Goal: Task Accomplishment & Management: Complete application form

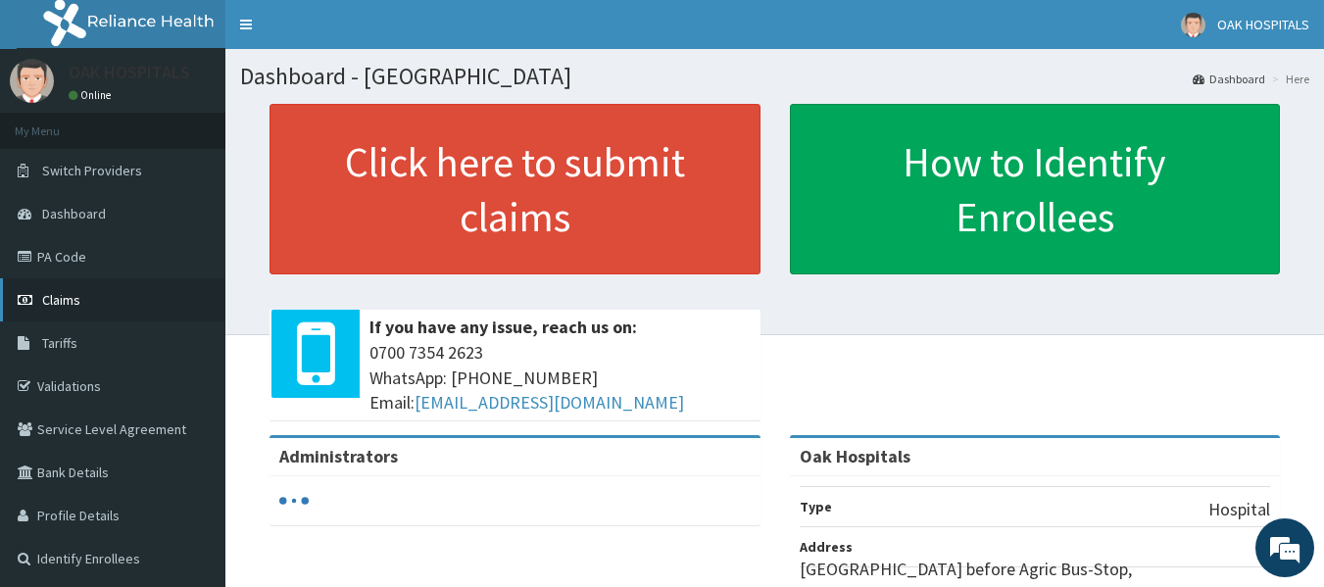
click at [70, 298] on span "Claims" at bounding box center [61, 300] width 38 height 18
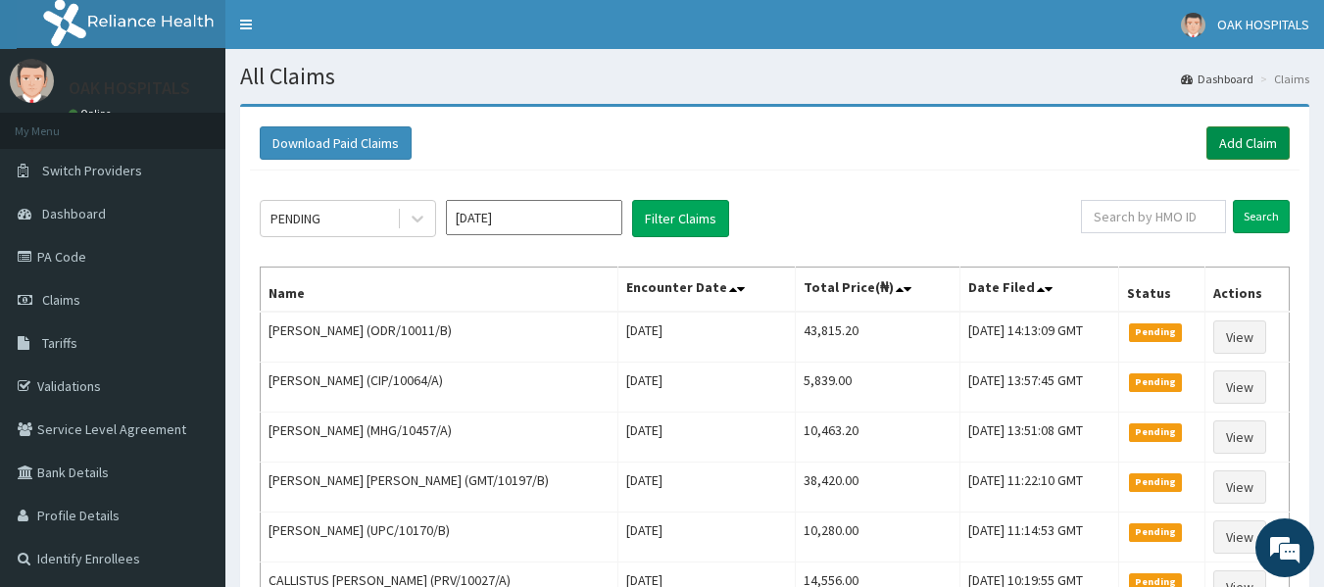
click at [1245, 148] on link "Add Claim" at bounding box center [1248, 142] width 83 height 33
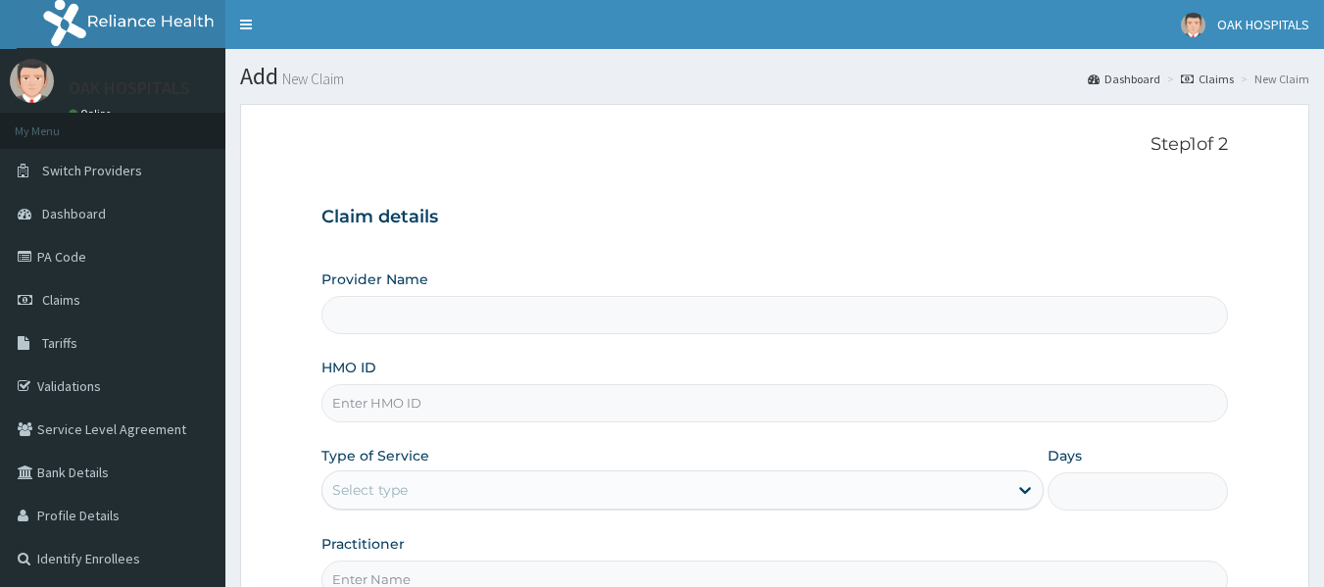
click at [393, 312] on input "Provider Name" at bounding box center [775, 315] width 908 height 38
type input "Oak Hospitals"
click at [436, 404] on input "HMO ID" at bounding box center [775, 403] width 908 height 38
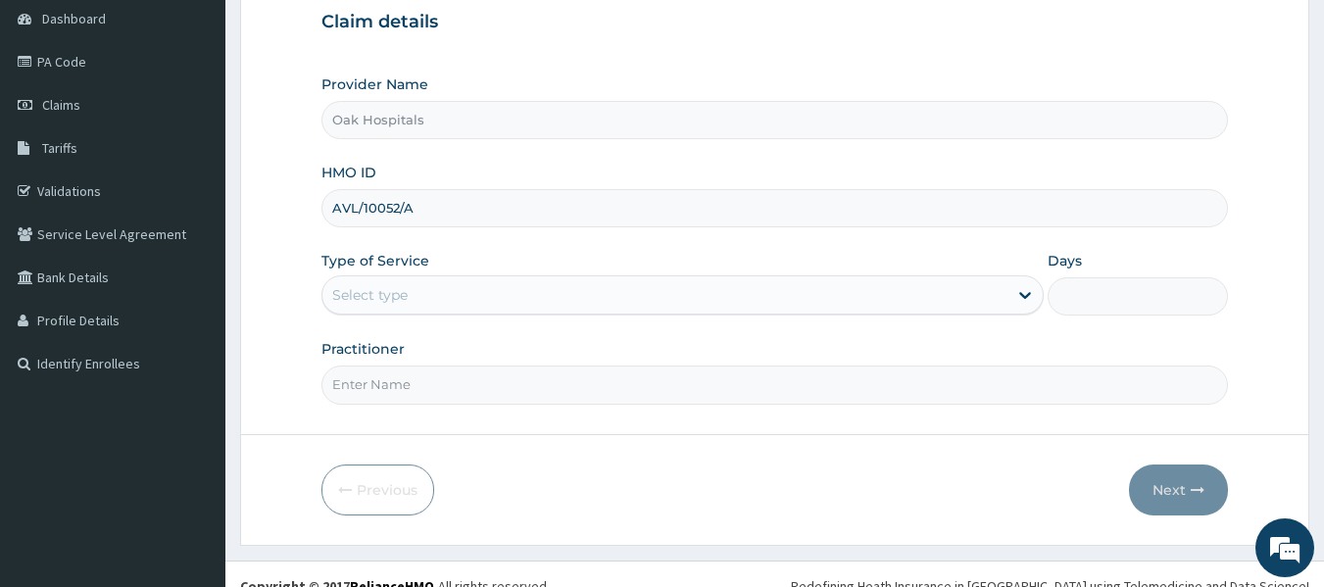
scroll to position [196, 0]
type input "AVL/10052/A"
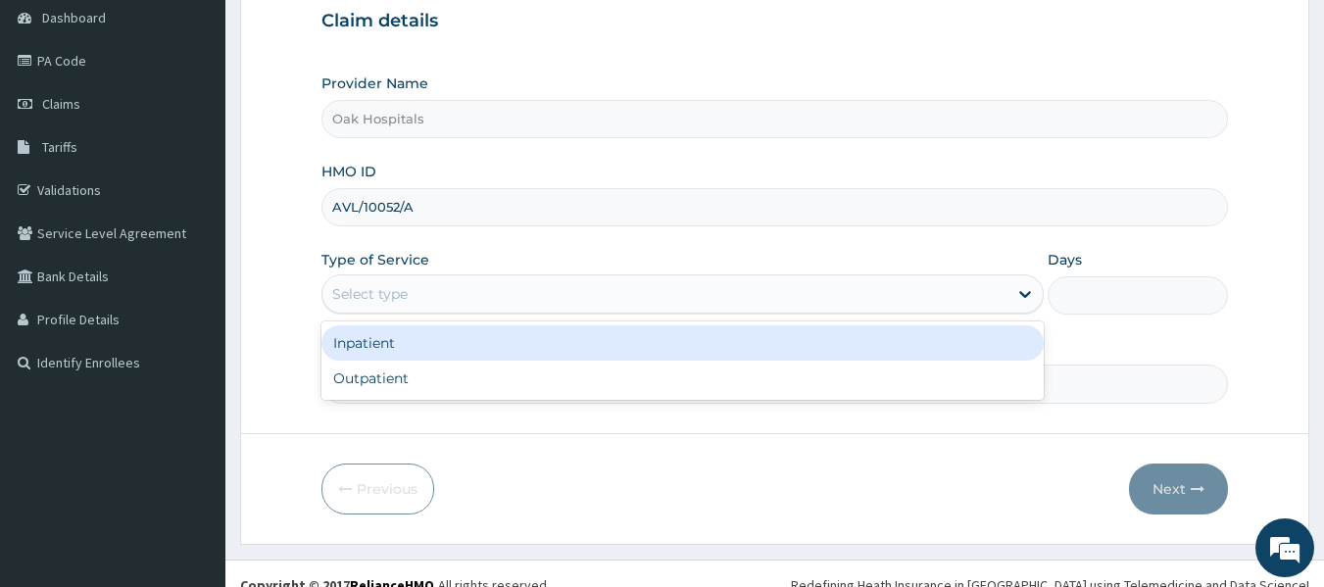
click at [469, 297] on div "Select type" at bounding box center [664, 293] width 685 height 31
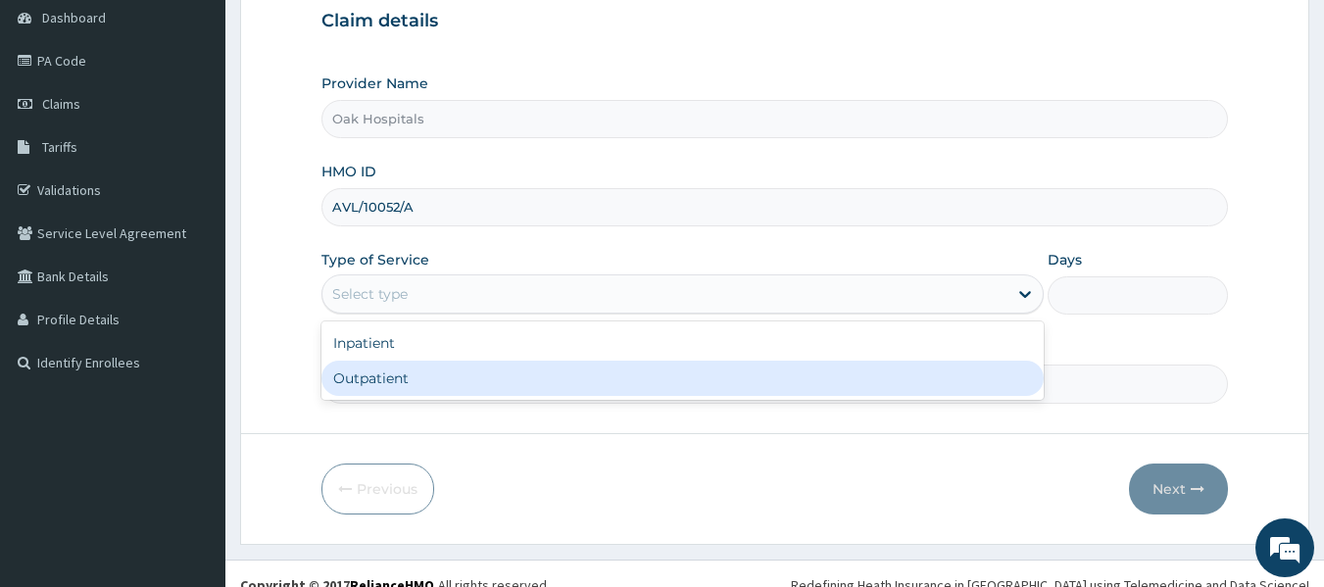
click at [468, 370] on div "Outpatient" at bounding box center [682, 378] width 722 height 35
type input "1"
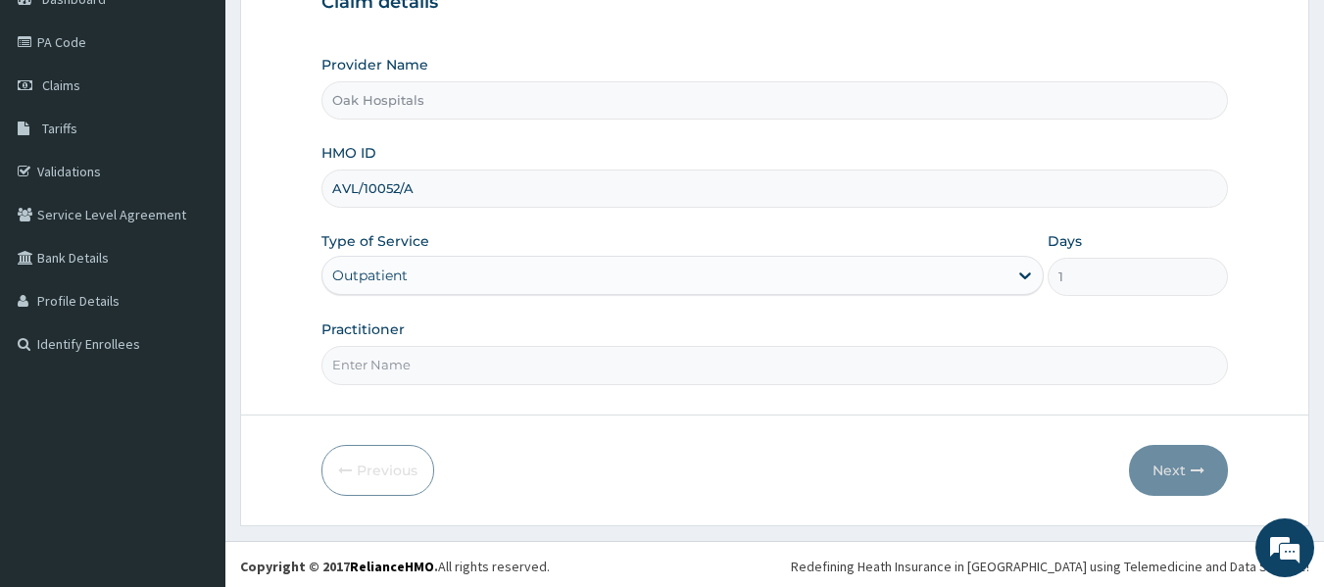
scroll to position [219, 0]
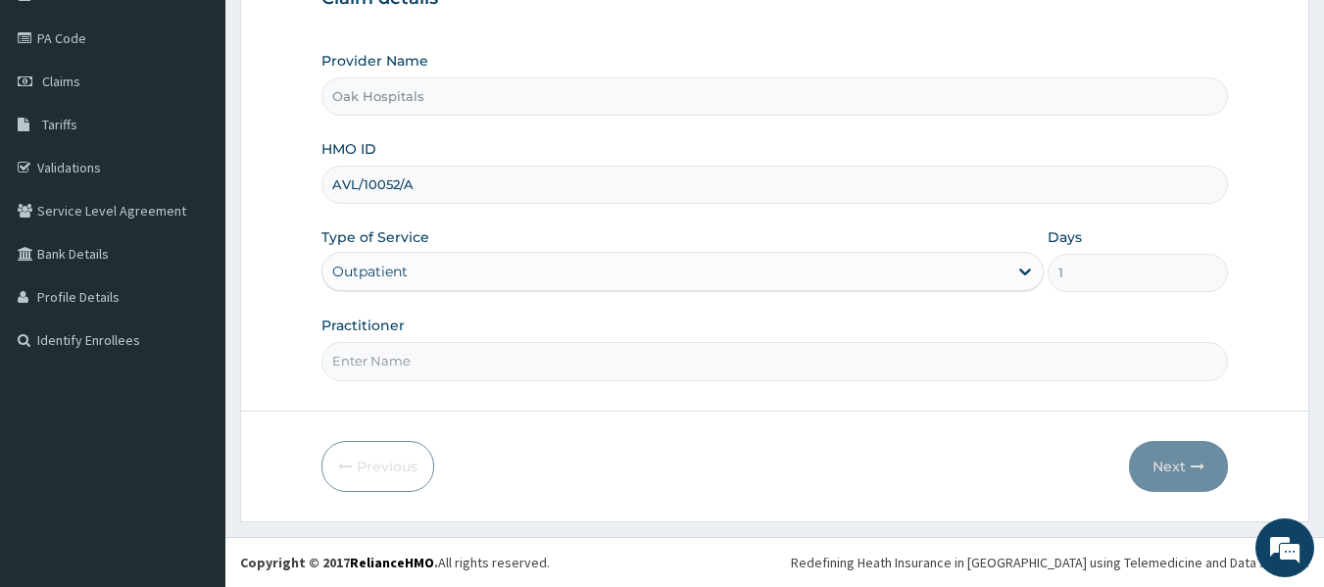
click at [527, 361] on input "Practitioner" at bounding box center [775, 361] width 908 height 38
type input "[PERSON_NAME]"
click at [1177, 468] on button "Next" at bounding box center [1178, 466] width 99 height 51
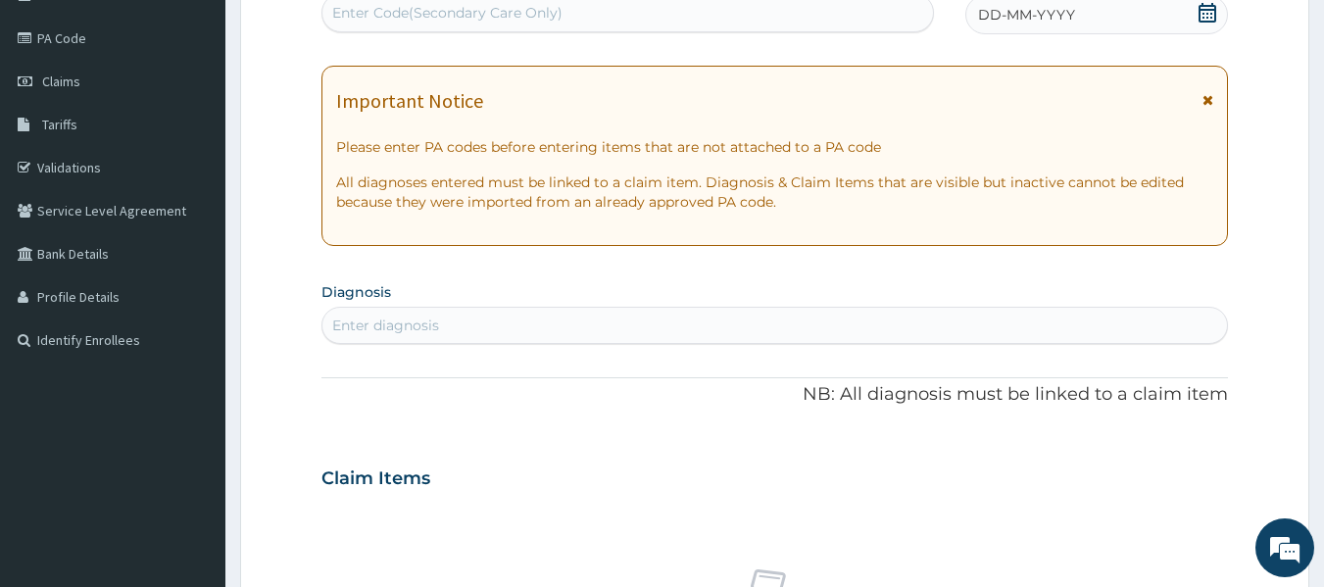
click at [643, 20] on div "Enter Code(Secondary Care Only)" at bounding box center [628, 12] width 612 height 31
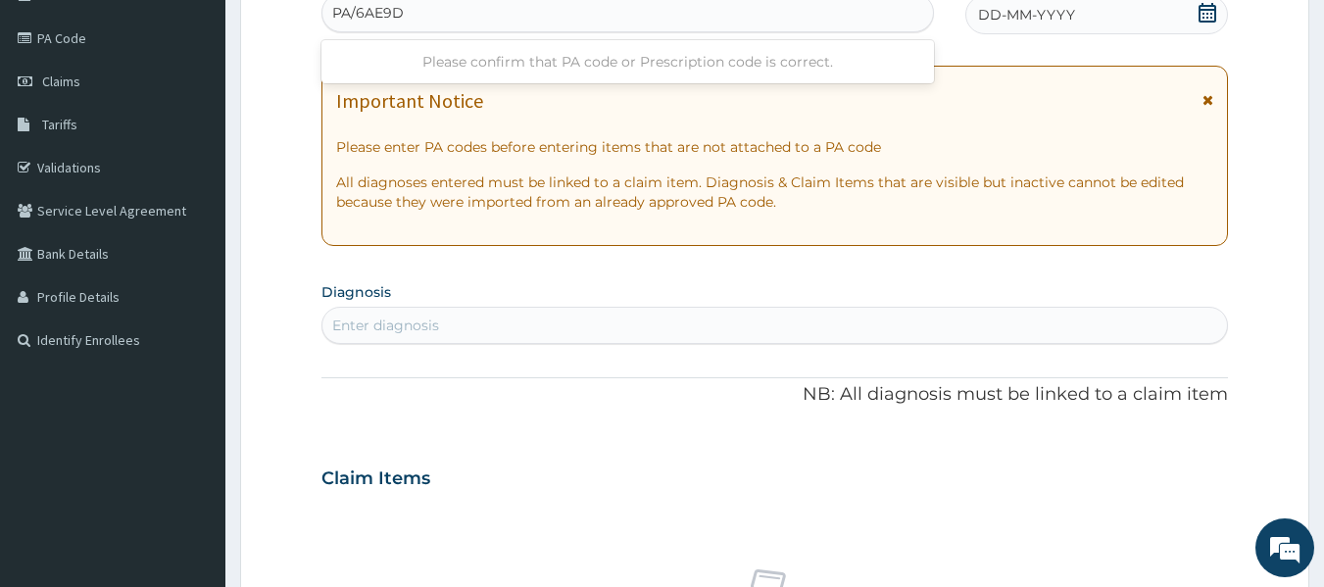
type input "PA/6AE9DE"
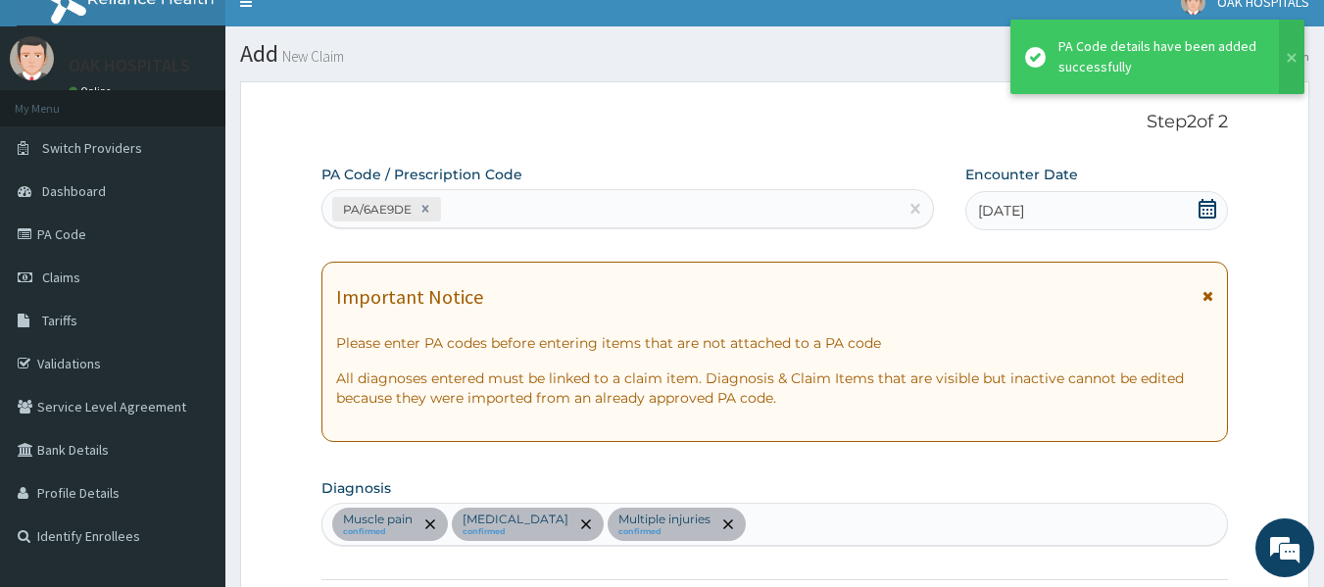
scroll to position [725, 0]
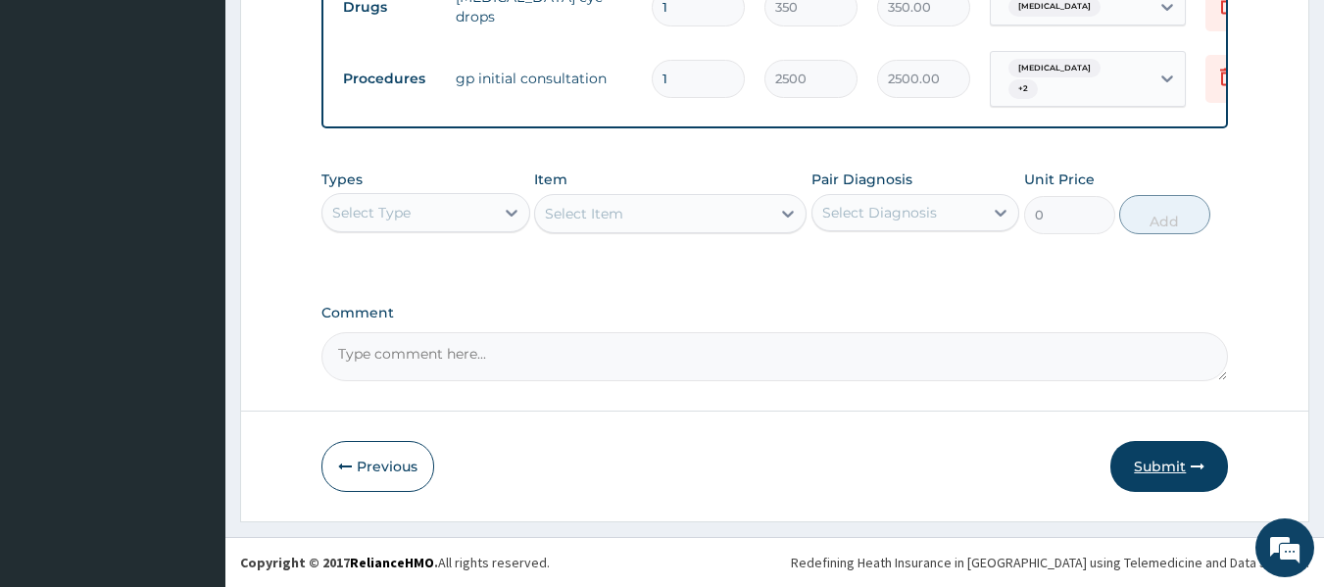
click at [1173, 464] on button "Submit" at bounding box center [1169, 466] width 118 height 51
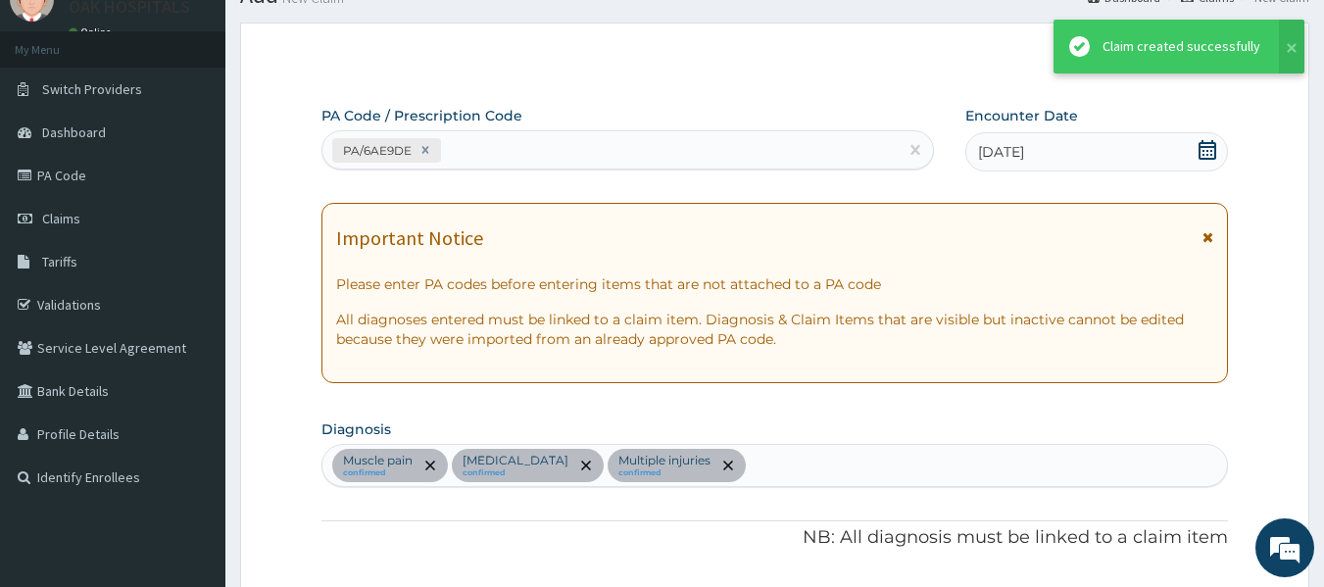
scroll to position [951, 0]
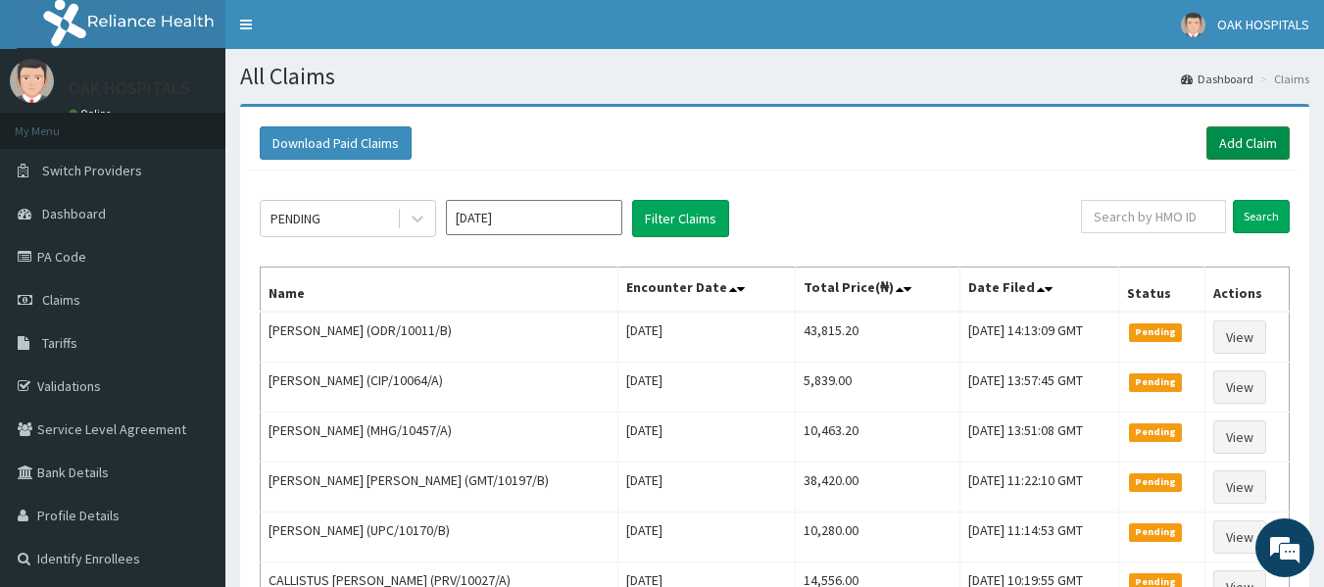
click at [1224, 142] on link "Add Claim" at bounding box center [1248, 142] width 83 height 33
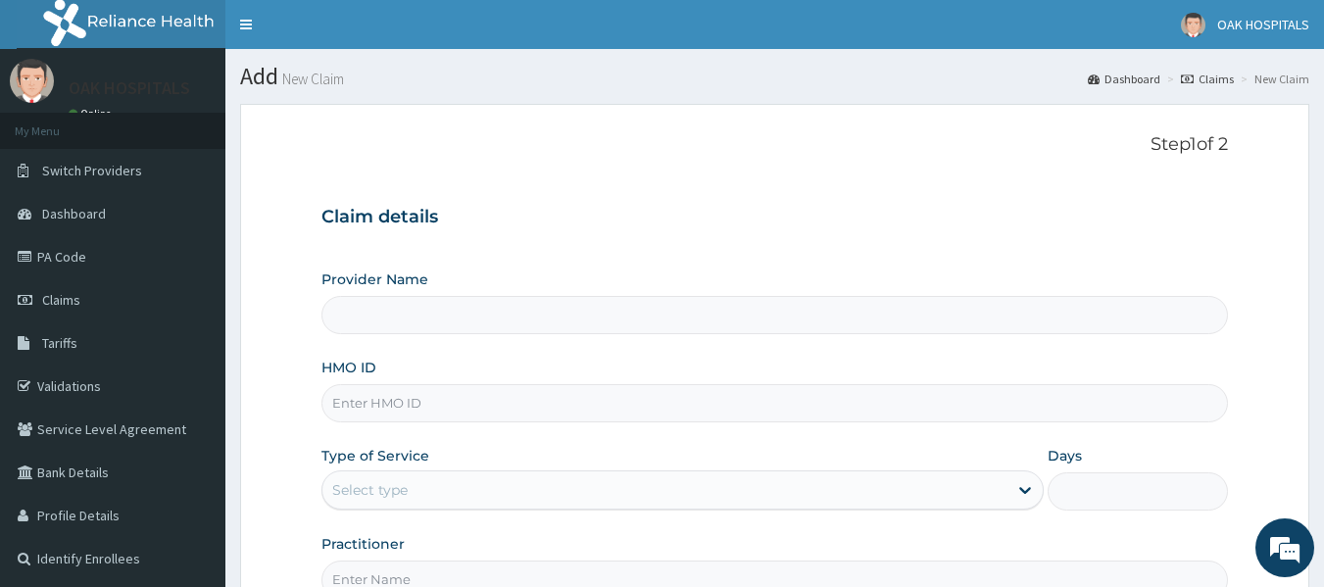
type input "Oak Hospitals"
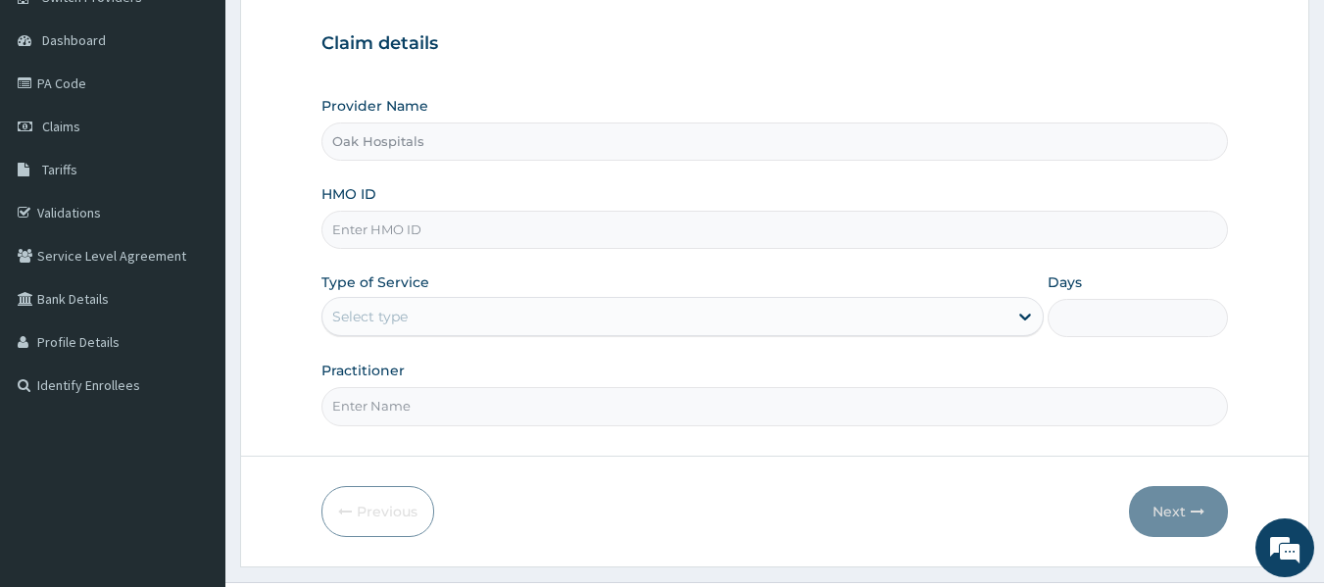
scroll to position [196, 0]
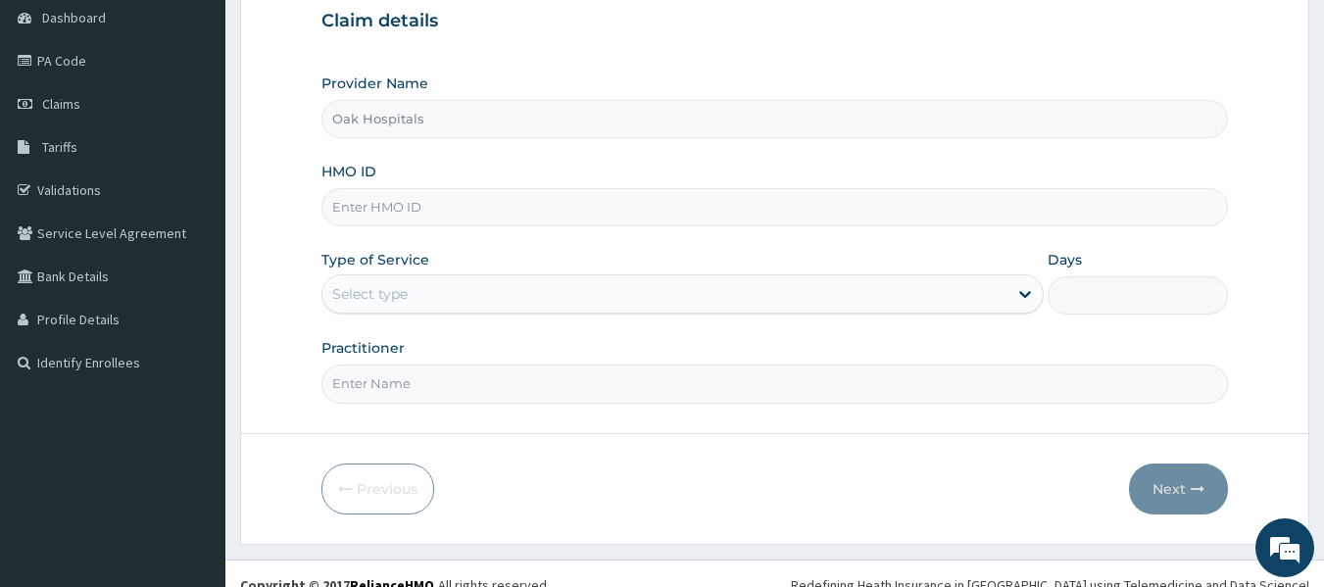
click at [448, 205] on input "HMO ID" at bounding box center [775, 207] width 908 height 38
click at [436, 205] on input "HMO ID" at bounding box center [775, 207] width 908 height 38
type input "MHG/10457/A"
click at [549, 286] on div "Select type" at bounding box center [664, 293] width 685 height 31
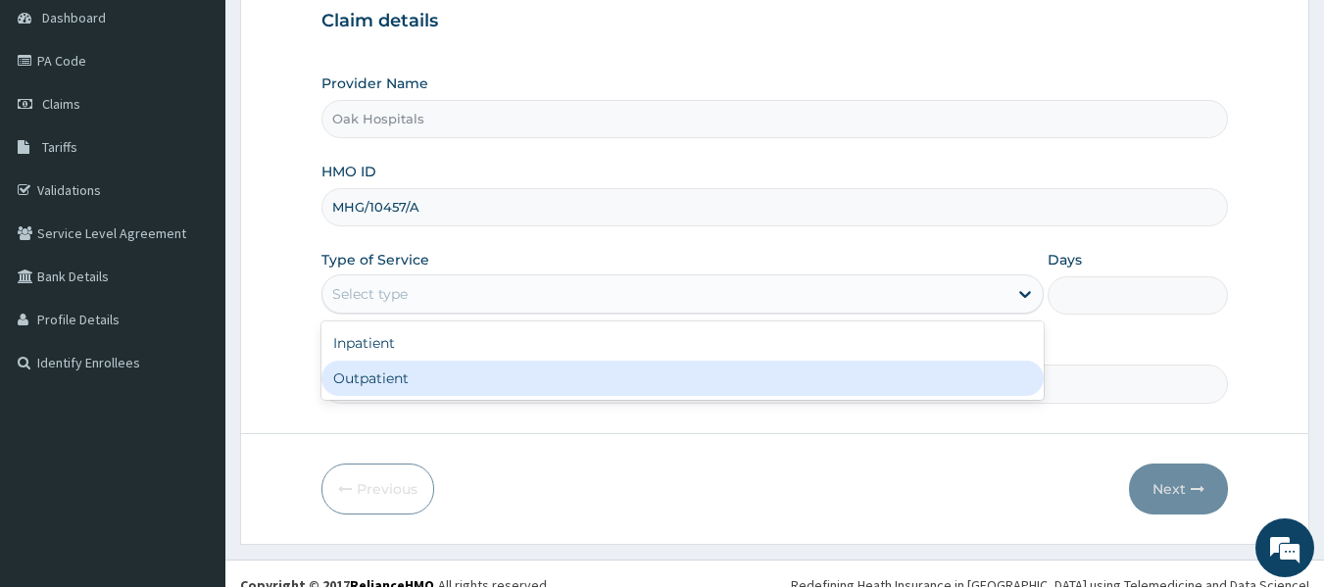
click at [536, 381] on div "Outpatient" at bounding box center [682, 378] width 722 height 35
type input "1"
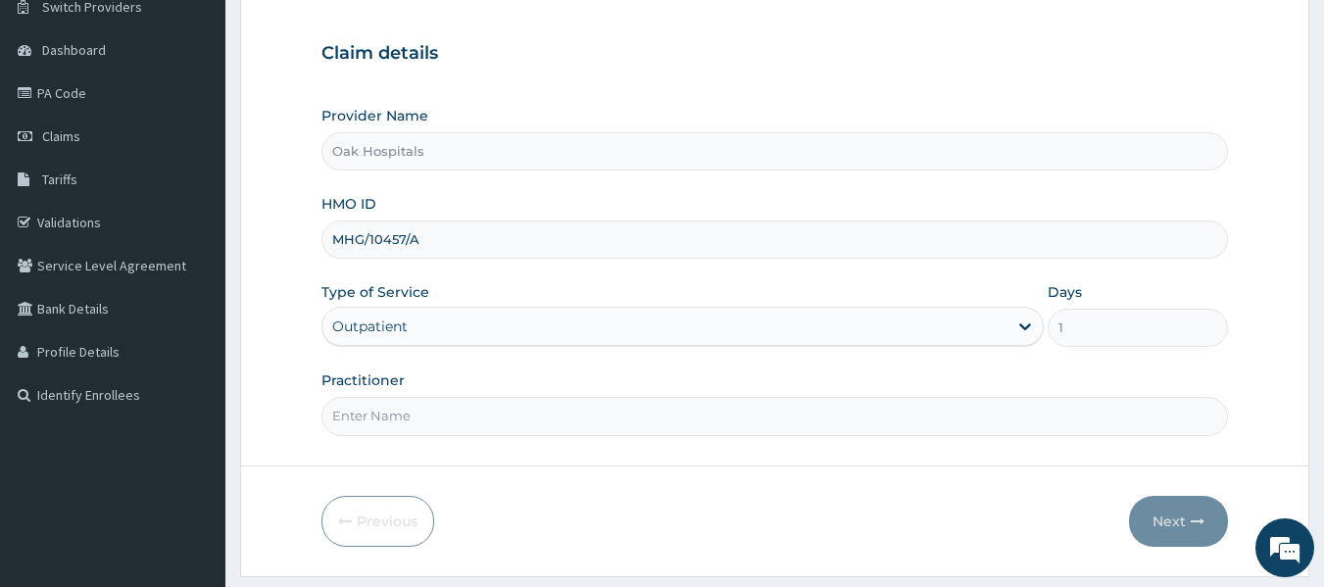
scroll to position [196, 0]
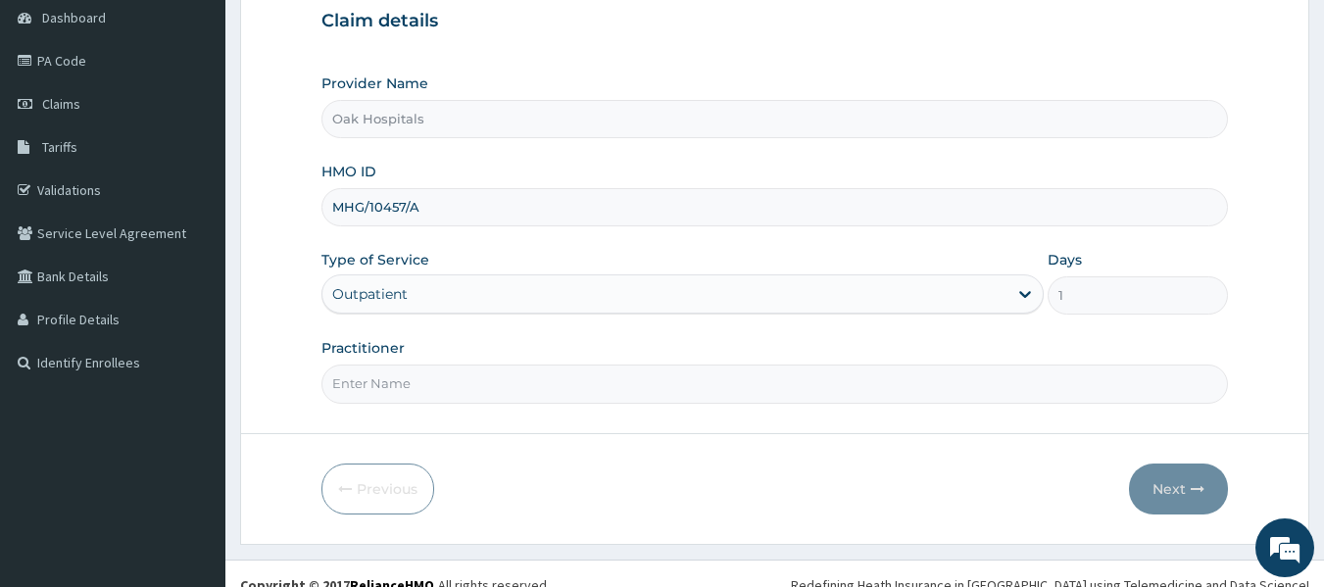
click at [628, 403] on input "Practitioner" at bounding box center [775, 384] width 908 height 38
type input "[PERSON_NAME]"
click at [1162, 481] on button "Next" at bounding box center [1178, 489] width 99 height 51
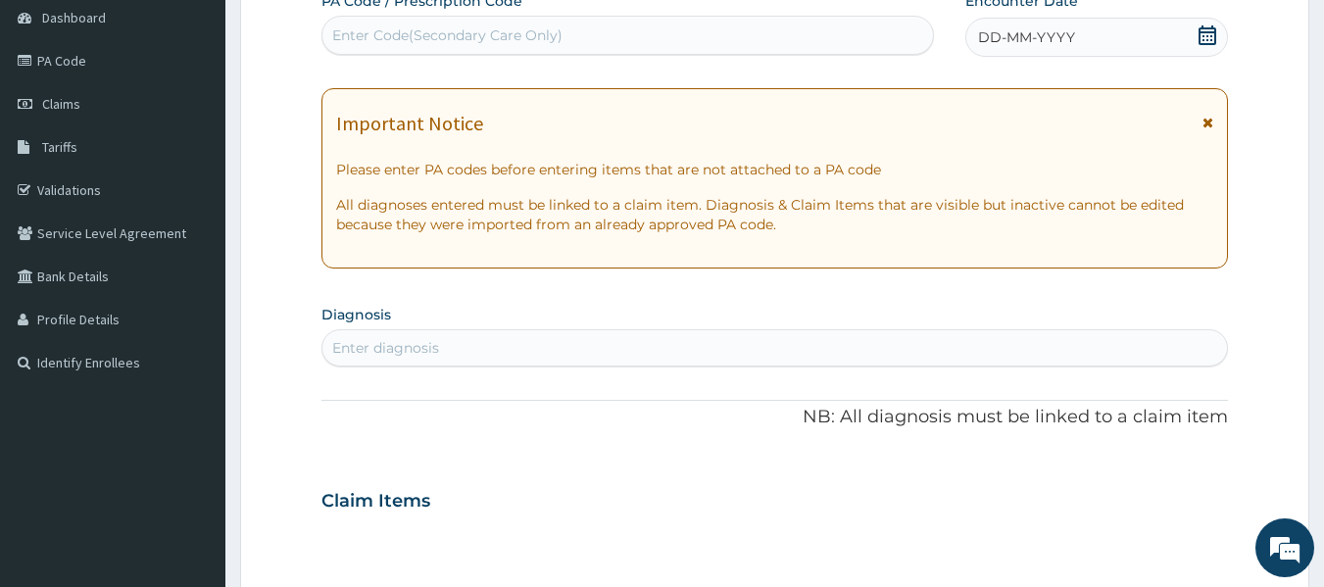
click at [655, 36] on div "Enter Code(Secondary Care Only)" at bounding box center [628, 35] width 612 height 31
click at [567, 32] on div "Enter Code(Secondary Care Only)" at bounding box center [628, 35] width 612 height 31
type input "PA/741214"
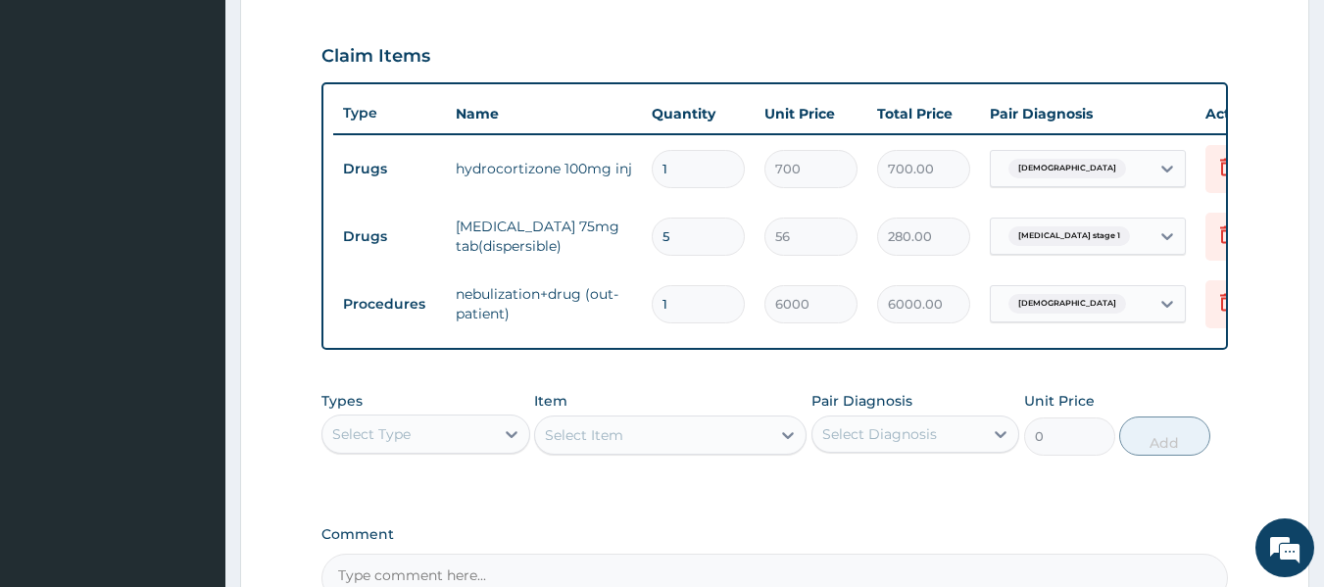
scroll to position [756, 0]
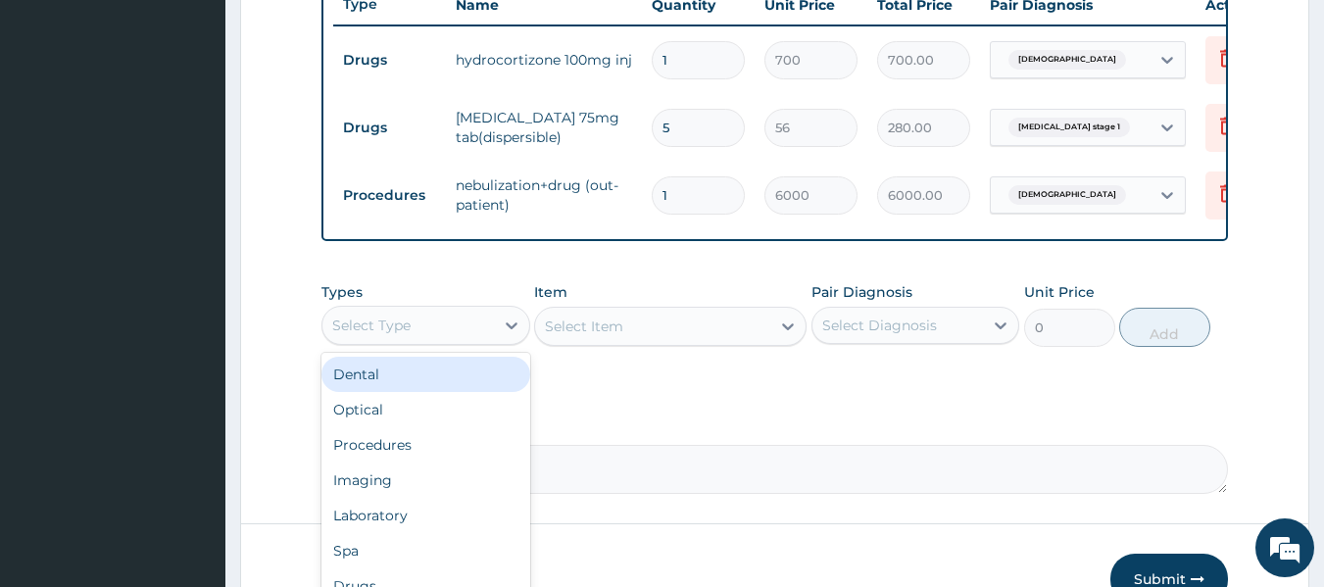
click at [460, 334] on div "Select Type" at bounding box center [408, 325] width 172 height 31
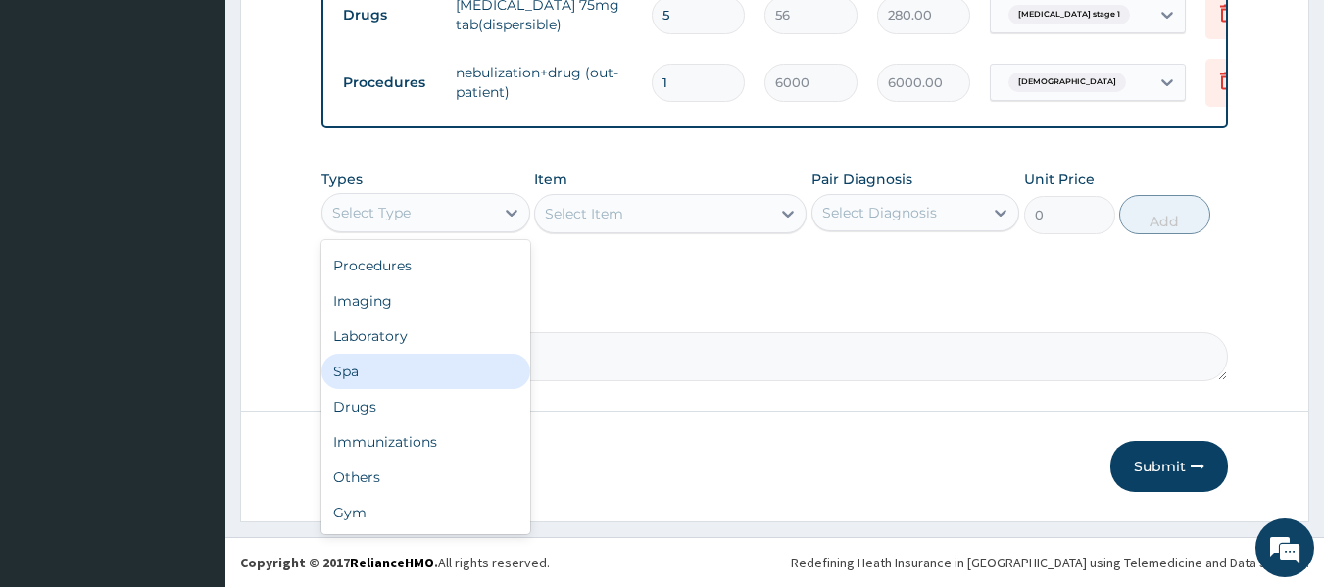
scroll to position [0, 0]
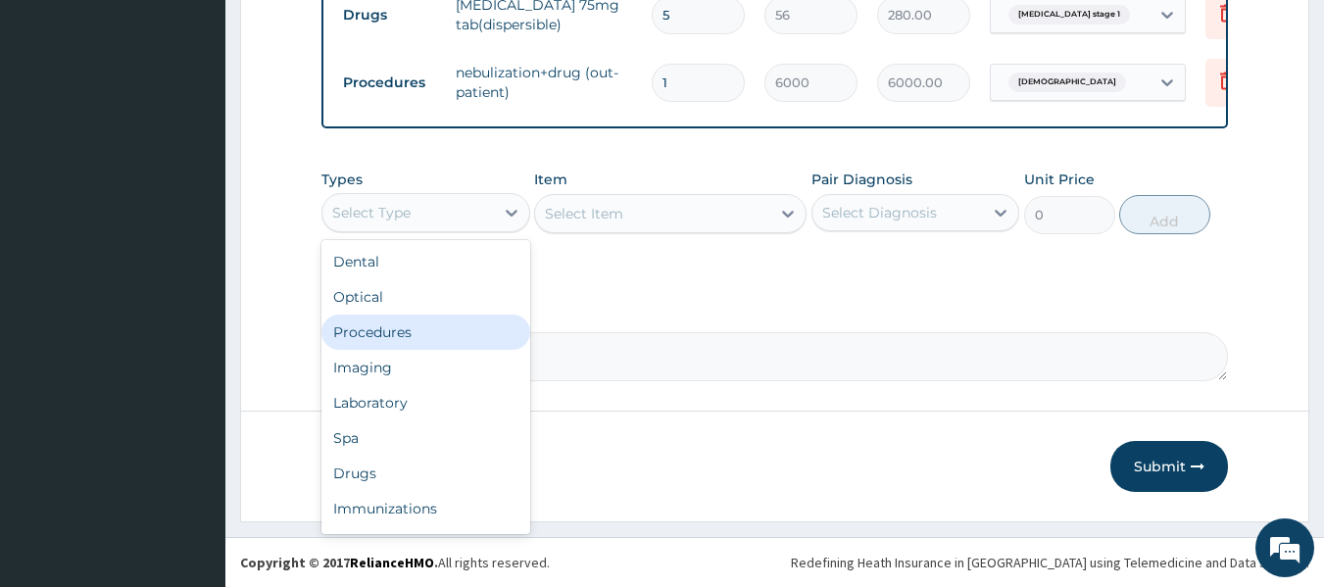
click at [413, 337] on div "Procedures" at bounding box center [425, 332] width 209 height 35
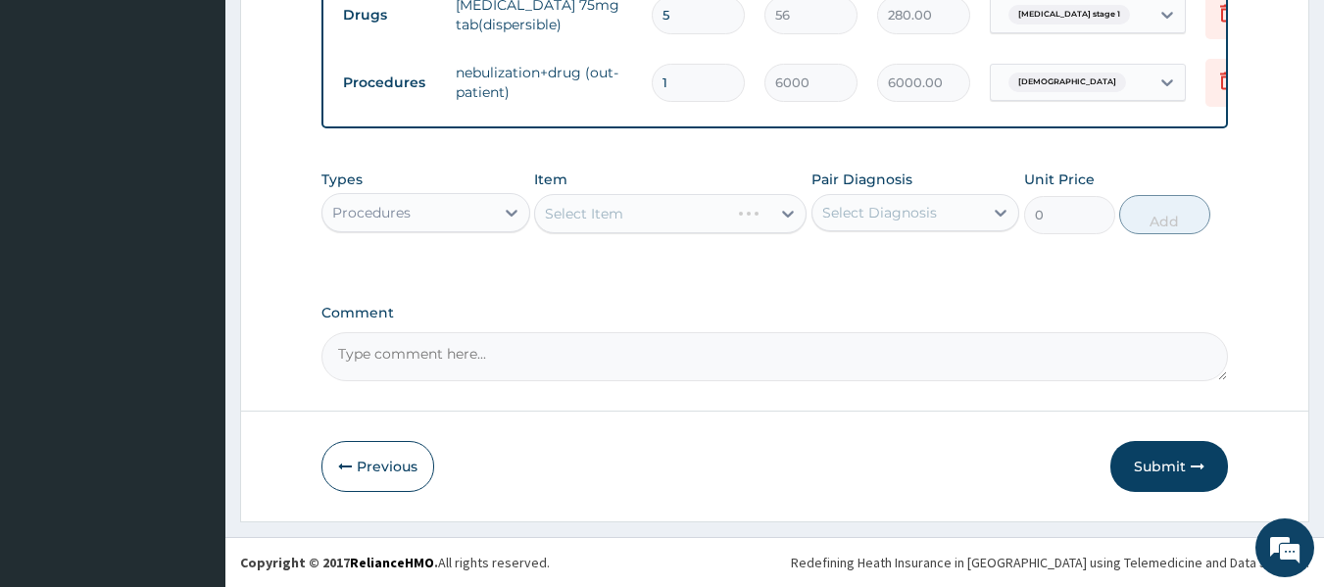
drag, startPoint x: 864, startPoint y: 212, endPoint x: 838, endPoint y: 228, distance: 30.4
click at [862, 213] on div "Select Diagnosis" at bounding box center [879, 213] width 115 height 20
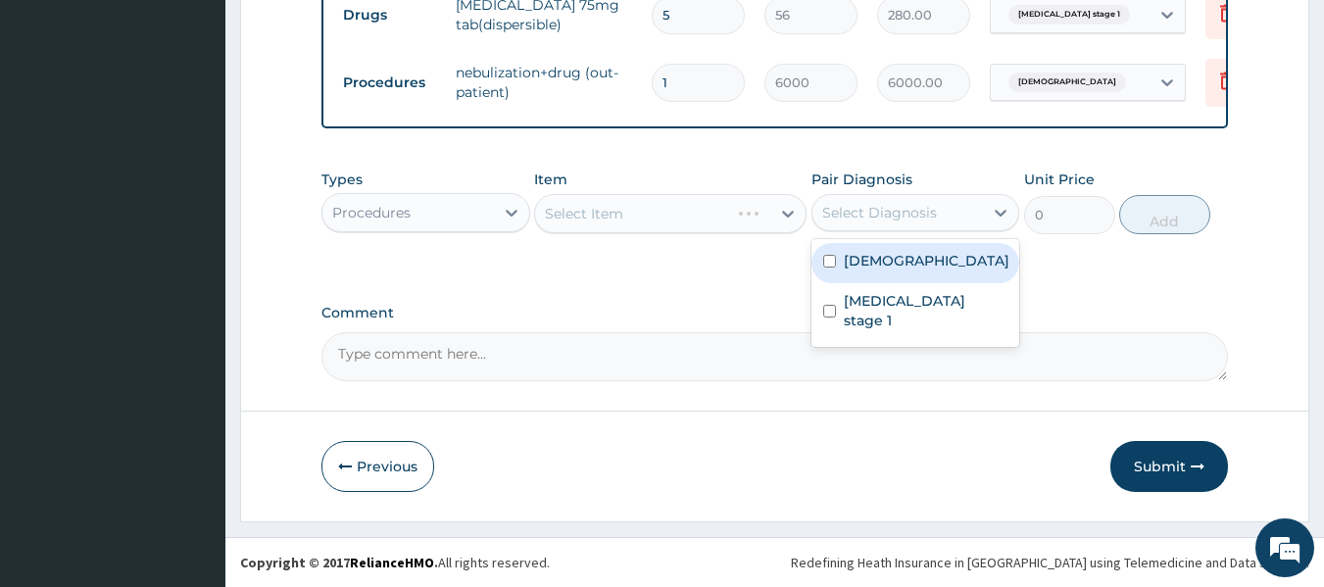
click at [828, 267] on input "checkbox" at bounding box center [829, 261] width 13 height 13
checkbox input "true"
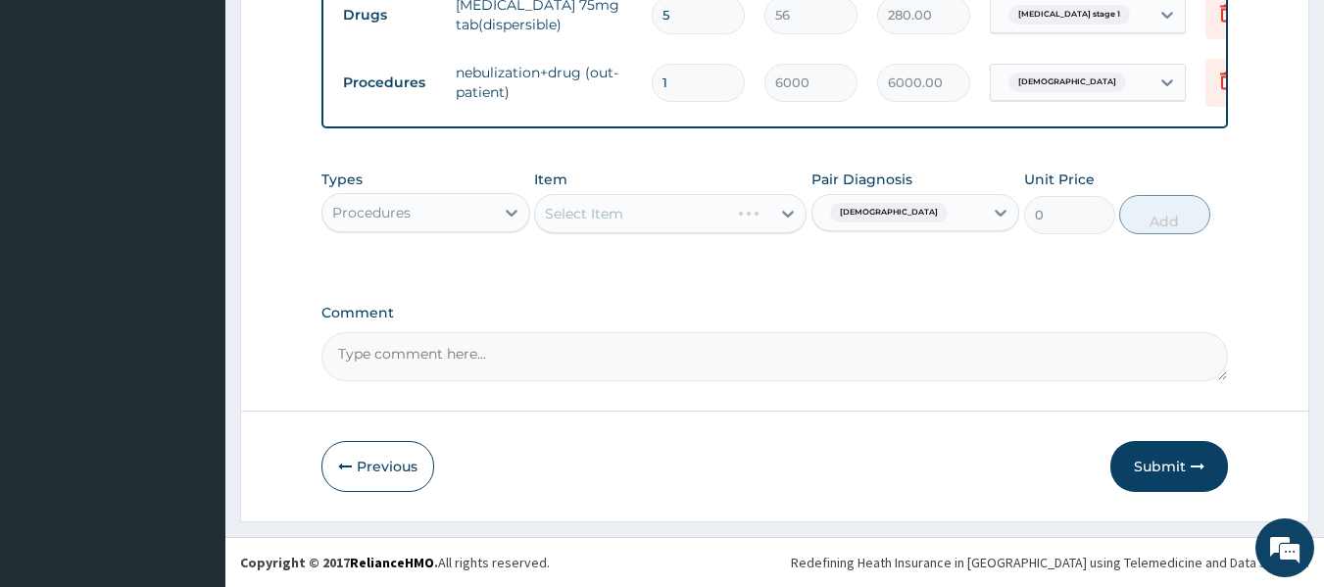
click at [914, 223] on div "Asthma" at bounding box center [899, 212] width 172 height 33
click at [912, 224] on div "Asthma" at bounding box center [899, 212] width 172 height 33
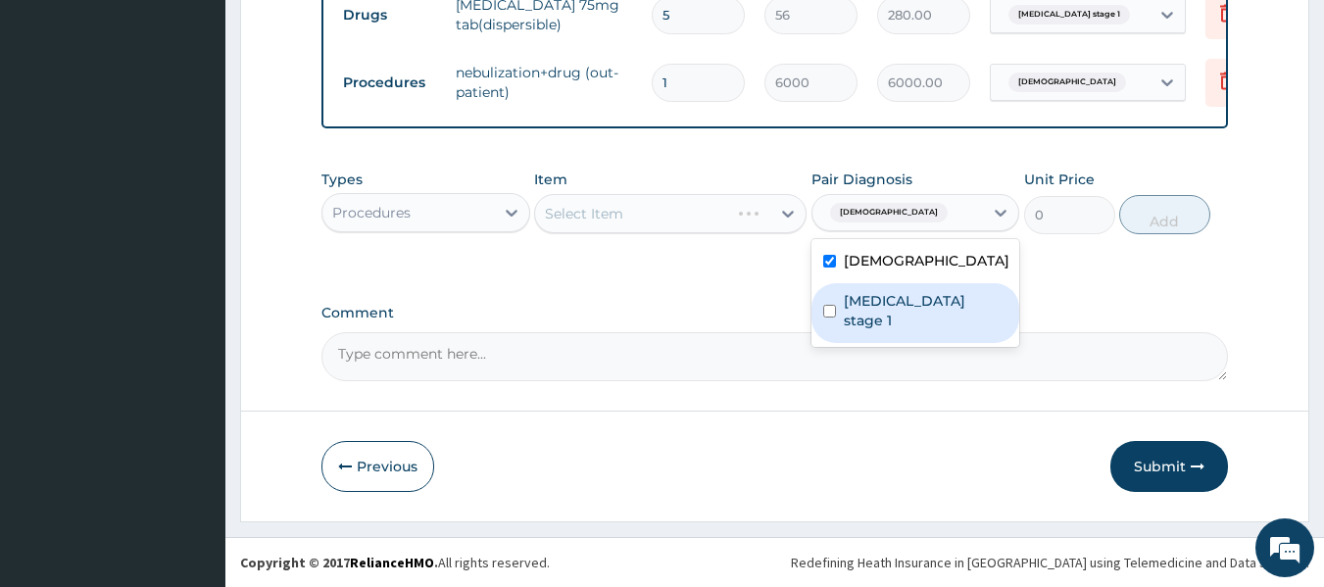
click at [838, 303] on div "Hypertension stage 1" at bounding box center [916, 313] width 209 height 60
checkbox input "true"
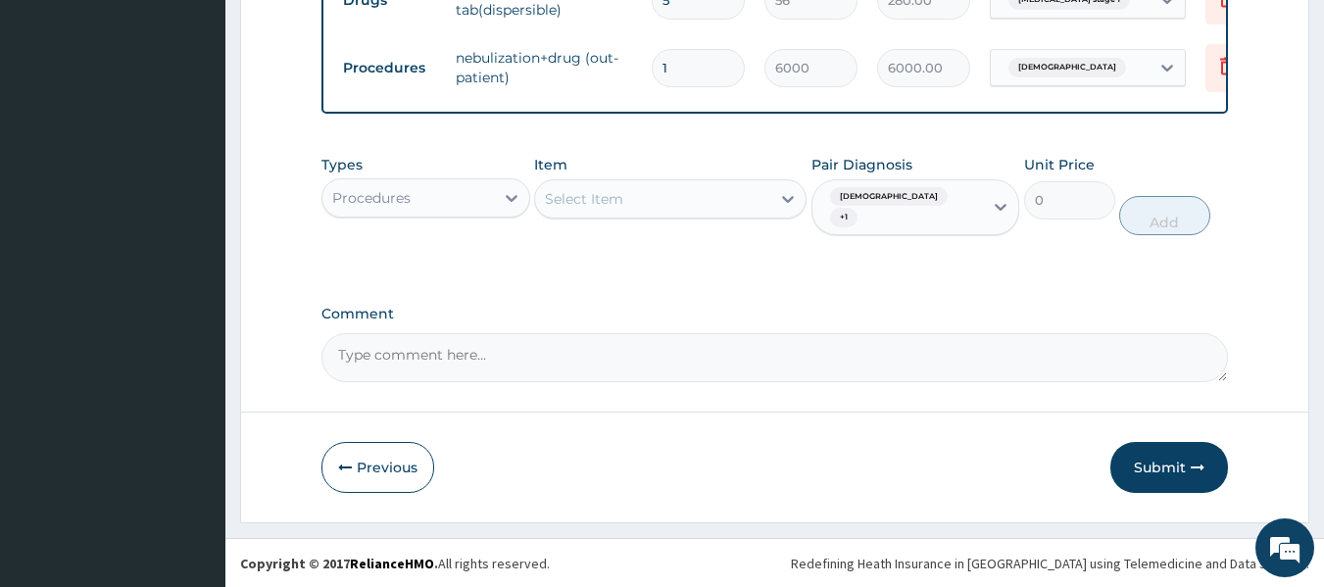
click at [617, 208] on div "Select Item" at bounding box center [584, 199] width 78 height 20
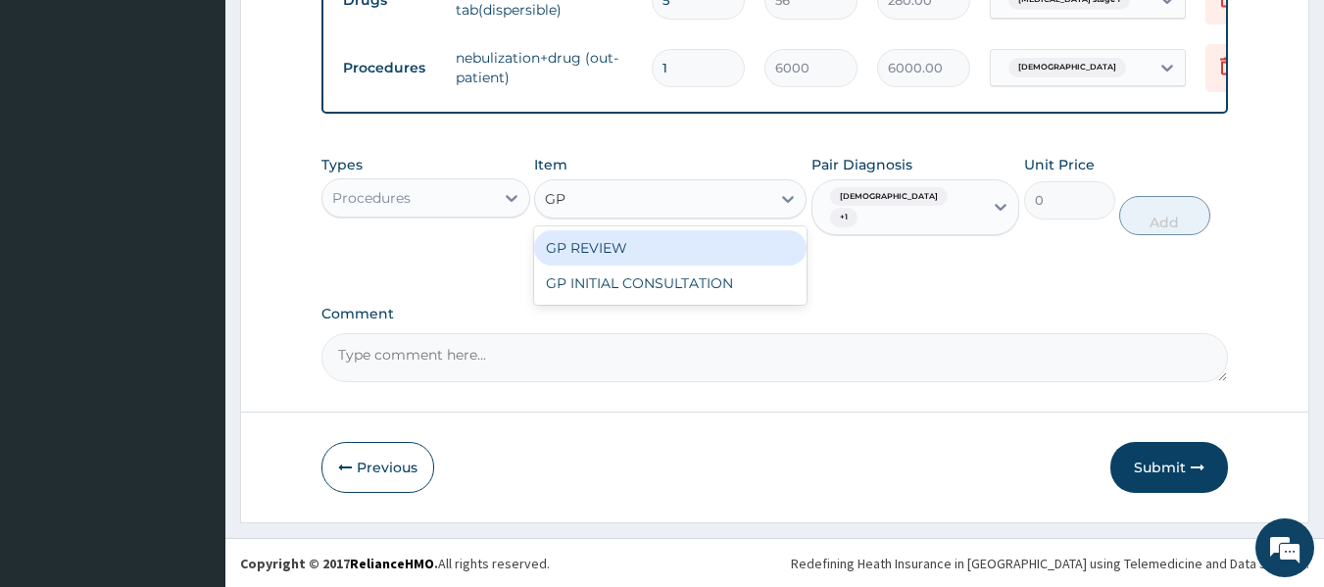
type input "GP"
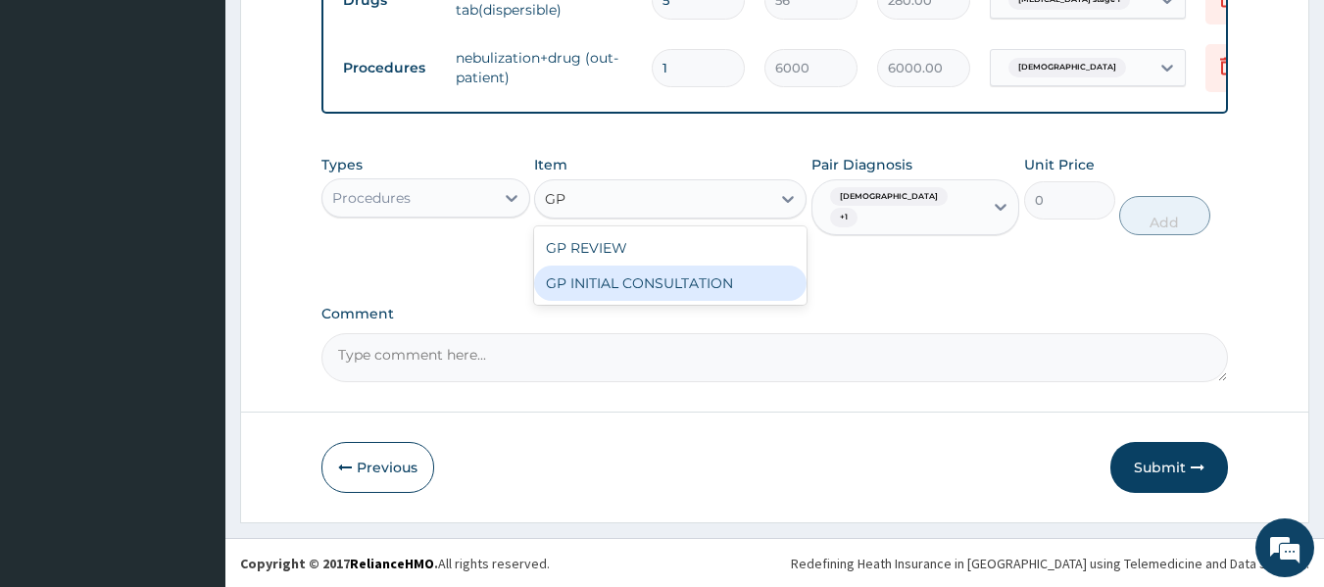
click at [676, 294] on div "GP INITIAL CONSULTATION" at bounding box center [670, 283] width 272 height 35
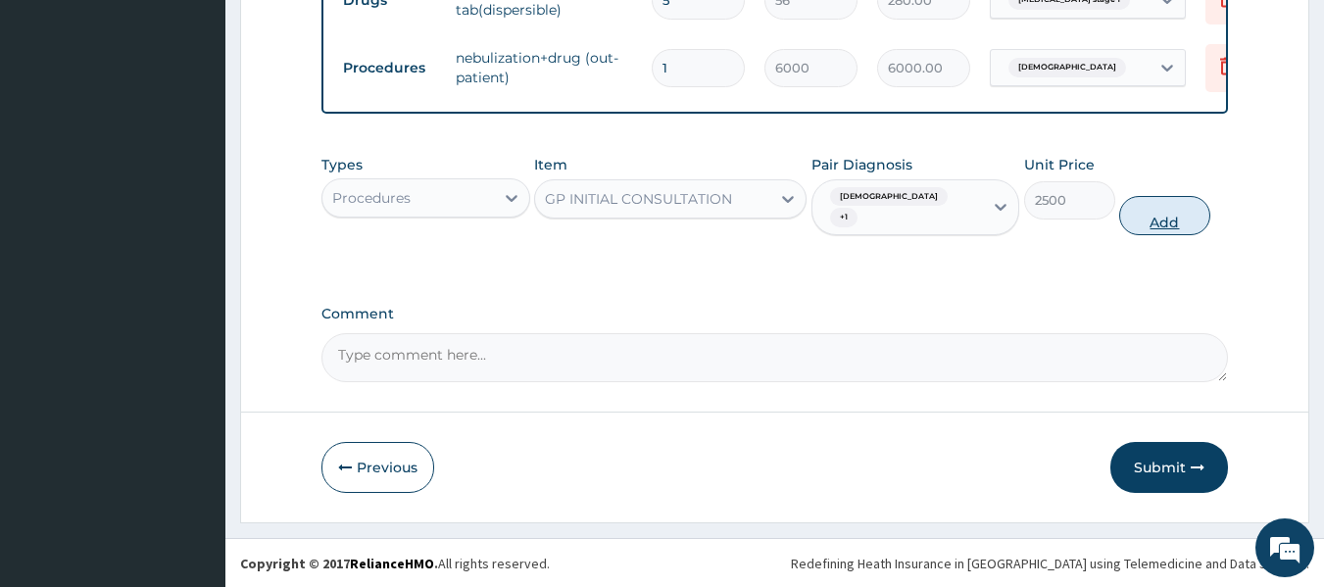
click at [1165, 218] on button "Add" at bounding box center [1164, 215] width 91 height 39
type input "0"
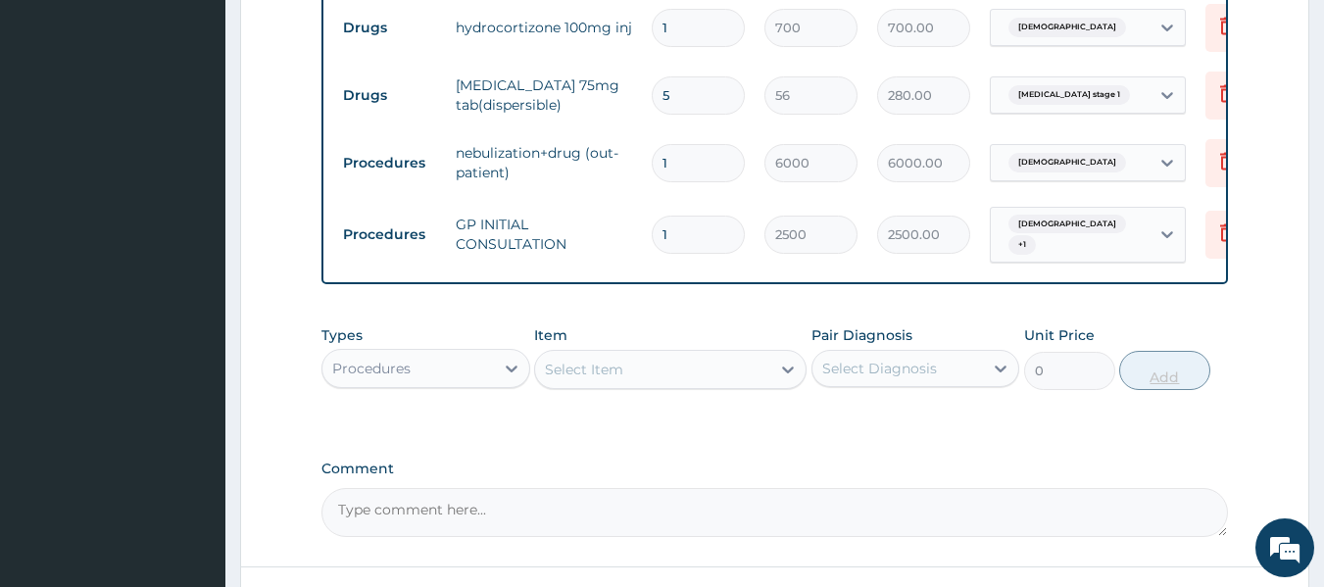
scroll to position [687, 0]
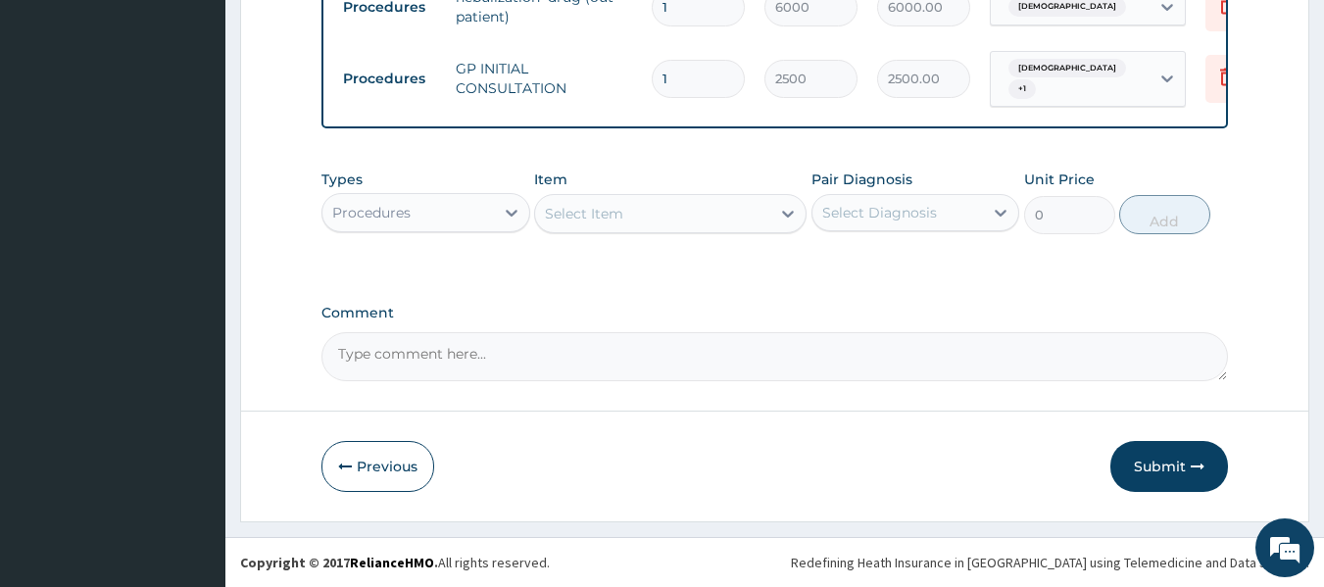
drag, startPoint x: 1188, startPoint y: 462, endPoint x: 1187, endPoint y: 474, distance: 12.8
click at [1187, 473] on button "Submit" at bounding box center [1169, 466] width 118 height 51
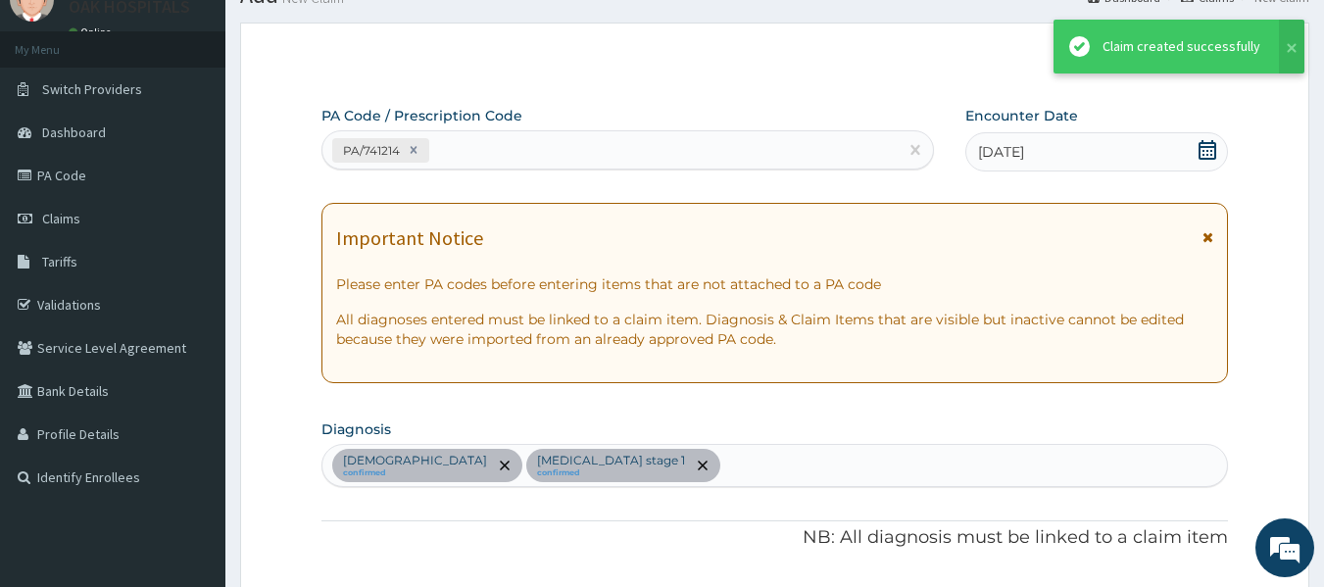
scroll to position [951, 0]
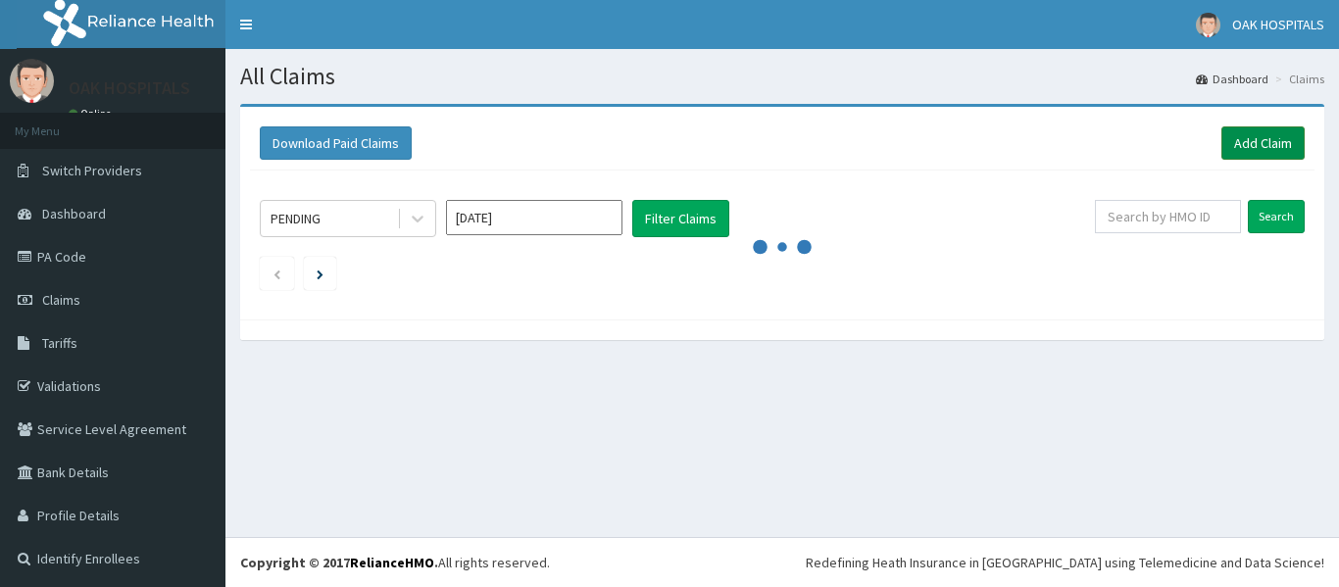
click at [1234, 140] on link "Add Claim" at bounding box center [1262, 142] width 83 height 33
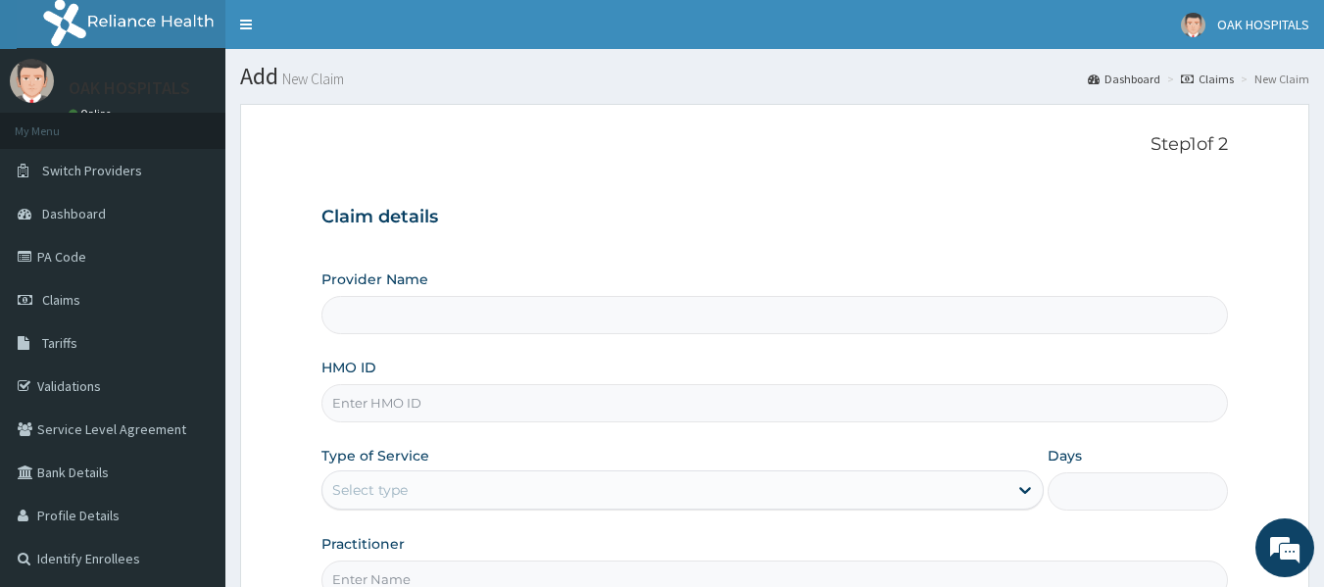
type input "Oak Hospitals"
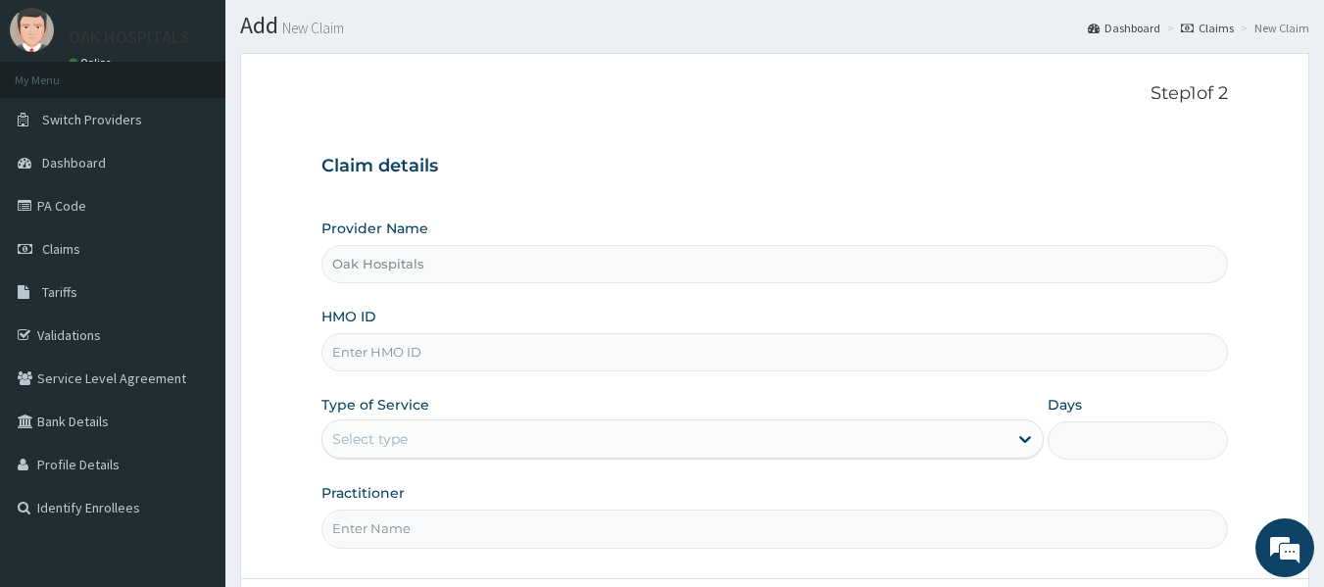
scroll to position [98, 0]
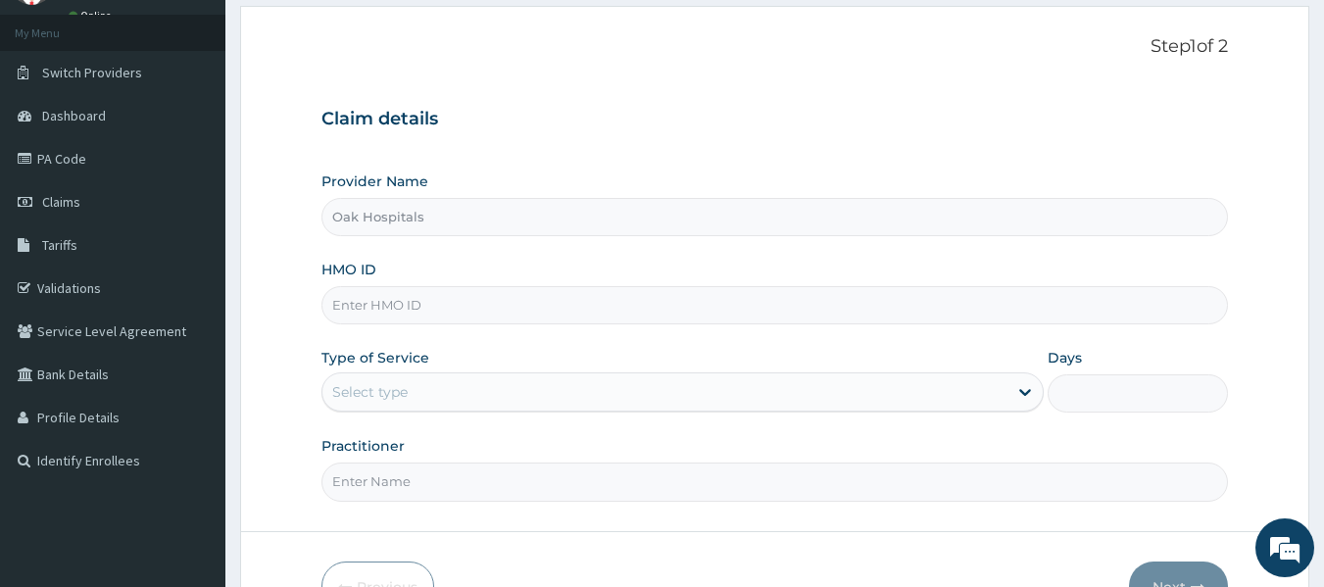
click at [402, 309] on input "HMO ID" at bounding box center [775, 305] width 908 height 38
click at [413, 311] on input "HMO ID" at bounding box center [775, 305] width 908 height 38
type input "SEH/10059/D"
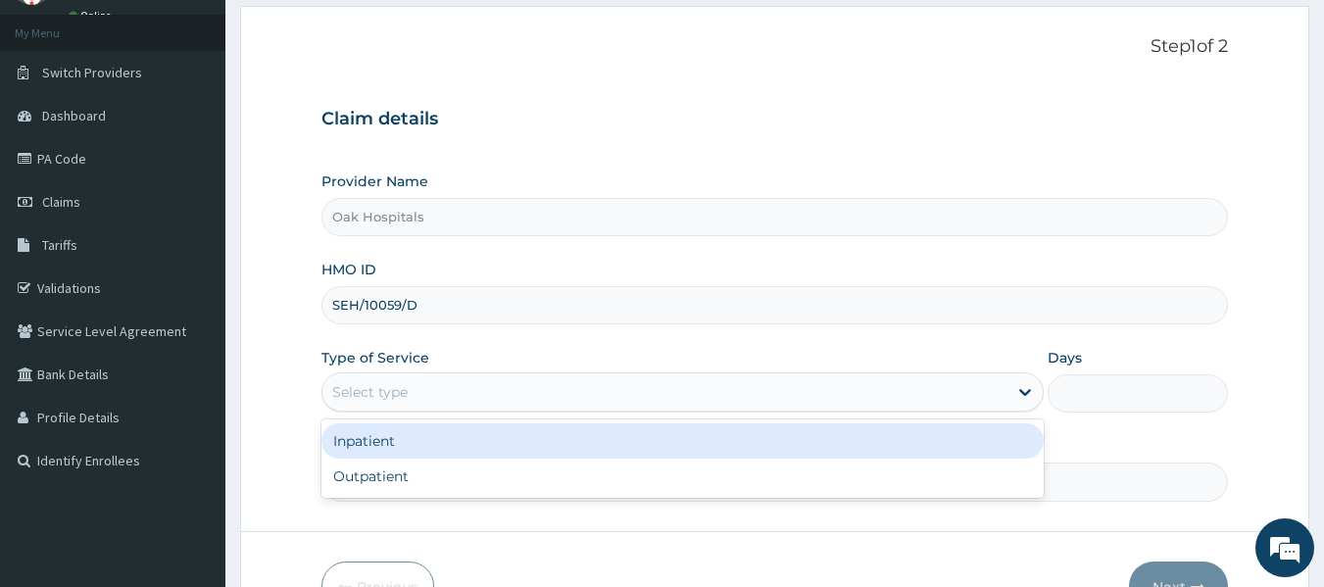
click at [365, 382] on div "Select type" at bounding box center [369, 392] width 75 height 20
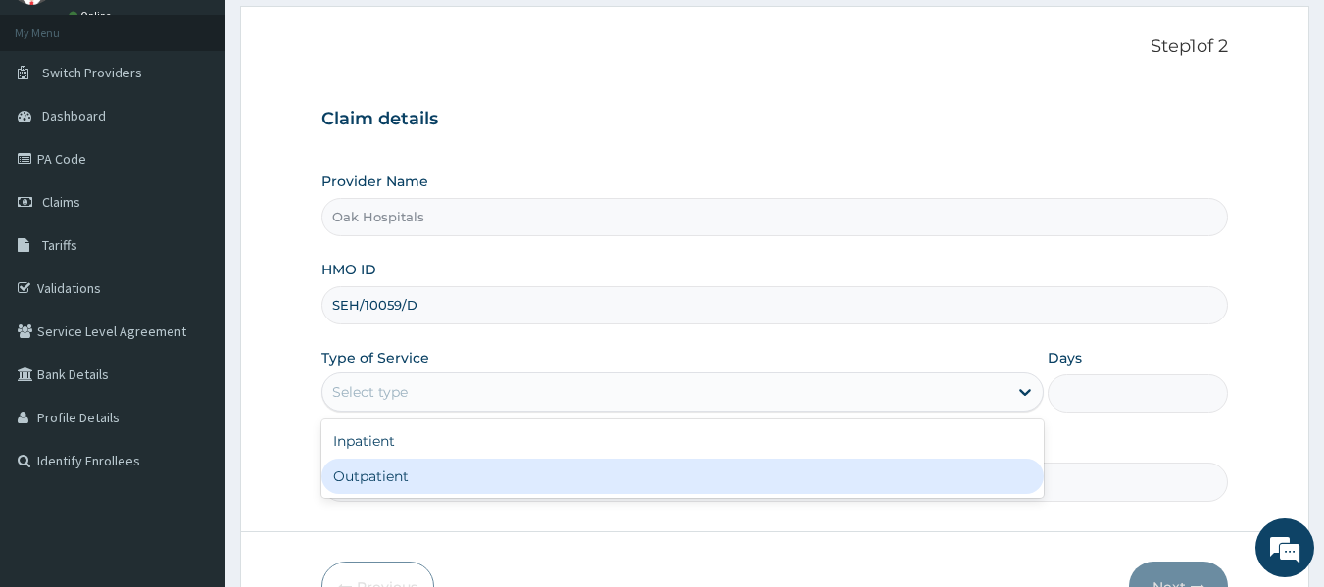
click at [401, 487] on div "Outpatient" at bounding box center [682, 476] width 722 height 35
type input "1"
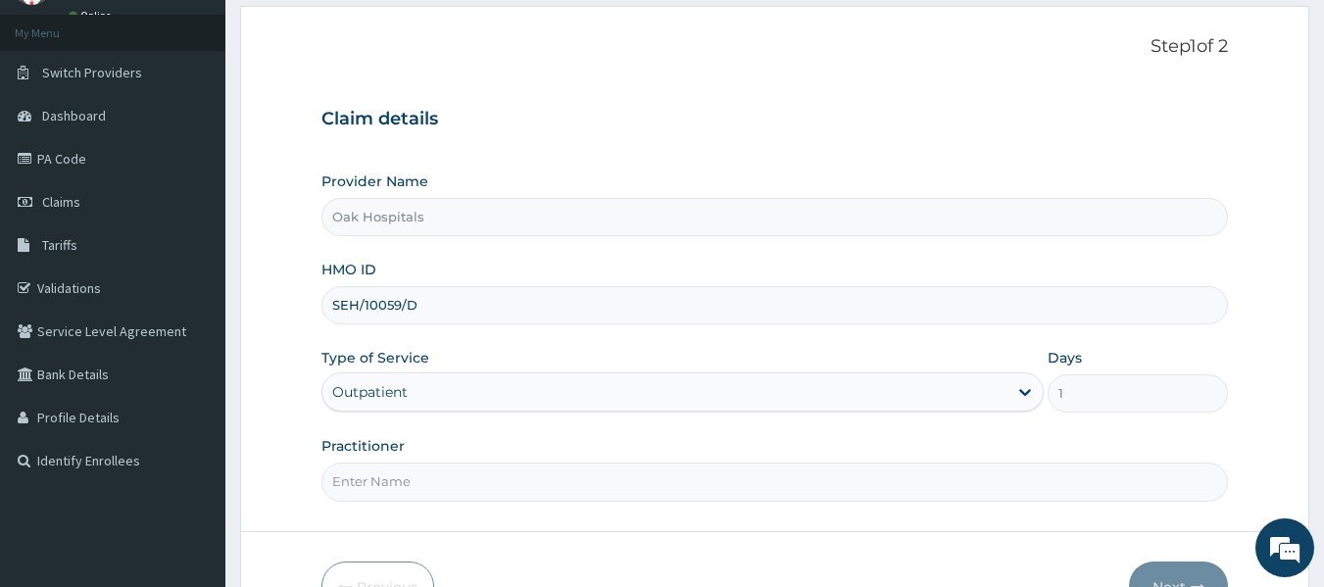
click at [426, 482] on input "Practitioner" at bounding box center [775, 482] width 908 height 38
type input "DR JAMES"
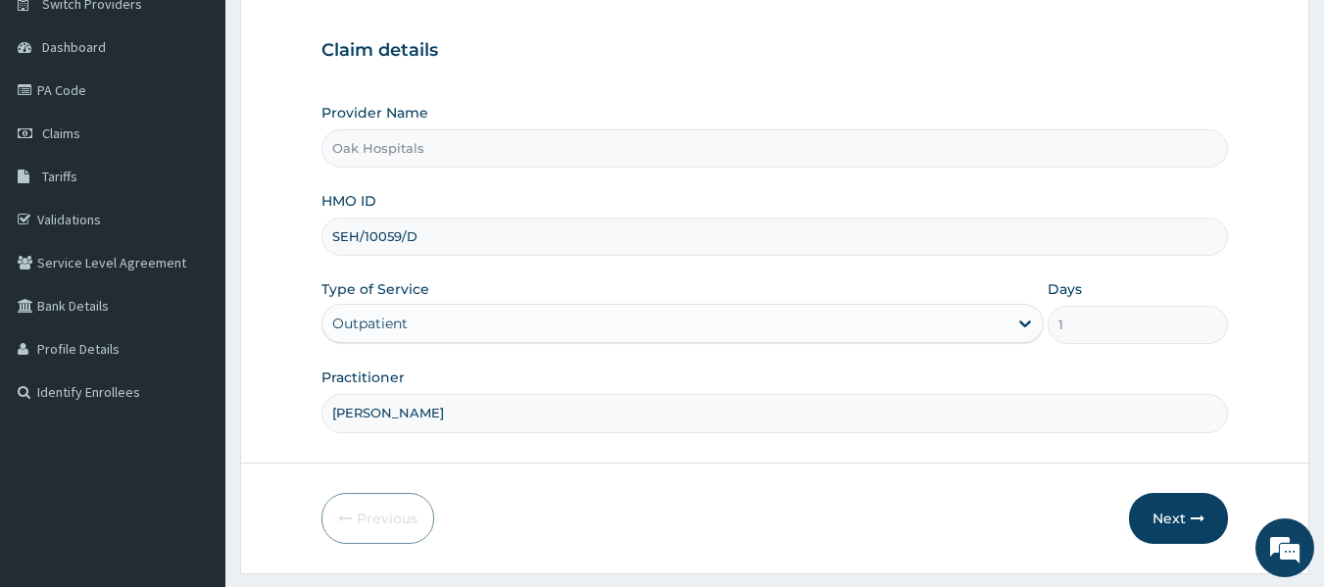
scroll to position [196, 0]
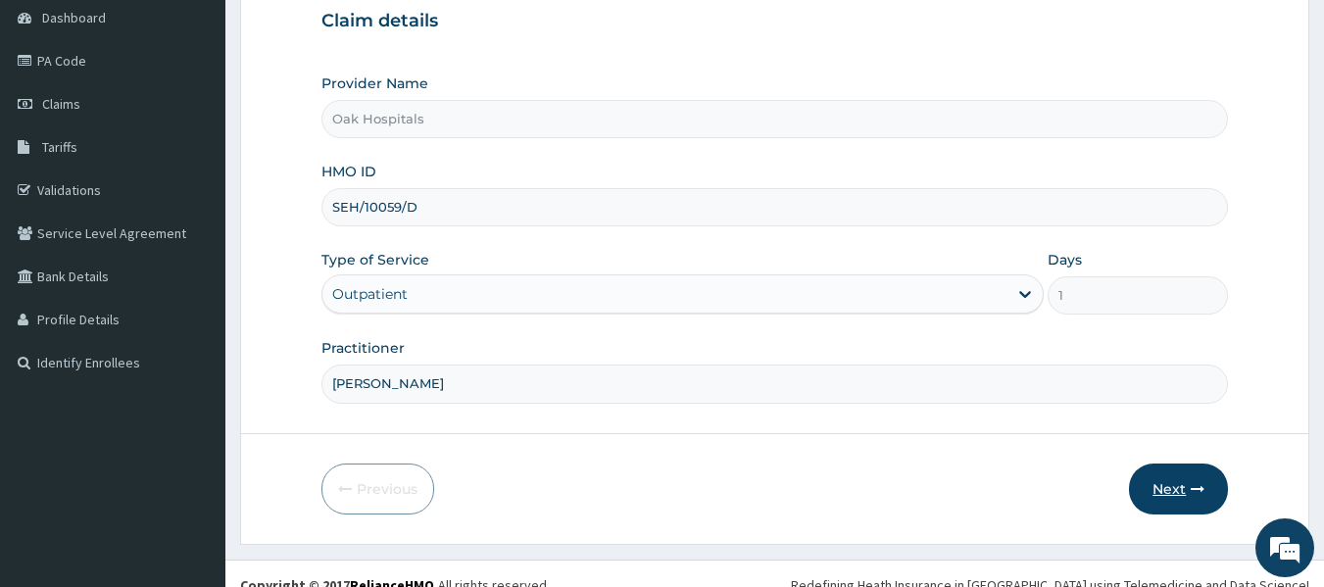
click at [1160, 487] on button "Next" at bounding box center [1178, 489] width 99 height 51
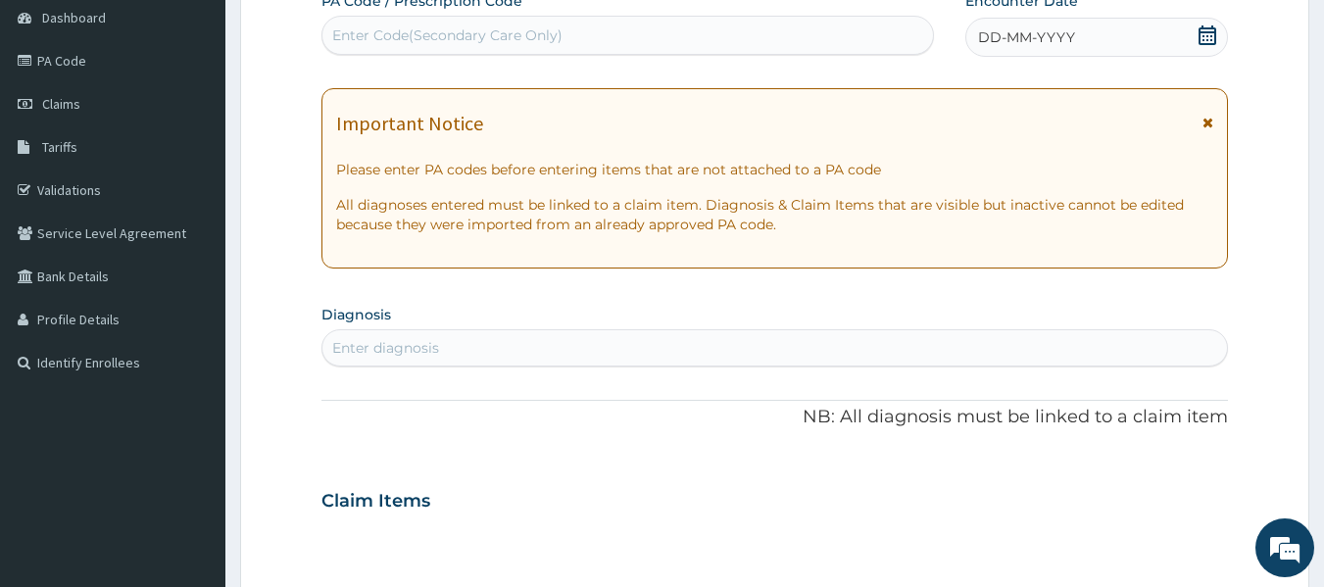
click at [1202, 34] on icon at bounding box center [1208, 35] width 20 height 20
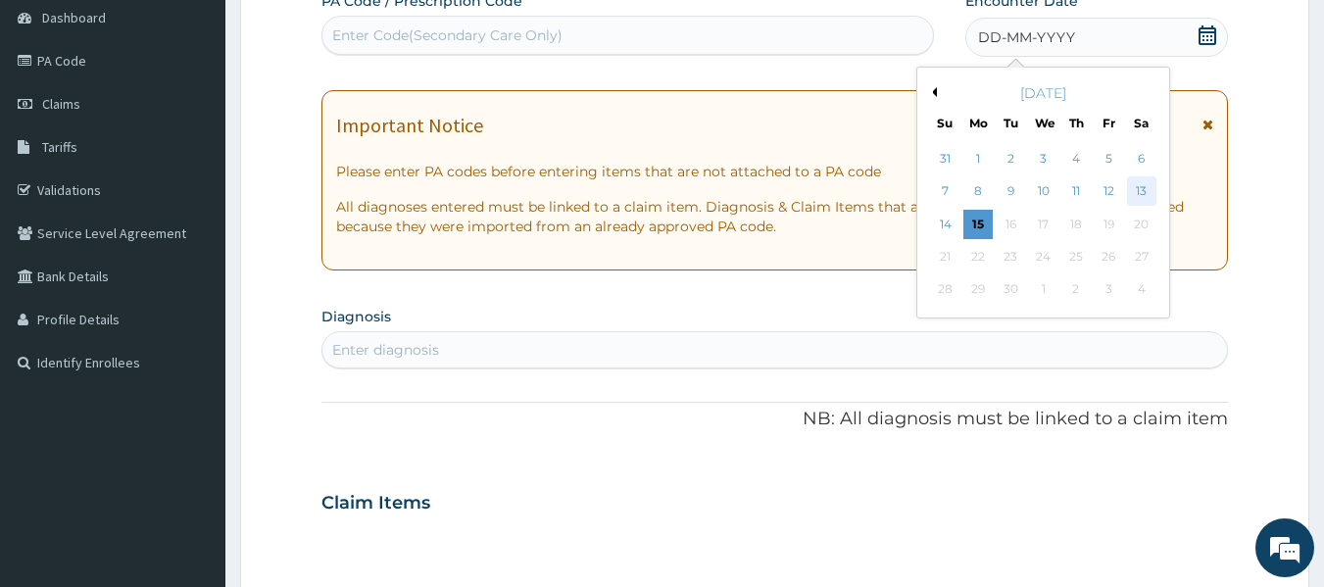
click at [1145, 188] on div "13" at bounding box center [1141, 191] width 29 height 29
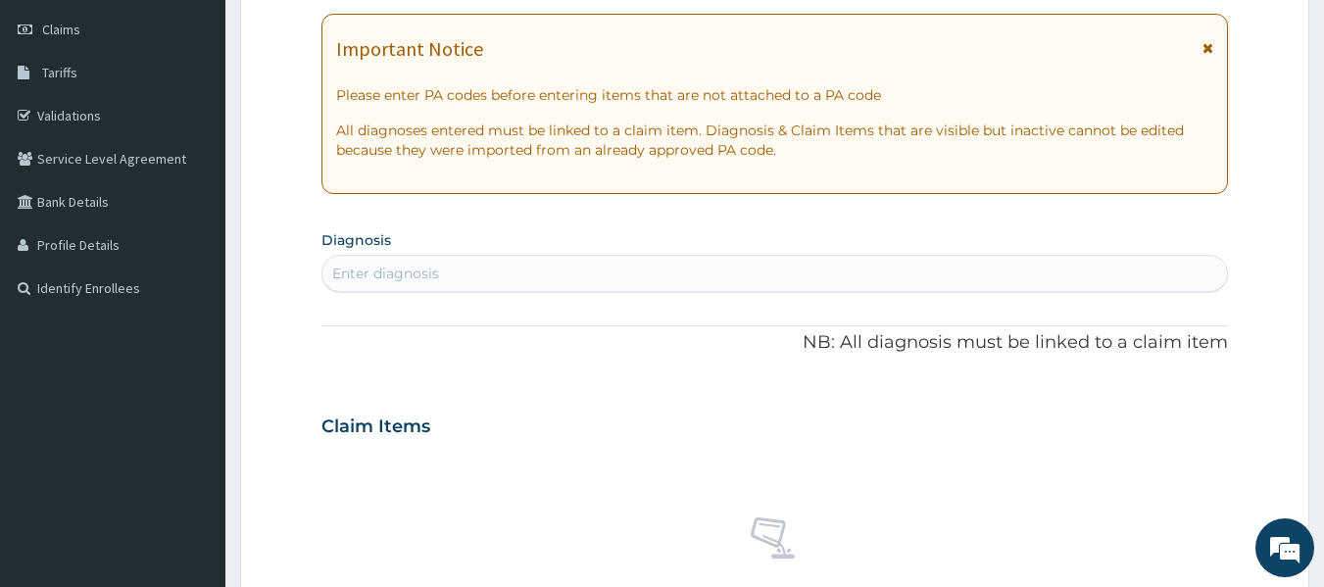
scroll to position [392, 0]
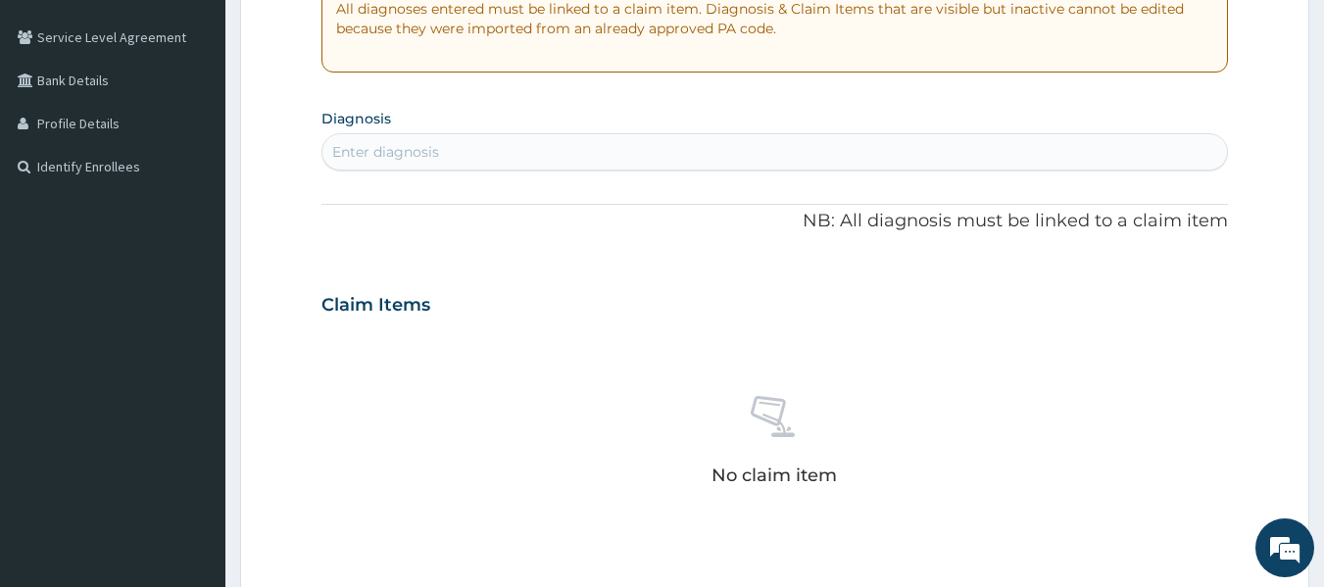
click at [539, 152] on div "Enter diagnosis" at bounding box center [775, 151] width 906 height 31
click at [433, 163] on div "Enter diagnosis" at bounding box center [775, 151] width 906 height 31
type input "UPPER RES"
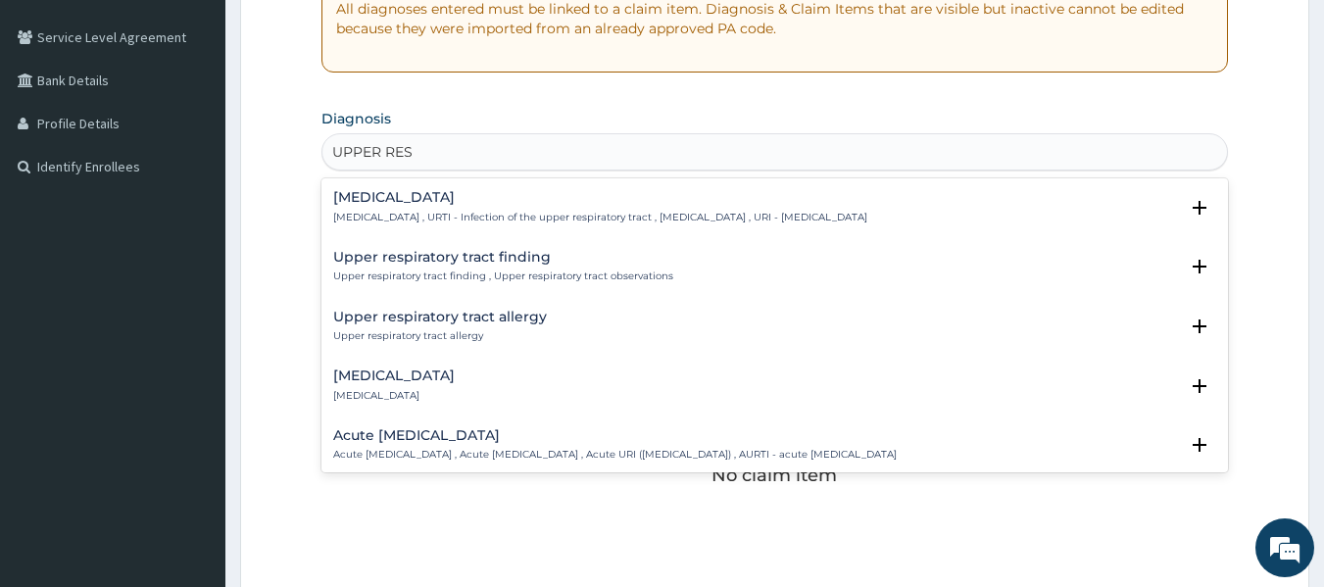
click at [400, 215] on p "Upper respiratory infection , URTI - Infection of the upper respiratory tract ,…" at bounding box center [600, 218] width 534 height 14
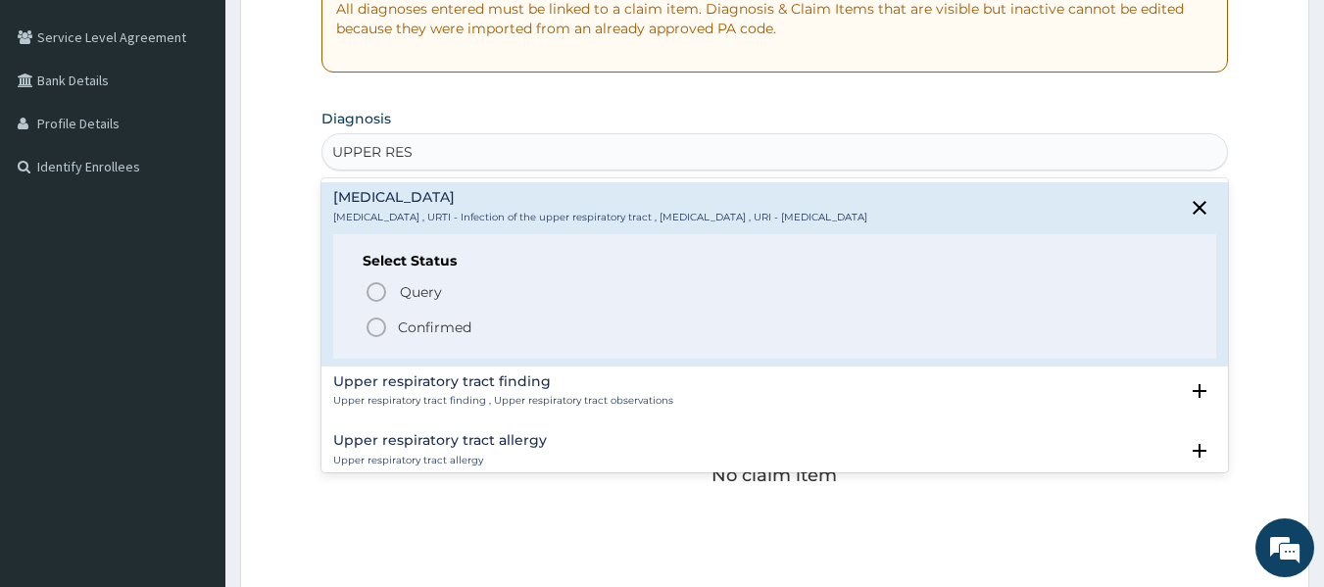
click at [370, 331] on icon "status option filled" at bounding box center [377, 328] width 24 height 24
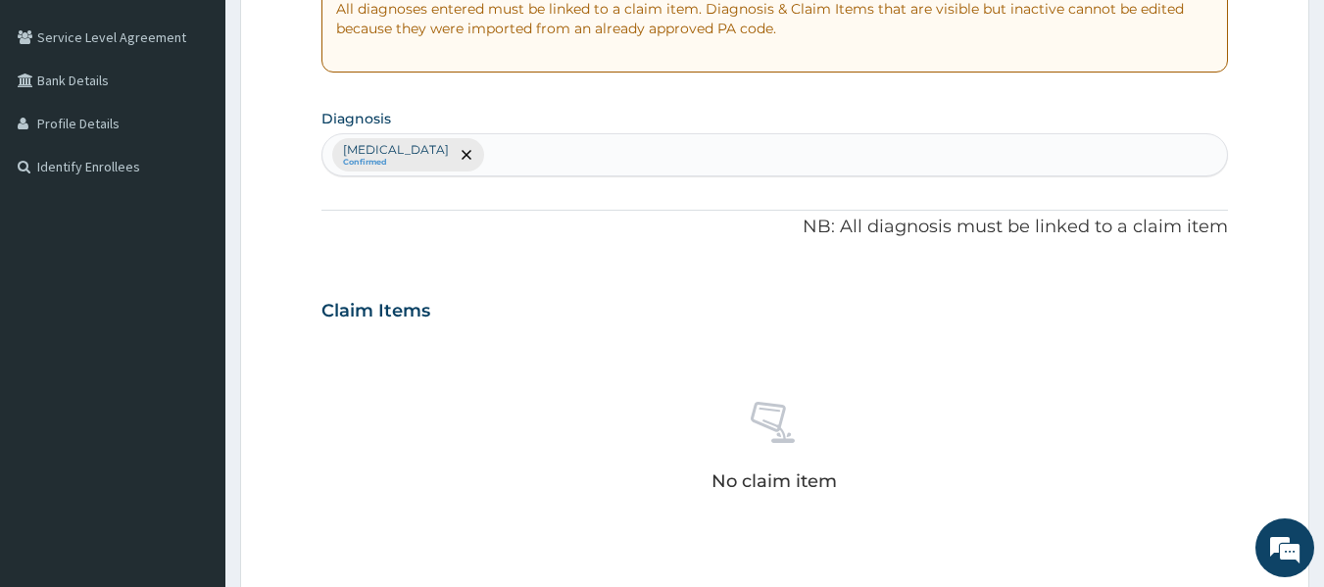
click at [556, 153] on div "Upper respiratory infection Confirmed" at bounding box center [775, 154] width 906 height 41
type input "A"
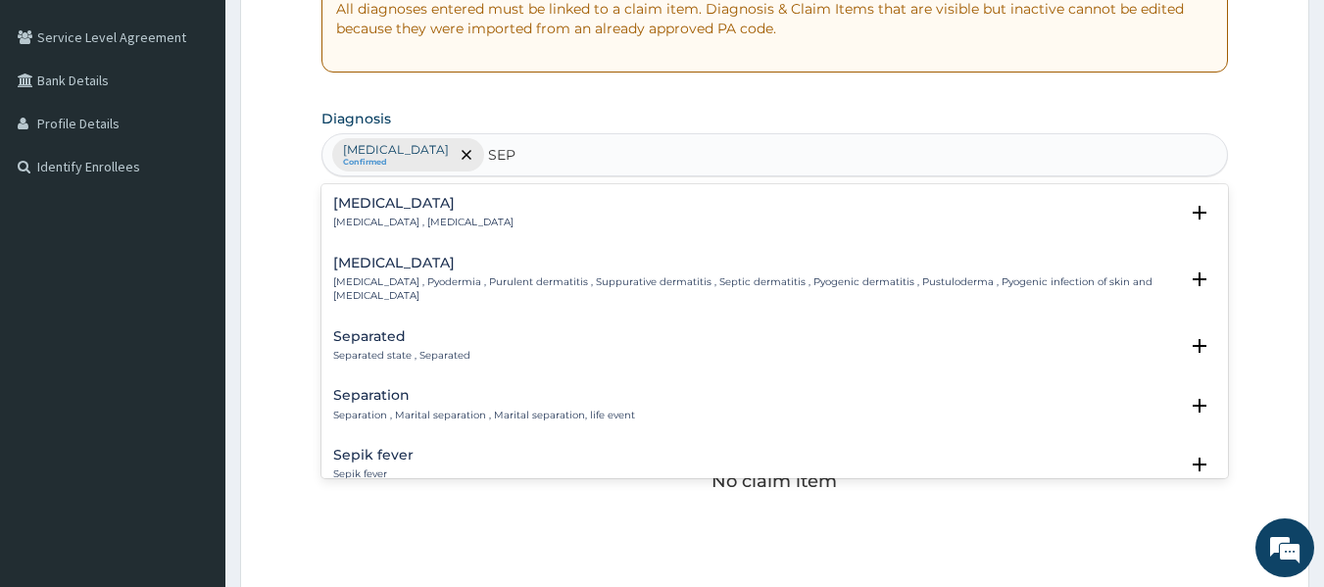
type input "SEPS"
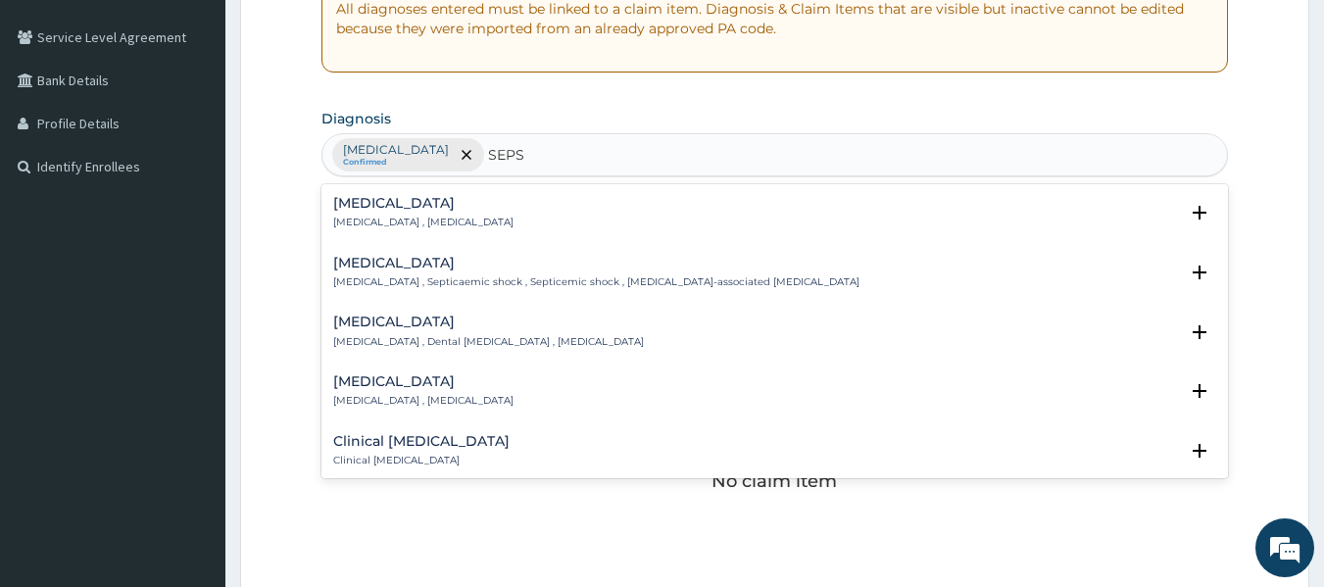
click at [438, 207] on h4 "Sepsis" at bounding box center [423, 203] width 180 height 15
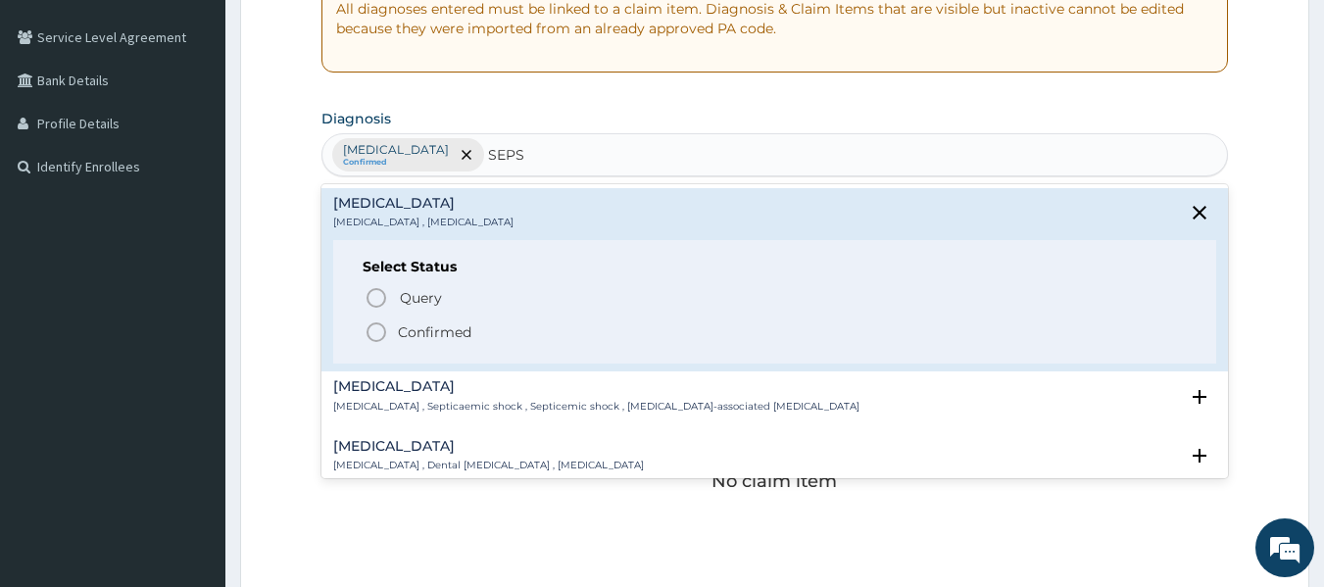
click at [379, 327] on icon "status option filled" at bounding box center [377, 333] width 24 height 24
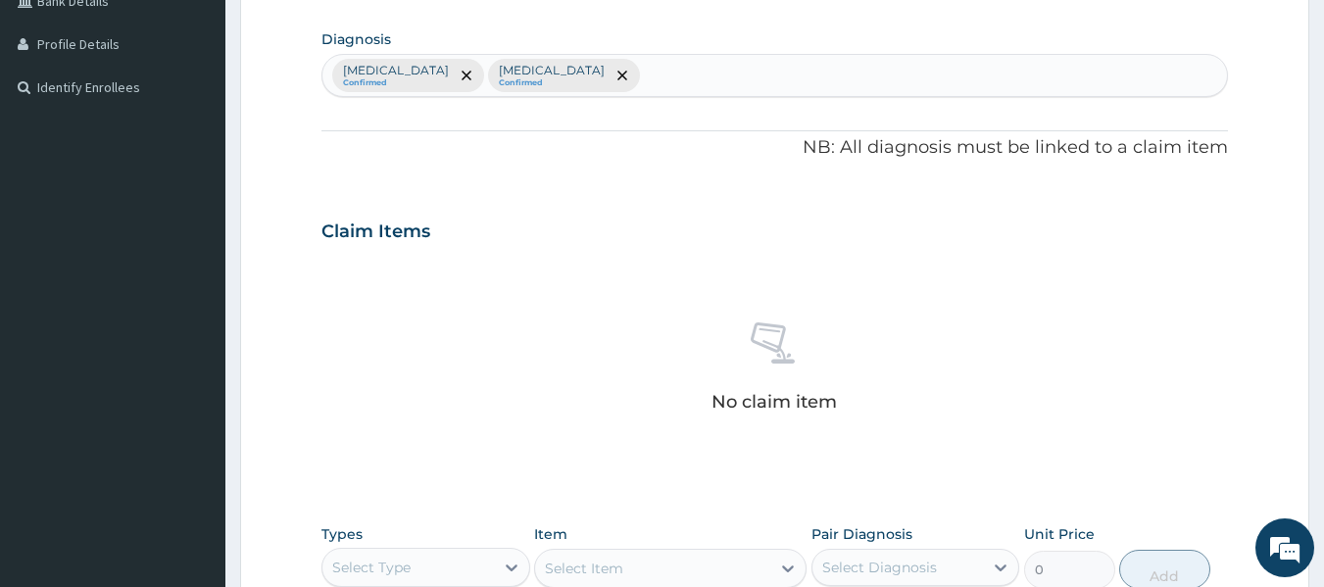
scroll to position [588, 0]
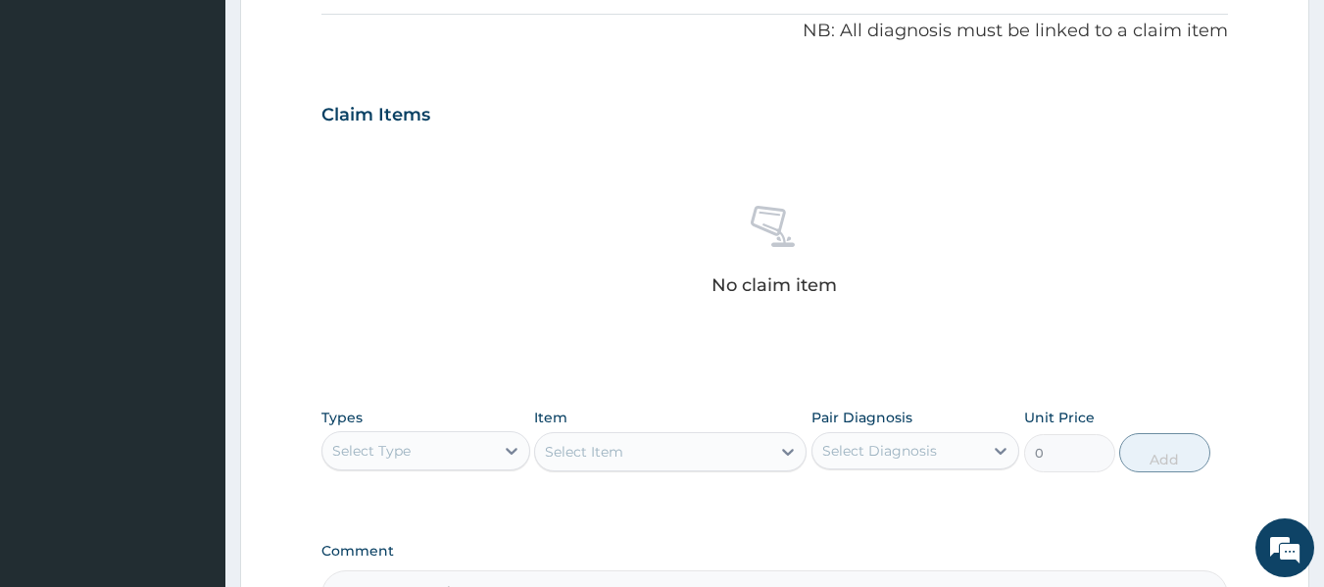
click at [423, 451] on div "Select Type" at bounding box center [408, 450] width 172 height 31
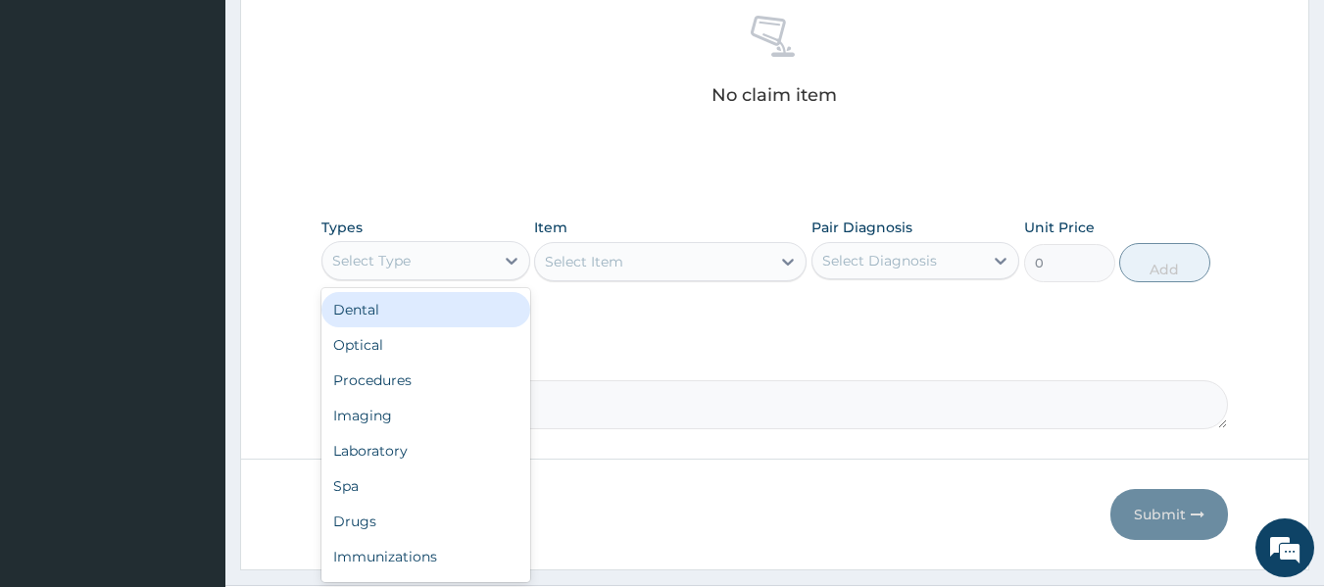
scroll to position [784, 0]
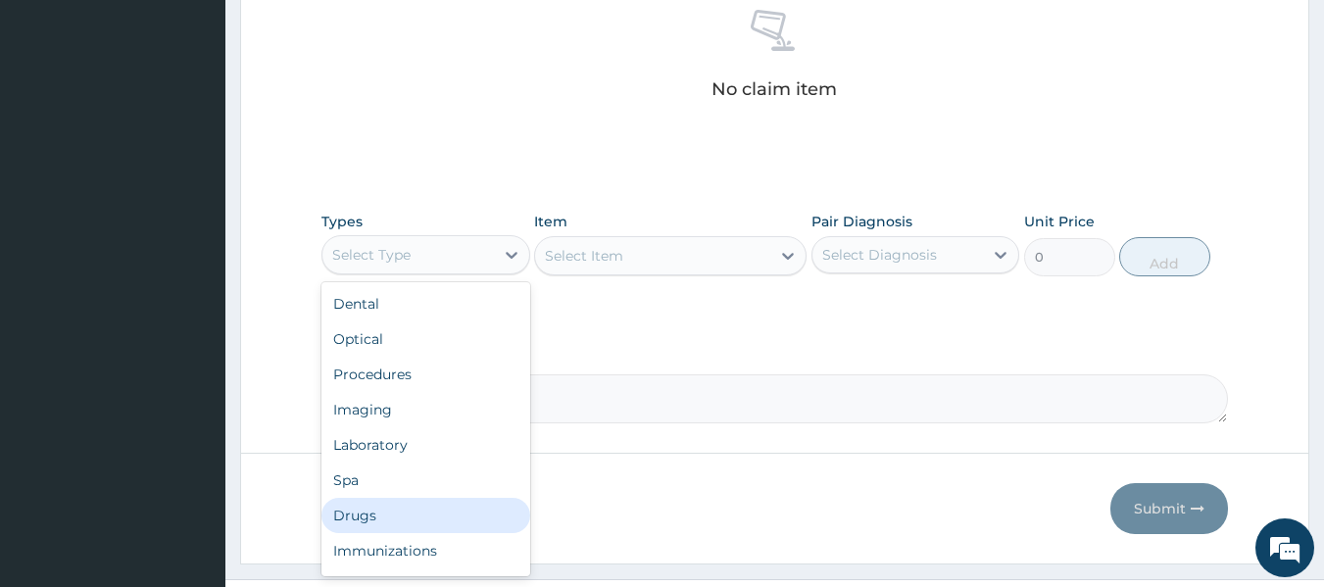
click at [414, 515] on div "Drugs" at bounding box center [425, 515] width 209 height 35
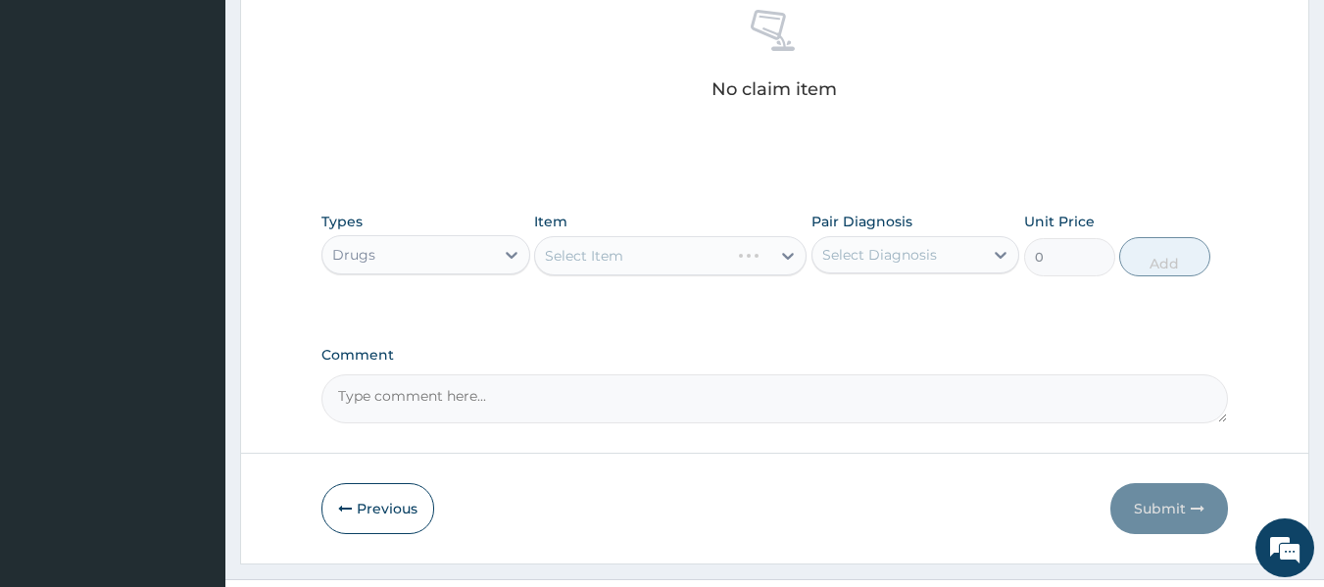
click at [428, 260] on div "Drugs" at bounding box center [408, 254] width 172 height 31
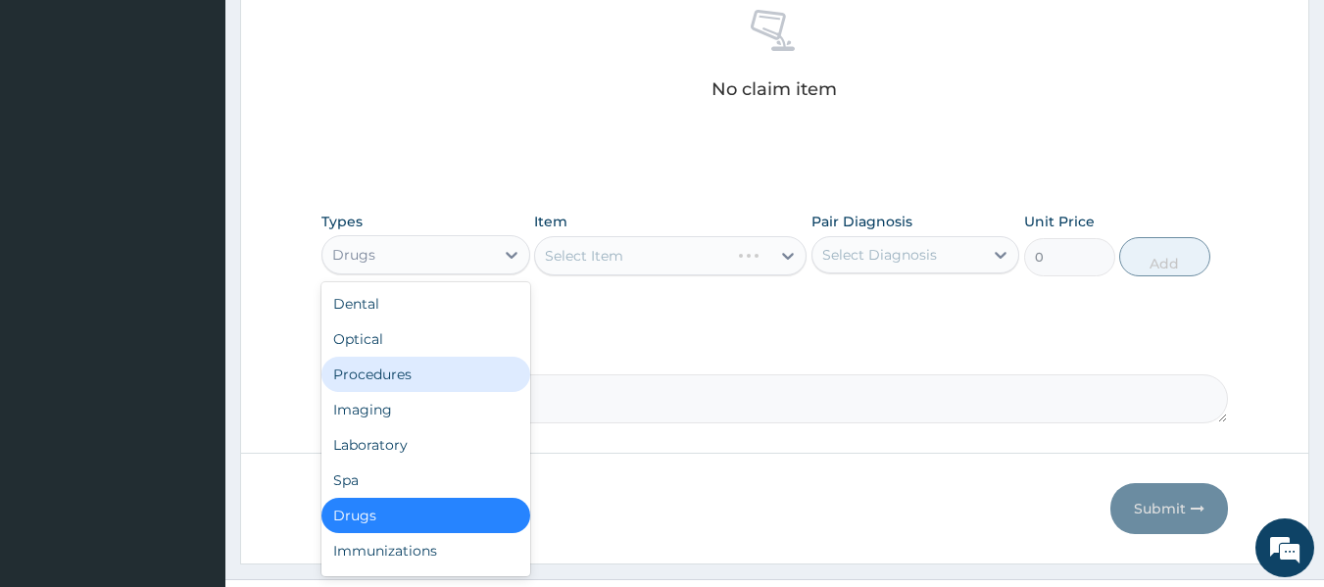
click at [412, 384] on div "Procedures" at bounding box center [425, 374] width 209 height 35
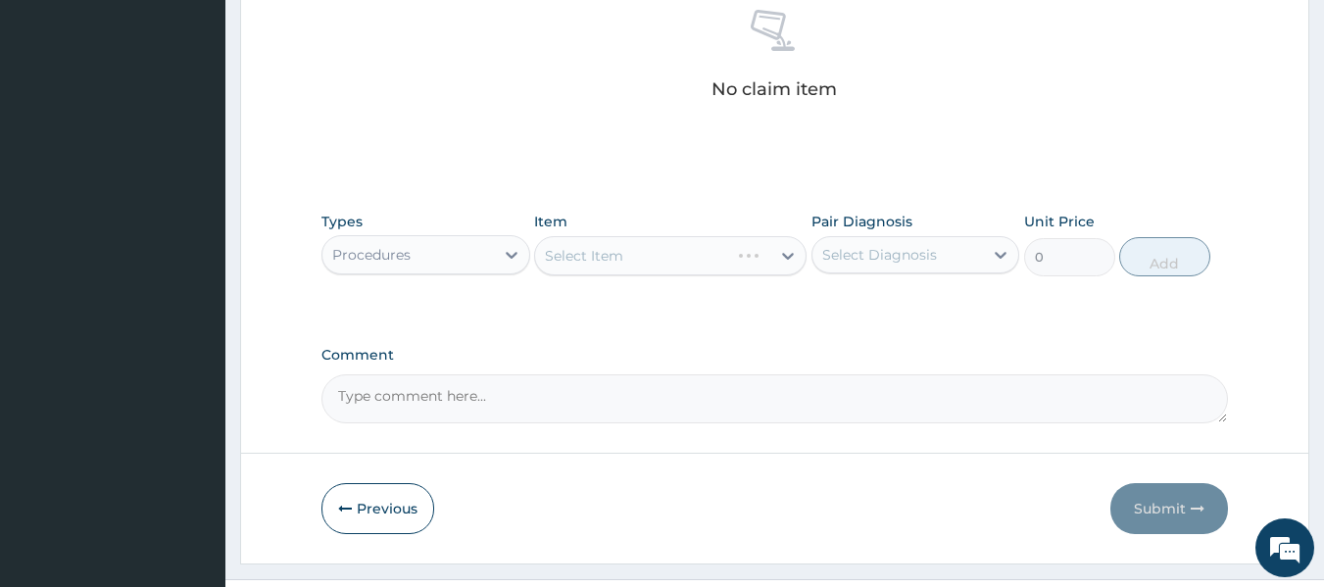
click at [868, 249] on div "Select Diagnosis" at bounding box center [879, 255] width 115 height 20
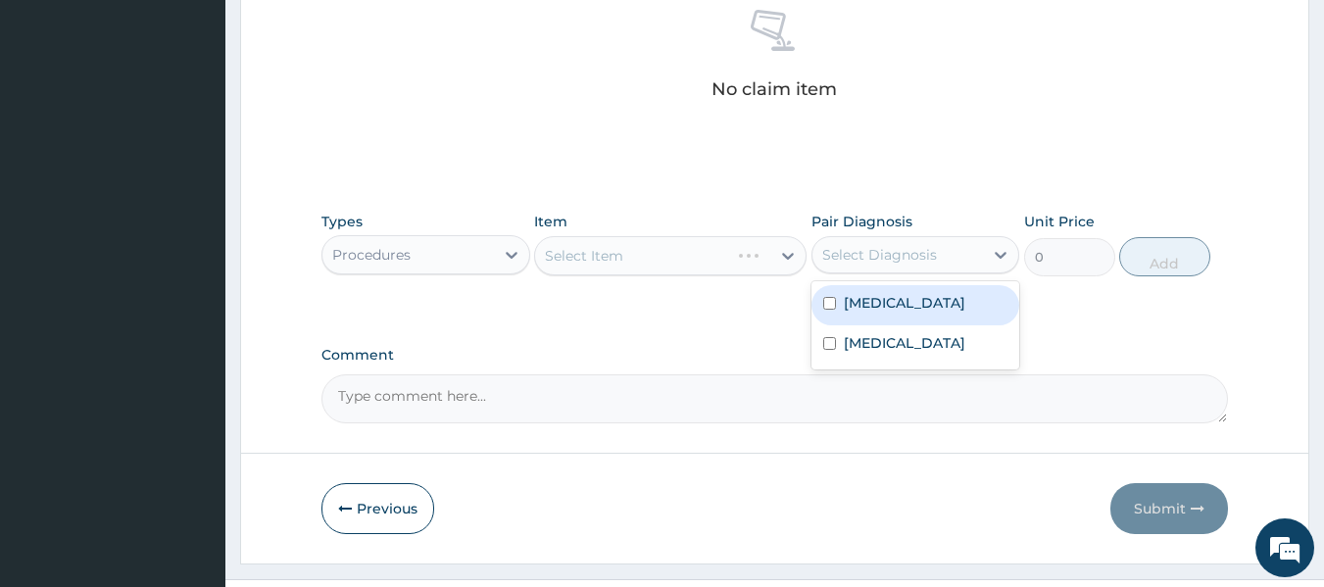
click at [825, 310] on input "checkbox" at bounding box center [829, 303] width 13 height 13
checkbox input "true"
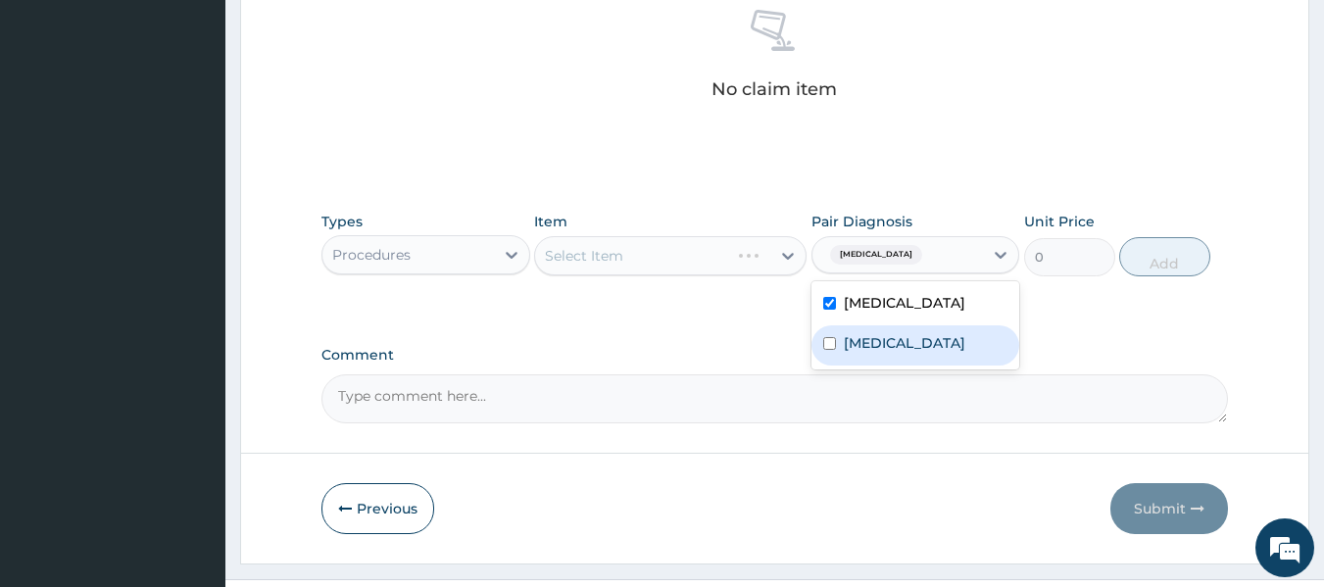
click at [825, 350] on input "checkbox" at bounding box center [829, 343] width 13 height 13
checkbox input "true"
click at [695, 147] on div "No claim item" at bounding box center [775, 57] width 908 height 225
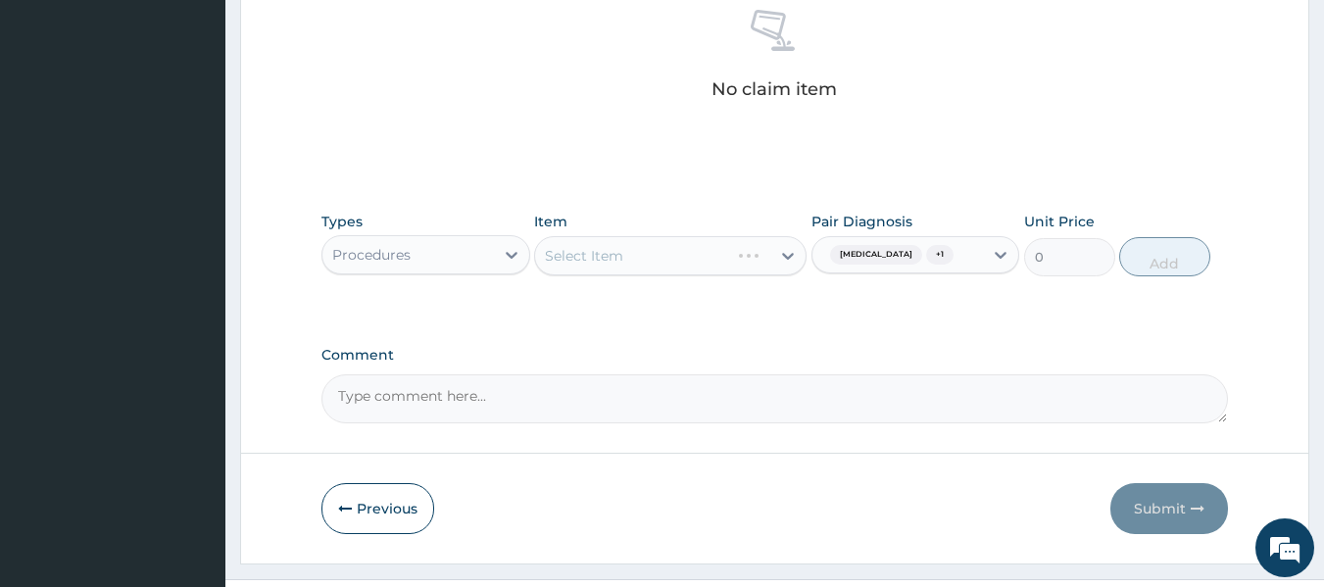
click at [647, 252] on div "Select Item" at bounding box center [670, 255] width 272 height 39
click at [647, 252] on div "Select Item" at bounding box center [652, 255] width 235 height 31
type input "G"
type input "CONS"
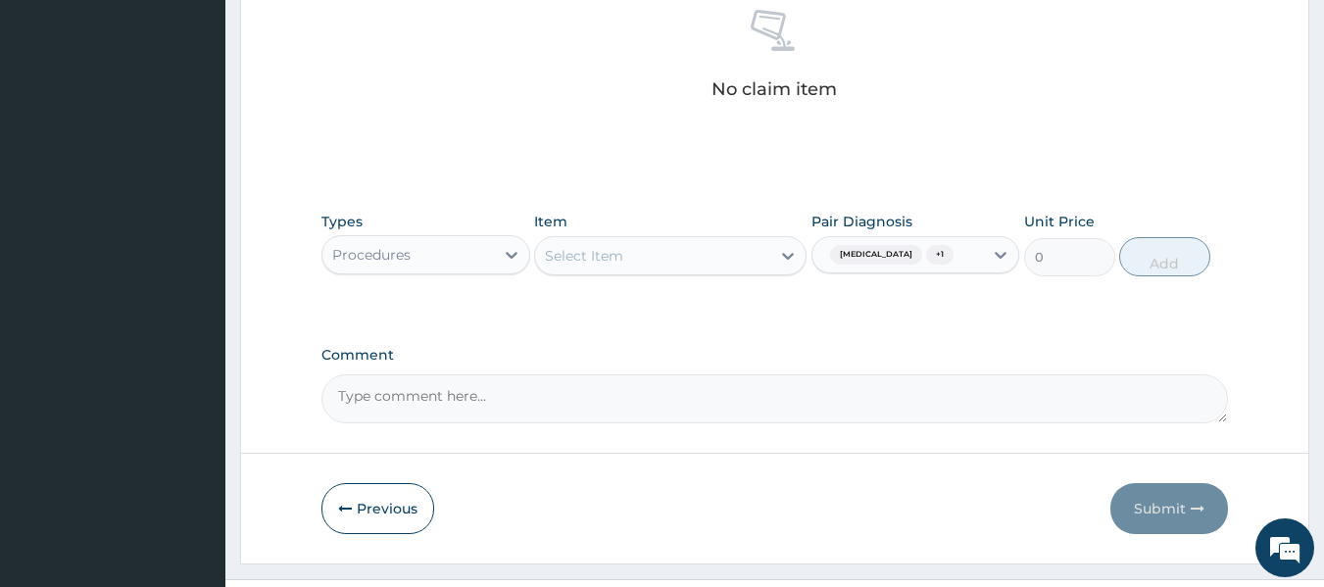
click at [689, 170] on div "No claim item" at bounding box center [775, 57] width 908 height 225
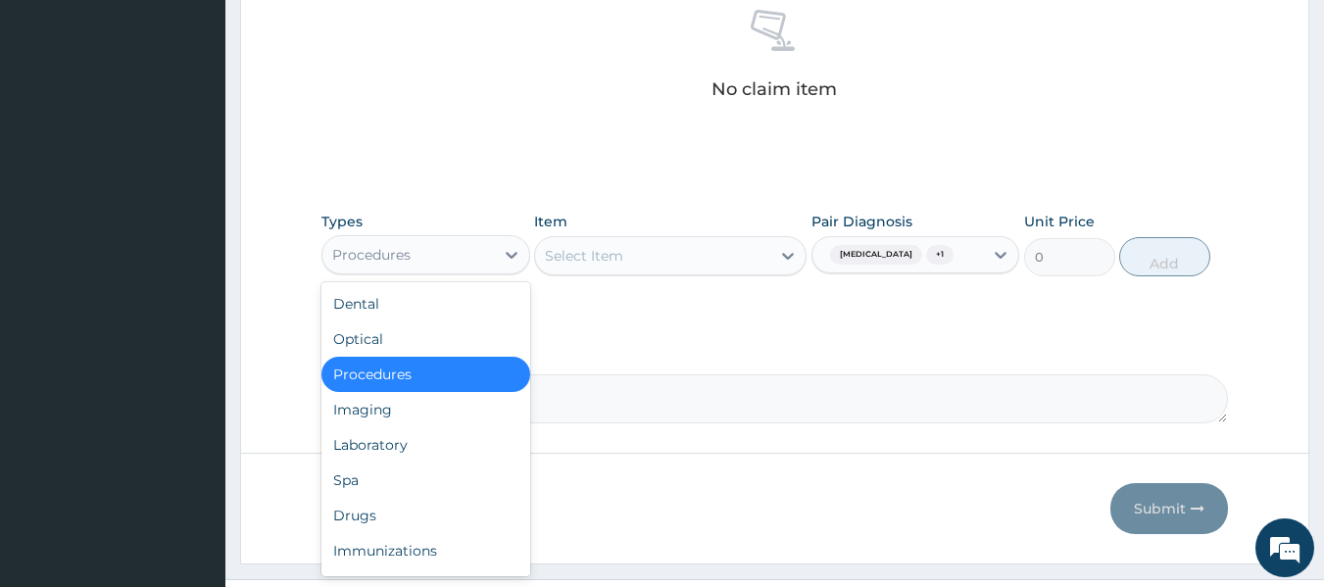
click at [419, 260] on div "Procedures" at bounding box center [408, 254] width 172 height 31
click at [599, 264] on div "Select Item" at bounding box center [584, 256] width 78 height 20
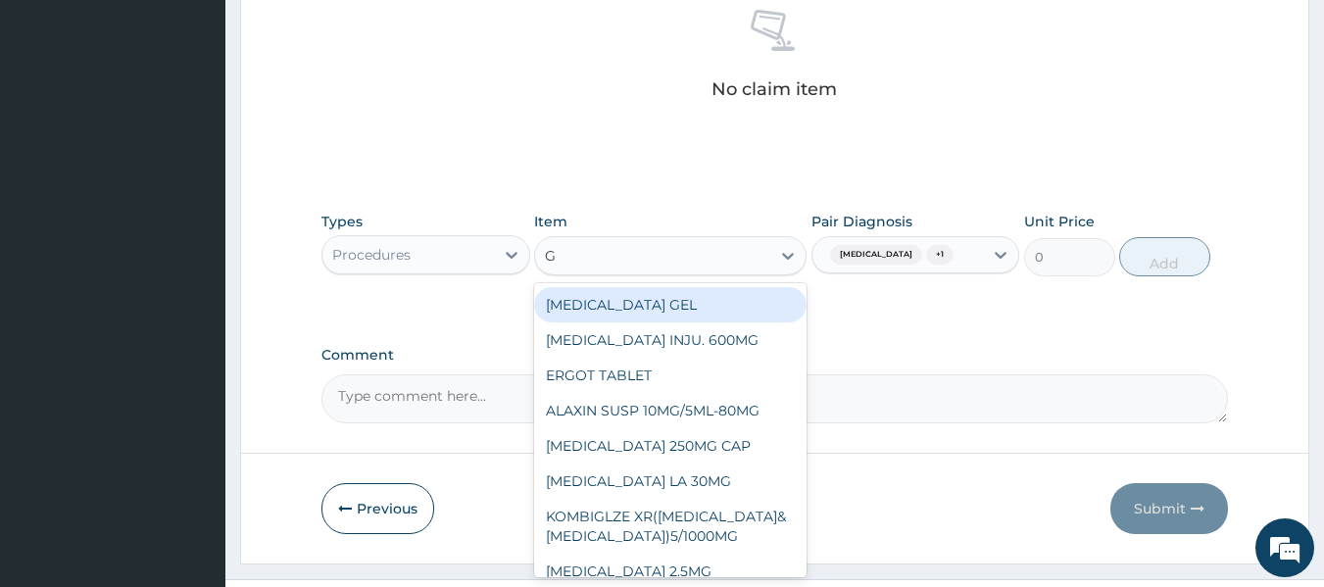
type input "GP"
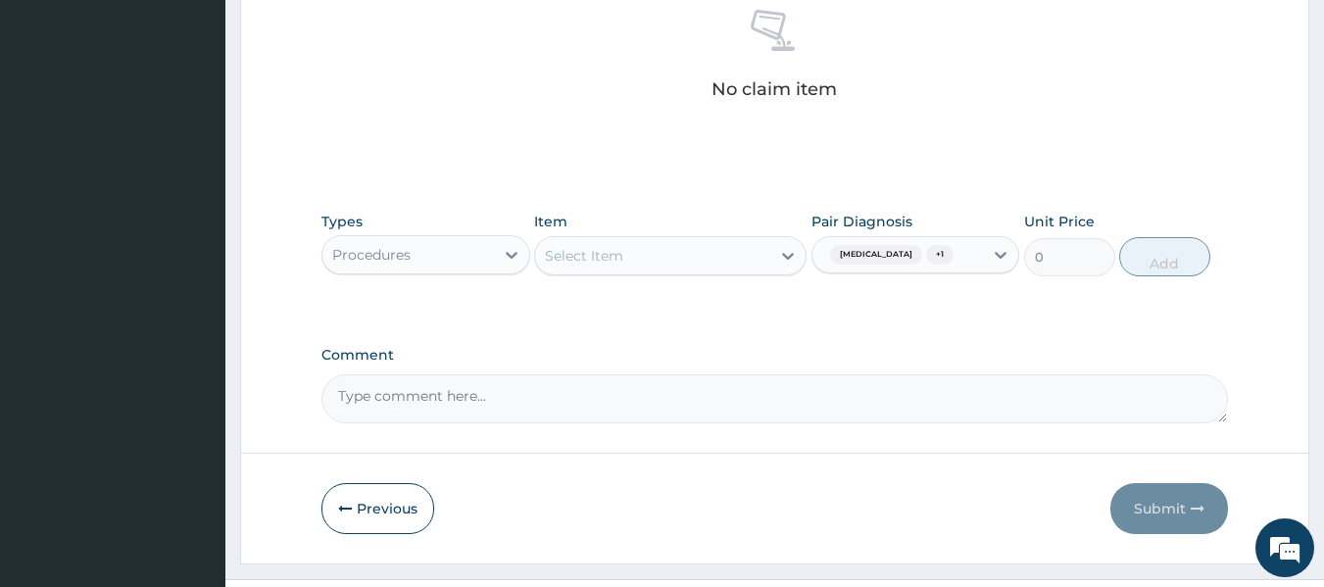
click at [598, 264] on div "Select Item" at bounding box center [652, 255] width 235 height 31
click at [426, 241] on div "Procedures" at bounding box center [408, 254] width 172 height 31
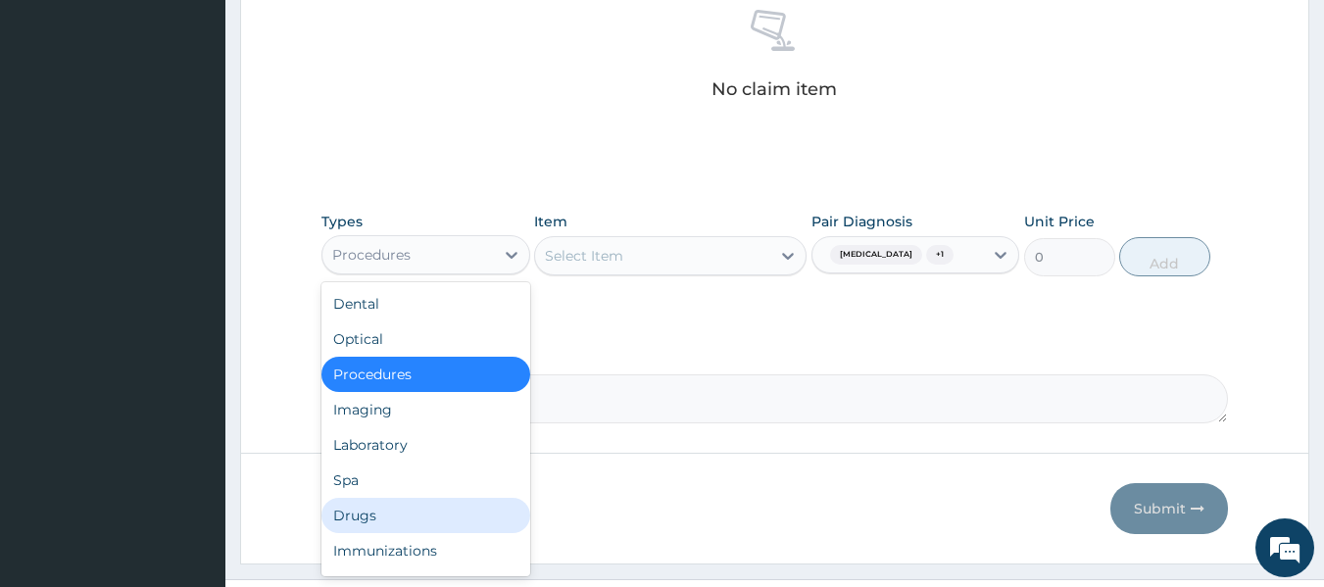
scroll to position [67, 0]
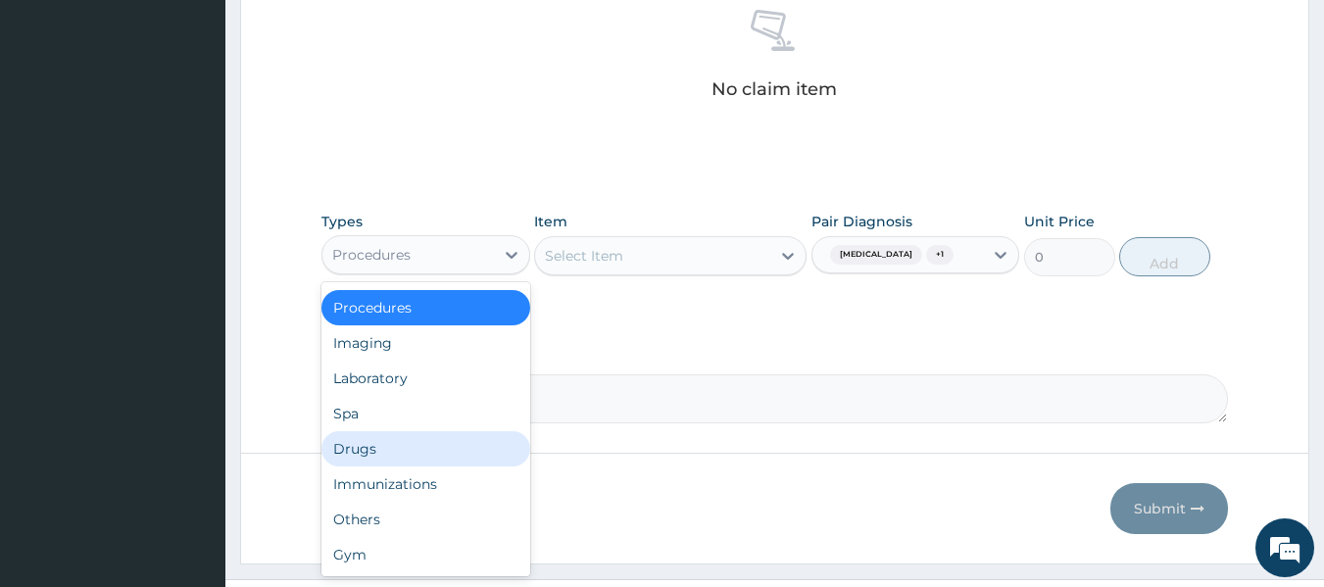
click at [407, 458] on div "Drugs" at bounding box center [425, 448] width 209 height 35
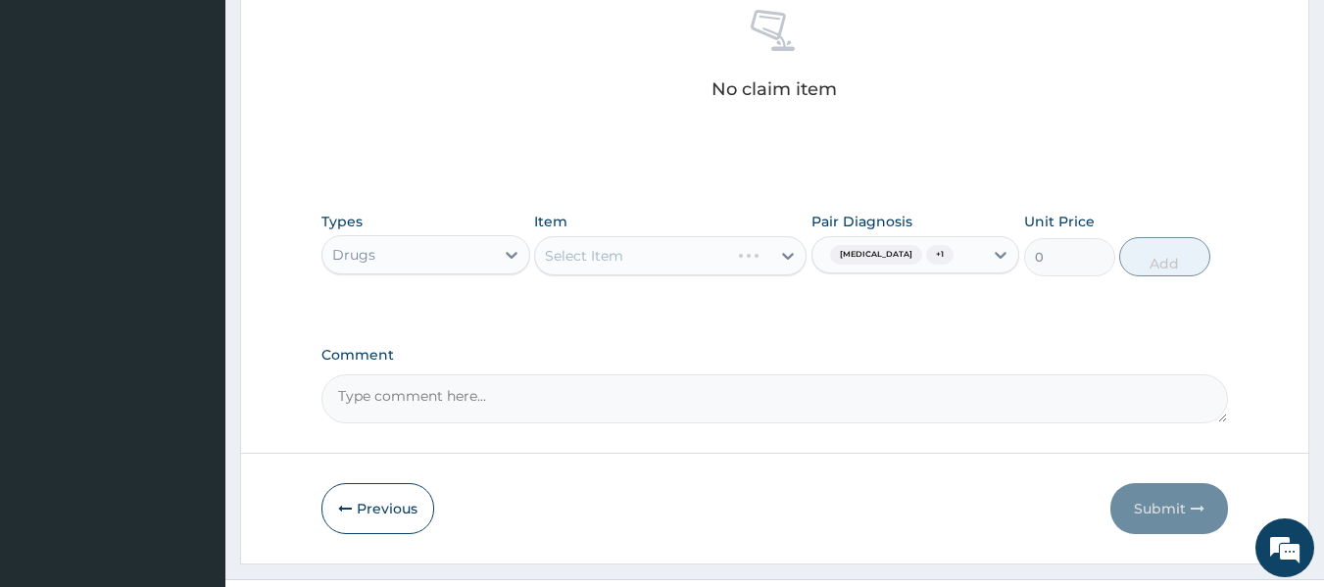
click at [701, 259] on div "Select Item" at bounding box center [670, 255] width 272 height 39
click at [701, 259] on div "Select Item" at bounding box center [652, 255] width 235 height 31
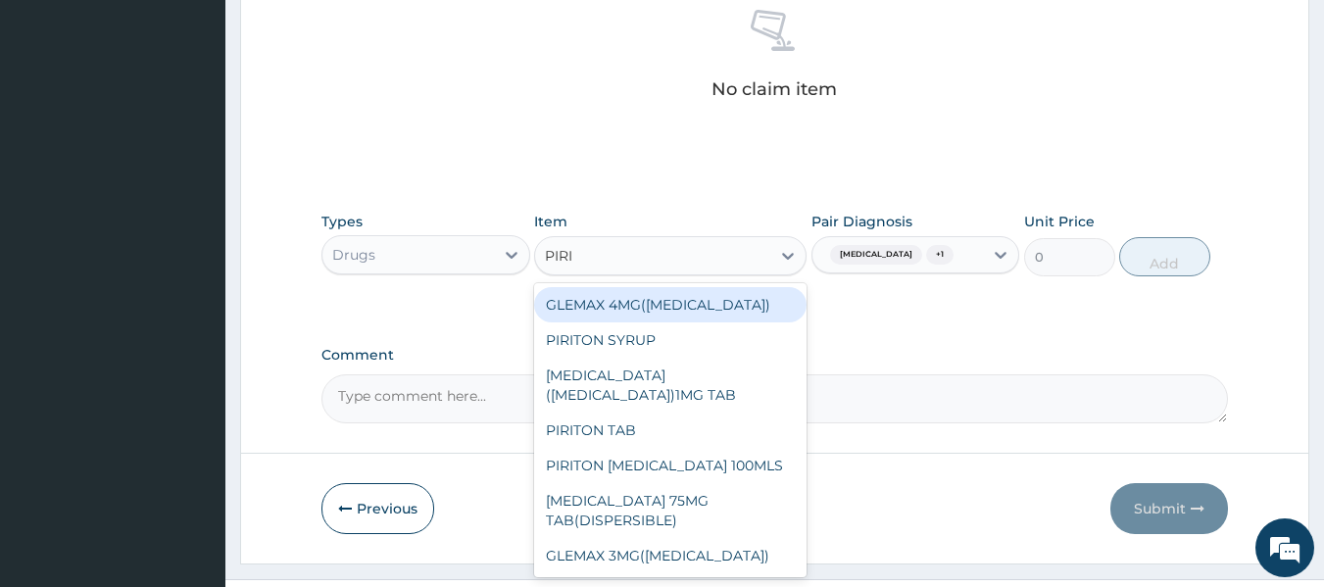
type input "PIRIT"
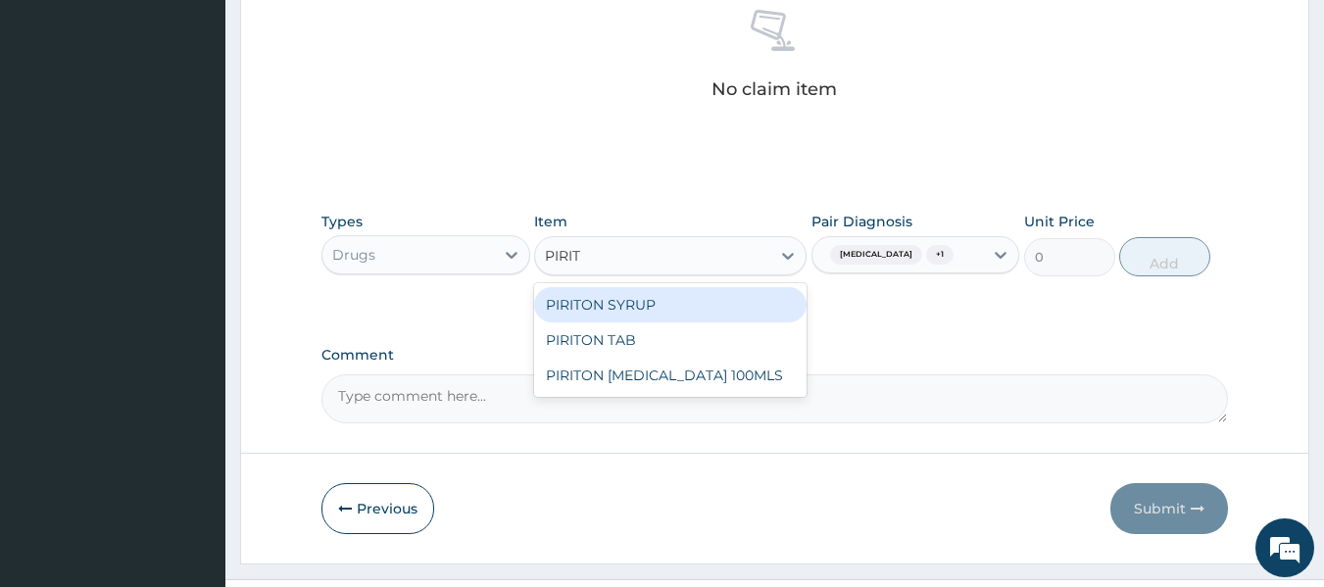
click at [671, 293] on div "PIRITON SYRUP" at bounding box center [670, 304] width 272 height 35
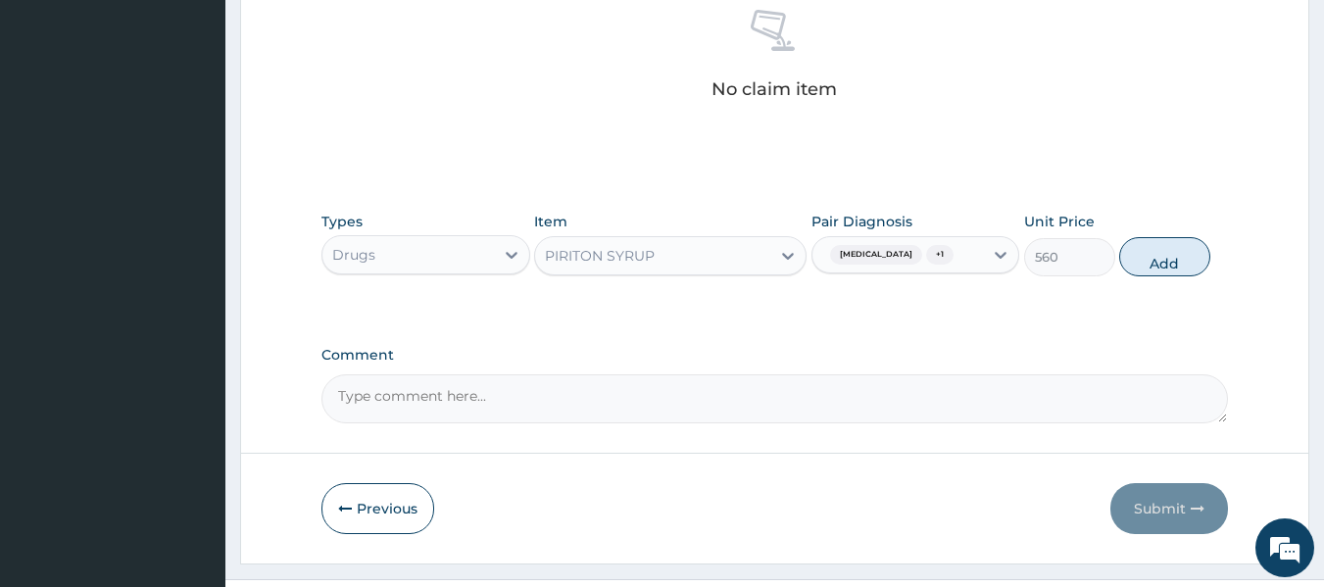
drag, startPoint x: 1182, startPoint y: 272, endPoint x: 1140, endPoint y: 273, distance: 42.2
click at [1182, 273] on button "Add" at bounding box center [1164, 256] width 91 height 39
type input "0"
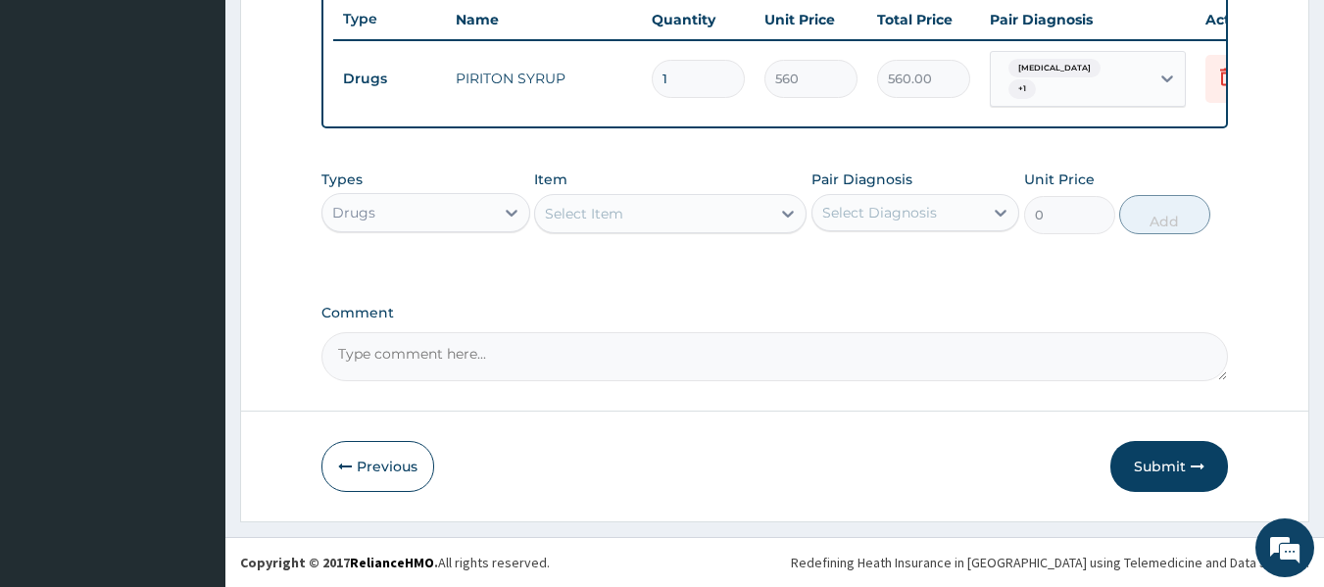
scroll to position [756, 0]
click at [589, 218] on div "Select Item" at bounding box center [584, 214] width 78 height 20
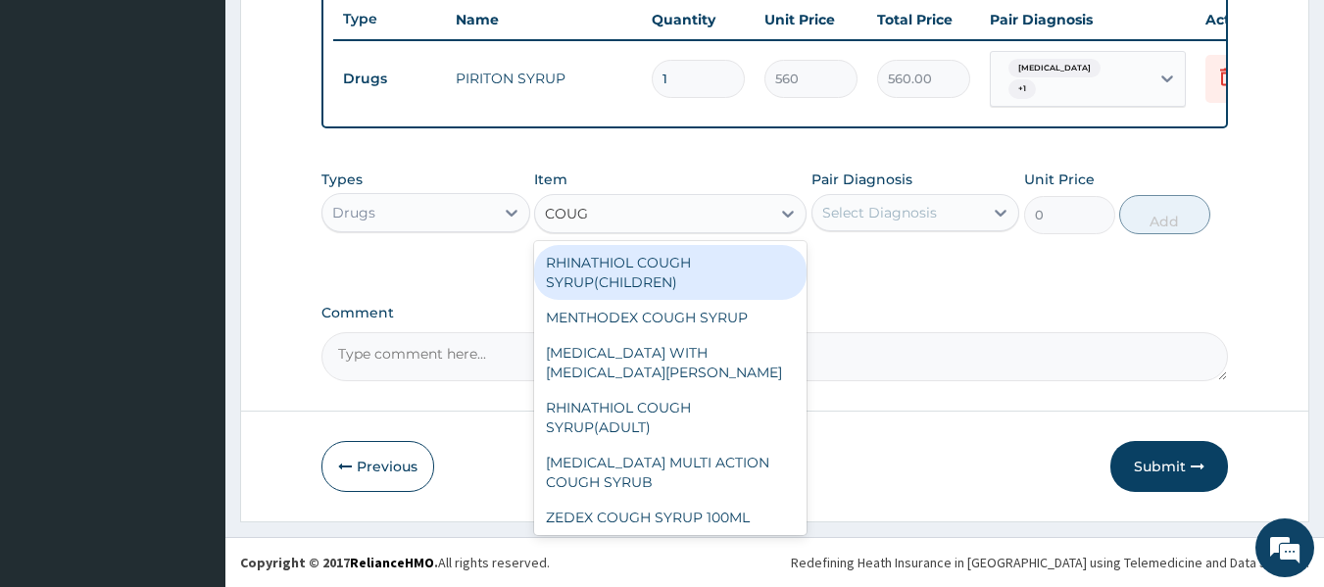
type input "COUGH"
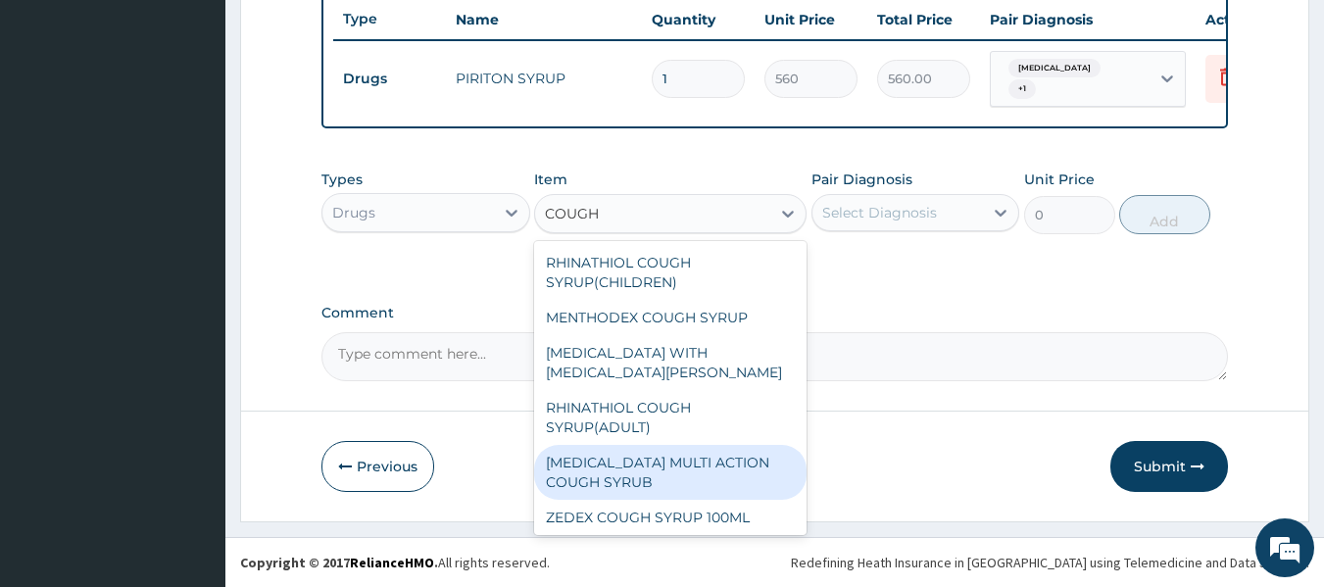
scroll to position [4, 0]
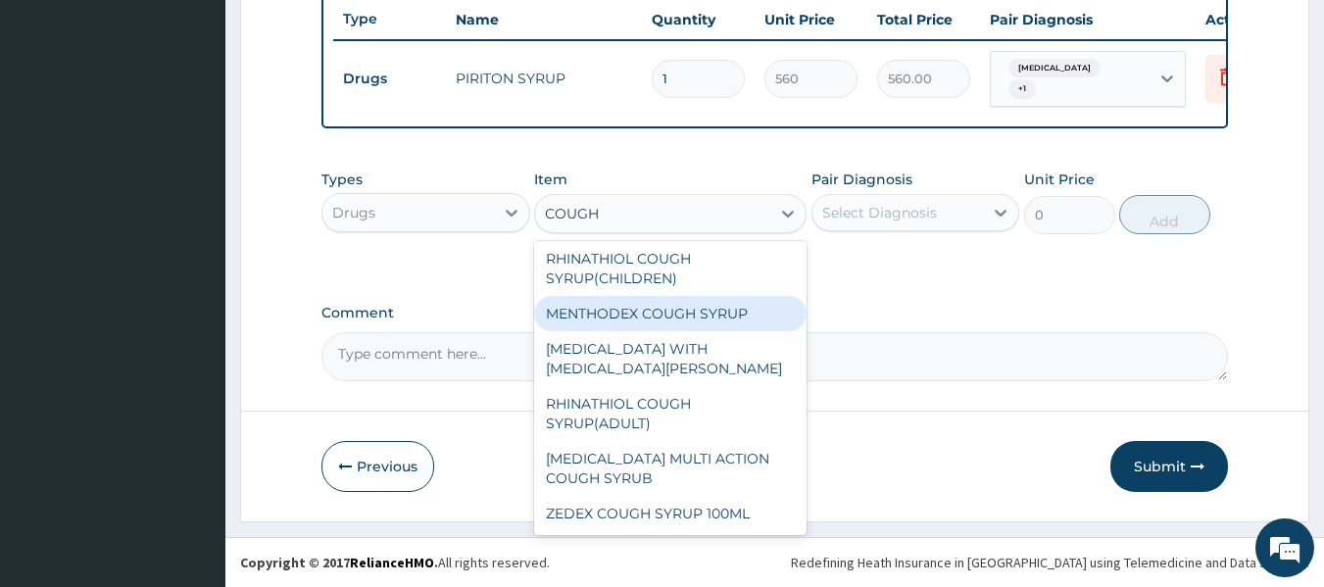
click at [661, 321] on div "MENTHODEX COUGH SYRUP" at bounding box center [670, 313] width 272 height 35
type input "1050"
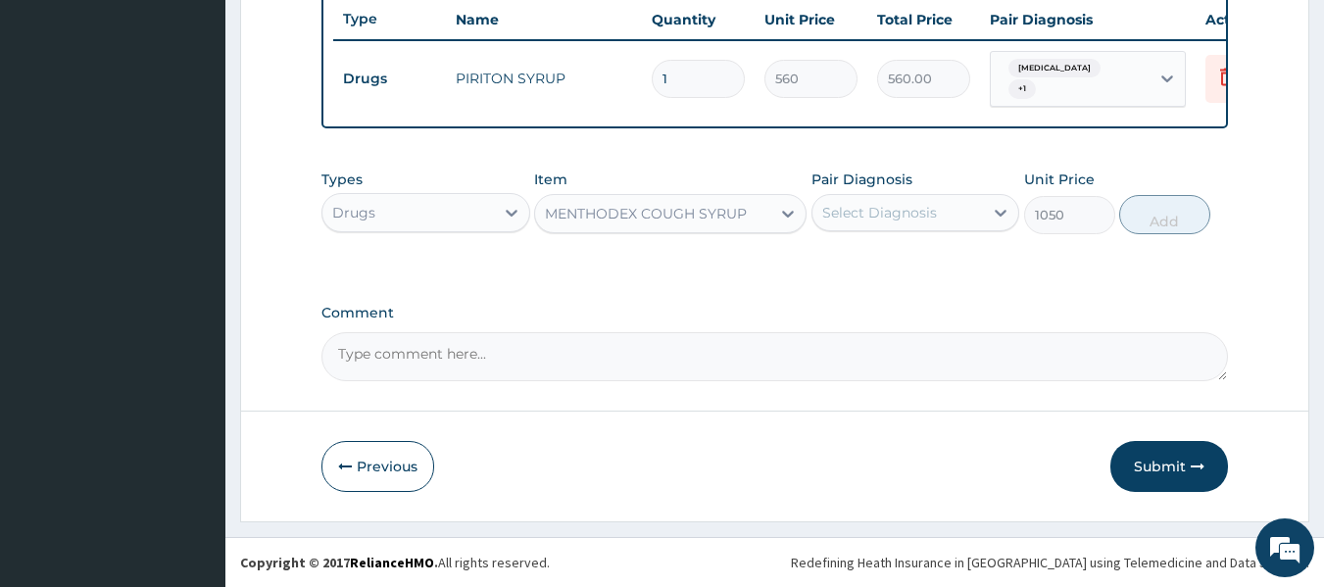
click at [894, 211] on div "Select Diagnosis" at bounding box center [879, 213] width 115 height 20
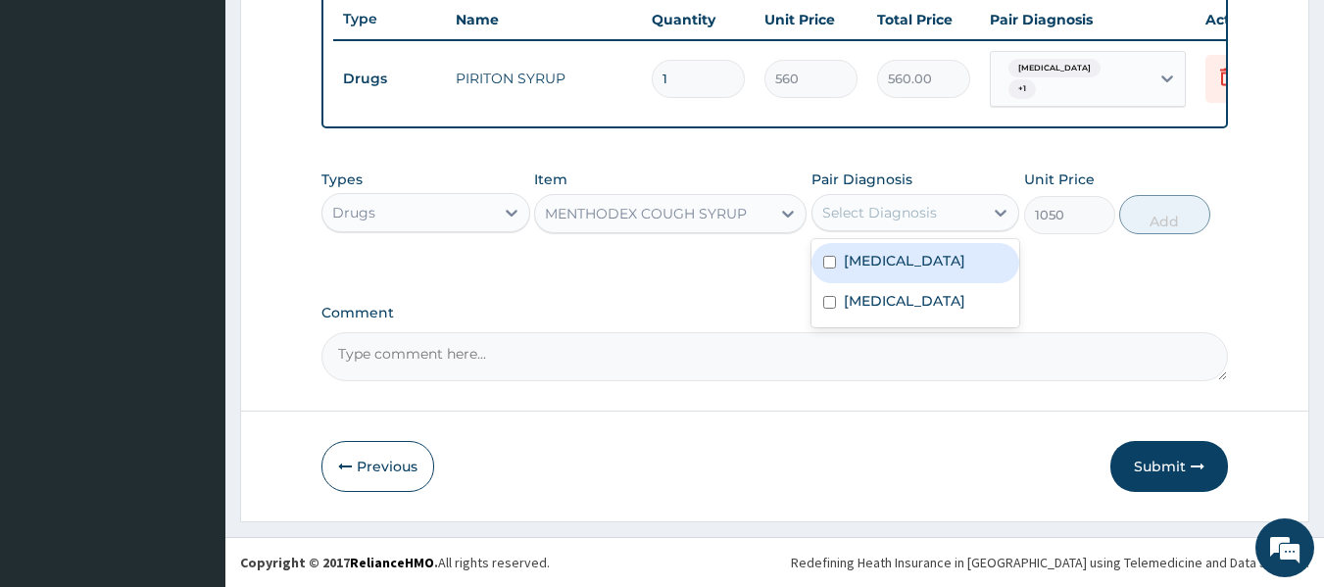
click at [835, 269] on input "checkbox" at bounding box center [829, 262] width 13 height 13
checkbox input "true"
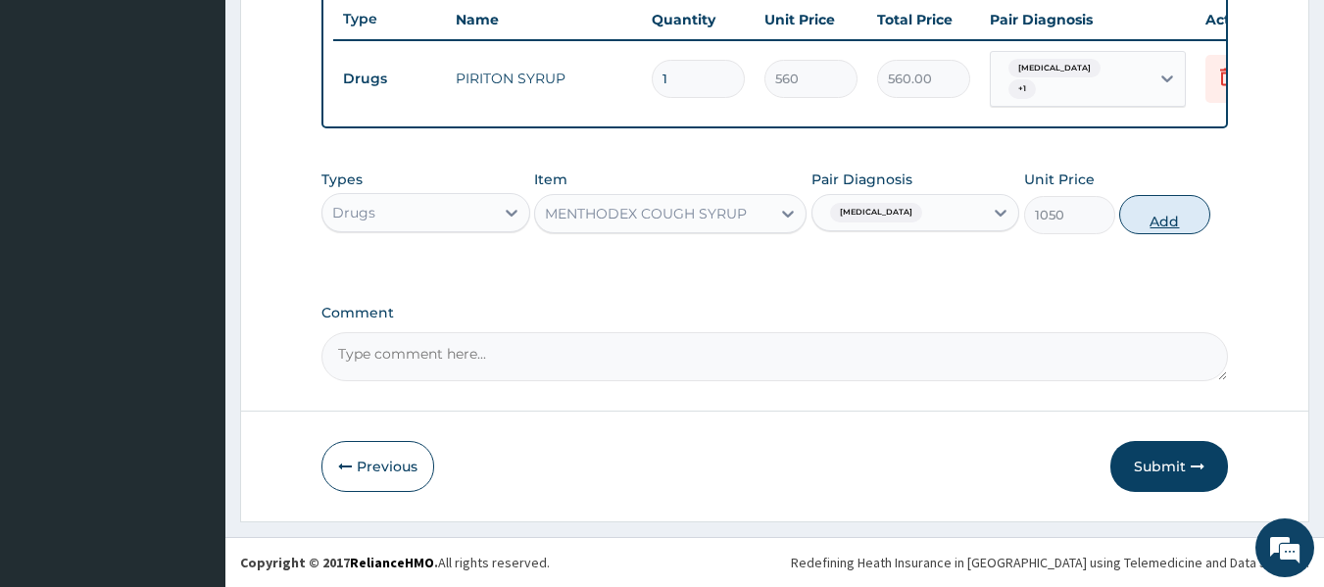
click at [1185, 224] on button "Add" at bounding box center [1164, 214] width 91 height 39
type input "0"
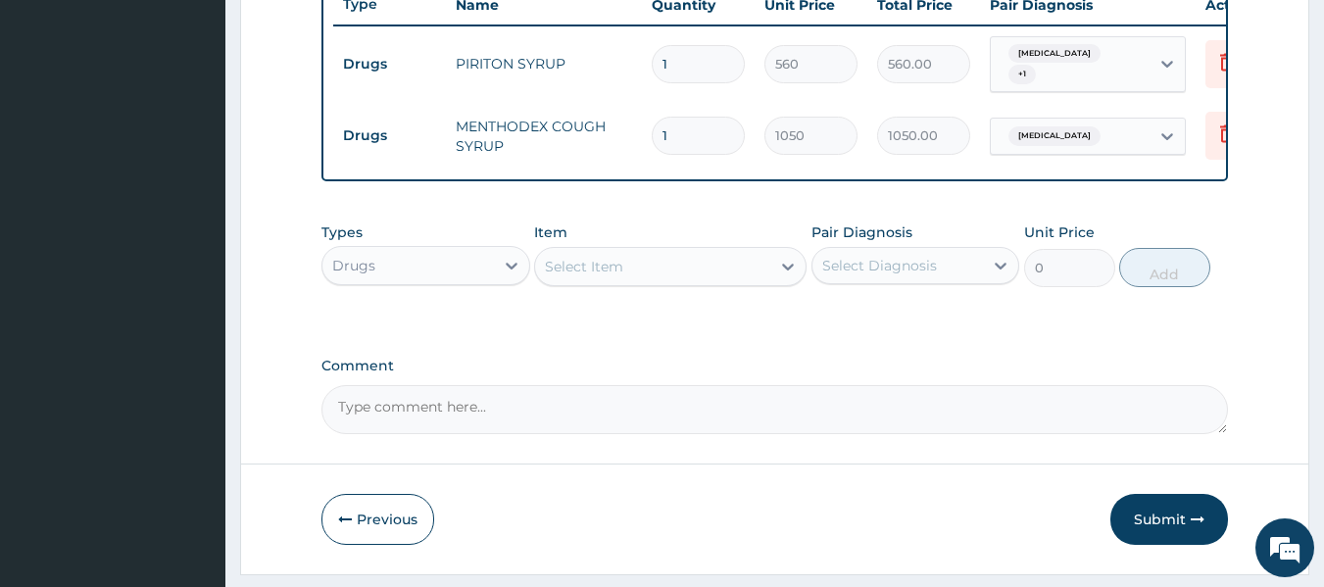
click at [599, 274] on div "Select Item" at bounding box center [584, 267] width 78 height 20
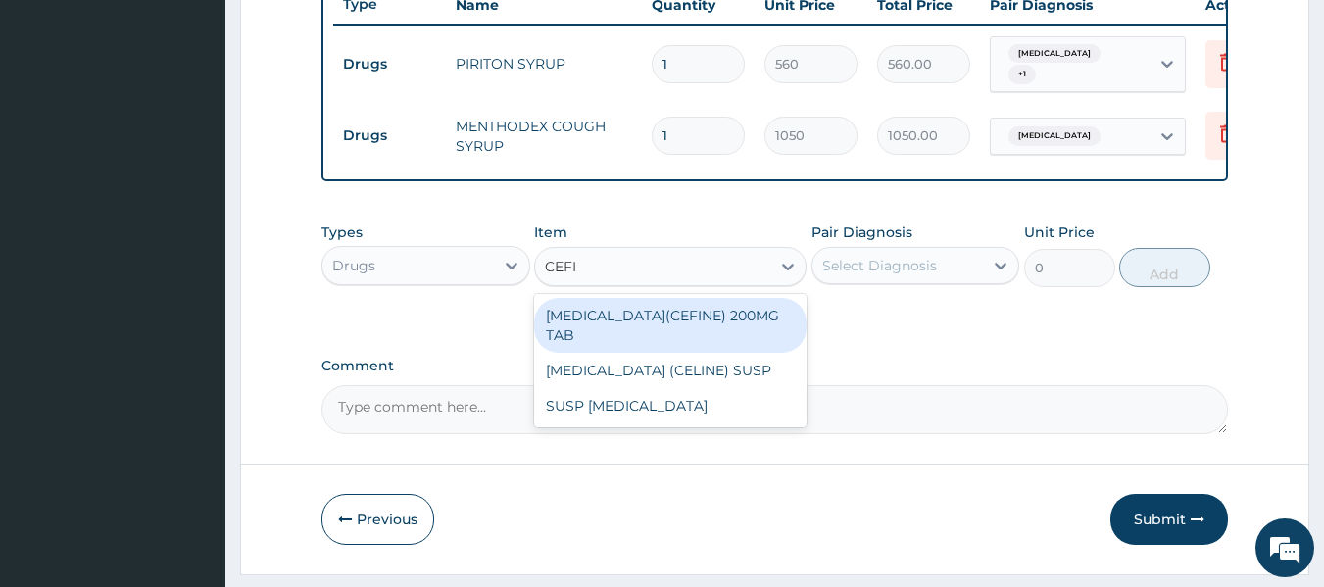
type input "CEFIX"
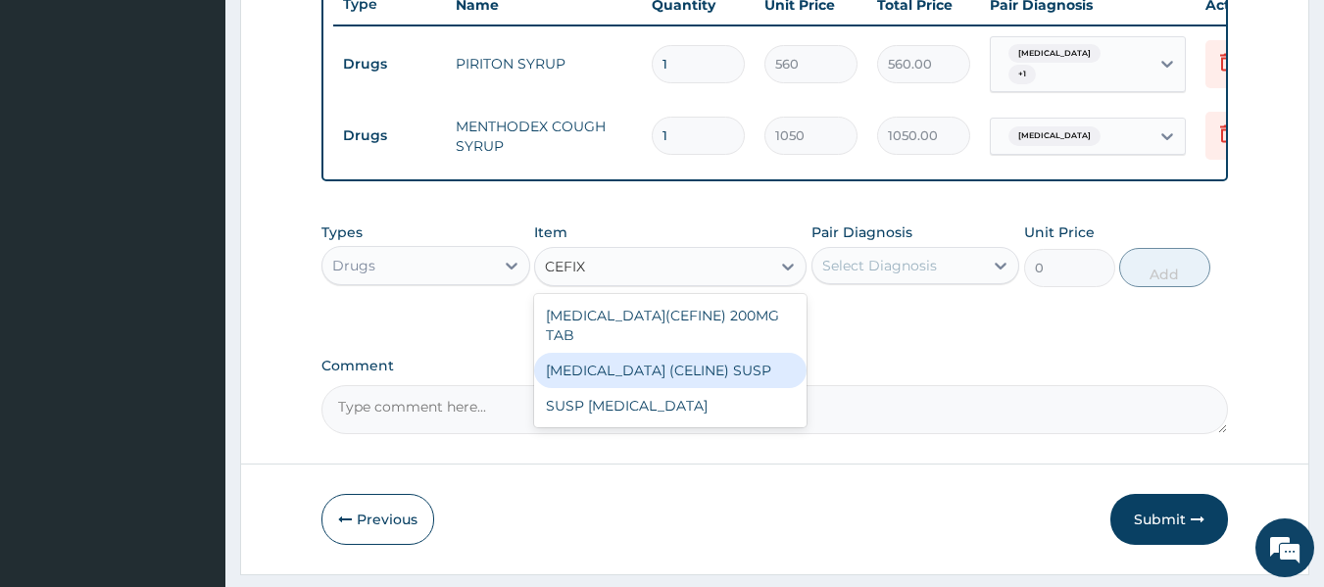
click at [751, 355] on div "CEFIXIME (CELINE) SUSP" at bounding box center [670, 370] width 272 height 35
type input "2450"
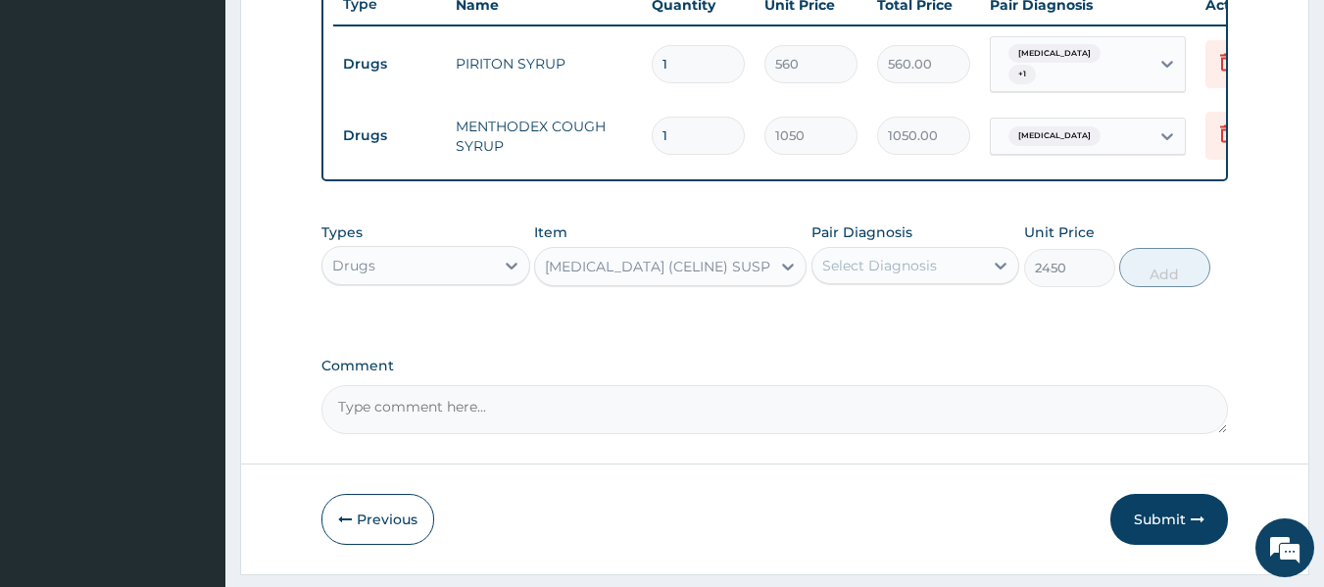
click at [878, 275] on div "Select Diagnosis" at bounding box center [879, 266] width 115 height 20
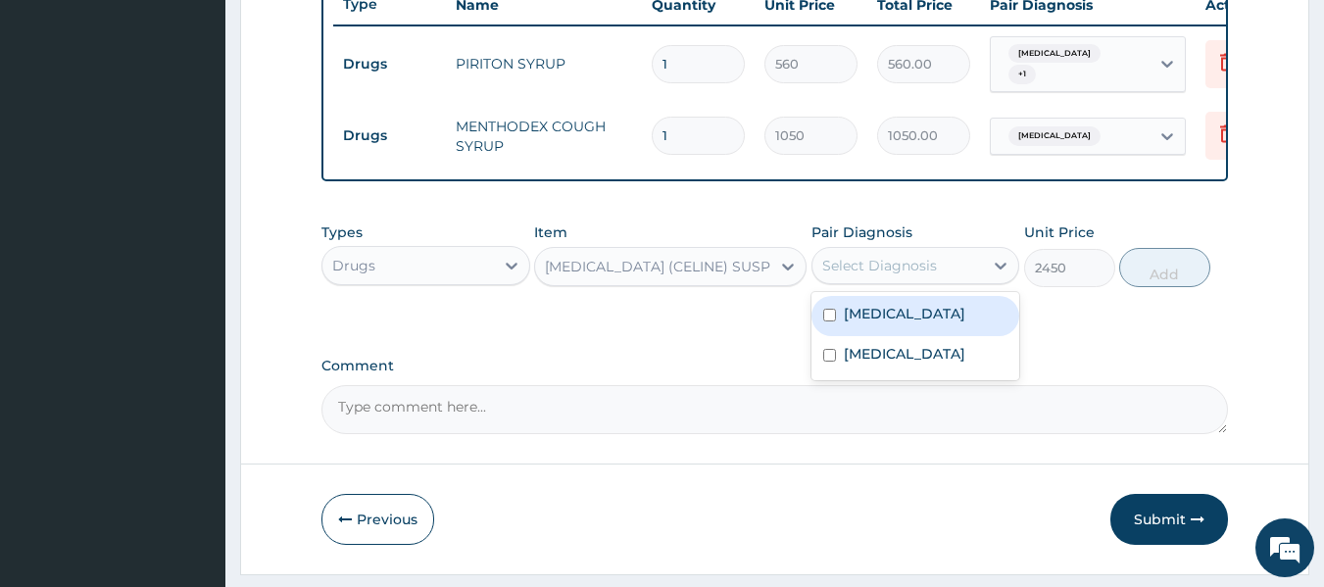
click at [826, 321] on input "checkbox" at bounding box center [829, 315] width 13 height 13
checkbox input "true"
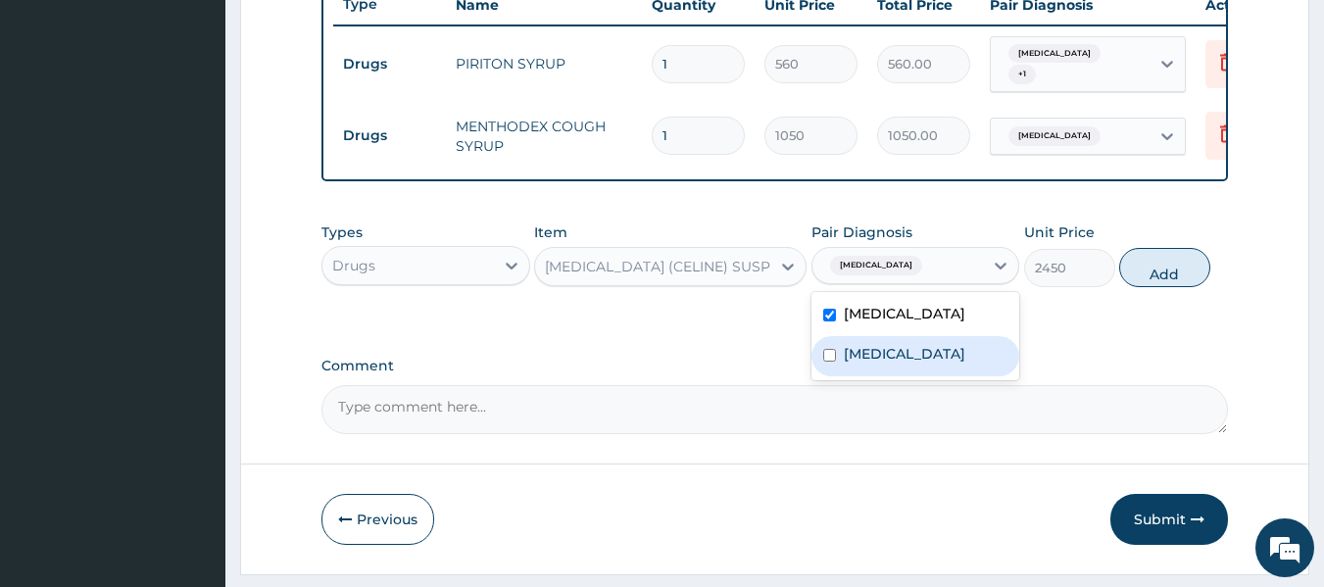
click at [827, 362] on input "checkbox" at bounding box center [829, 355] width 13 height 13
checkbox input "true"
click at [1140, 287] on button "Add" at bounding box center [1164, 267] width 91 height 39
type input "0"
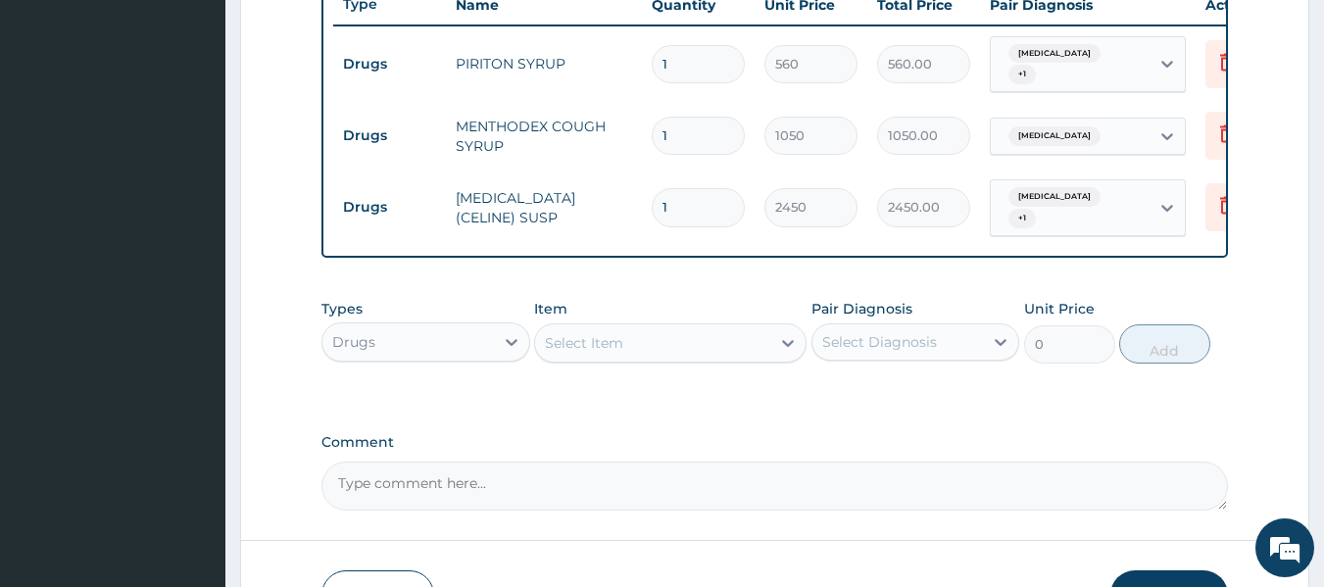
click at [372, 352] on div "Drugs" at bounding box center [353, 342] width 43 height 20
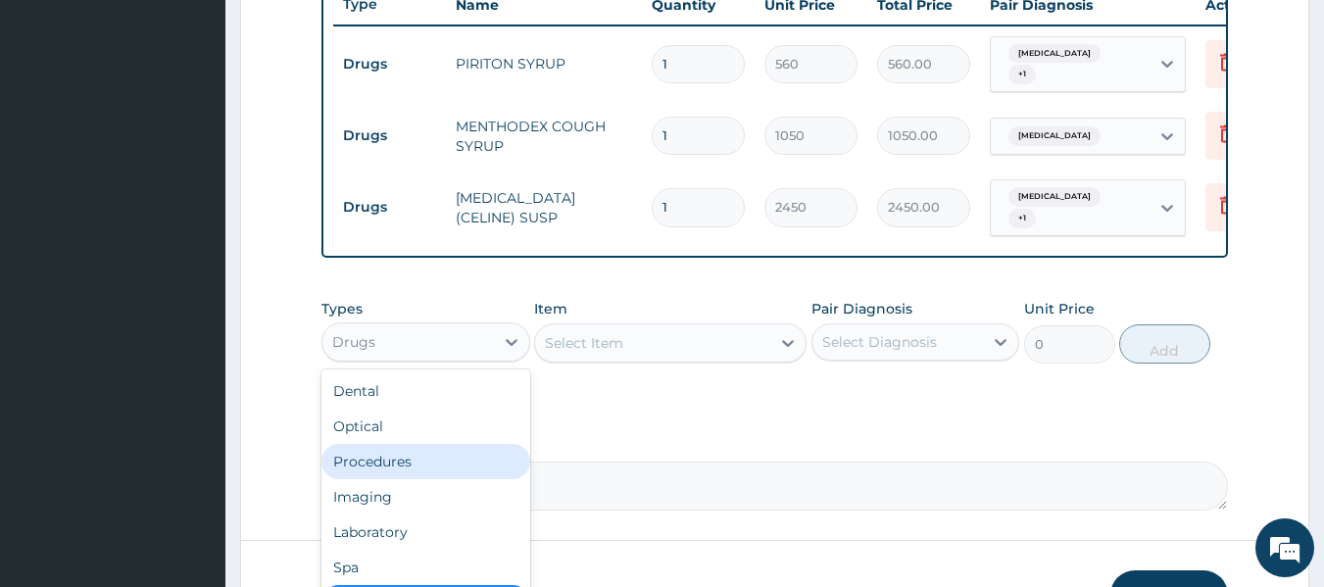
click at [409, 472] on div "Procedures" at bounding box center [425, 461] width 209 height 35
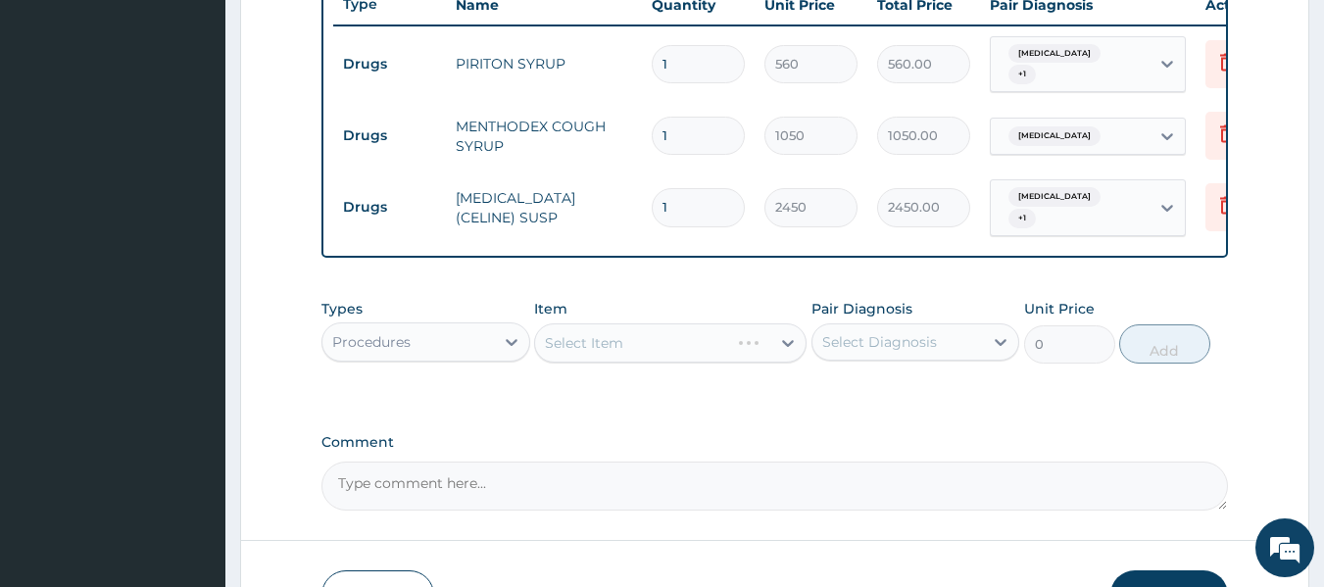
click at [675, 352] on div "Select Item" at bounding box center [632, 342] width 194 height 31
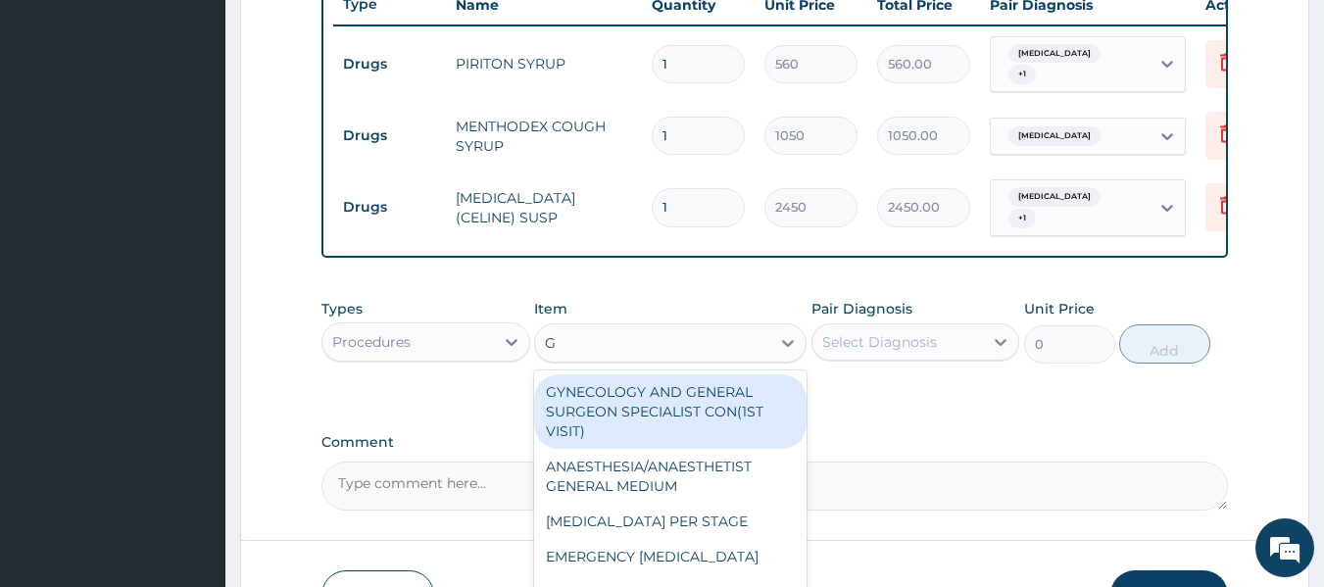
type input "GP"
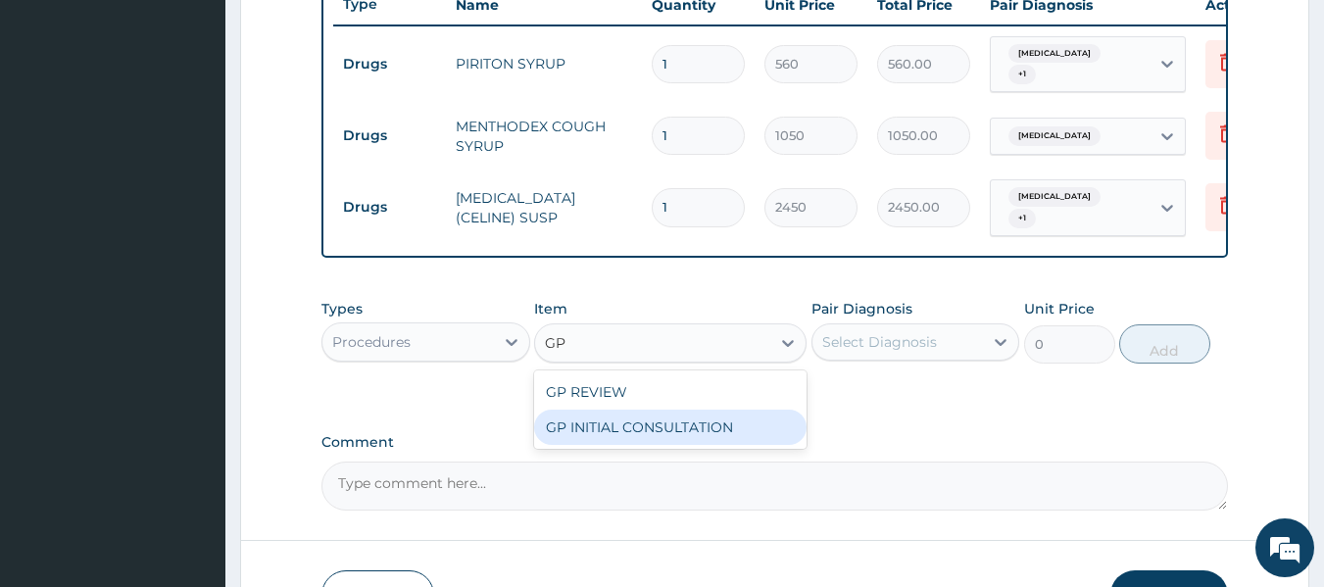
click at [670, 435] on div "GP INITIAL CONSULTATION" at bounding box center [670, 427] width 272 height 35
type input "2500"
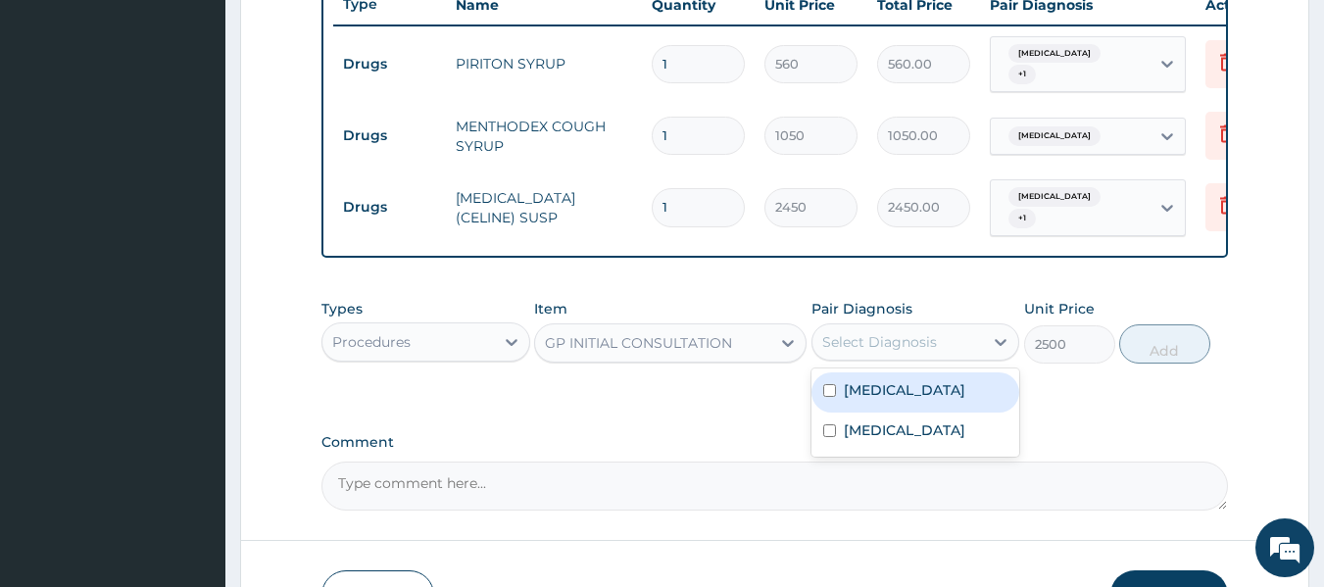
click at [868, 352] on div "Select Diagnosis" at bounding box center [879, 342] width 115 height 20
click at [827, 397] on input "checkbox" at bounding box center [829, 390] width 13 height 13
checkbox input "true"
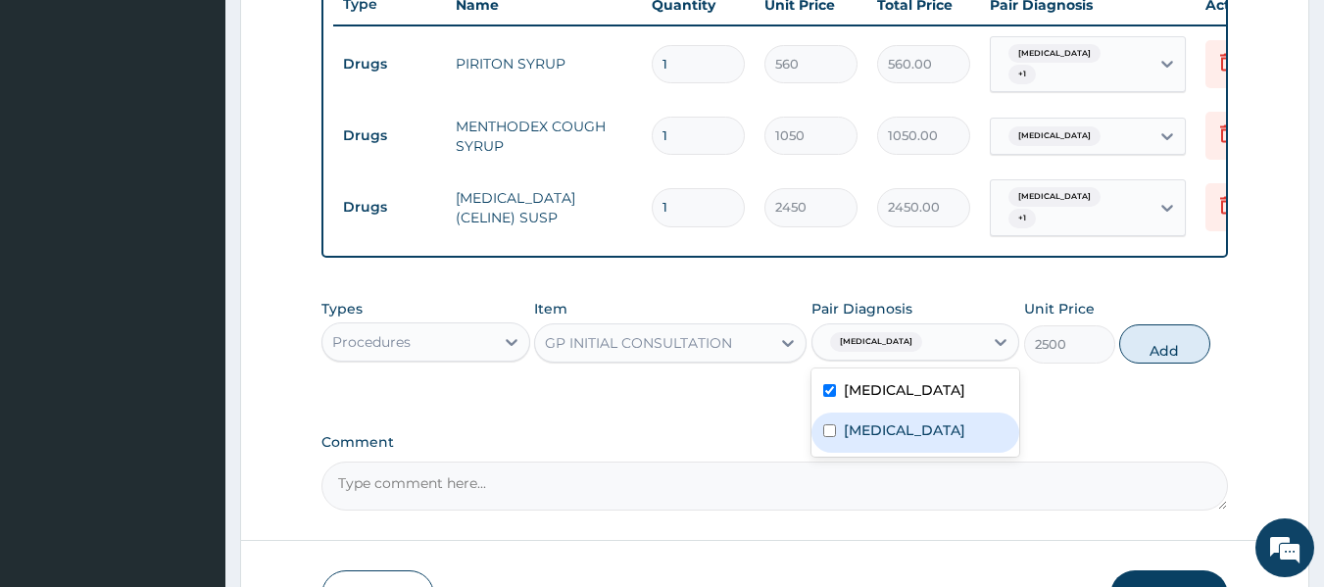
click at [827, 437] on input "checkbox" at bounding box center [829, 430] width 13 height 13
checkbox input "true"
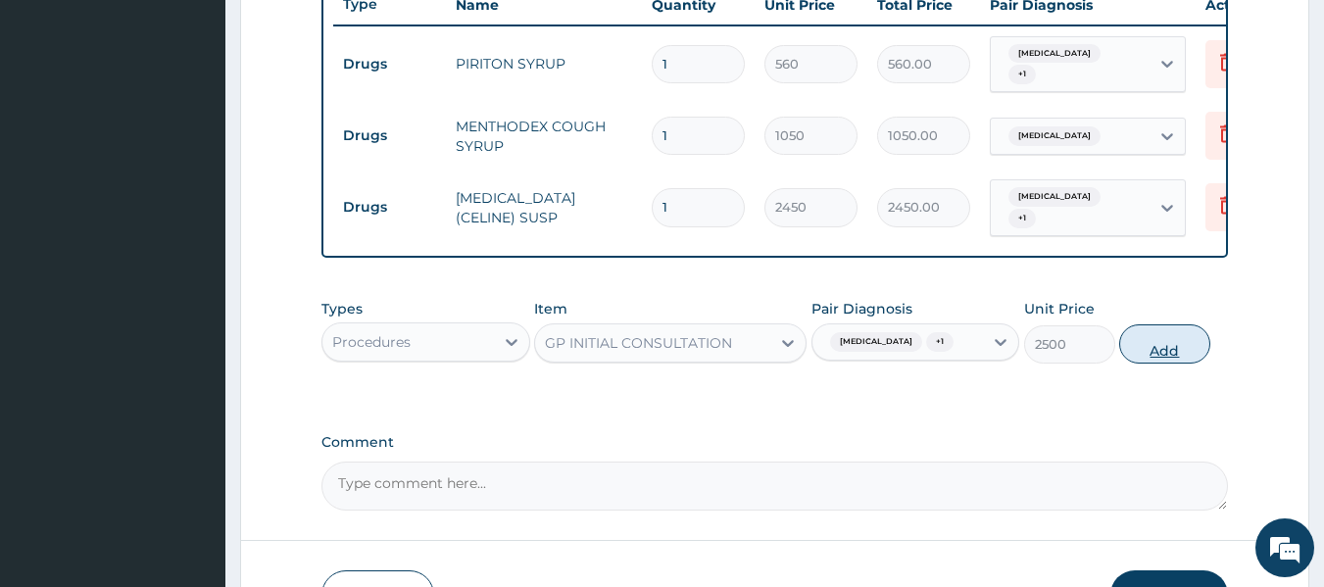
click at [1156, 364] on button "Add" at bounding box center [1164, 343] width 91 height 39
type input "0"
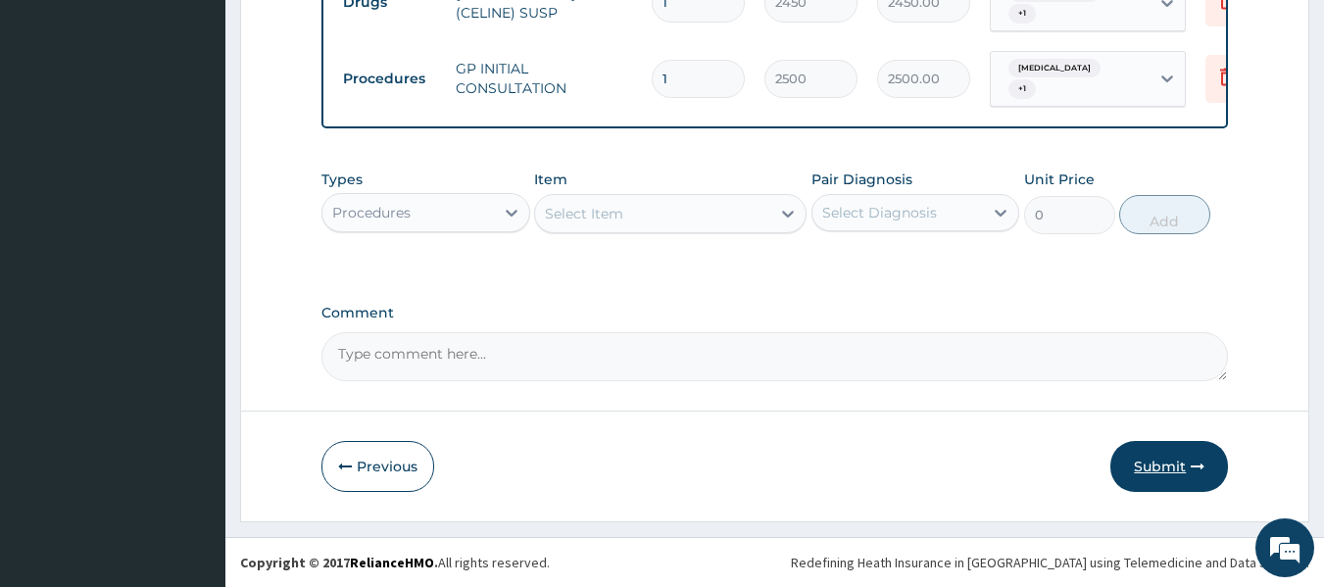
click at [1158, 458] on button "Submit" at bounding box center [1169, 466] width 118 height 51
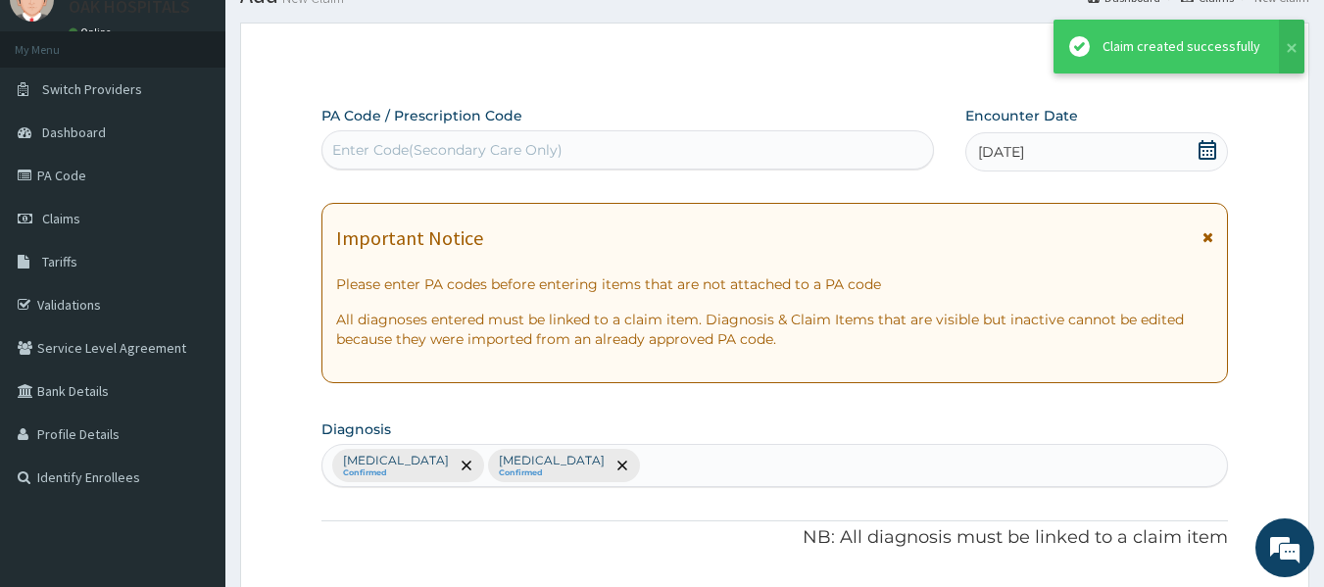
scroll to position [975, 0]
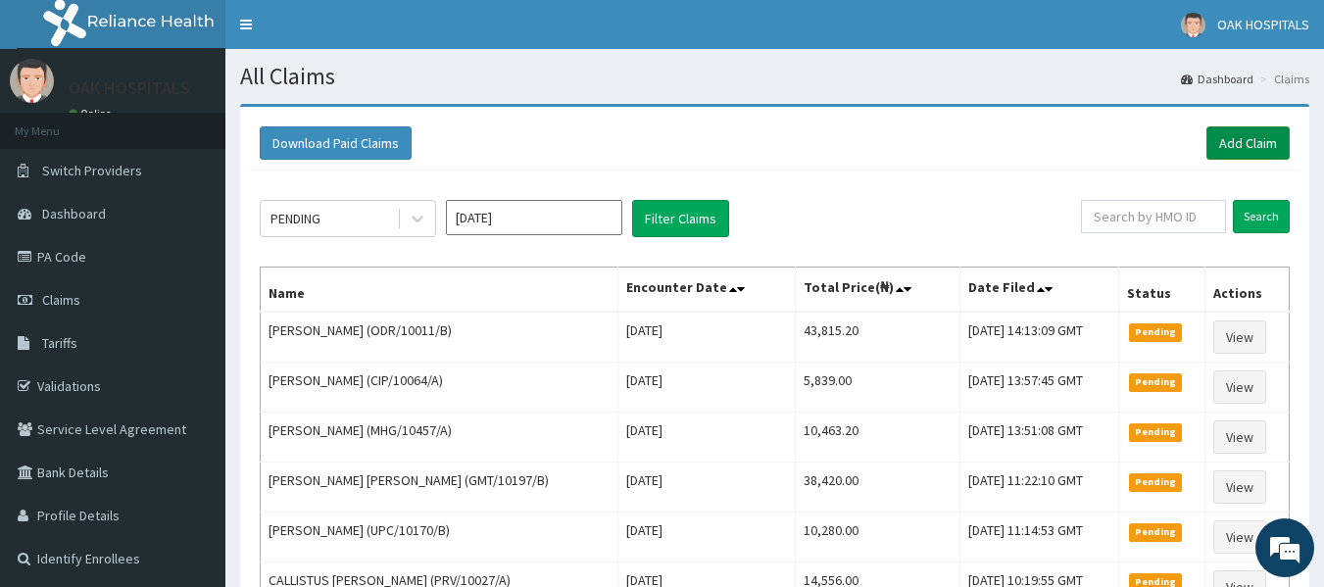
click at [1248, 147] on link "Add Claim" at bounding box center [1248, 142] width 83 height 33
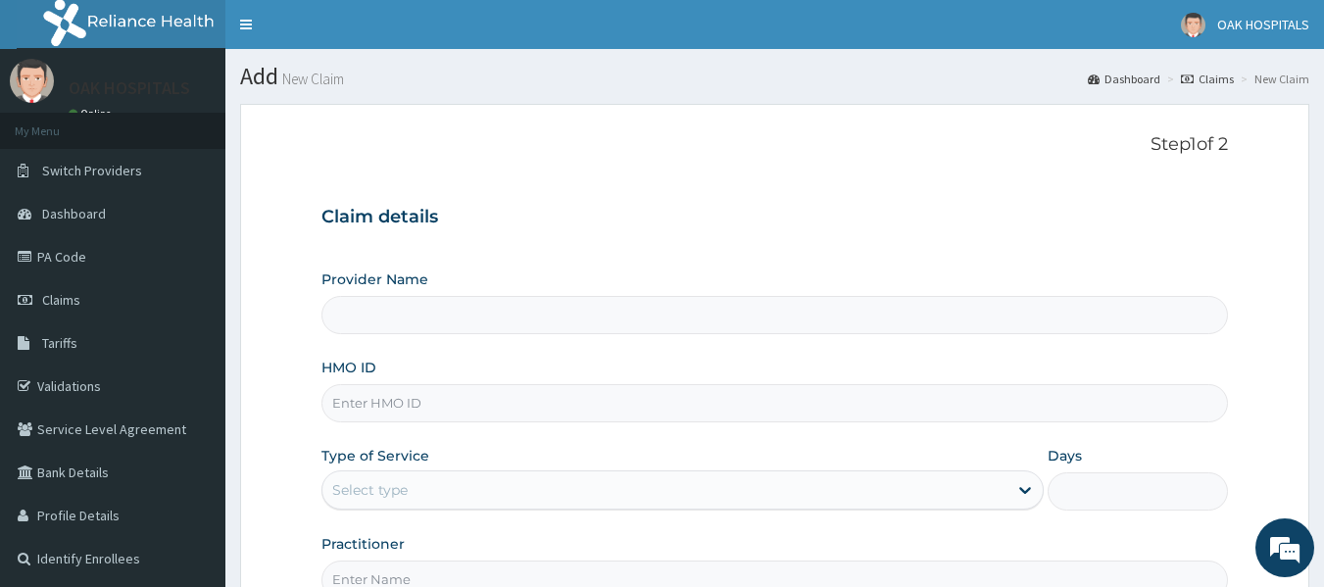
scroll to position [98, 0]
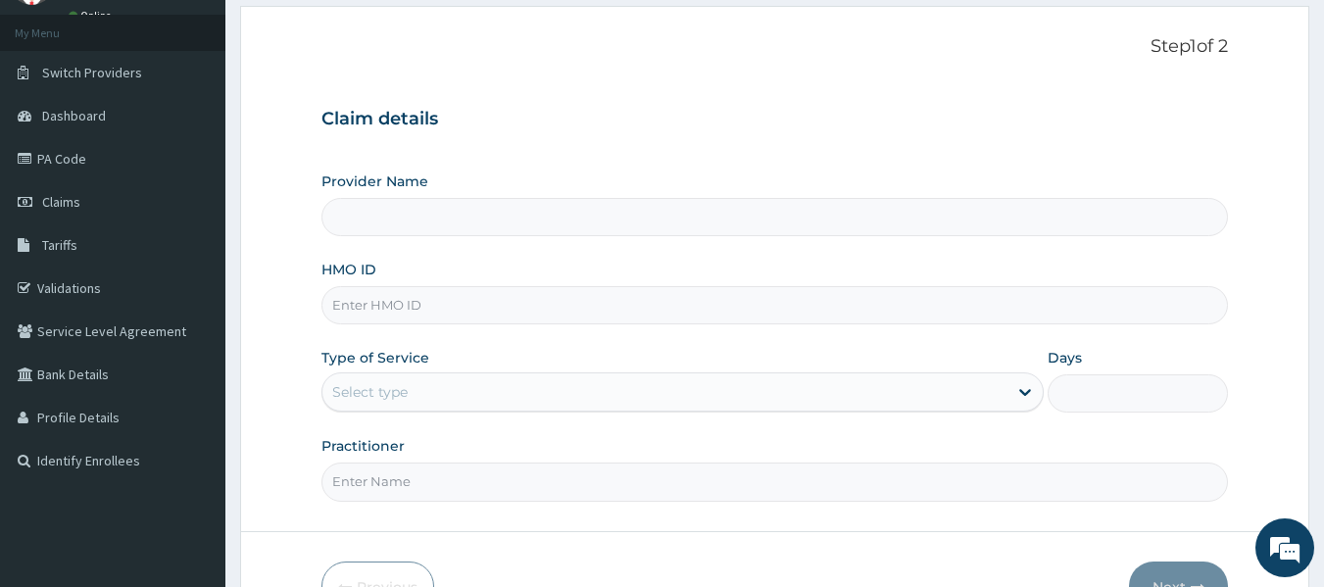
type input "Oak Hospitals"
click at [406, 299] on input "HMO ID" at bounding box center [775, 305] width 908 height 38
click at [448, 308] on input "HMO ID" at bounding box center [775, 305] width 908 height 38
click at [452, 313] on input "HMO ID" at bounding box center [775, 305] width 908 height 38
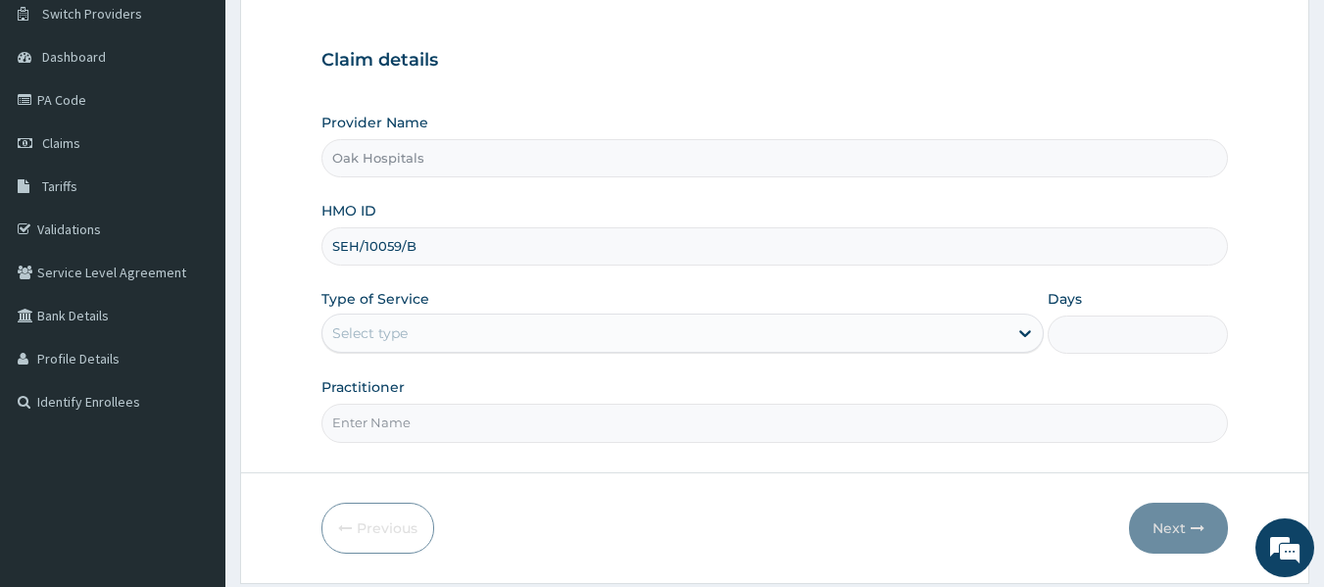
scroll to position [219, 0]
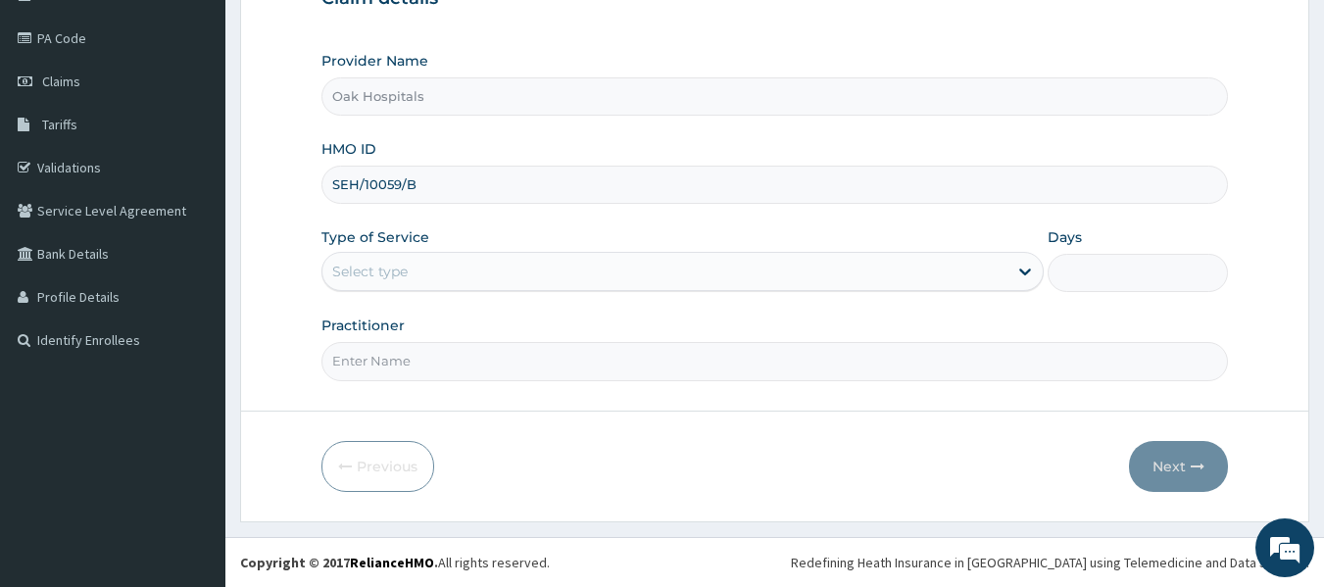
type input "SEH/10059/B"
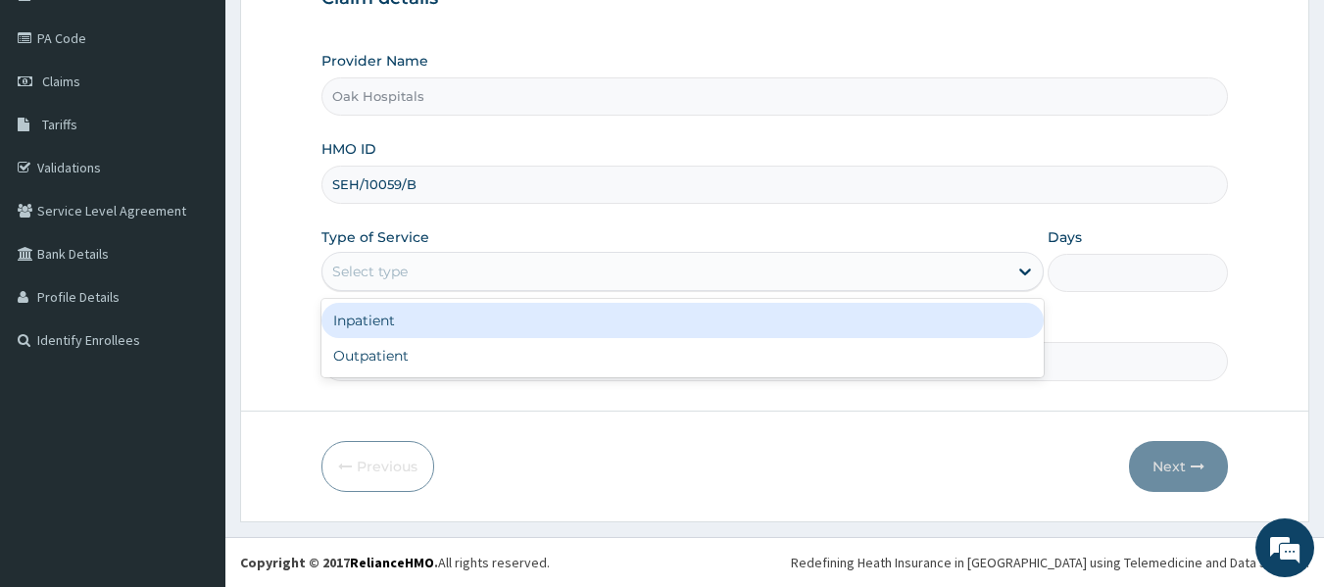
click at [438, 278] on div "Select type" at bounding box center [664, 271] width 685 height 31
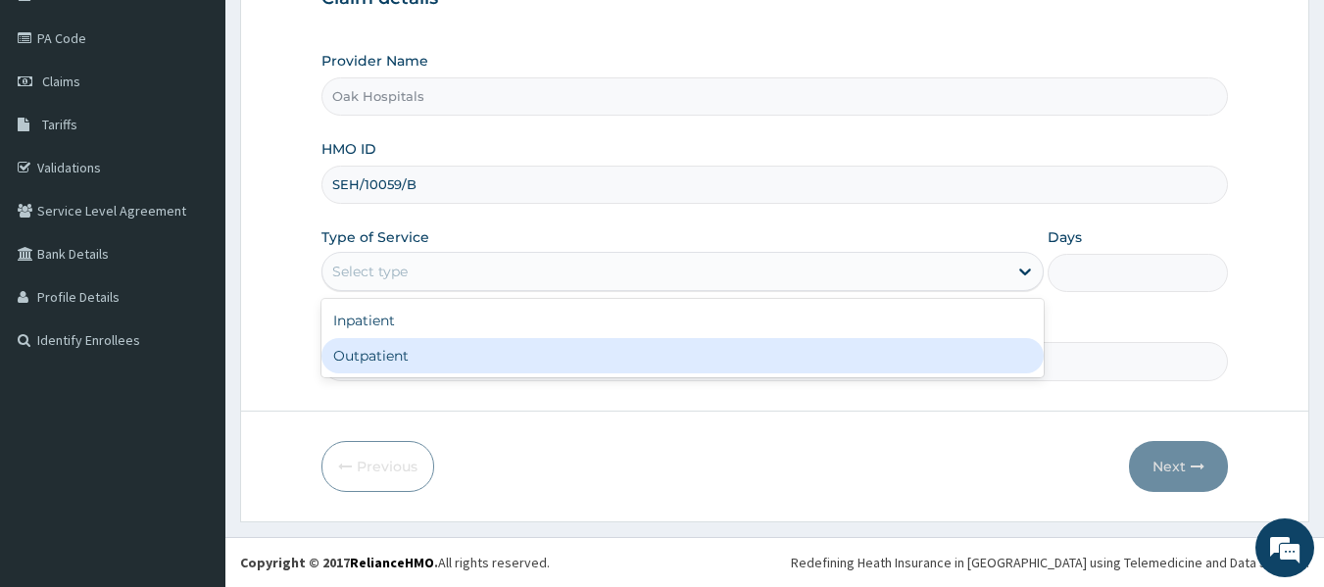
click at [446, 351] on div "Outpatient" at bounding box center [682, 355] width 722 height 35
type input "1"
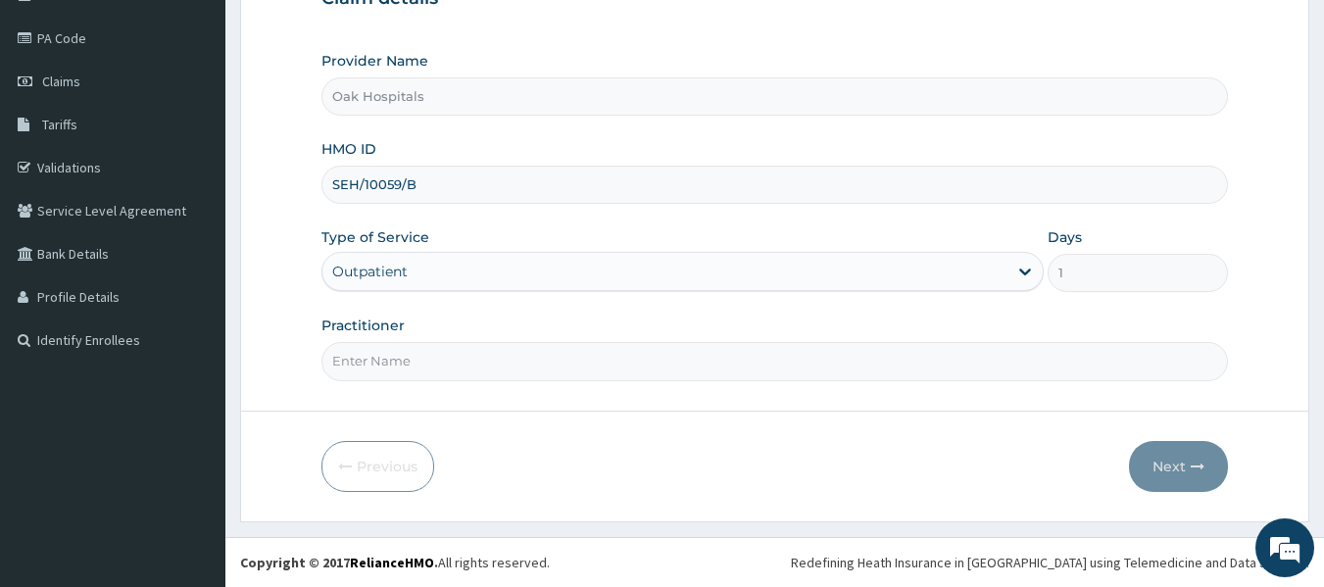
click at [476, 365] on input "Practitioner" at bounding box center [775, 361] width 908 height 38
type input "[PERSON_NAME]"
click at [1191, 461] on icon "button" at bounding box center [1198, 467] width 14 height 14
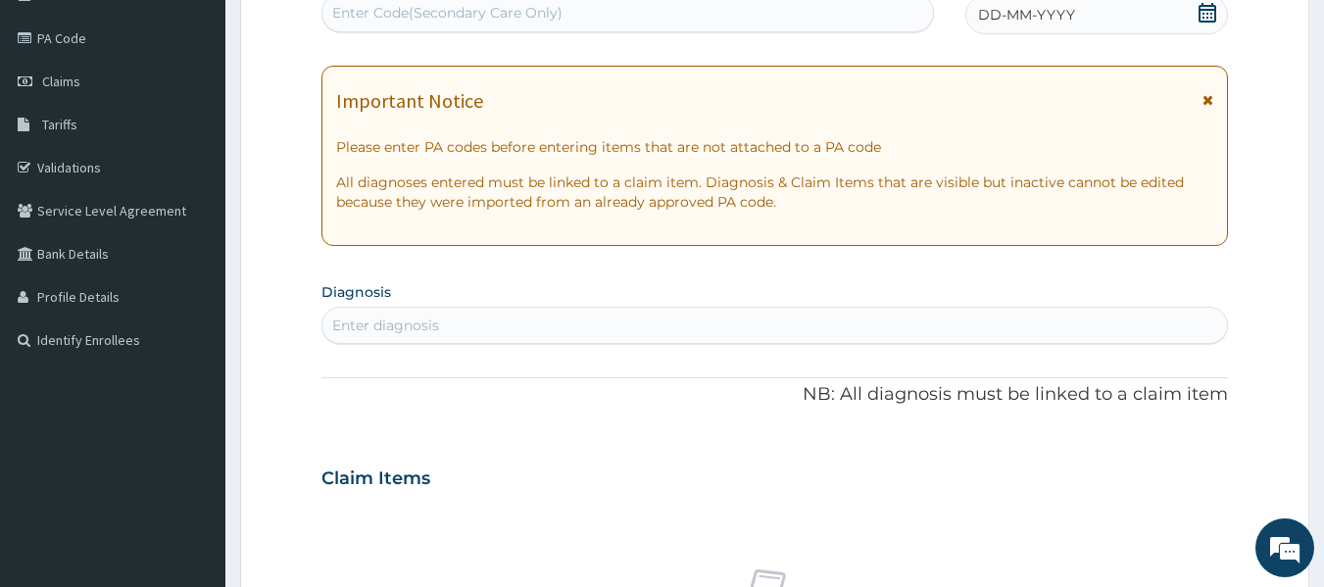
click at [1208, 13] on icon at bounding box center [1208, 13] width 18 height 20
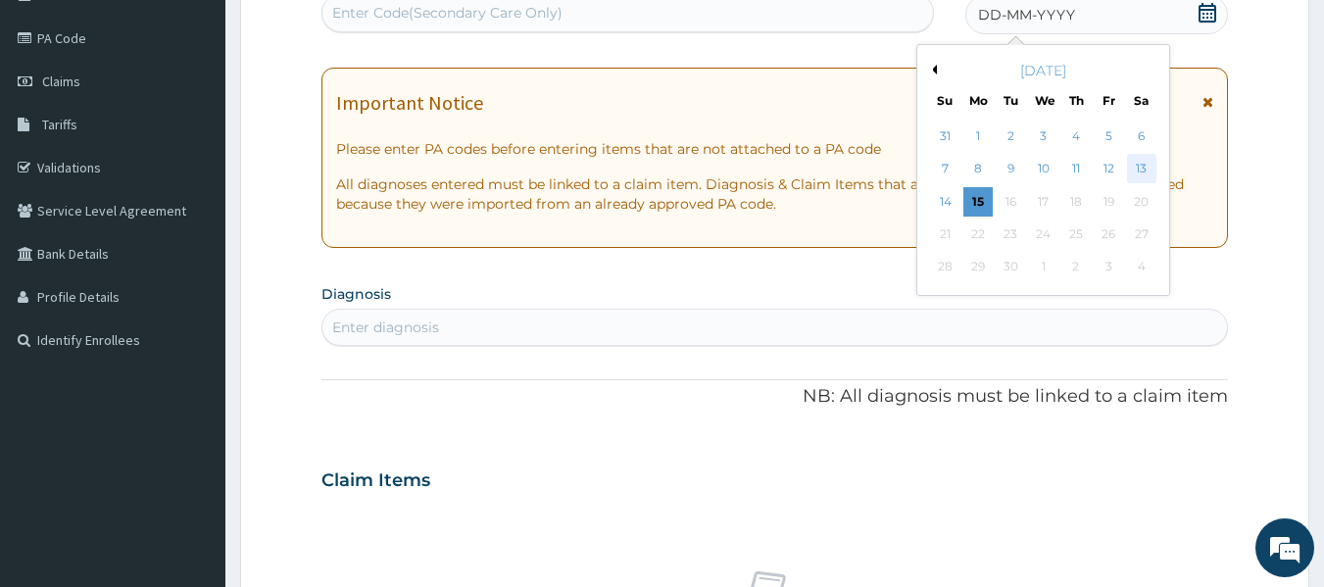
click at [1137, 164] on div "13" at bounding box center [1141, 169] width 29 height 29
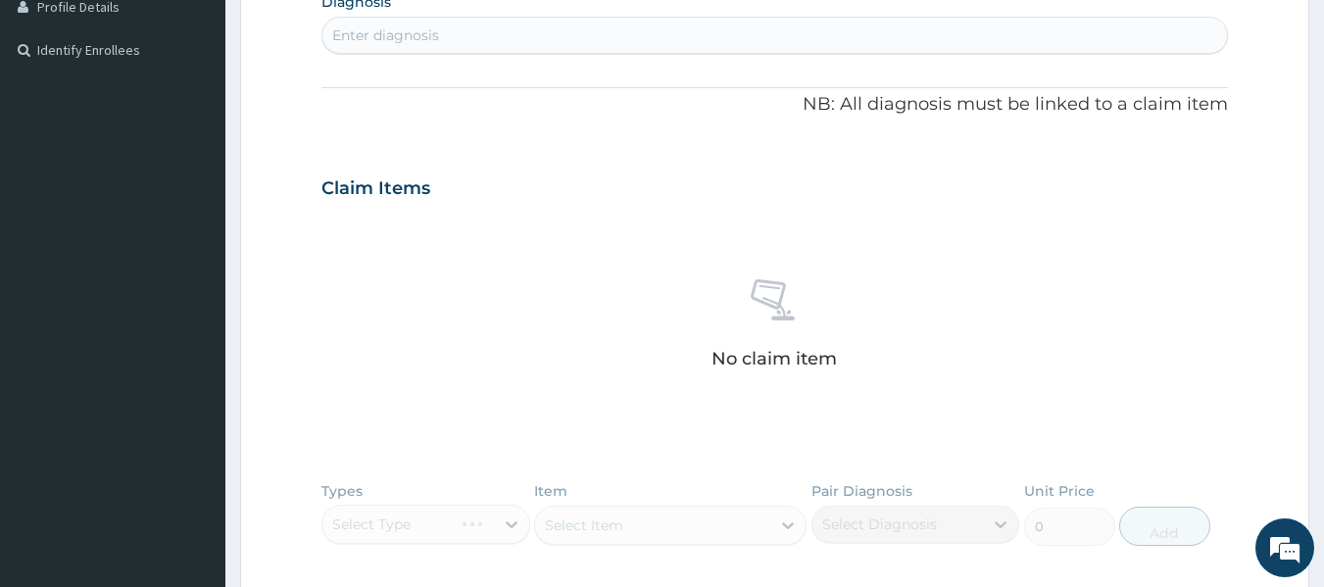
scroll to position [513, 0]
click at [600, 28] on div "Enter diagnosis" at bounding box center [775, 31] width 906 height 31
click at [634, 38] on div "Enter diagnosis" at bounding box center [775, 31] width 906 height 31
type input "CANDID"
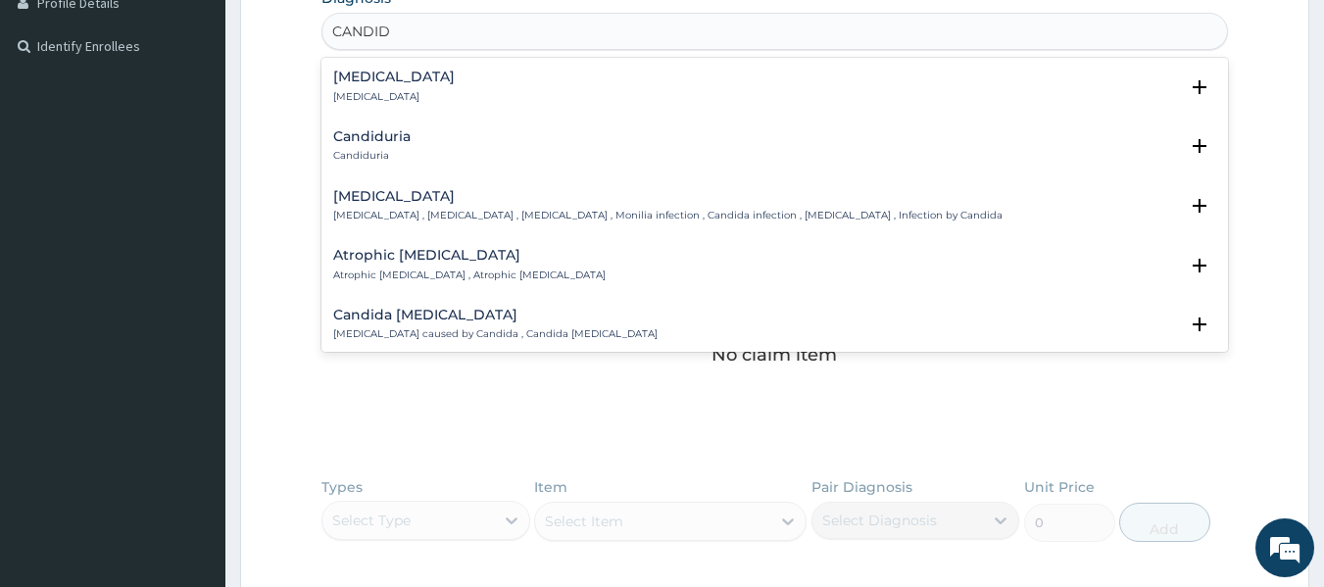
scroll to position [98, 0]
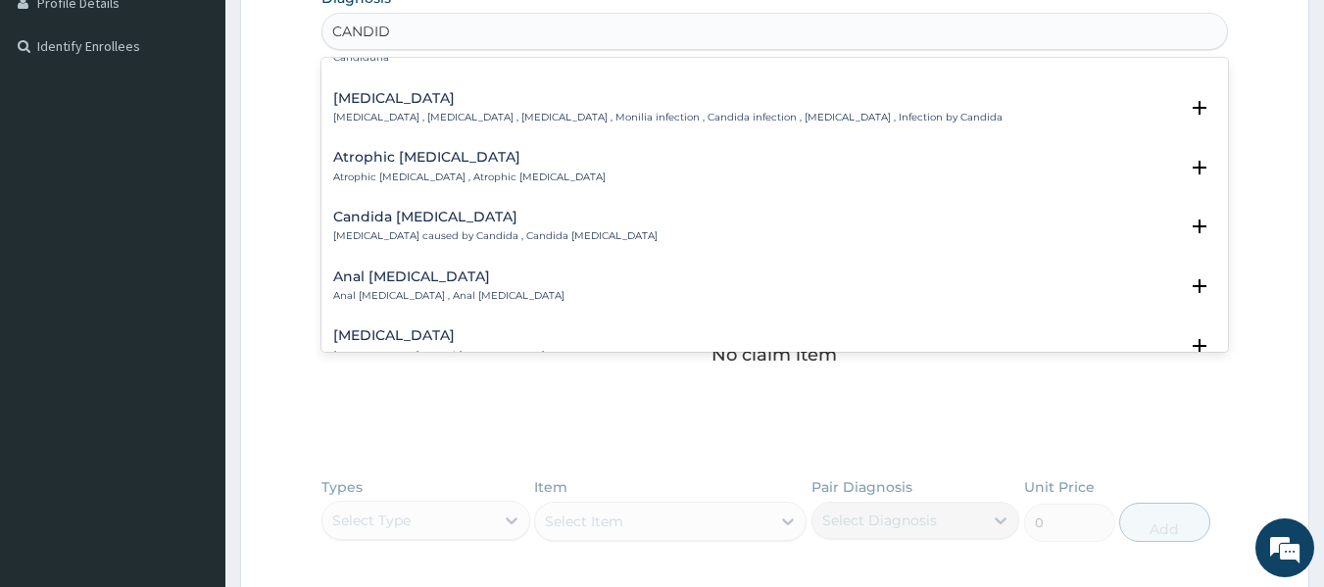
click at [436, 98] on h4 "Candidiasis" at bounding box center [667, 98] width 669 height 15
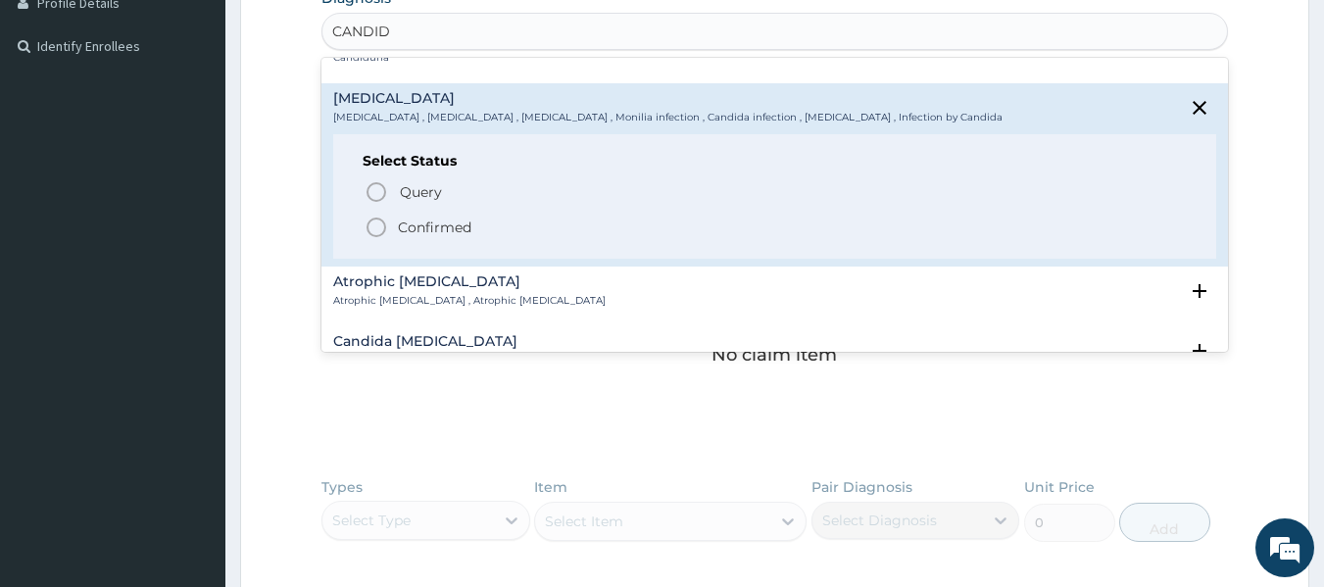
click at [374, 232] on icon "status option filled" at bounding box center [377, 228] width 24 height 24
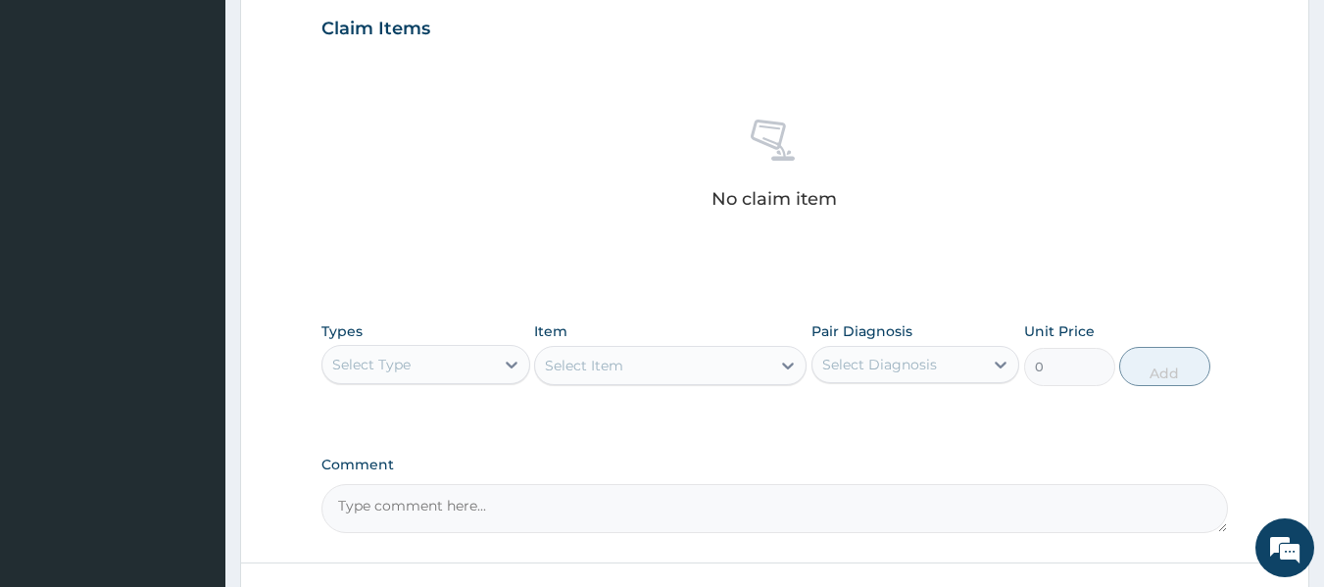
scroll to position [709, 0]
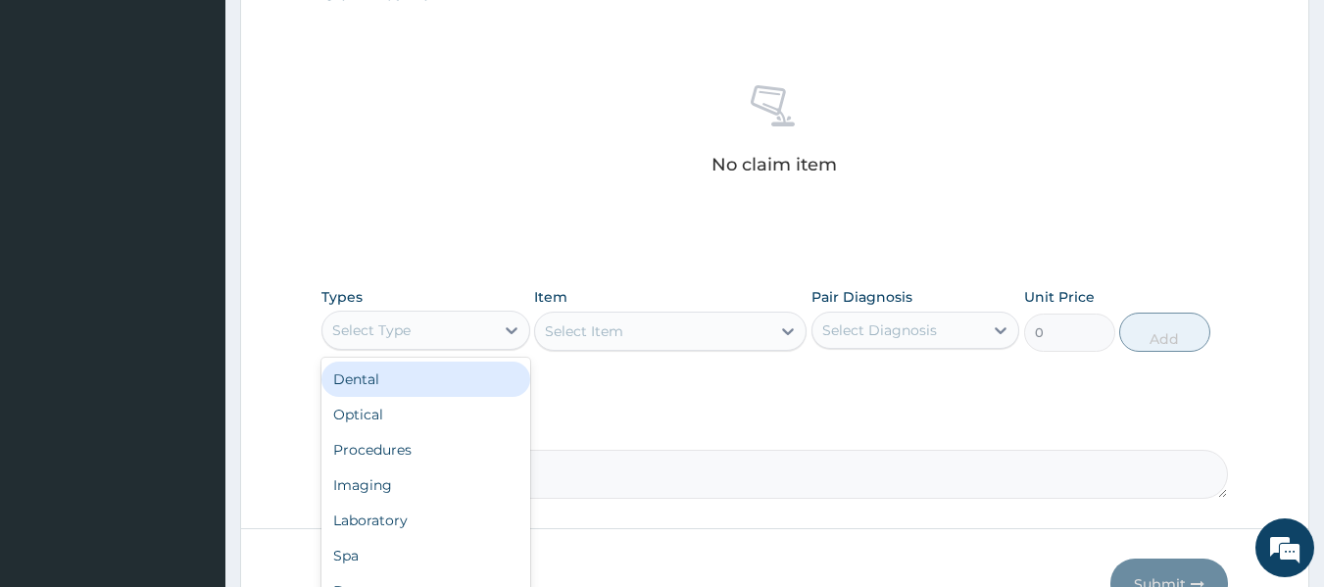
click at [443, 321] on div "Select Type" at bounding box center [408, 330] width 172 height 31
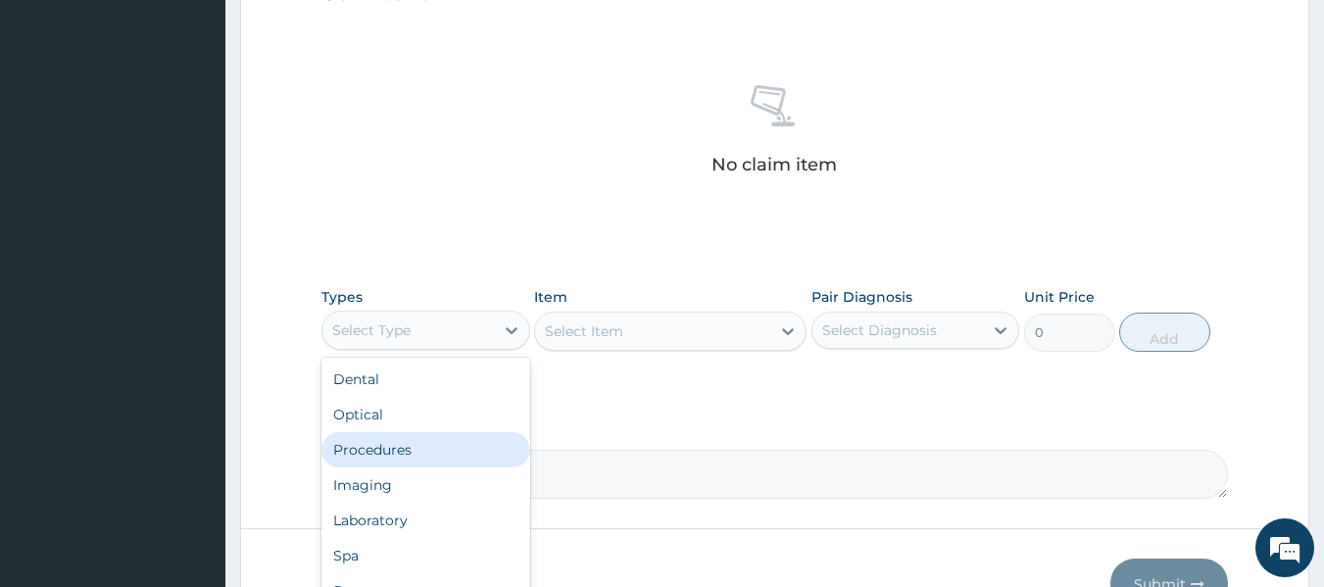
click at [428, 439] on div "Procedures" at bounding box center [425, 449] width 209 height 35
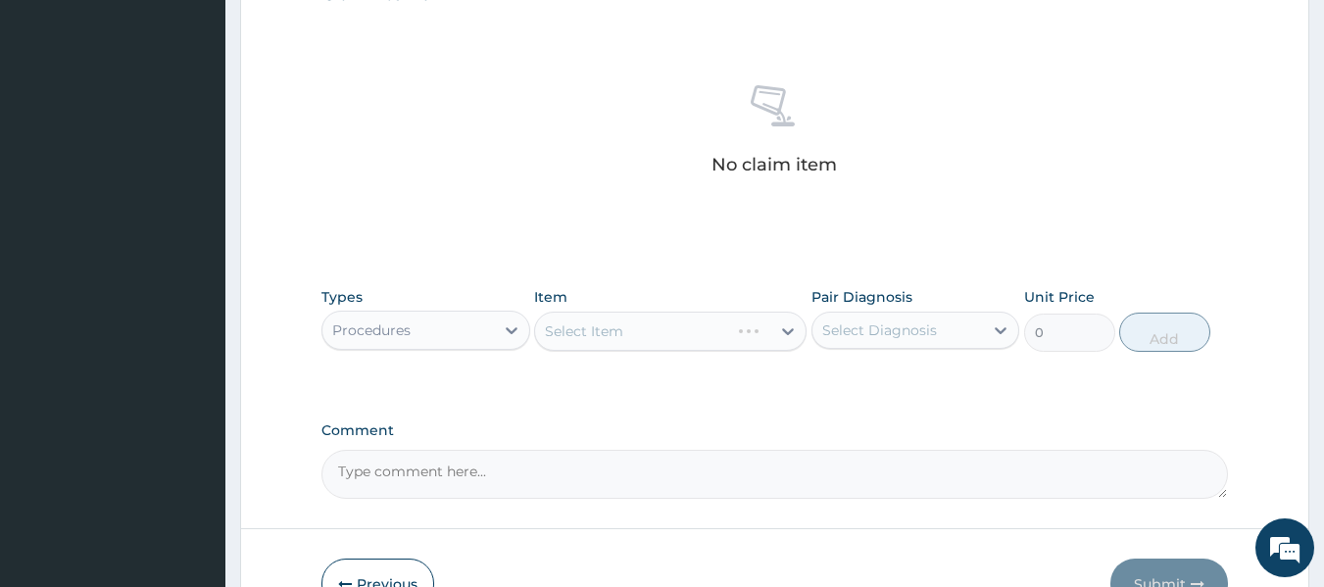
click at [887, 347] on div "Select Diagnosis" at bounding box center [916, 330] width 209 height 37
click at [828, 378] on input "checkbox" at bounding box center [829, 378] width 13 height 13
checkbox input "true"
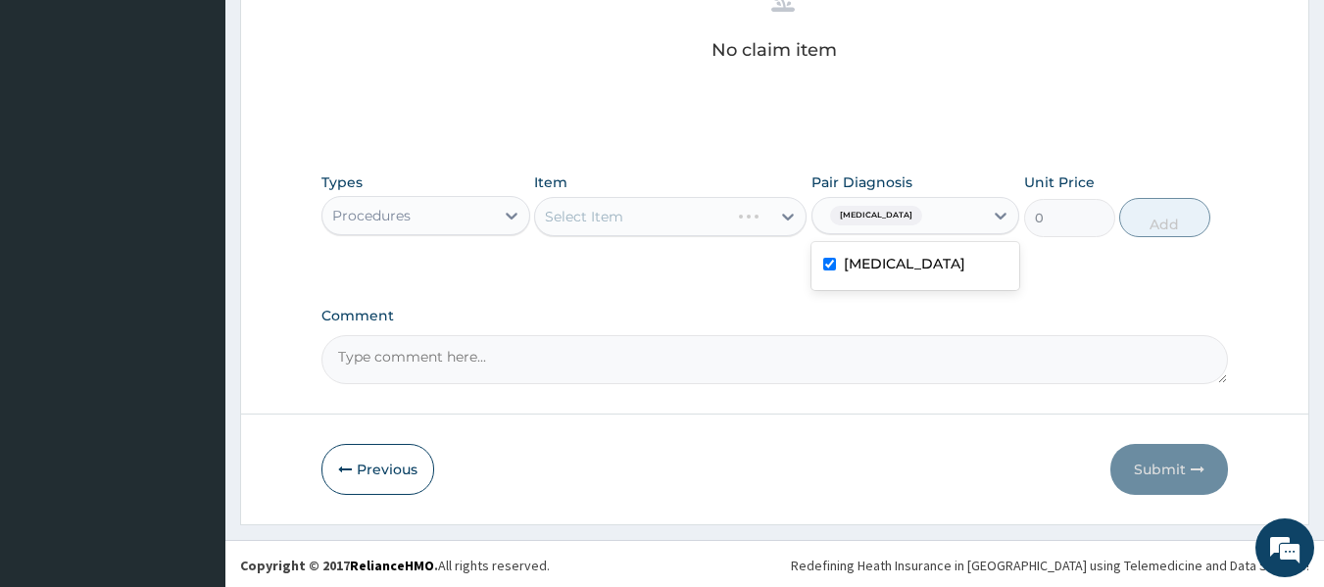
scroll to position [826, 0]
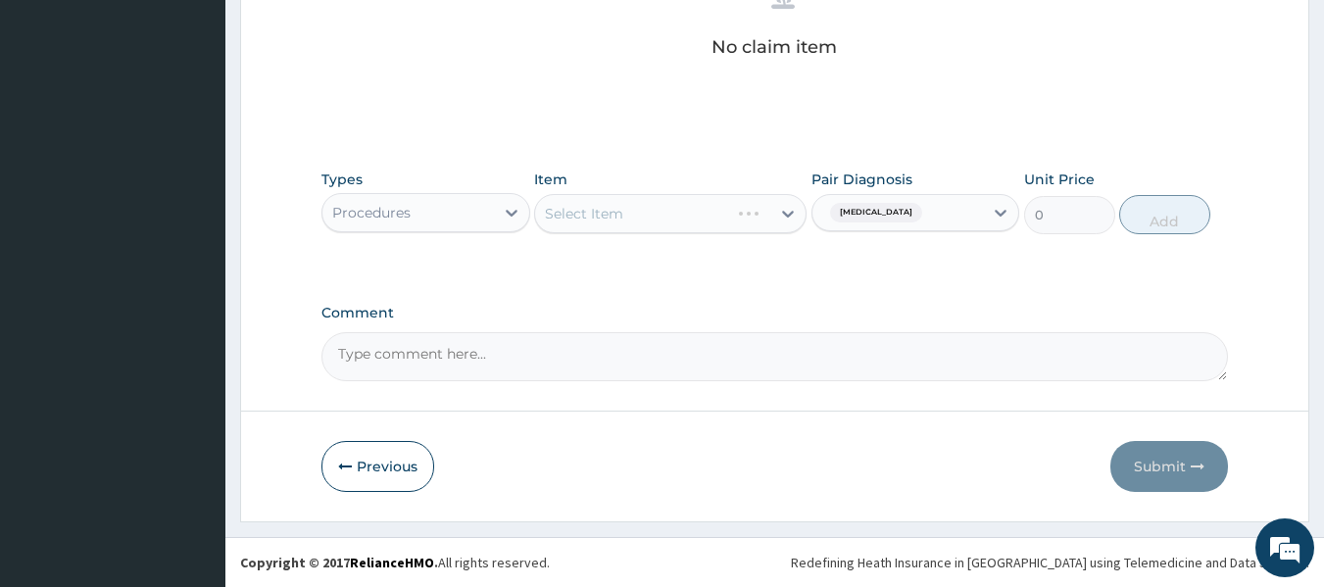
click at [672, 237] on div "Types Procedures Item Select Item Pair Diagnosis Candidiasis Unit Price 0 Add" at bounding box center [775, 202] width 908 height 84
click at [670, 221] on div "Select Item" at bounding box center [652, 213] width 235 height 31
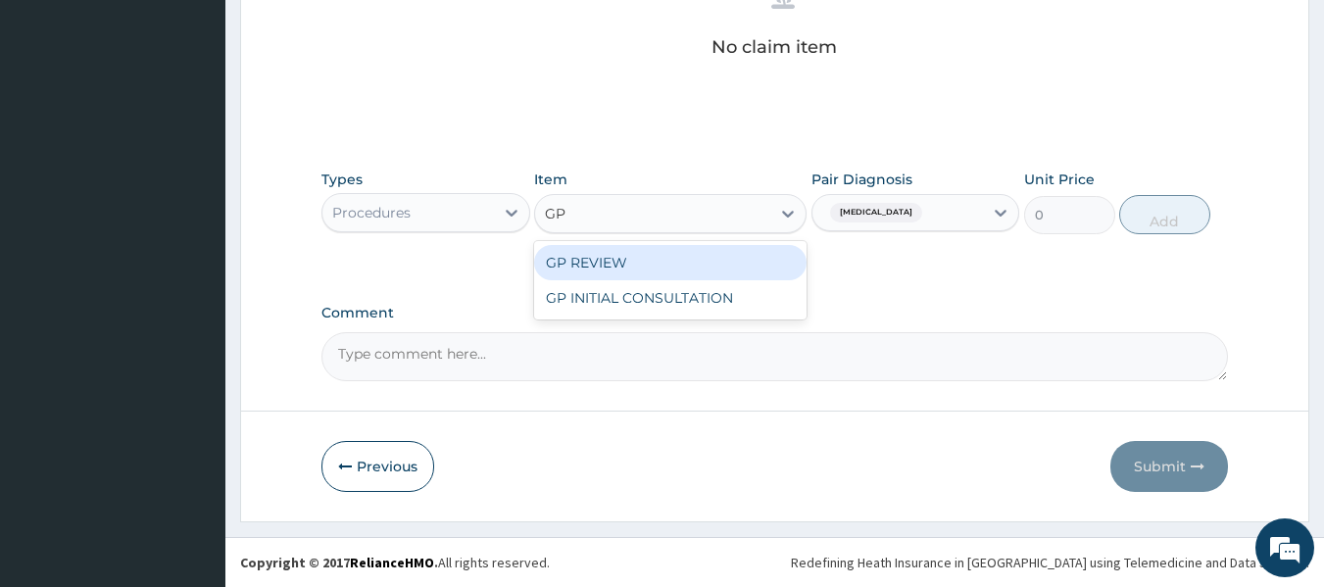
type input "GP"
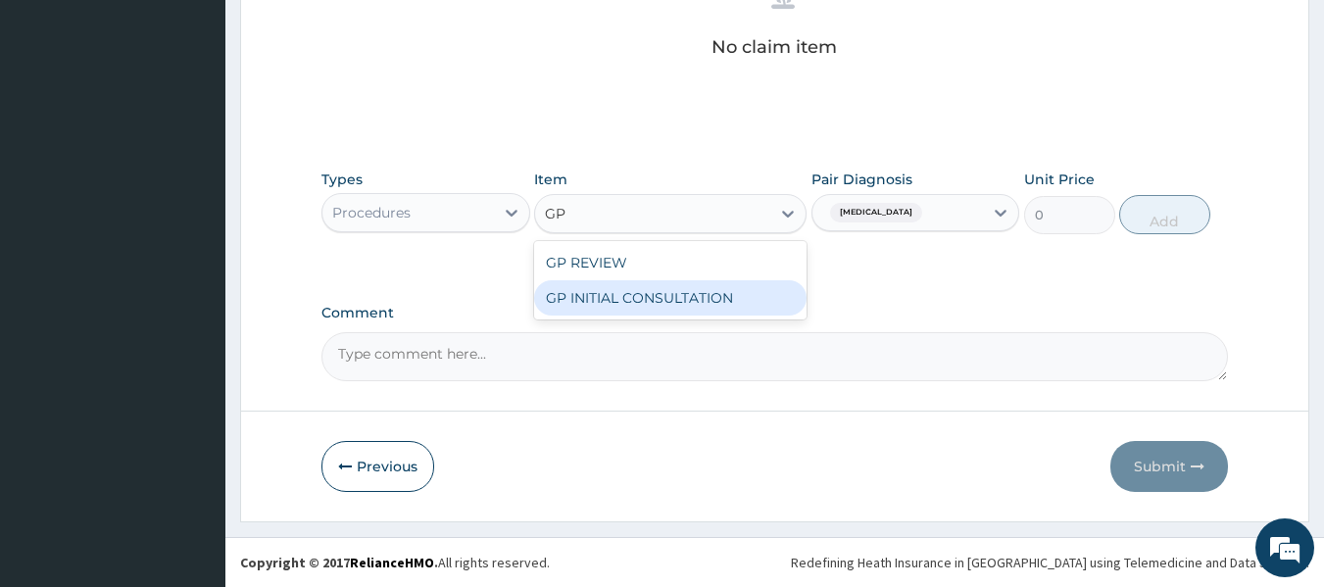
click at [704, 300] on div "GP INITIAL CONSULTATION" at bounding box center [670, 297] width 272 height 35
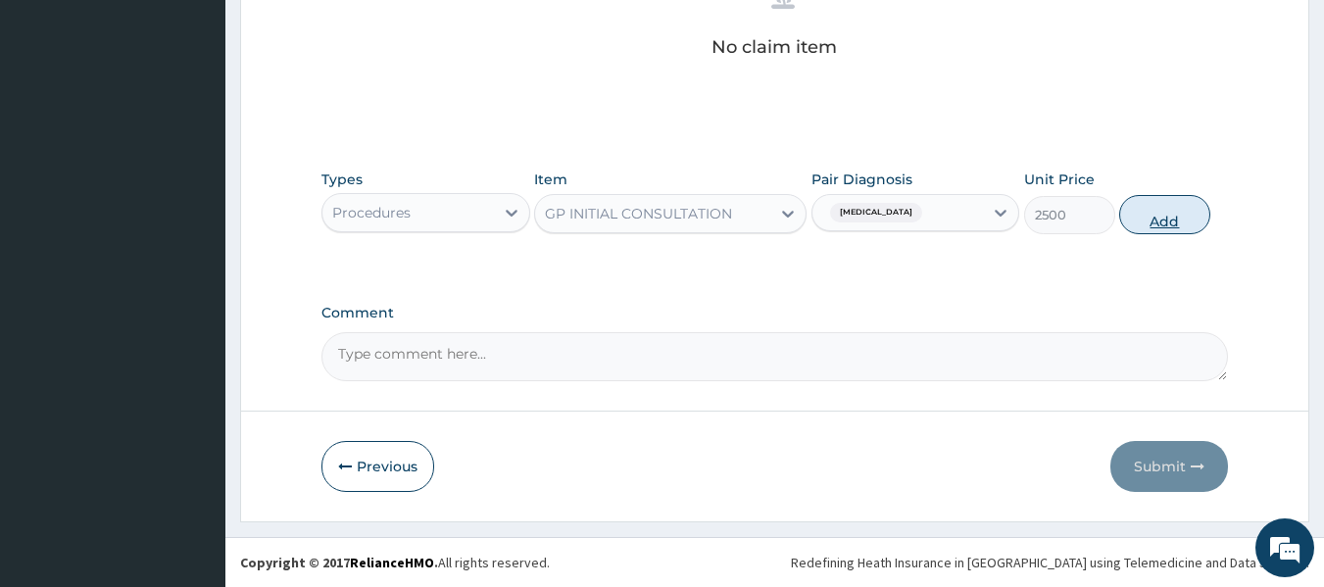
click at [1159, 221] on button "Add" at bounding box center [1164, 214] width 91 height 39
type input "0"
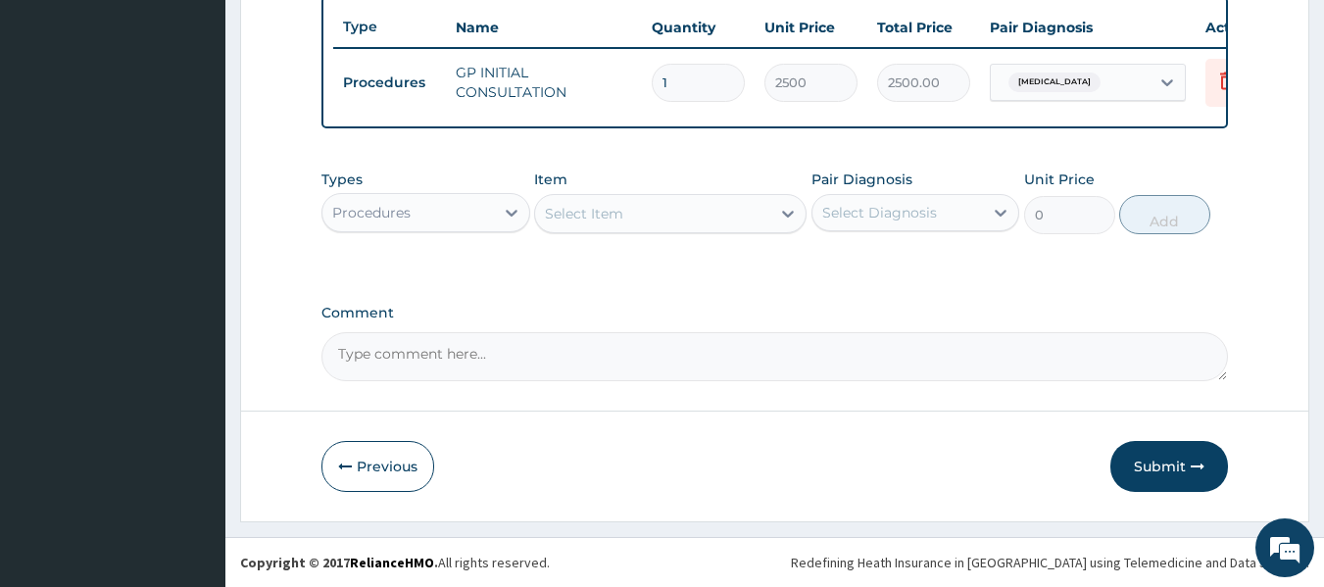
click at [419, 218] on div "Procedures" at bounding box center [408, 212] width 172 height 31
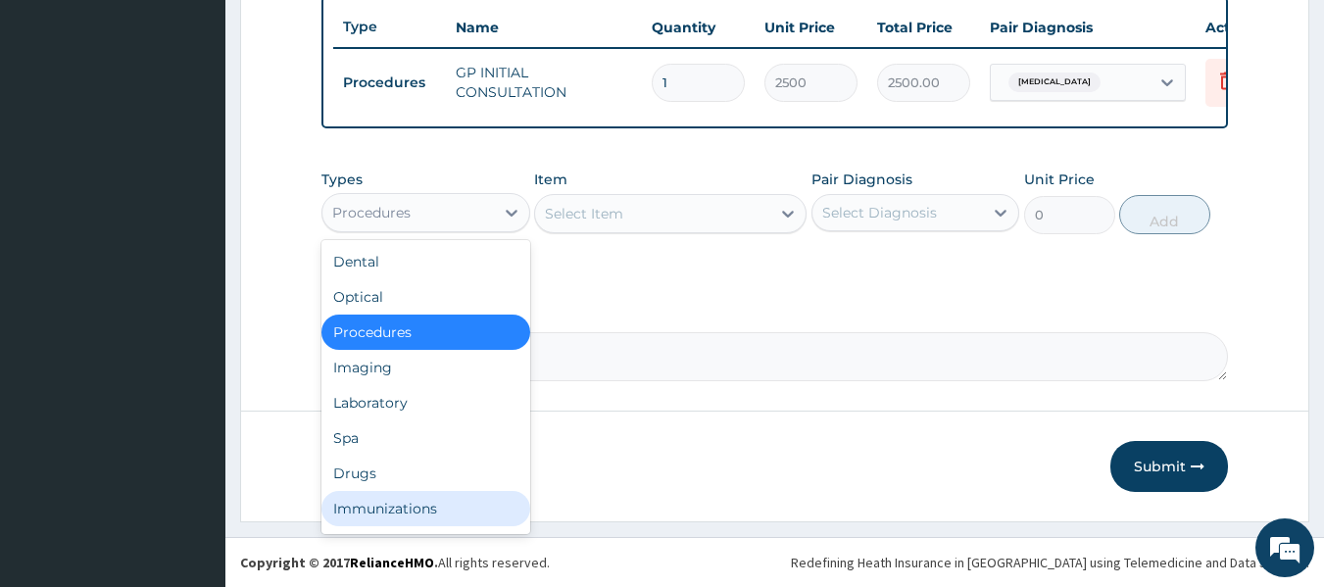
scroll to position [67, 0]
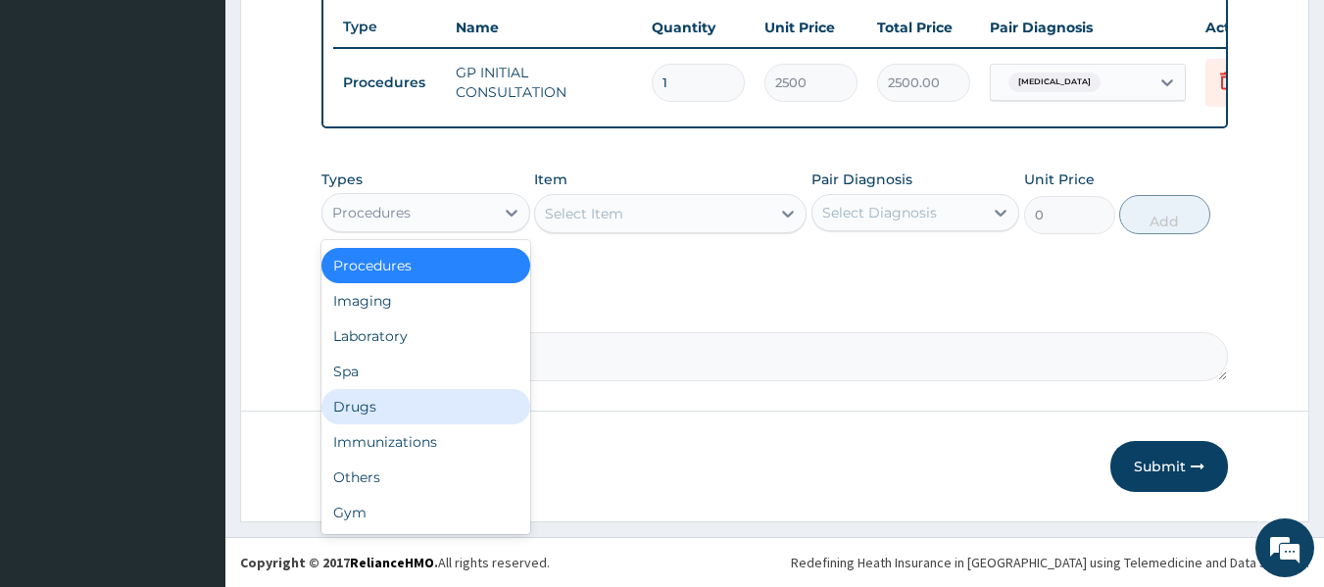
click at [428, 413] on div "Drugs" at bounding box center [425, 406] width 209 height 35
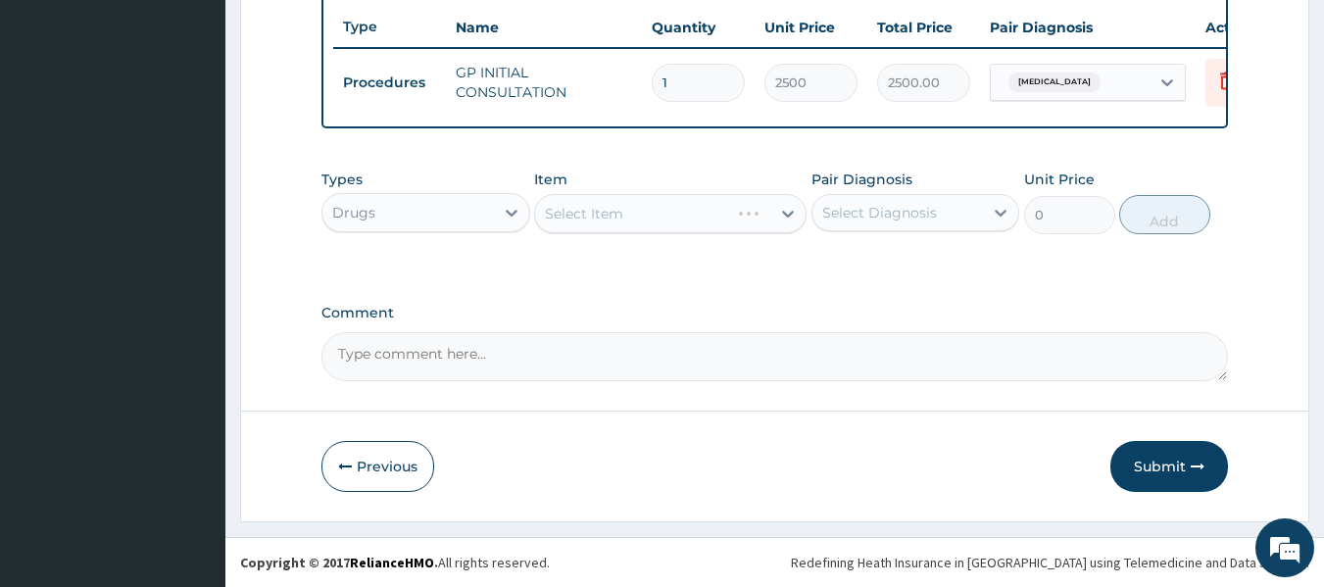
click at [850, 211] on div "Select Diagnosis" at bounding box center [879, 213] width 115 height 20
click at [831, 264] on input "checkbox" at bounding box center [829, 261] width 13 height 13
checkbox input "true"
click at [670, 223] on div "Select Item" at bounding box center [652, 213] width 235 height 31
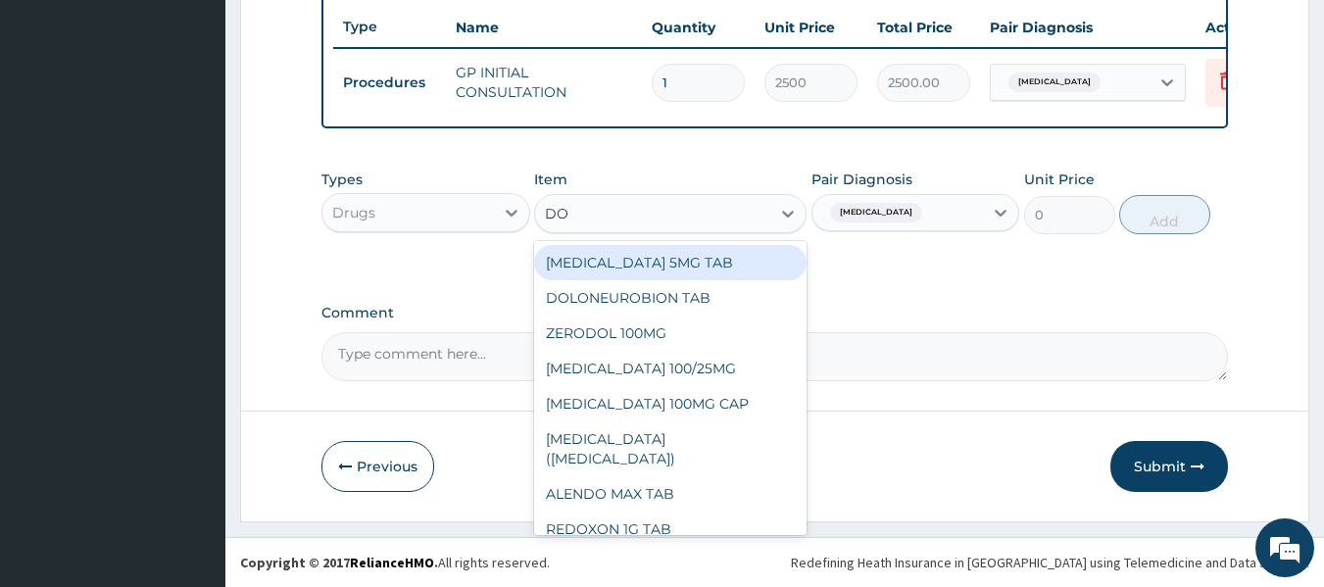
type input "DOX"
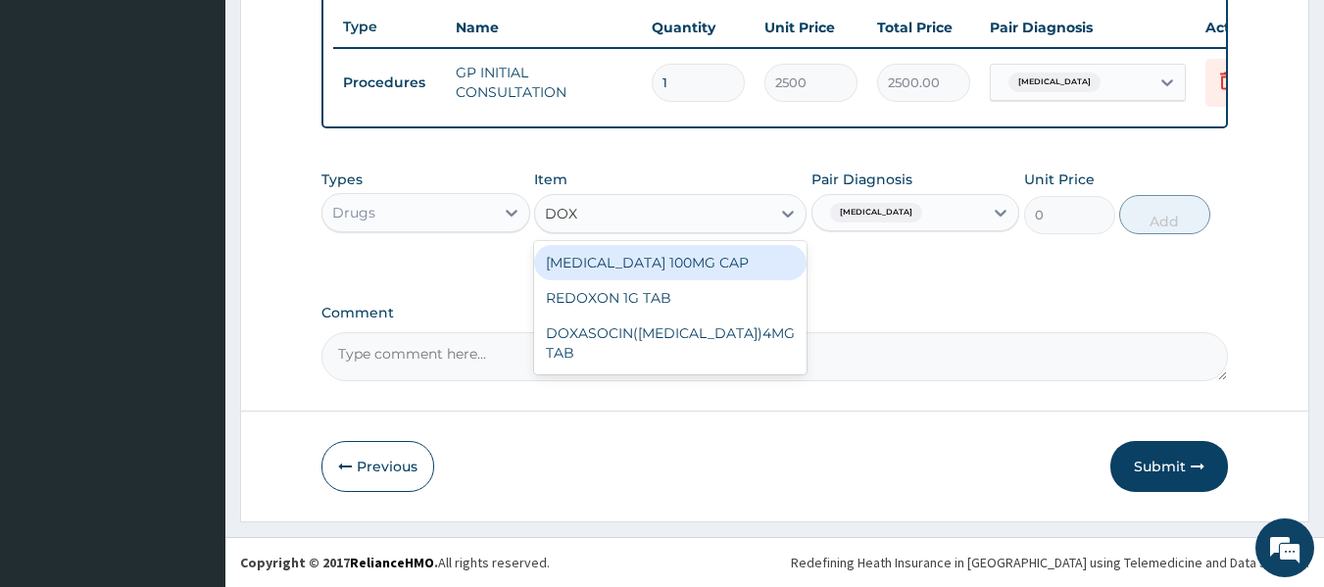
click at [633, 268] on div "[MEDICAL_DATA] 100MG CAP" at bounding box center [670, 262] width 272 height 35
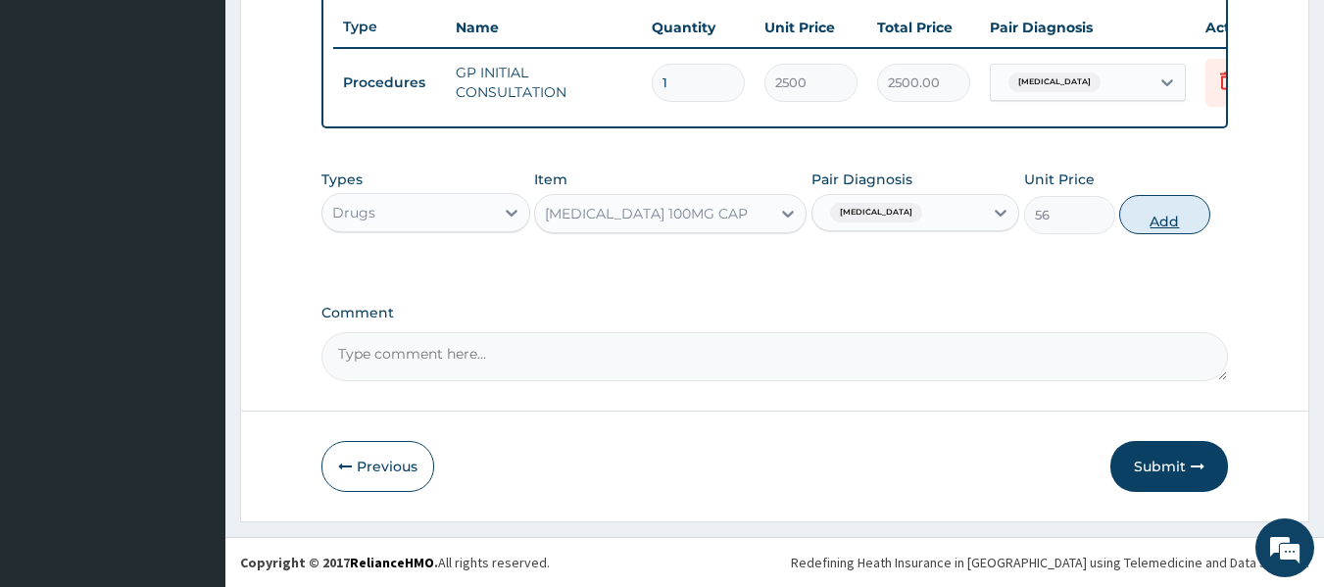
click at [1156, 212] on button "Add" at bounding box center [1164, 214] width 91 height 39
type input "0"
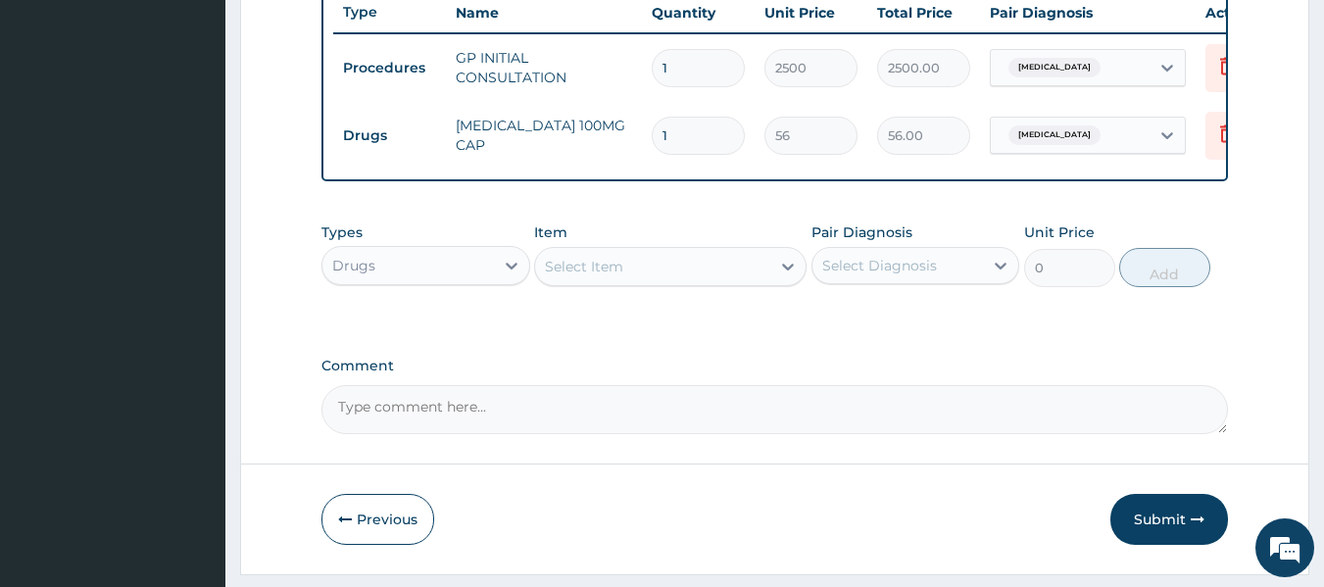
click at [584, 276] on div "Select Item" at bounding box center [584, 267] width 78 height 20
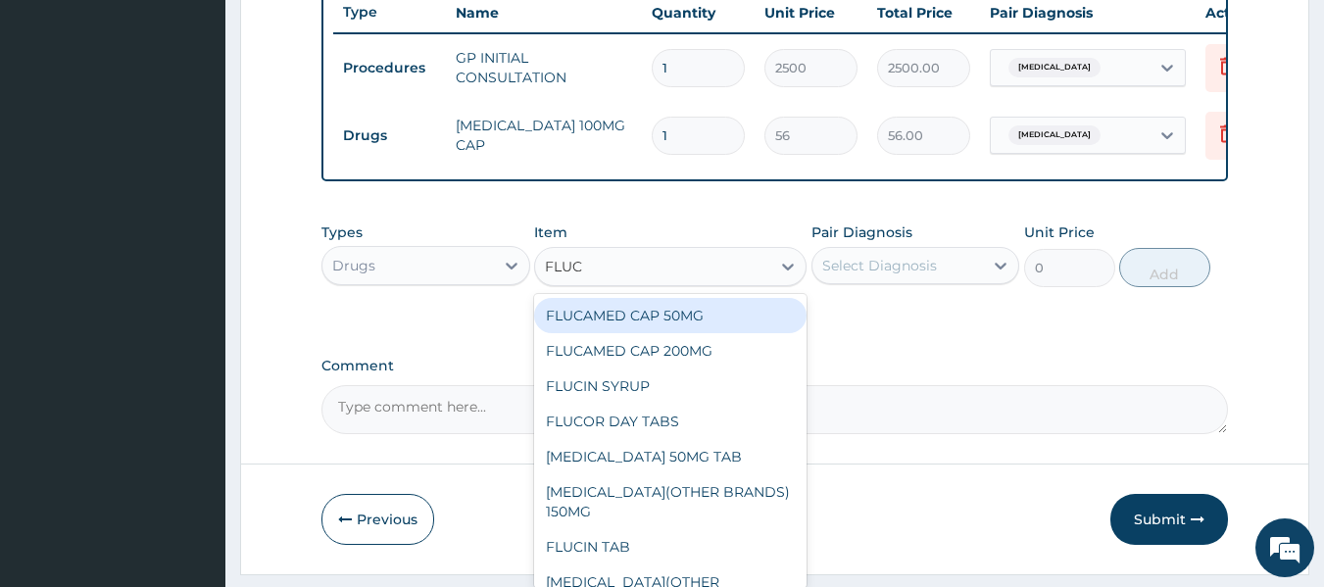
type input "FLUCO"
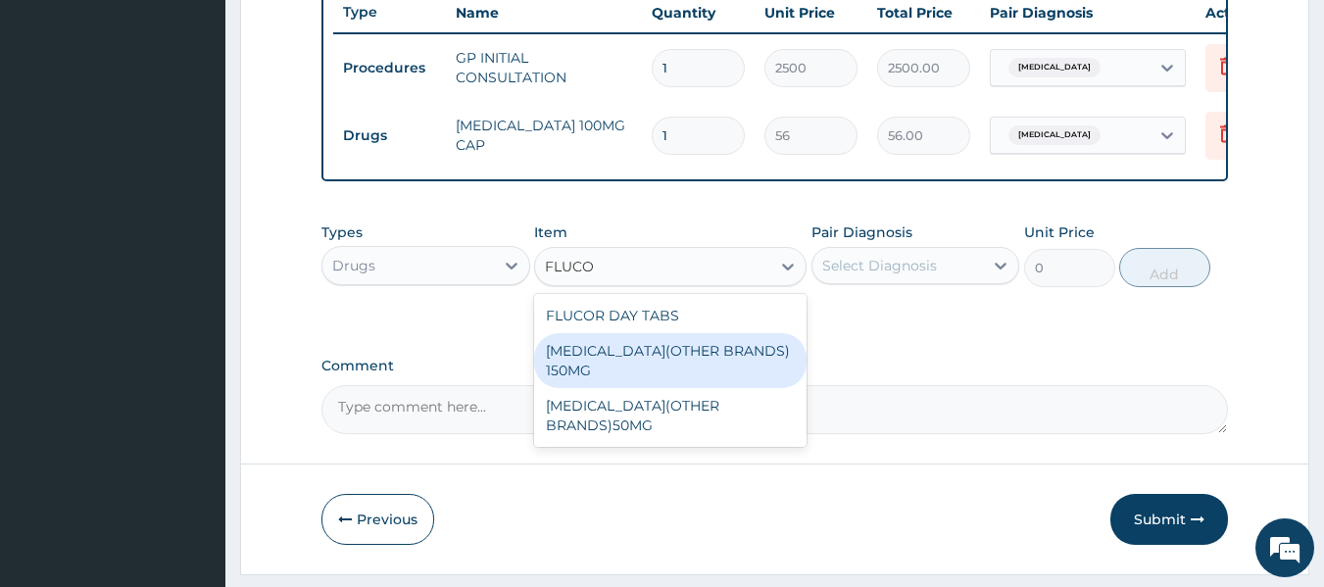
click at [654, 388] on div "[MEDICAL_DATA](OTHER BRANDS) 150MG" at bounding box center [670, 360] width 272 height 55
type input "280"
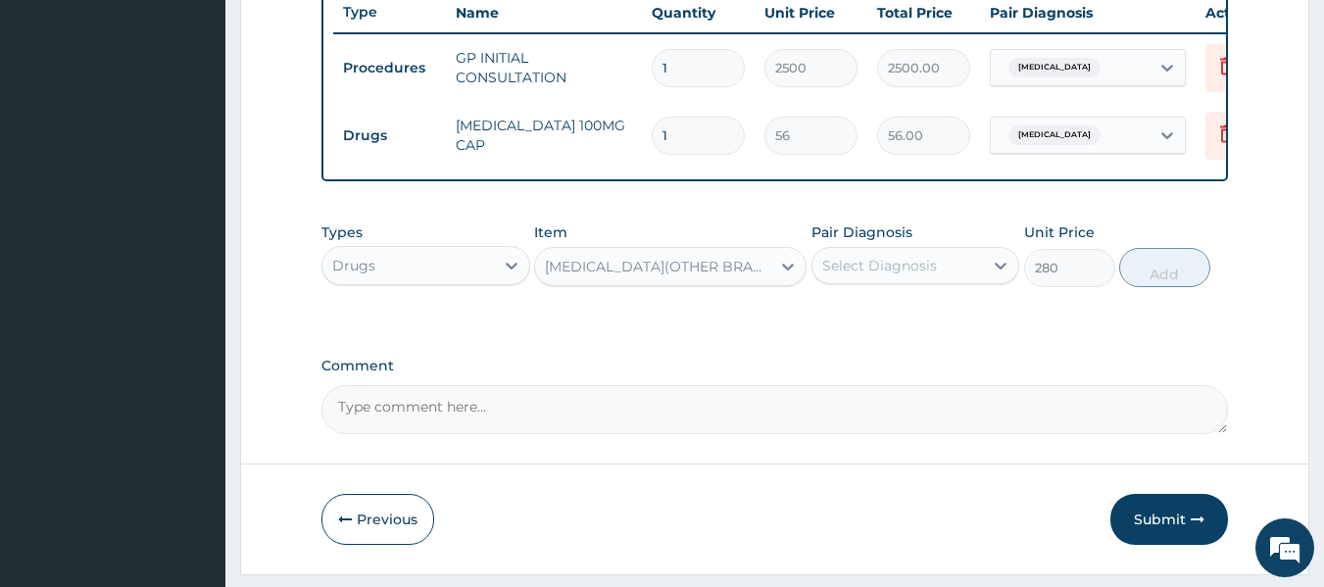
click at [891, 275] on div "Select Diagnosis" at bounding box center [879, 266] width 115 height 20
click at [829, 321] on input "checkbox" at bounding box center [829, 314] width 13 height 13
checkbox input "true"
click at [1159, 287] on button "Add" at bounding box center [1164, 267] width 91 height 39
type input "0"
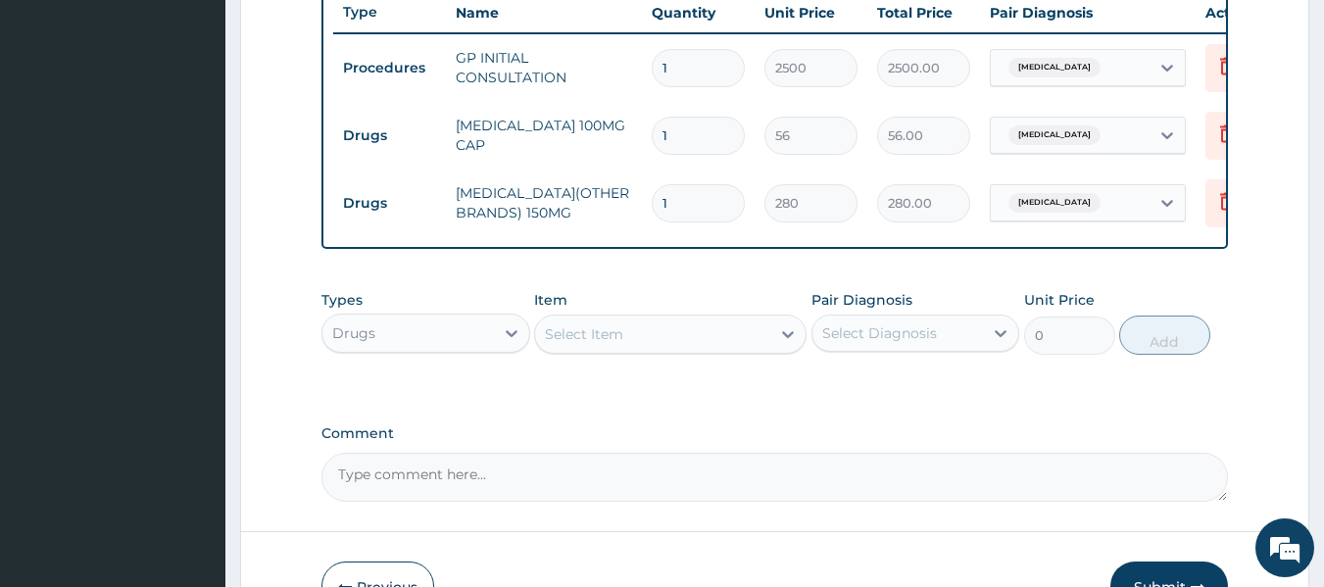
click at [575, 344] on div "Select Item" at bounding box center [584, 334] width 78 height 20
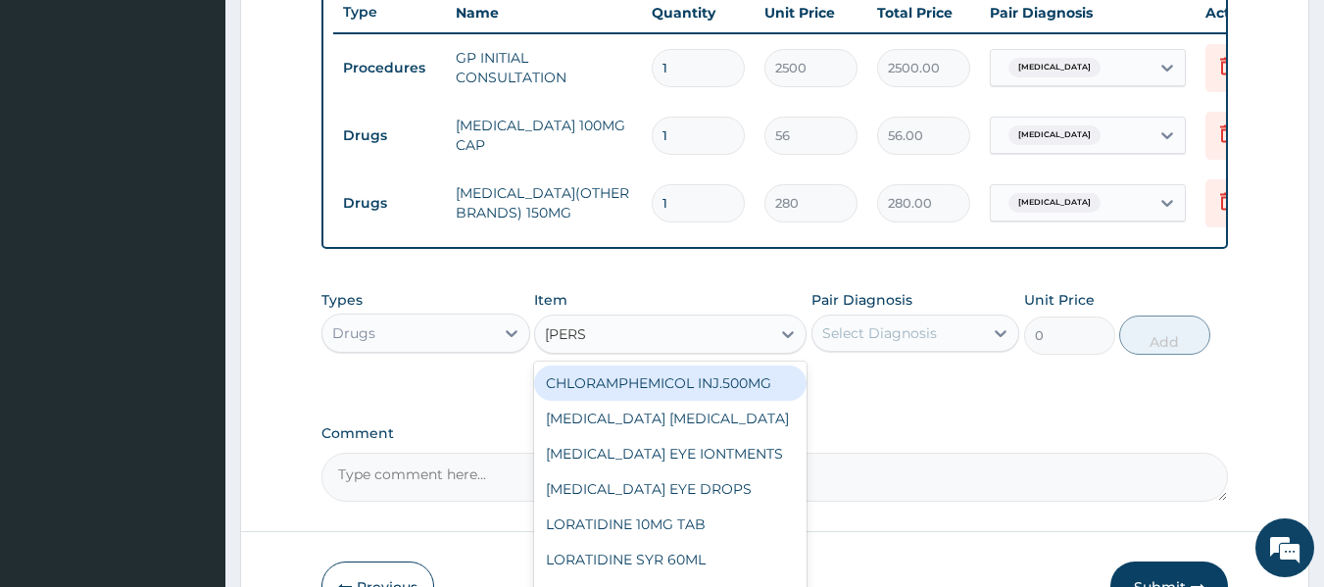
type input "LORAT"
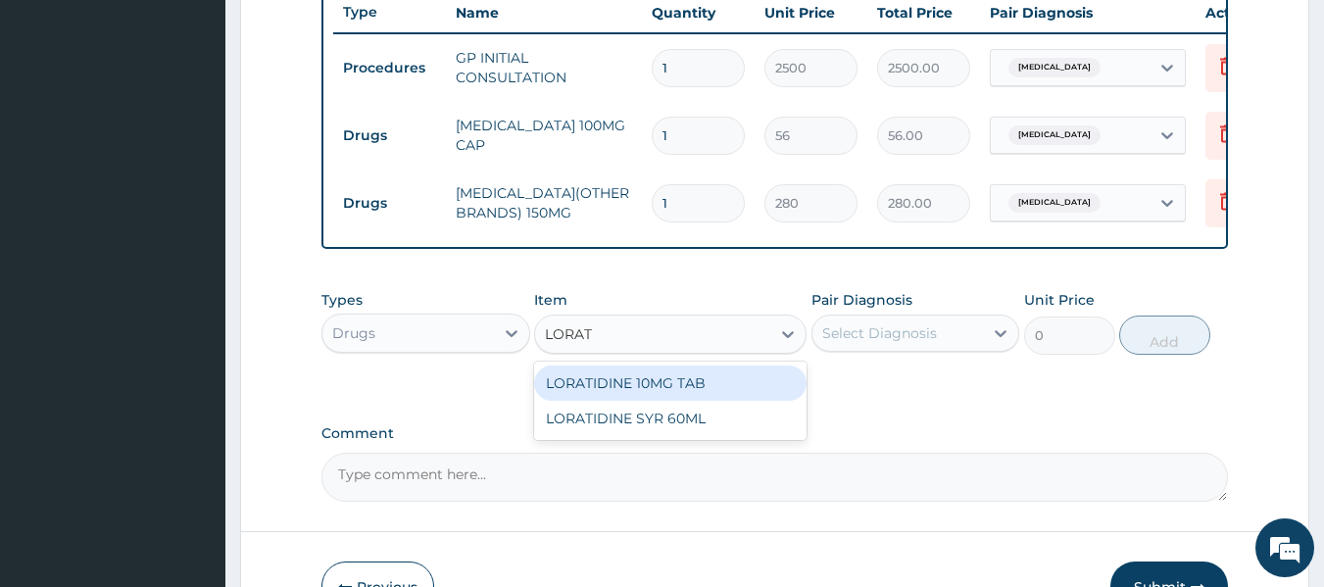
click at [676, 395] on div "LORATIDINE 10MG TAB" at bounding box center [670, 383] width 272 height 35
type input "70"
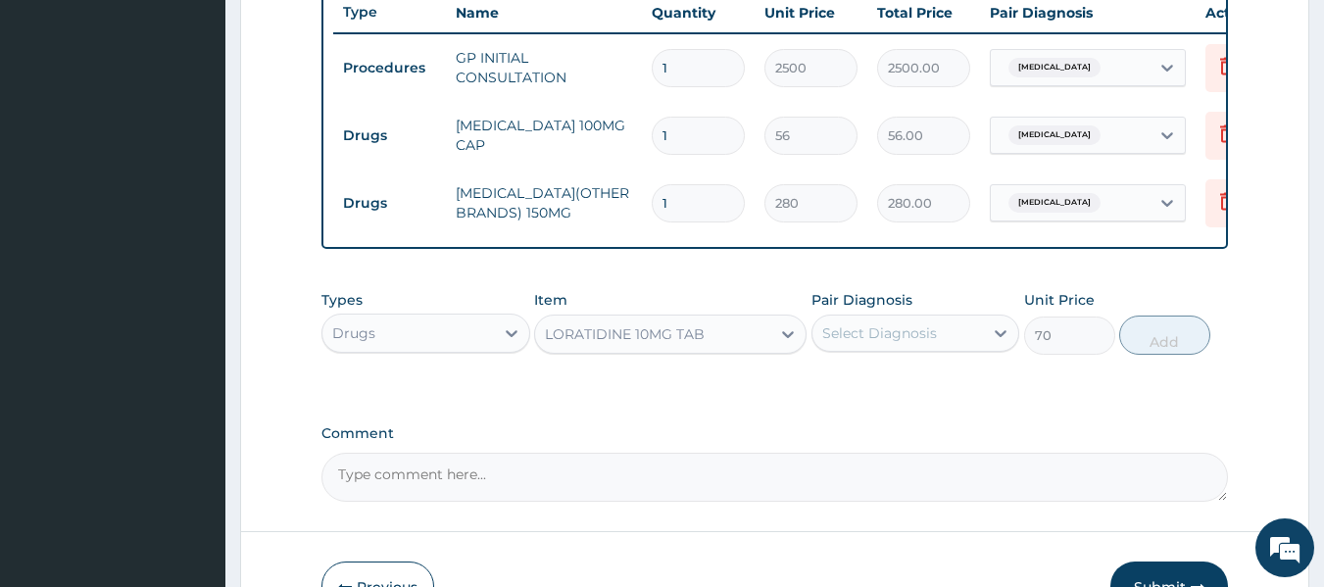
click at [892, 343] on div "Select Diagnosis" at bounding box center [879, 333] width 115 height 20
click at [825, 388] on input "checkbox" at bounding box center [829, 381] width 13 height 13
checkbox input "true"
click at [1154, 354] on button "Add" at bounding box center [1164, 335] width 91 height 39
type input "0"
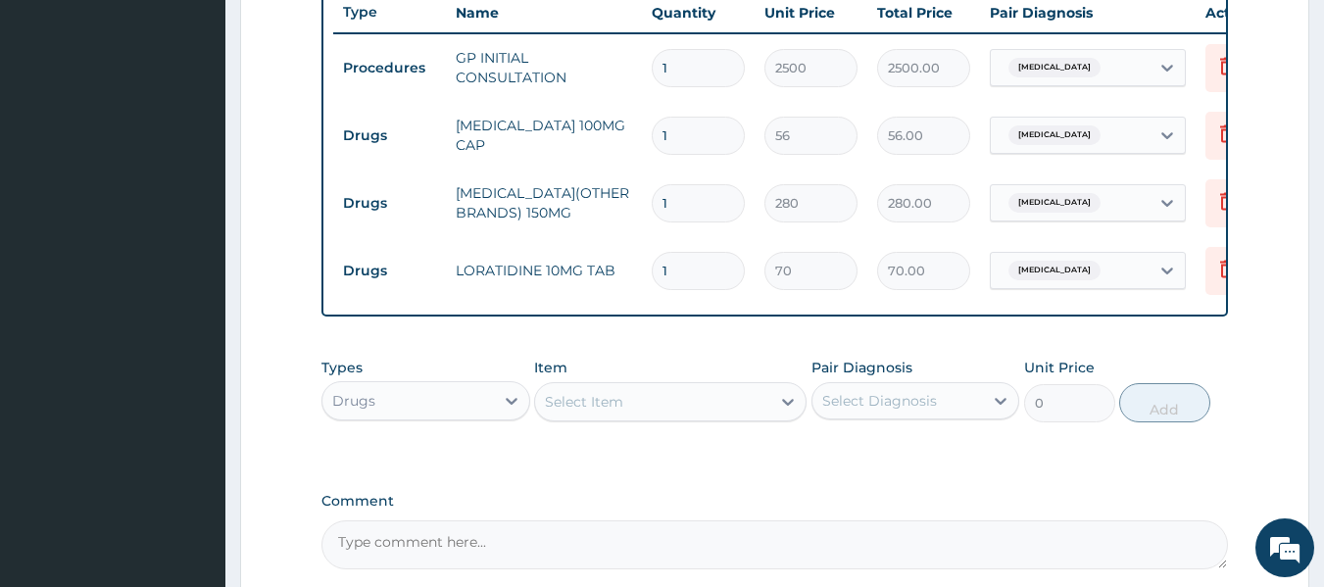
click at [665, 418] on div "Select Item" at bounding box center [652, 401] width 235 height 31
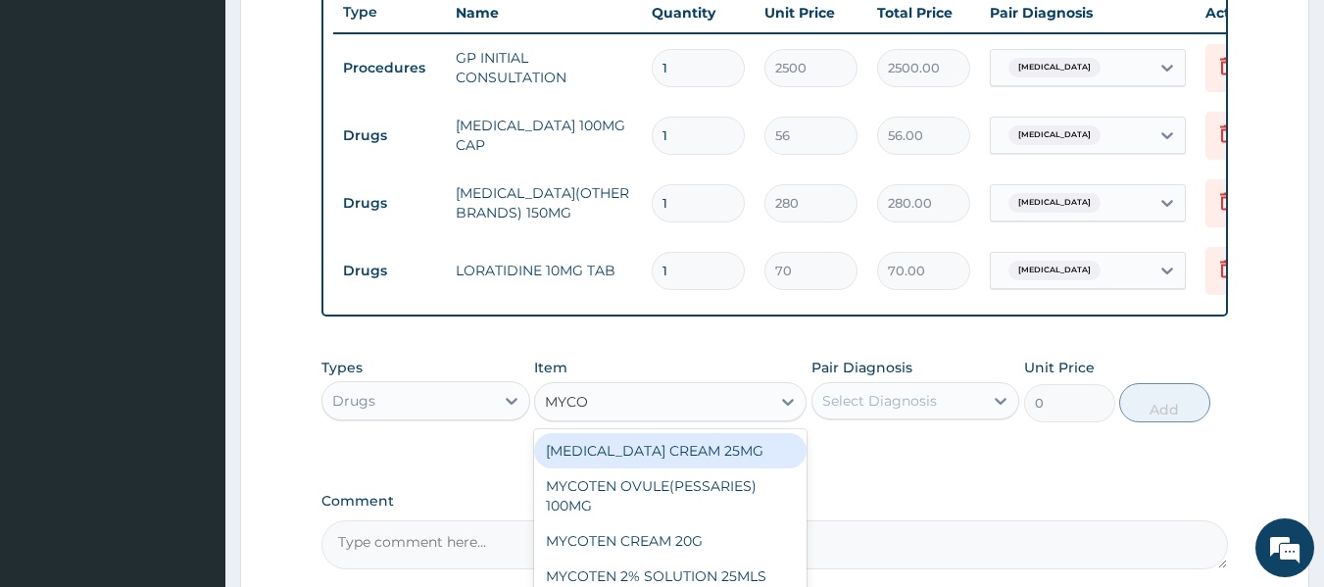
type input "MYCOT"
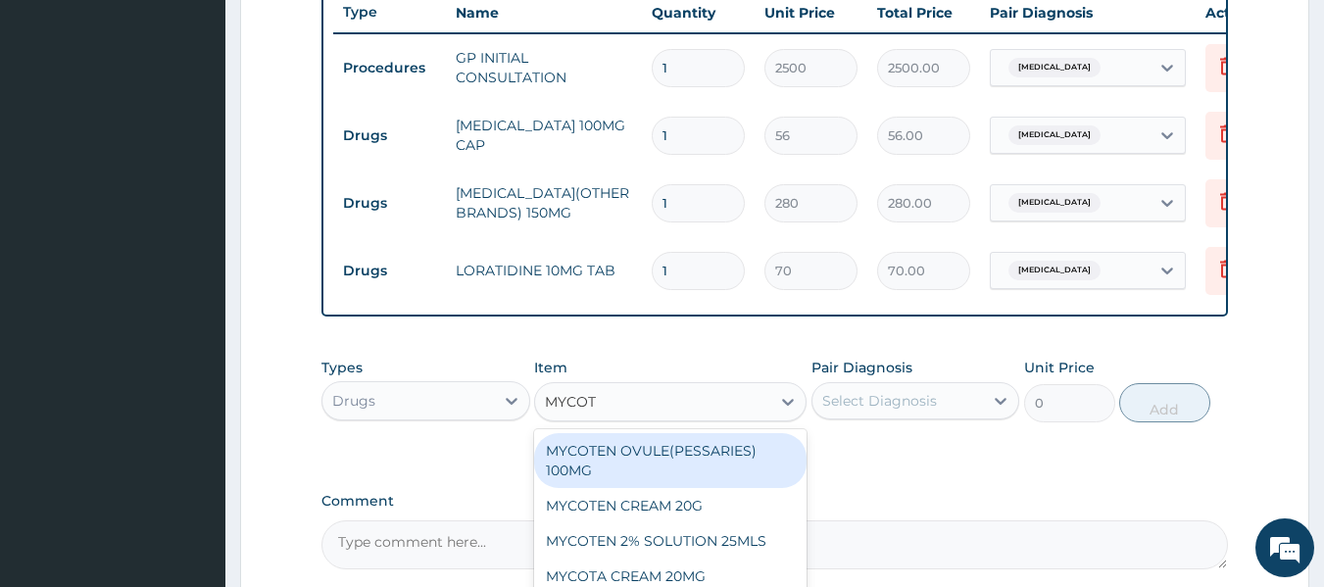
click at [681, 466] on div "MYCOTEN OVULE(PESSARIES) 100MG" at bounding box center [670, 460] width 272 height 55
type input "175"
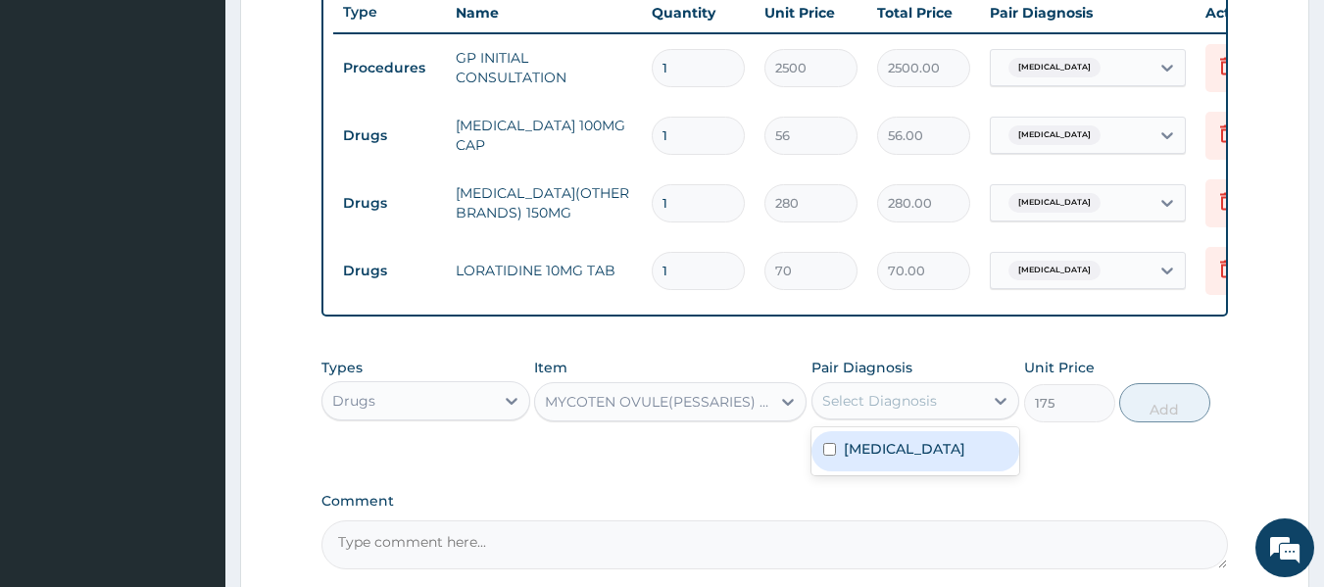
click at [894, 411] on div "Select Diagnosis" at bounding box center [879, 401] width 115 height 20
click at [832, 456] on input "checkbox" at bounding box center [829, 449] width 13 height 13
checkbox input "true"
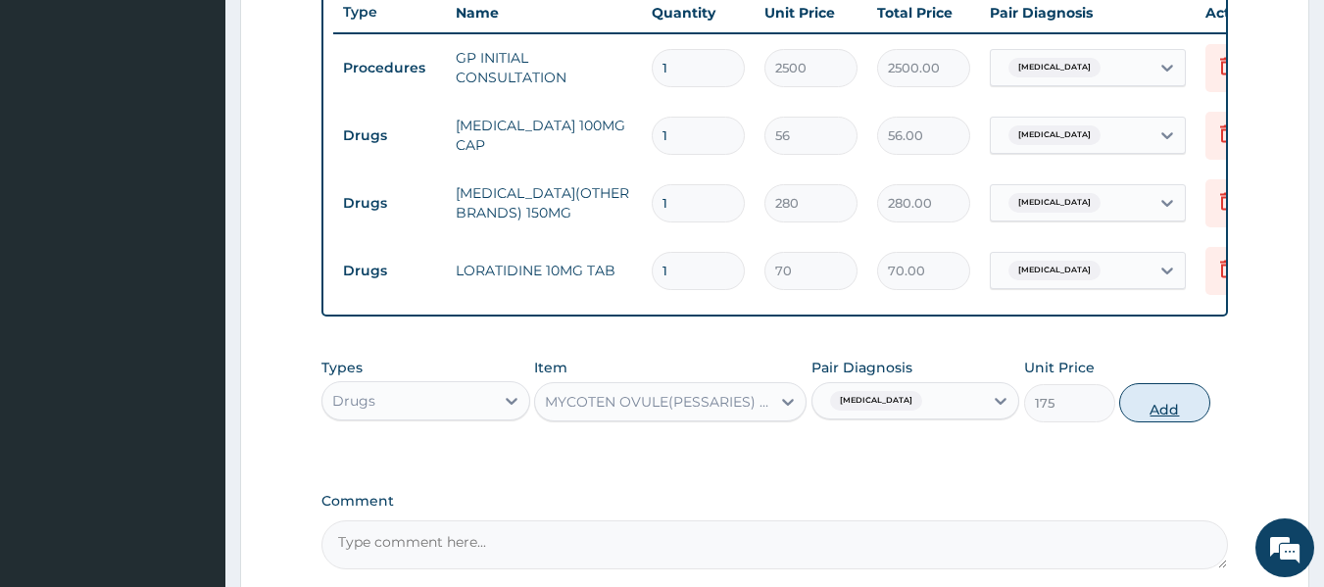
click at [1164, 422] on button "Add" at bounding box center [1164, 402] width 91 height 39
type input "0"
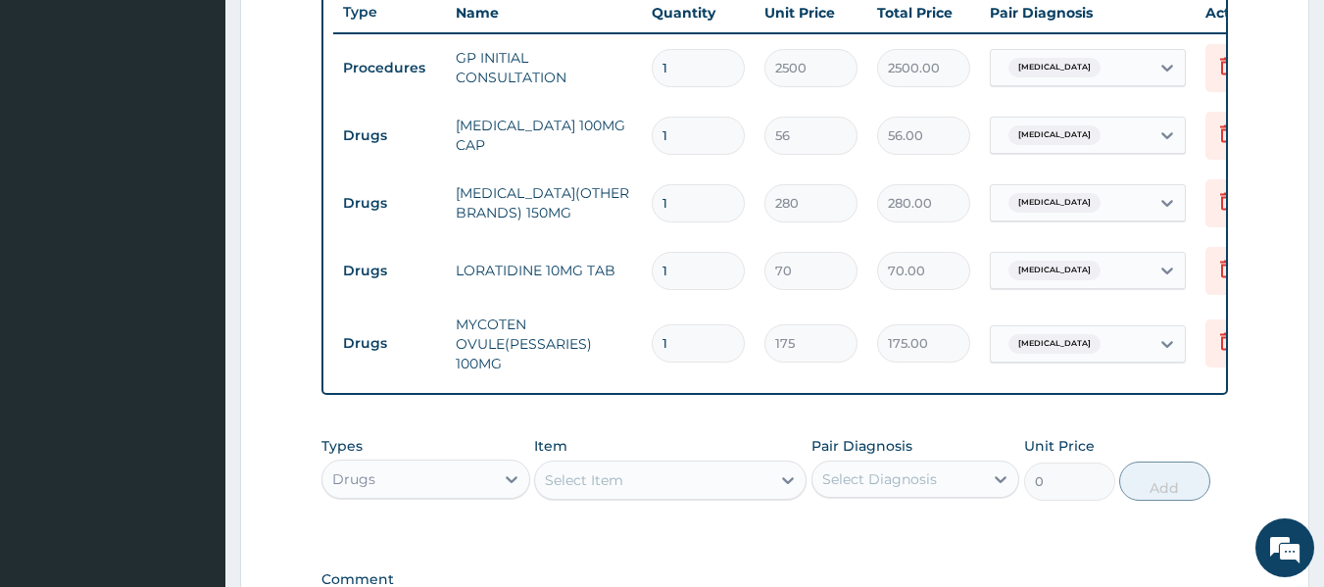
click at [728, 339] on input "1" at bounding box center [698, 343] width 93 height 38
type input "0.00"
type input "5"
type input "875.00"
type input "5"
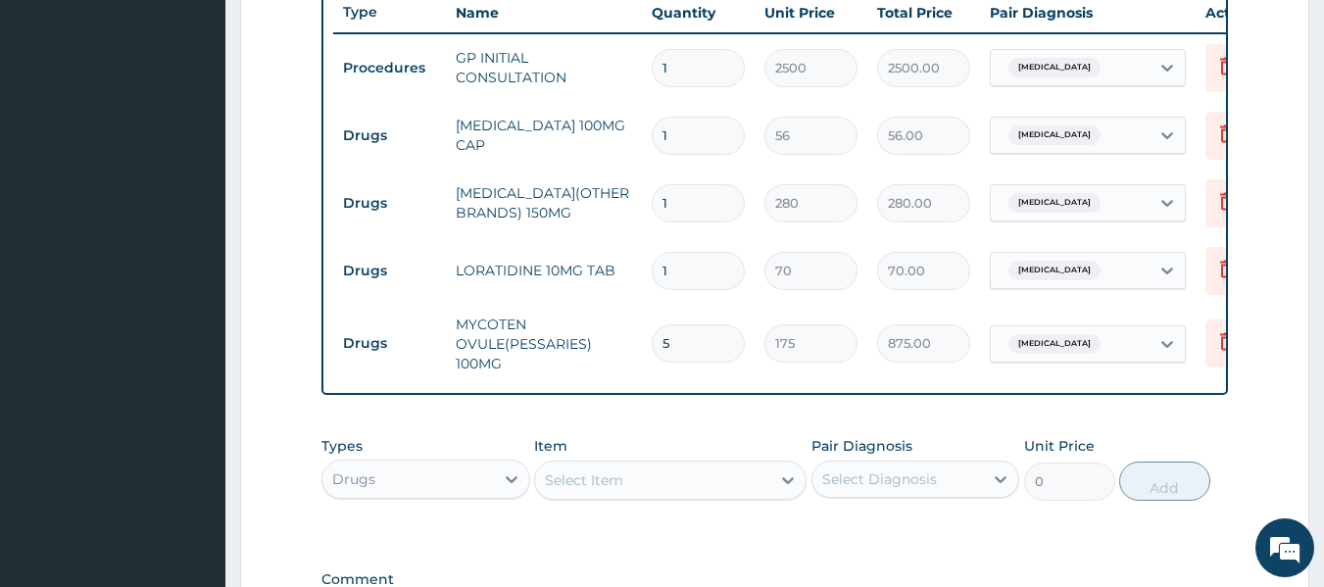
click at [702, 276] on input "1" at bounding box center [698, 271] width 93 height 38
type input "0.00"
type input "5"
type input "350.00"
type input "5"
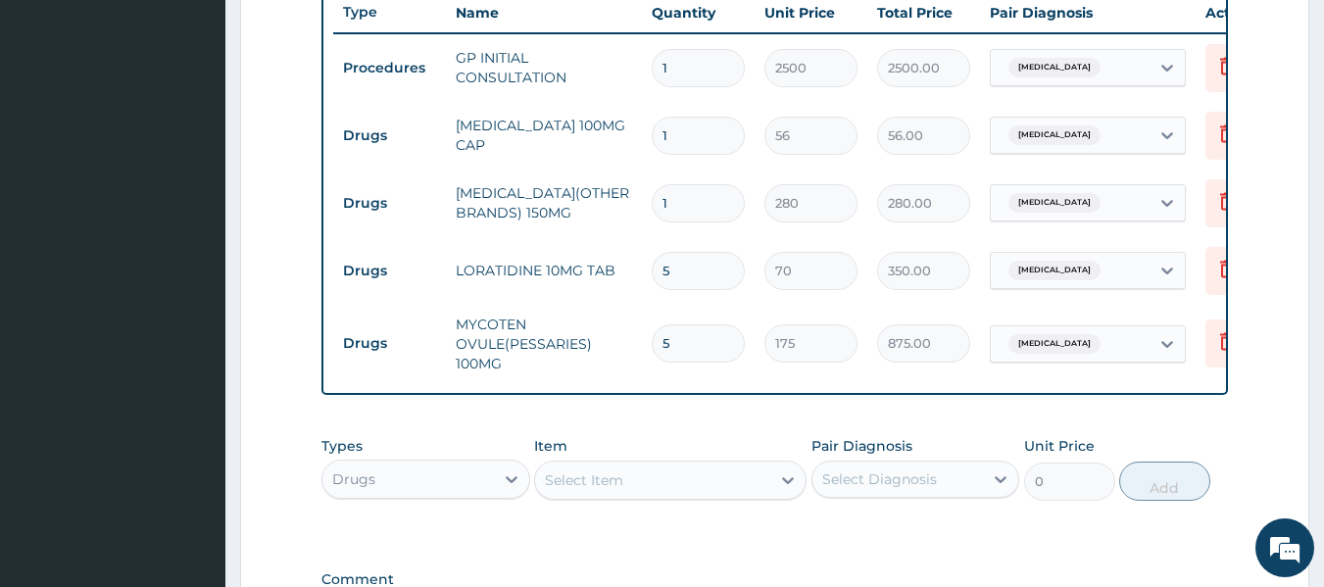
click at [693, 194] on input "1" at bounding box center [698, 203] width 93 height 38
type input "0.00"
type input "7"
type input "1960.00"
type input "7"
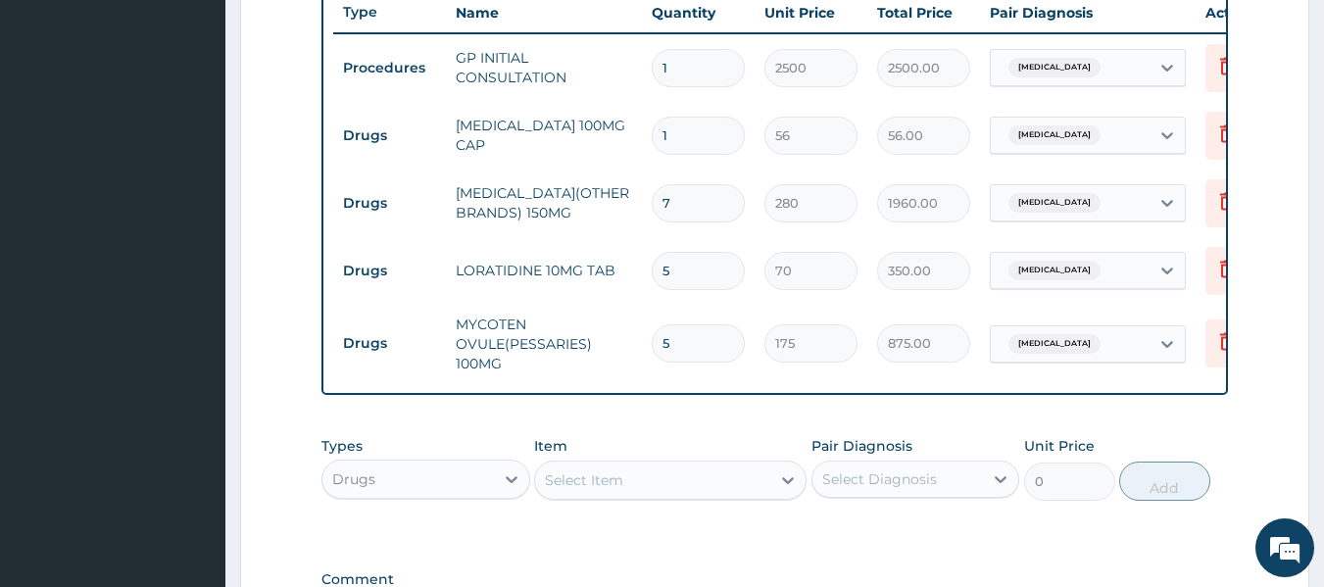
click at [684, 132] on input "1" at bounding box center [698, 136] width 93 height 38
type input "10"
type input "560.00"
type input "10"
click at [738, 423] on div "PA Code / Prescription Code Enter Code(Secondary Care Only) Encounter Date 13-0…" at bounding box center [775, 43] width 908 height 1209
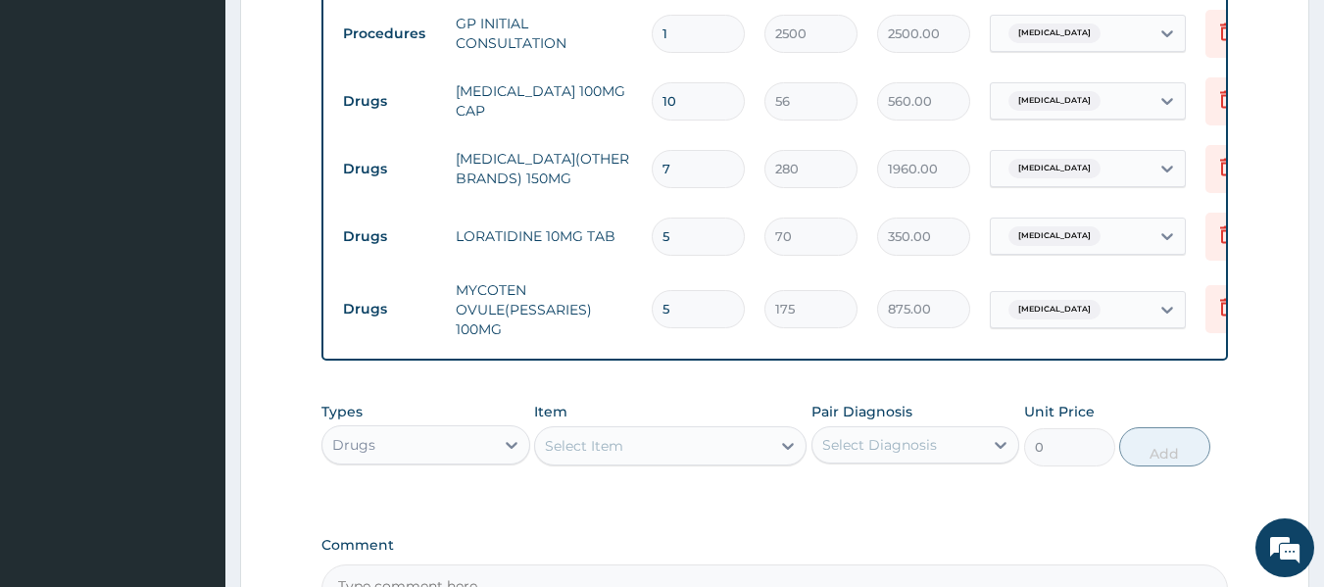
scroll to position [748, 0]
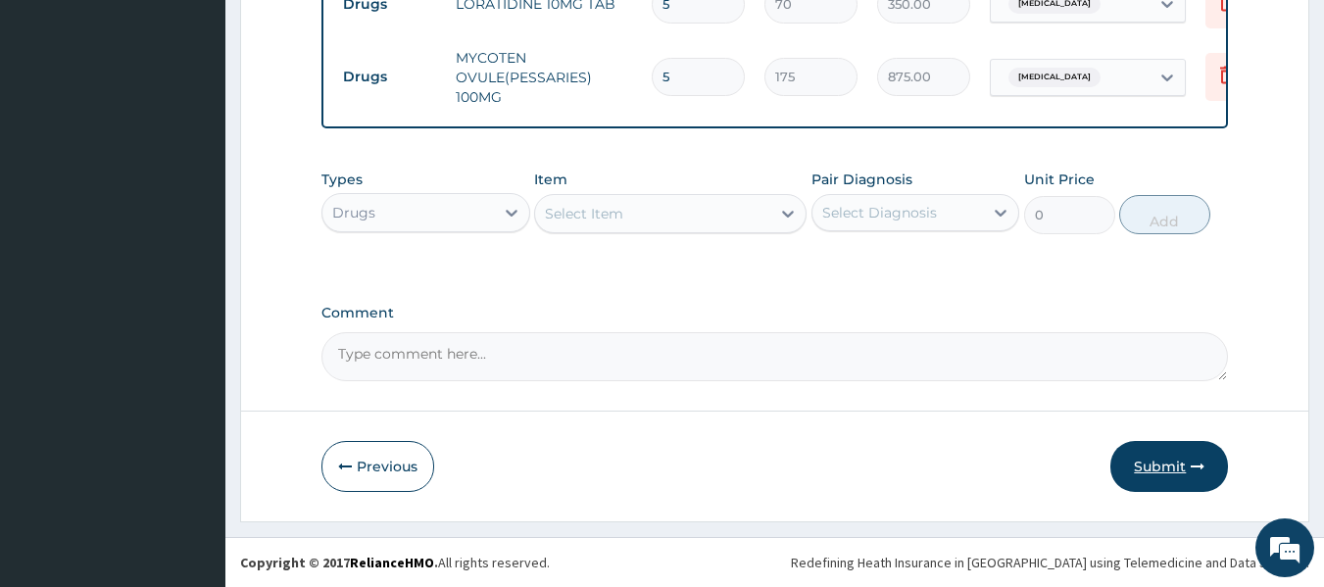
click at [1144, 458] on button "Submit" at bounding box center [1169, 466] width 118 height 51
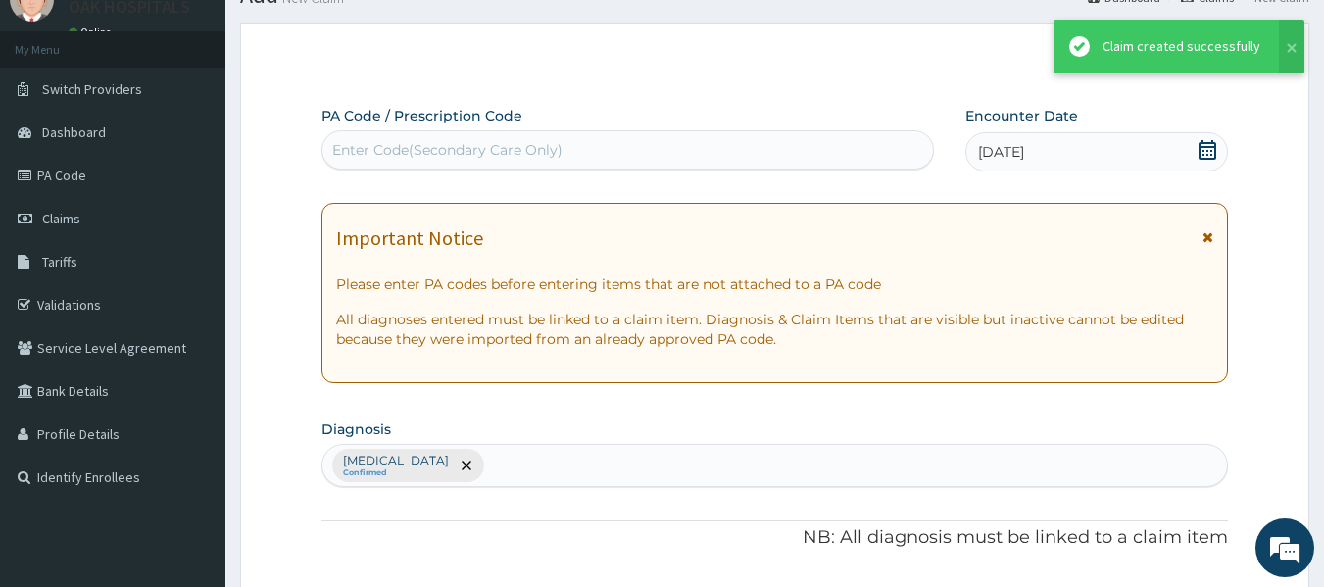
scroll to position [1029, 0]
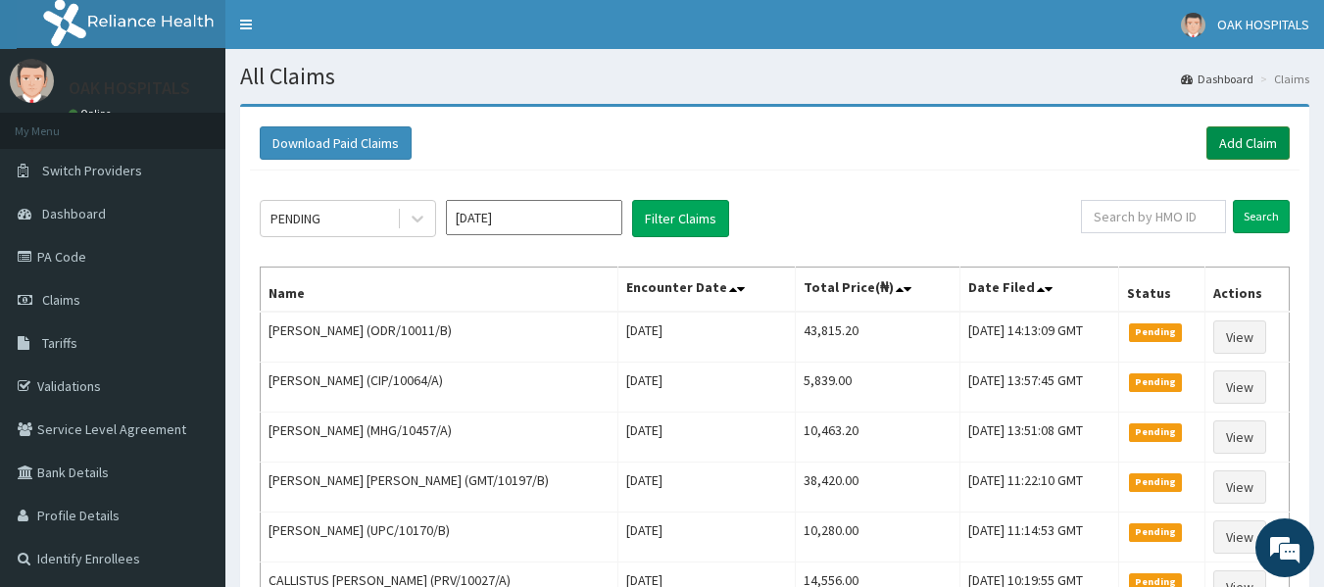
click at [1262, 153] on link "Add Claim" at bounding box center [1248, 142] width 83 height 33
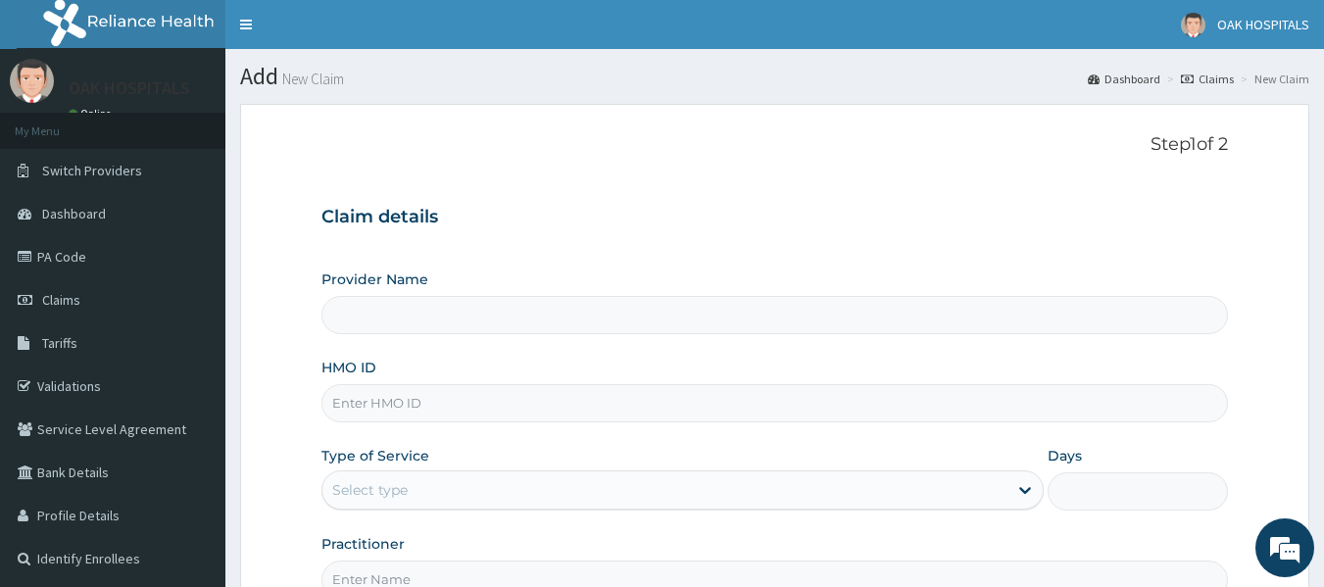
type input "Oak Hospitals"
click at [386, 401] on input "HMO ID" at bounding box center [775, 403] width 908 height 38
click at [380, 398] on input "HMO ID" at bounding box center [775, 403] width 908 height 38
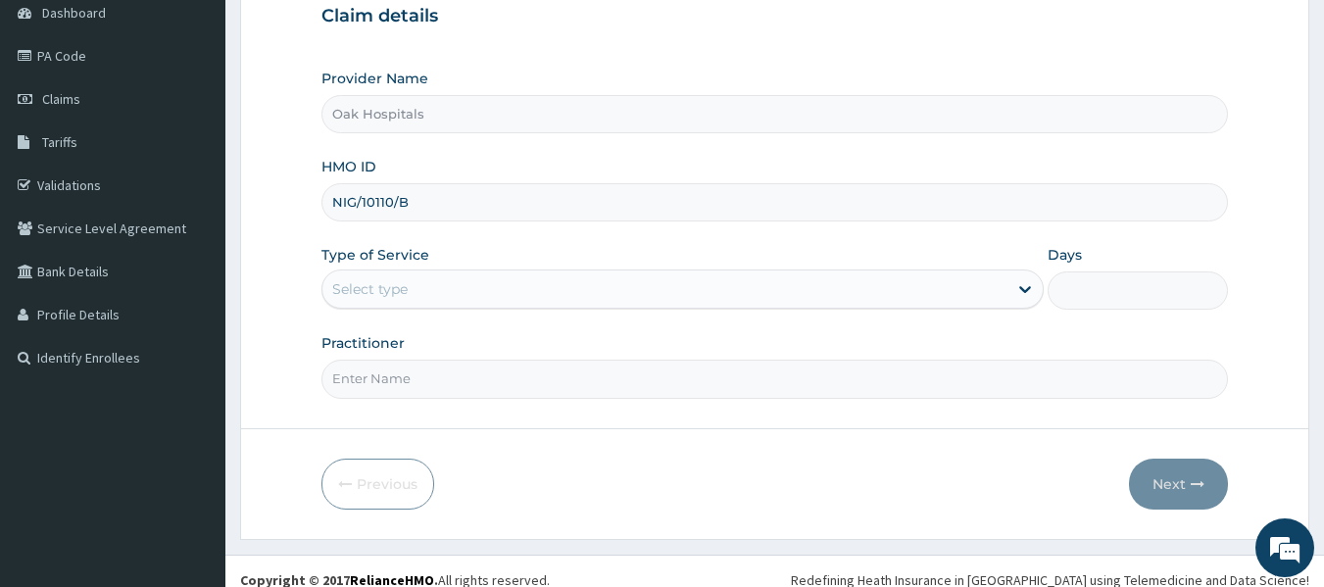
scroll to position [219, 0]
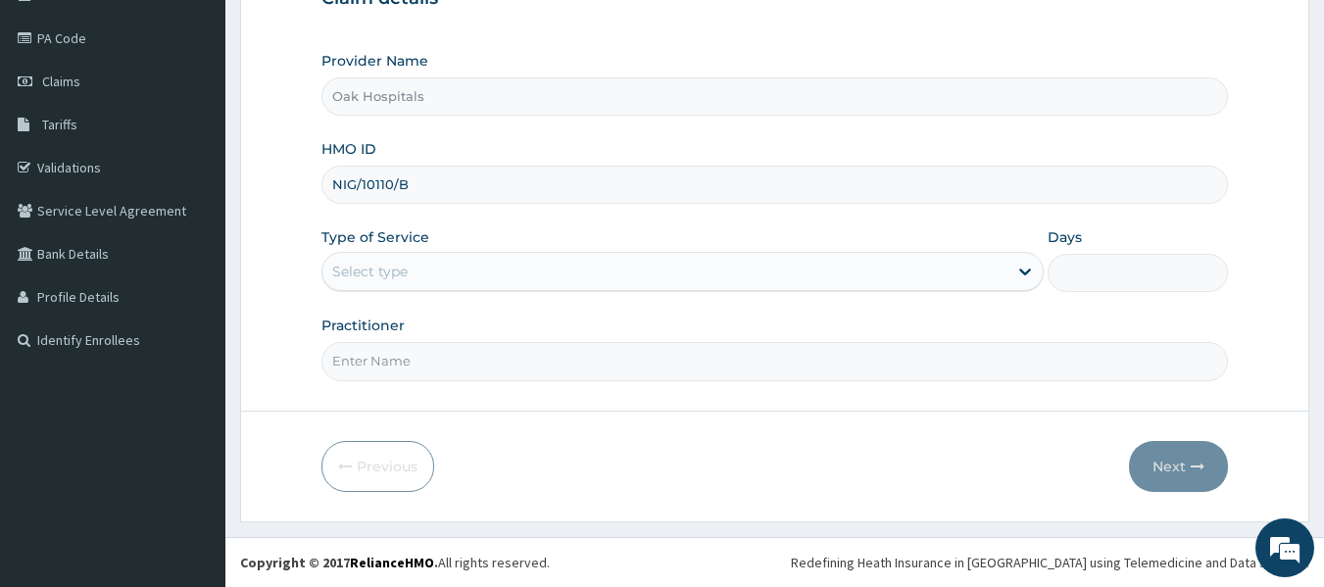
type input "NIG/10110/B"
click at [428, 270] on div "Select type" at bounding box center [664, 271] width 685 height 31
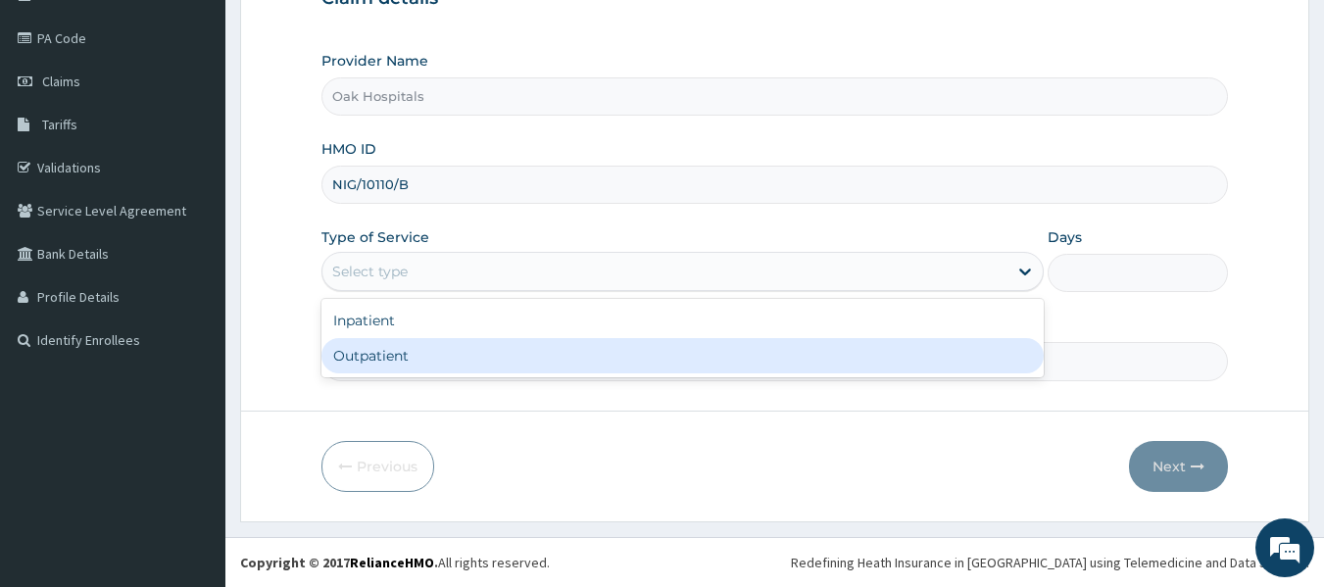
click at [426, 354] on div "Outpatient" at bounding box center [682, 355] width 722 height 35
type input "1"
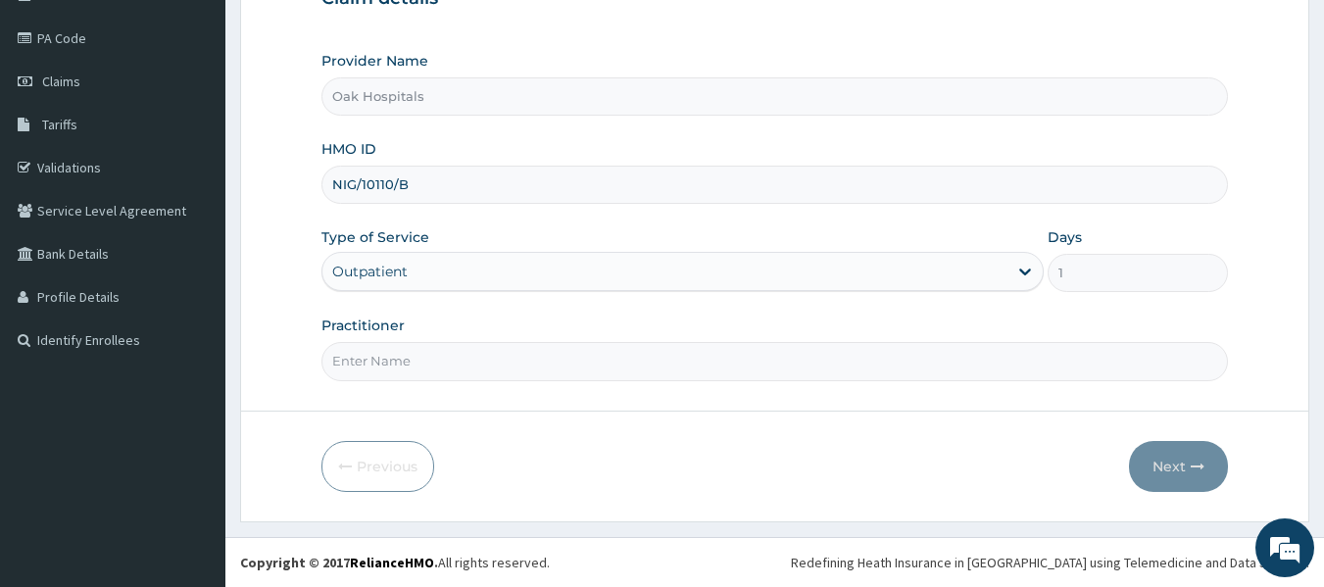
click at [414, 363] on input "Practitioner" at bounding box center [775, 361] width 908 height 38
type input "[PERSON_NAME]"
click at [1172, 467] on button "Next" at bounding box center [1178, 466] width 99 height 51
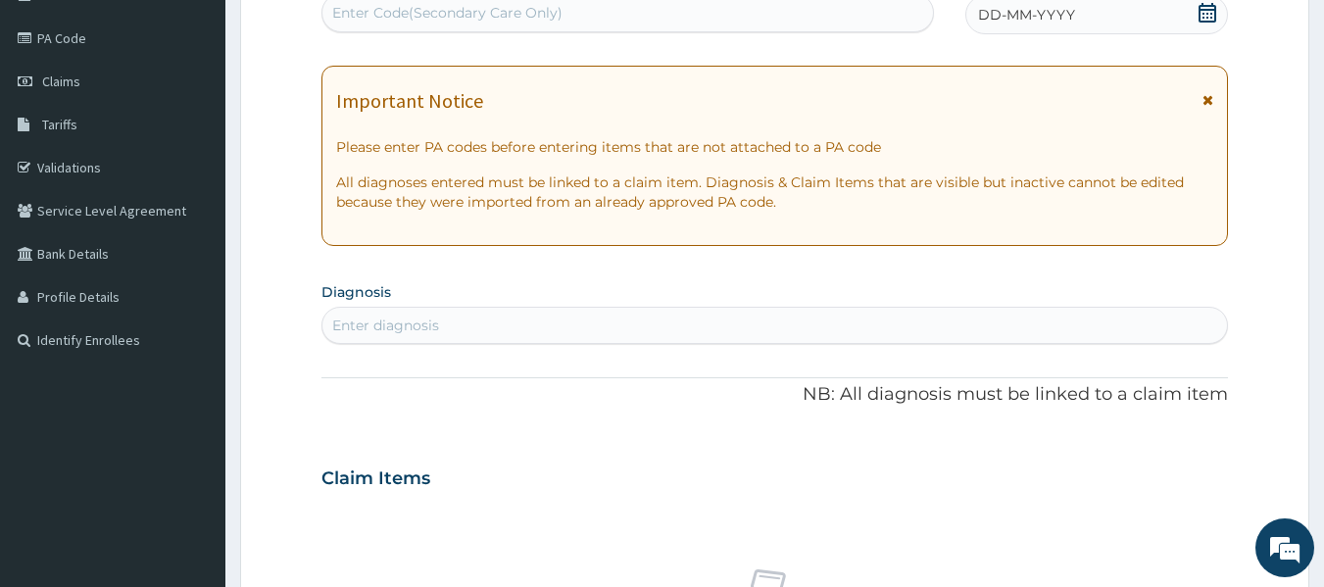
click at [772, 17] on div "Enter Code(Secondary Care Only)" at bounding box center [628, 12] width 612 height 31
type input "]"
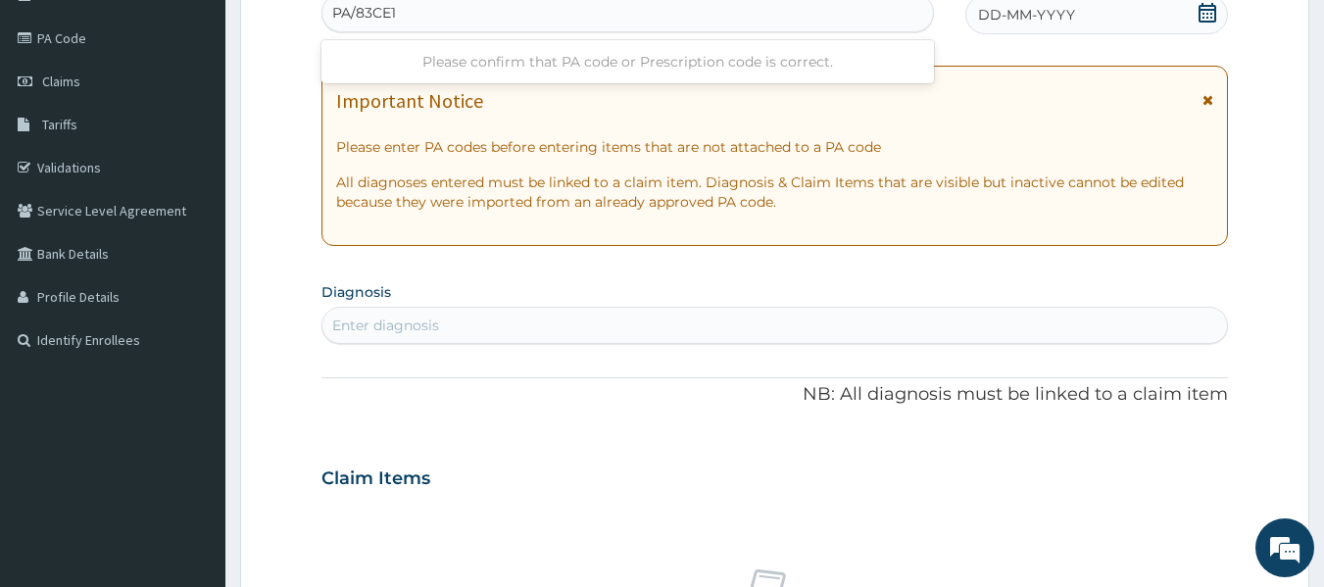
type input "PA/83CE1C"
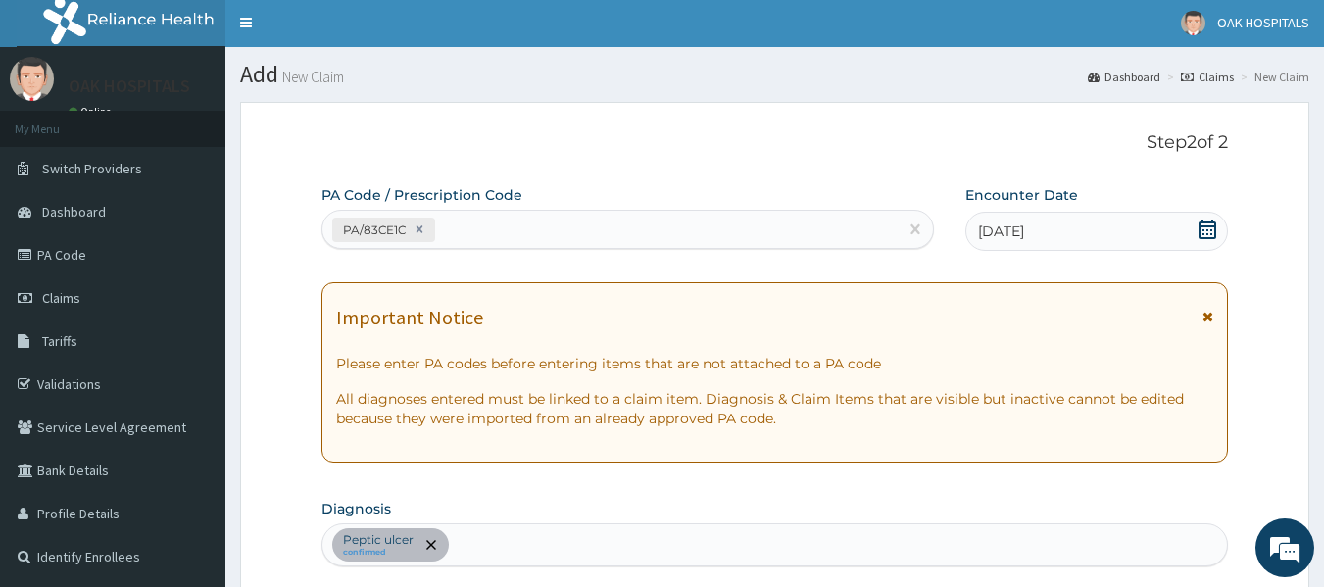
scroll to position [0, 0]
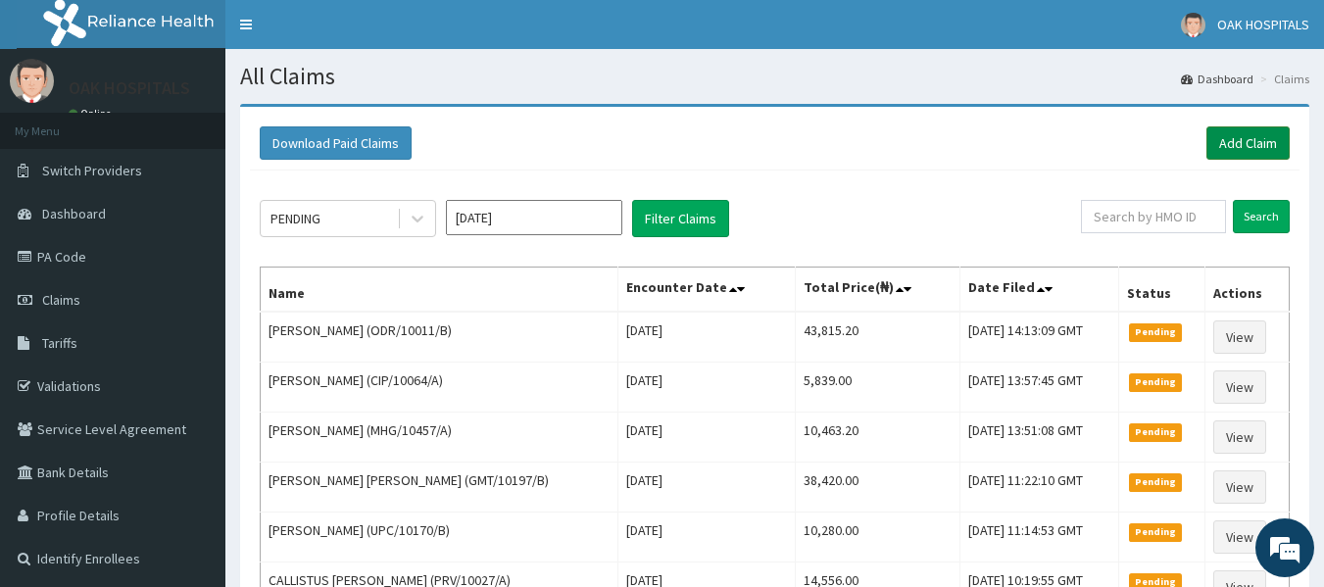
click at [1248, 136] on link "Add Claim" at bounding box center [1248, 142] width 83 height 33
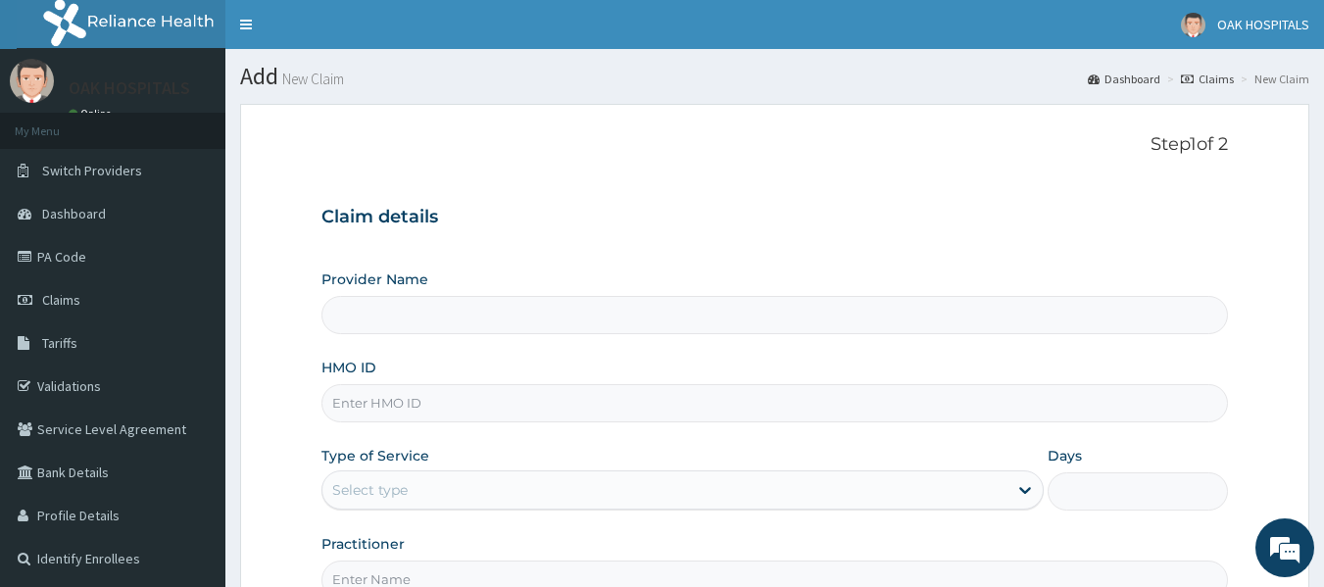
type input "Oak Hospitals"
click at [447, 405] on input "HMO ID" at bounding box center [775, 403] width 908 height 38
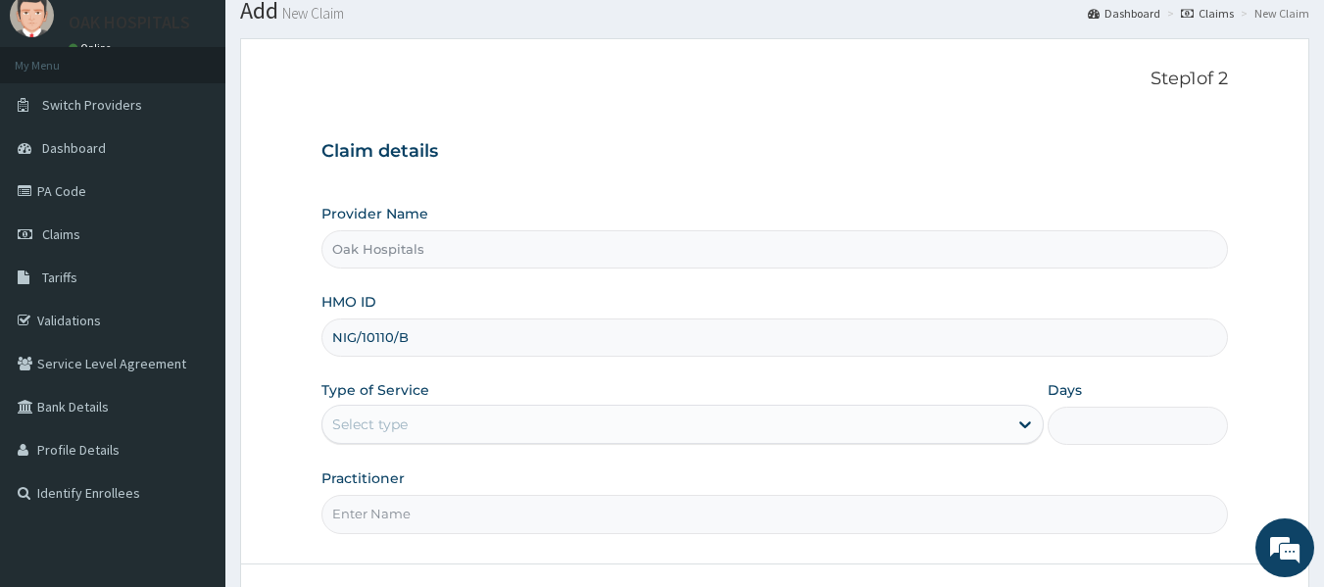
scroll to position [98, 0]
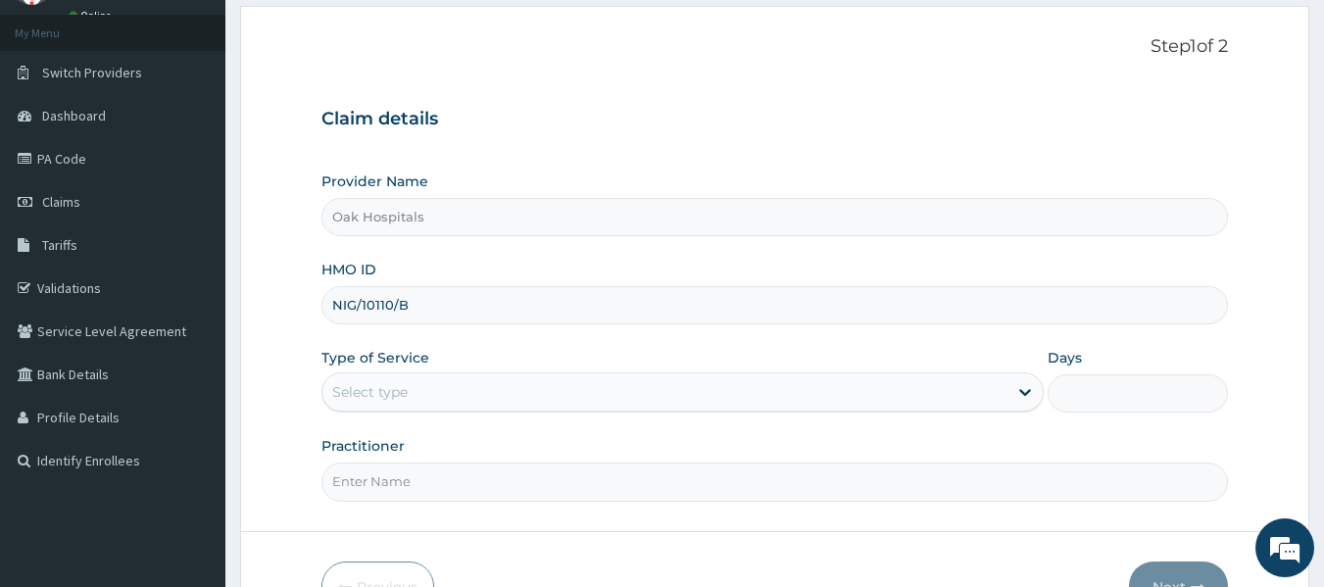
type input "NIG/10110/B"
click at [385, 384] on div "Select type" at bounding box center [369, 392] width 75 height 20
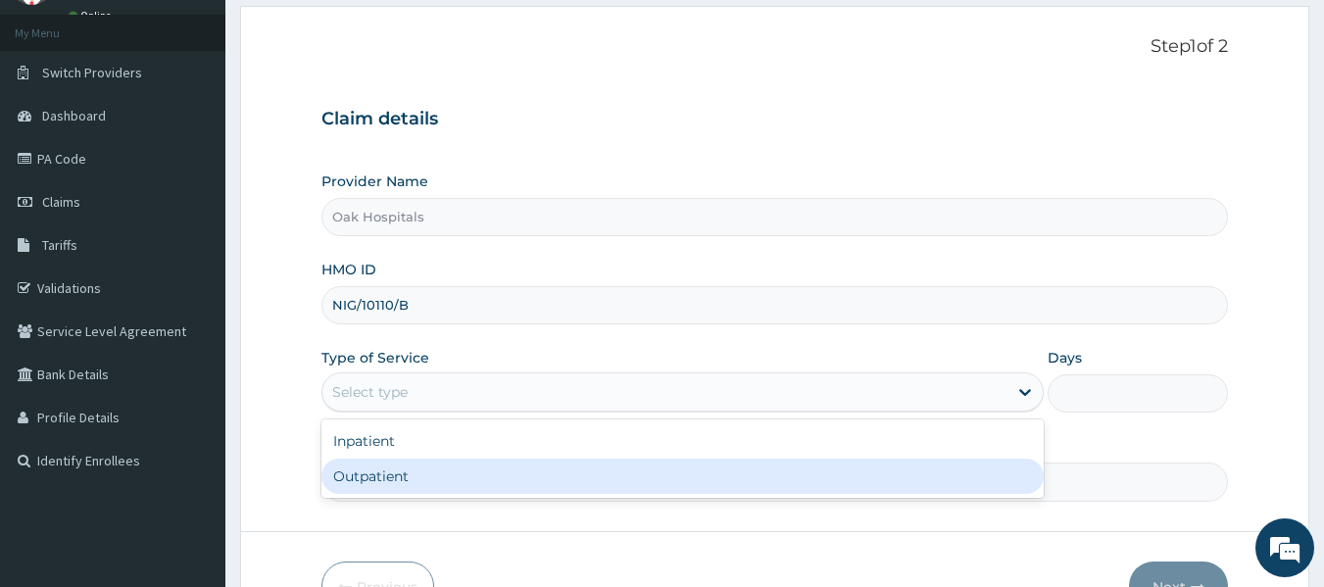
click at [403, 468] on div "Outpatient" at bounding box center [682, 476] width 722 height 35
type input "1"
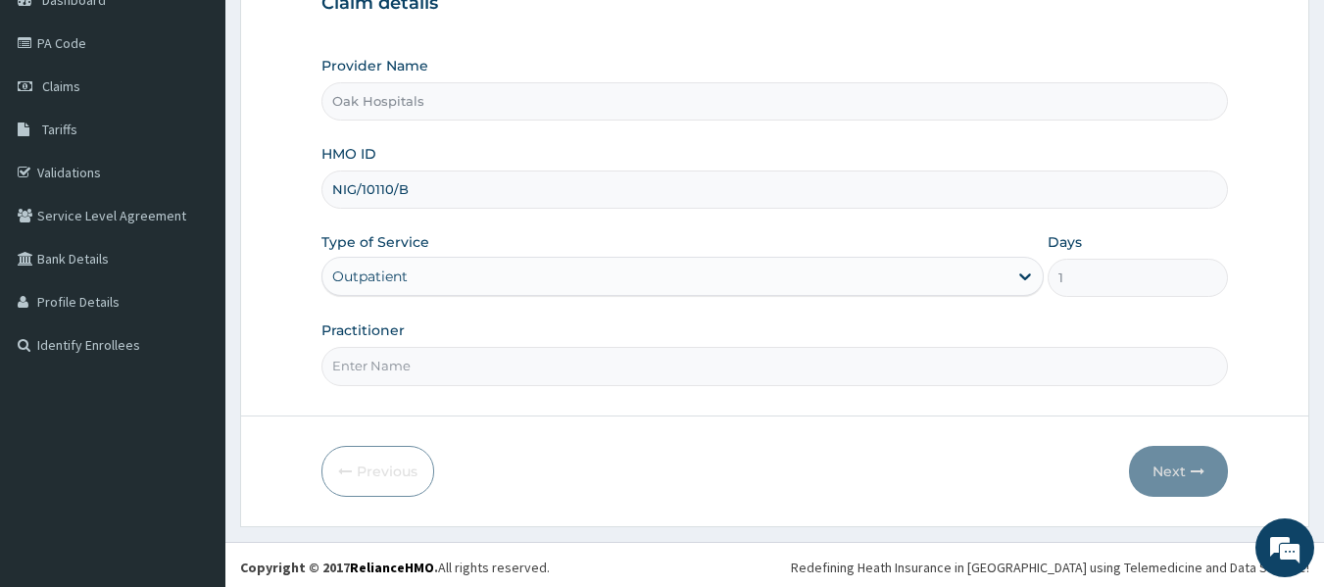
scroll to position [219, 0]
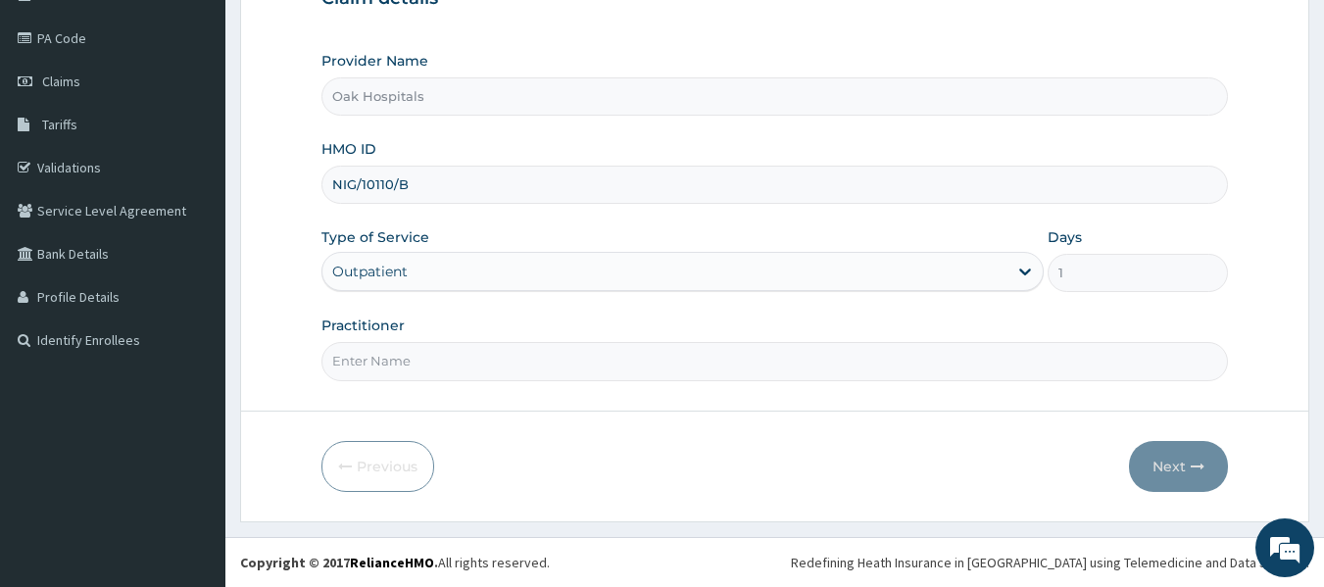
click at [456, 368] on input "Practitioner" at bounding box center [775, 361] width 908 height 38
type input "[PERSON_NAME]"
click at [1168, 470] on button "Next" at bounding box center [1178, 466] width 99 height 51
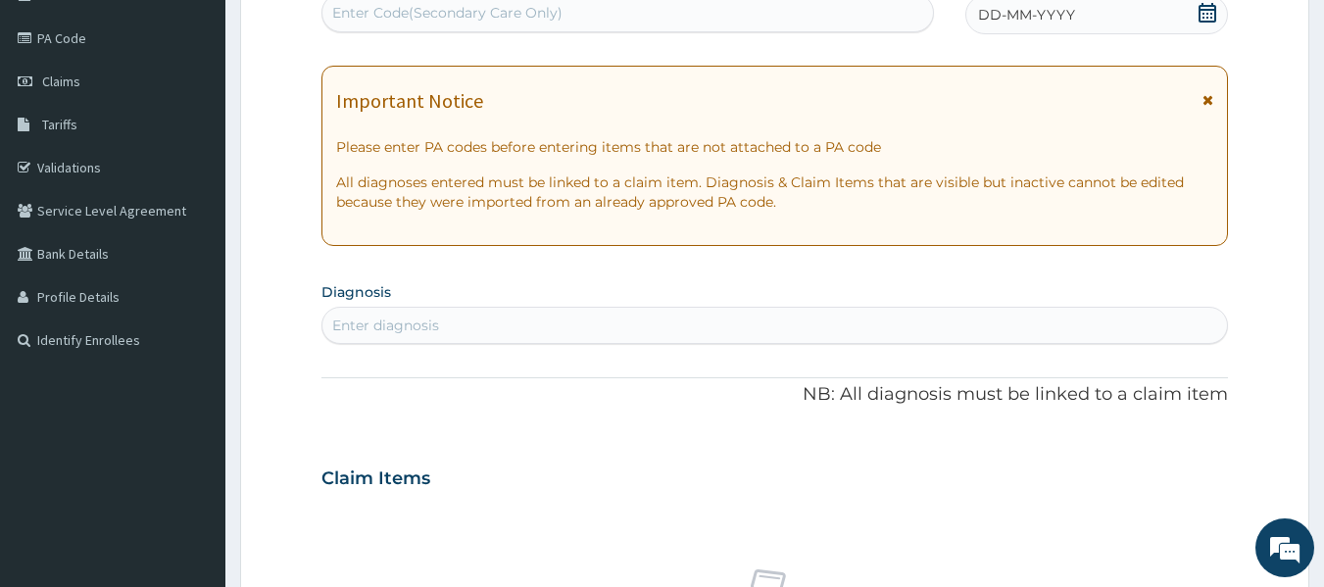
click at [489, 7] on div "Enter Code(Secondary Care Only)" at bounding box center [447, 13] width 230 height 20
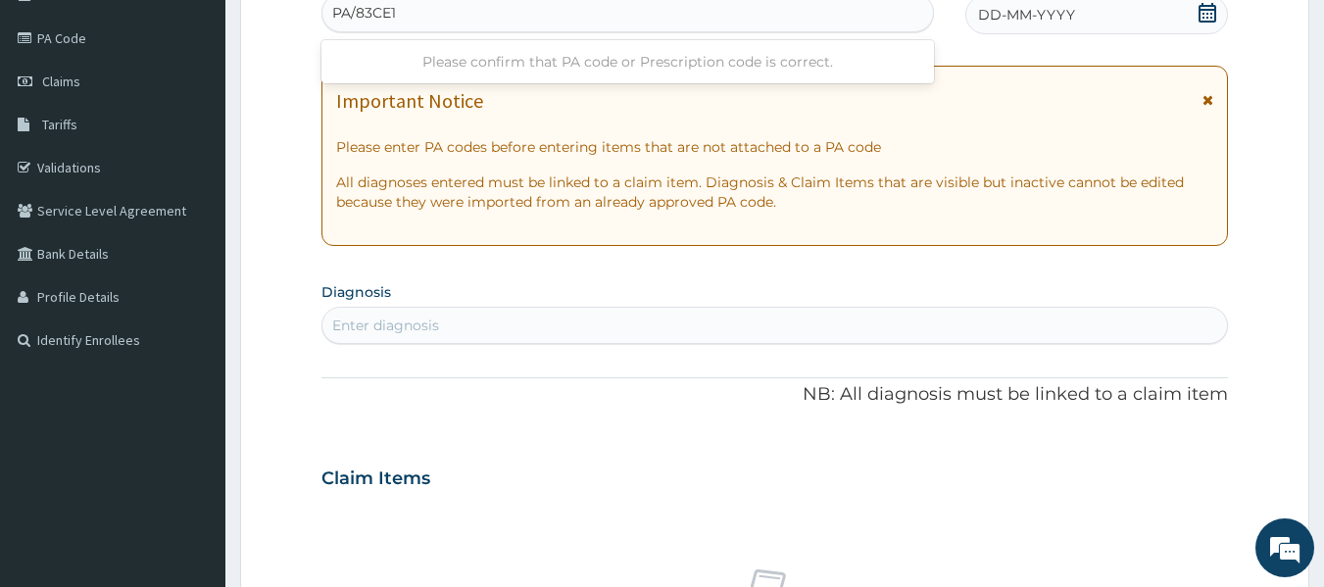
type input "PA/83CE1C"
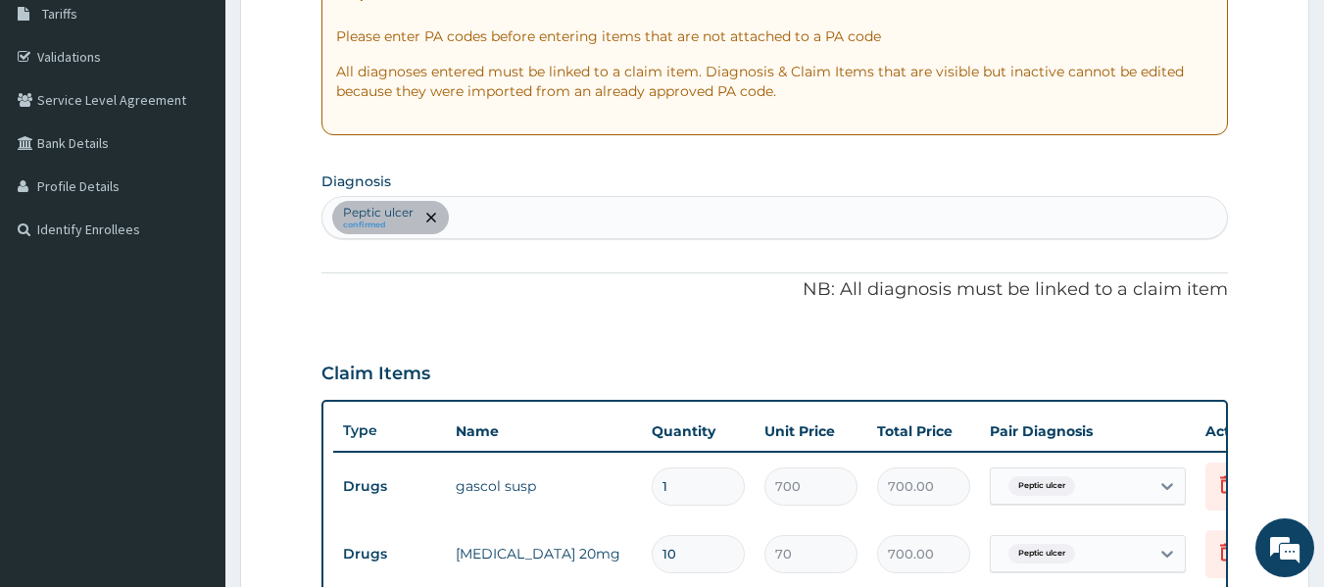
scroll to position [296, 0]
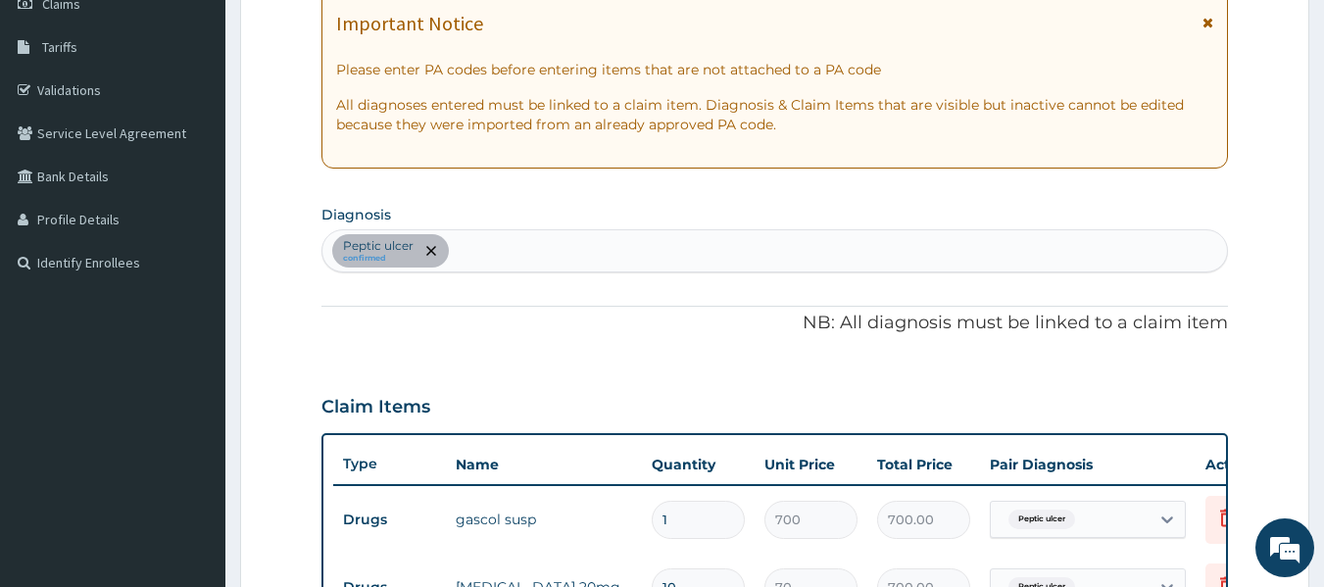
click at [523, 267] on div "[MEDICAL_DATA] confirmed" at bounding box center [775, 250] width 906 height 41
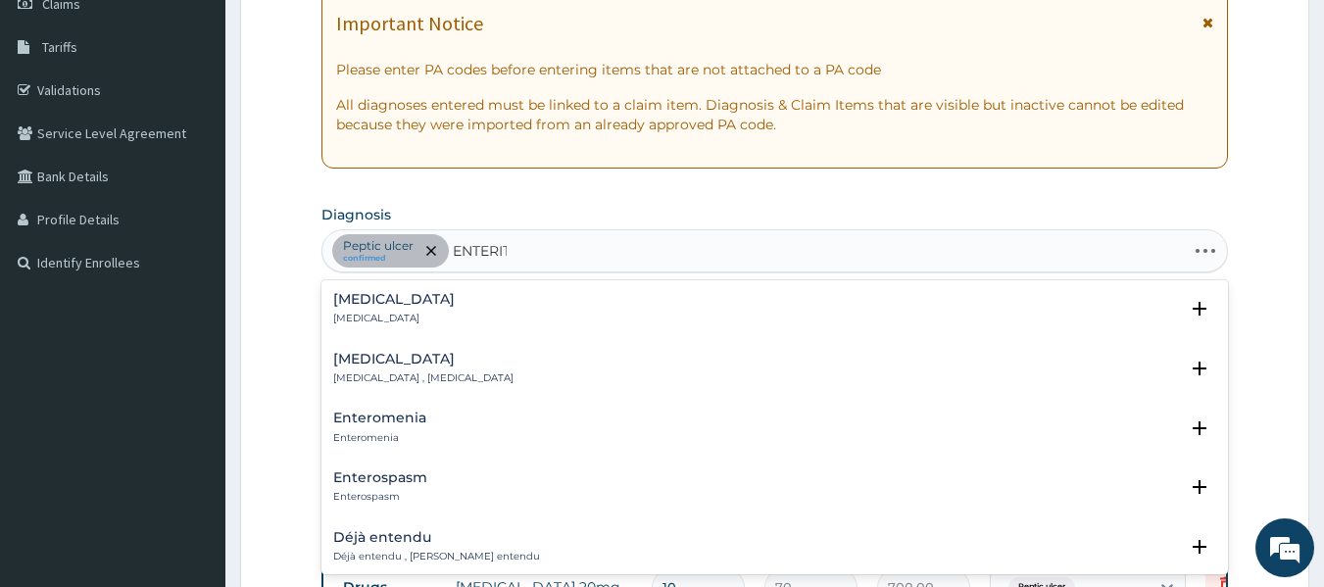
type input "ENTERITI"
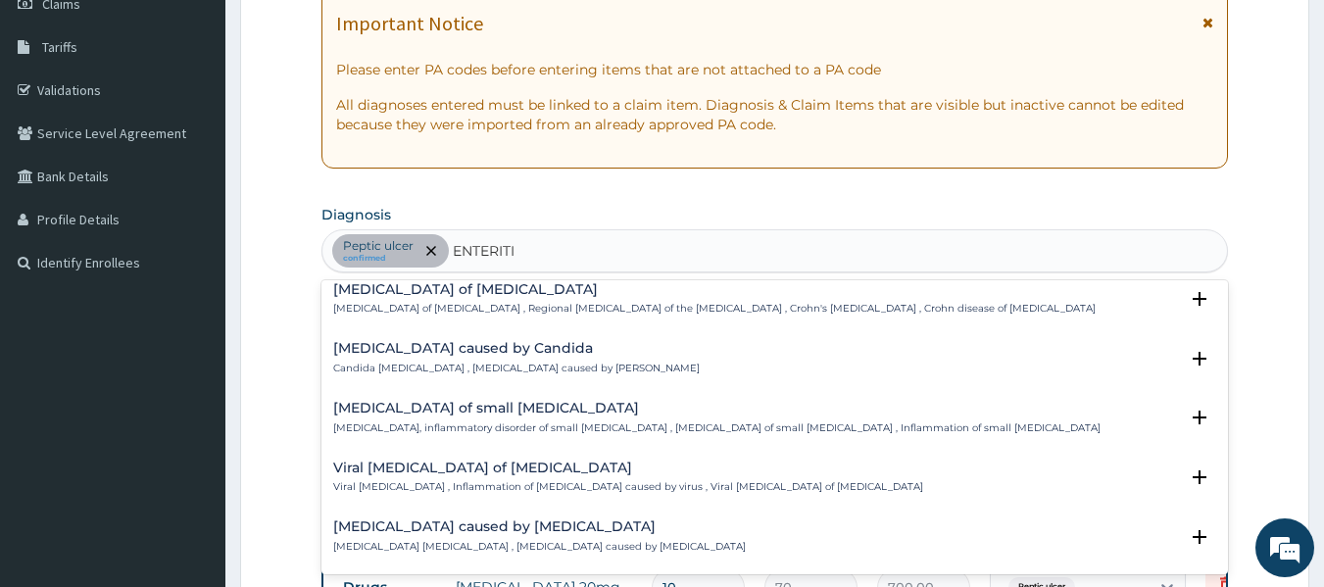
scroll to position [882, 0]
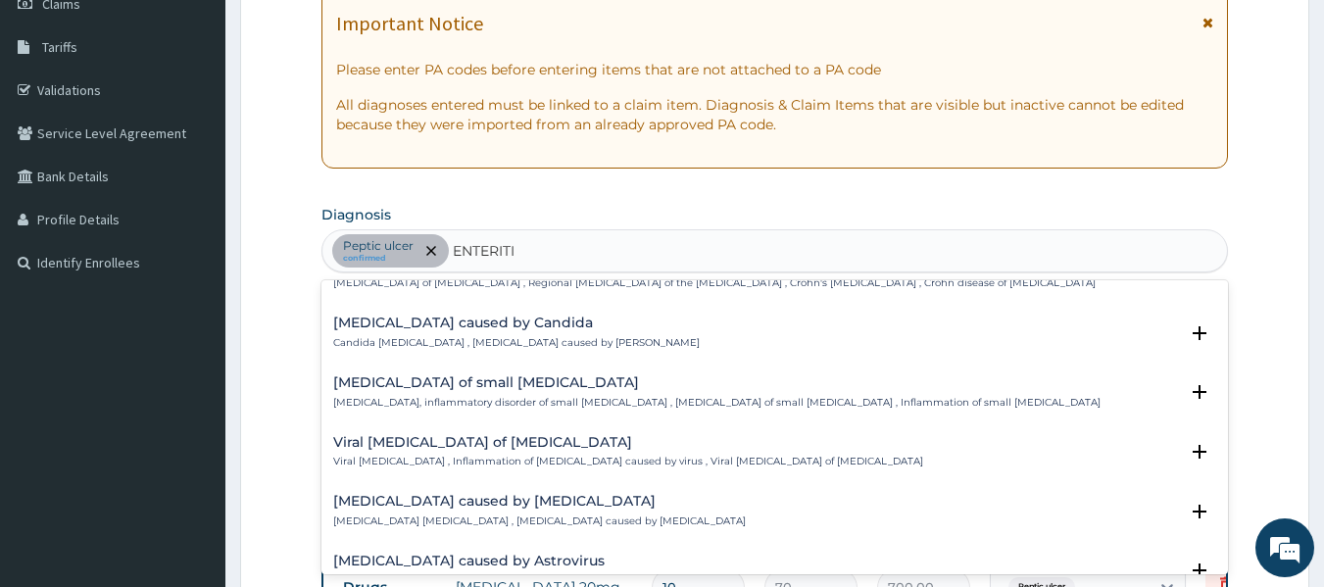
click at [589, 435] on h4 "Viral [MEDICAL_DATA] of [MEDICAL_DATA]" at bounding box center [628, 442] width 590 height 15
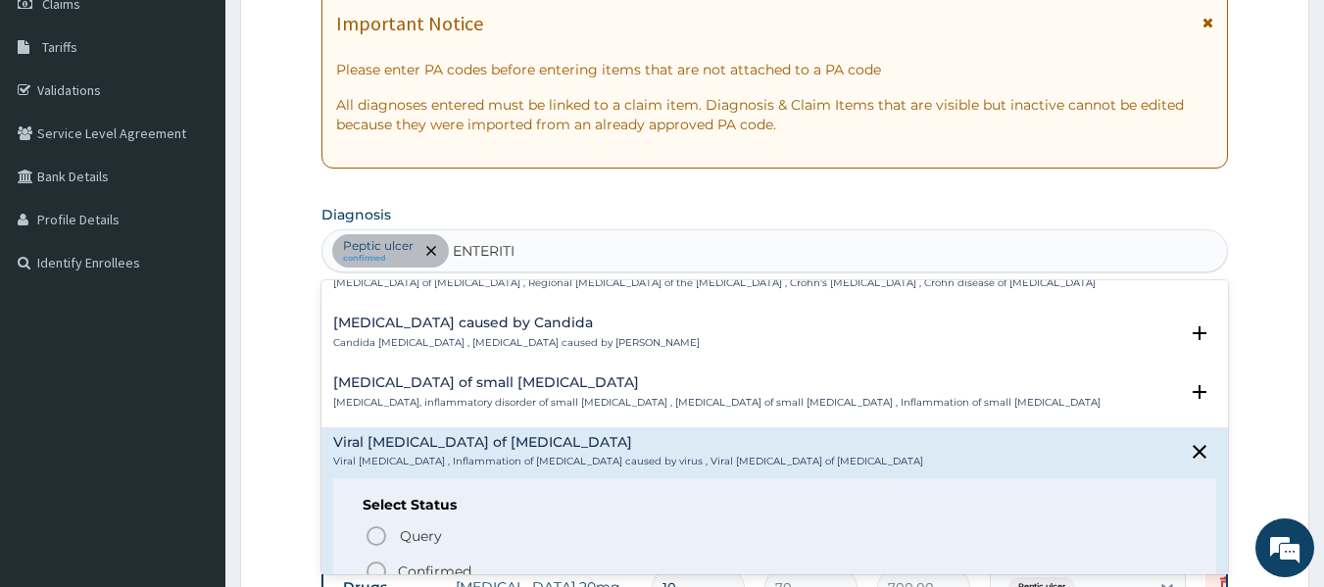
click at [377, 560] on icon "status option filled" at bounding box center [377, 572] width 24 height 24
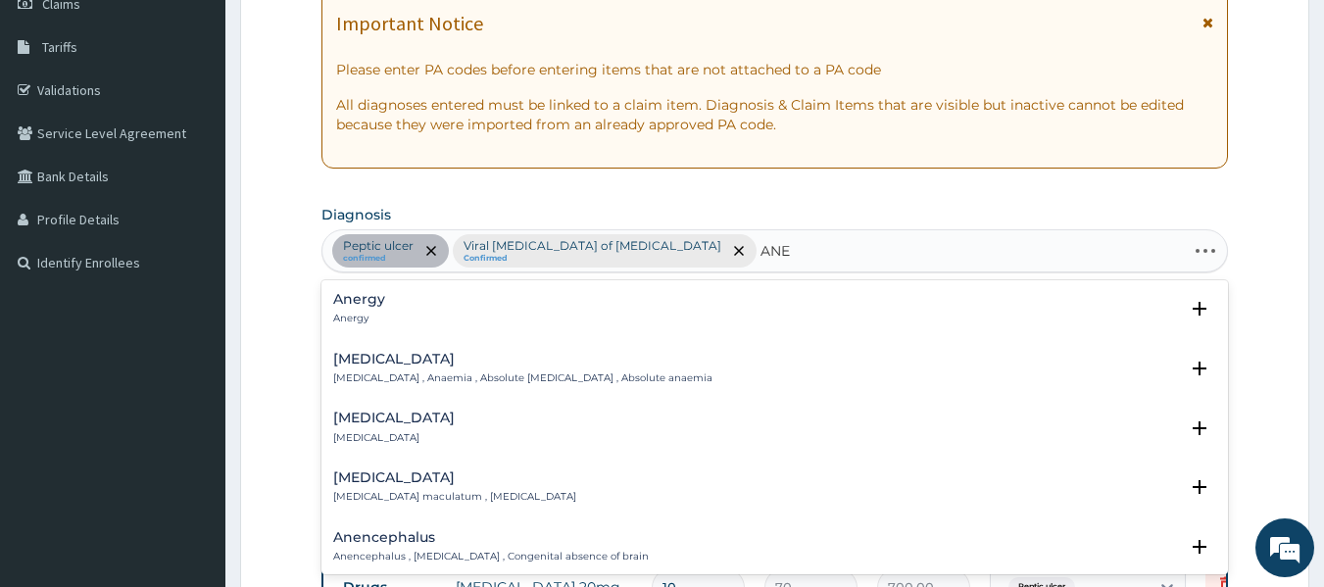
type input "ANEM"
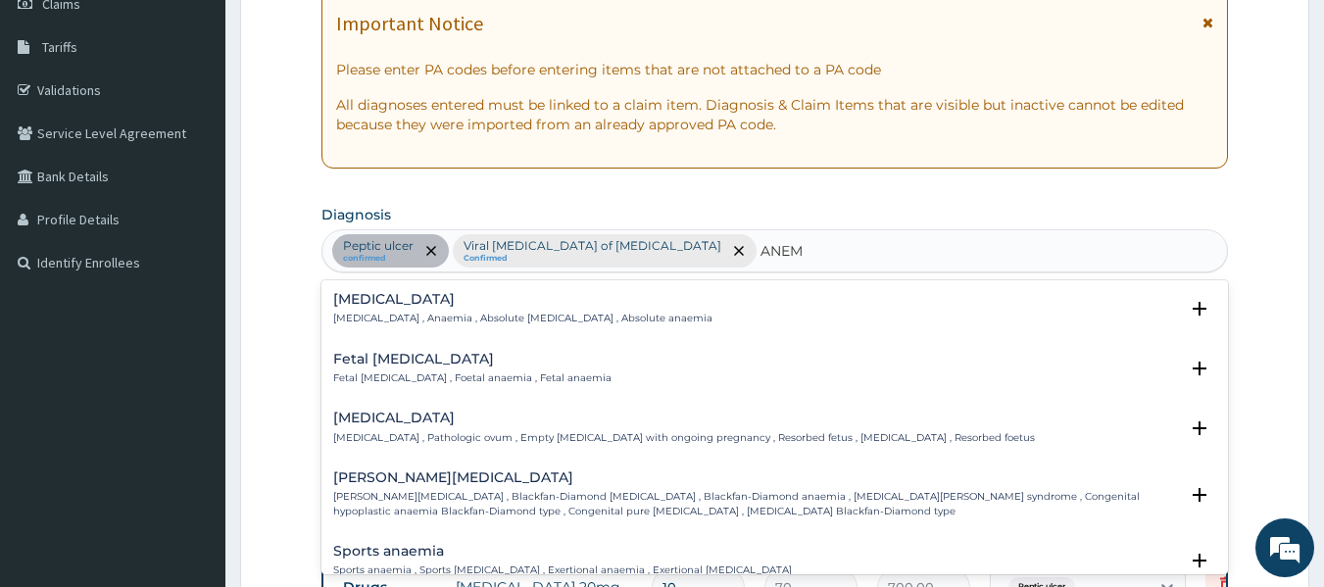
click at [366, 297] on h4 "[MEDICAL_DATA]" at bounding box center [522, 299] width 379 height 15
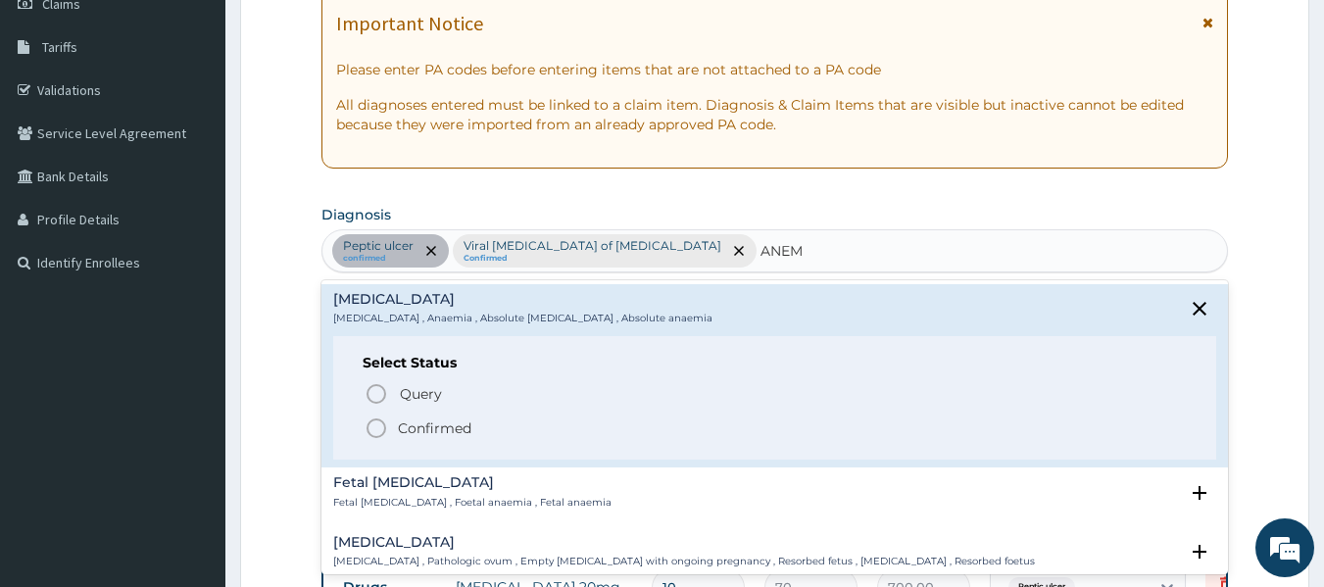
click at [379, 434] on icon "status option filled" at bounding box center [377, 429] width 24 height 24
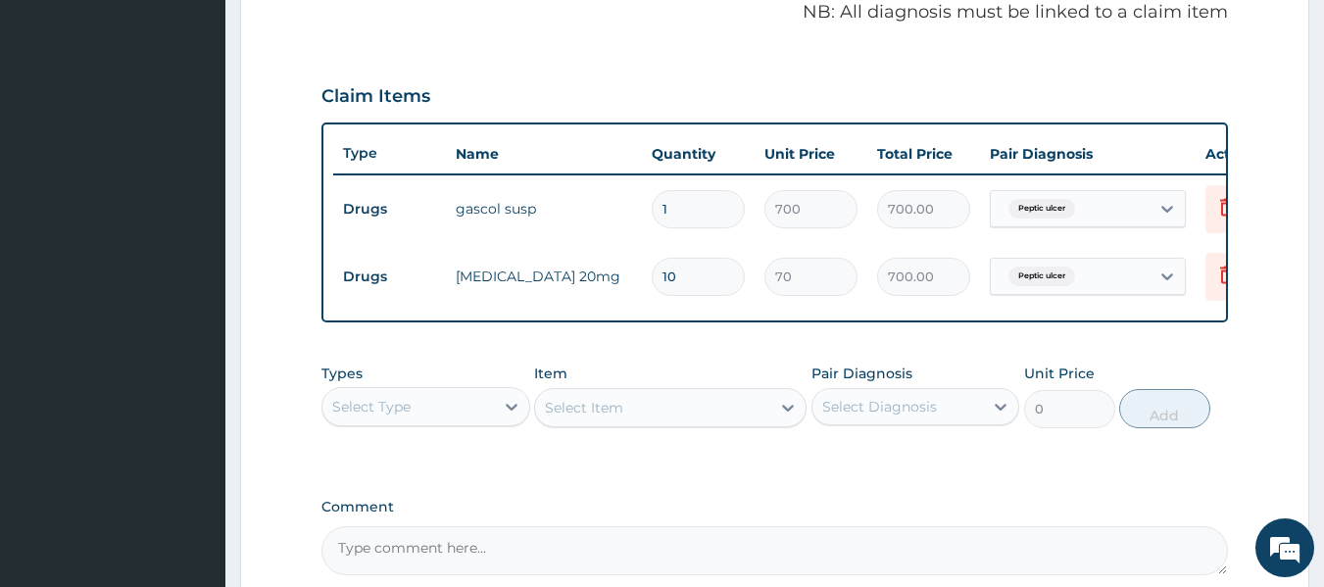
scroll to position [688, 0]
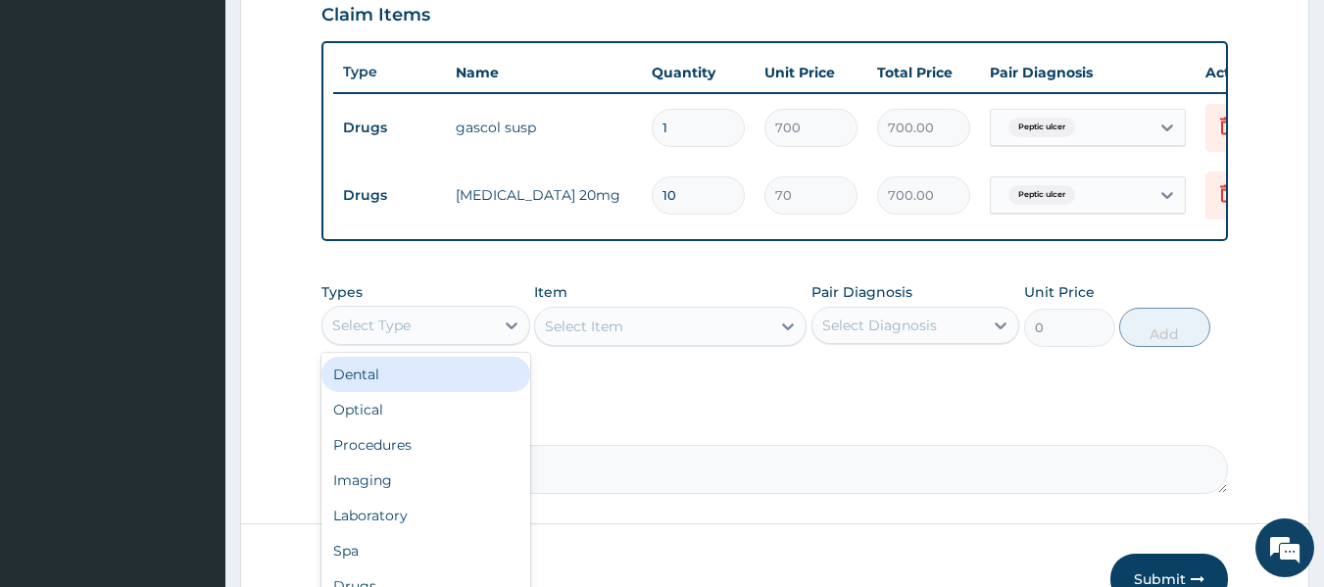
click at [468, 341] on div "Select Type" at bounding box center [408, 325] width 172 height 31
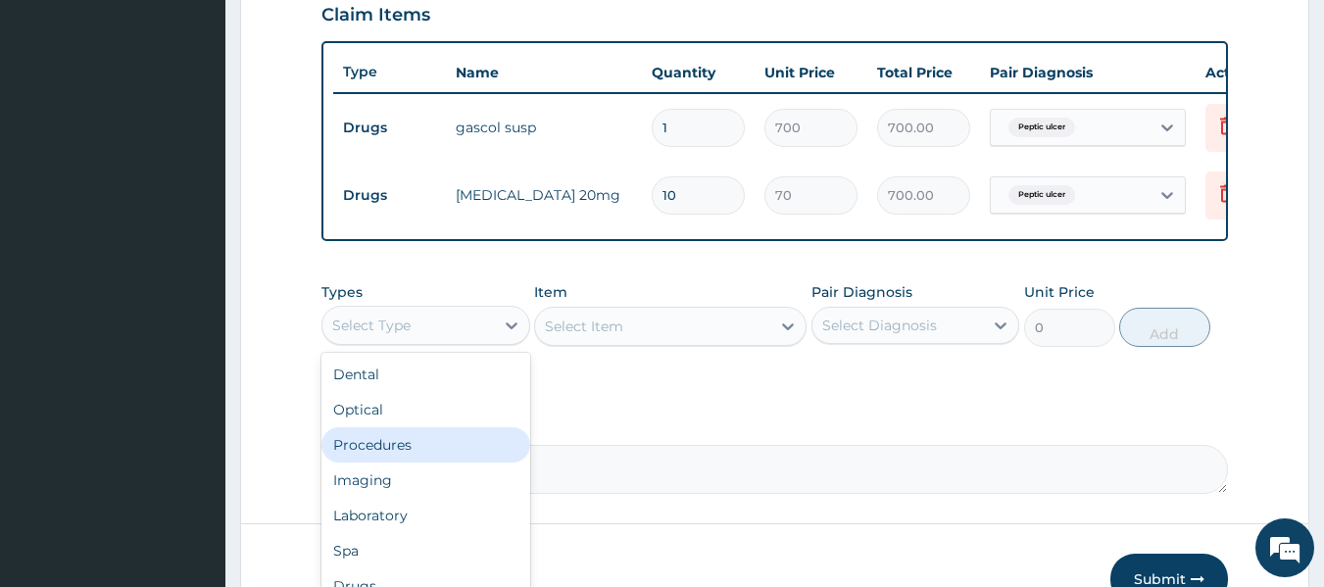
scroll to position [67, 0]
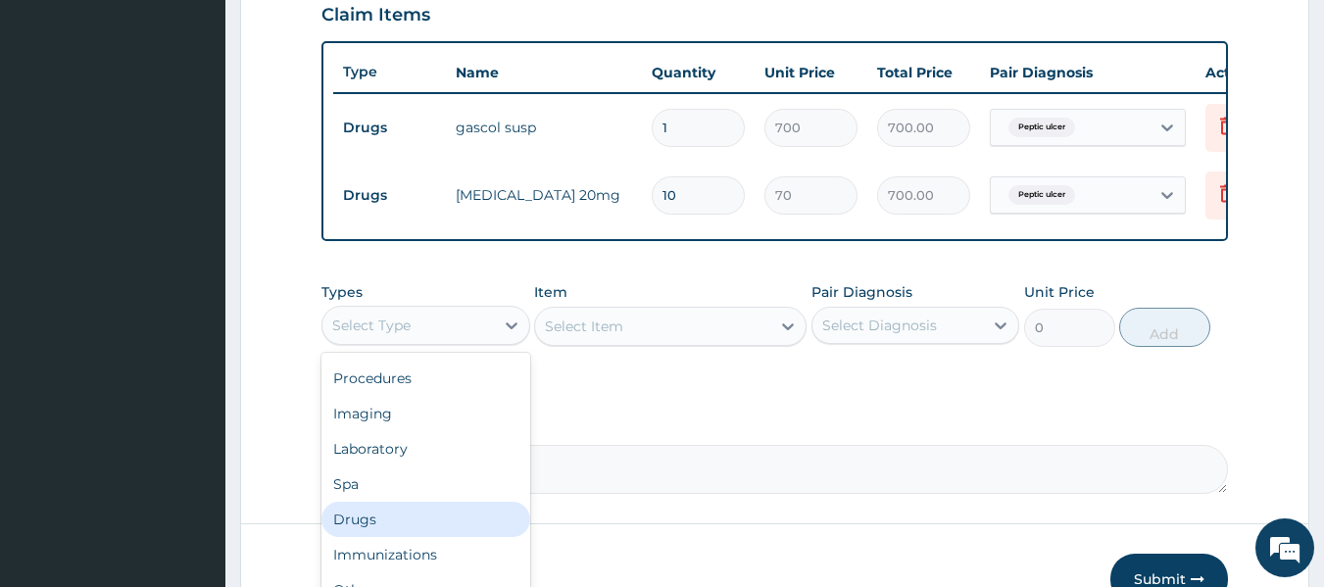
click at [417, 531] on div "Drugs" at bounding box center [425, 519] width 209 height 35
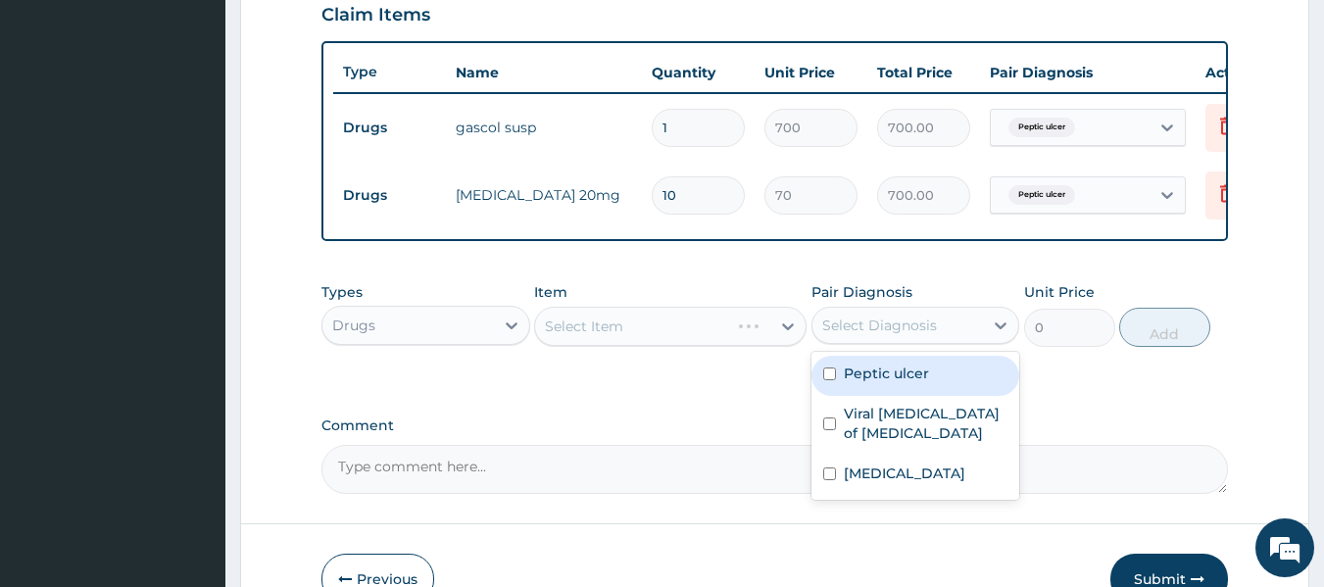
click at [833, 335] on div "Select Diagnosis" at bounding box center [879, 326] width 115 height 20
click at [828, 380] on input "checkbox" at bounding box center [829, 374] width 13 height 13
checkbox input "true"
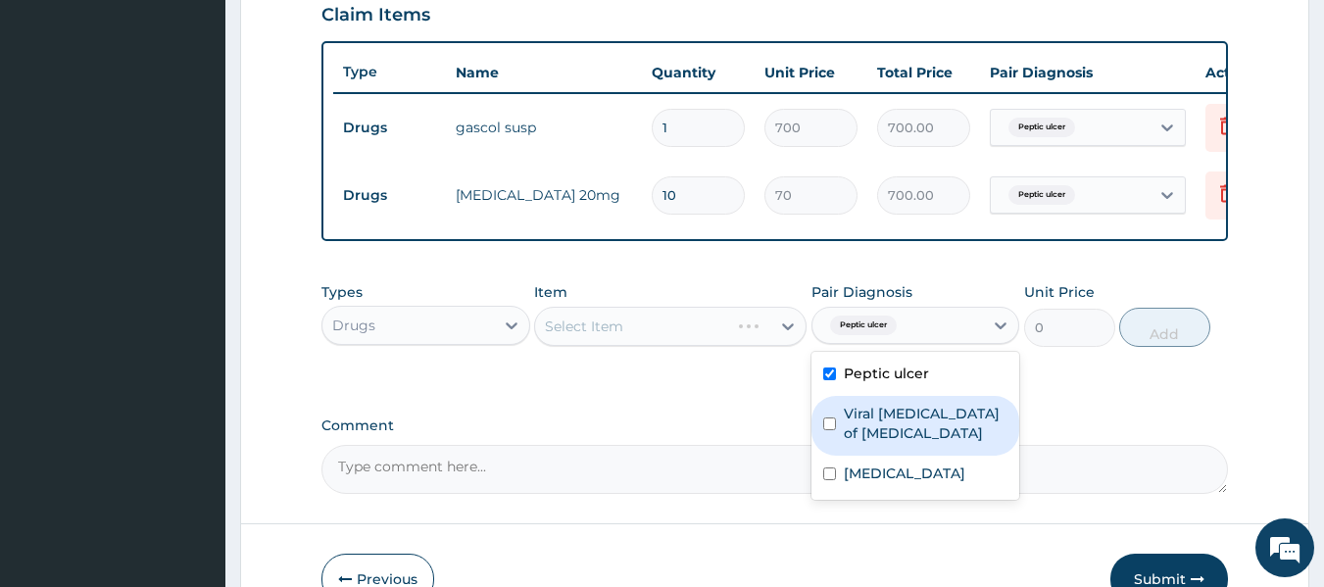
click at [826, 430] on input "checkbox" at bounding box center [829, 424] width 13 height 13
checkbox input "true"
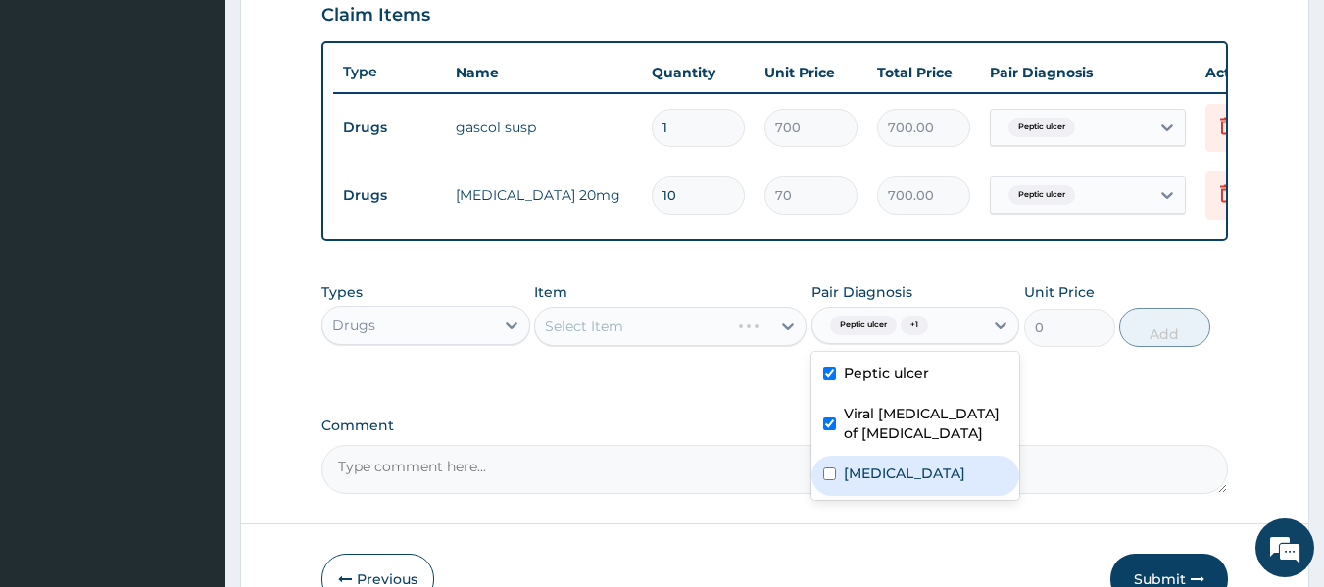
click at [826, 480] on input "checkbox" at bounding box center [829, 474] width 13 height 13
checkbox input "true"
click at [830, 430] on input "checkbox" at bounding box center [829, 424] width 13 height 13
checkbox input "false"
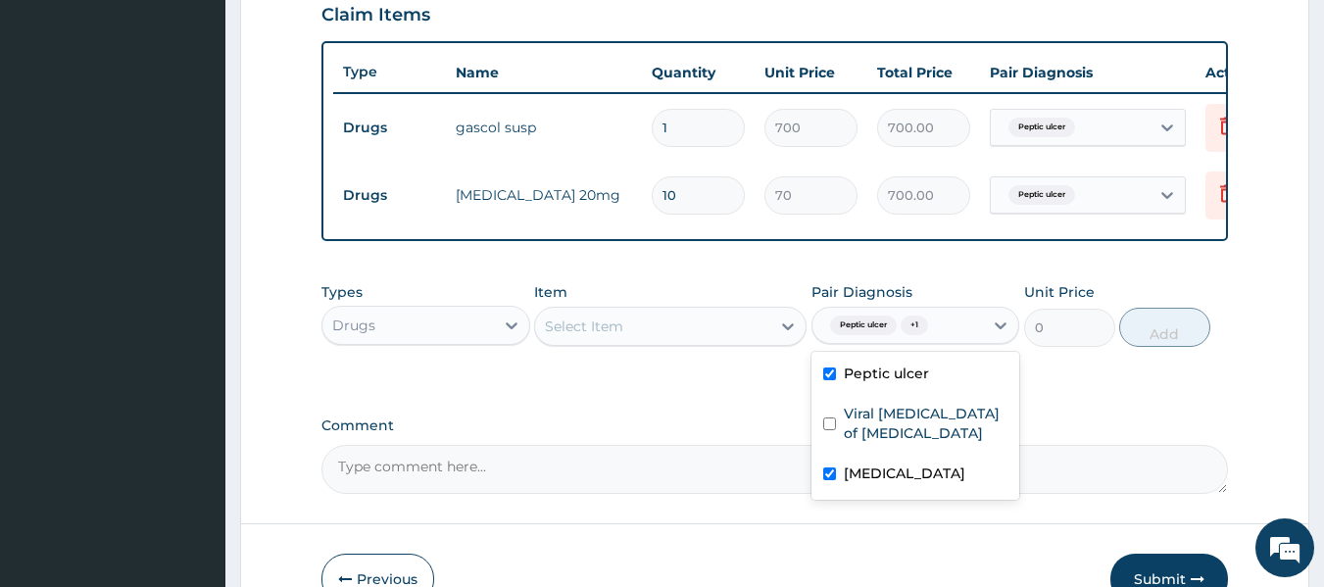
click at [829, 380] on input "checkbox" at bounding box center [829, 374] width 13 height 13
checkbox input "false"
click at [726, 333] on div "Select Item" at bounding box center [652, 326] width 235 height 31
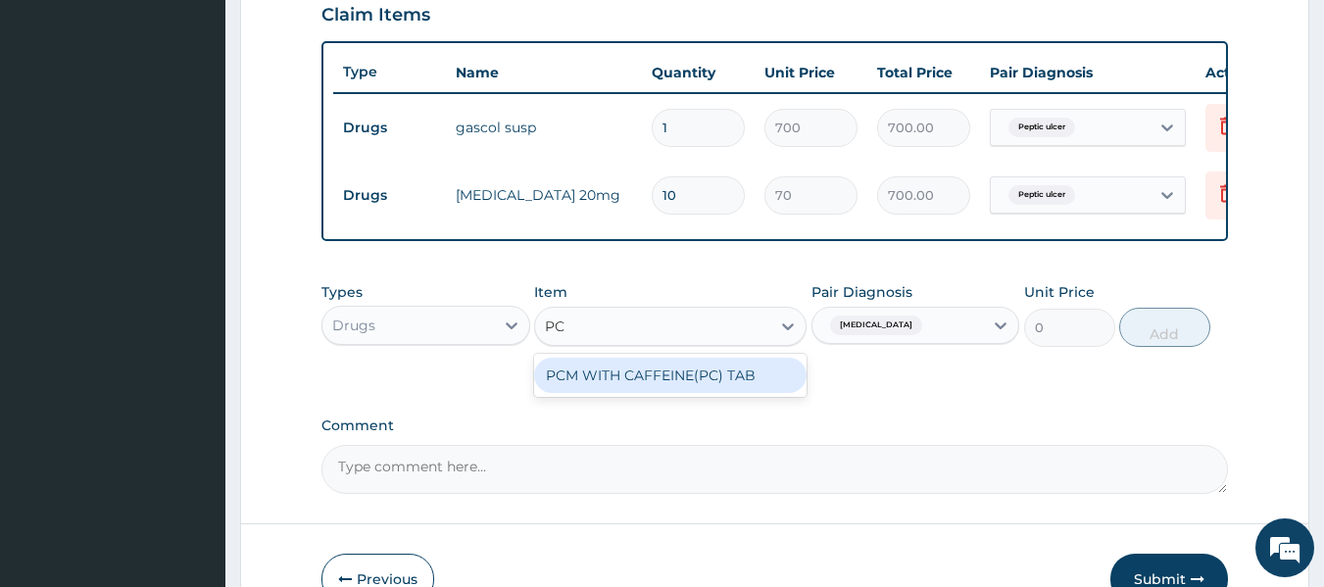
type input "PC"
click at [439, 341] on div "Drugs" at bounding box center [408, 325] width 172 height 31
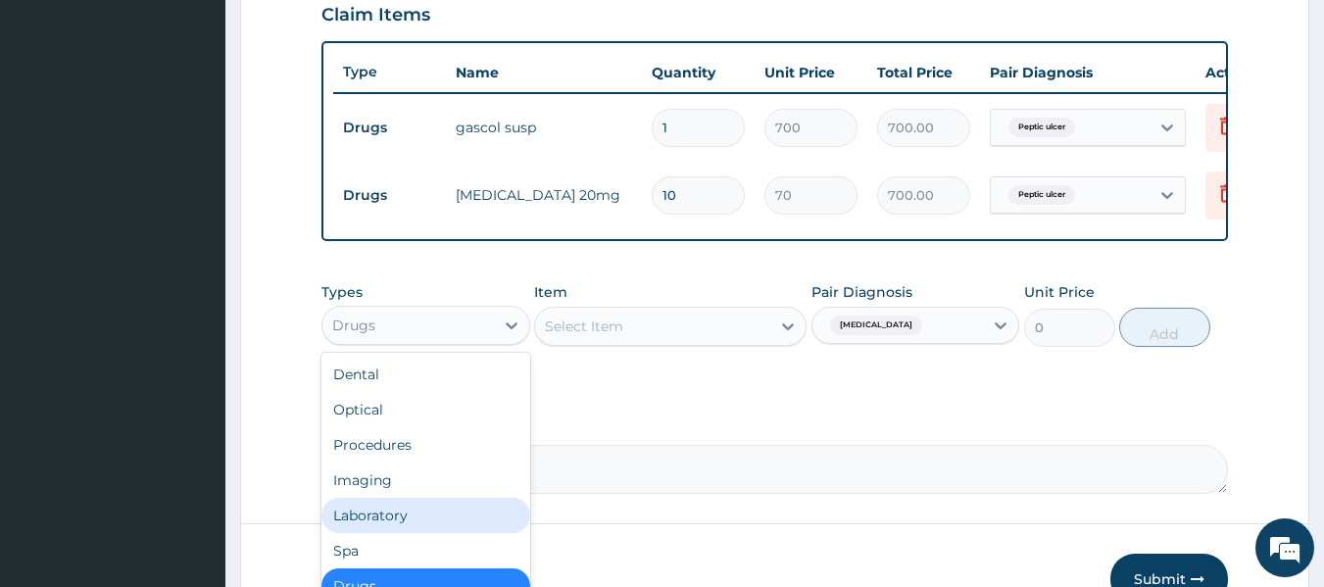
click at [429, 526] on div "Laboratory" at bounding box center [425, 515] width 209 height 35
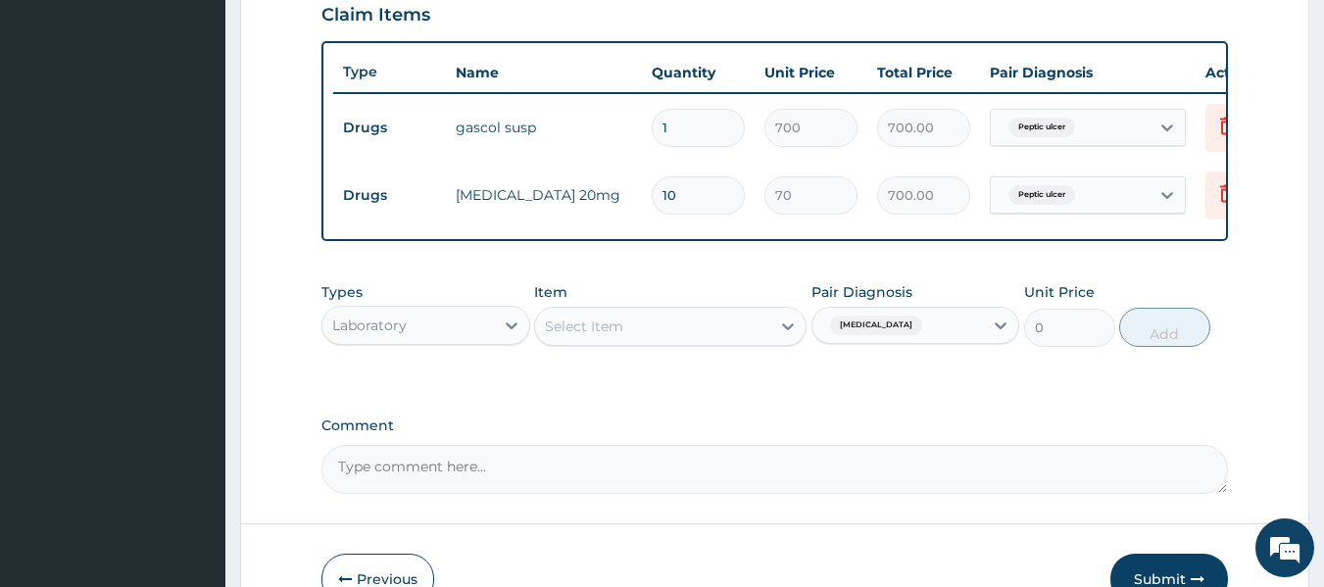
click at [712, 342] on div "Select Item" at bounding box center [652, 326] width 235 height 31
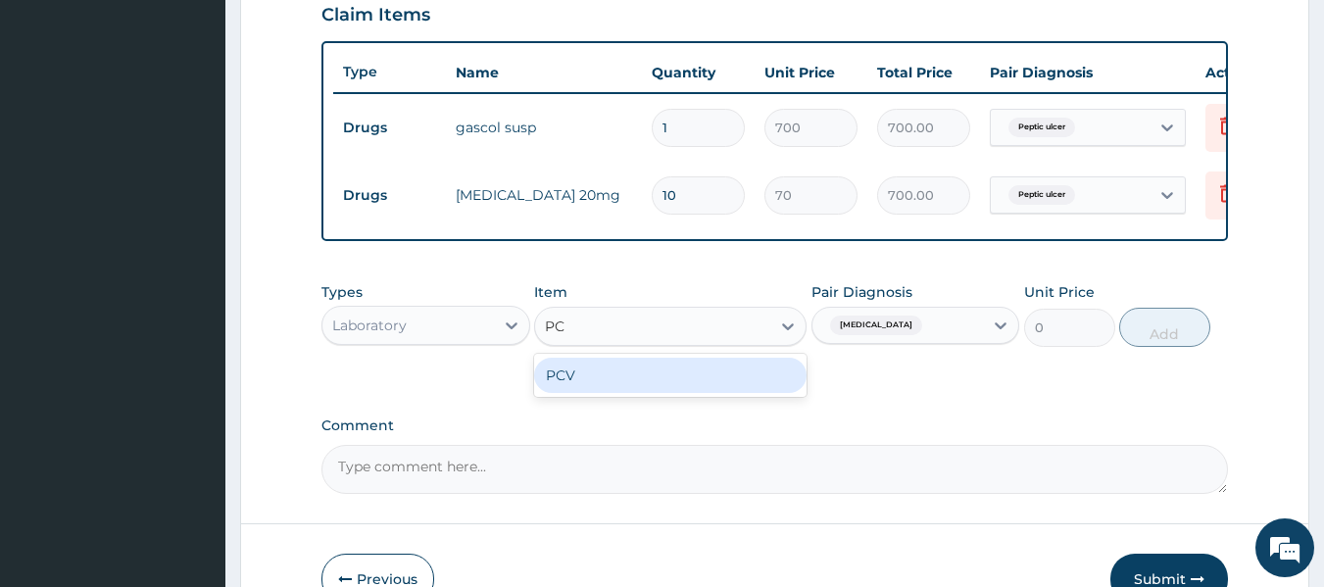
type input "PCV"
click at [607, 377] on div "PCV" at bounding box center [670, 375] width 272 height 35
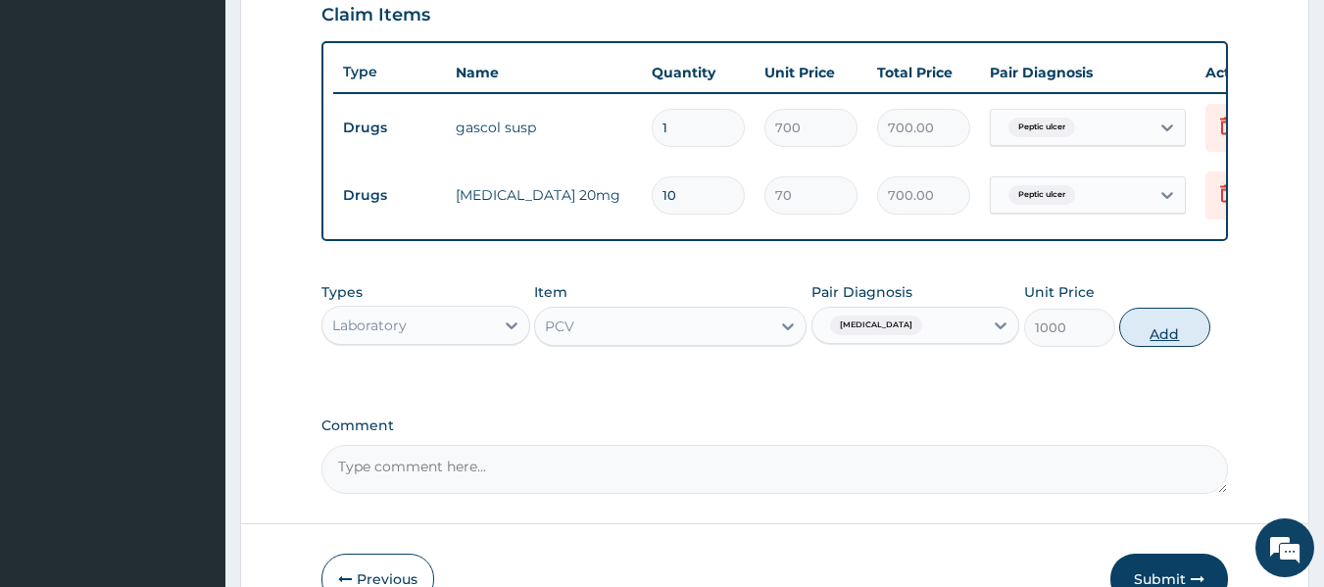
click at [1153, 344] on button "Add" at bounding box center [1164, 327] width 91 height 39
type input "0"
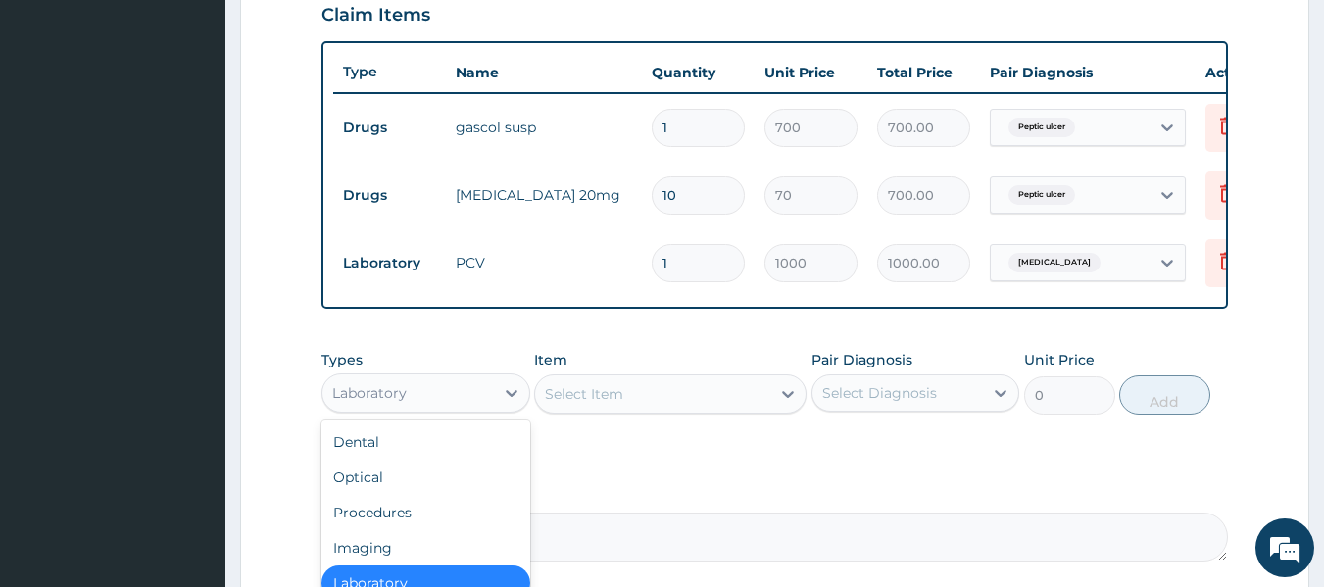
click at [481, 413] on div "Laboratory" at bounding box center [425, 392] width 209 height 39
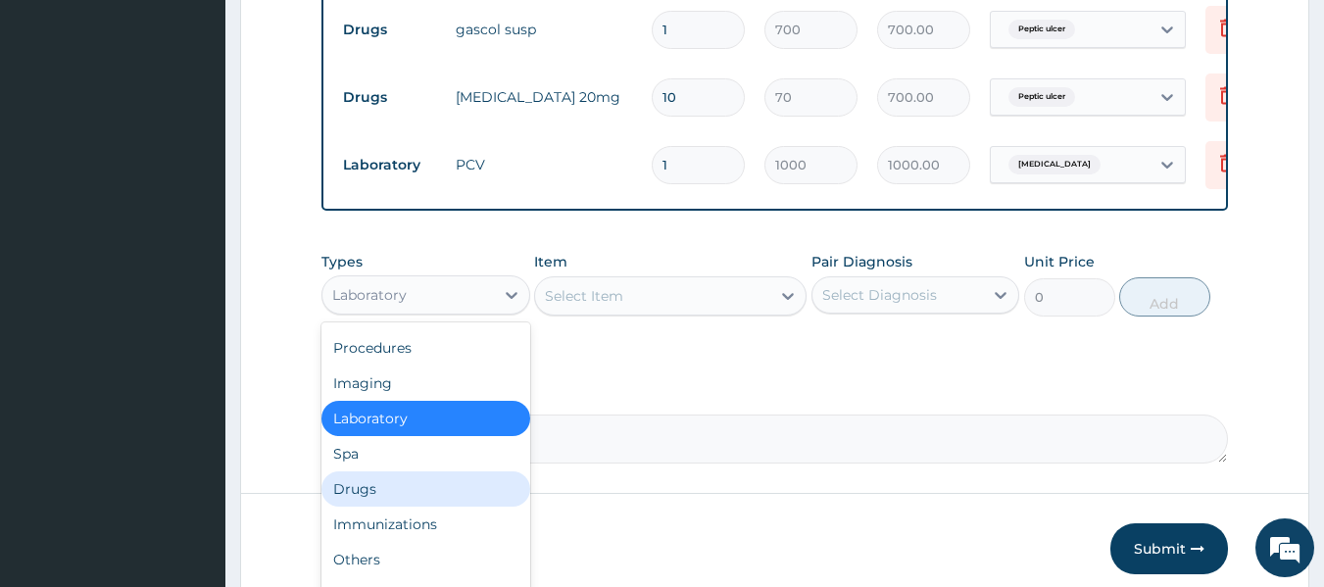
click at [403, 506] on div "Drugs" at bounding box center [425, 488] width 209 height 35
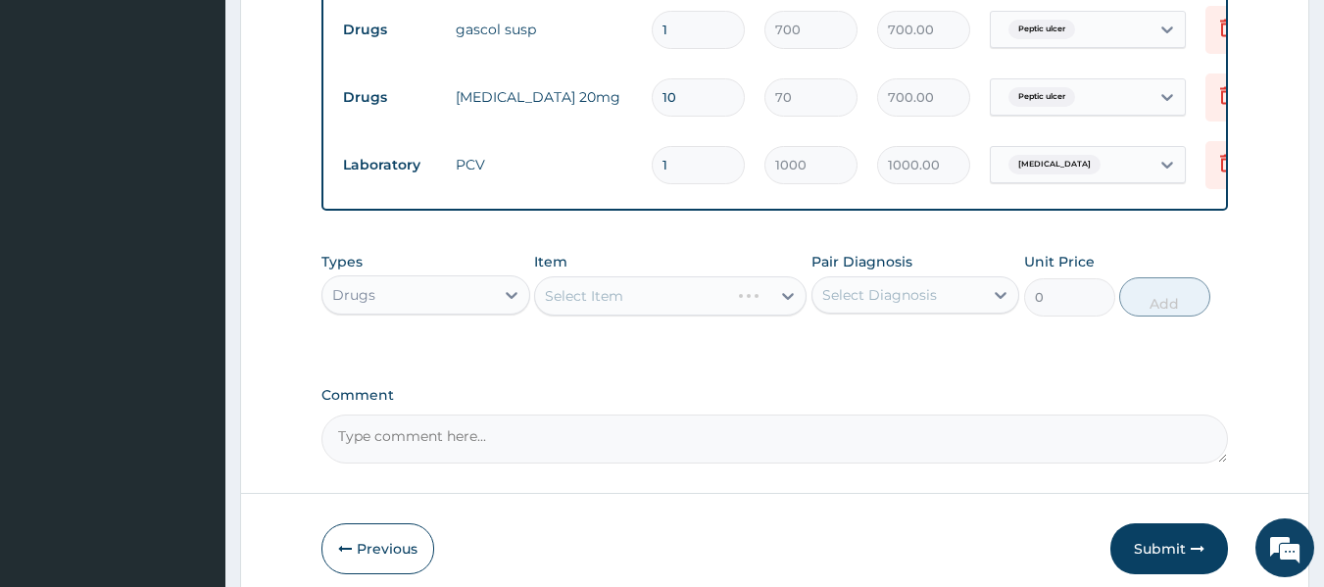
click at [878, 305] on div "Select Diagnosis" at bounding box center [879, 295] width 115 height 20
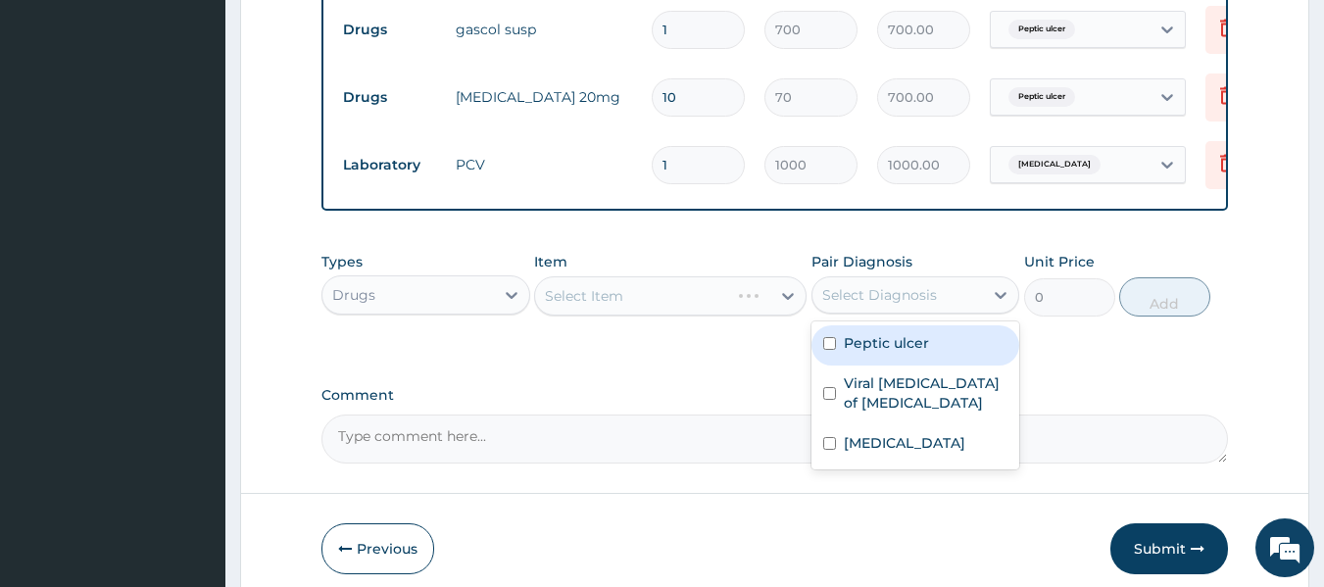
click at [826, 350] on input "checkbox" at bounding box center [829, 343] width 13 height 13
checkbox input "true"
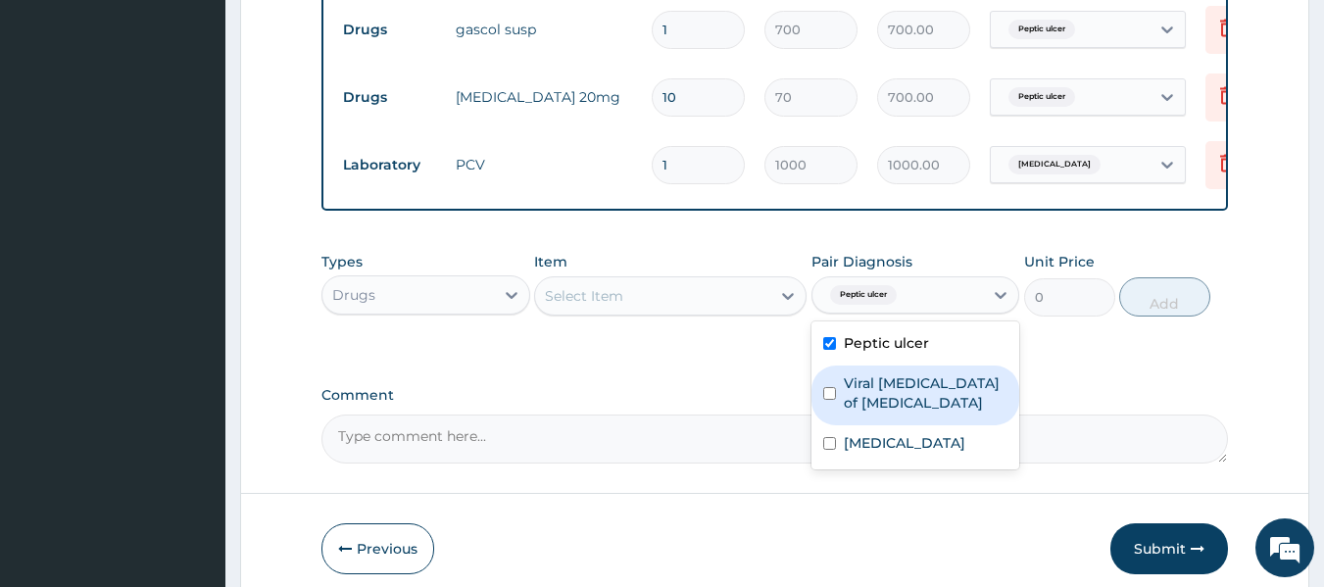
click at [564, 304] on div "Select Item" at bounding box center [584, 296] width 78 height 20
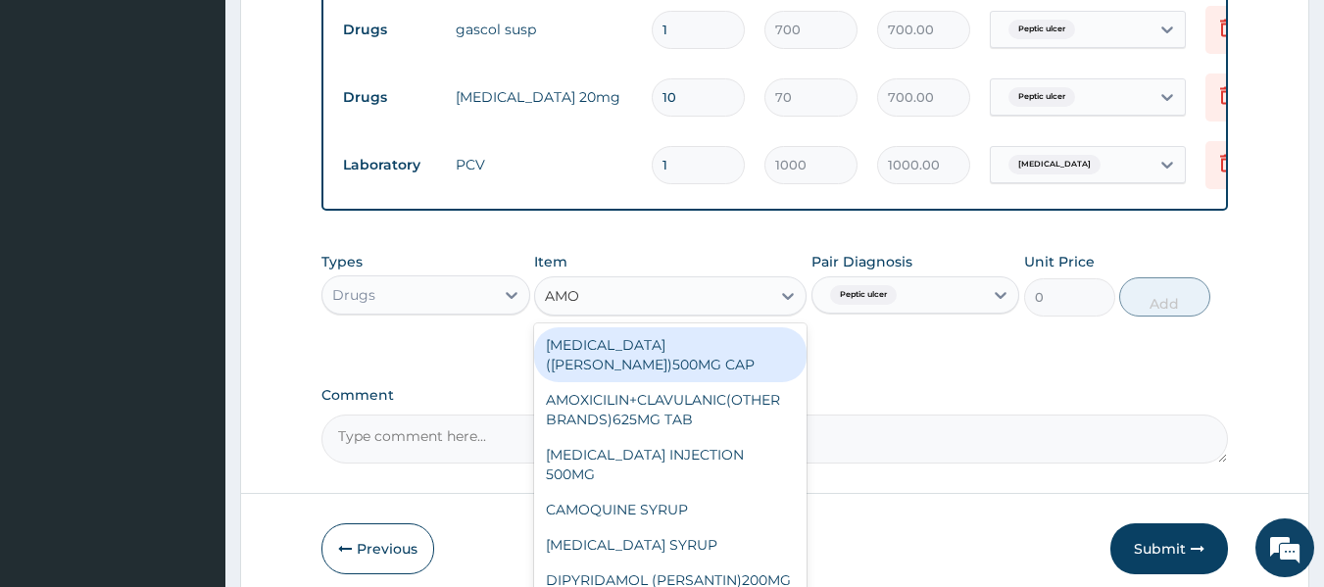
type input "AMOX"
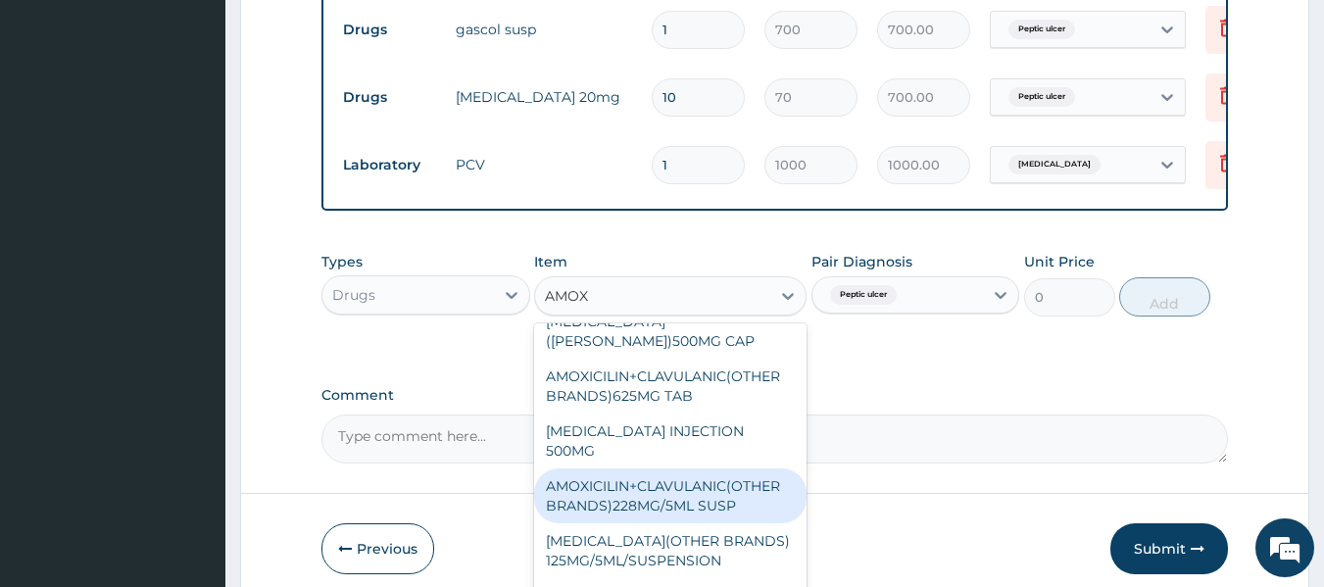
scroll to position [0, 0]
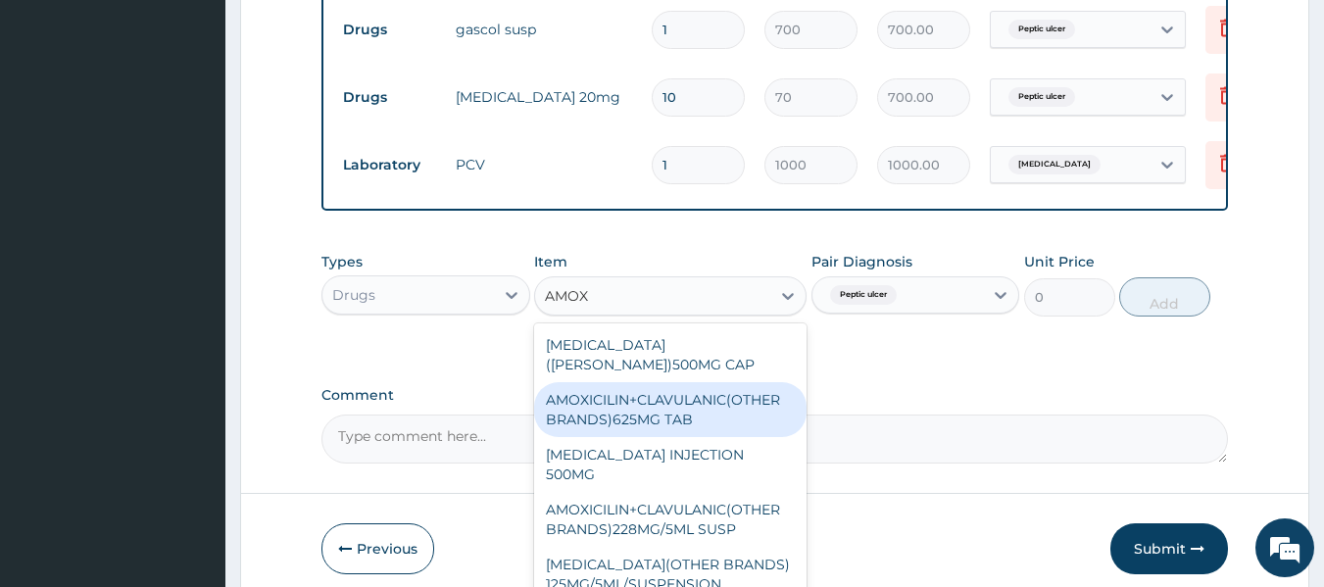
click at [686, 411] on div "AMOXICILIN+CLAVULANIC(OTHER BRANDS)625MG TAB" at bounding box center [670, 409] width 272 height 55
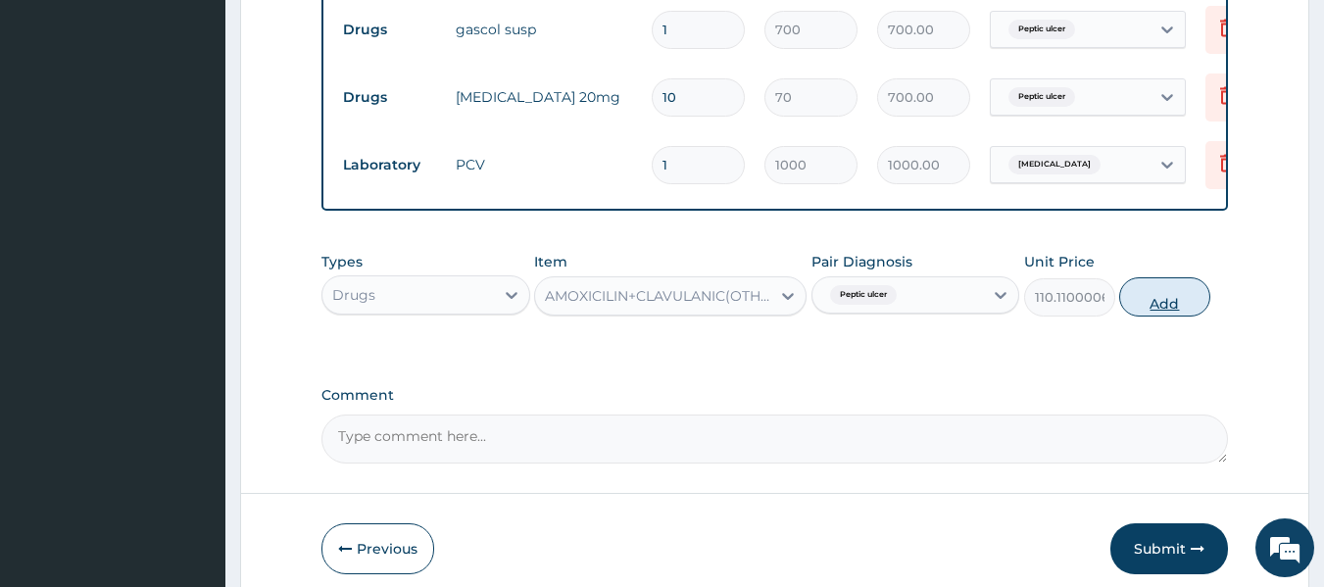
click at [1151, 315] on button "Add" at bounding box center [1164, 296] width 91 height 39
type input "0"
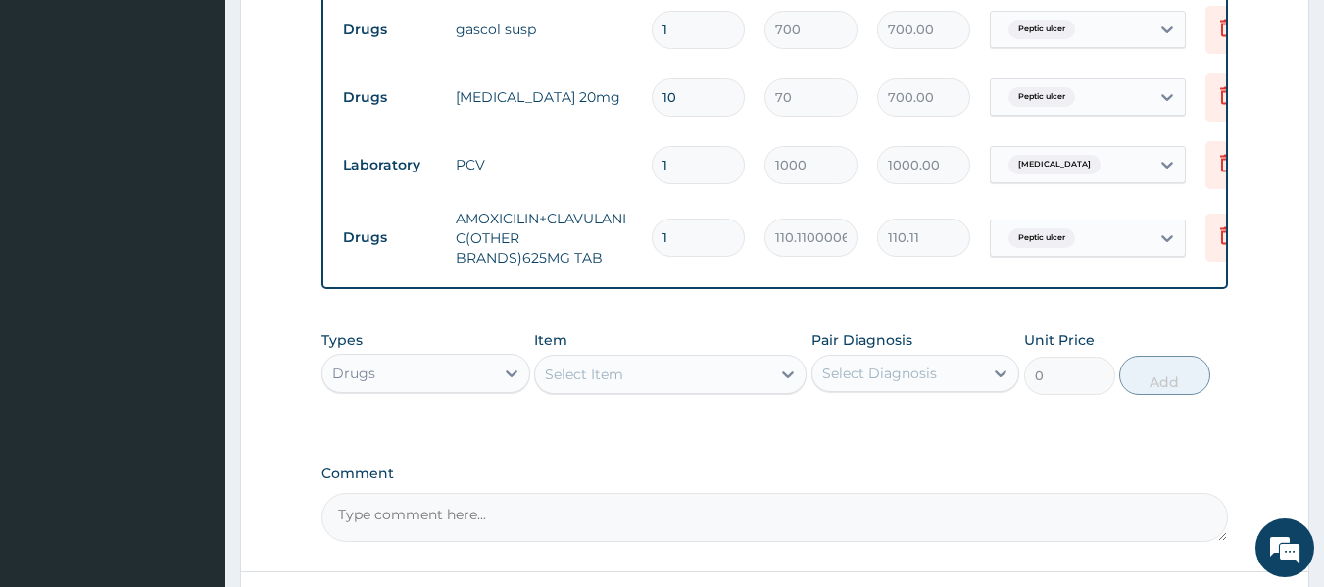
click at [582, 384] on div "Select Item" at bounding box center [584, 375] width 78 height 20
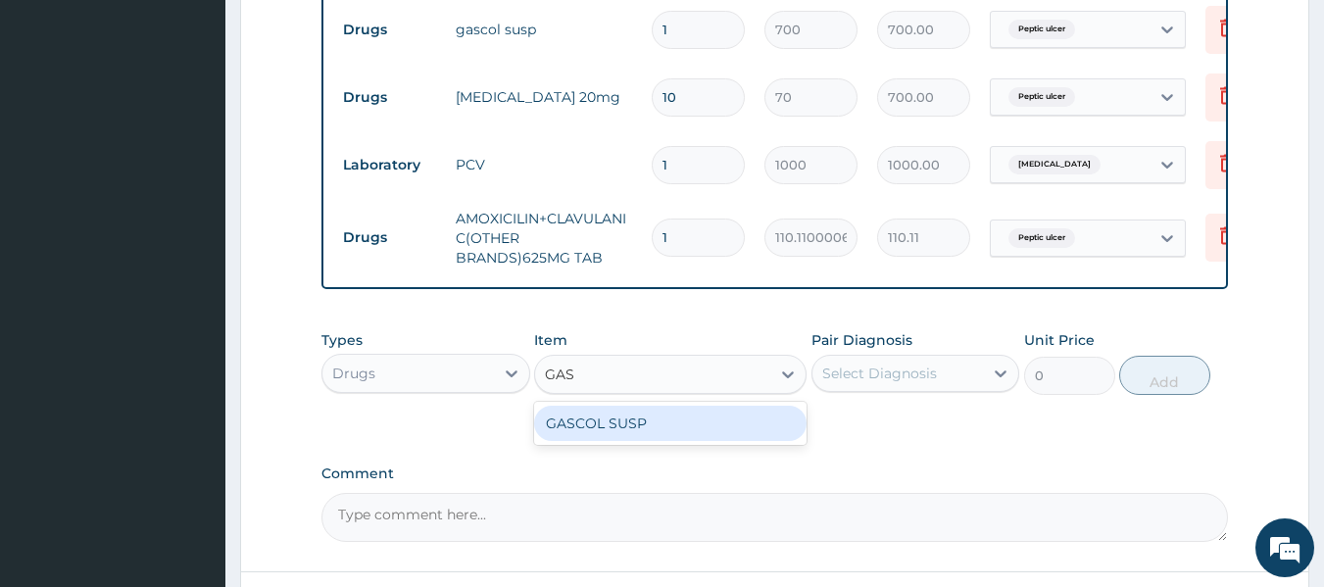
type input "GASC"
click at [617, 433] on div "GASCOL SUSP" at bounding box center [670, 423] width 272 height 35
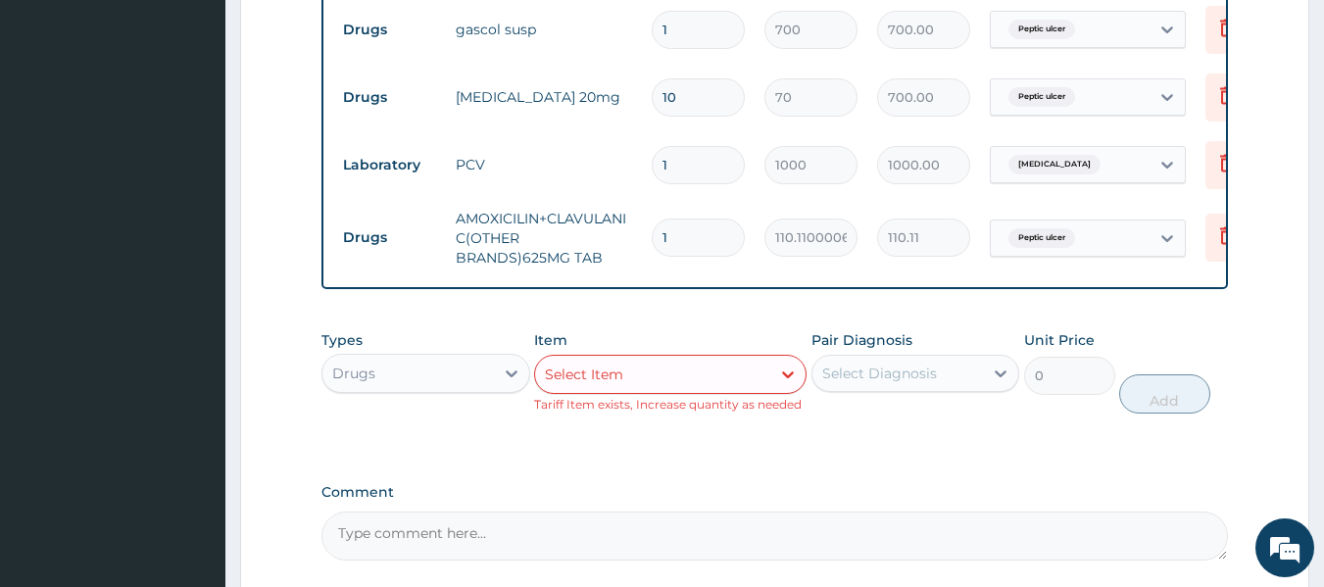
click at [711, 383] on div "Select Item" at bounding box center [652, 374] width 235 height 31
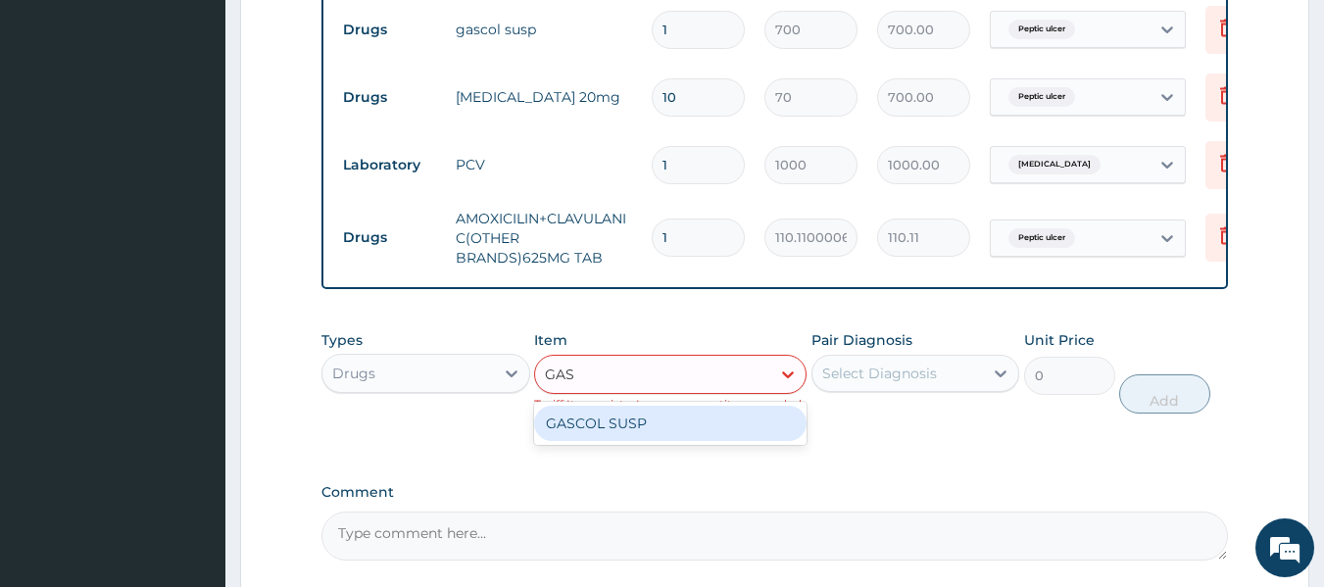
type input "GASC"
click at [608, 439] on div "GASCOL SUSP" at bounding box center [670, 423] width 272 height 35
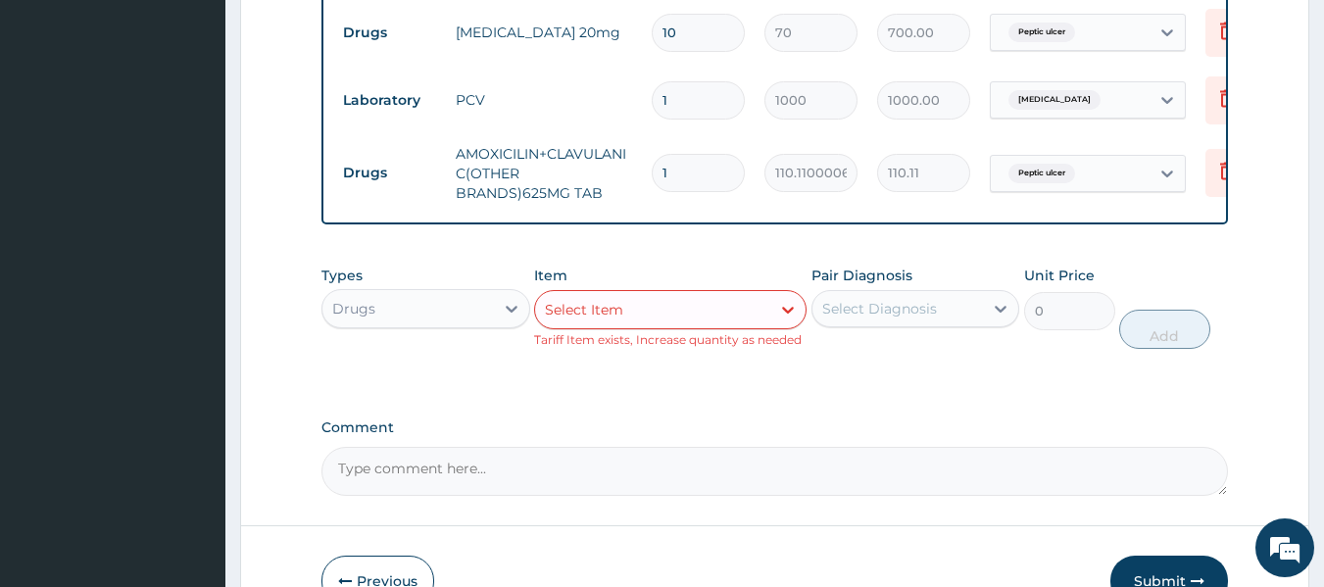
scroll to position [884, 0]
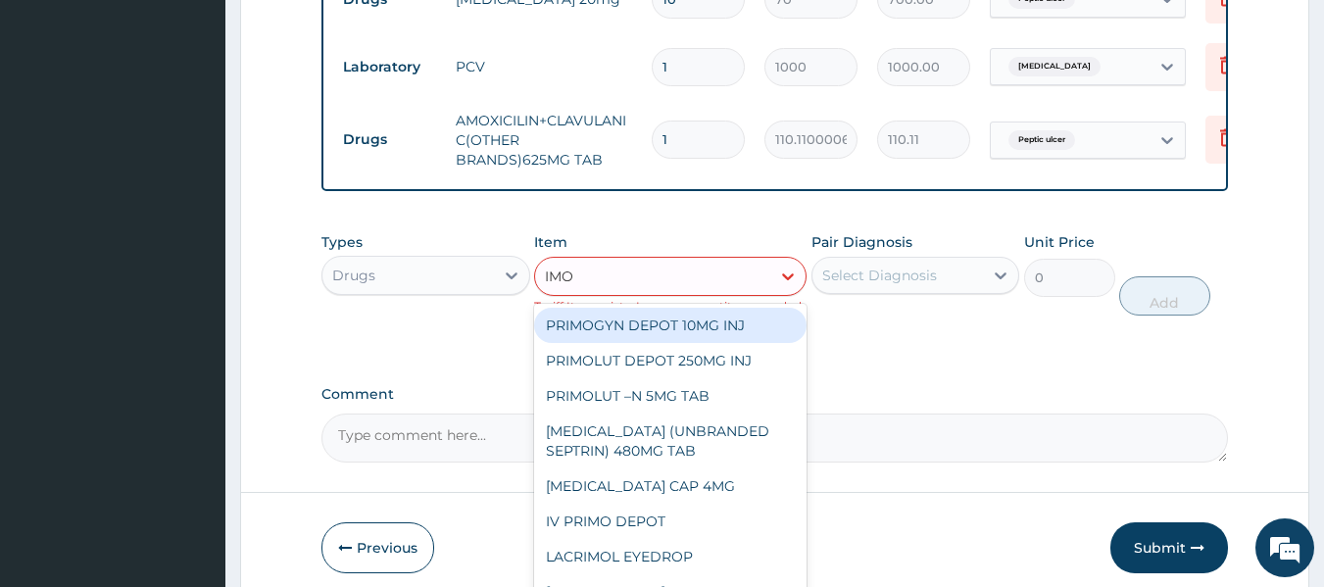
type input "IMOD"
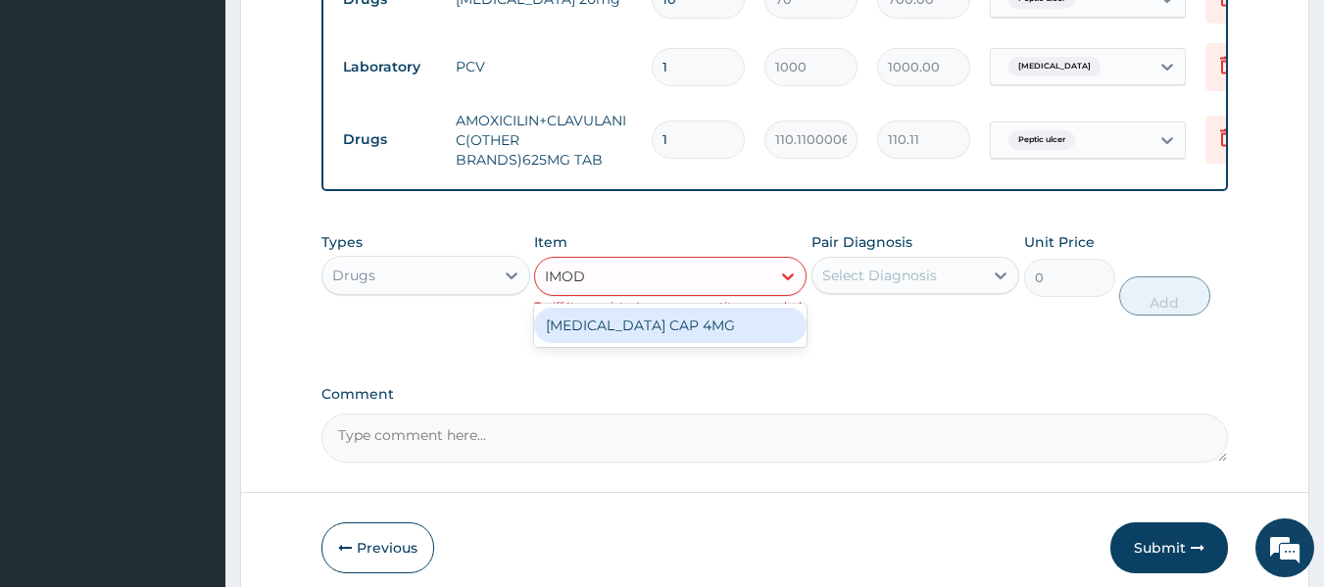
click at [600, 340] on div "IMODIUM CAP 4MG" at bounding box center [670, 325] width 272 height 35
type input "175"
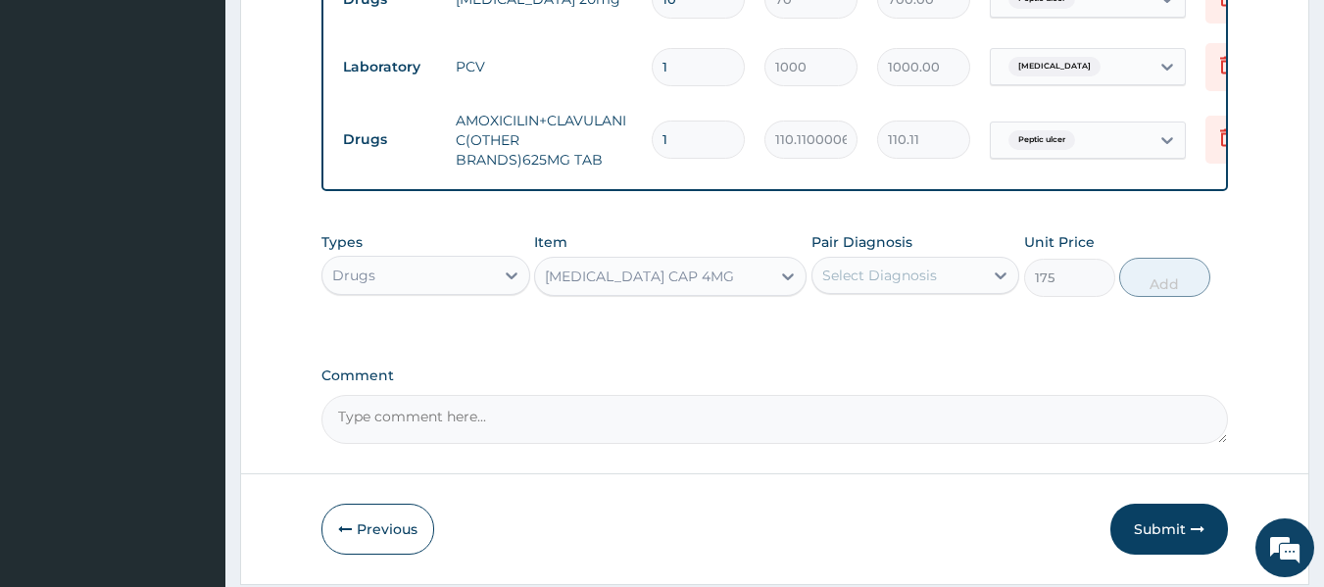
click at [864, 285] on div "Select Diagnosis" at bounding box center [879, 276] width 115 height 20
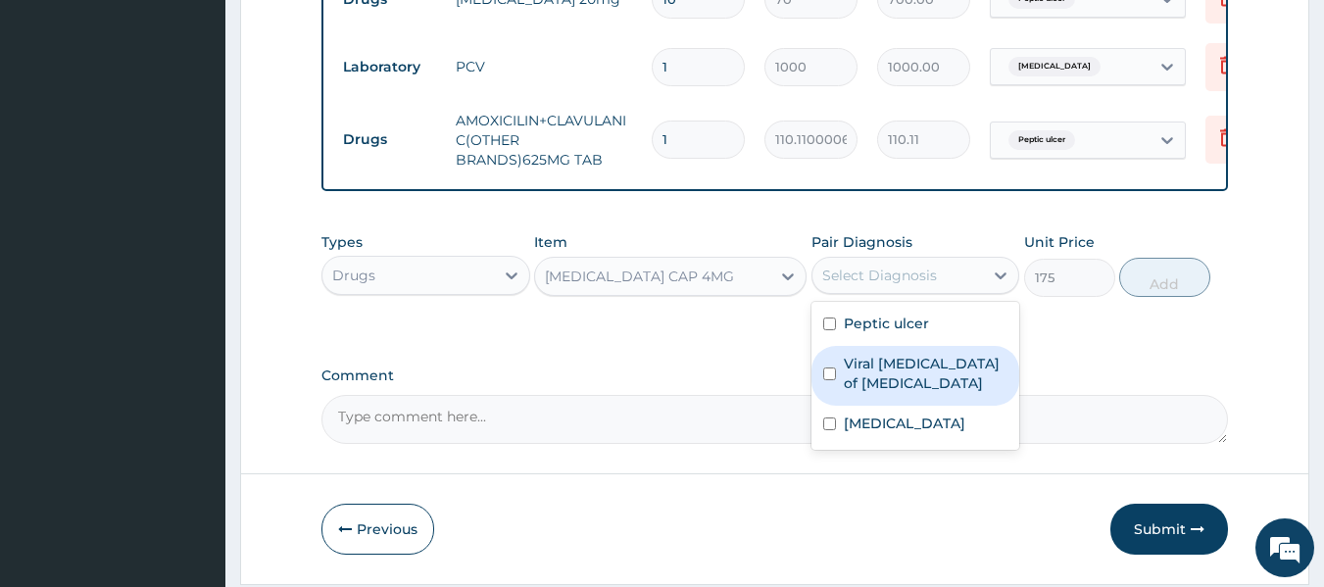
click at [828, 380] on input "checkbox" at bounding box center [829, 374] width 13 height 13
checkbox input "true"
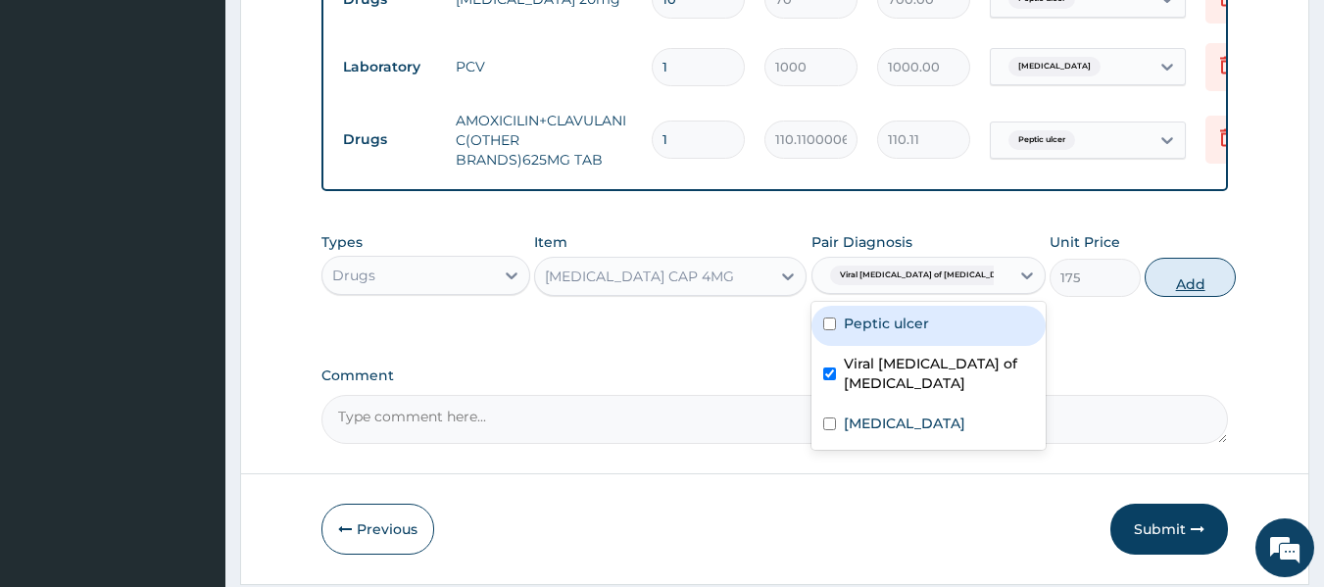
click at [1171, 297] on button "Add" at bounding box center [1190, 277] width 91 height 39
type input "0"
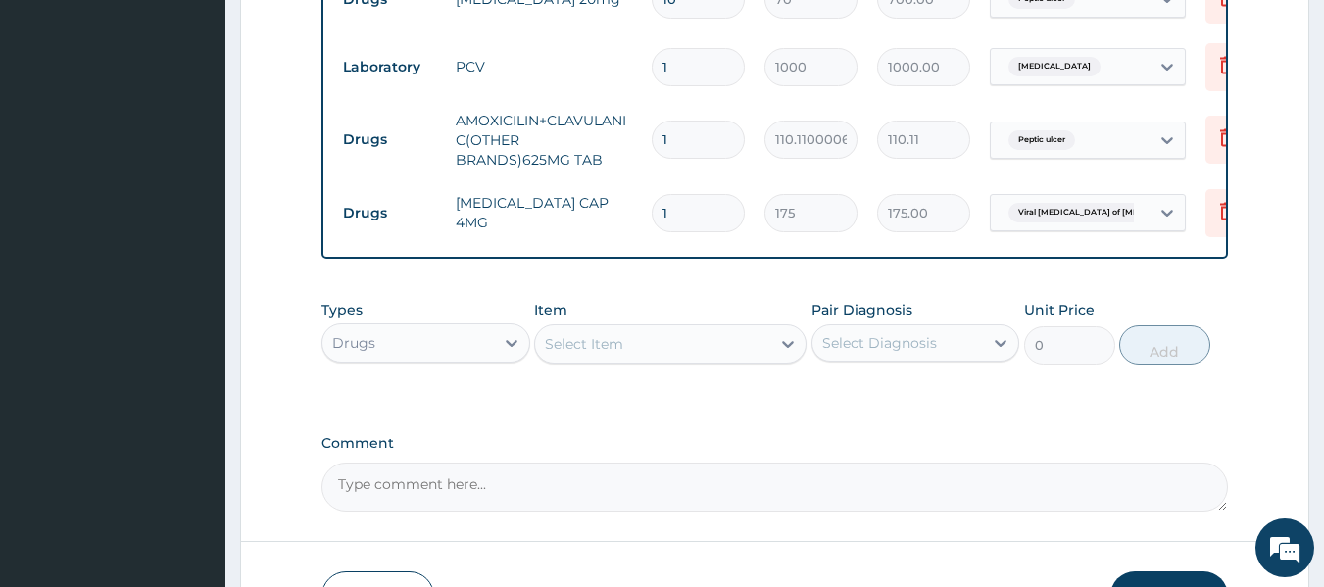
type input "12"
type input "2100.00"
type input "13"
type input "2275.00"
type input "14"
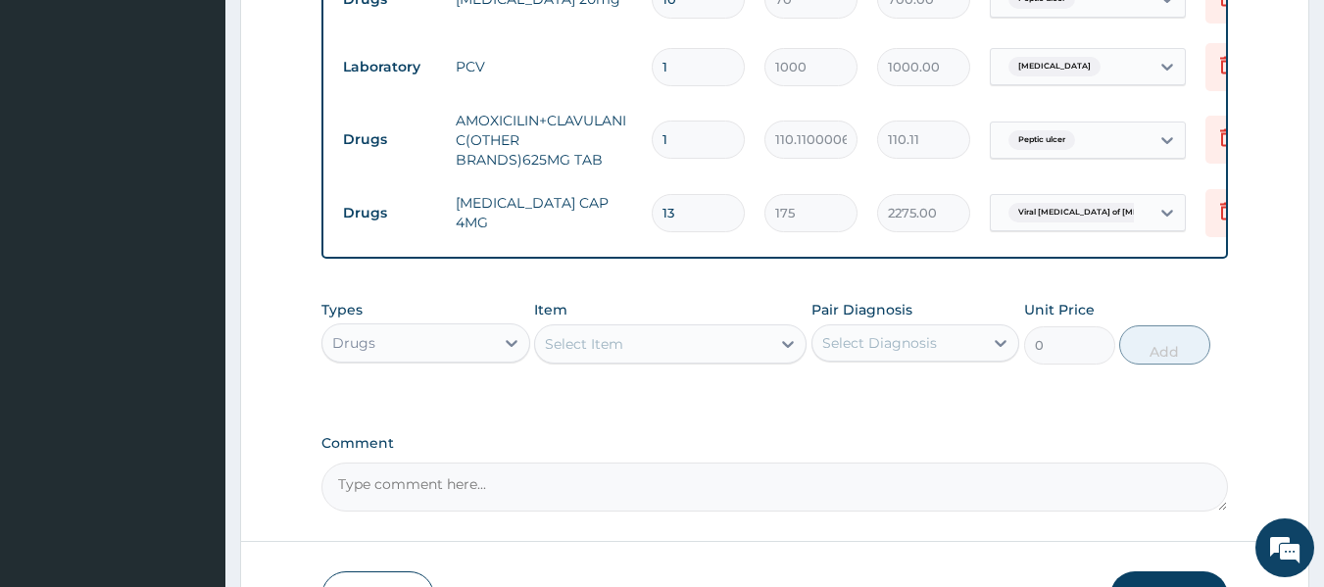
type input "2450.00"
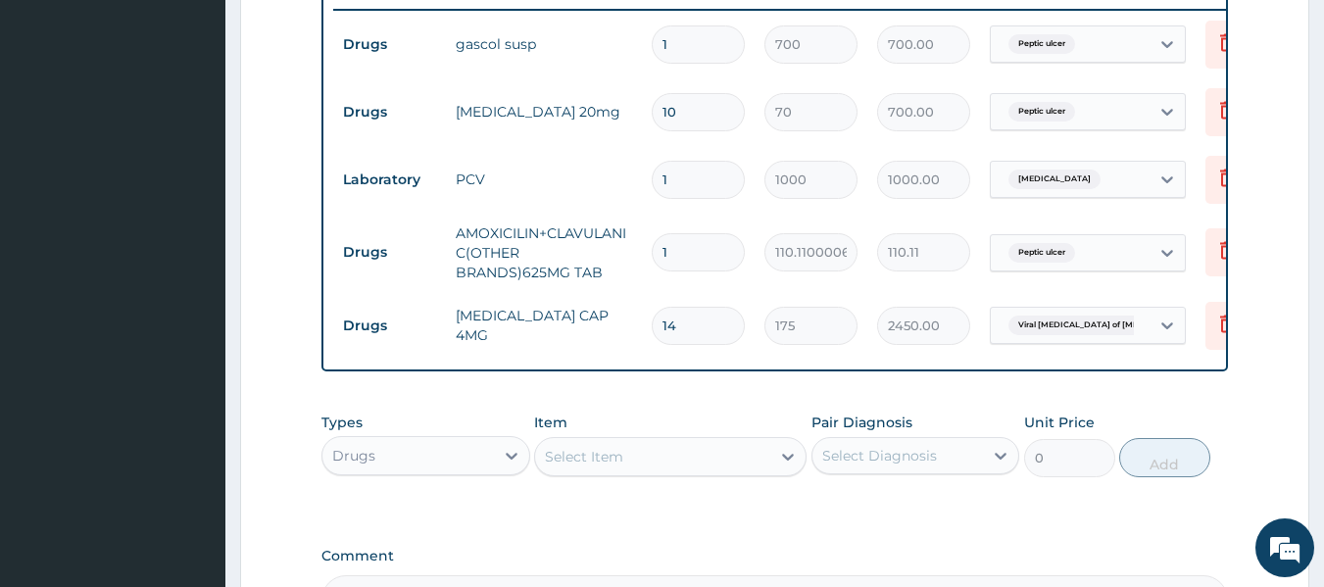
scroll to position [688, 0]
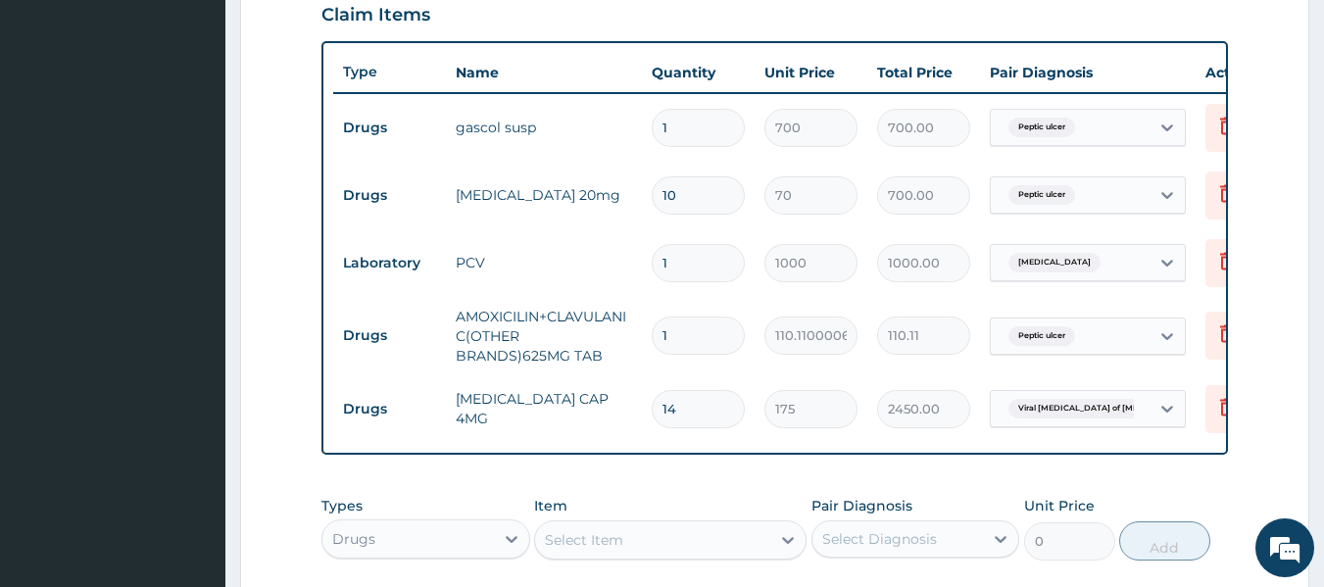
type input "14"
click at [698, 337] on input "1" at bounding box center [698, 336] width 93 height 38
type input "10"
type input "1101.10"
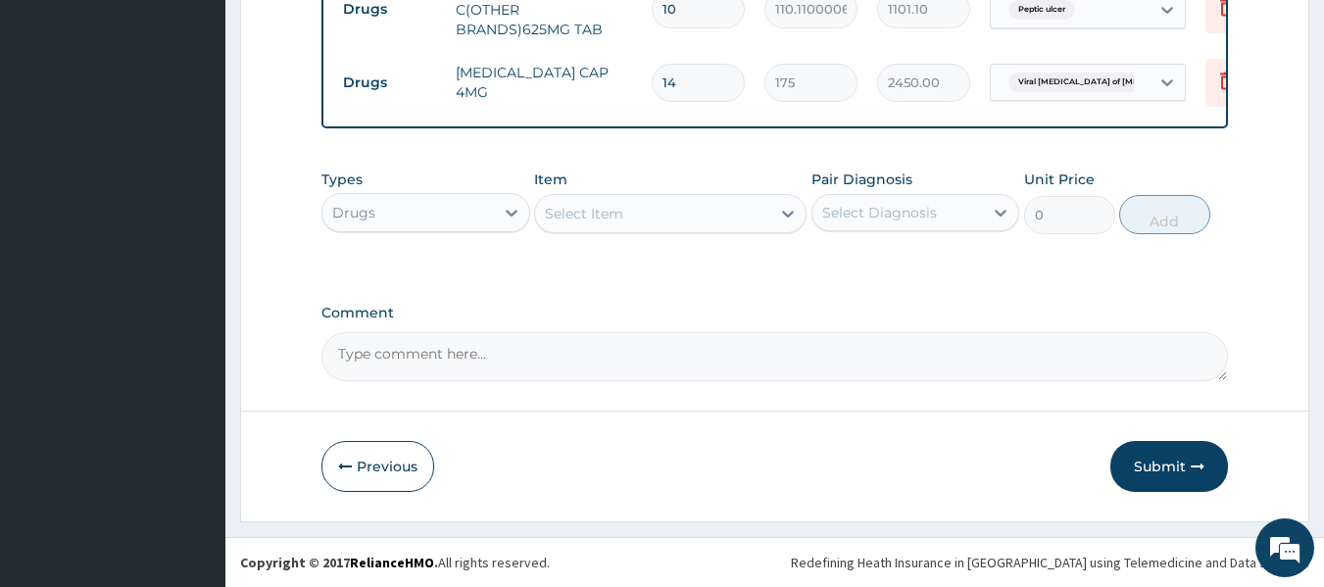
scroll to position [1029, 0]
type input "10"
click at [1164, 469] on button "Submit" at bounding box center [1169, 466] width 118 height 51
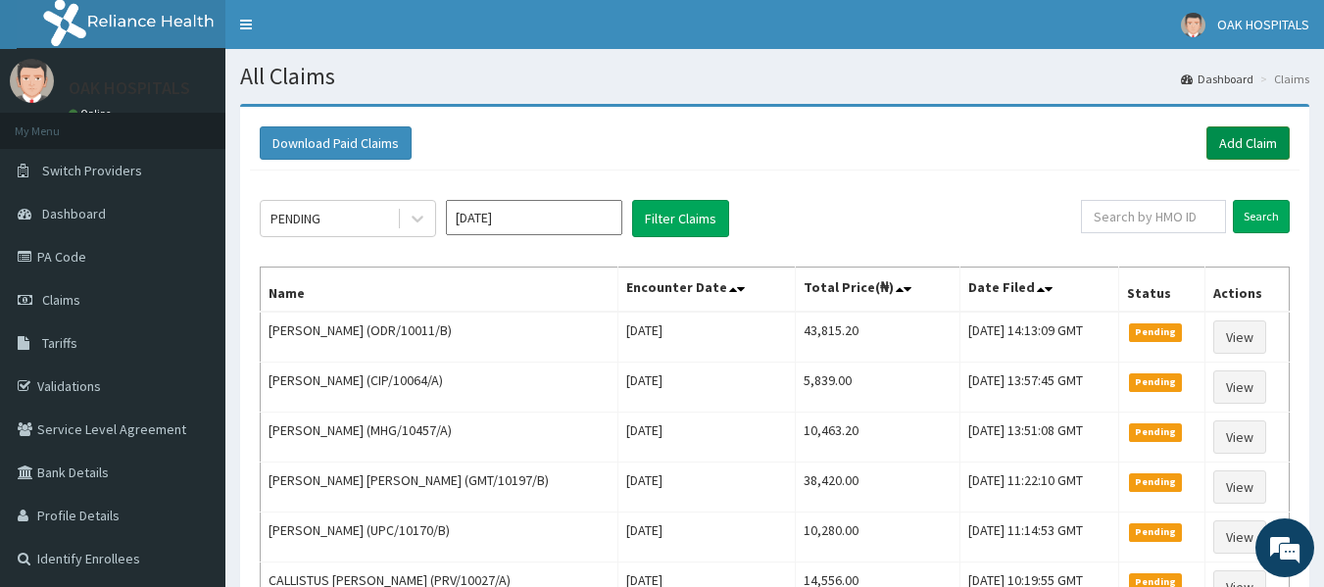
click at [1249, 148] on link "Add Claim" at bounding box center [1248, 142] width 83 height 33
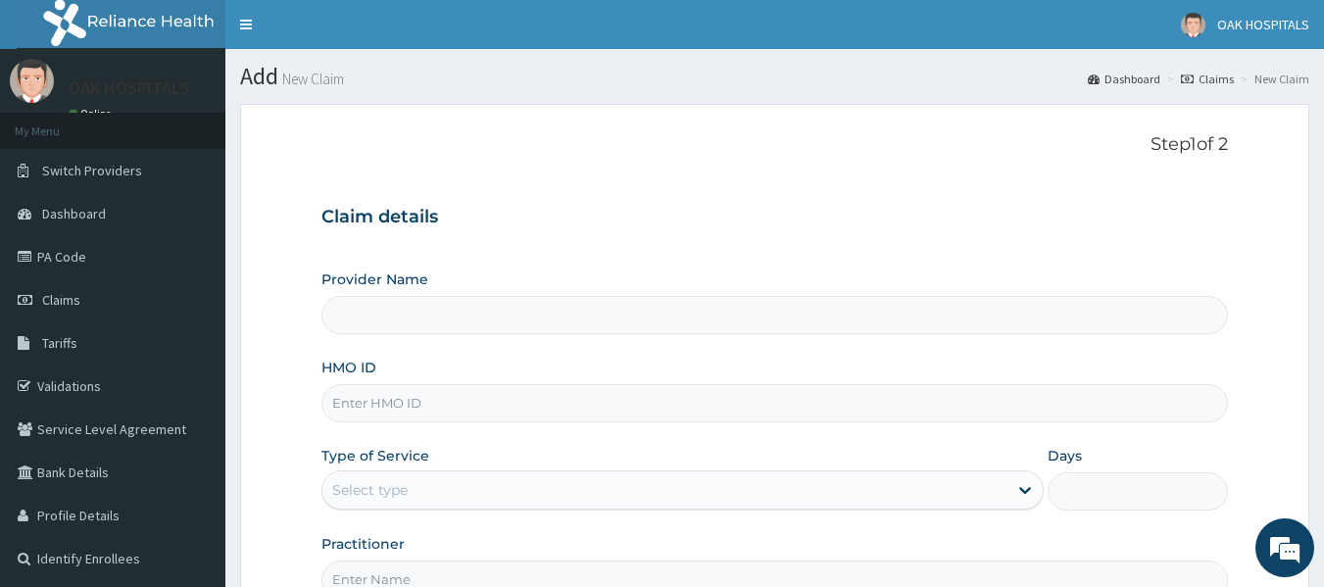
type input "Oak Hospitals"
click at [399, 414] on input "HMO ID" at bounding box center [775, 403] width 908 height 38
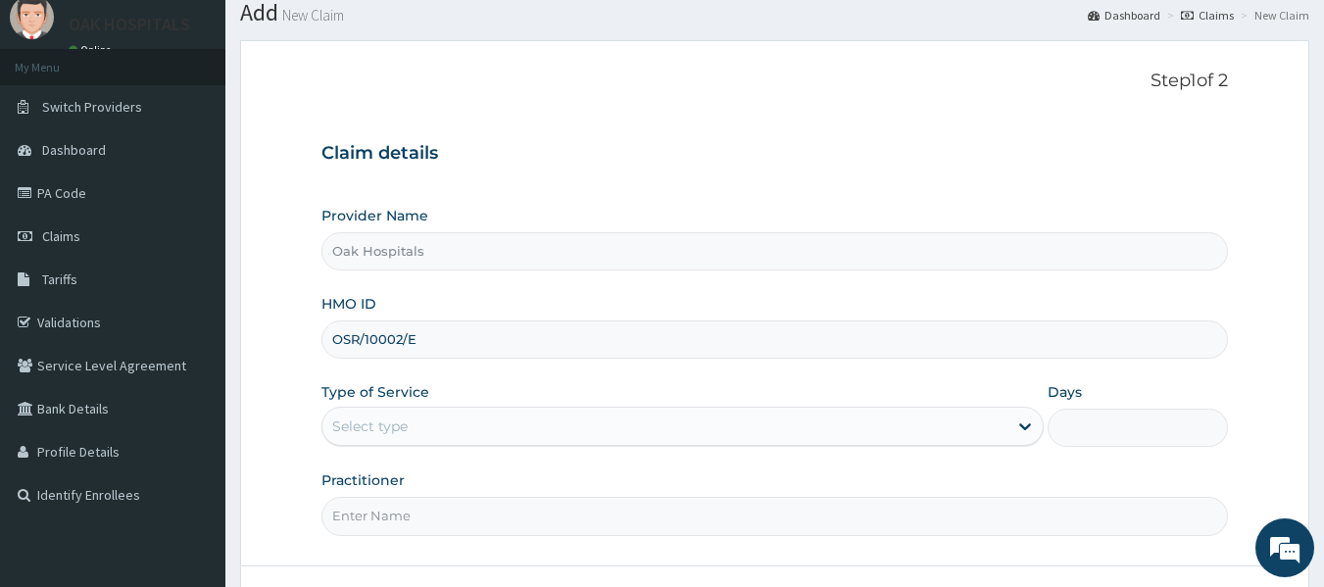
scroll to position [98, 0]
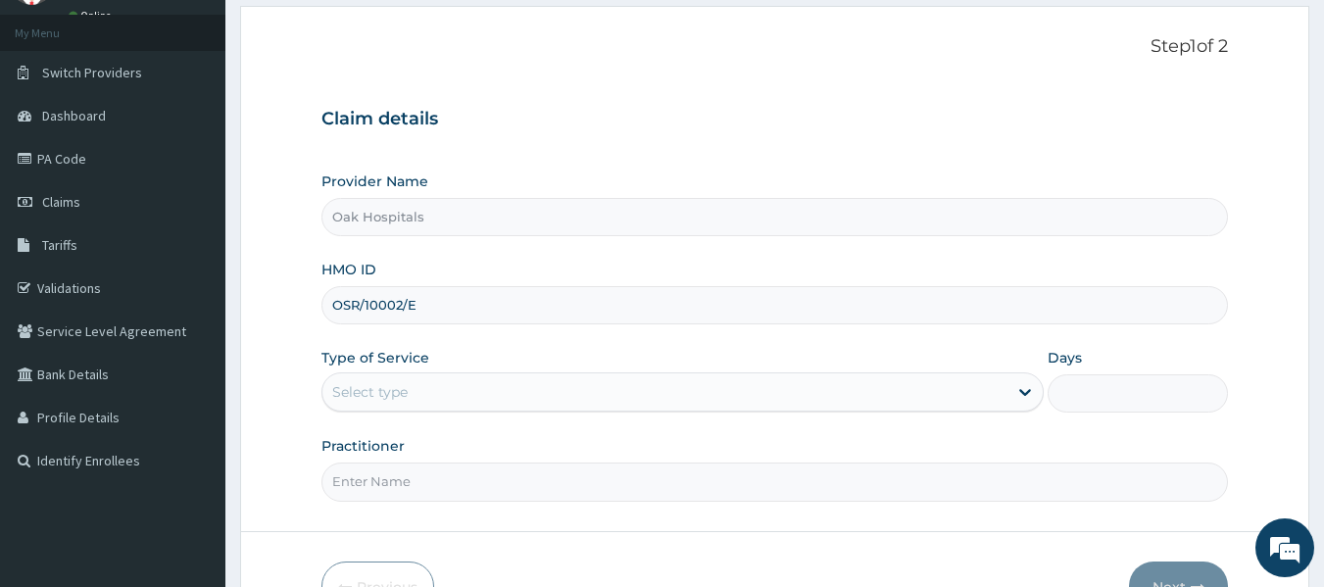
type input "OSR/10002/E"
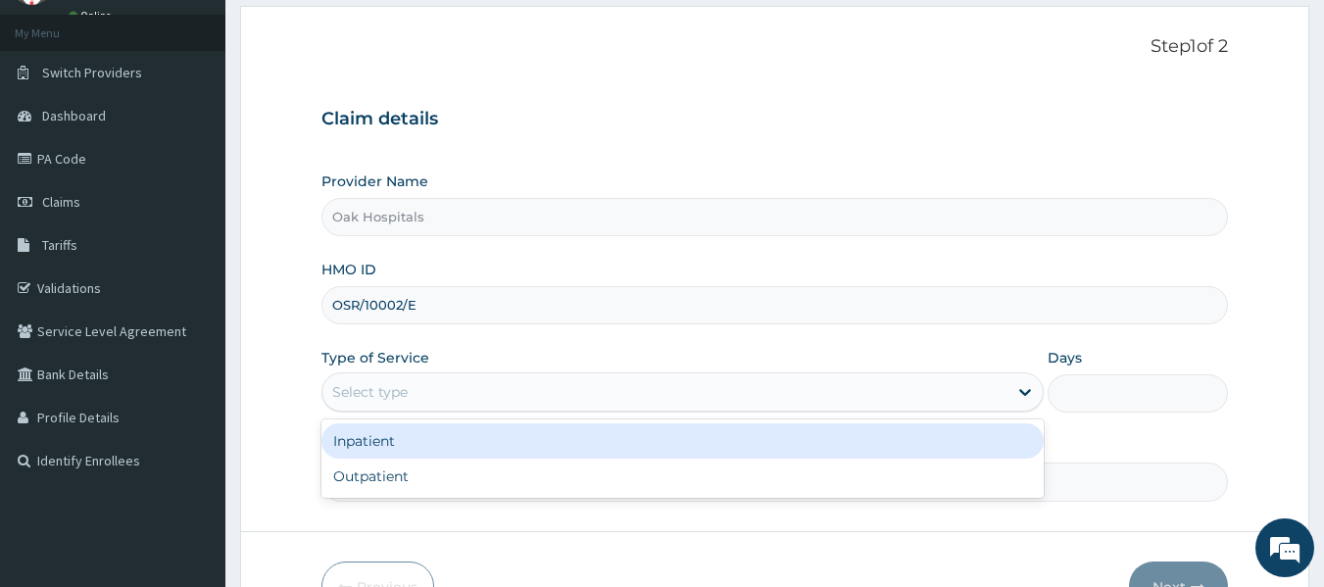
click at [476, 387] on div "Select type" at bounding box center [664, 391] width 685 height 31
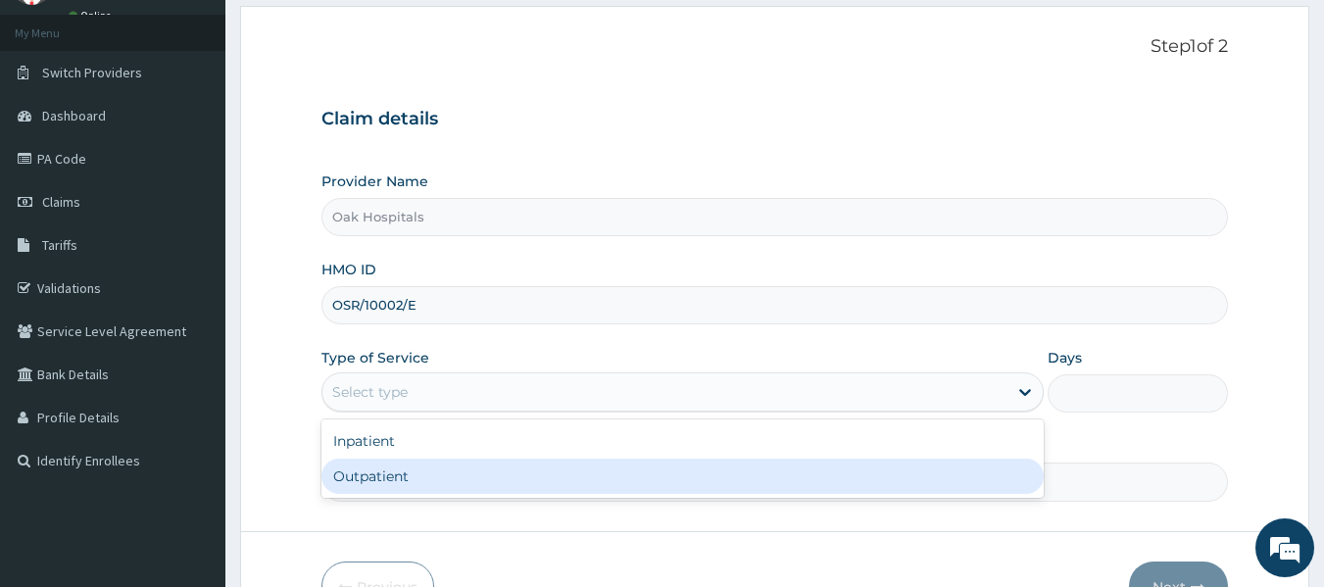
click at [427, 481] on div "Outpatient" at bounding box center [682, 476] width 722 height 35
type input "1"
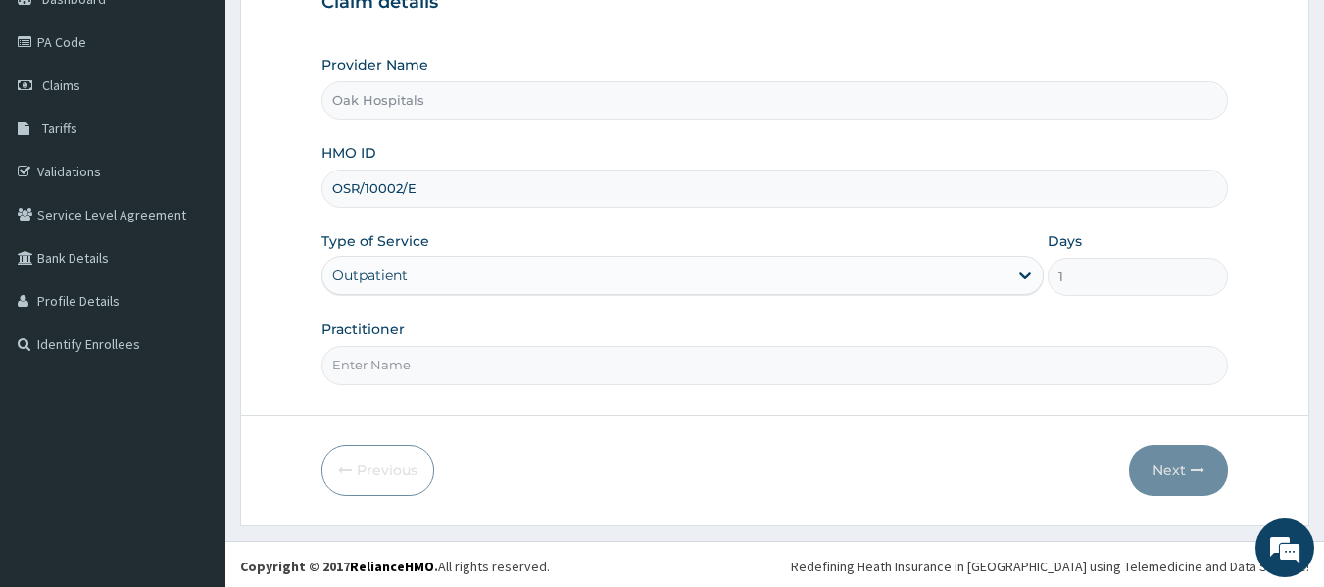
scroll to position [219, 0]
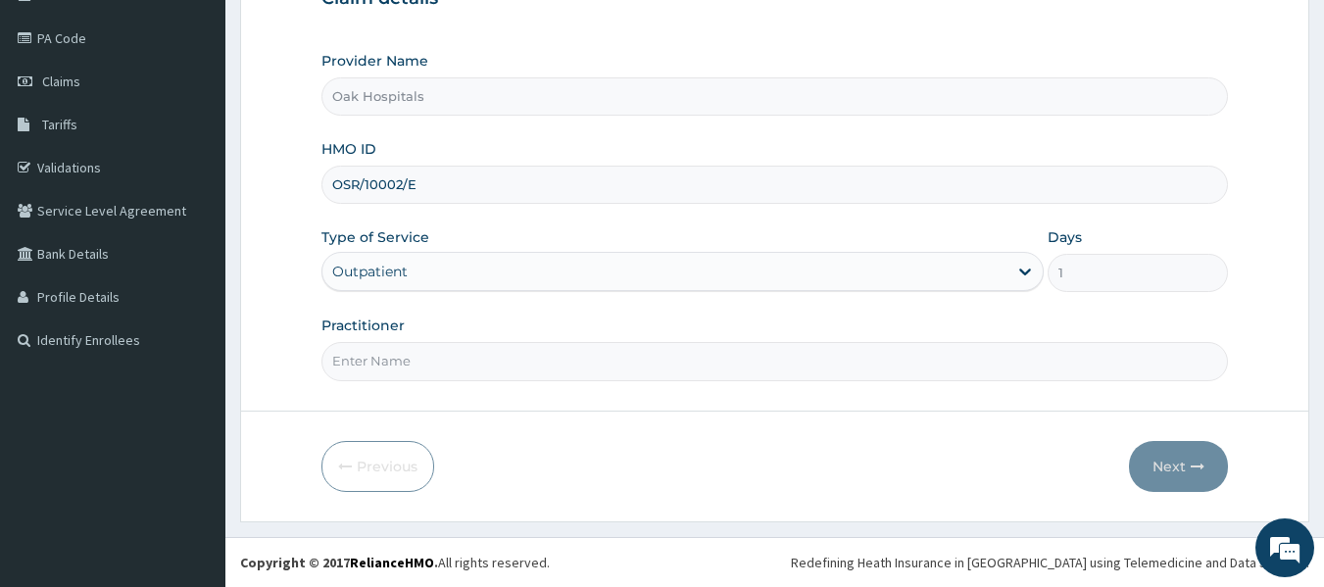
click at [540, 375] on input "Practitioner" at bounding box center [775, 361] width 908 height 38
type input "DR JAMES"
click at [1170, 463] on button "Next" at bounding box center [1178, 466] width 99 height 51
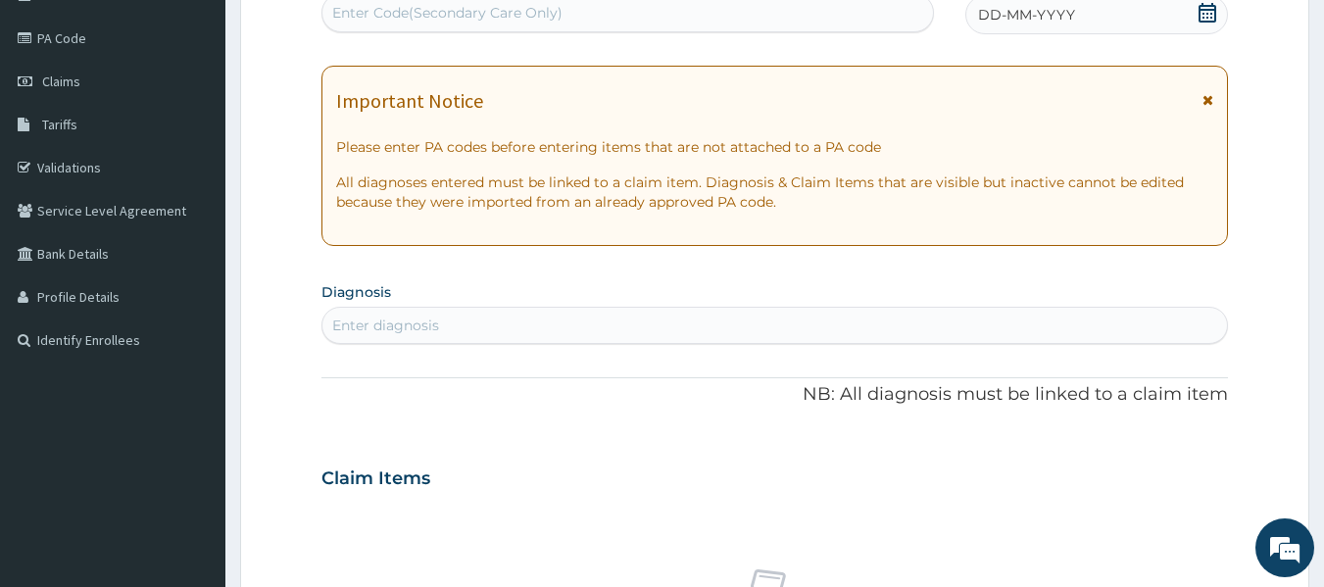
click at [608, 19] on div "Enter Code(Secondary Care Only)" at bounding box center [628, 12] width 612 height 31
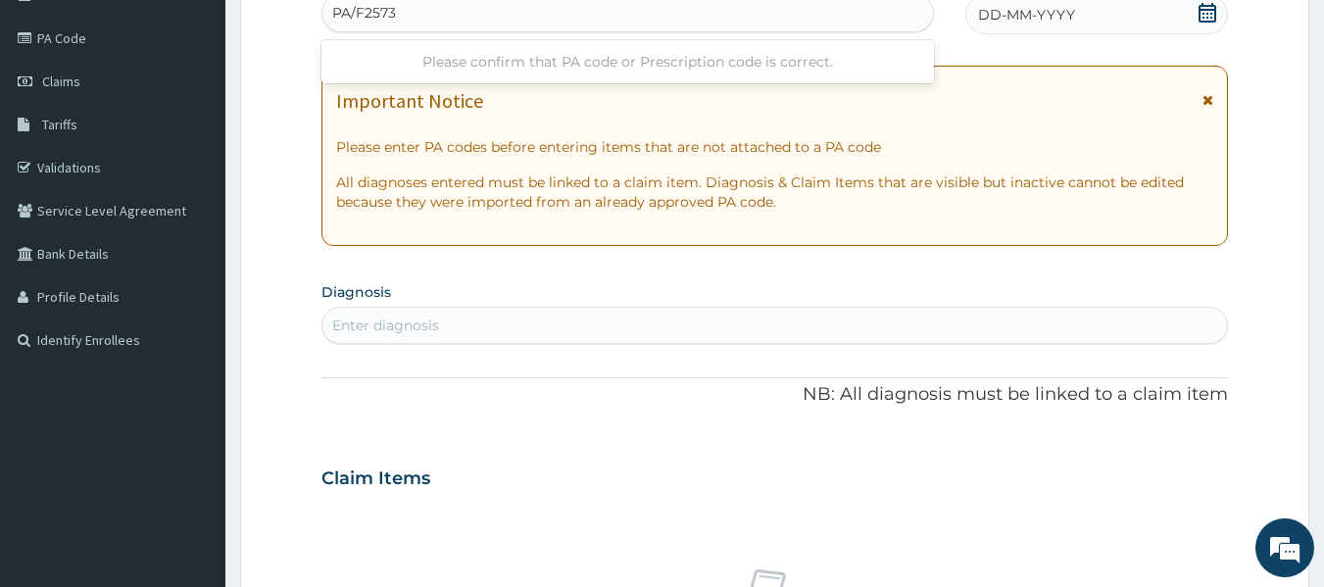
type input "PA/F2573E"
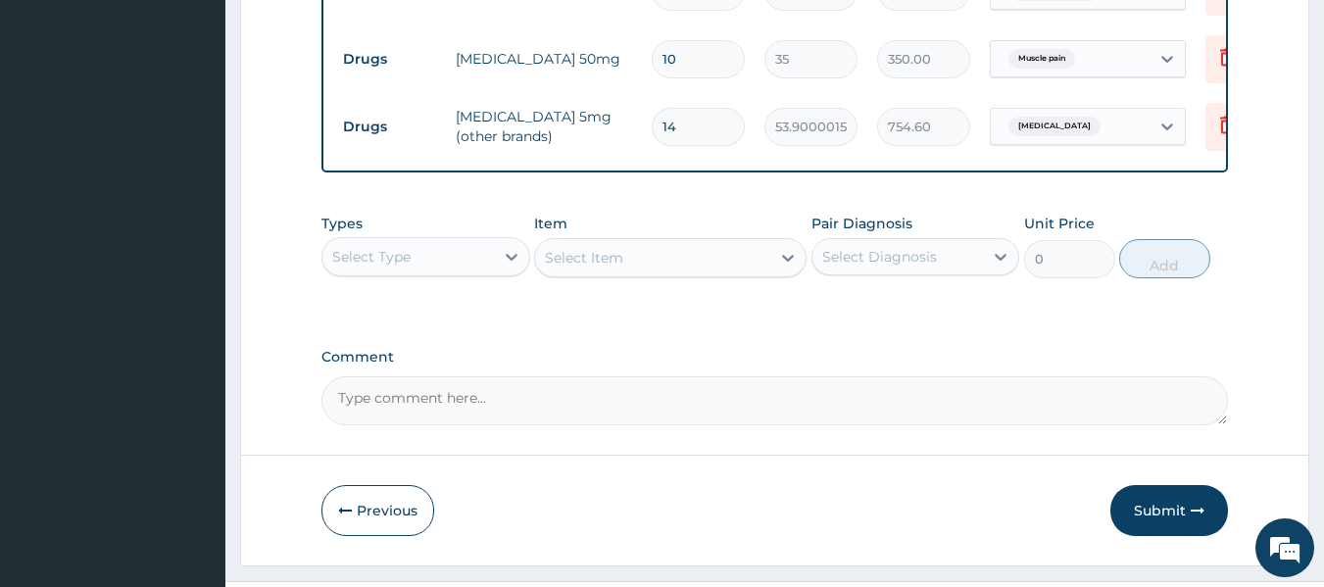
scroll to position [462, 0]
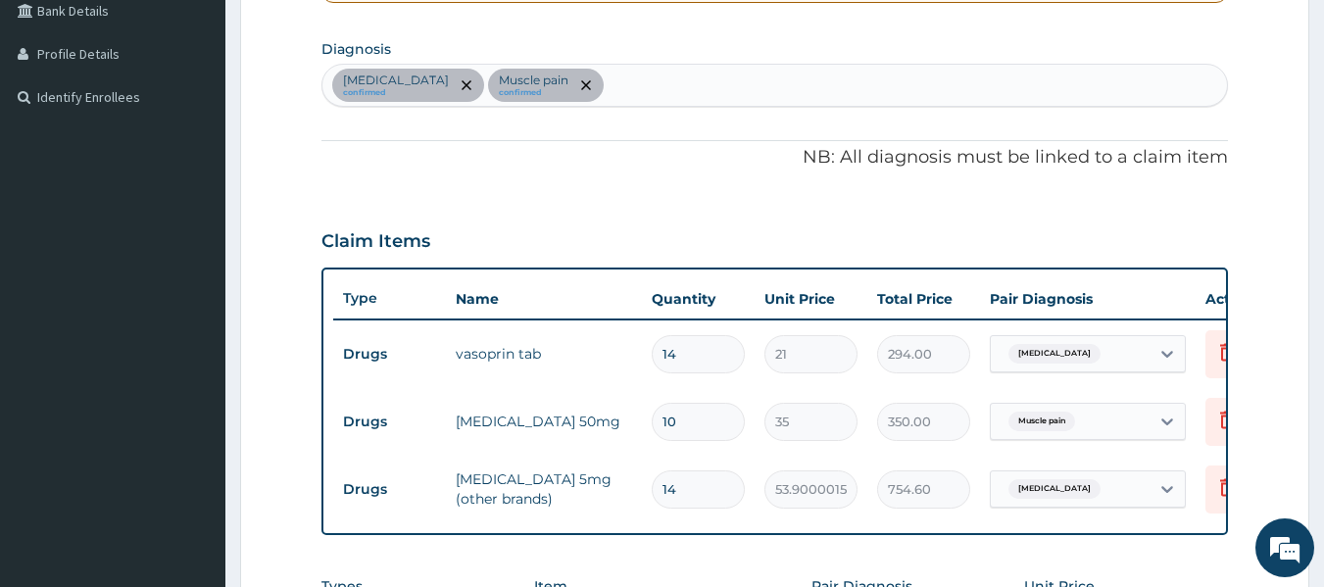
click at [680, 87] on div "Essential hypertension confirmed Muscle pain confirmed" at bounding box center [775, 85] width 906 height 41
click at [680, 89] on div "Essential hypertension confirmed Muscle pain confirmed" at bounding box center [775, 85] width 906 height 41
type input "MALARIA"
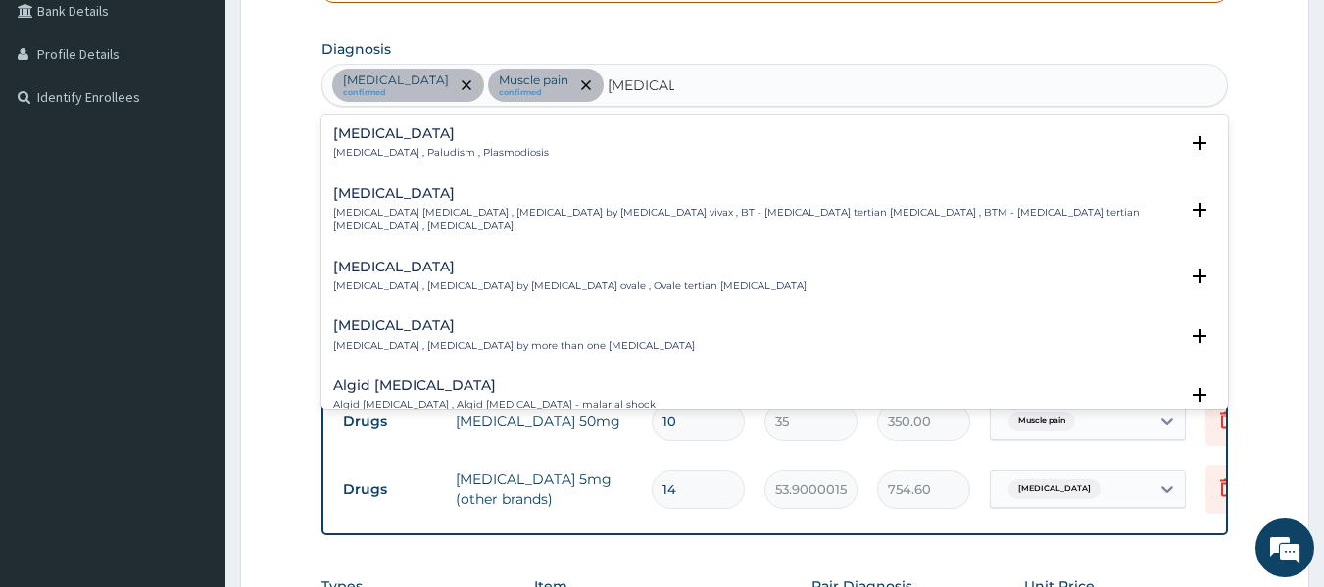
click at [355, 144] on div "Malaria Malaria , Paludism , Plasmodiosis" at bounding box center [441, 143] width 216 height 34
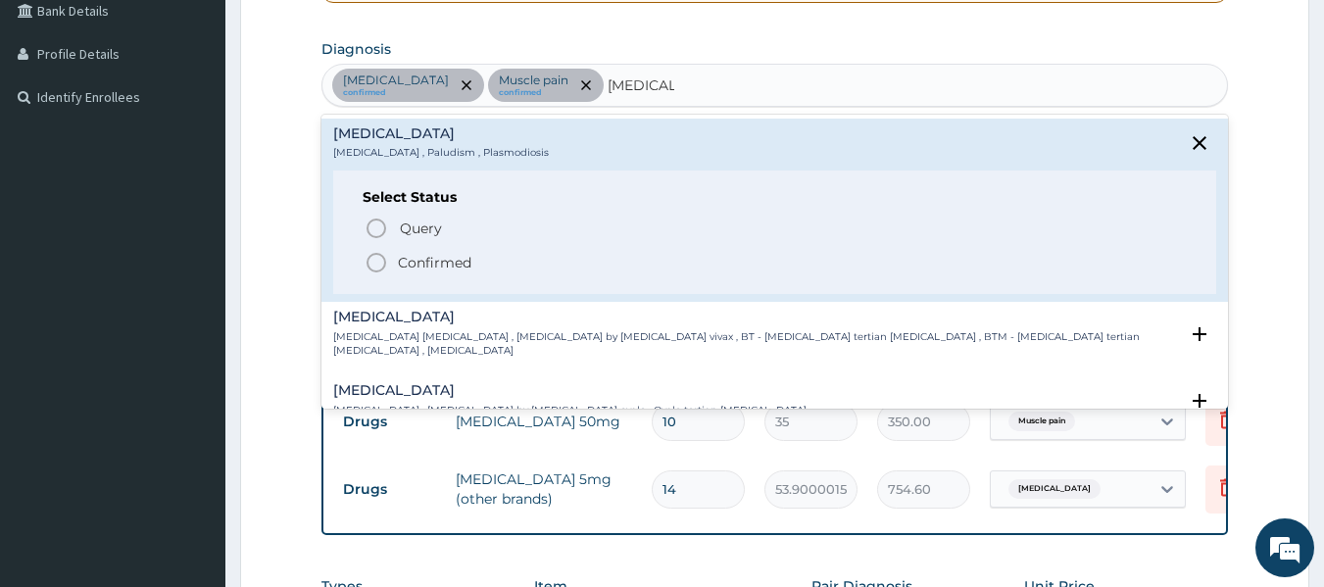
click at [378, 258] on icon "status option filled" at bounding box center [377, 263] width 24 height 24
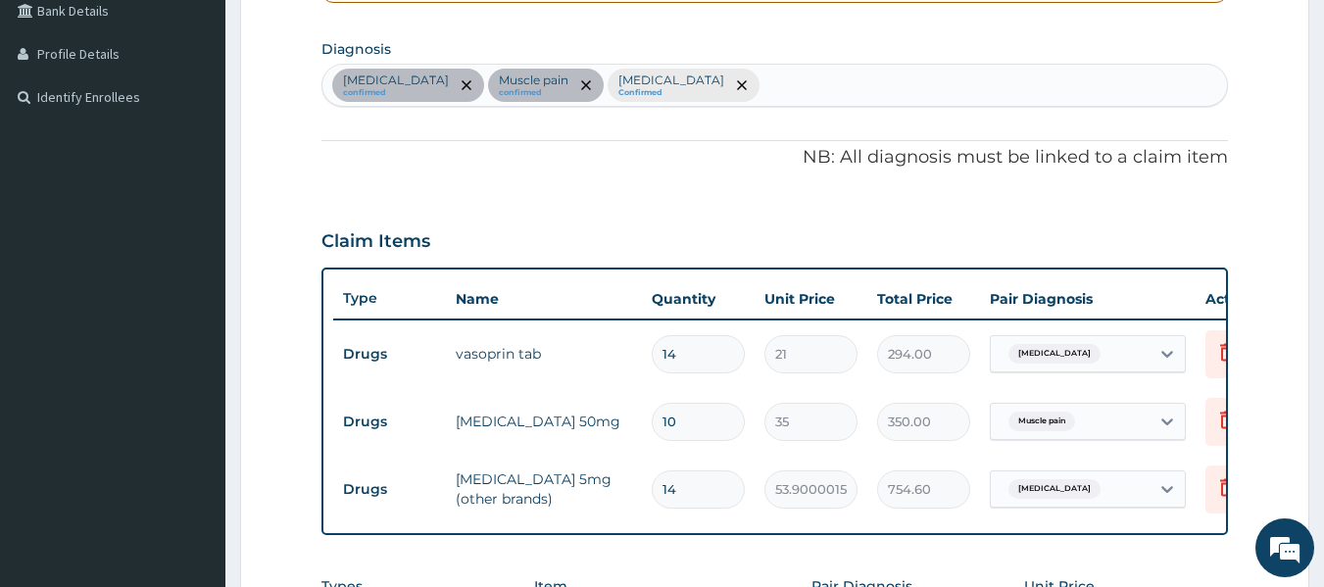
click at [781, 78] on div "Essential hypertension confirmed Muscle pain confirmed Malaria Confirmed" at bounding box center [775, 85] width 906 height 41
type input "MYA"
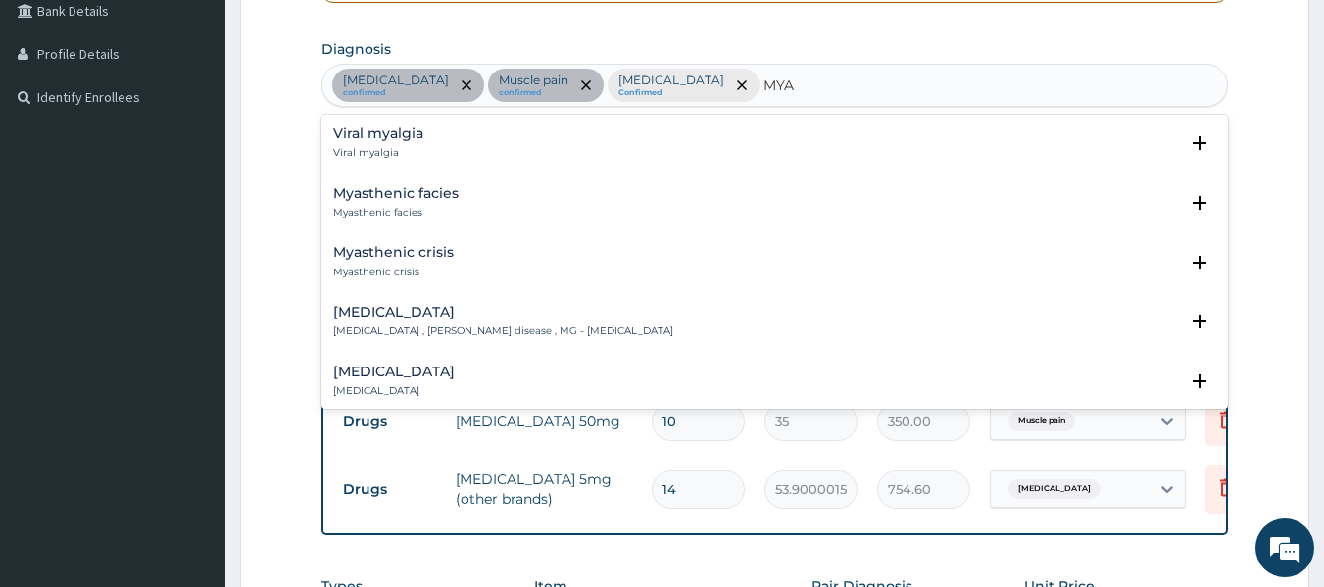
click at [366, 152] on p "Viral myalgia" at bounding box center [378, 153] width 90 height 14
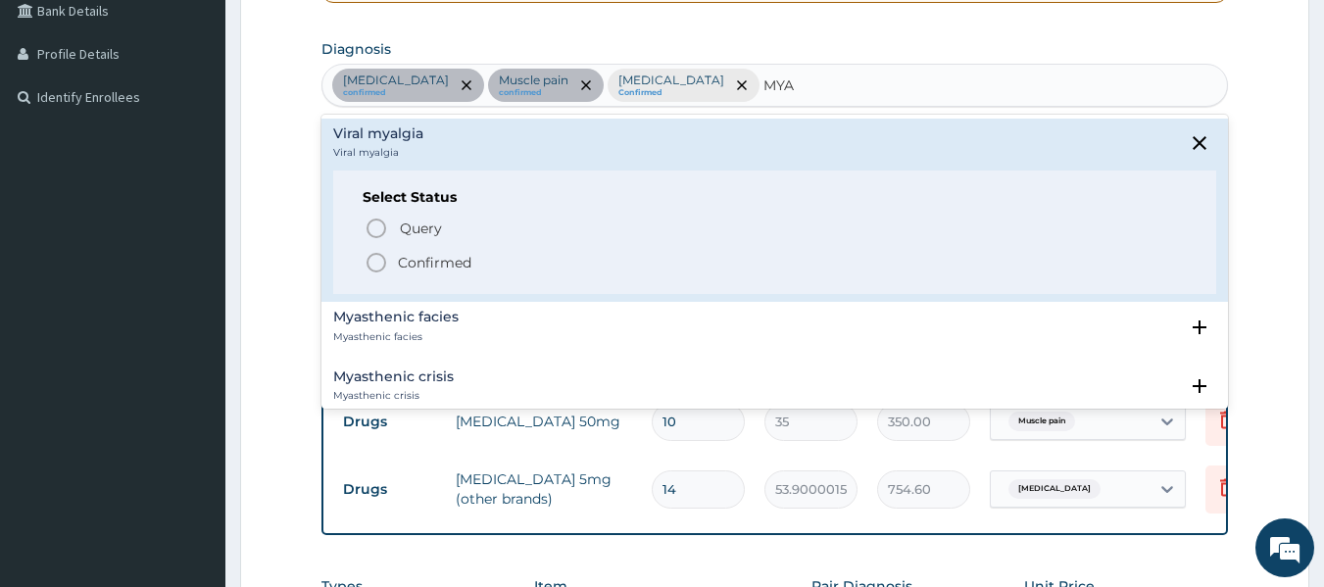
click at [372, 260] on icon "status option filled" at bounding box center [377, 263] width 24 height 24
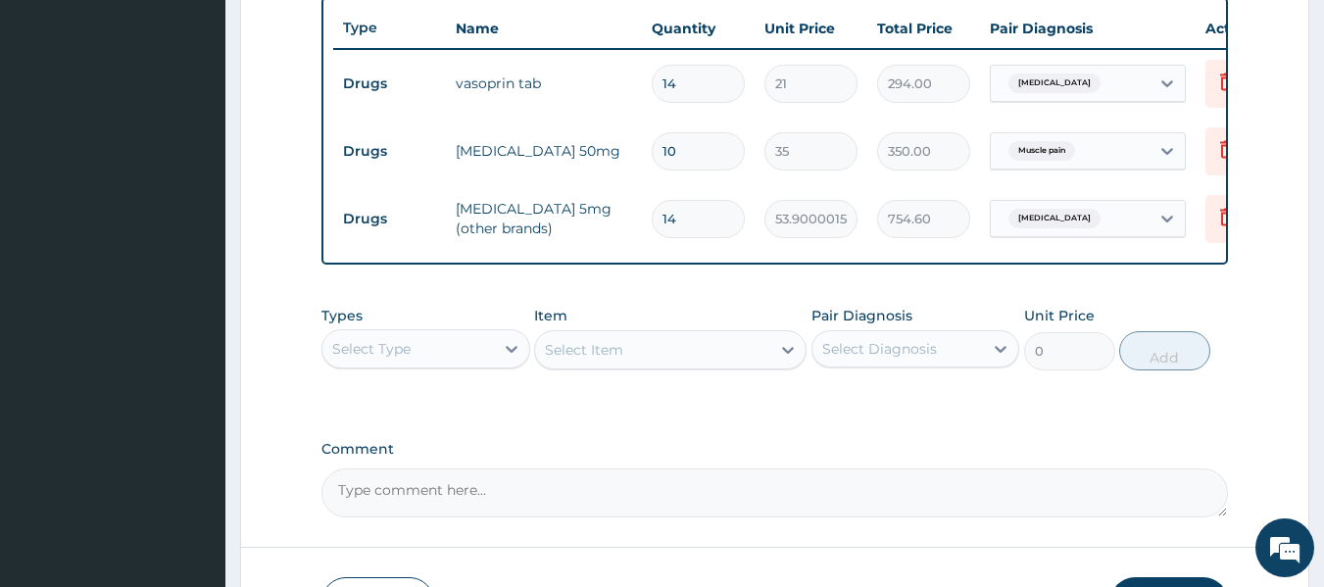
scroll to position [687, 0]
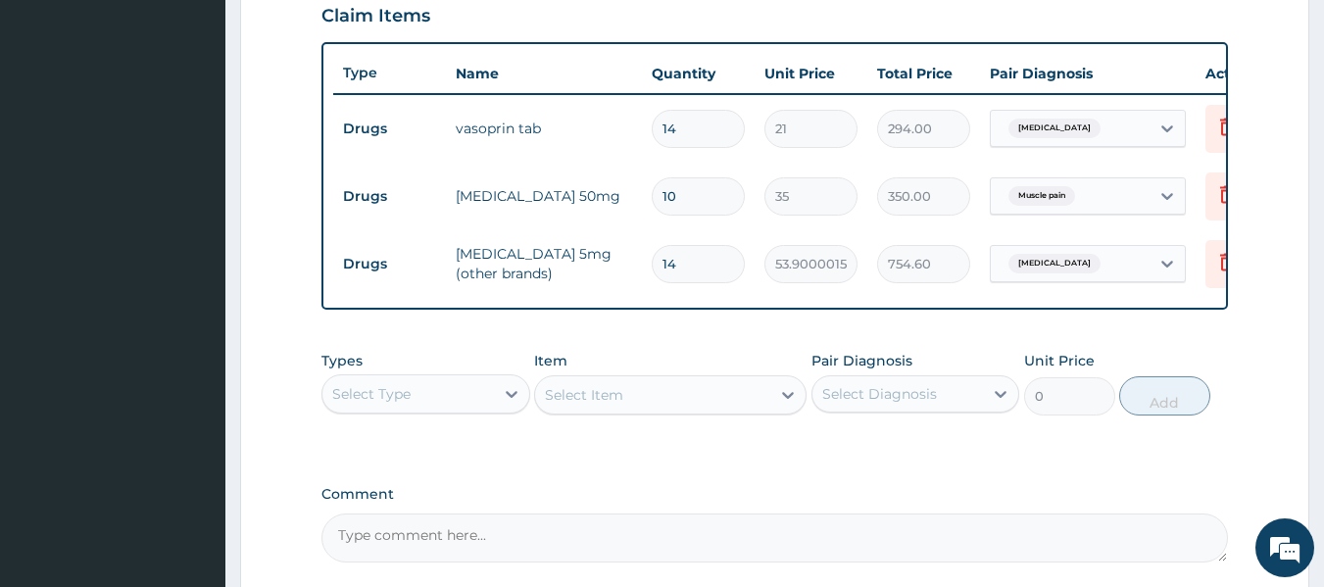
click at [435, 397] on div "Select Type" at bounding box center [408, 393] width 172 height 31
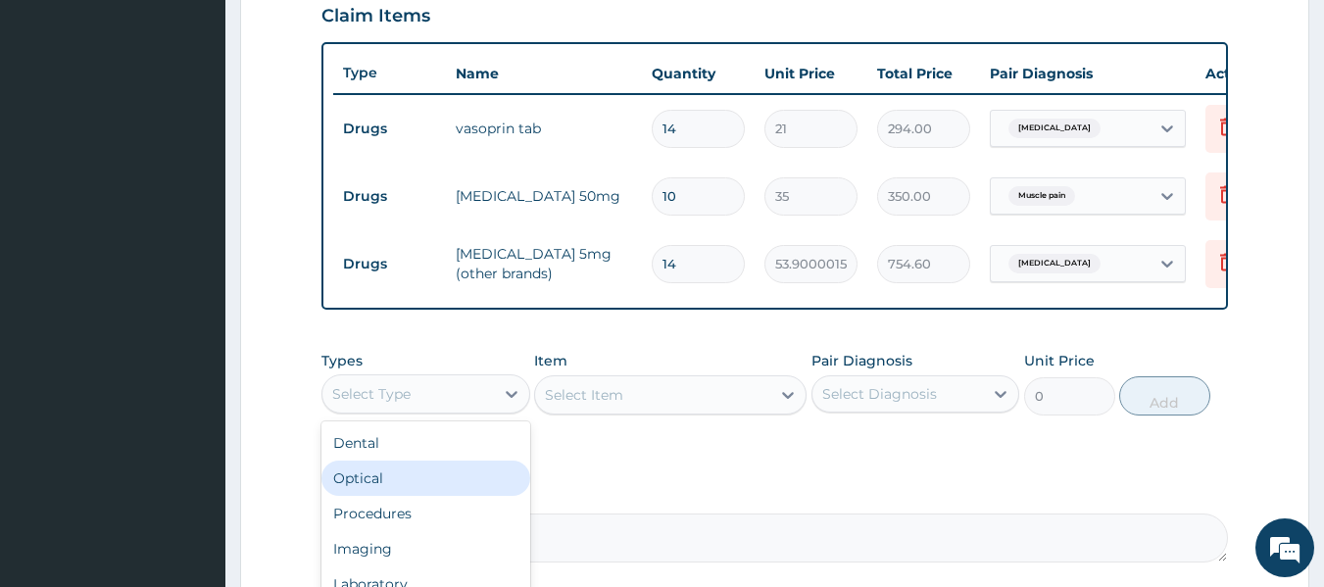
click at [435, 496] on div "Optical" at bounding box center [425, 478] width 209 height 35
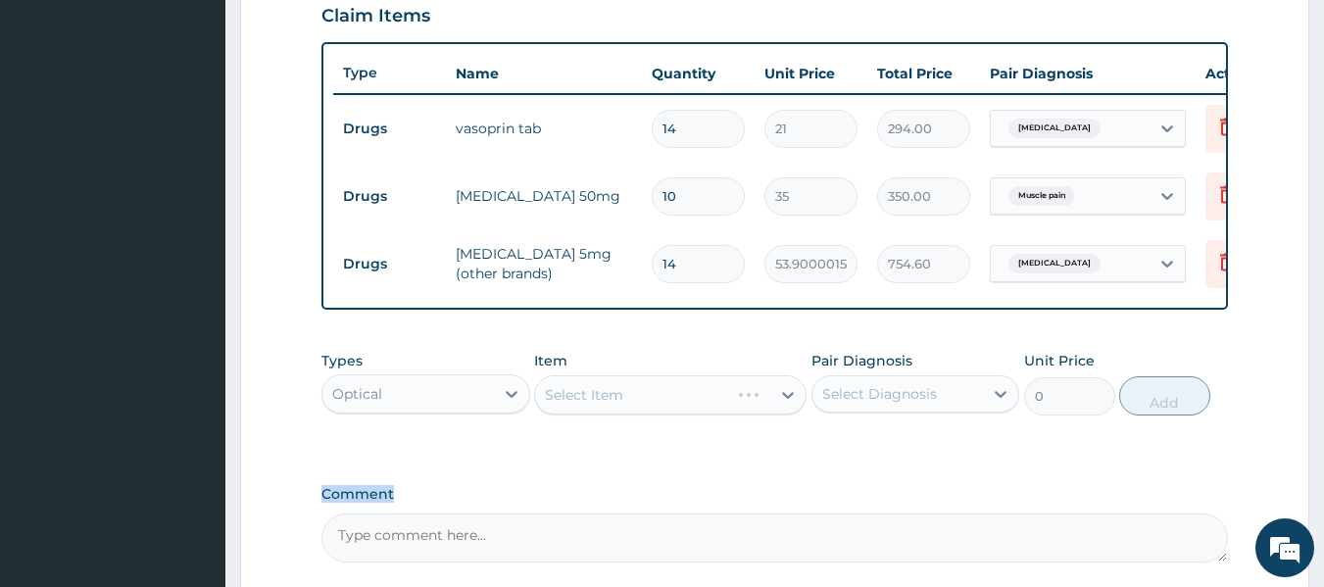
click at [435, 503] on label "Comment" at bounding box center [775, 494] width 908 height 17
click at [435, 514] on textarea "Comment" at bounding box center [775, 538] width 908 height 49
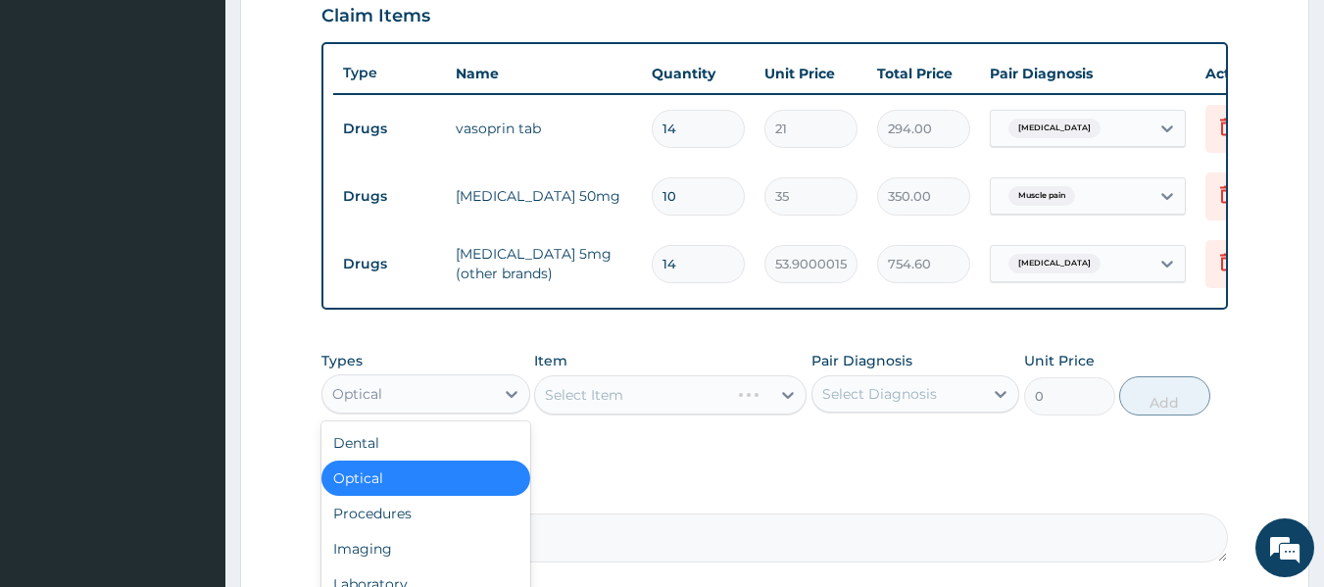
click at [429, 409] on div "Optical" at bounding box center [408, 393] width 172 height 31
click at [444, 519] on div "Procedures" at bounding box center [425, 513] width 209 height 35
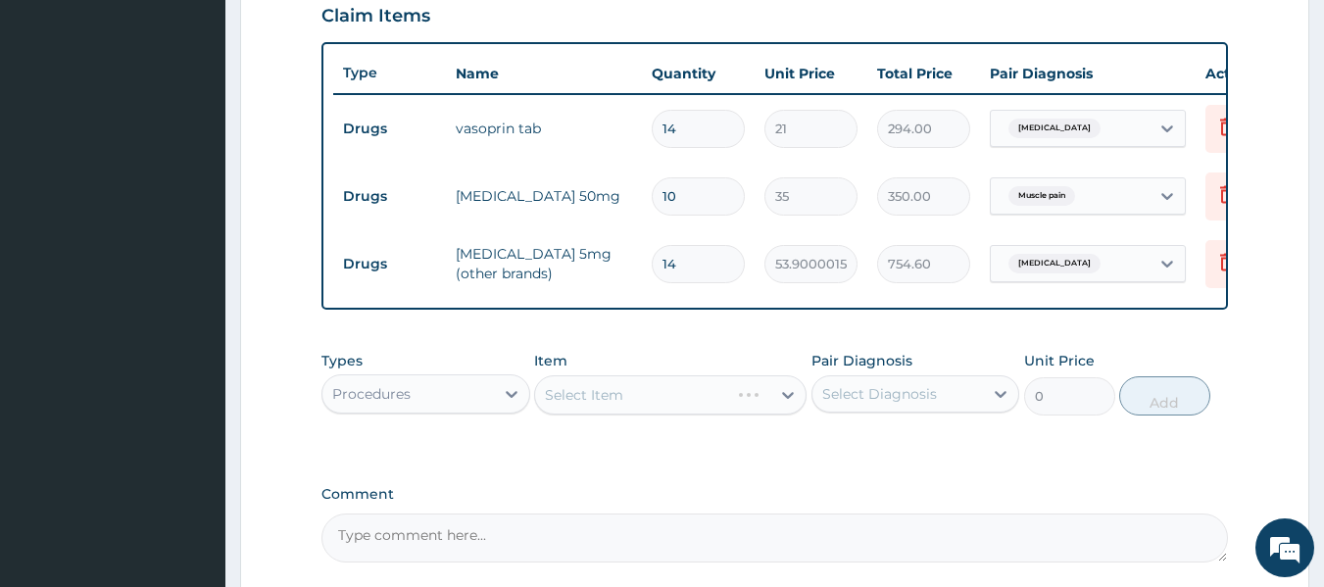
click at [869, 404] on div "Select Diagnosis" at bounding box center [879, 394] width 115 height 20
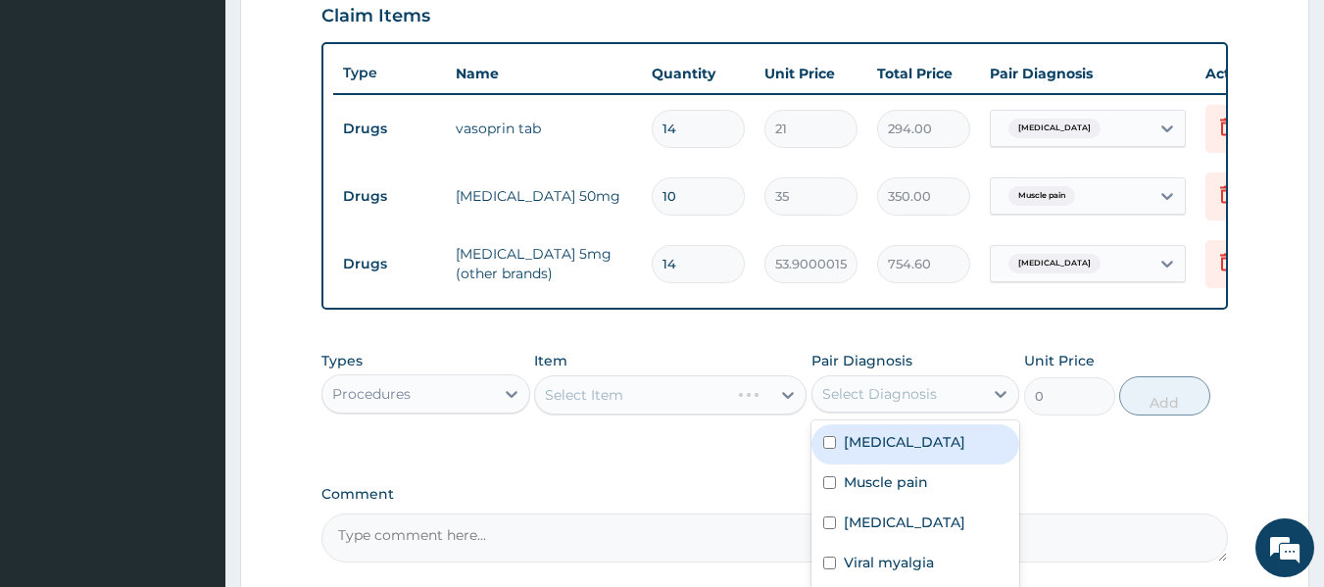
drag, startPoint x: 825, startPoint y: 451, endPoint x: 825, endPoint y: 484, distance: 33.3
click at [825, 449] on input "checkbox" at bounding box center [829, 442] width 13 height 13
checkbox input "true"
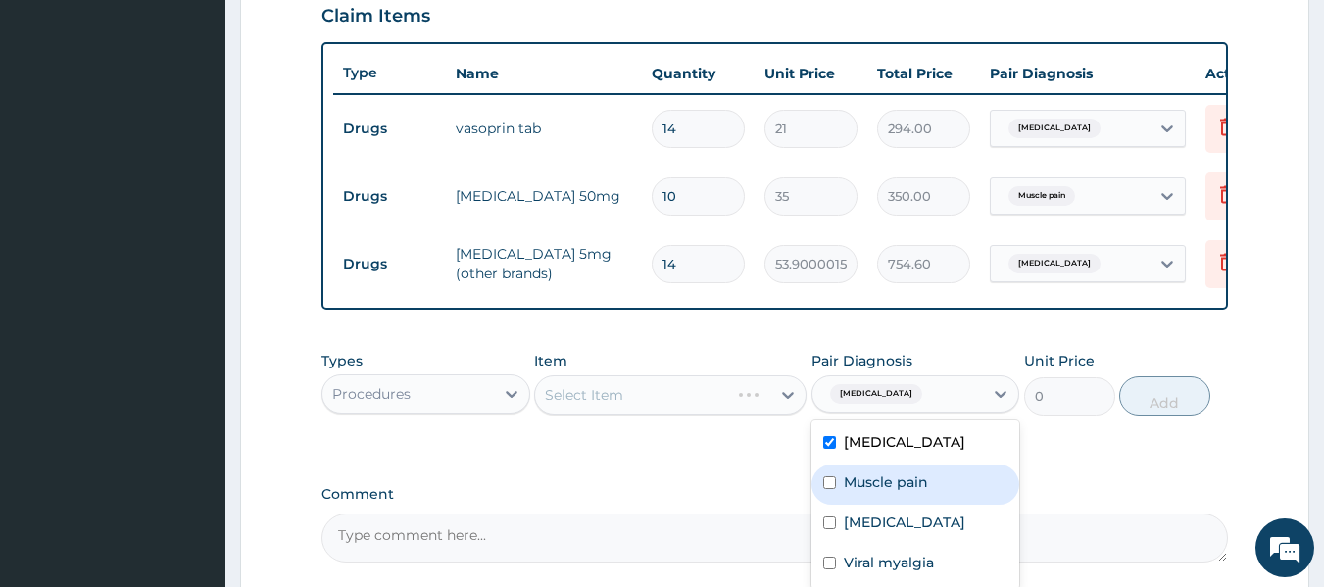
drag, startPoint x: 824, startPoint y: 492, endPoint x: 826, endPoint y: 506, distance: 13.9
click at [824, 489] on input "checkbox" at bounding box center [829, 482] width 13 height 13
click at [832, 505] on div "Muscle pain" at bounding box center [916, 485] width 209 height 40
checkbox input "false"
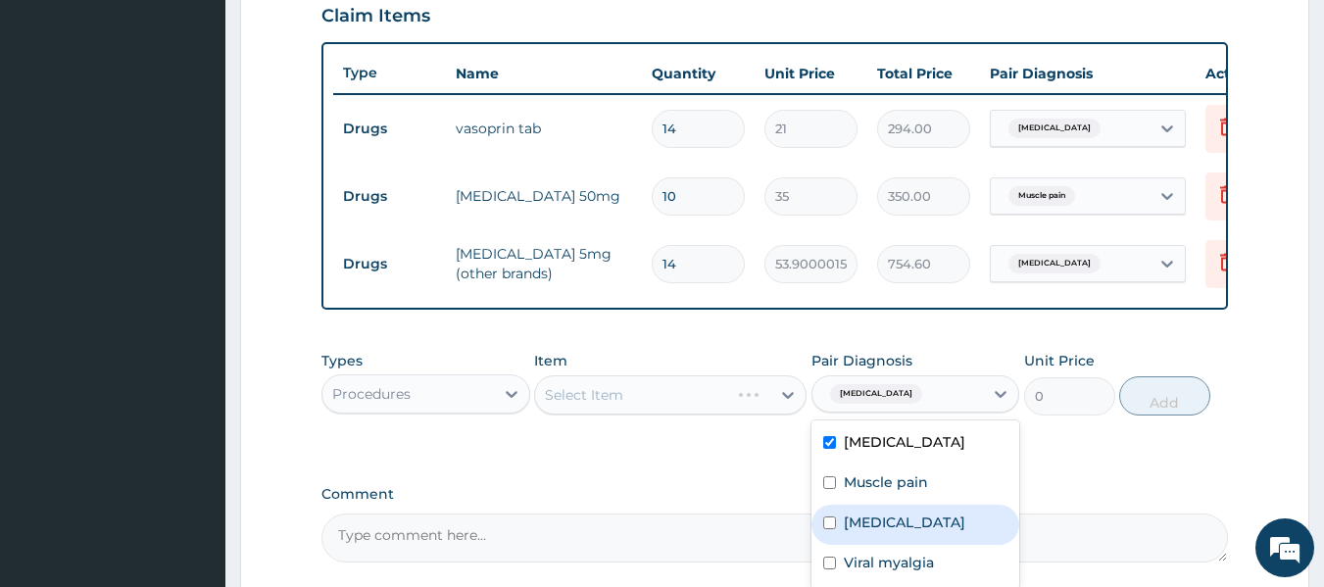
click at [828, 529] on input "checkbox" at bounding box center [829, 523] width 13 height 13
checkbox input "true"
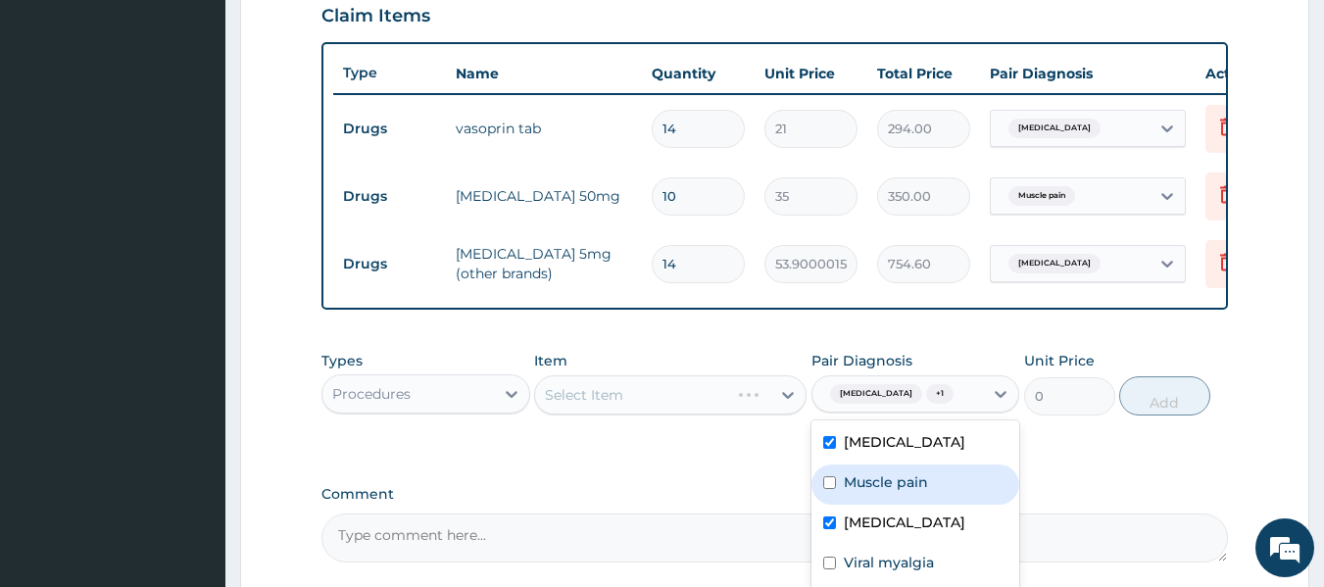
click at [832, 489] on input "checkbox" at bounding box center [829, 482] width 13 height 13
checkbox input "true"
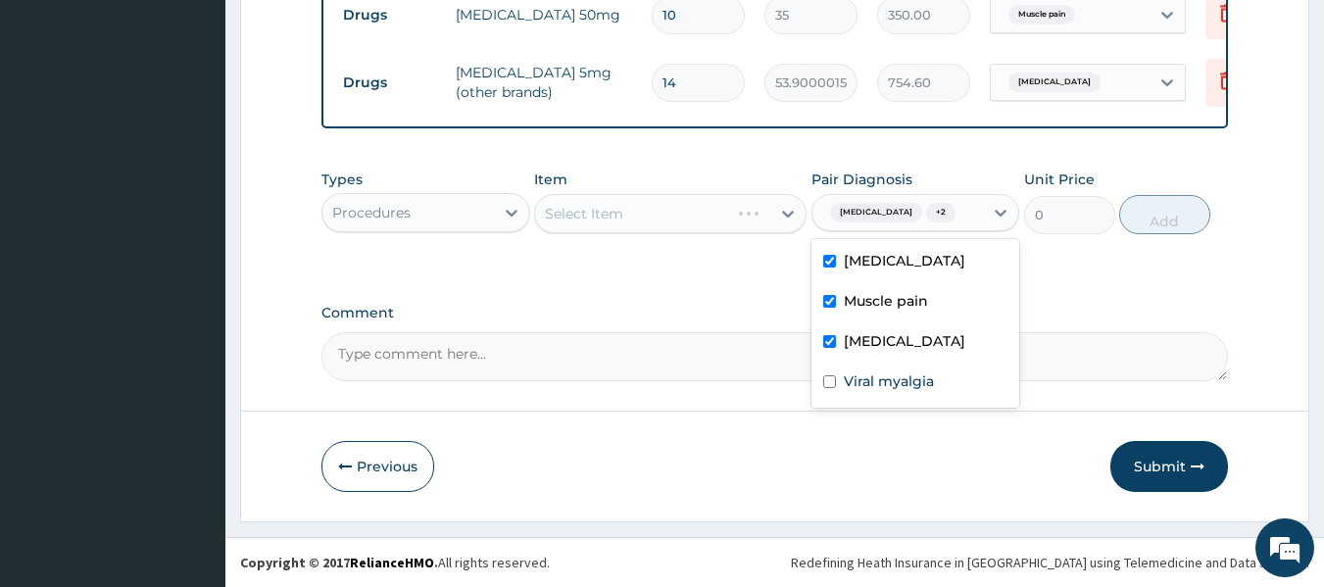
scroll to position [899, 0]
click at [830, 380] on input "checkbox" at bounding box center [829, 381] width 13 height 13
checkbox input "true"
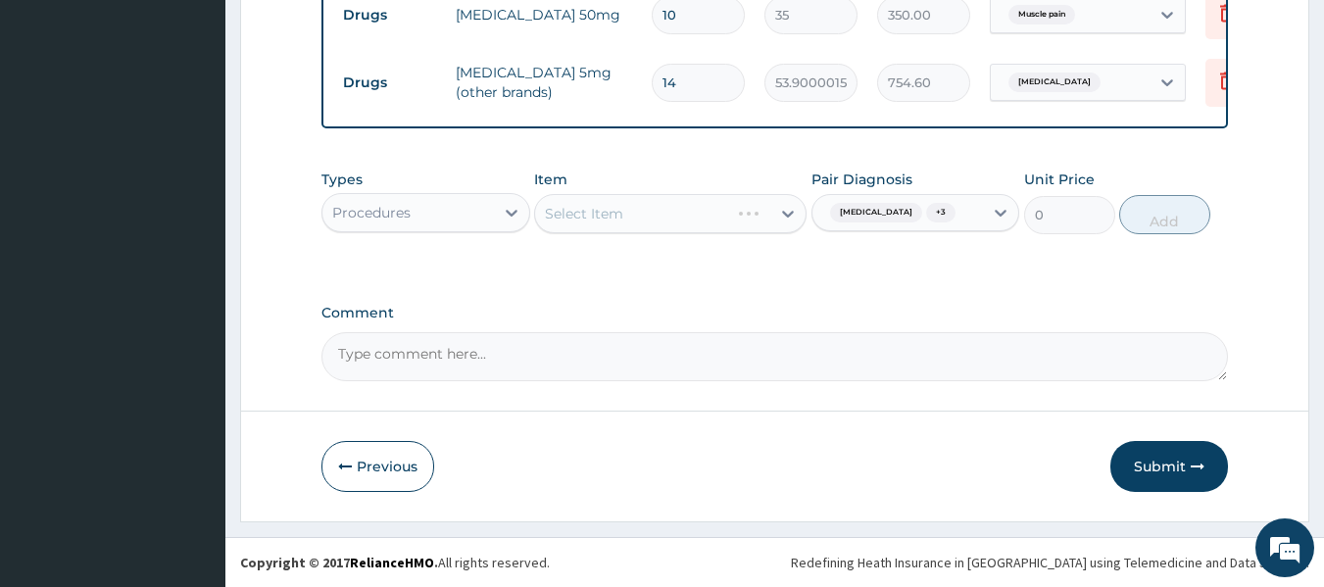
click at [663, 201] on div "Select Item" at bounding box center [670, 213] width 272 height 39
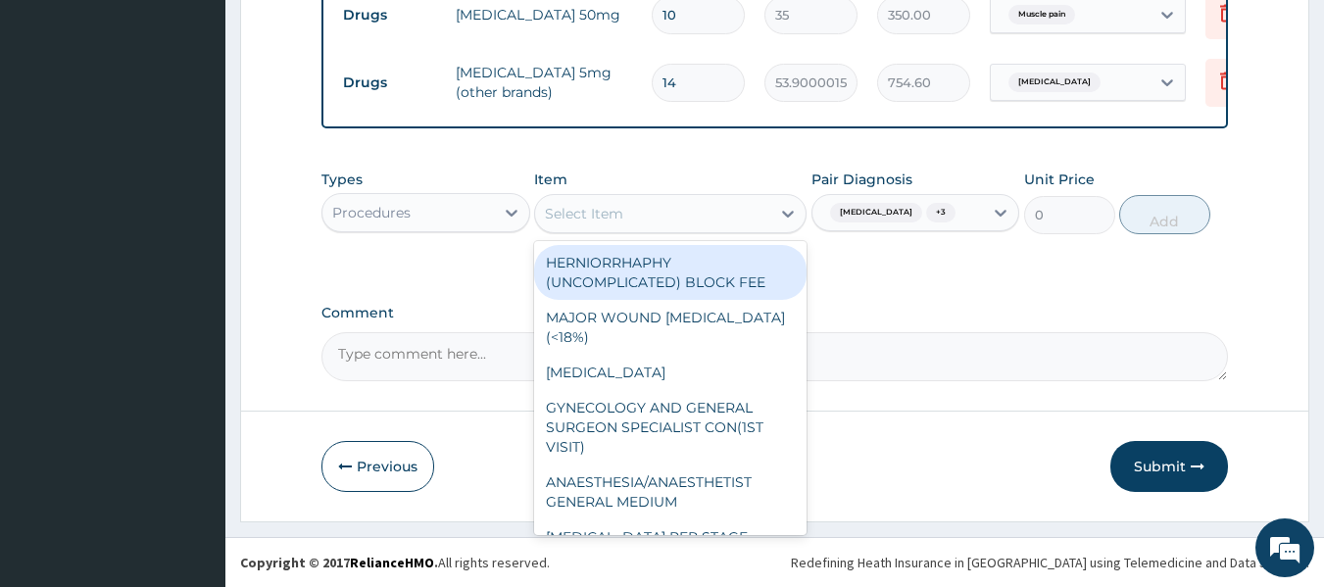
click at [663, 201] on div "Select Item" at bounding box center [652, 213] width 235 height 31
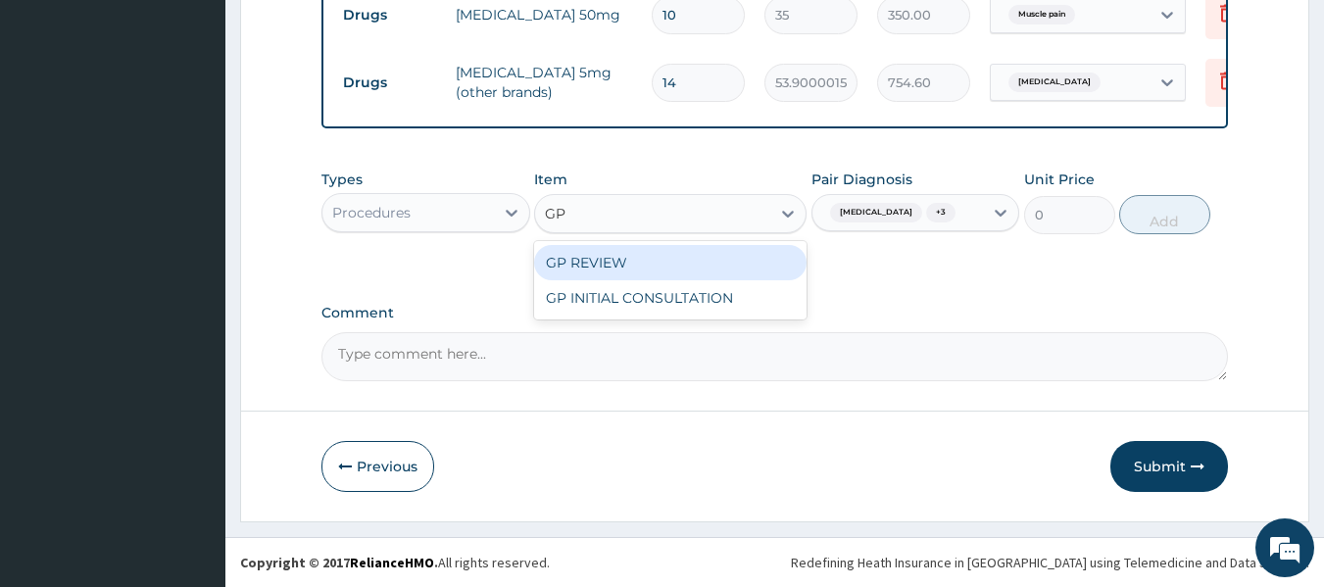
type input "GP"
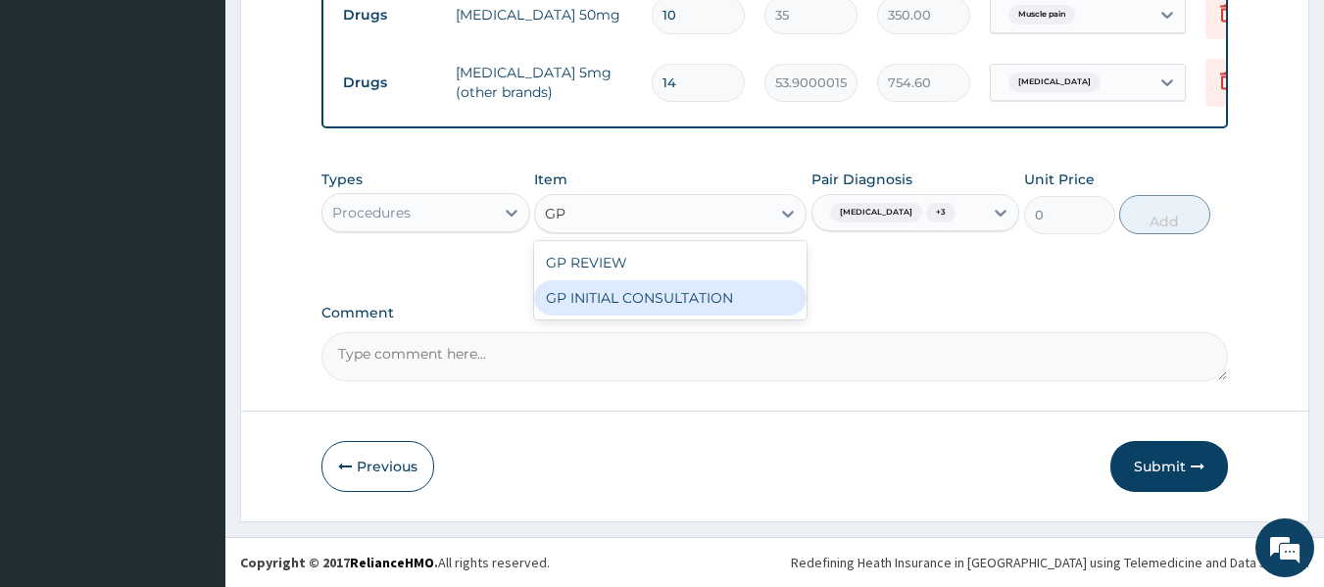
click at [685, 280] on div "GP INITIAL CONSULTATION" at bounding box center [670, 297] width 272 height 35
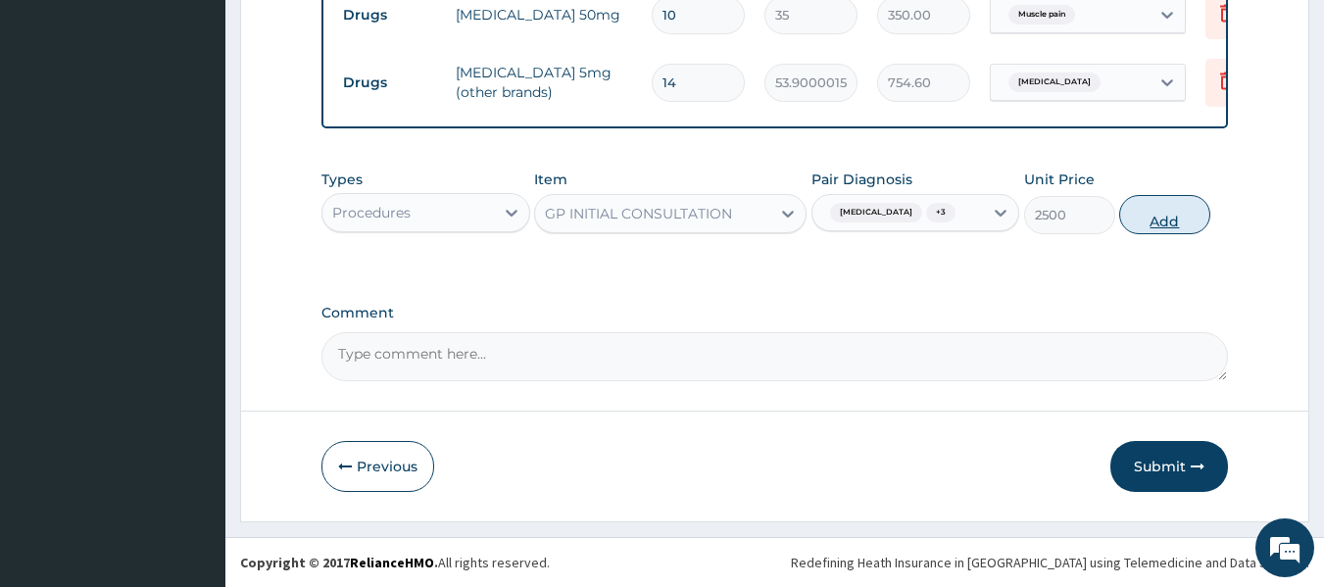
click at [1167, 222] on button "Add" at bounding box center [1164, 214] width 91 height 39
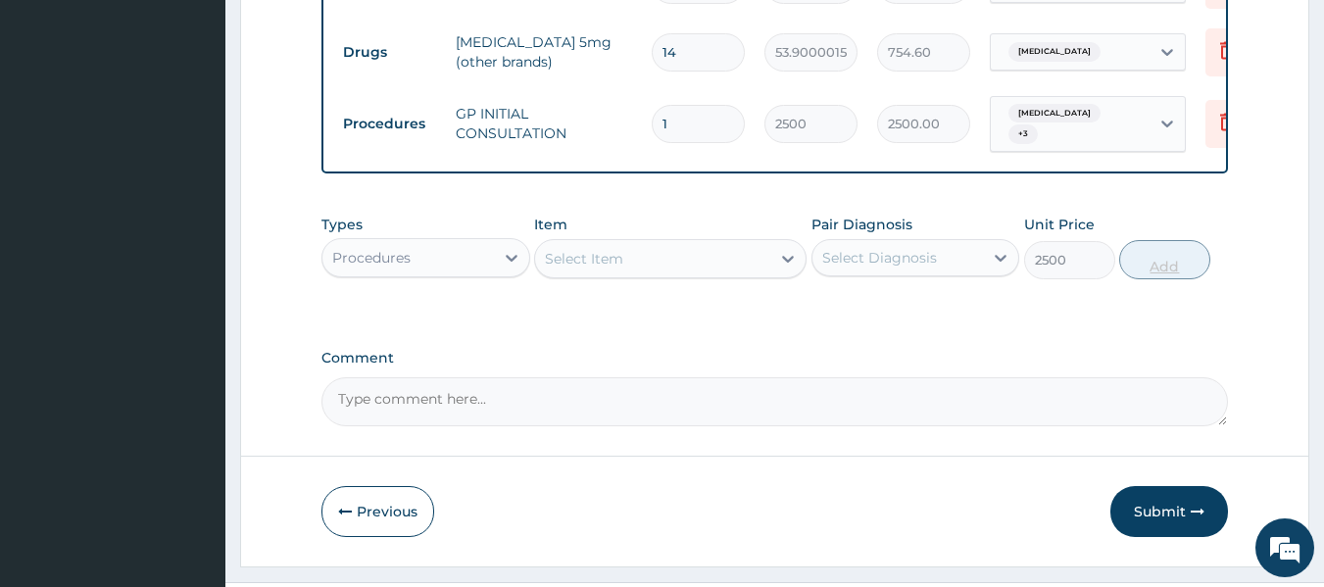
type input "0"
click at [472, 273] on div "Procedures" at bounding box center [408, 257] width 172 height 31
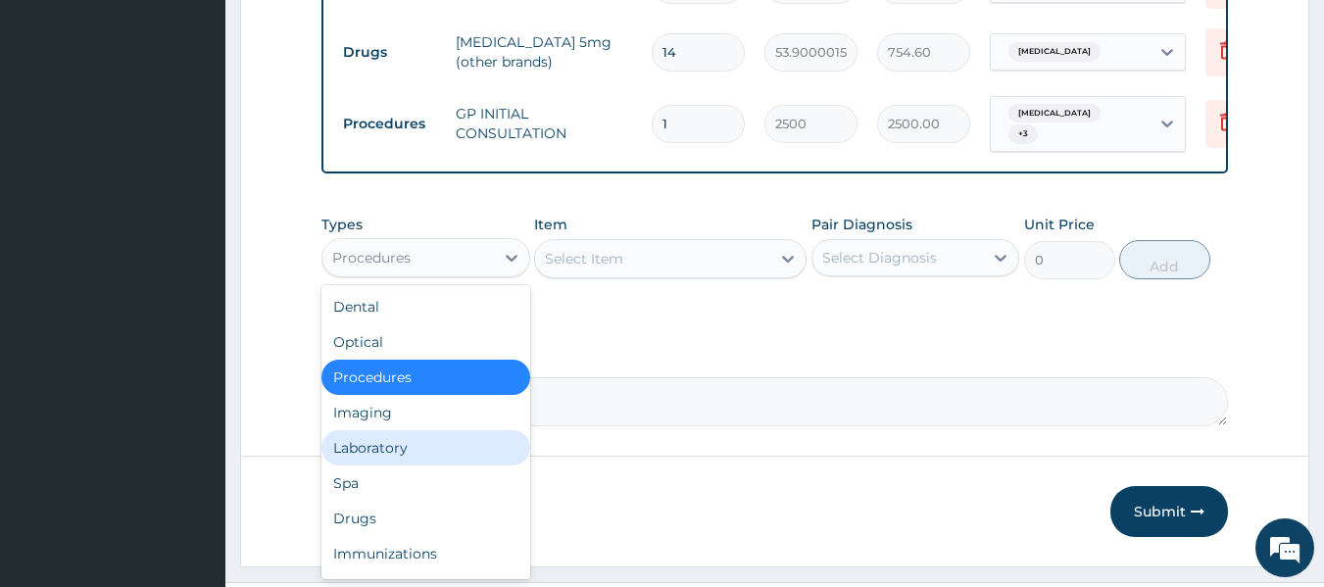
click at [451, 463] on div "Laboratory" at bounding box center [425, 447] width 209 height 35
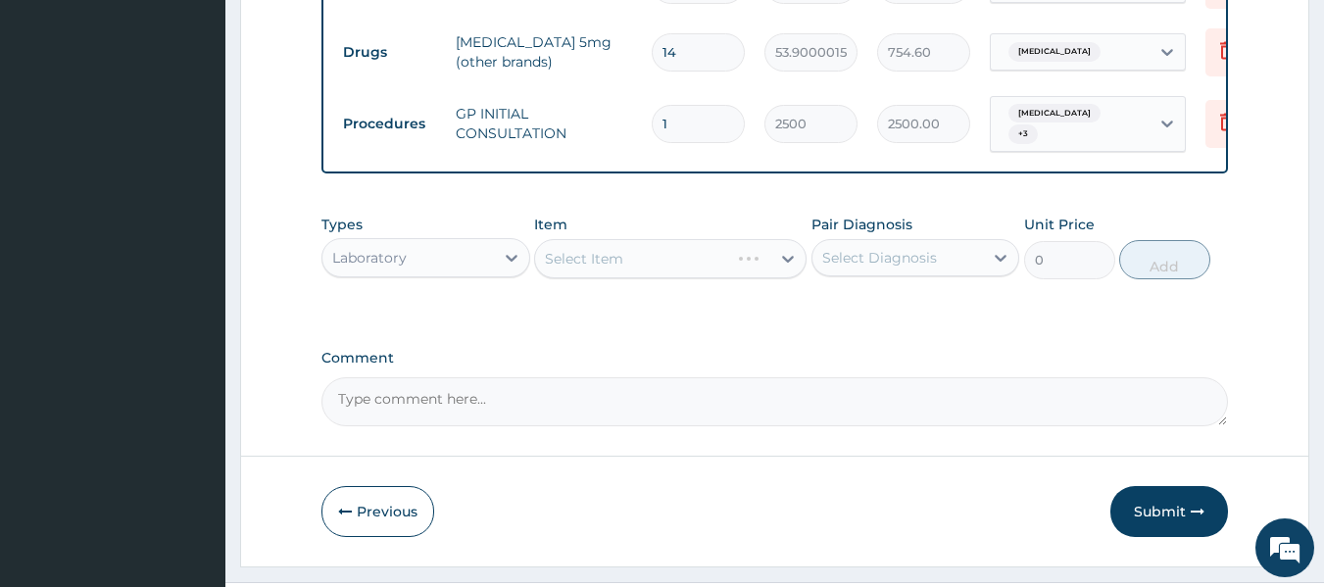
click at [868, 268] on div "Select Diagnosis" at bounding box center [879, 258] width 115 height 20
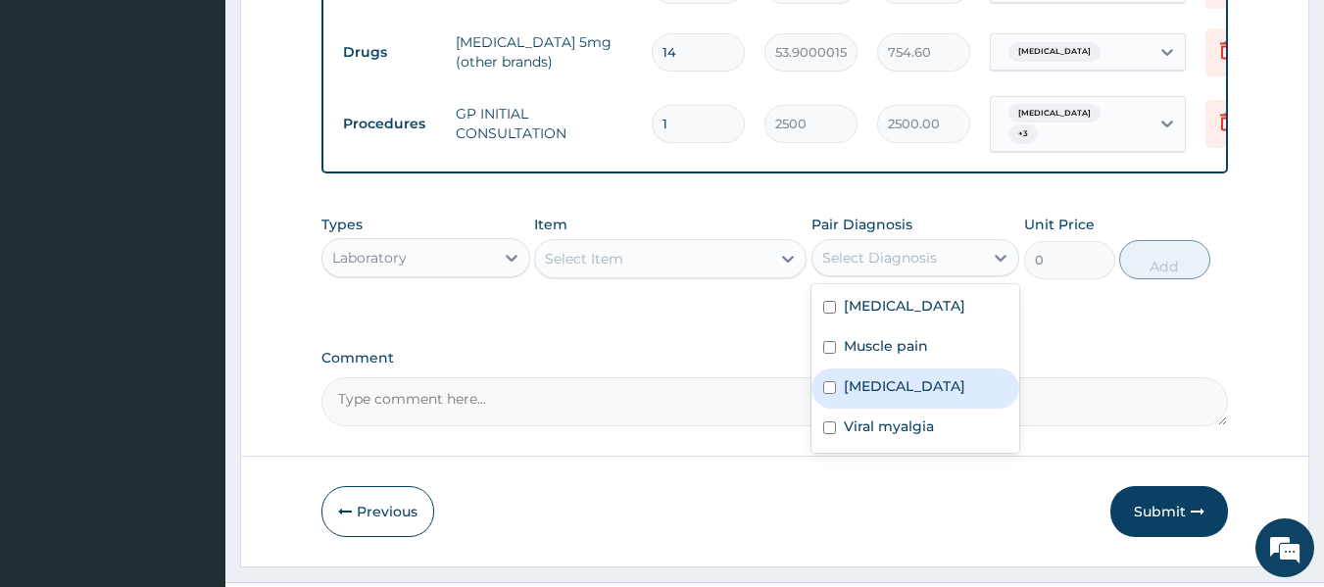
click at [832, 394] on input "checkbox" at bounding box center [829, 387] width 13 height 13
checkbox input "true"
click at [725, 274] on div "Select Item" at bounding box center [652, 258] width 235 height 31
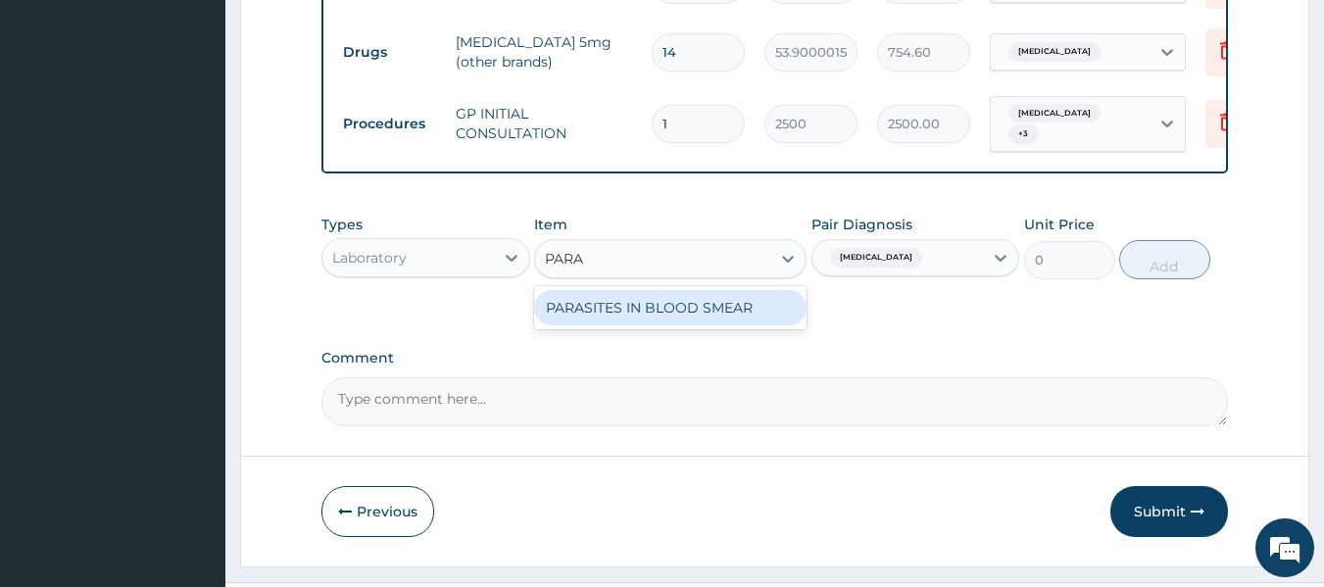
type input "PARAS"
click at [712, 324] on div "PARASITES IN BLOOD SMEAR" at bounding box center [670, 307] width 272 height 35
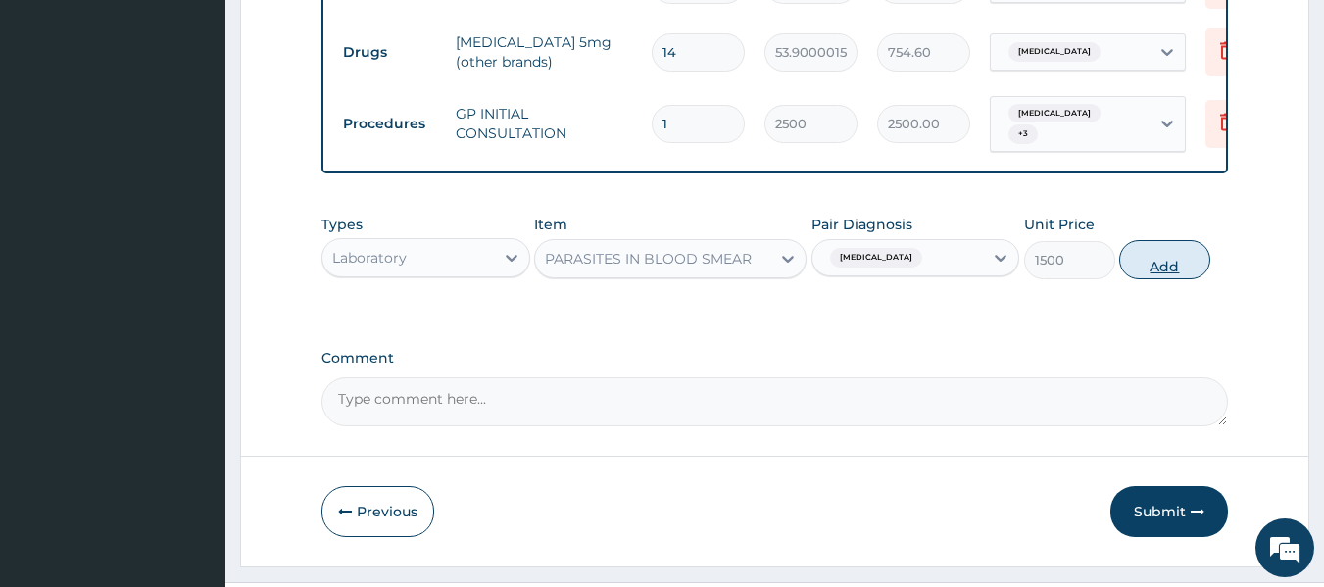
click at [1171, 278] on button "Add" at bounding box center [1164, 259] width 91 height 39
type input "0"
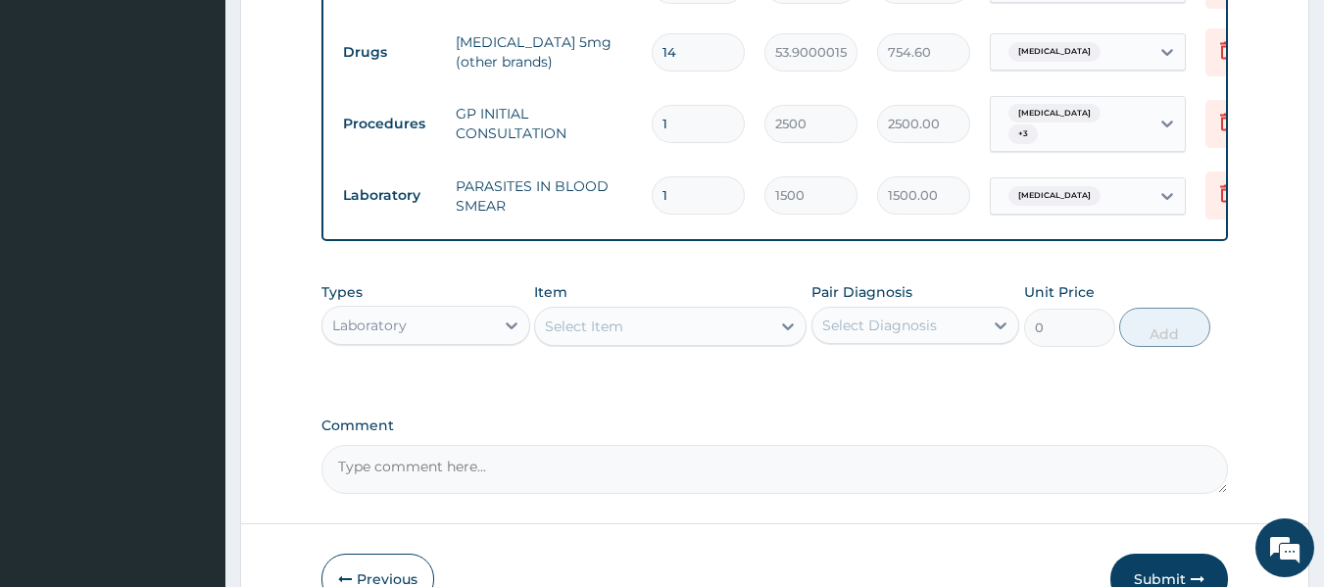
click at [575, 336] on div "Select Item" at bounding box center [584, 327] width 78 height 20
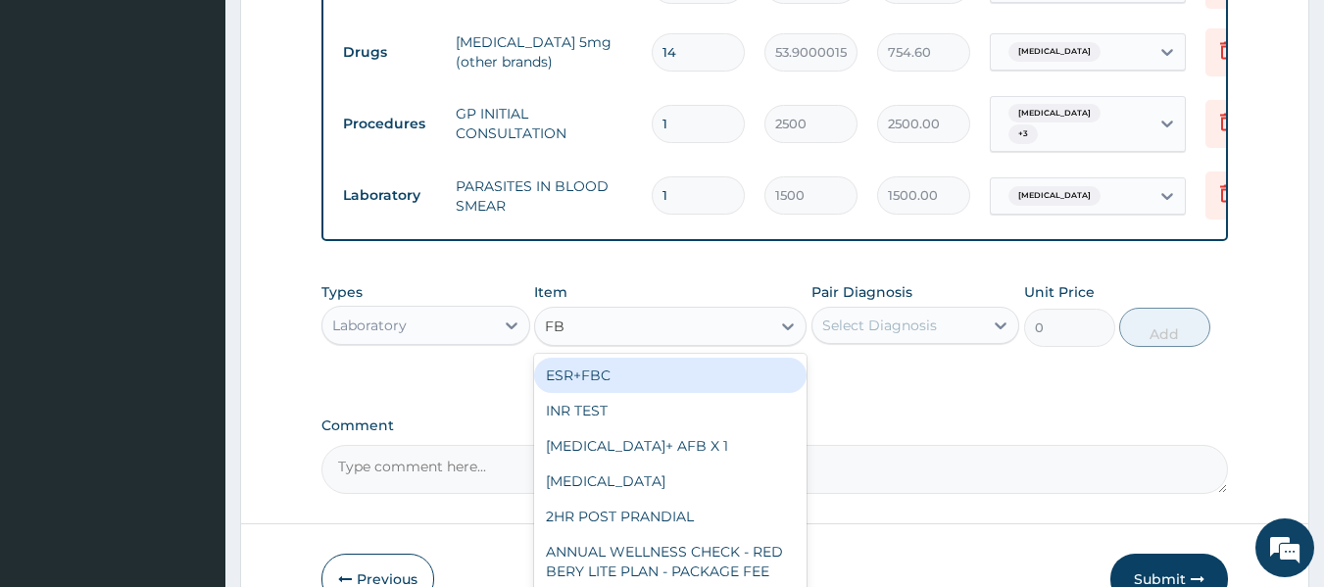
type input "FBC"
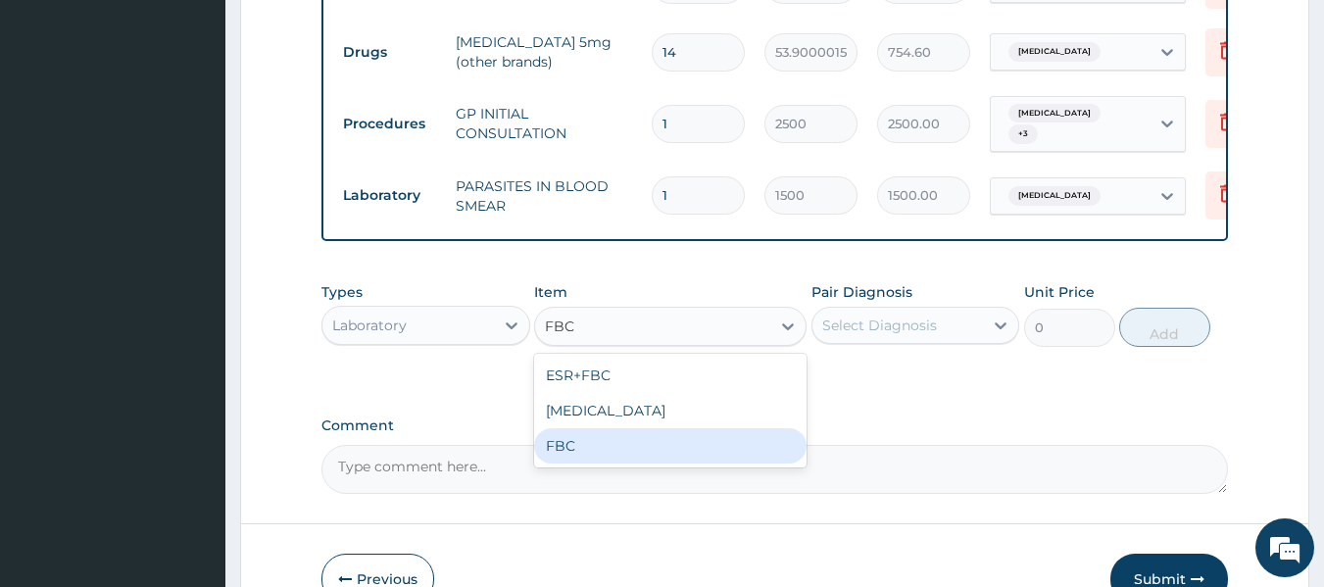
click at [617, 464] on div "FBC" at bounding box center [670, 445] width 272 height 35
type input "2500"
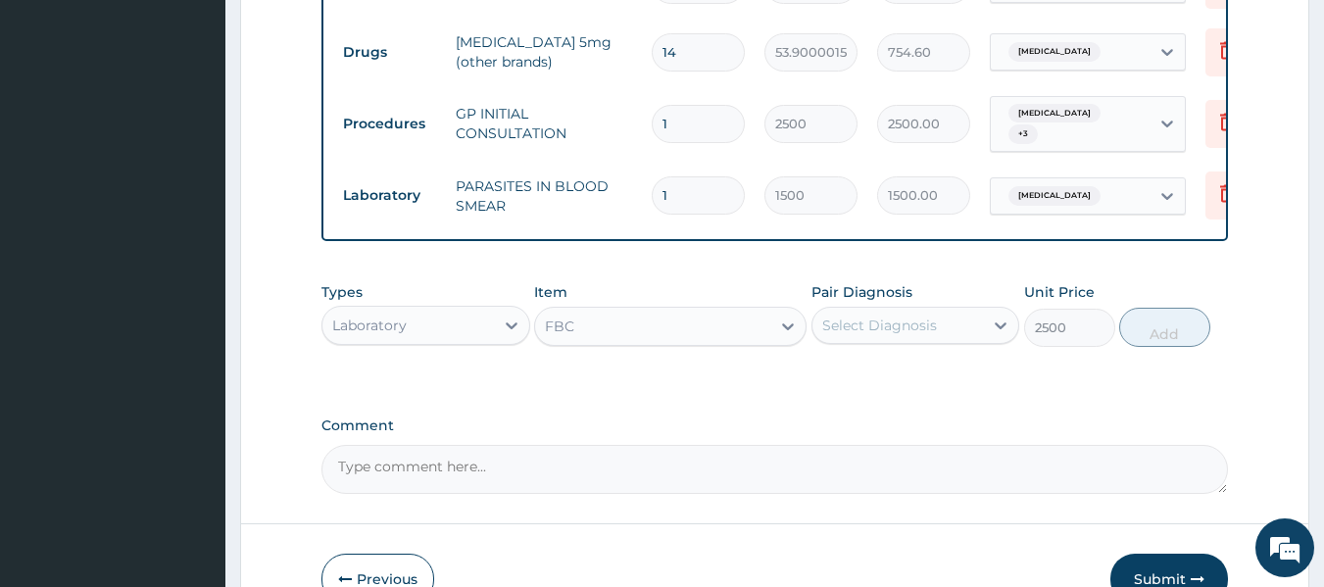
click at [890, 335] on div "Select Diagnosis" at bounding box center [879, 326] width 115 height 20
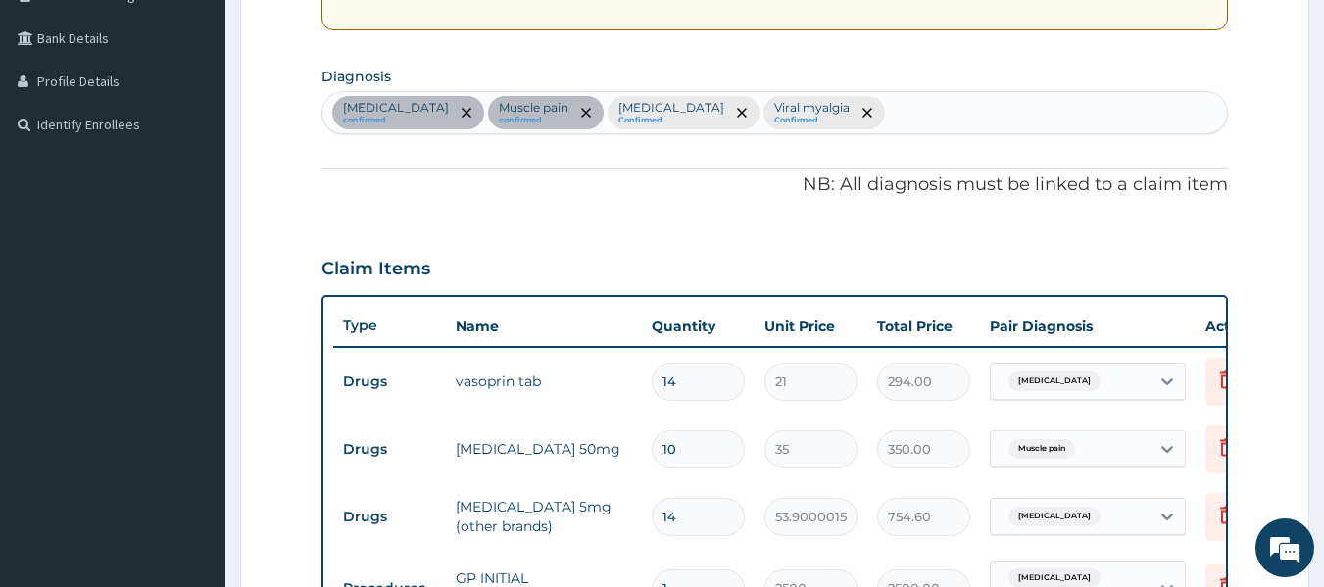
scroll to position [311, 0]
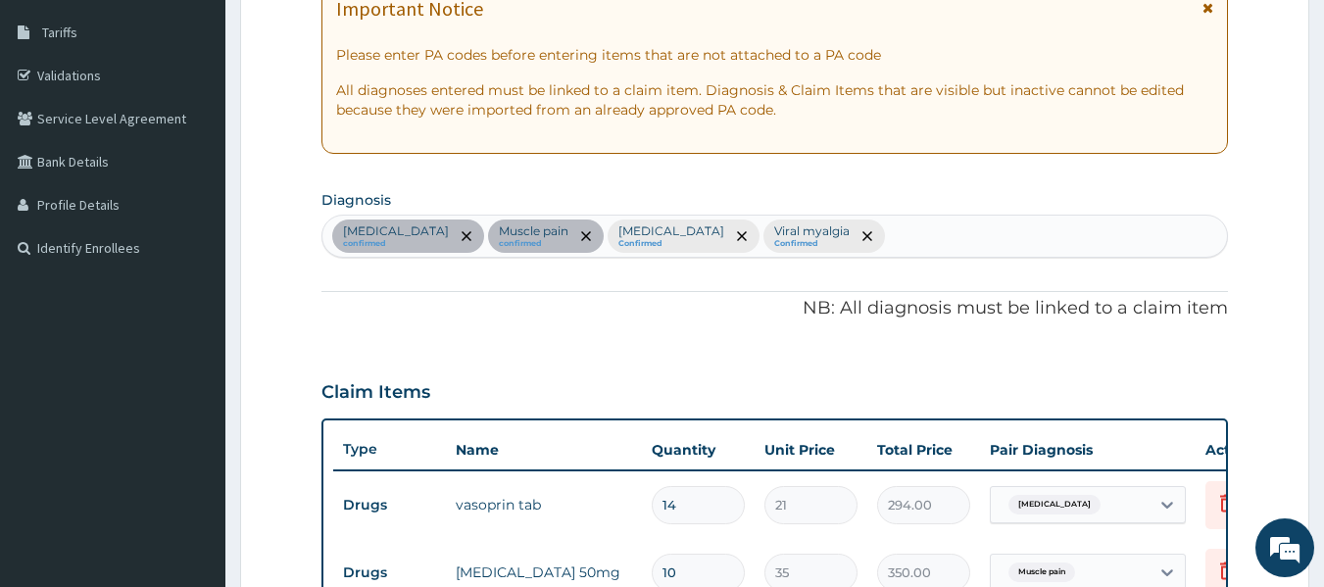
click at [879, 243] on div "Essential hypertension confirmed Muscle pain confirmed Malaria Confirmed Viral …" at bounding box center [775, 236] width 906 height 41
type input "[MEDICAL_DATA]"
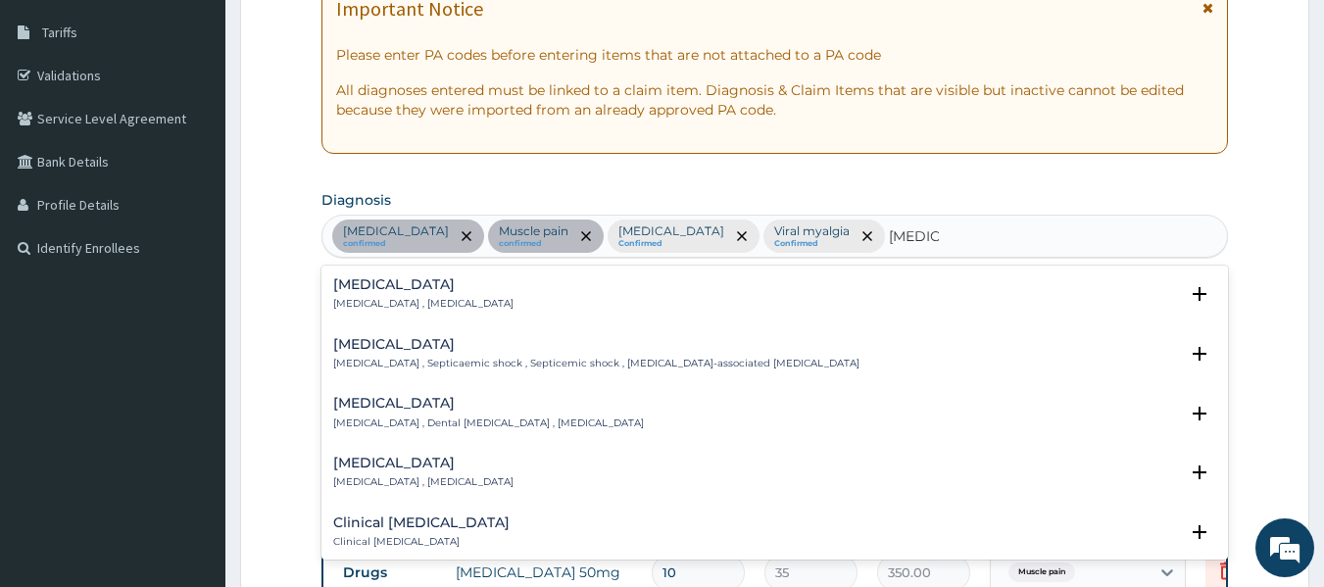
click at [370, 282] on h4 "[MEDICAL_DATA]" at bounding box center [423, 284] width 180 height 15
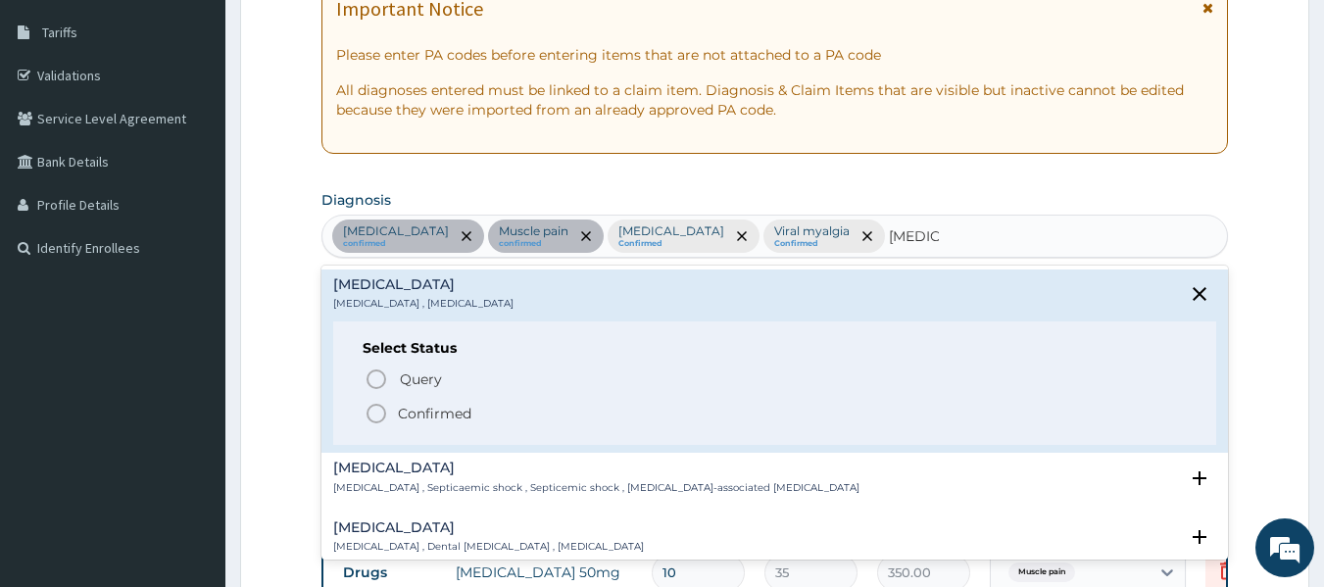
click at [382, 416] on icon "status option filled" at bounding box center [377, 414] width 24 height 24
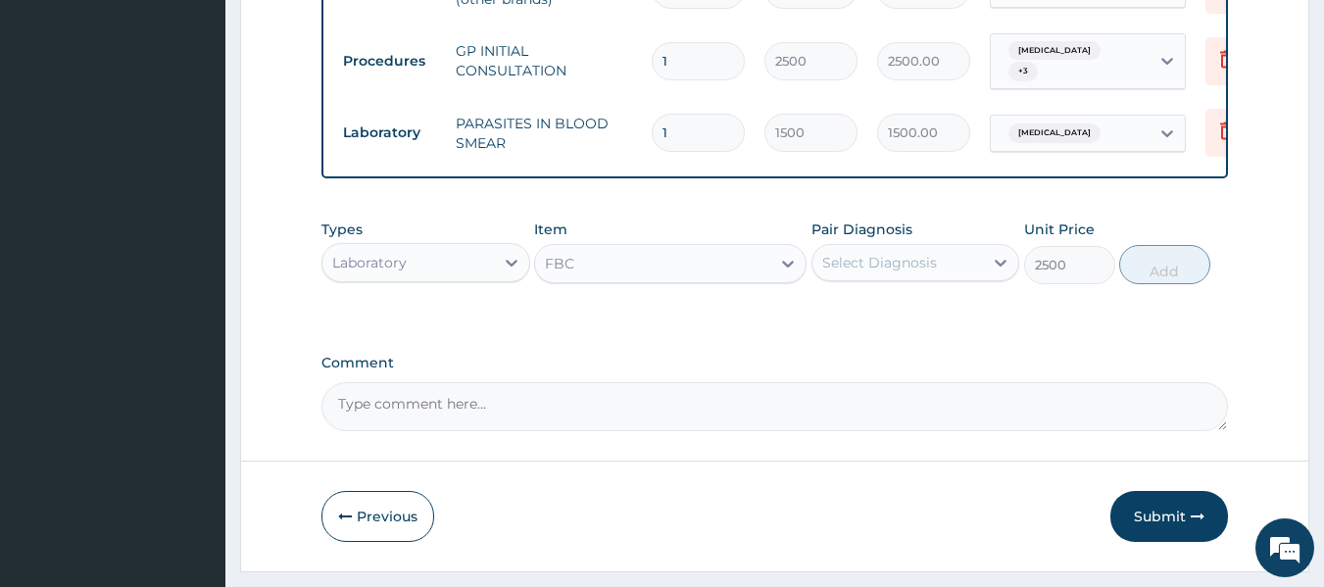
scroll to position [997, 0]
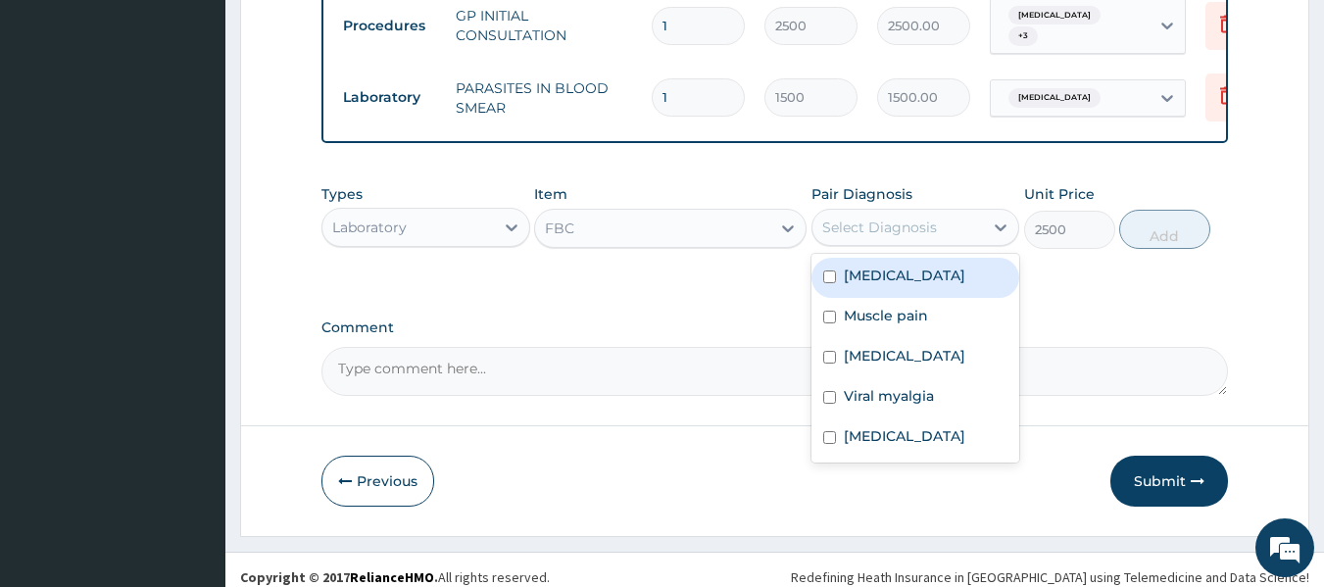
click at [891, 237] on div "Select Diagnosis" at bounding box center [879, 228] width 115 height 20
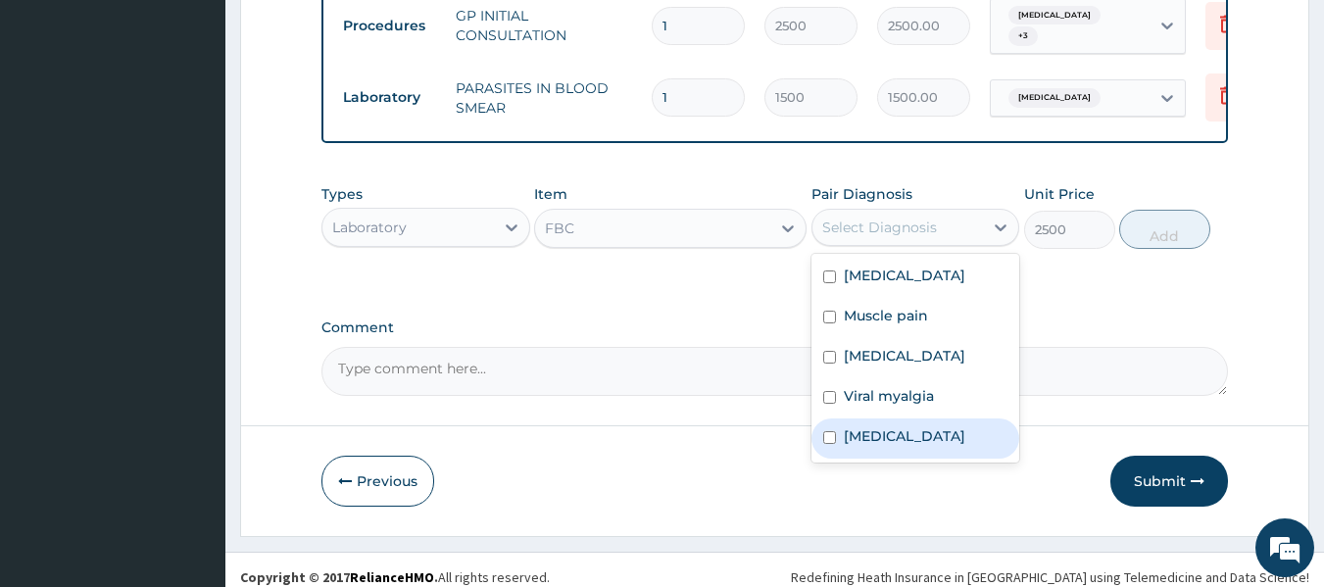
click at [830, 444] on input "checkbox" at bounding box center [829, 437] width 13 height 13
checkbox input "true"
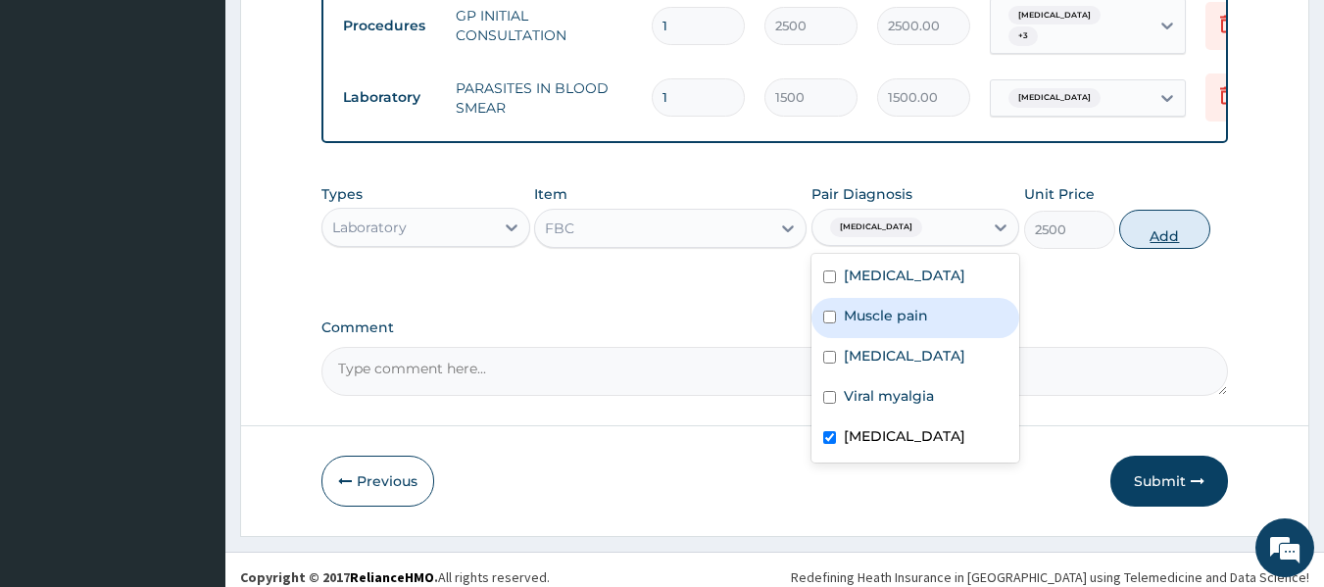
click at [1130, 249] on button "Add" at bounding box center [1164, 229] width 91 height 39
type input "0"
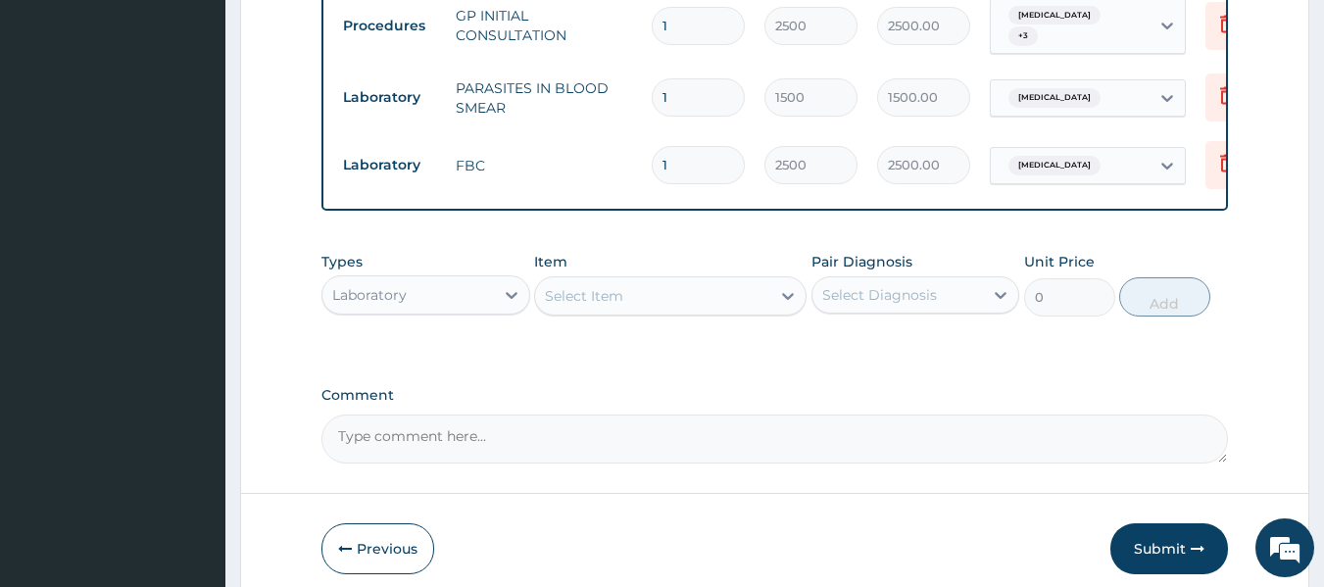
click at [567, 306] on div "Select Item" at bounding box center [584, 296] width 78 height 20
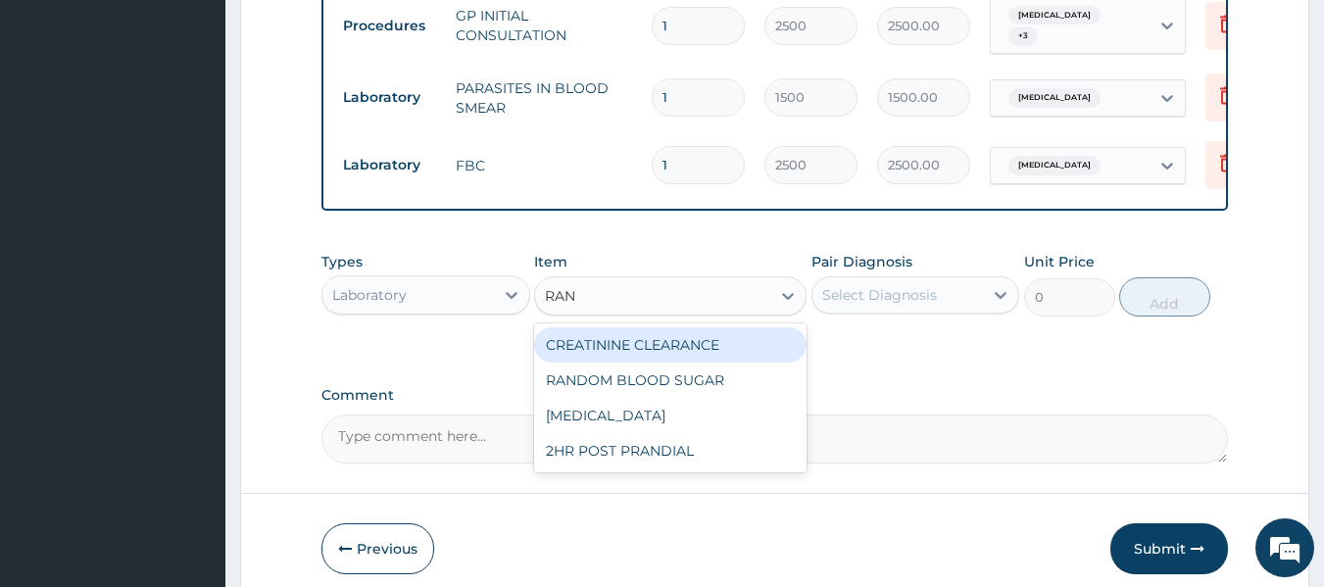
type input "RAND"
click at [641, 356] on div "RANDOM BLOOD SUGAR" at bounding box center [670, 344] width 272 height 35
type input "1000"
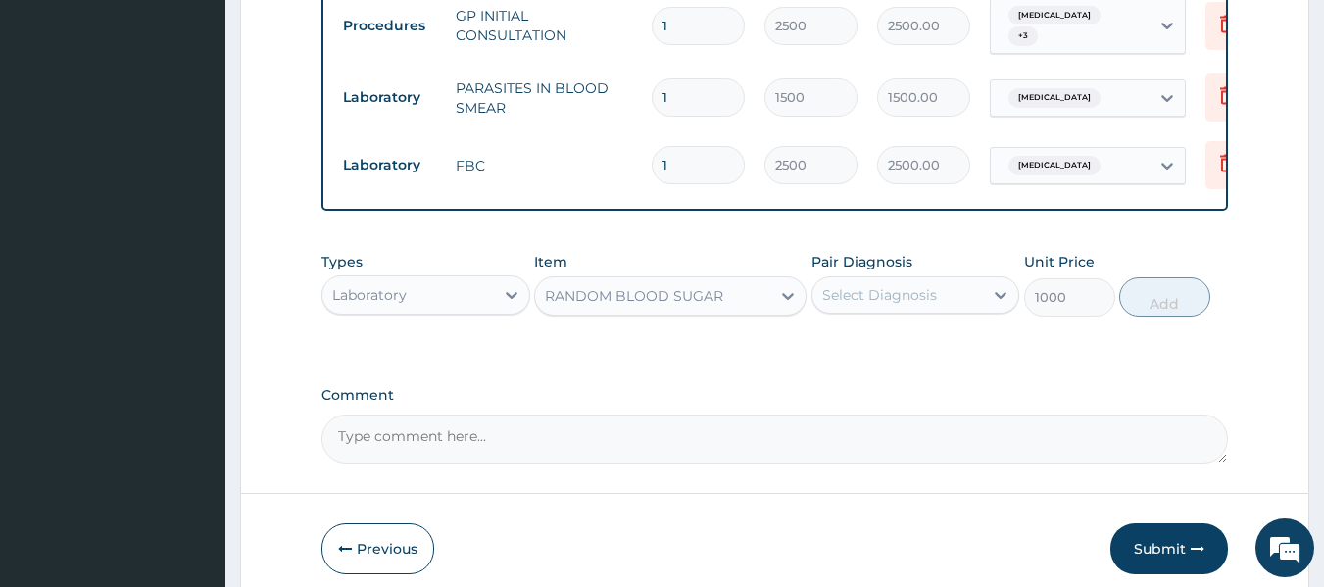
click at [832, 305] on div "Select Diagnosis" at bounding box center [879, 295] width 115 height 20
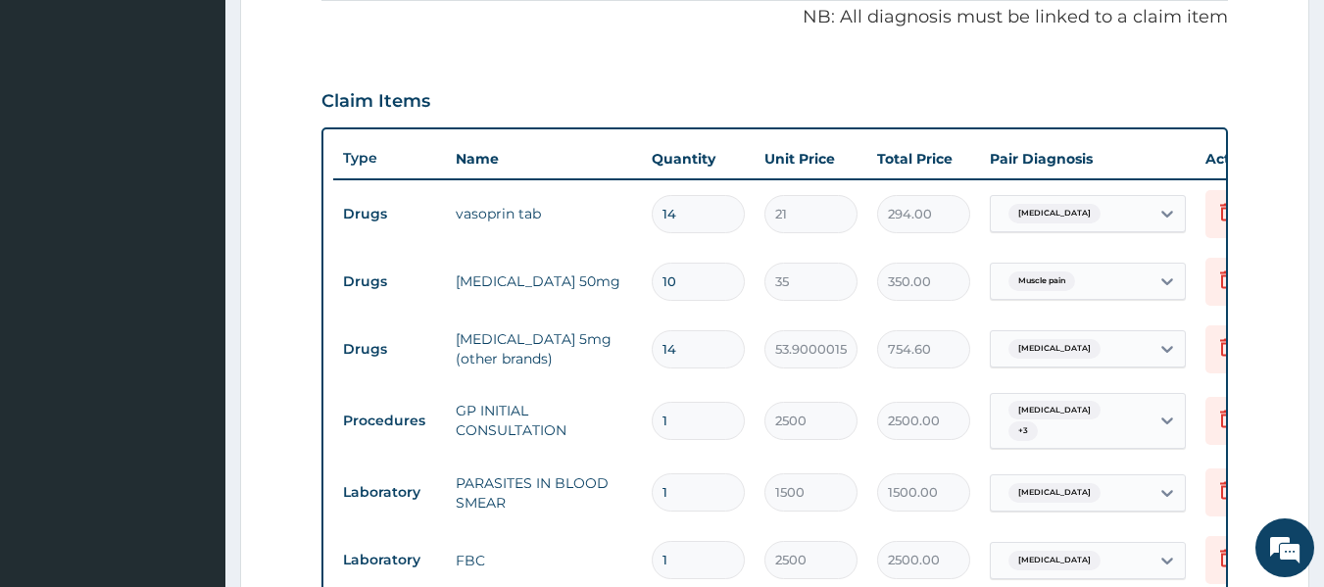
scroll to position [409, 0]
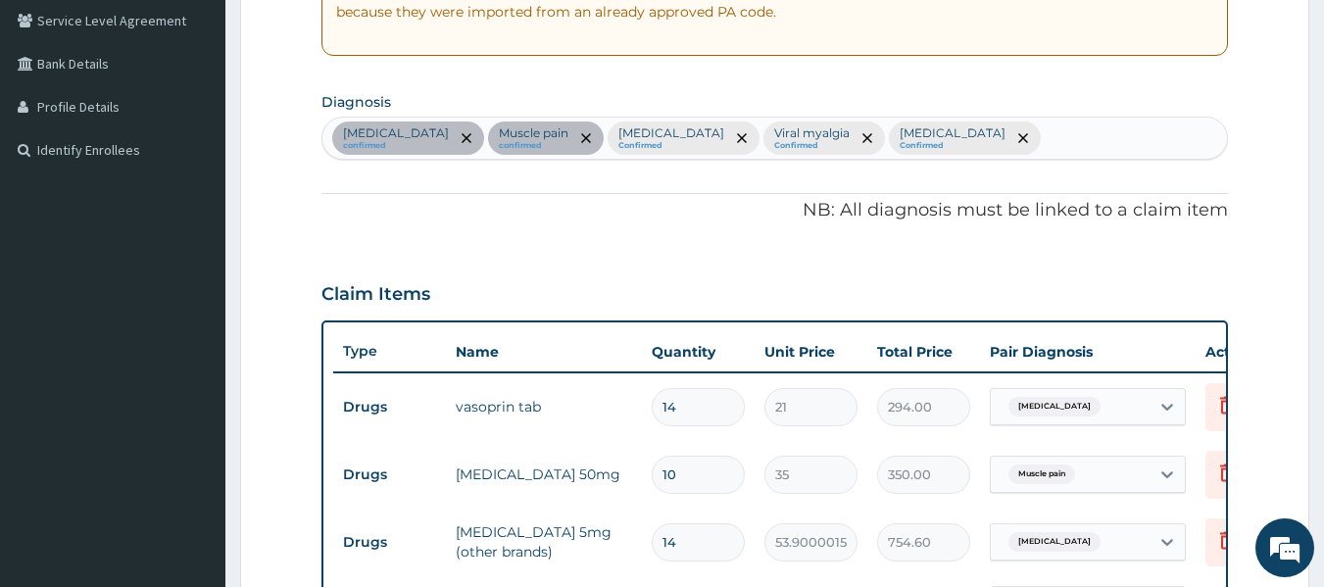
click at [973, 151] on div "Essential hypertension confirmed Muscle pain confirmed Malaria Confirmed Viral …" at bounding box center [775, 138] width 906 height 41
click at [958, 140] on div "Essential hypertension confirmed Muscle pain confirmed Malaria Confirmed Viral …" at bounding box center [775, 138] width 906 height 41
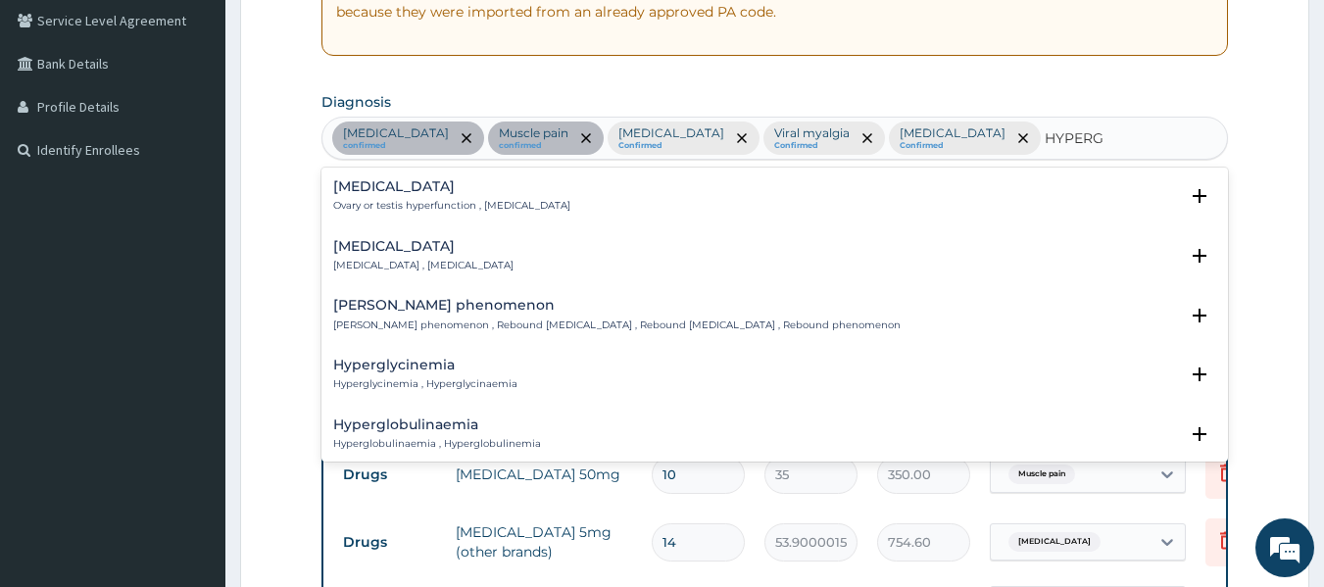
type input "HYPERGL"
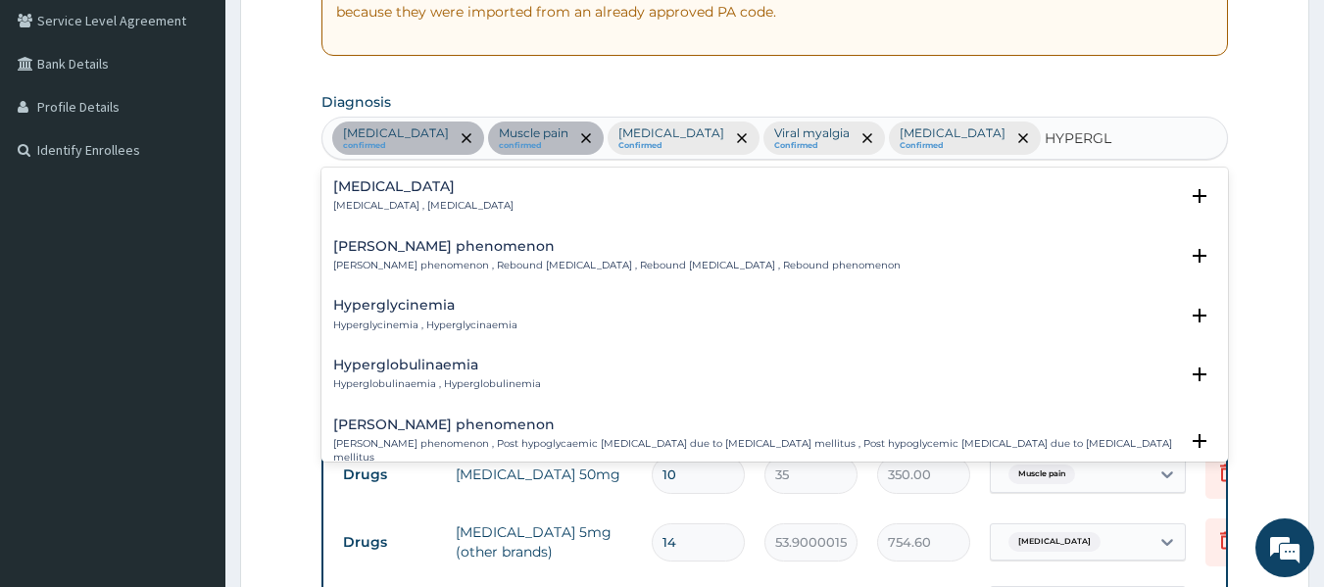
click at [384, 173] on div "Hyperglycemia Hyperglycemia , Hyperglycaemia Select Status Query Query covers s…" at bounding box center [775, 202] width 908 height 60
click at [368, 210] on p "Hyperglycemia , Hyperglycaemia" at bounding box center [423, 206] width 180 height 14
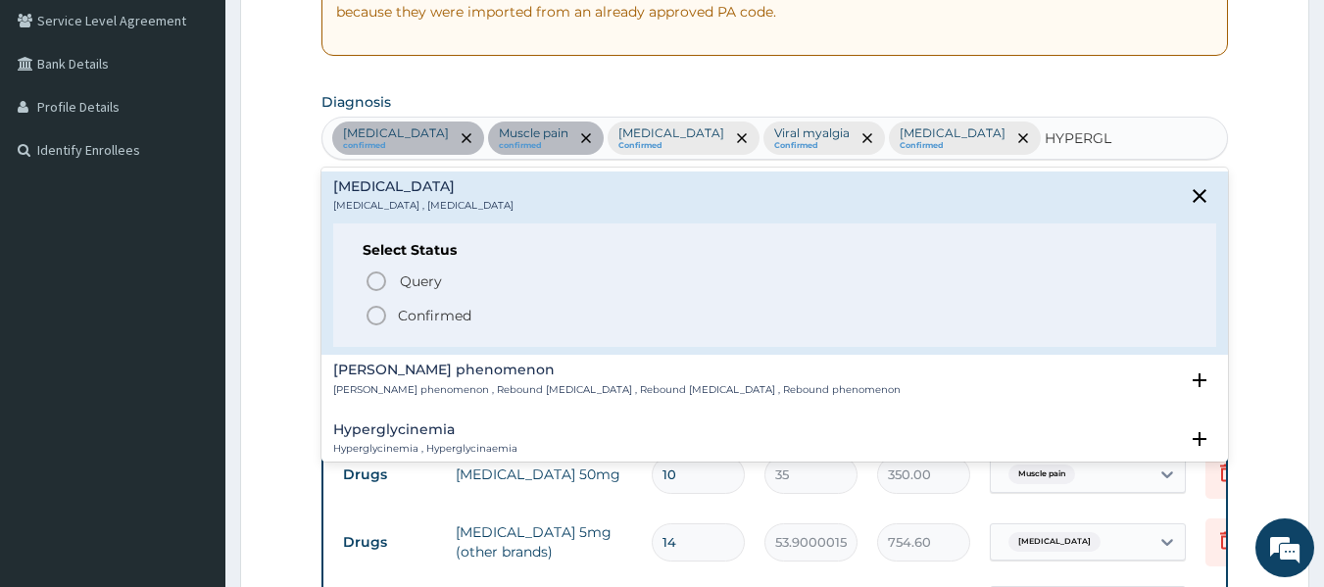
click at [372, 314] on icon "status option filled" at bounding box center [377, 316] width 24 height 24
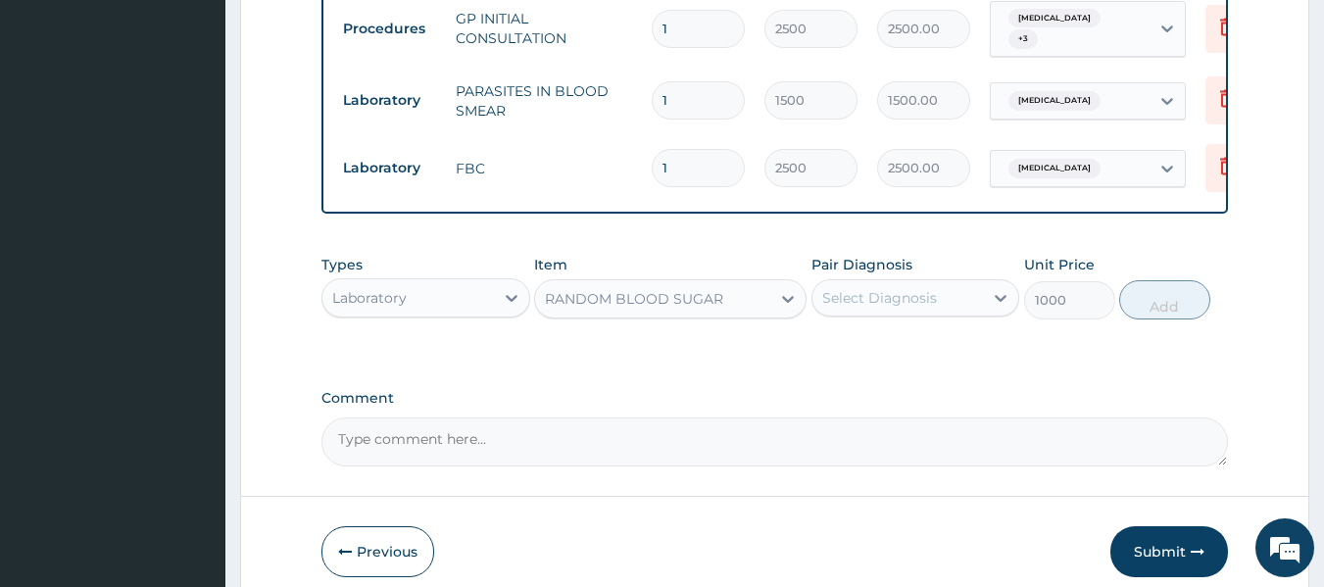
scroll to position [997, 0]
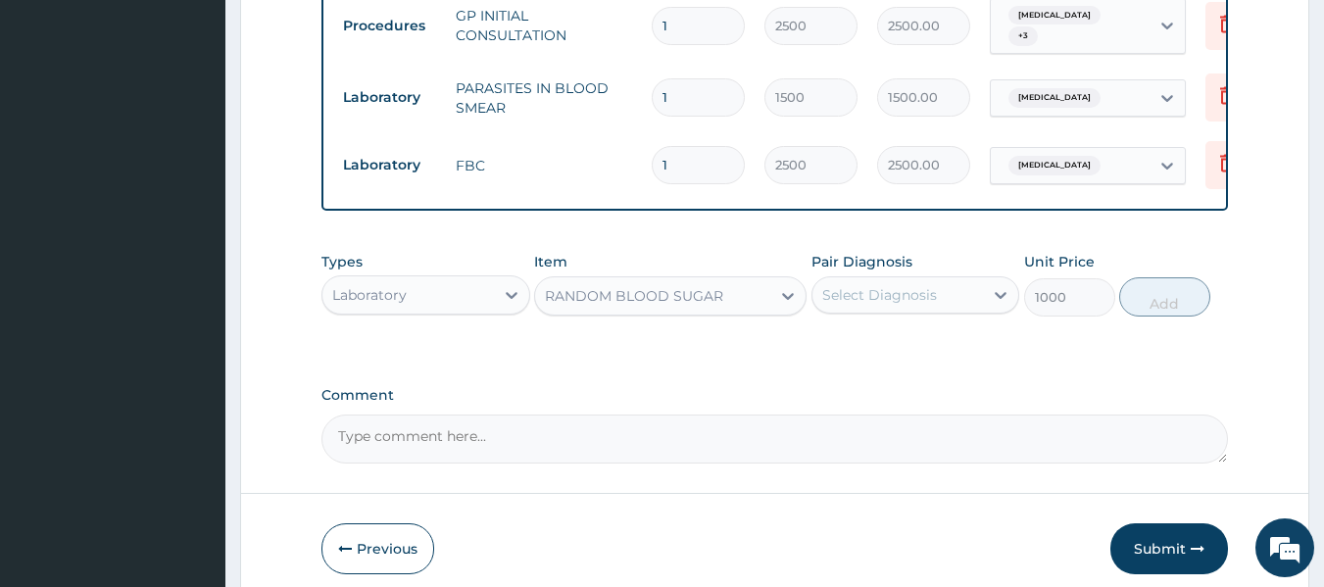
click at [920, 305] on div "Select Diagnosis" at bounding box center [879, 295] width 115 height 20
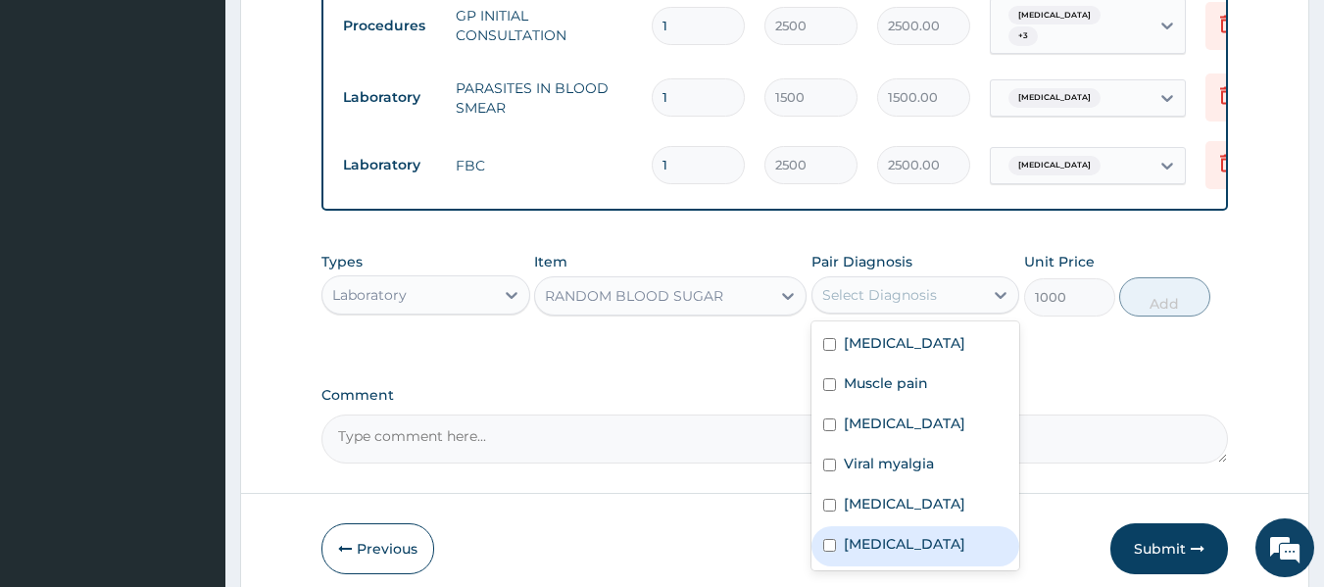
click at [839, 560] on div "Hyperglycemia" at bounding box center [916, 546] width 209 height 40
checkbox input "true"
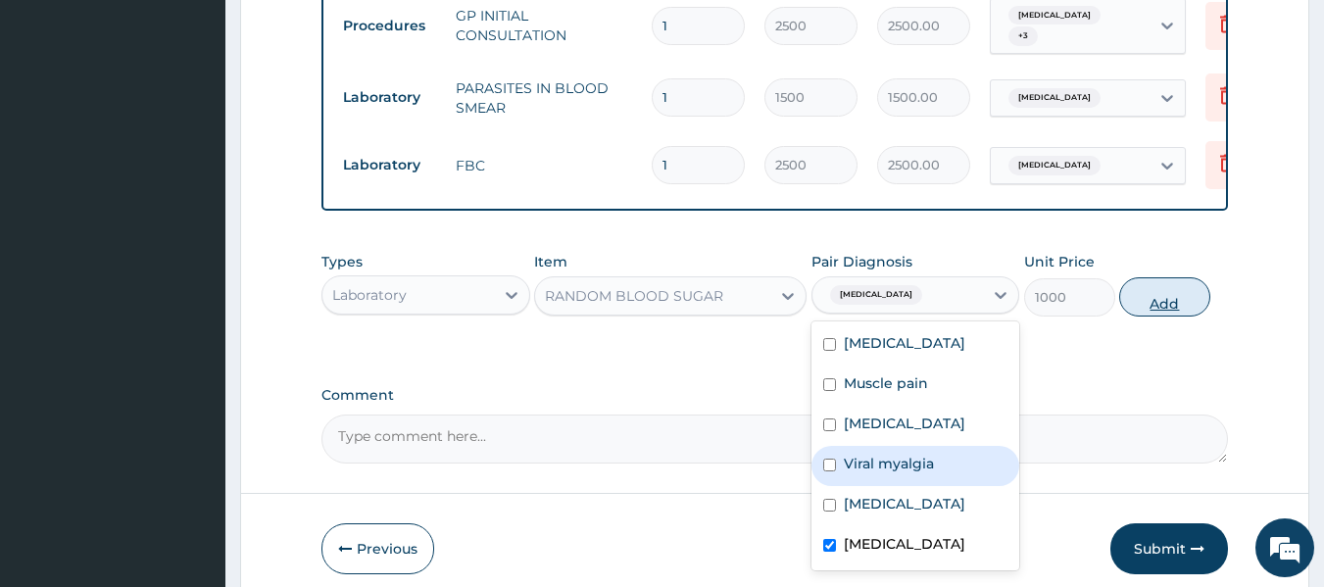
click at [1174, 306] on button "Add" at bounding box center [1164, 296] width 91 height 39
type input "0"
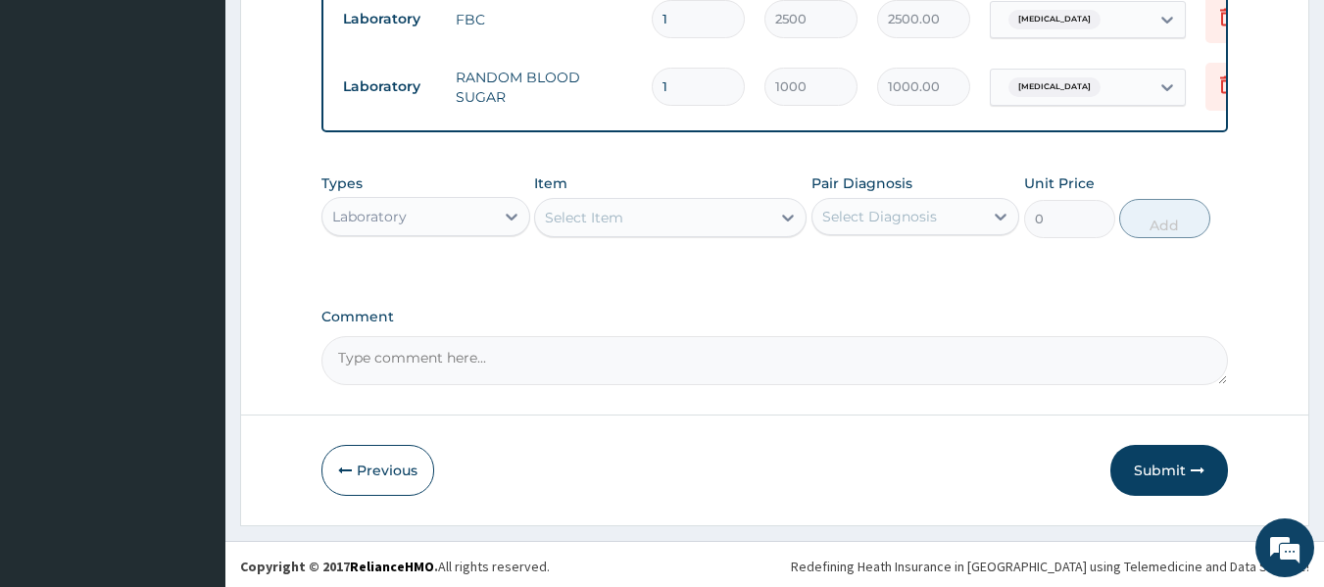
scroll to position [1161, 0]
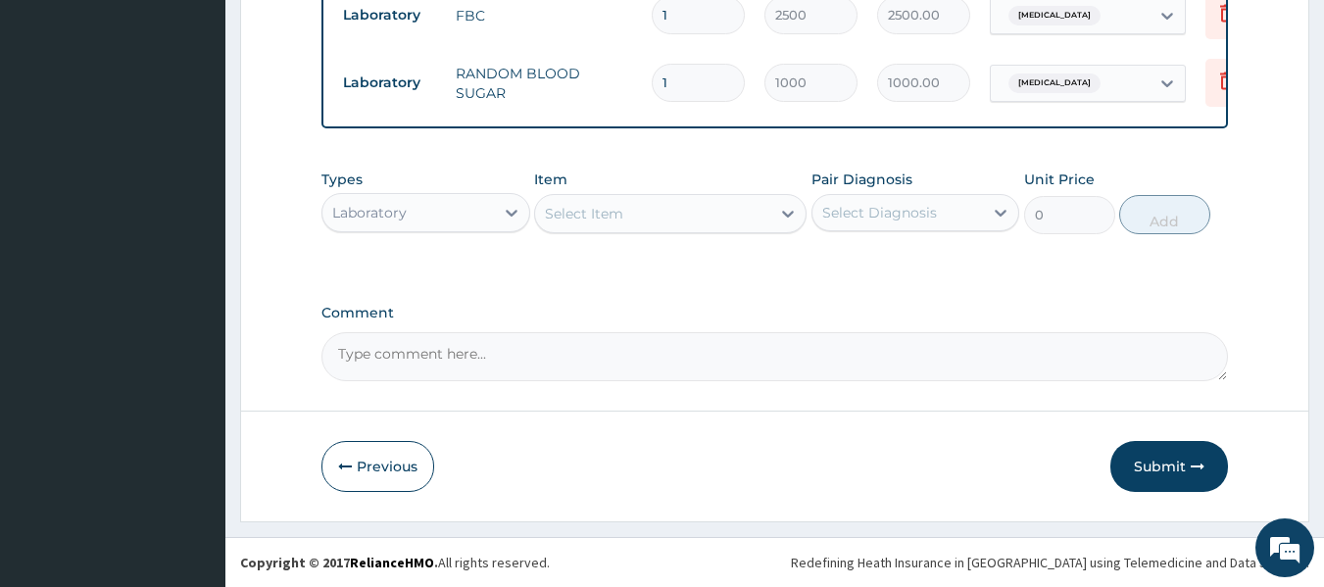
click at [469, 227] on div "Laboratory" at bounding box center [408, 212] width 172 height 31
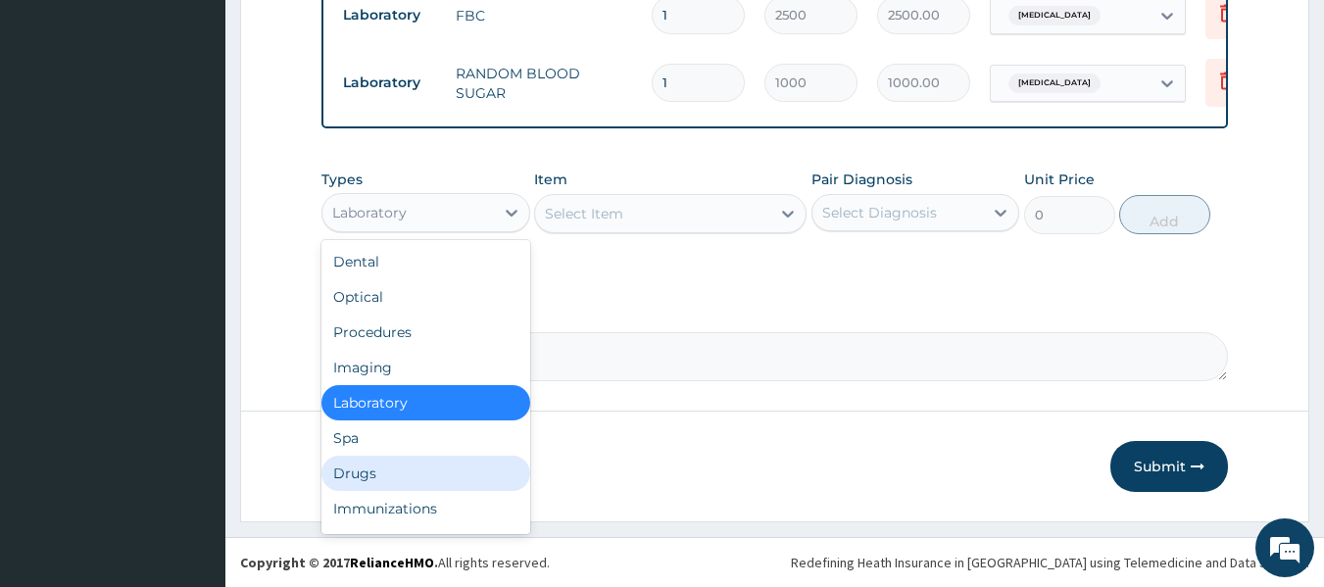
click at [416, 469] on div "Drugs" at bounding box center [425, 473] width 209 height 35
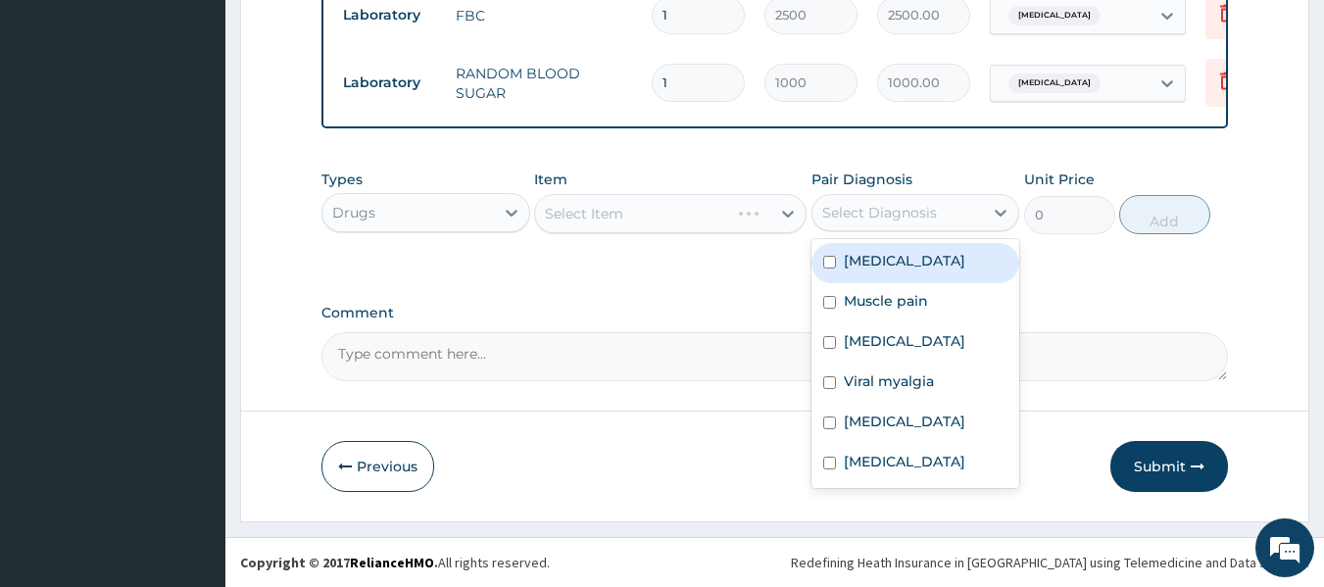
click at [851, 217] on div "Select Diagnosis" at bounding box center [879, 213] width 115 height 20
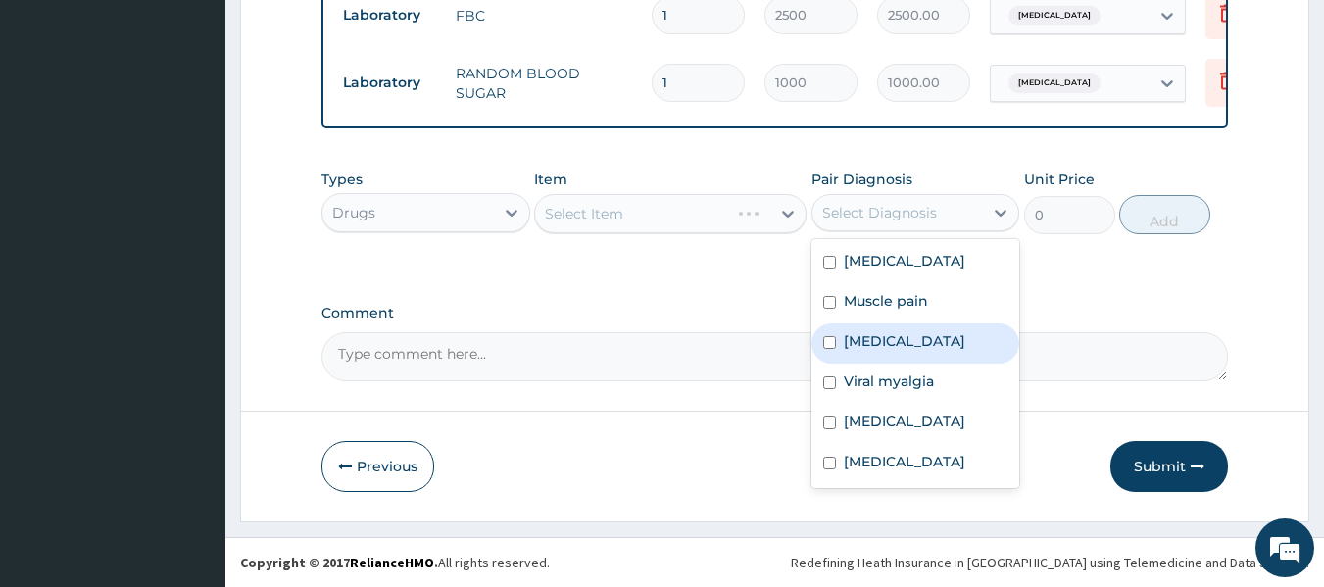
click at [823, 338] on input "checkbox" at bounding box center [829, 342] width 13 height 13
checkbox input "true"
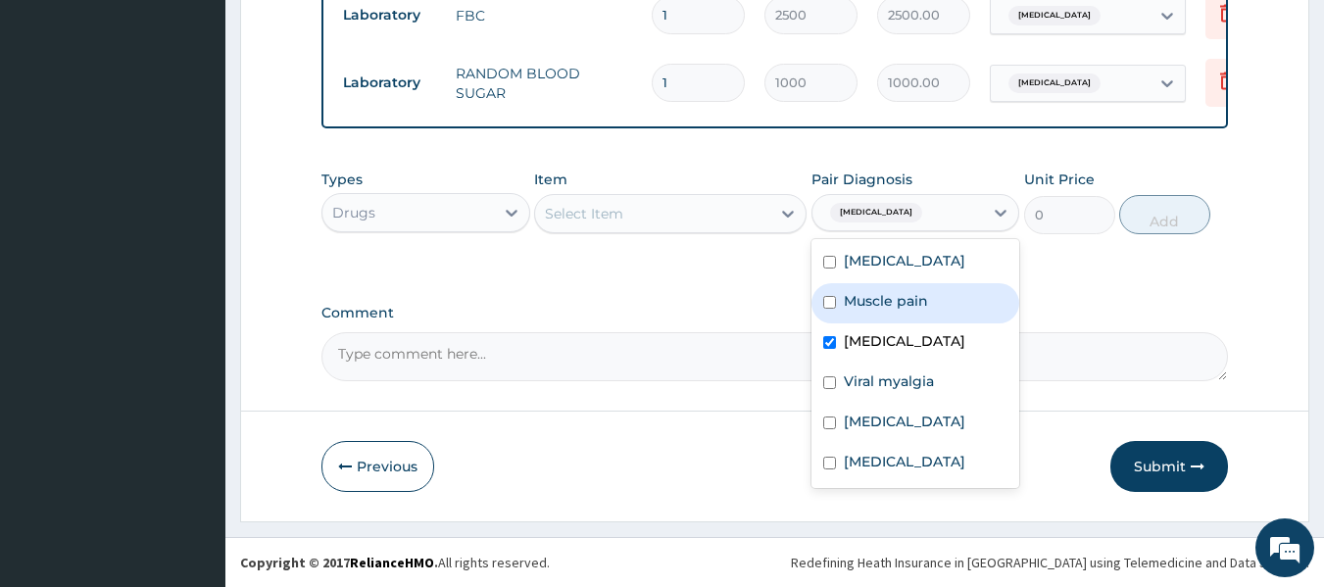
click at [683, 213] on div "Select Item" at bounding box center [652, 213] width 235 height 31
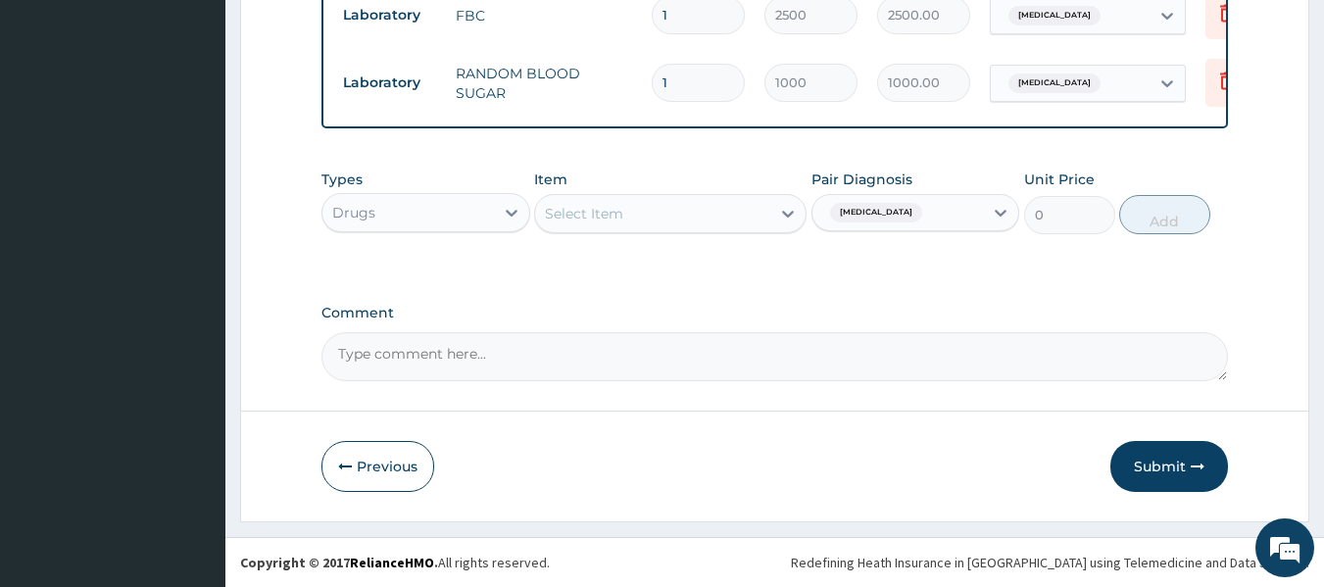
click at [694, 213] on div "Select Item" at bounding box center [652, 213] width 235 height 31
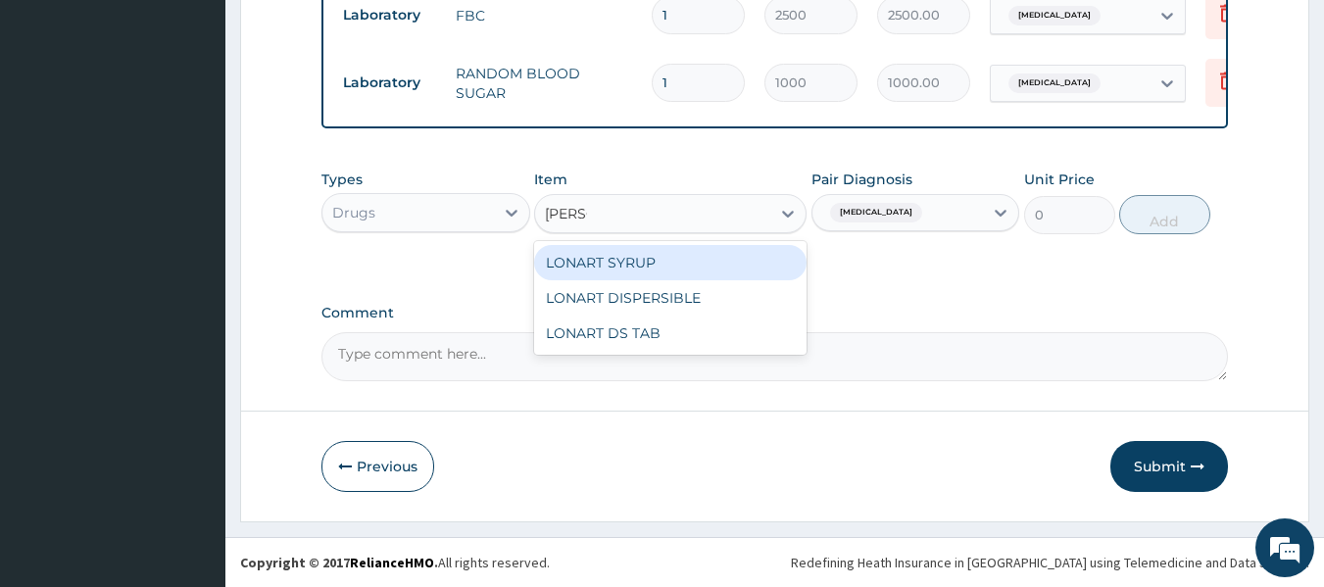
type input "LONAR"
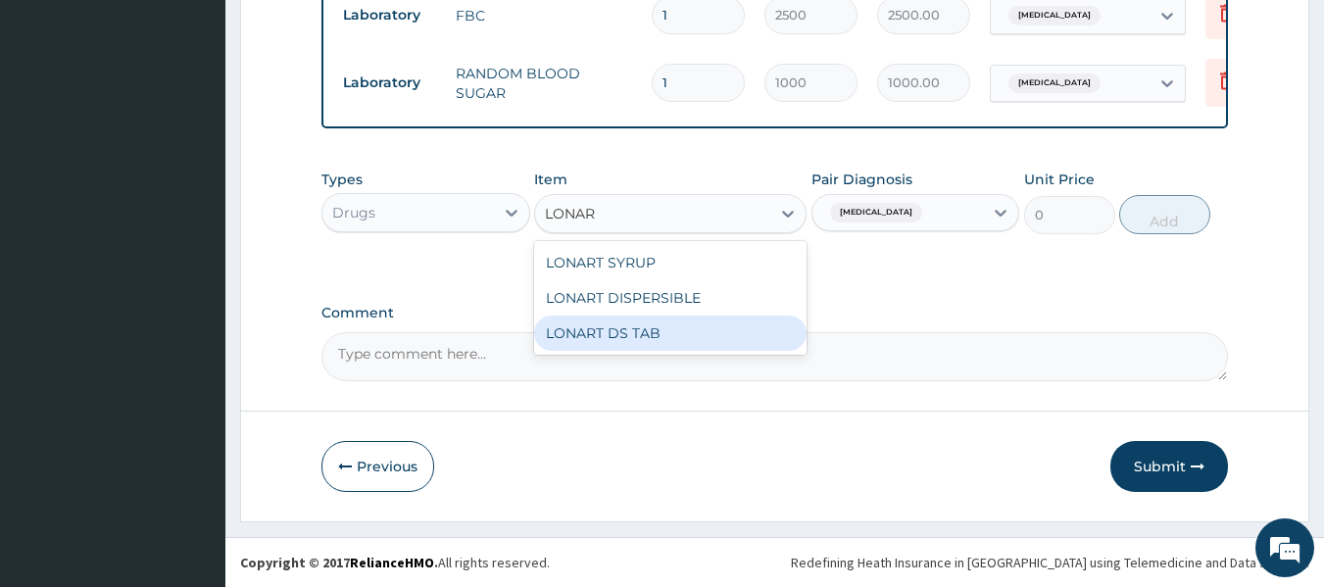
drag, startPoint x: 655, startPoint y: 335, endPoint x: 668, endPoint y: 340, distance: 14.6
click at [658, 338] on div "LONART DS TAB" at bounding box center [670, 333] width 272 height 35
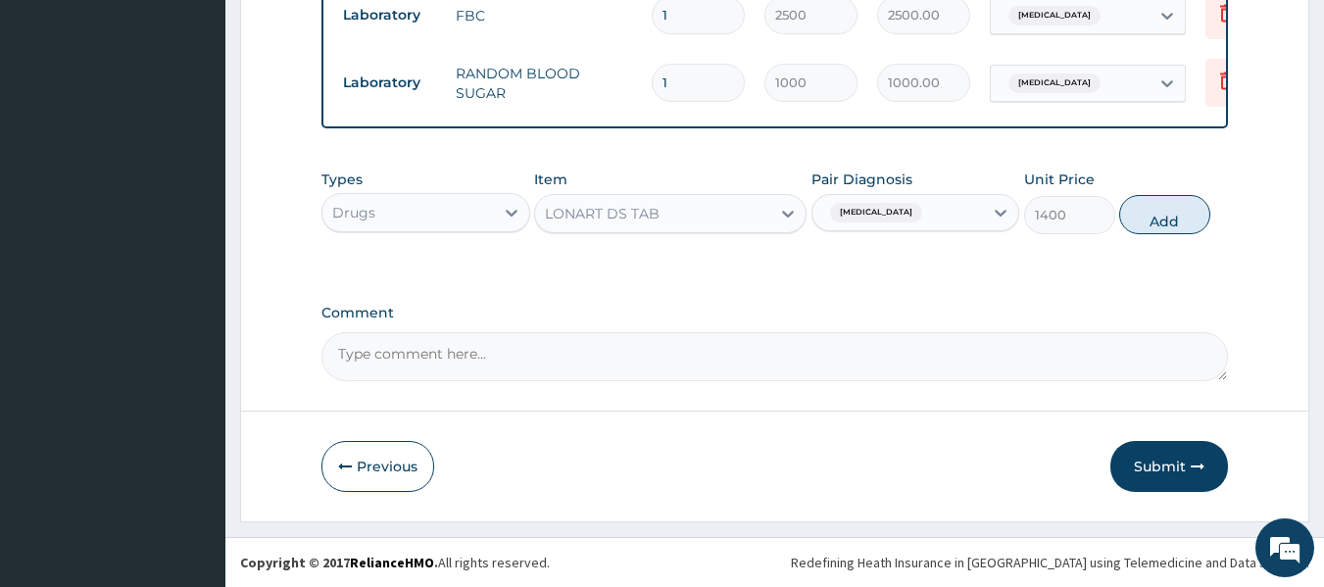
drag, startPoint x: 1140, startPoint y: 219, endPoint x: 1023, endPoint y: 225, distance: 116.8
click at [1138, 222] on button "Add" at bounding box center [1164, 214] width 91 height 39
type input "0"
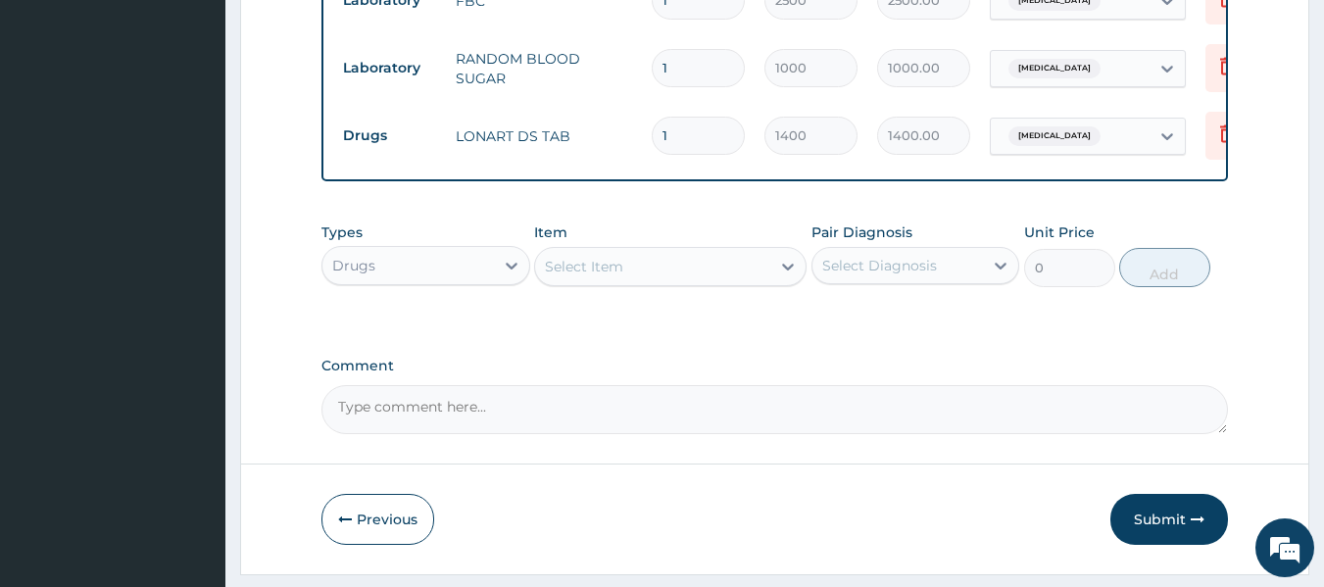
click at [611, 276] on div "Select Item" at bounding box center [584, 267] width 78 height 20
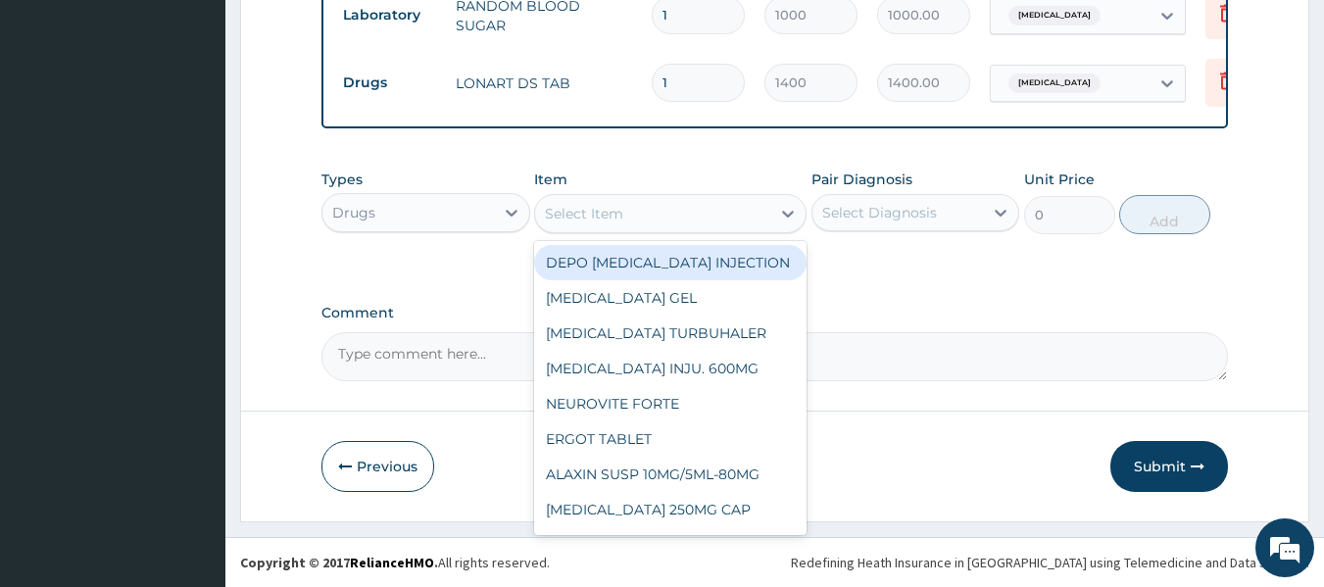
scroll to position [1229, 0]
click at [1141, 464] on button "Submit" at bounding box center [1169, 466] width 118 height 51
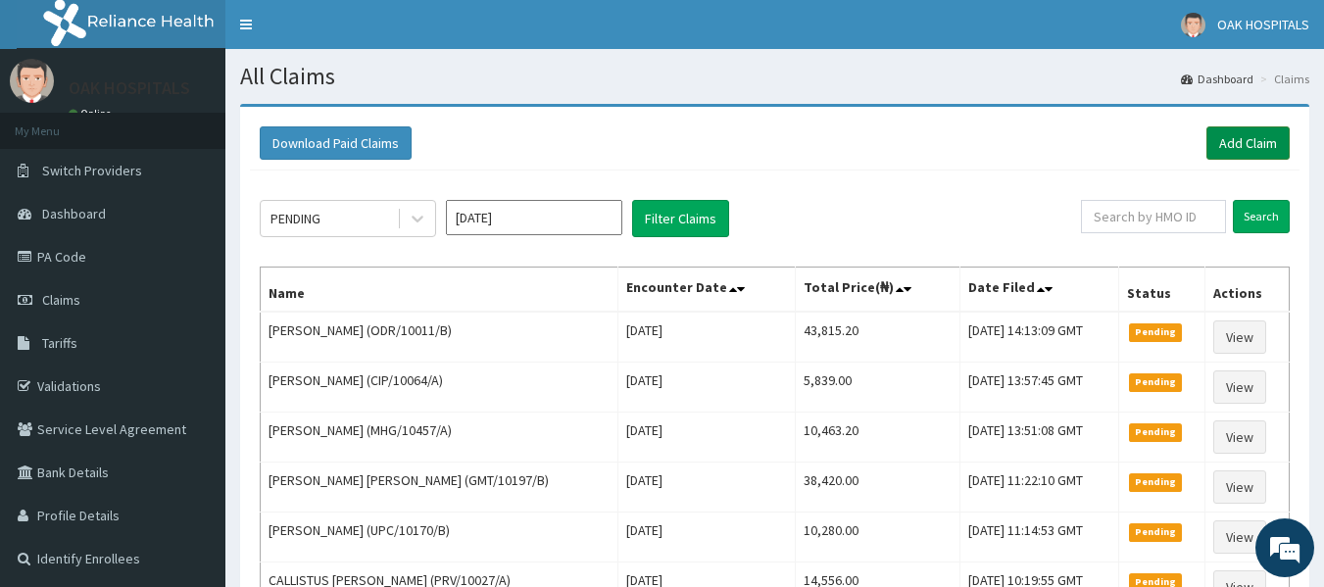
click at [1258, 146] on link "Add Claim" at bounding box center [1248, 142] width 83 height 33
click at [1227, 140] on link "Add Claim" at bounding box center [1248, 142] width 83 height 33
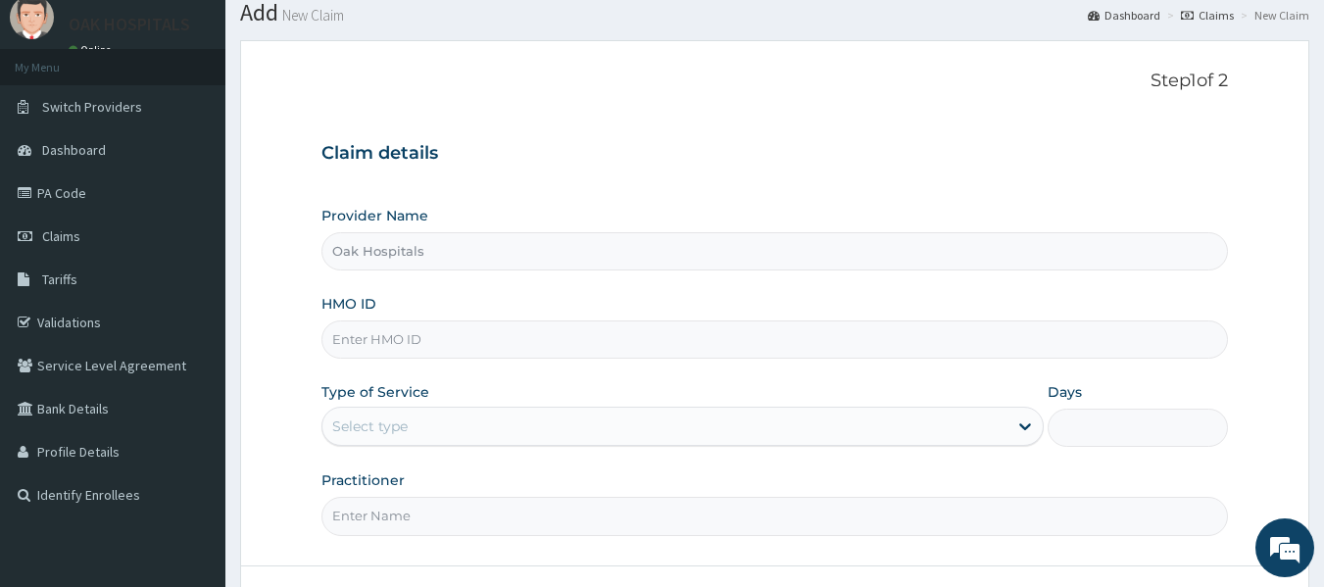
scroll to position [98, 0]
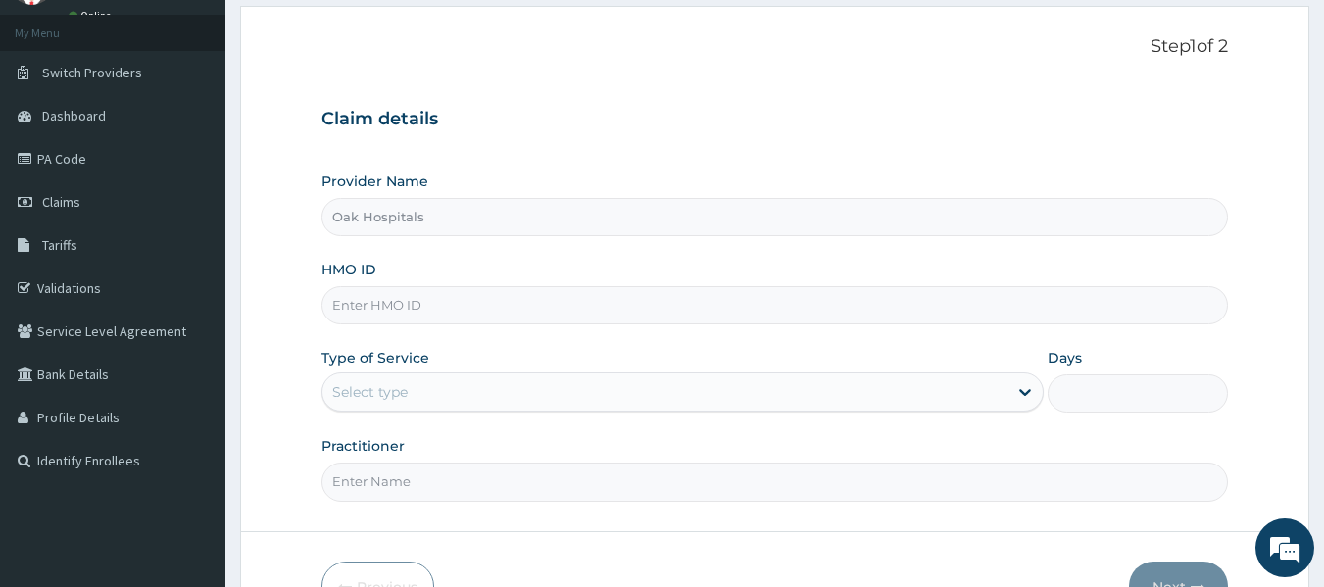
click at [463, 308] on input "HMO ID" at bounding box center [775, 305] width 908 height 38
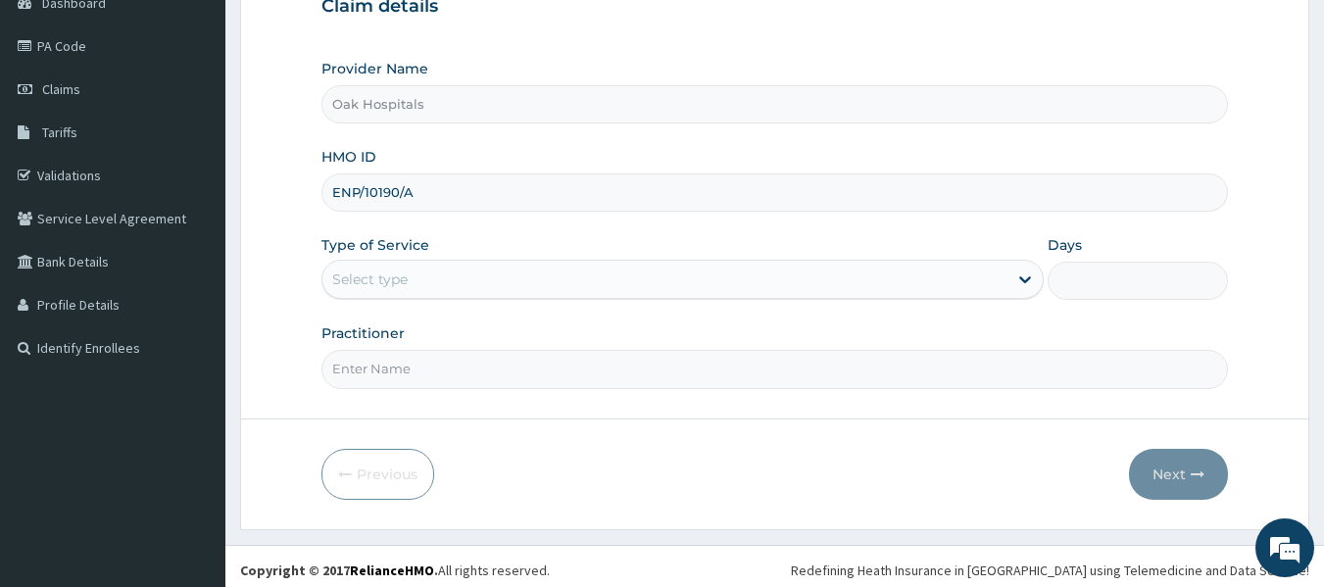
scroll to position [219, 0]
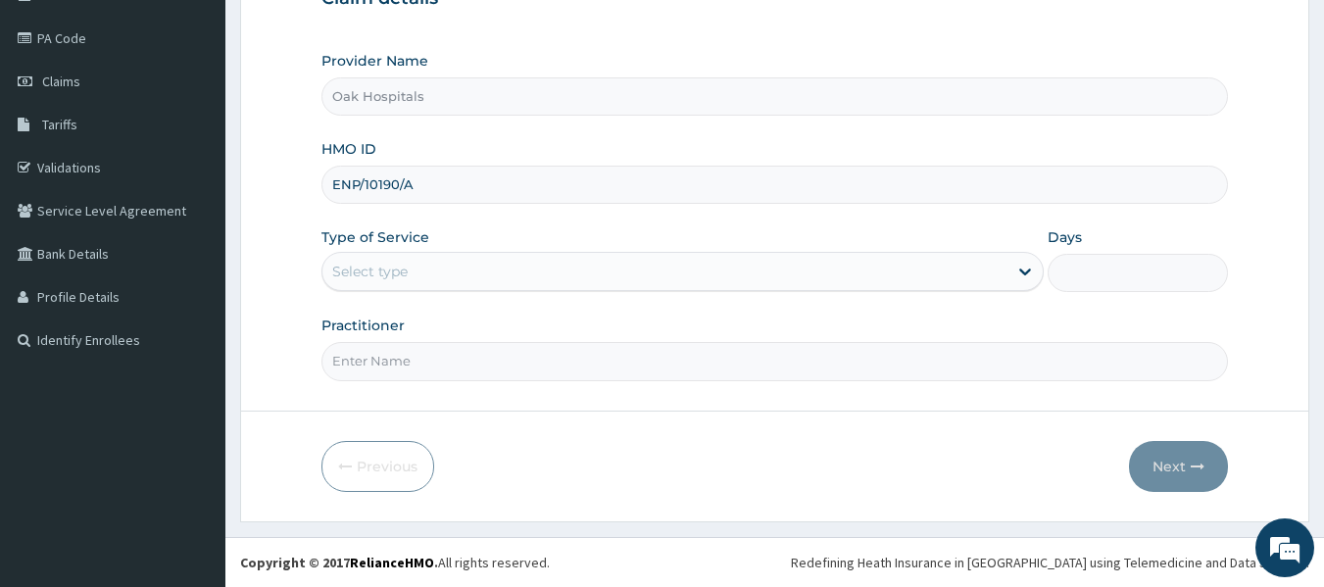
type input "ENP/10190/A"
click at [489, 270] on div "Select type" at bounding box center [664, 271] width 685 height 31
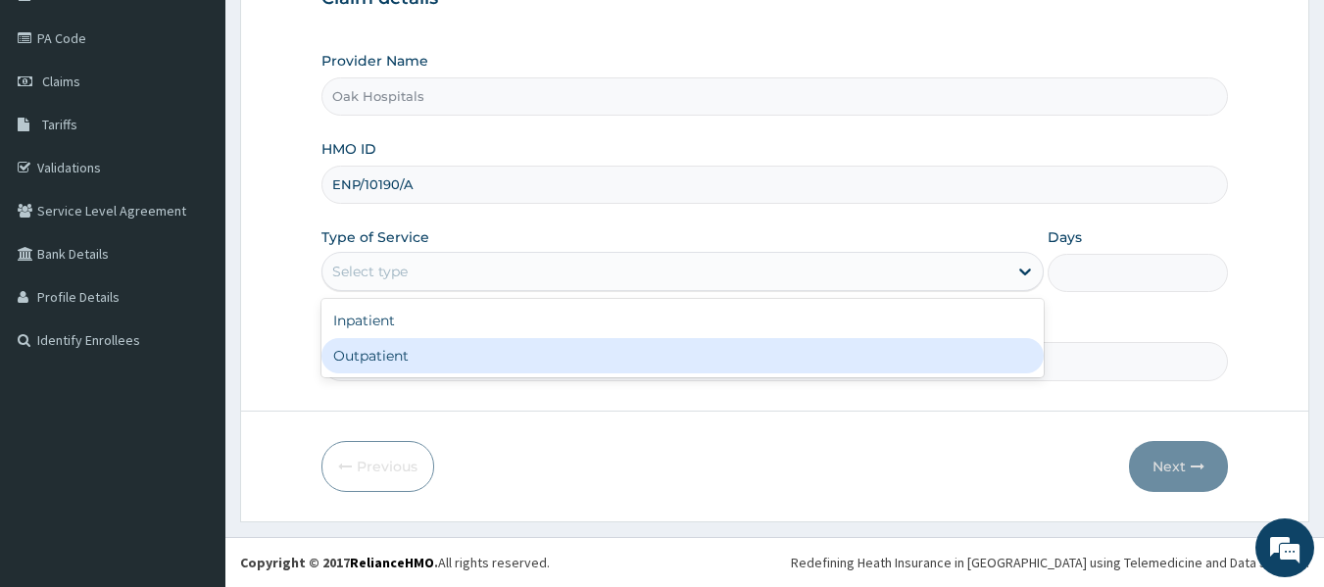
click at [483, 352] on div "Outpatient" at bounding box center [682, 355] width 722 height 35
type input "1"
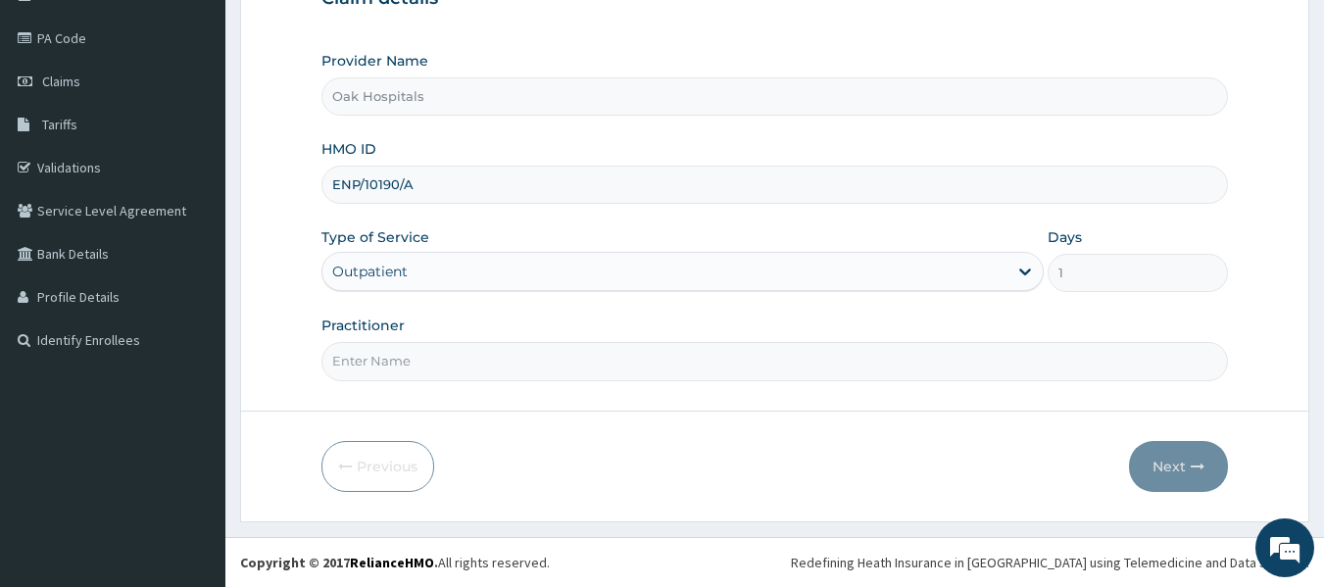
click at [478, 356] on input "Practitioner" at bounding box center [775, 361] width 908 height 38
type input "DR JAMES"
click at [1176, 459] on button "Next" at bounding box center [1178, 466] width 99 height 51
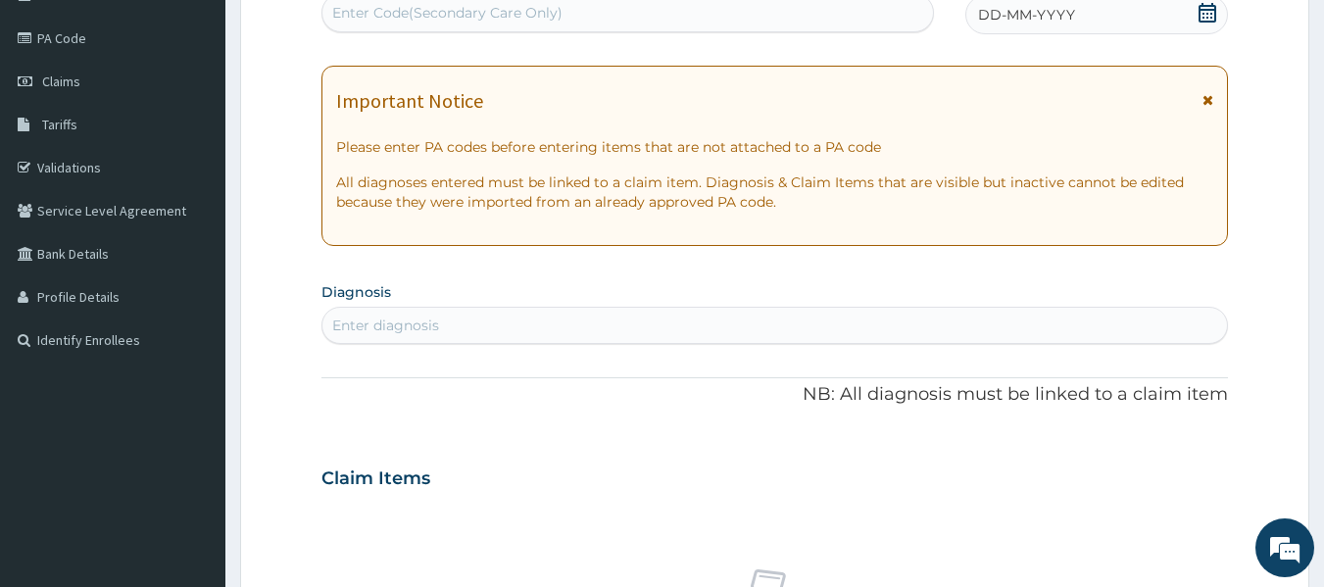
click at [715, 25] on div "Enter Code(Secondary Care Only)" at bounding box center [628, 12] width 612 height 31
click at [708, 25] on div "Enter Code(Secondary Care Only)" at bounding box center [628, 12] width 612 height 31
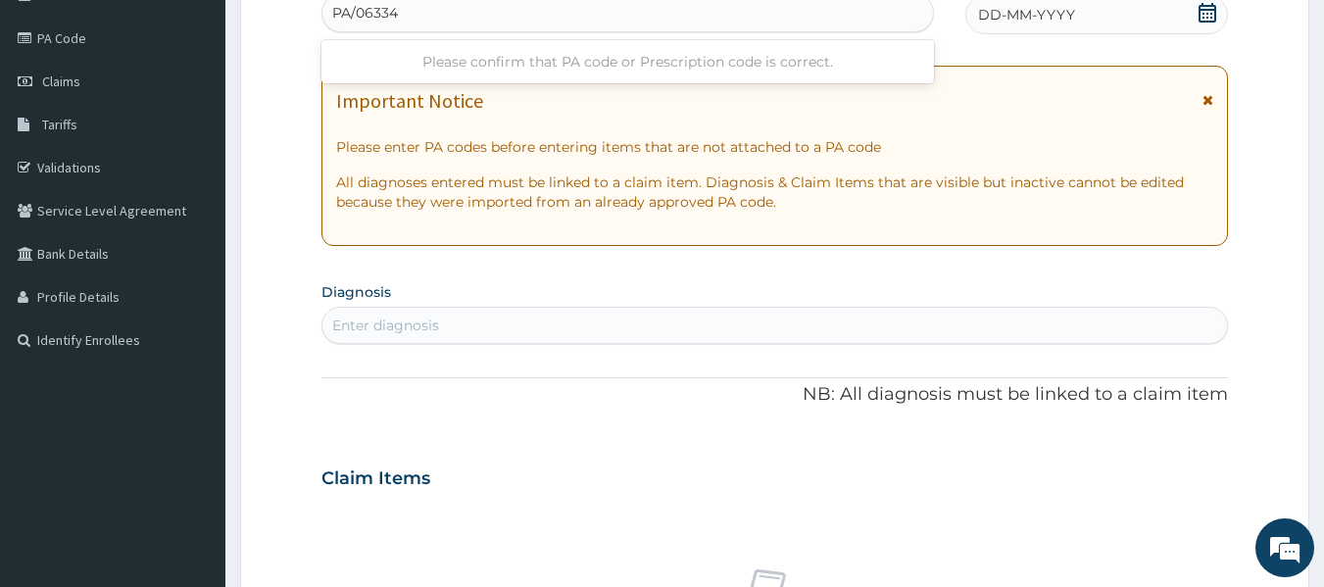
type input "PA/063343"
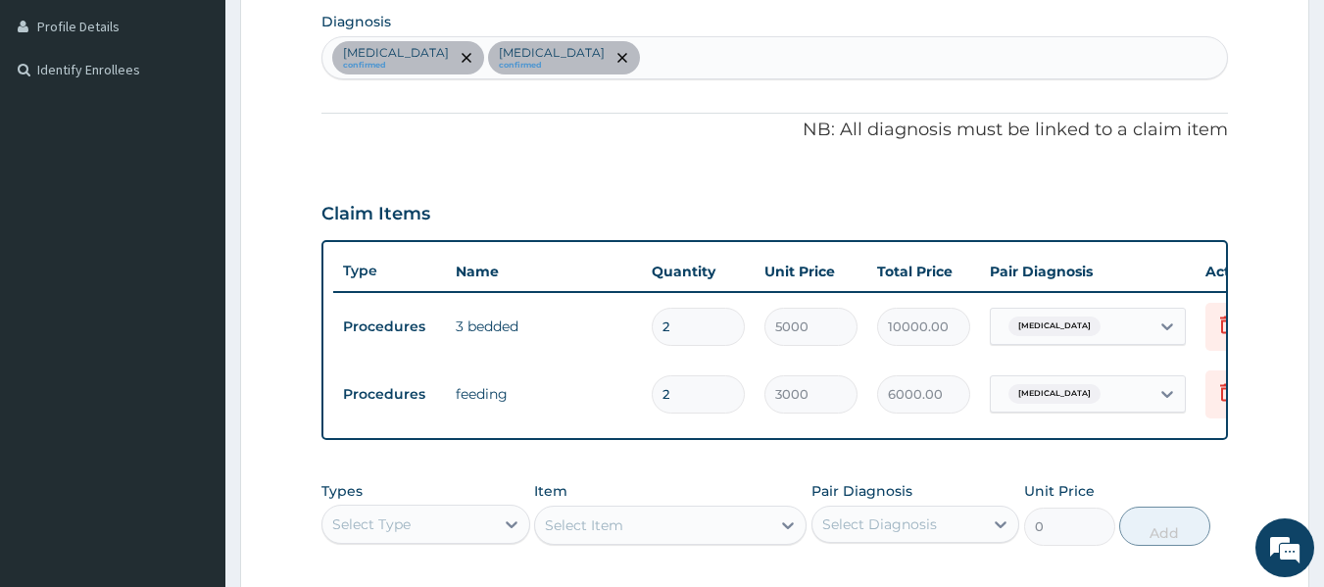
scroll to position [492, 0]
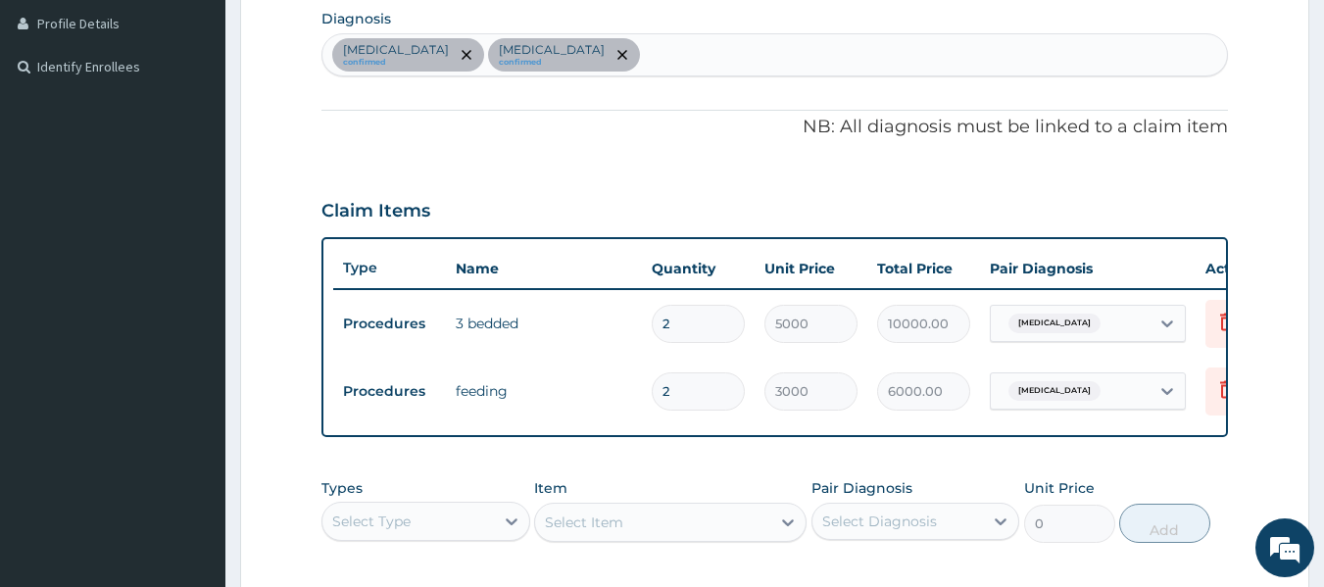
click at [542, 62] on div "Sepsis confirmed Malaria confirmed" at bounding box center [775, 54] width 906 height 41
type input "ENTERITI"
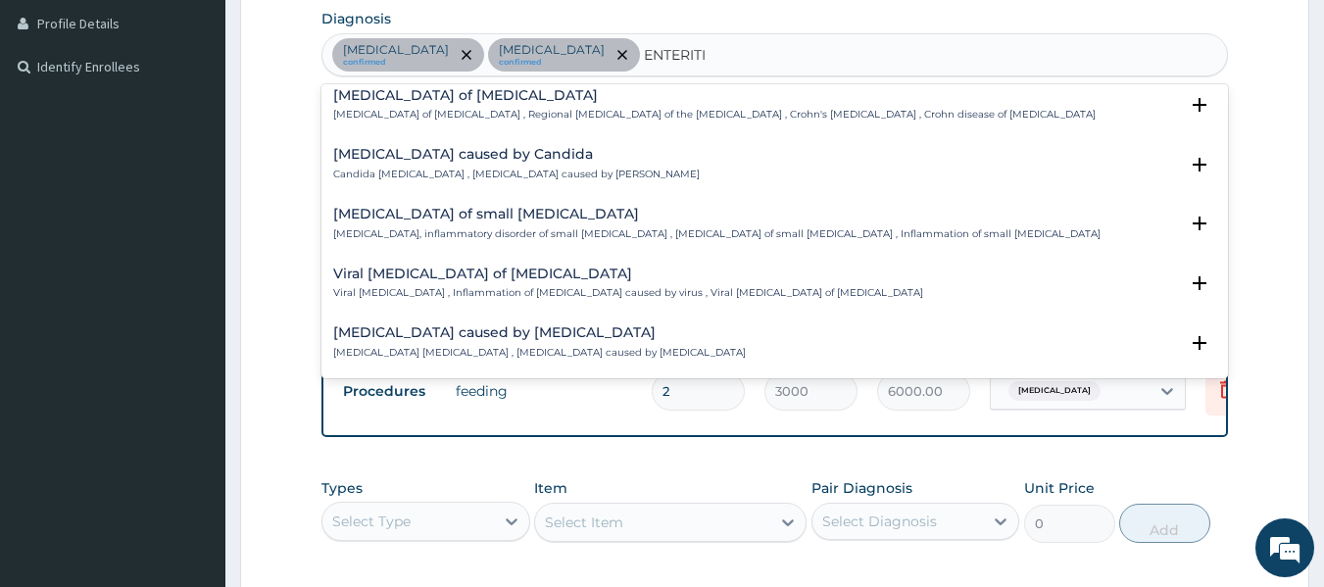
scroll to position [881, 0]
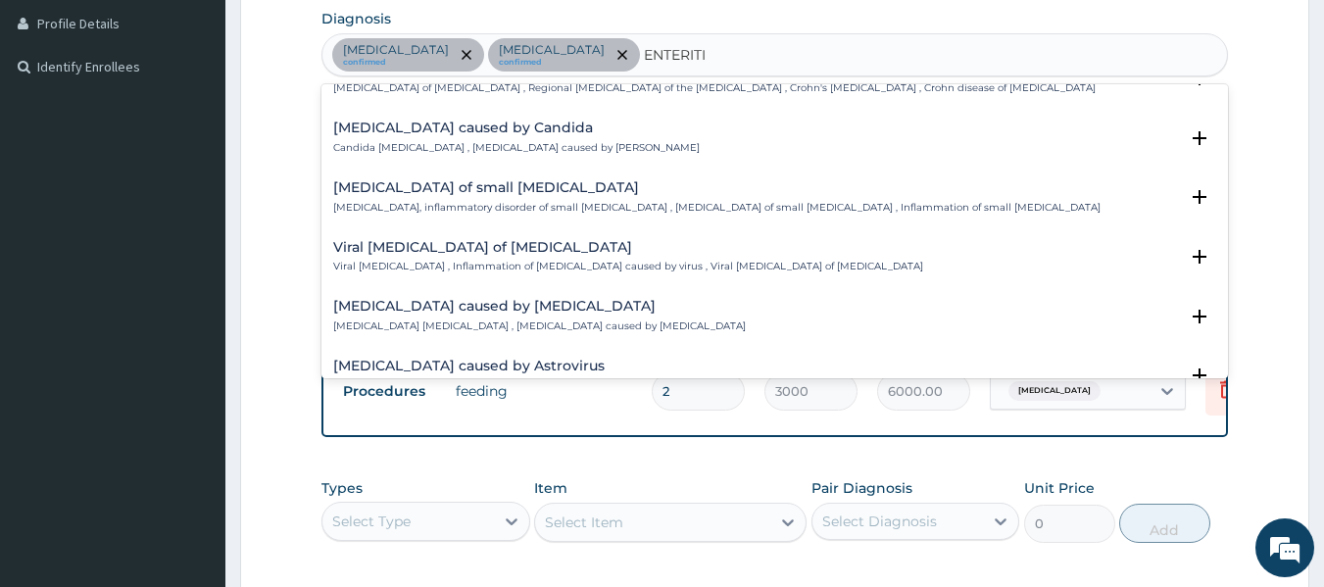
click at [452, 244] on div "Viral enteritis of intestine Viral enteritis , Inflammation of intestine caused…" at bounding box center [628, 257] width 590 height 34
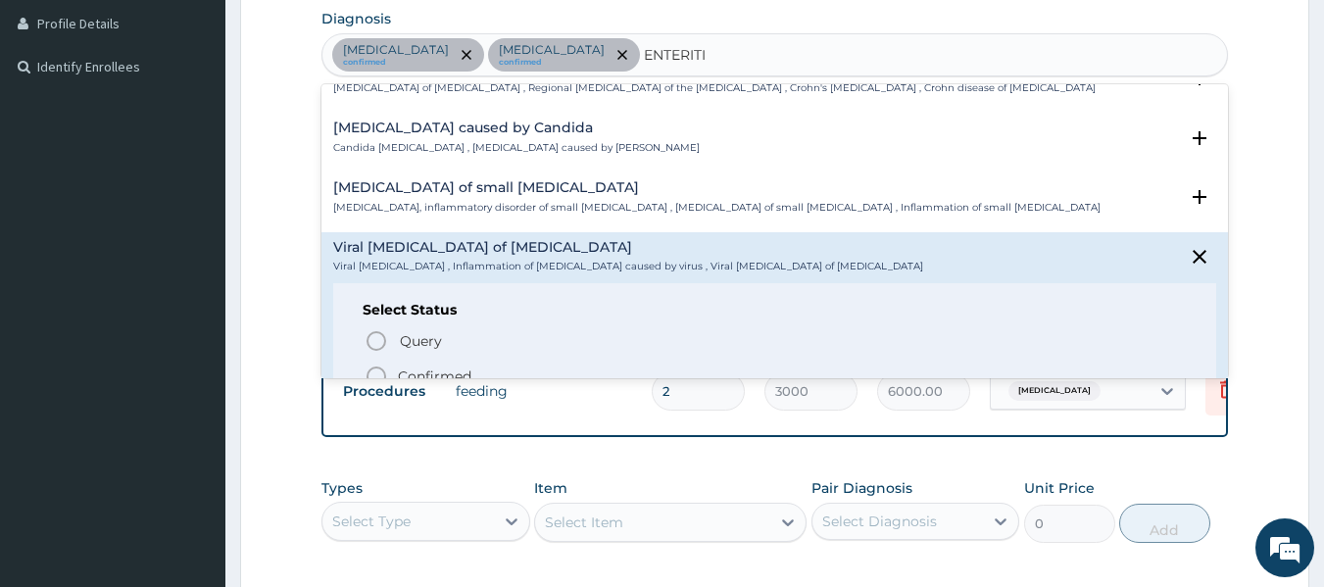
click at [384, 365] on icon "status option filled" at bounding box center [377, 377] width 24 height 24
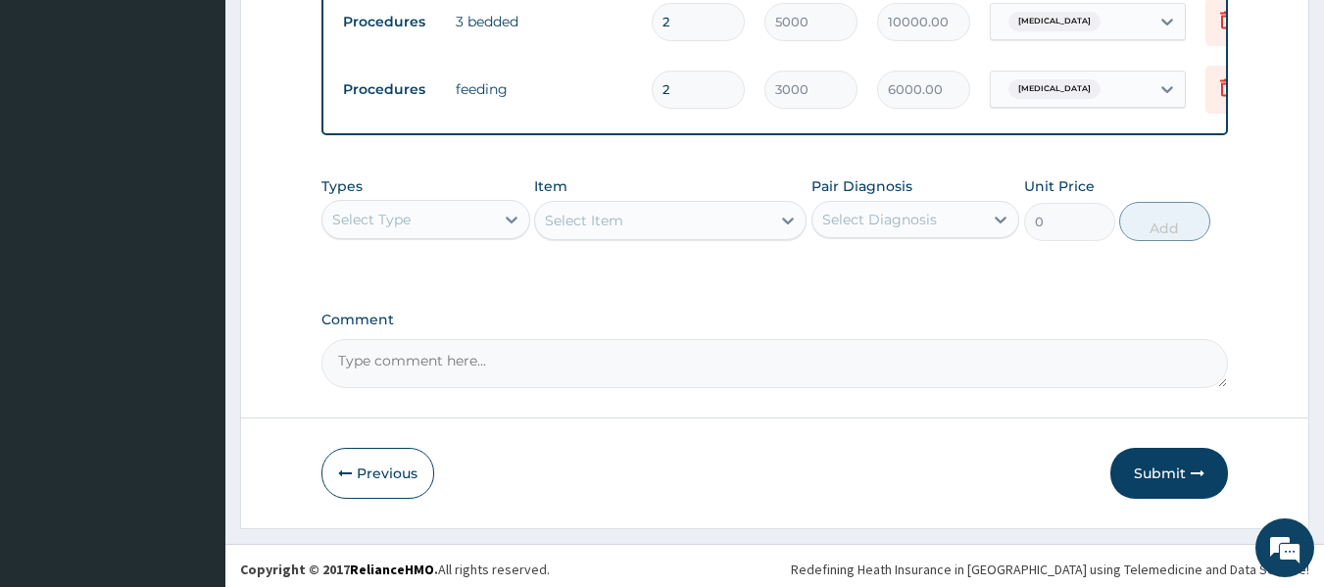
scroll to position [815, 0]
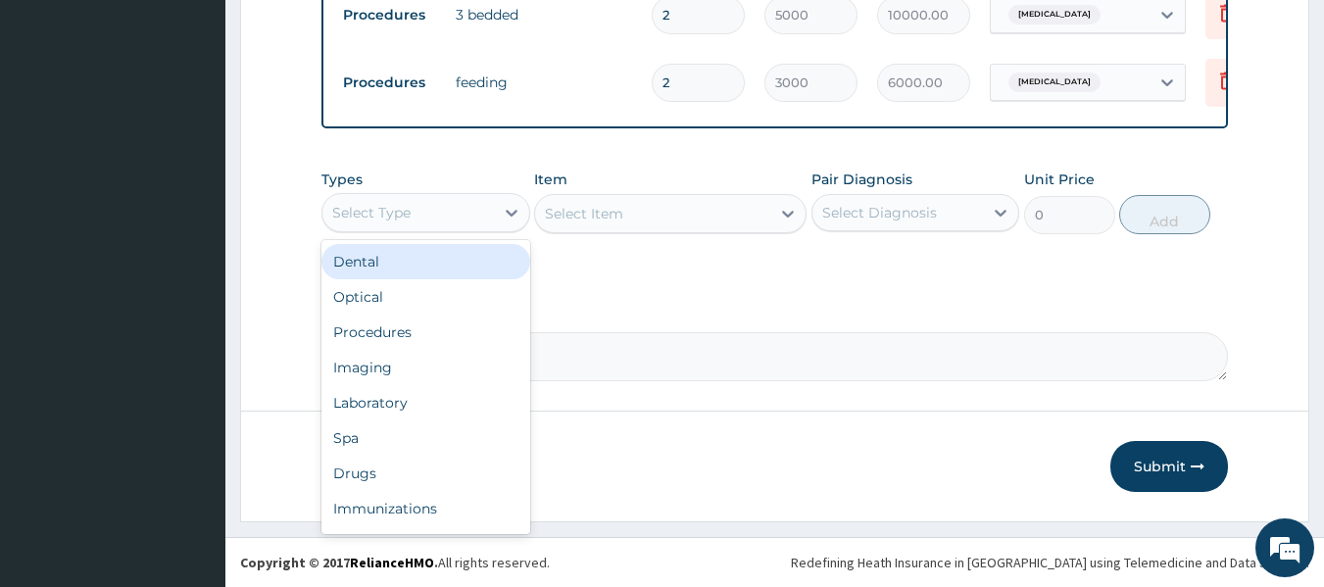
click at [481, 218] on div "Select Type" at bounding box center [408, 212] width 172 height 31
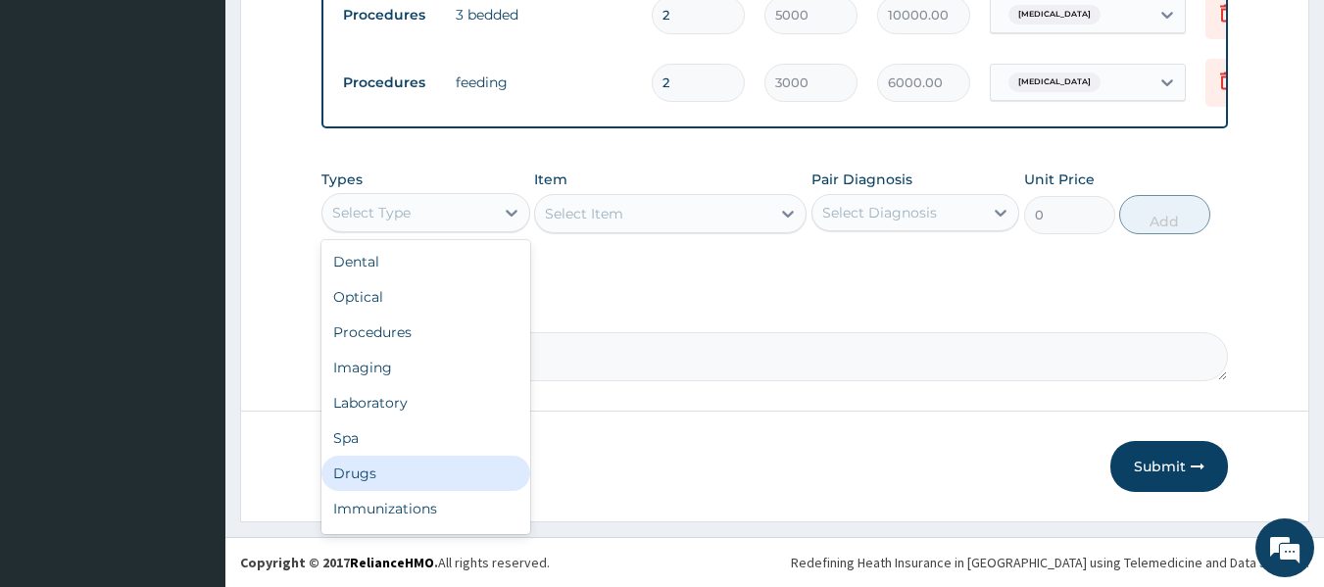
click at [433, 457] on div "Drugs" at bounding box center [425, 473] width 209 height 35
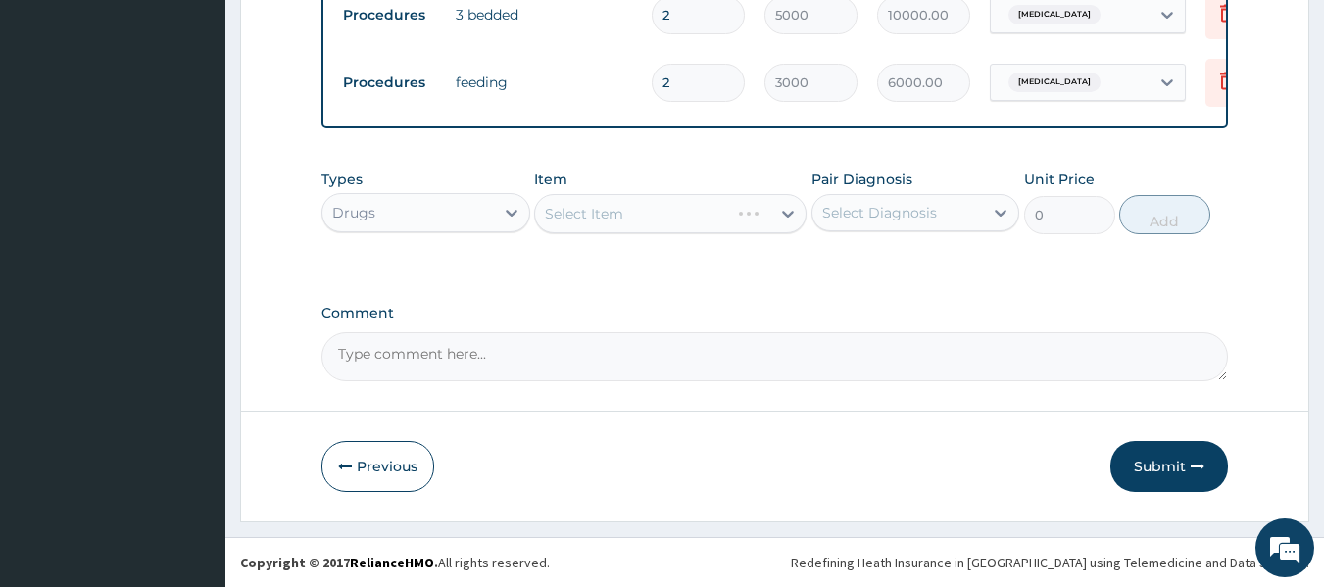
click at [870, 214] on div "Select Diagnosis" at bounding box center [879, 213] width 115 height 20
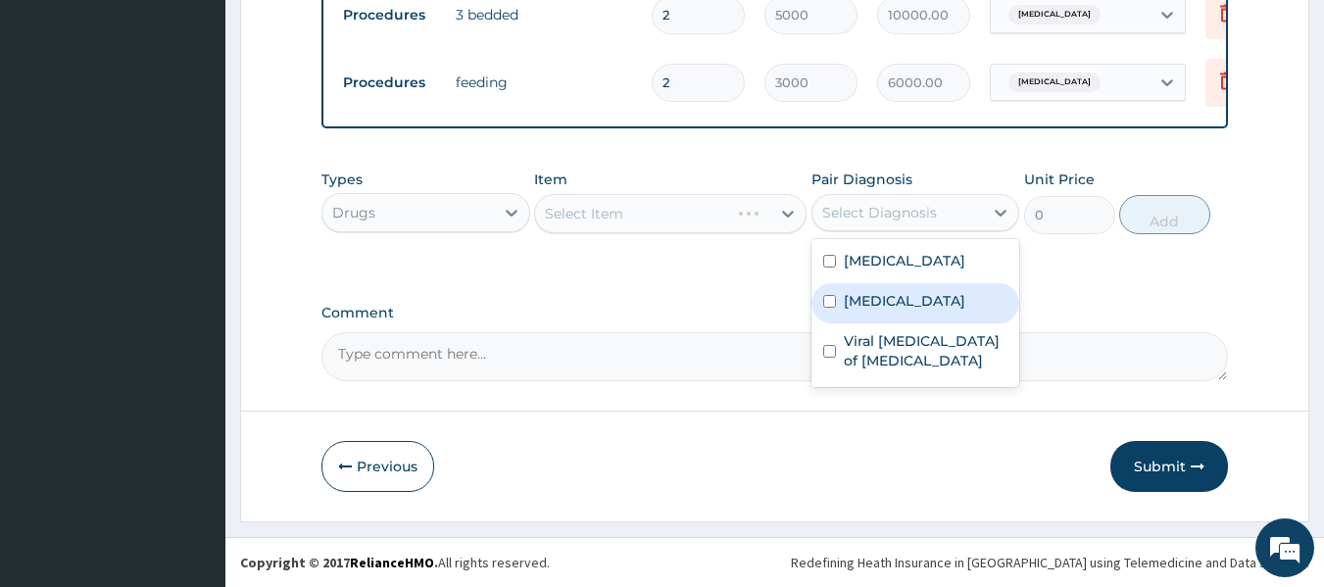
click at [825, 302] on input "checkbox" at bounding box center [829, 301] width 13 height 13
checkbox input "true"
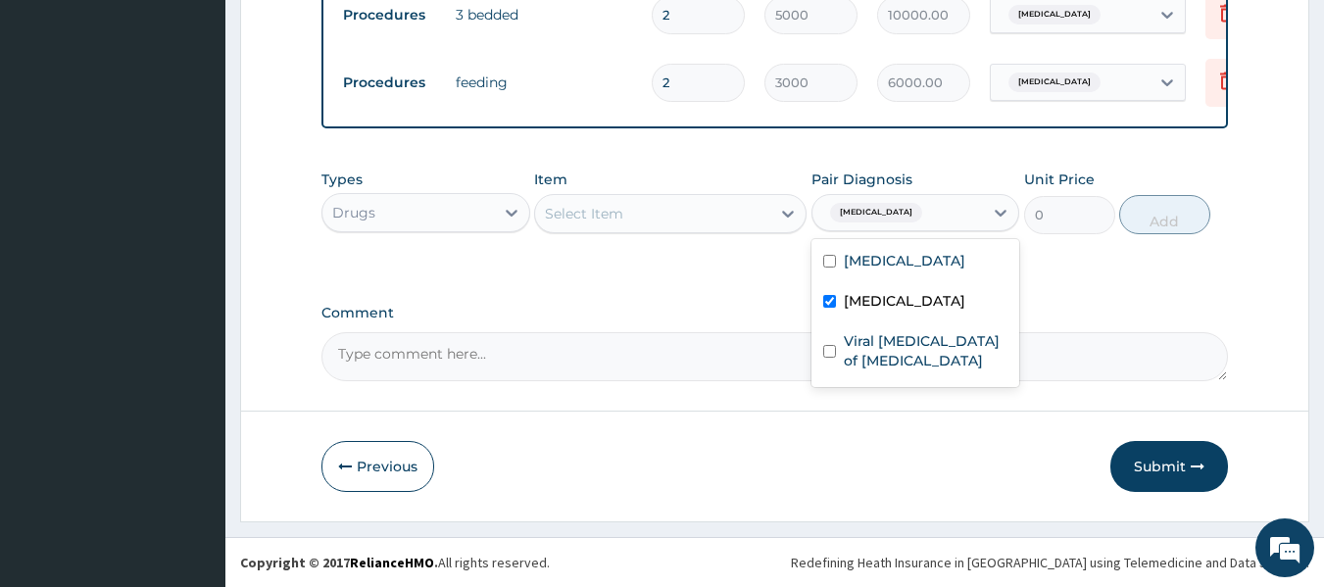
click at [681, 217] on div "Select Item" at bounding box center [652, 213] width 235 height 31
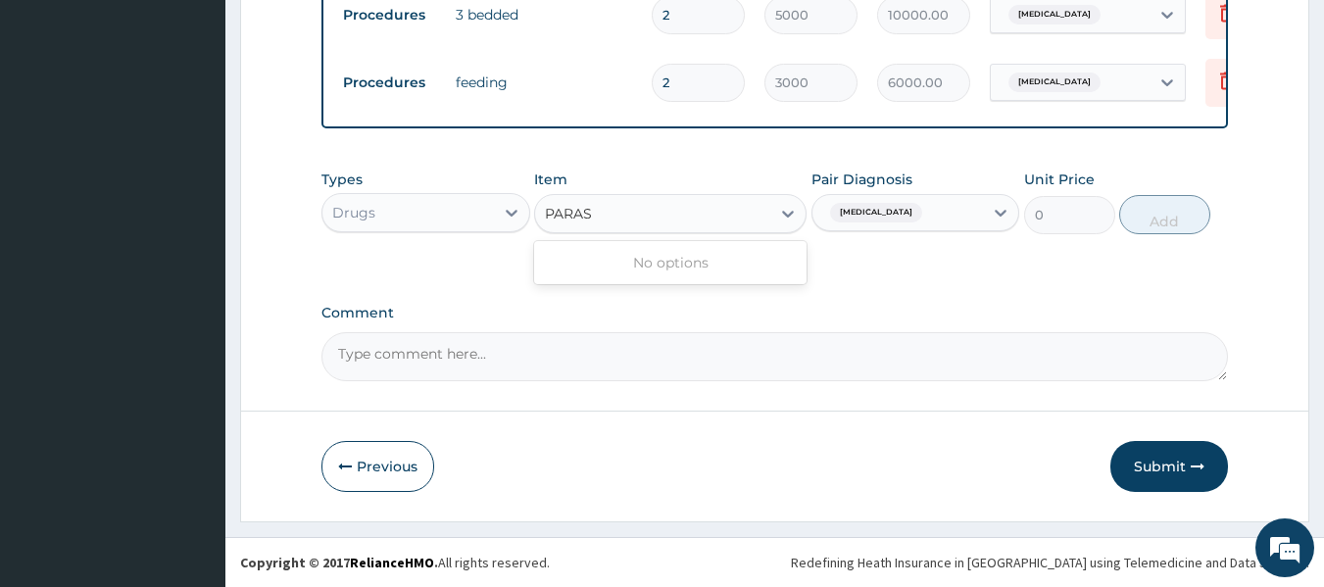
type input "PARAS"
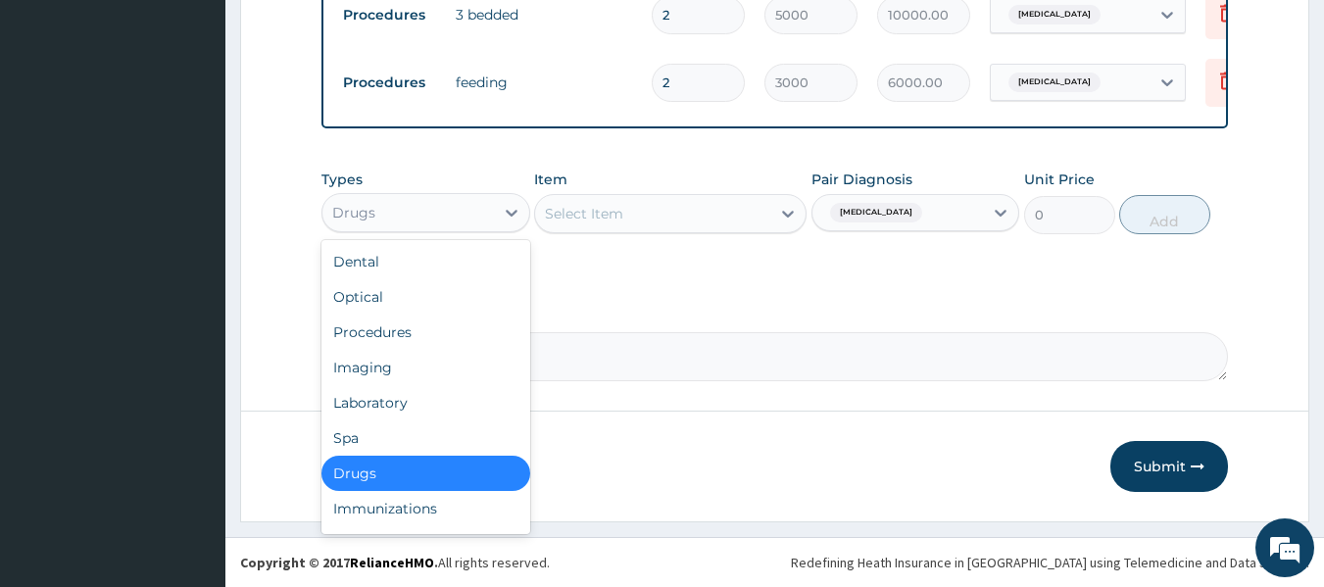
click at [477, 222] on div "Drugs" at bounding box center [408, 212] width 172 height 31
click at [447, 398] on div "Laboratory" at bounding box center [425, 402] width 209 height 35
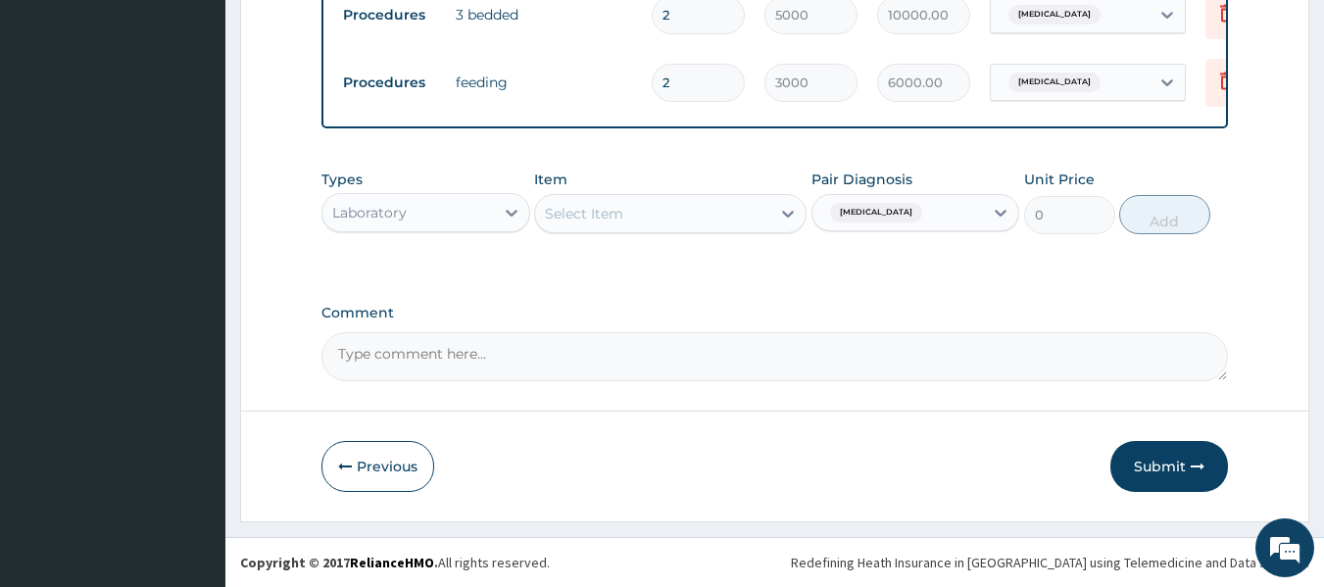
click at [629, 213] on div "Select Item" at bounding box center [652, 213] width 235 height 31
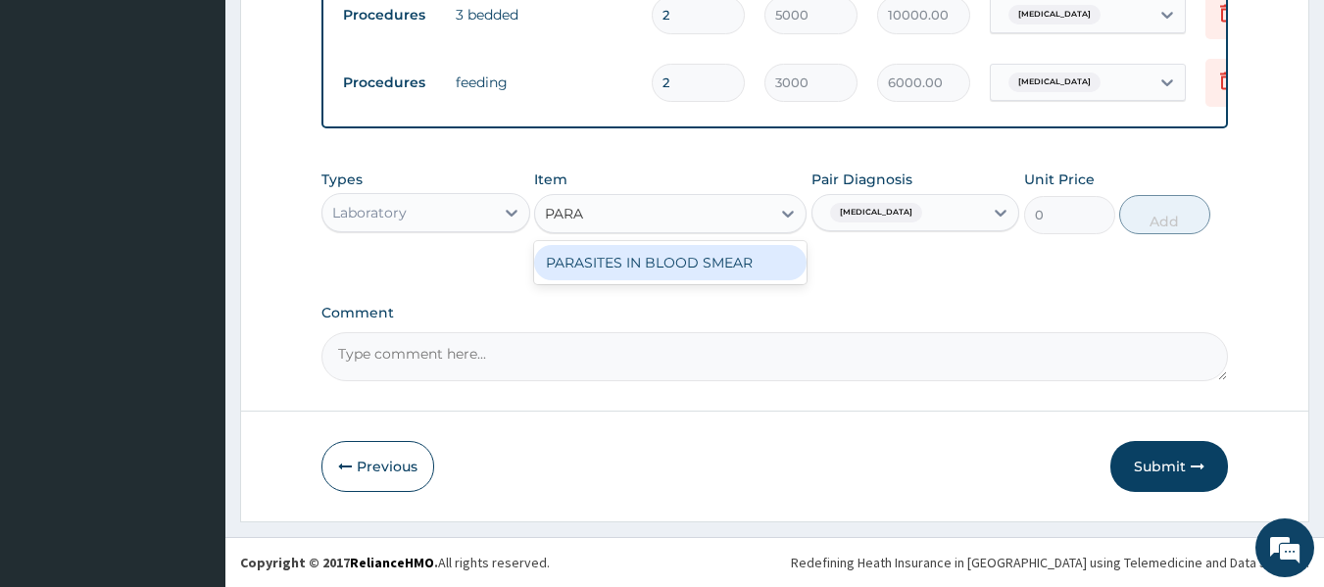
type input "PARAS"
drag, startPoint x: 686, startPoint y: 253, endPoint x: 698, endPoint y: 256, distance: 12.1
click at [688, 256] on div "PARASITES IN BLOOD SMEAR" at bounding box center [670, 262] width 272 height 35
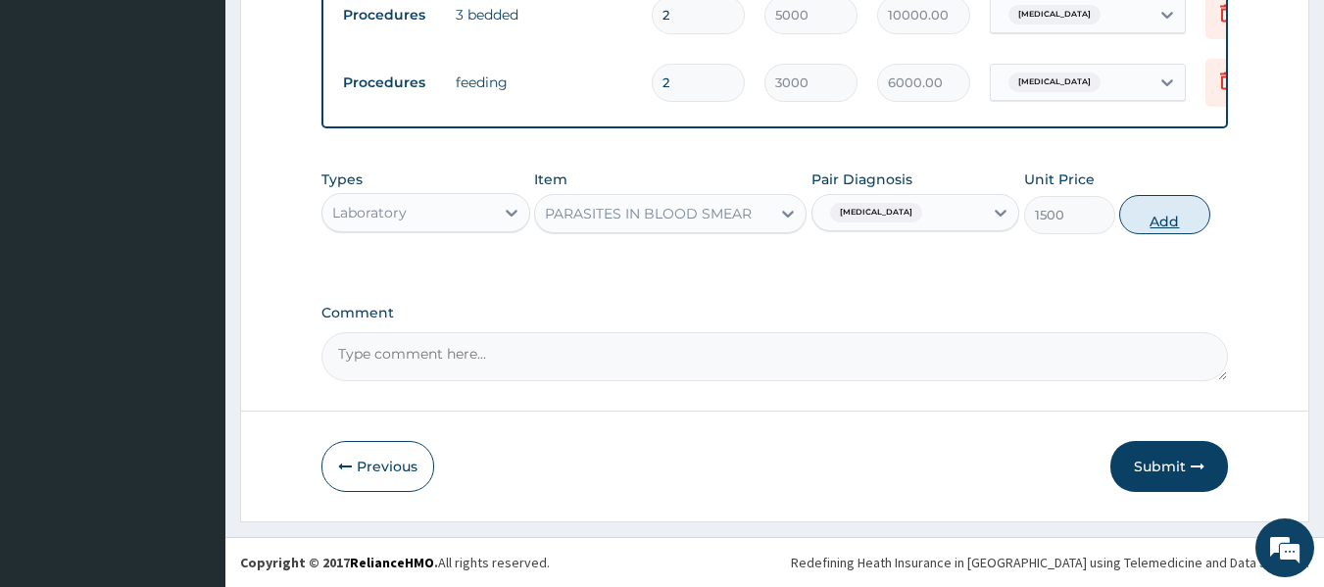
click at [1142, 224] on button "Add" at bounding box center [1164, 214] width 91 height 39
type input "0"
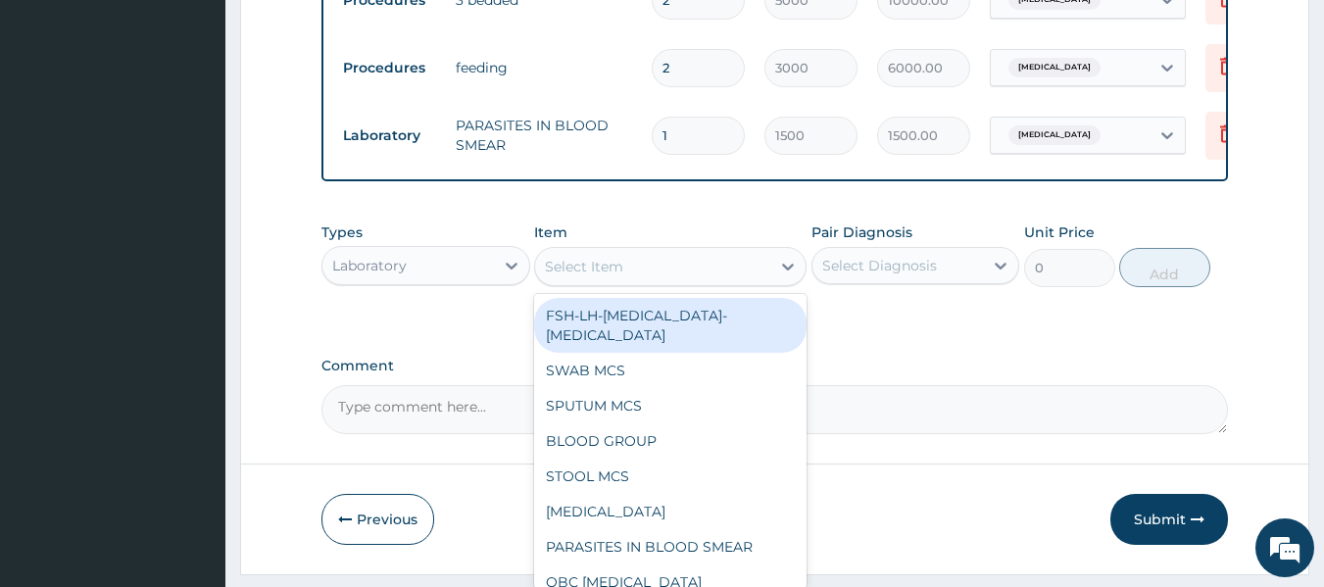
click at [587, 276] on div "Select Item" at bounding box center [584, 267] width 78 height 20
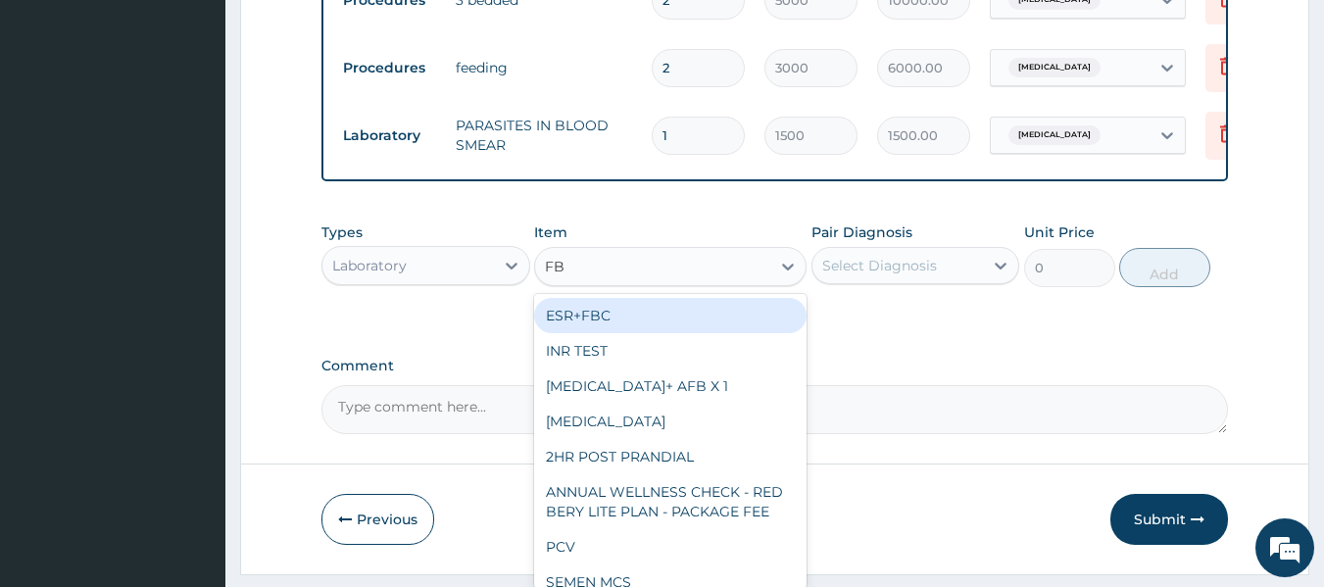
type input "FBC"
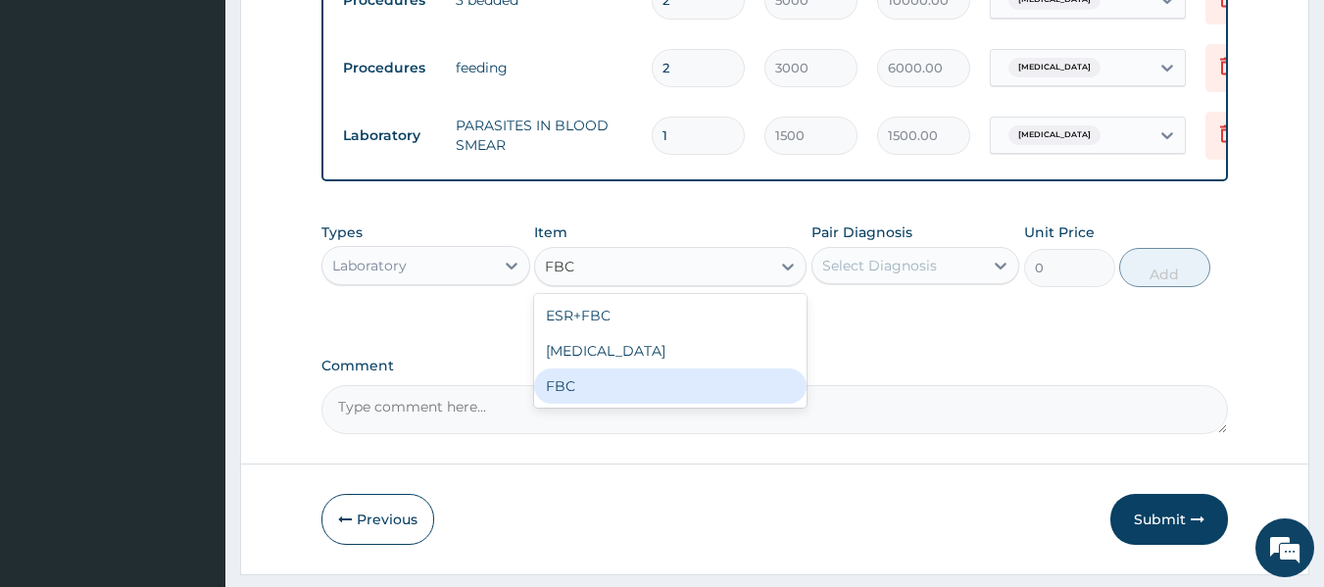
click at [643, 404] on div "FBC" at bounding box center [670, 386] width 272 height 35
type input "2500"
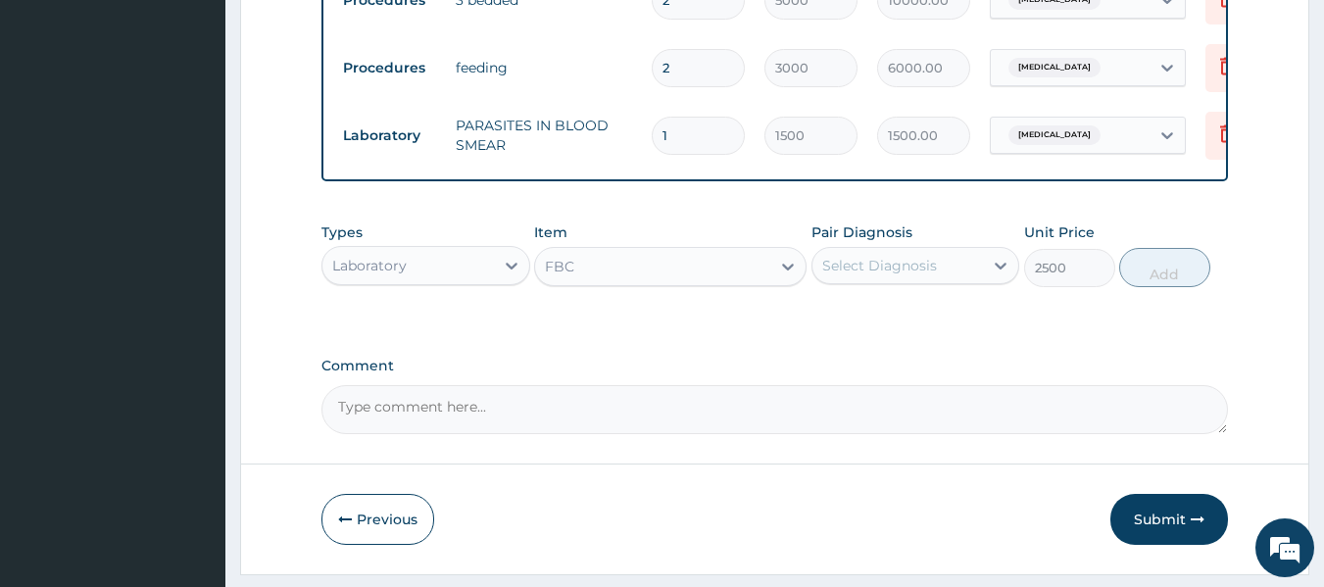
click at [928, 281] on div "Select Diagnosis" at bounding box center [899, 265] width 172 height 31
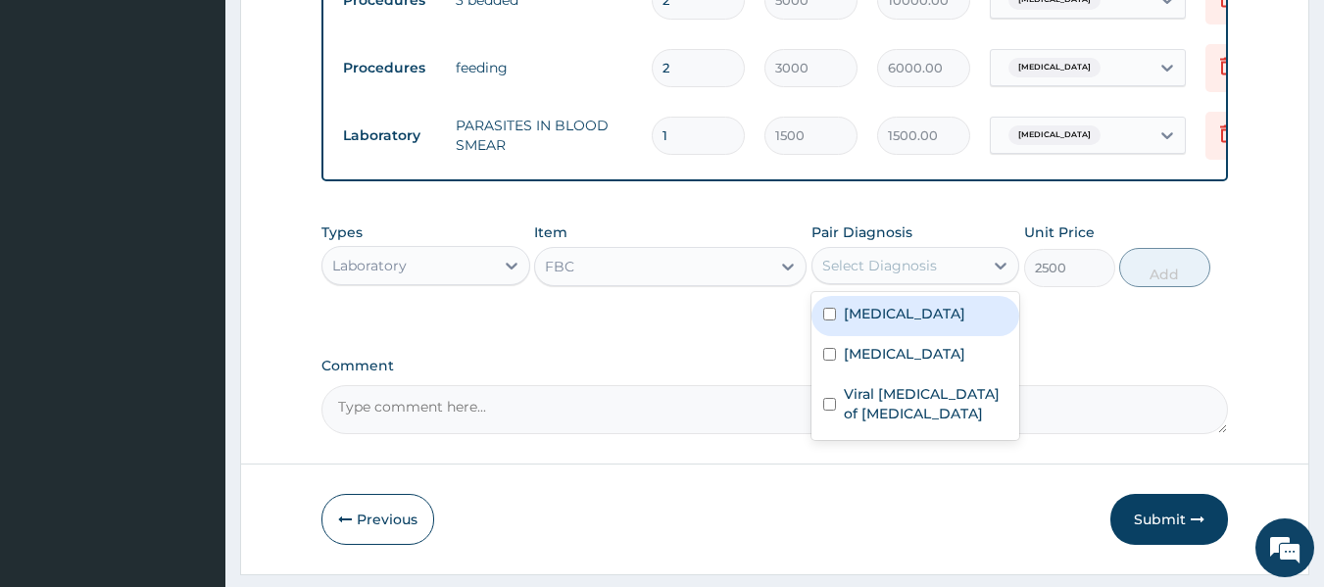
click at [837, 336] on div "[MEDICAL_DATA]" at bounding box center [916, 316] width 209 height 40
checkbox input "true"
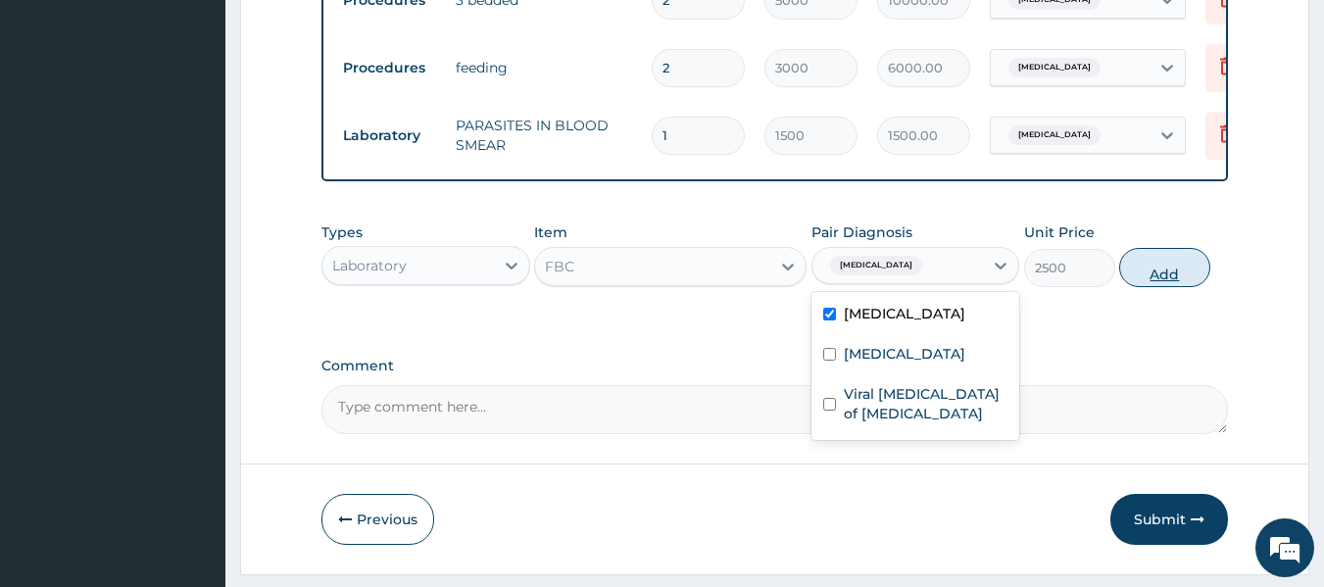
click at [1171, 287] on button "Add" at bounding box center [1164, 267] width 91 height 39
type input "0"
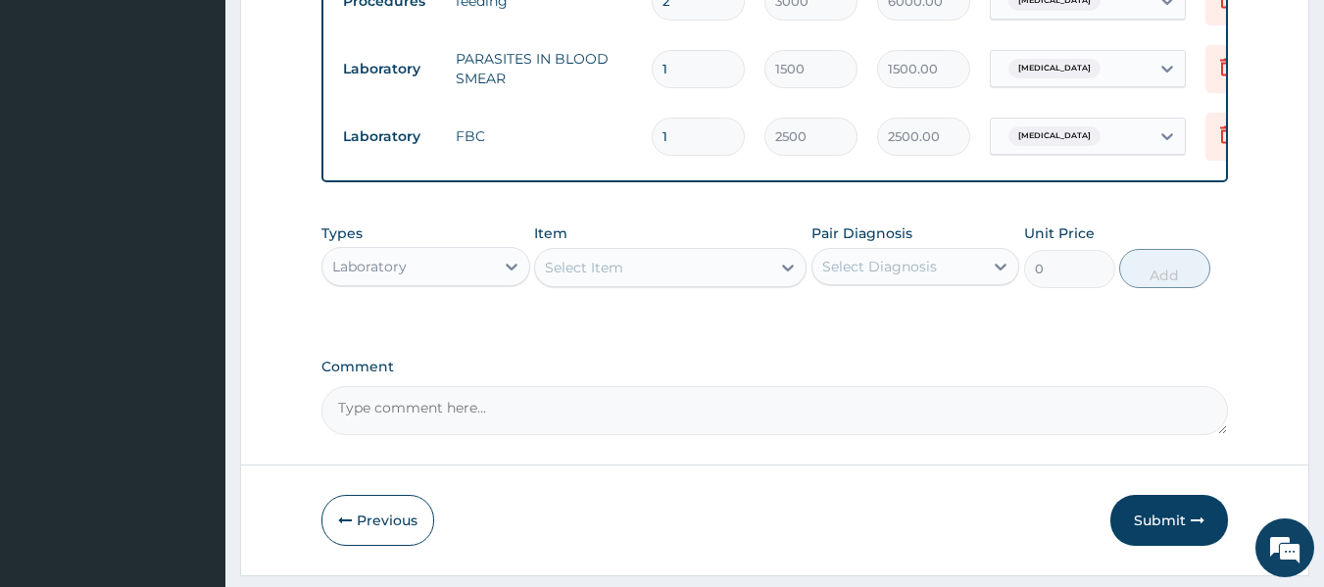
scroll to position [951, 0]
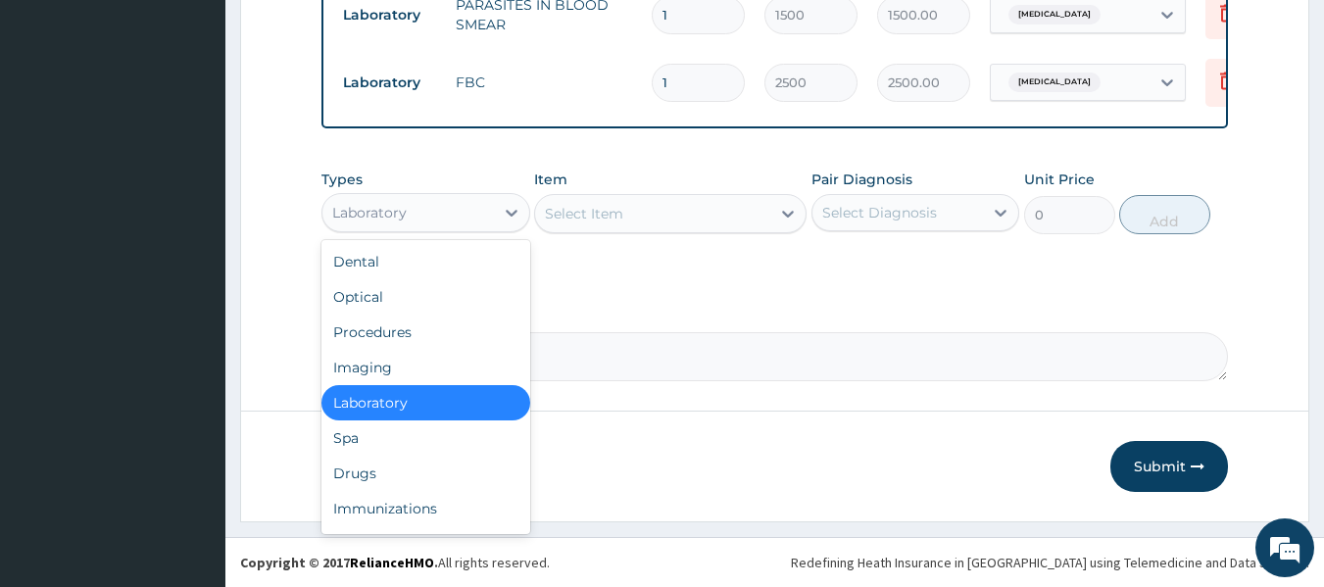
click at [464, 209] on div "Laboratory" at bounding box center [408, 212] width 172 height 31
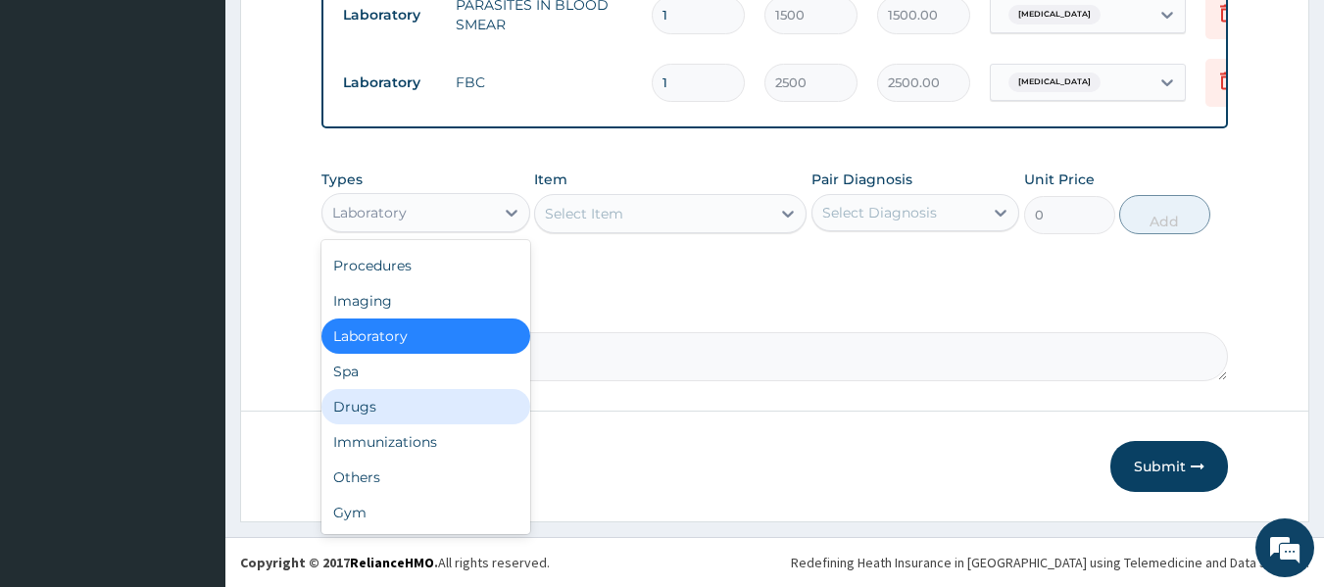
click at [434, 410] on div "Drugs" at bounding box center [425, 406] width 209 height 35
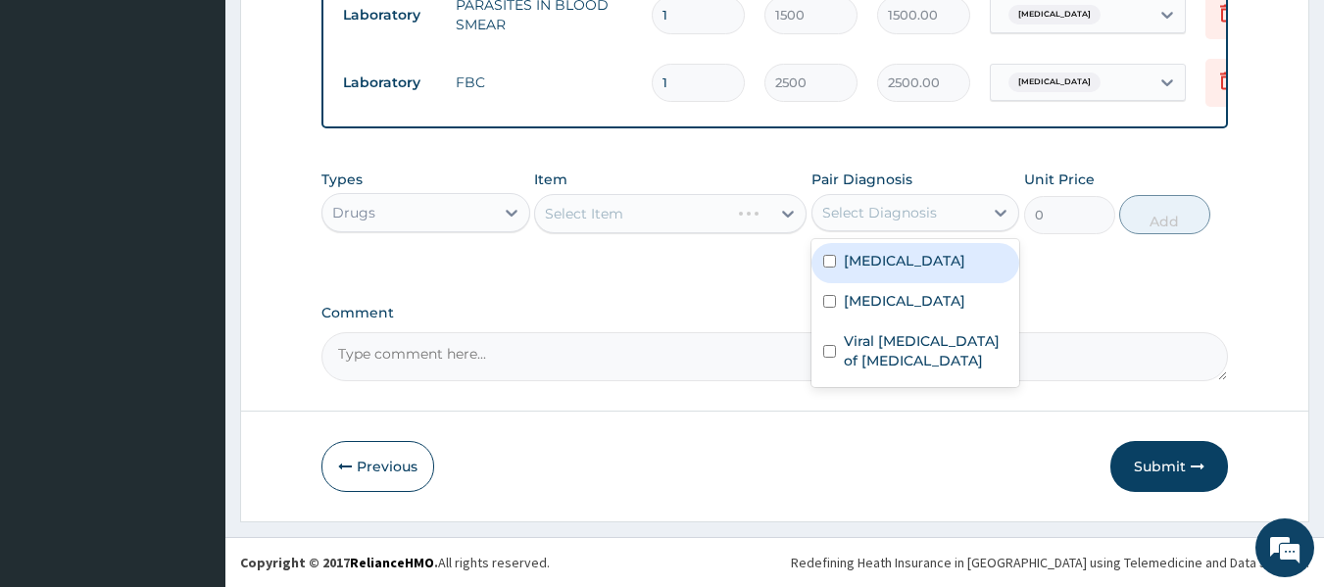
click at [856, 216] on div "Select Diagnosis" at bounding box center [879, 213] width 115 height 20
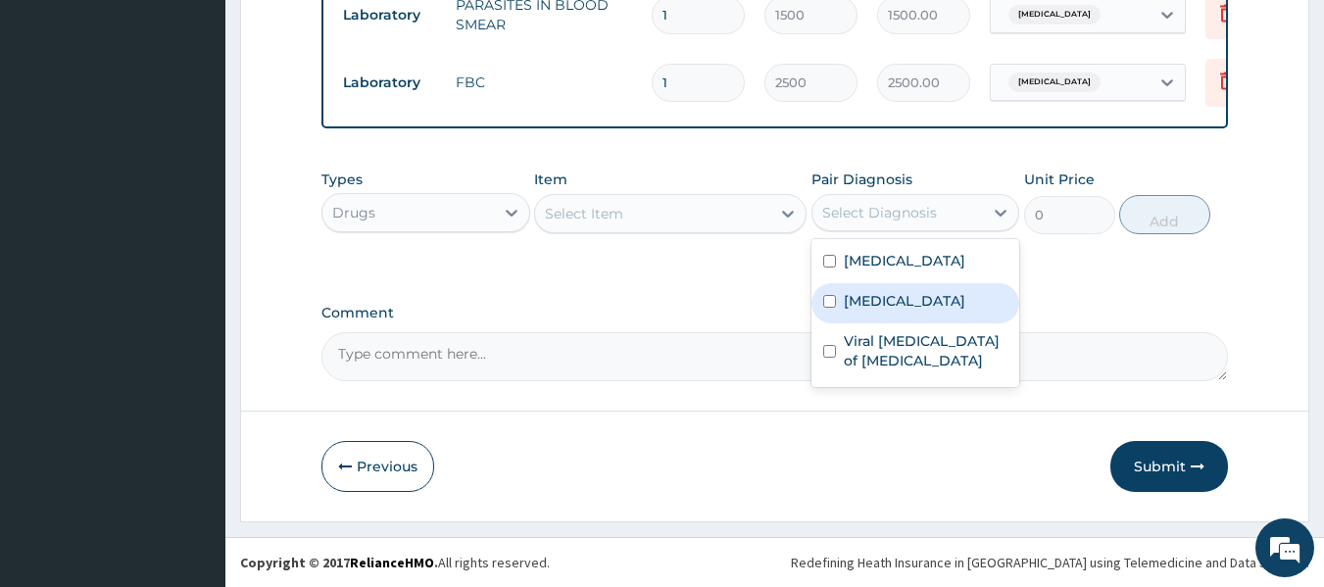
click at [836, 296] on div "[MEDICAL_DATA]" at bounding box center [916, 303] width 209 height 40
checkbox input "true"
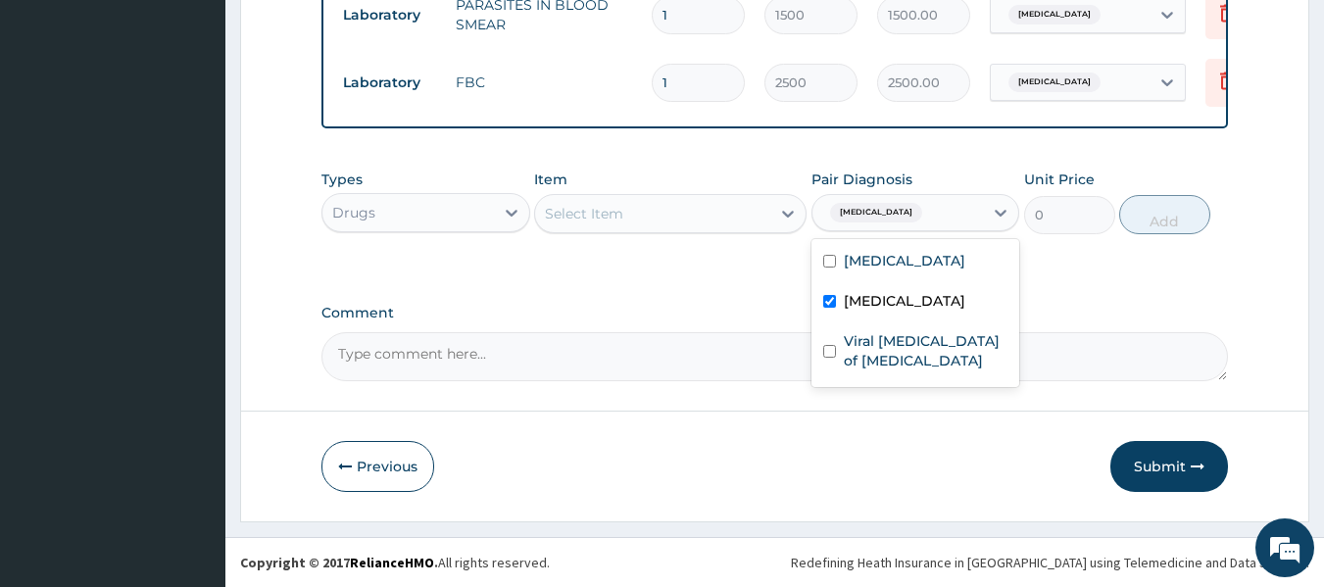
click at [713, 222] on div "Select Item" at bounding box center [652, 213] width 235 height 31
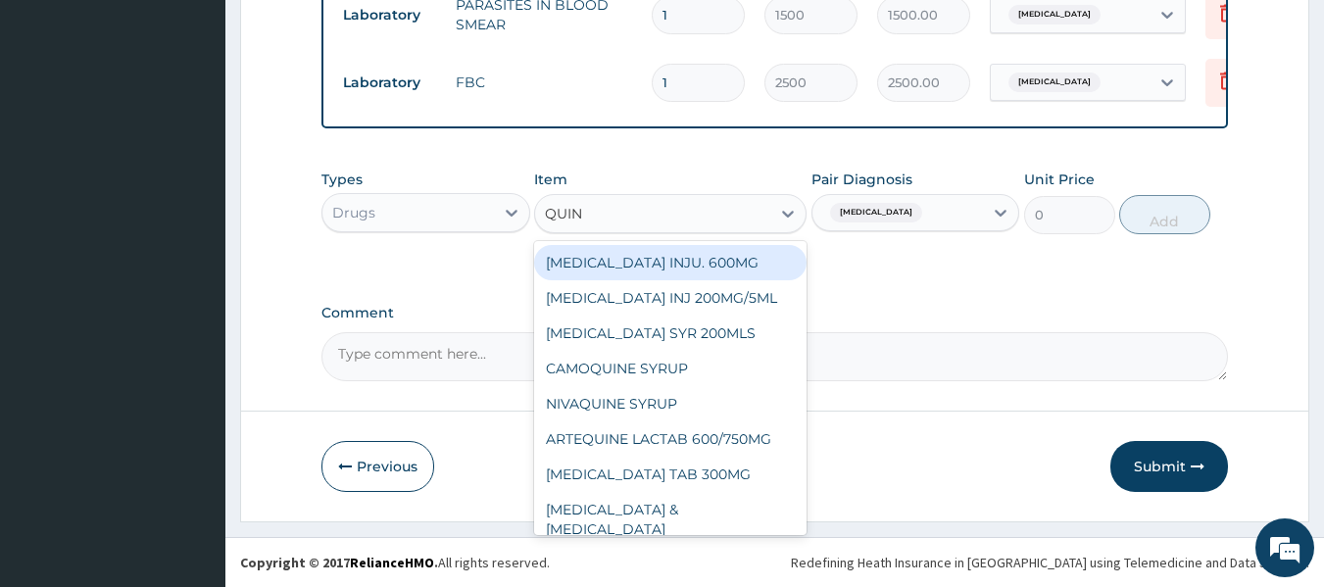
type input "QUINI"
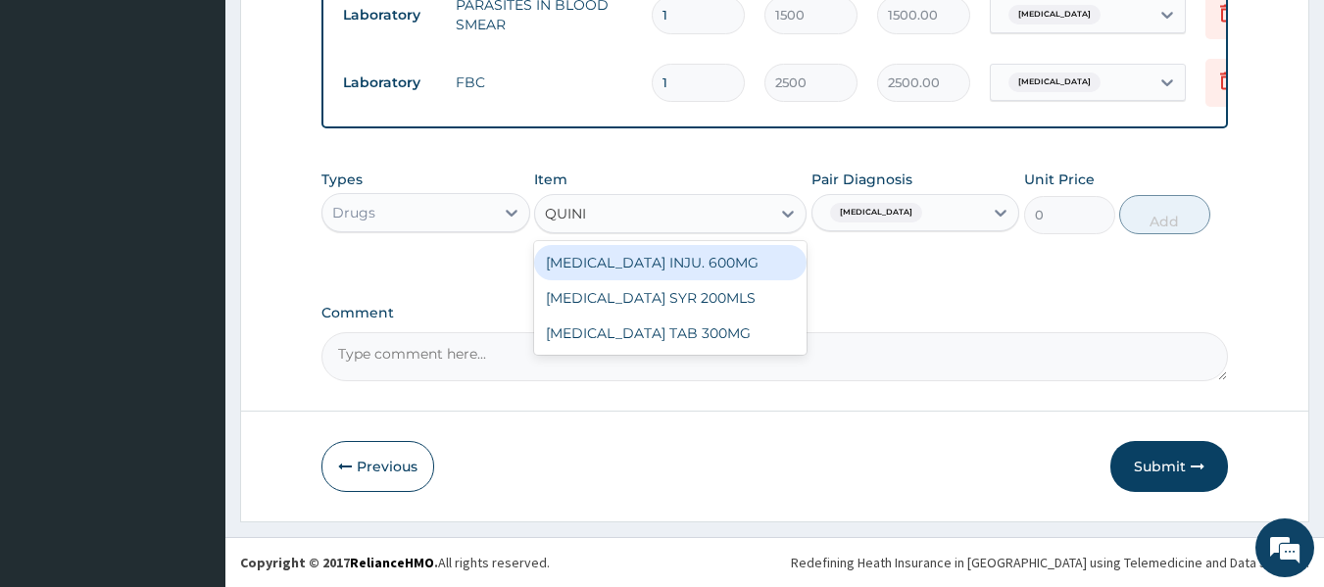
click at [686, 251] on div "[MEDICAL_DATA] INJU. 600MG" at bounding box center [670, 262] width 272 height 35
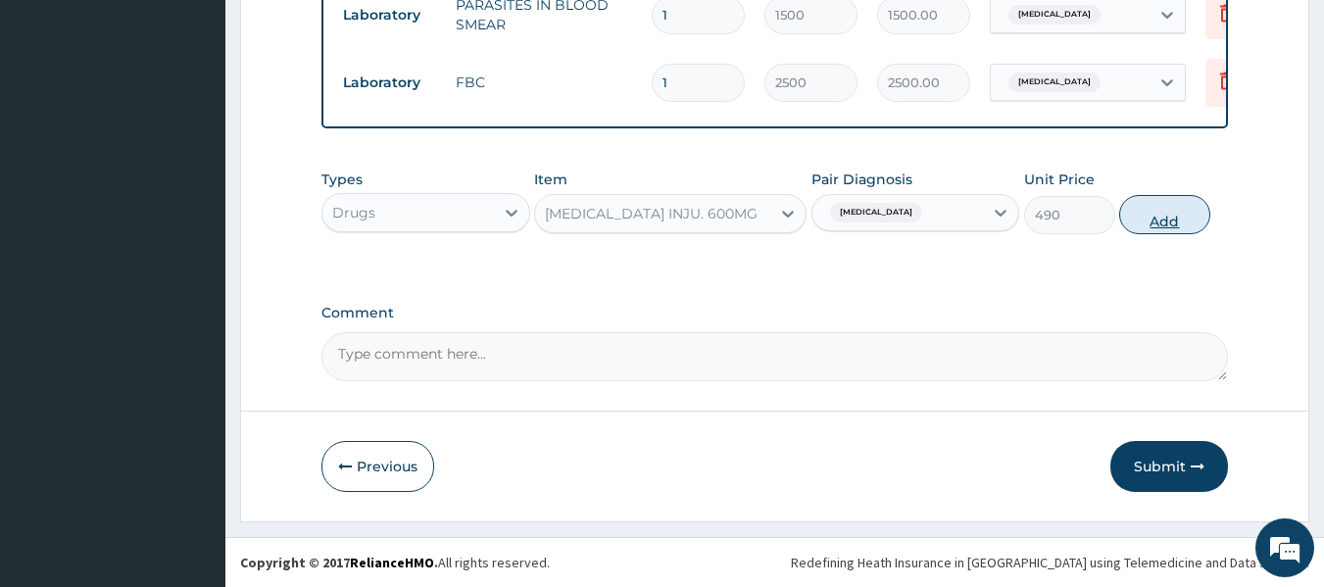
click at [1151, 213] on button "Add" at bounding box center [1164, 214] width 91 height 39
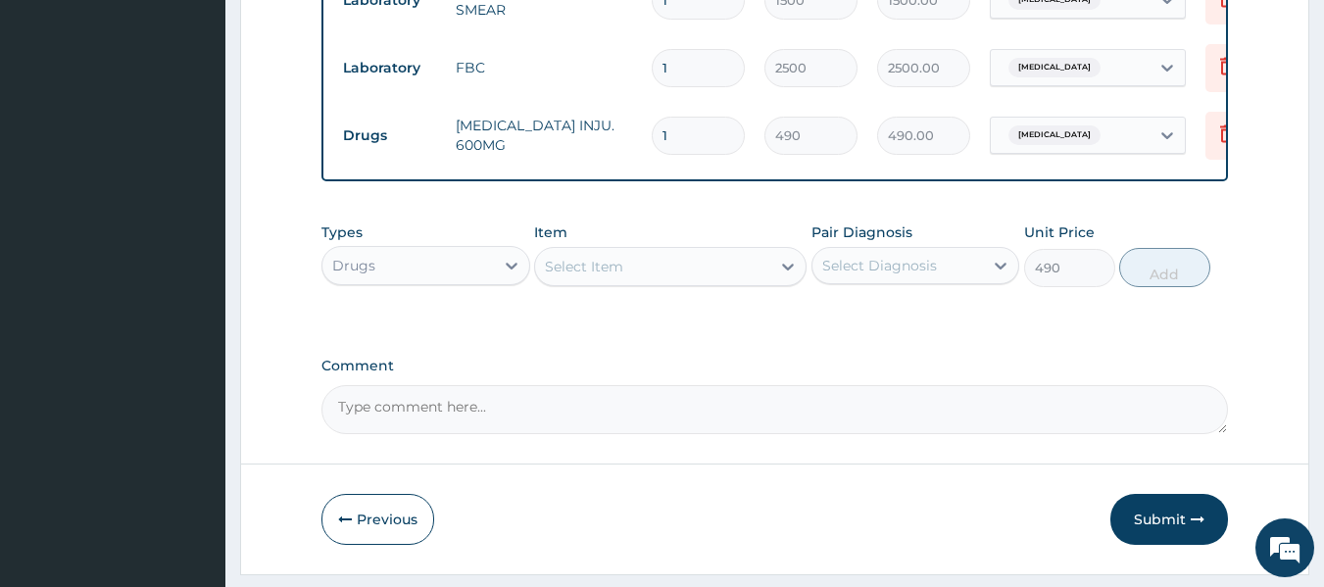
type input "0"
type input "0.00"
type input "3"
type input "1470.00"
type input "3"
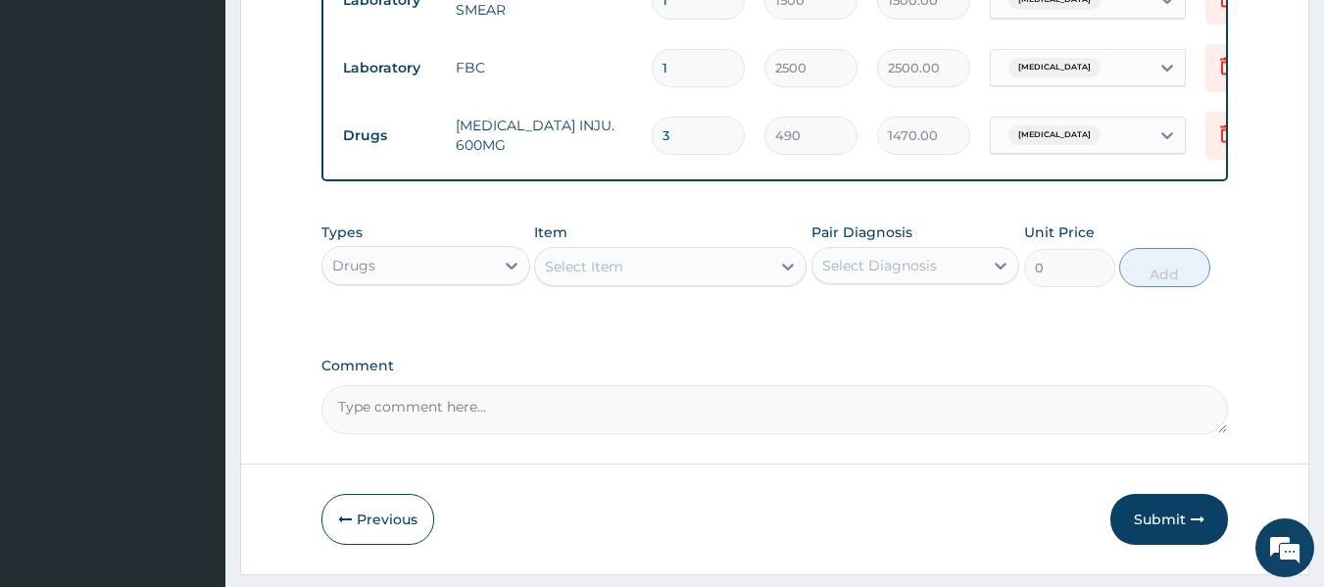
click at [561, 276] on div "Select Item" at bounding box center [584, 267] width 78 height 20
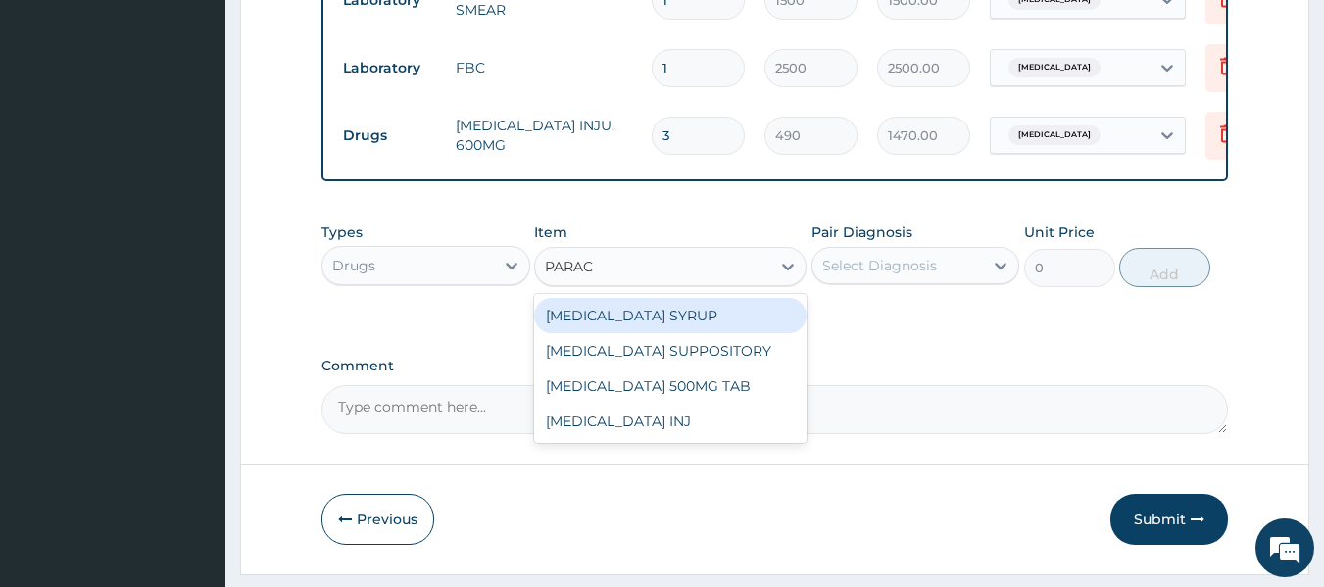
type input "PARACE"
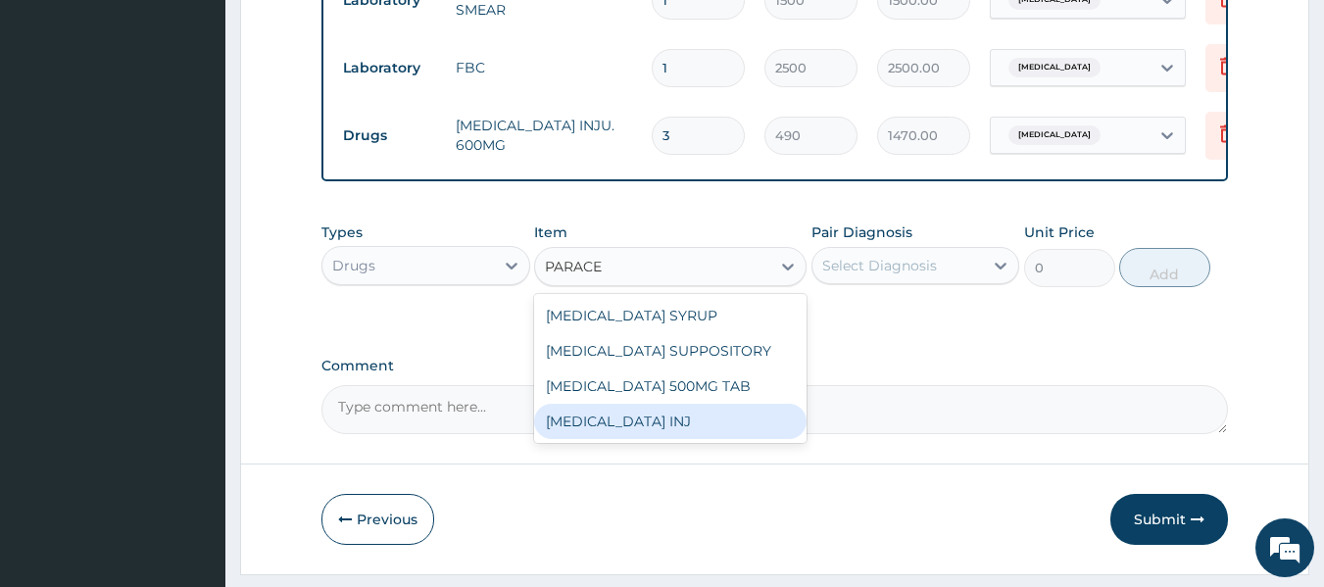
click at [626, 439] on div "[MEDICAL_DATA] INJ" at bounding box center [670, 421] width 272 height 35
type input "210"
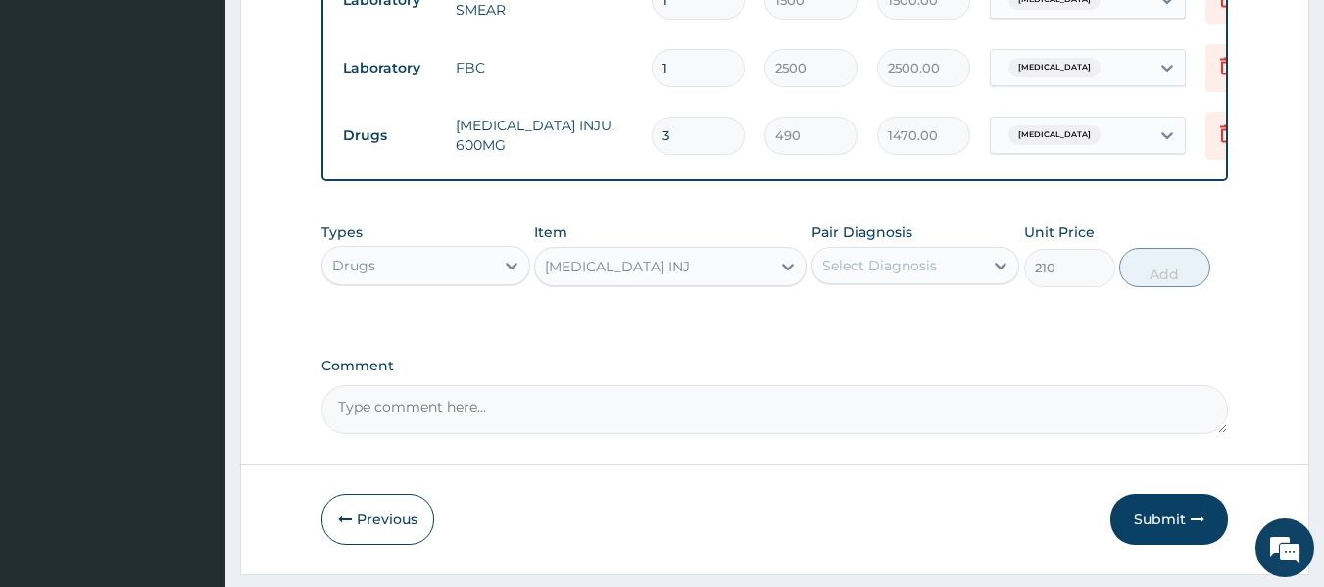
click at [871, 275] on div "Select Diagnosis" at bounding box center [879, 266] width 115 height 20
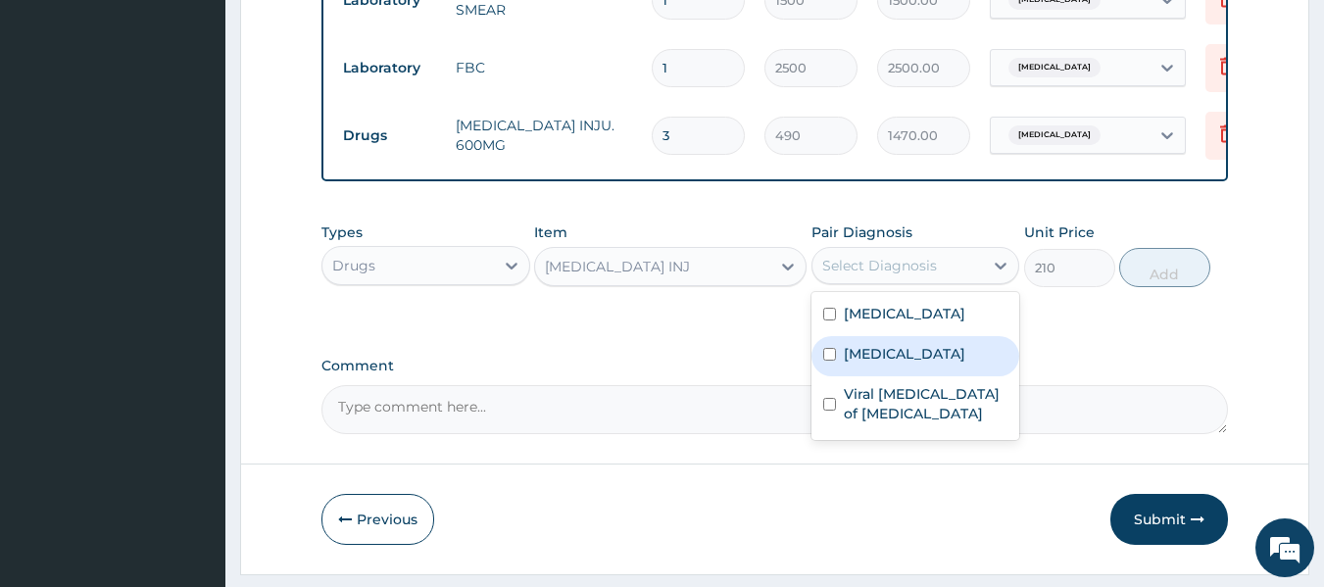
click at [833, 361] on input "checkbox" at bounding box center [829, 354] width 13 height 13
checkbox input "true"
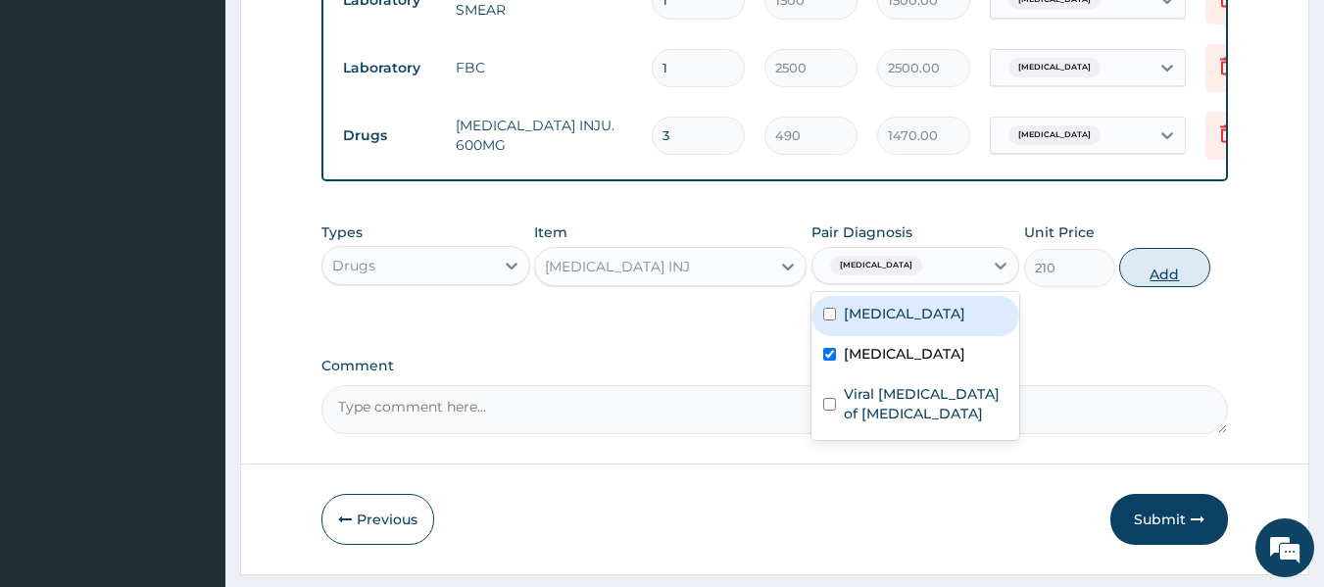
click at [1160, 286] on button "Add" at bounding box center [1164, 267] width 91 height 39
type input "0"
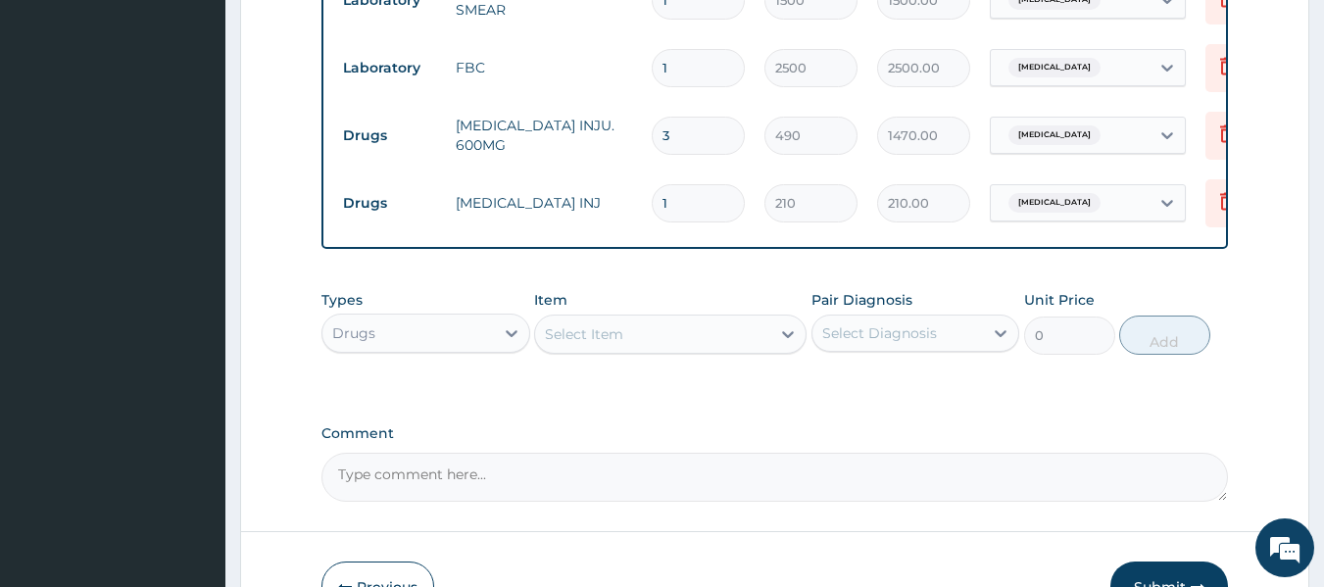
type input "12"
type input "2520.00"
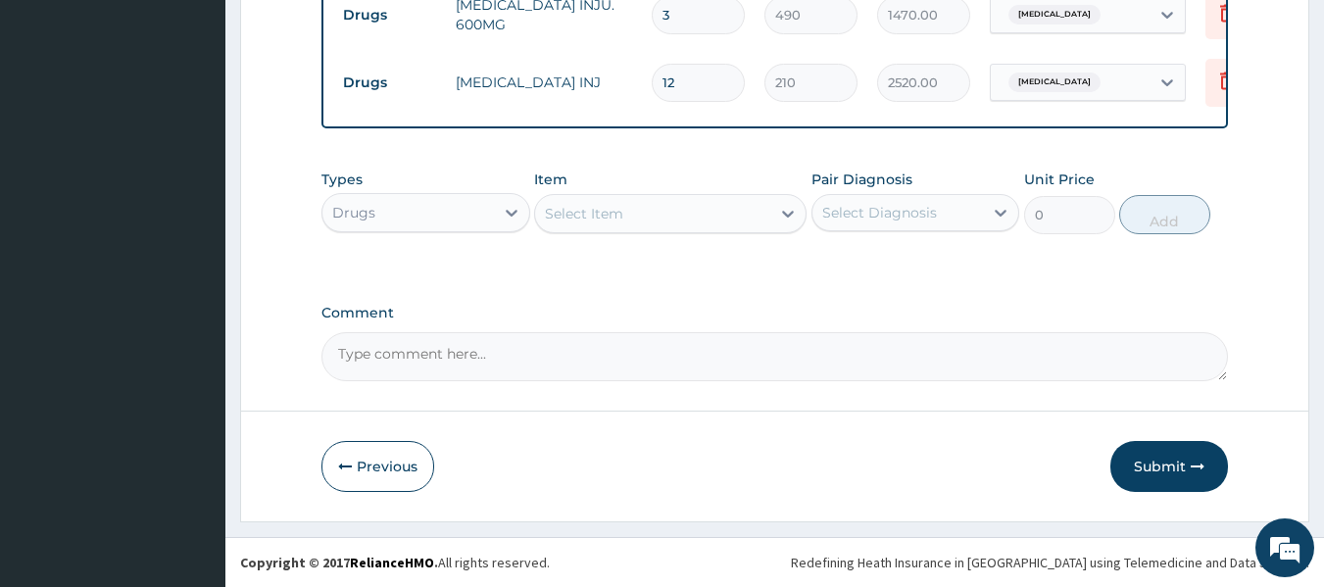
scroll to position [1086, 0]
type input "12"
click at [565, 206] on div "Select Item" at bounding box center [584, 214] width 78 height 20
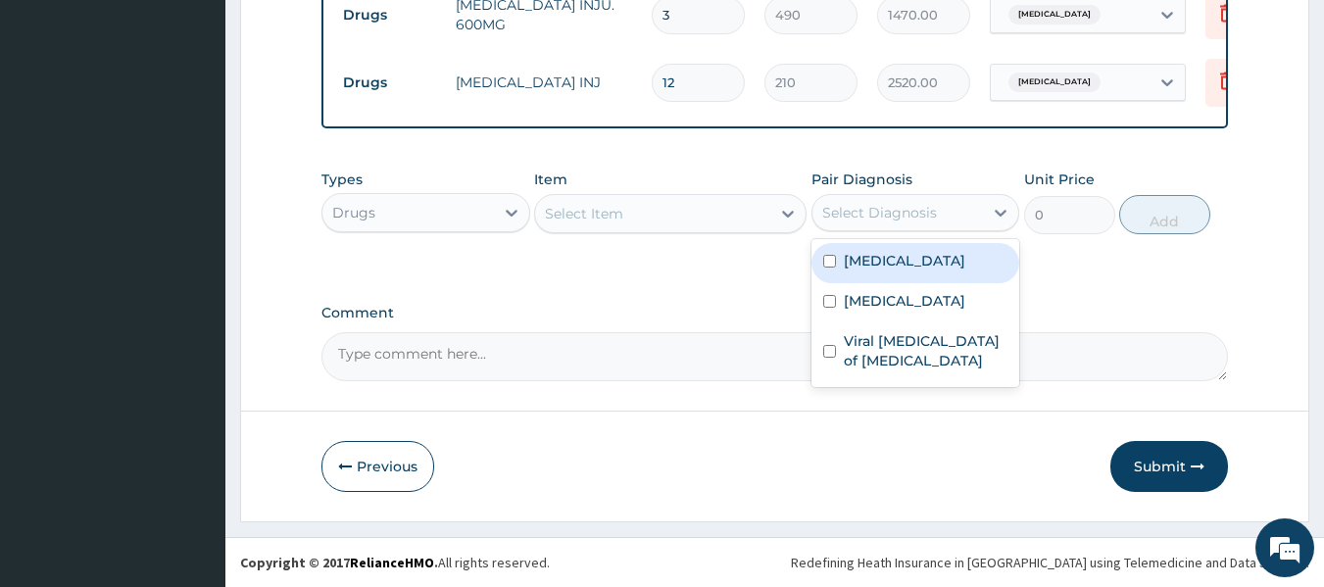
click at [847, 221] on div "Select Diagnosis" at bounding box center [879, 213] width 115 height 20
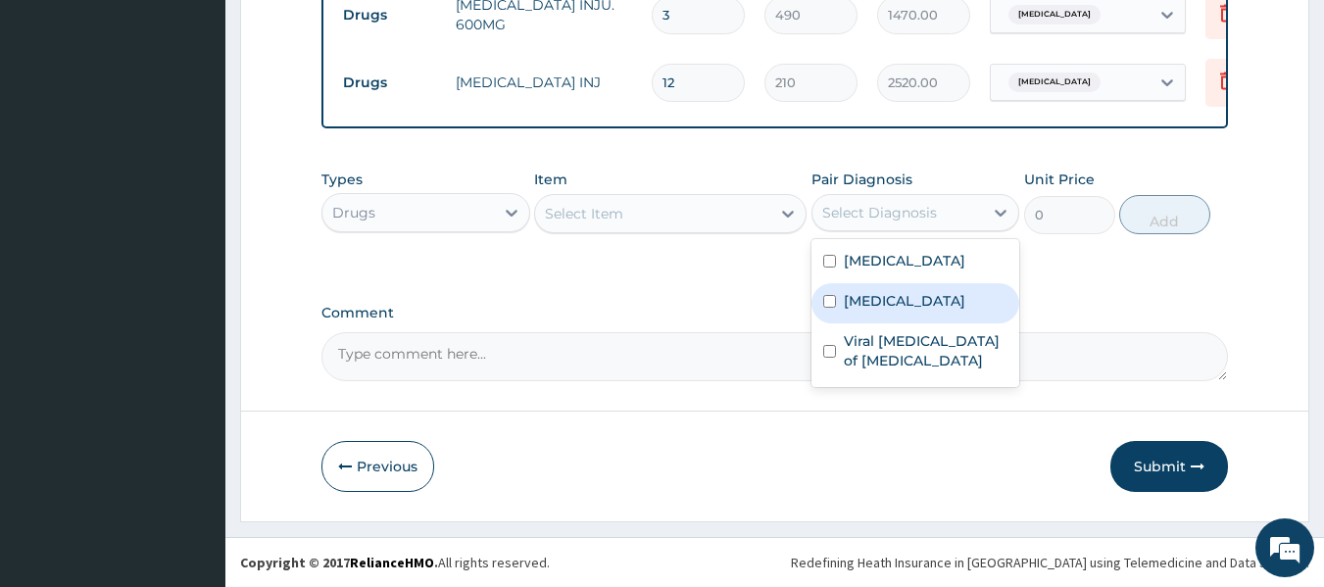
click at [823, 303] on input "checkbox" at bounding box center [829, 301] width 13 height 13
checkbox input "true"
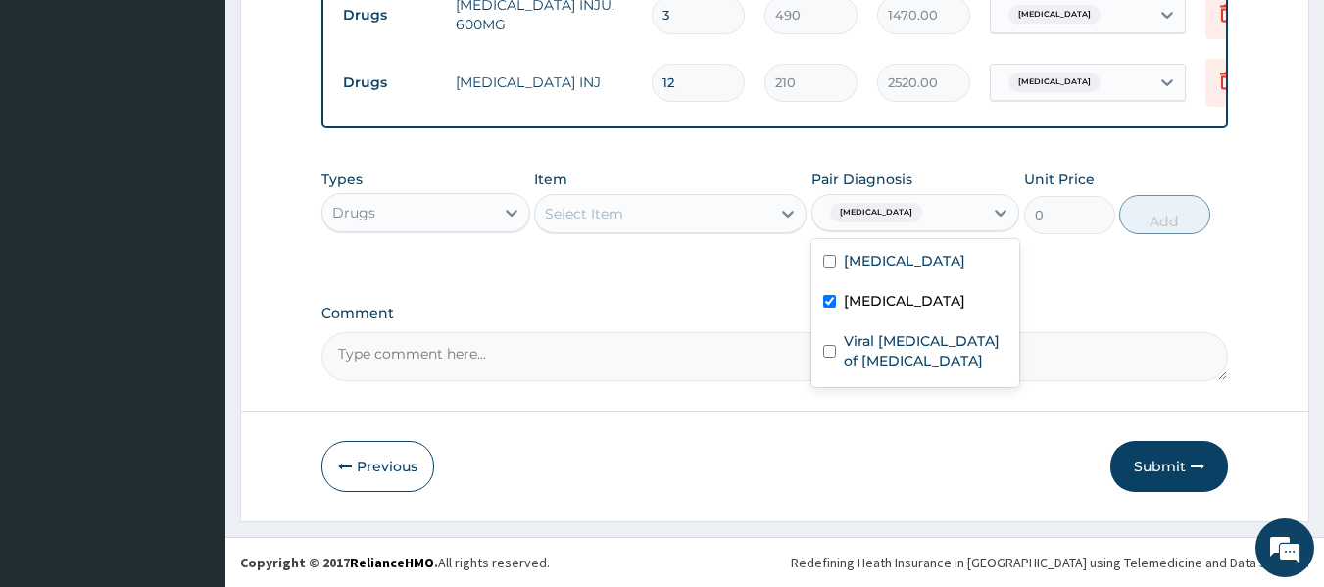
click at [675, 219] on div "Select Item" at bounding box center [652, 213] width 235 height 31
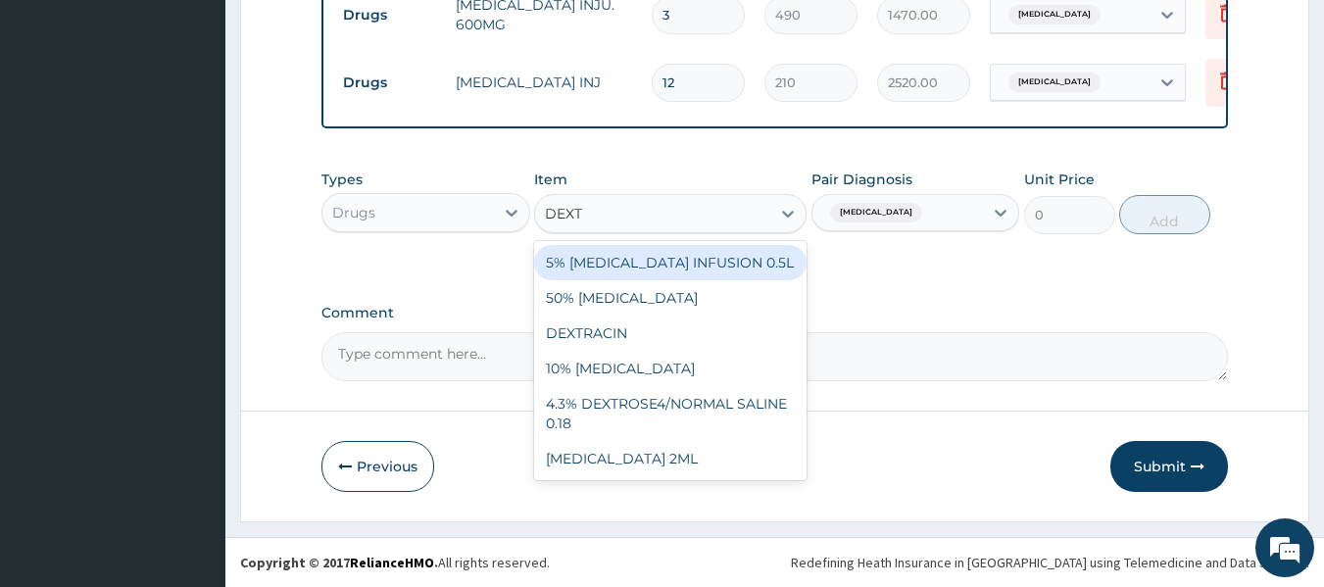
type input "DEXTR"
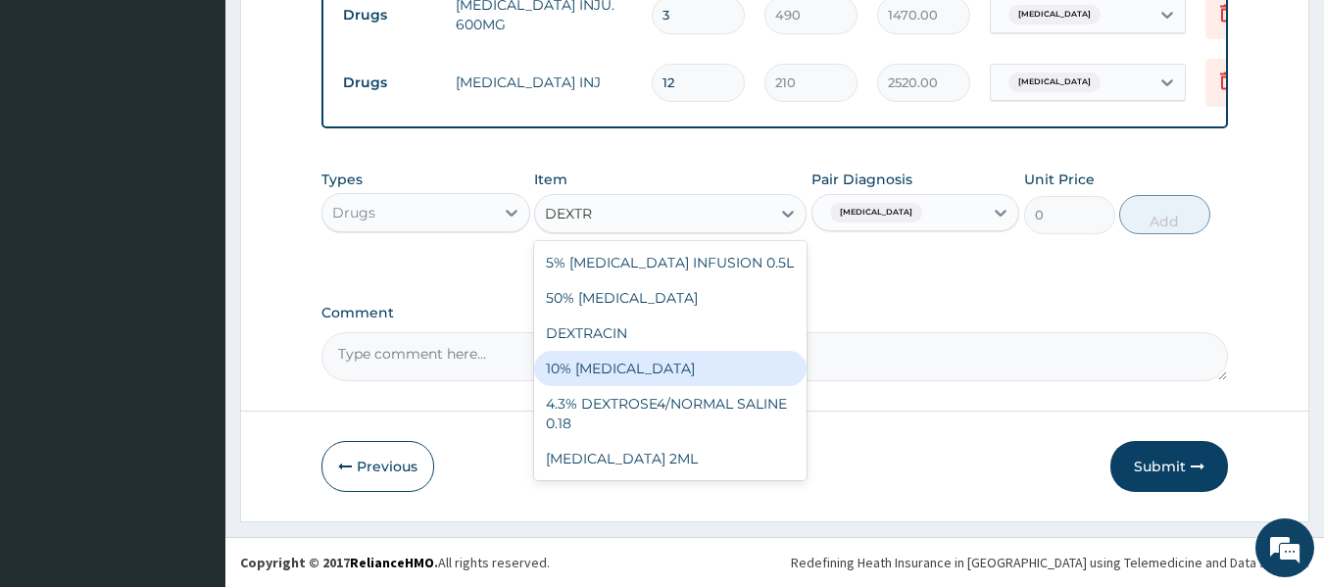
click at [688, 363] on div "10% [MEDICAL_DATA]" at bounding box center [670, 368] width 272 height 35
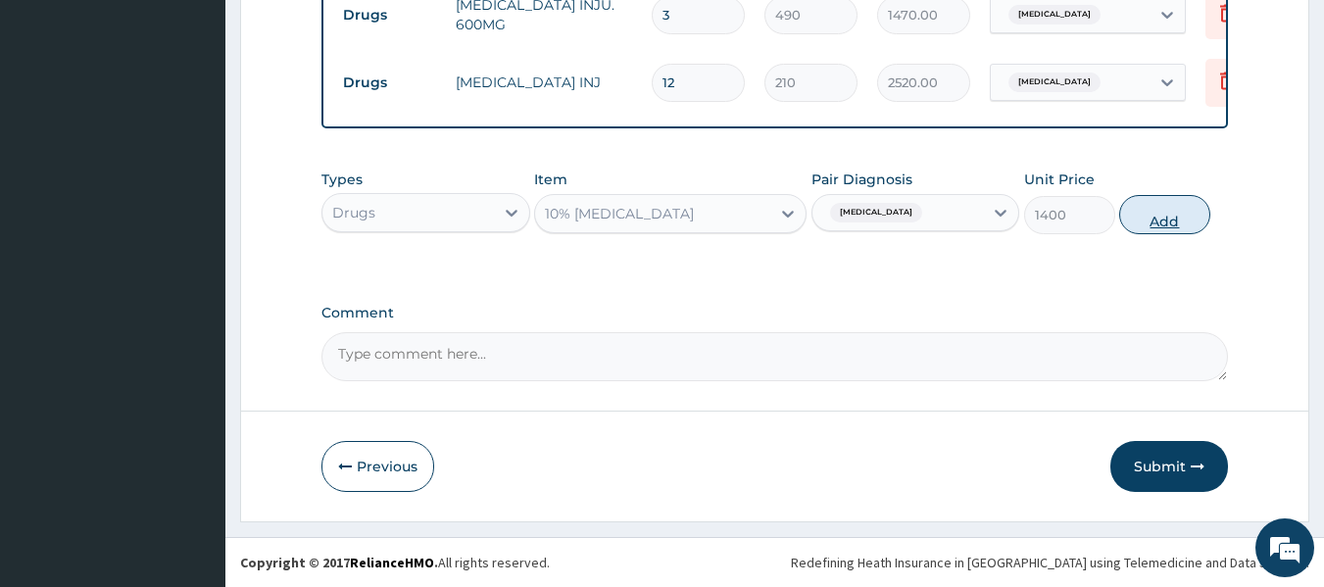
click at [1177, 226] on button "Add" at bounding box center [1164, 214] width 91 height 39
type input "0"
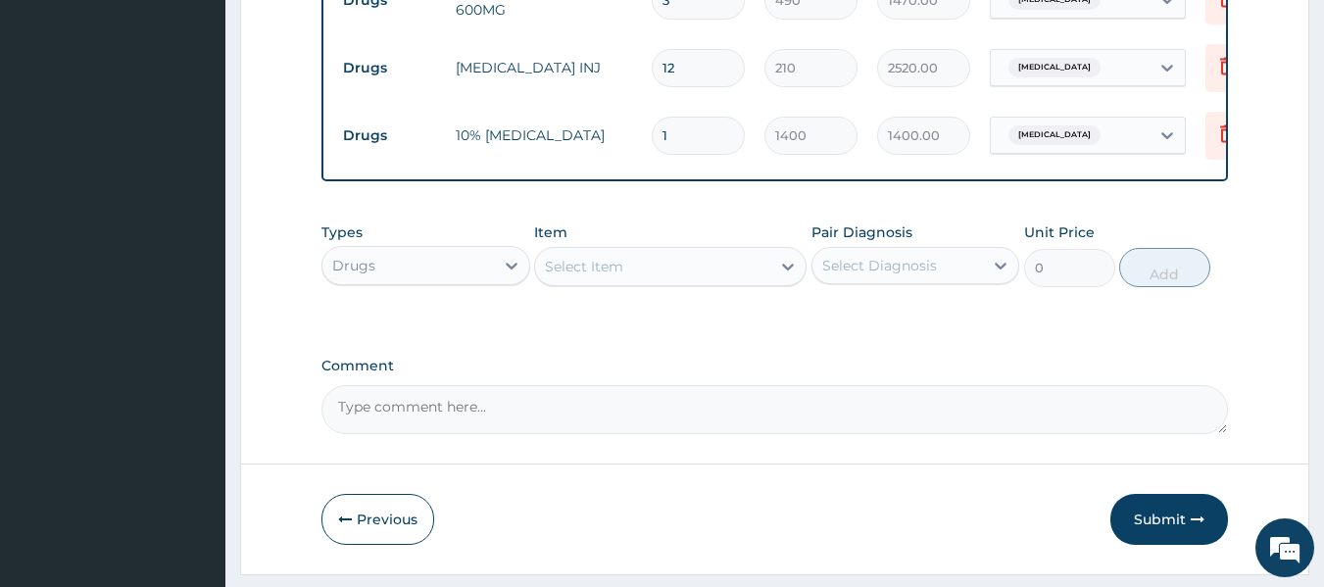
type input "0.00"
type input "3"
type input "4200.00"
type input "3"
click at [628, 269] on div "Select Item" at bounding box center [652, 266] width 235 height 31
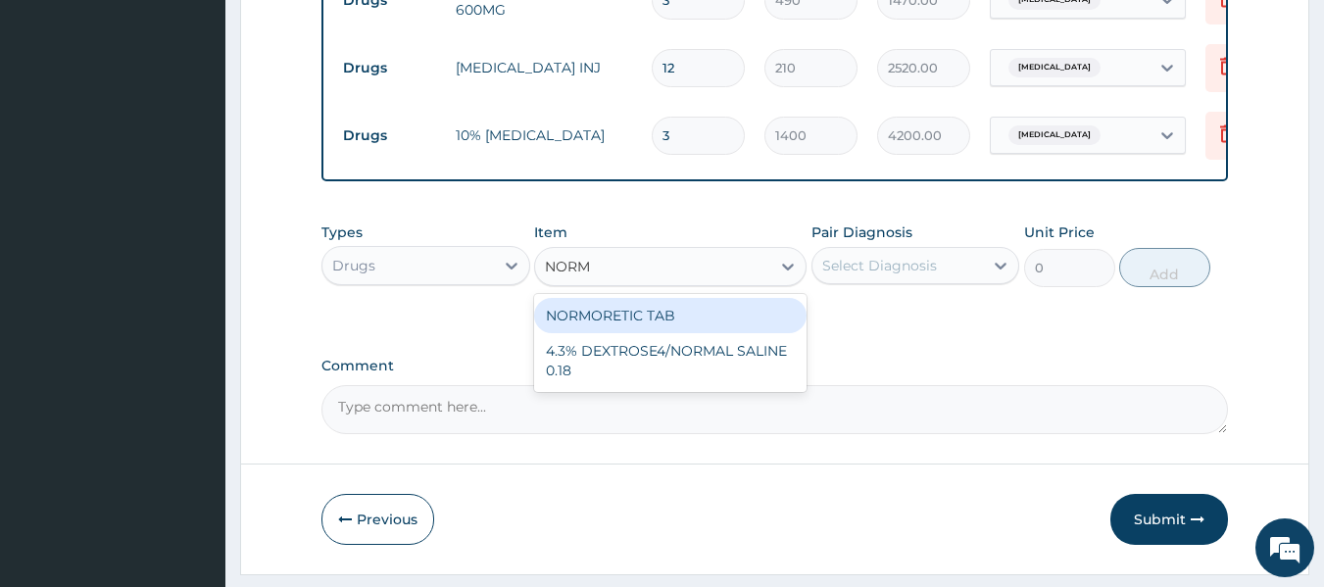
type input "NORMA"
click at [716, 332] on div "4.3% DEXTROSE4/NORMAL SALINE 0.18" at bounding box center [670, 325] width 272 height 55
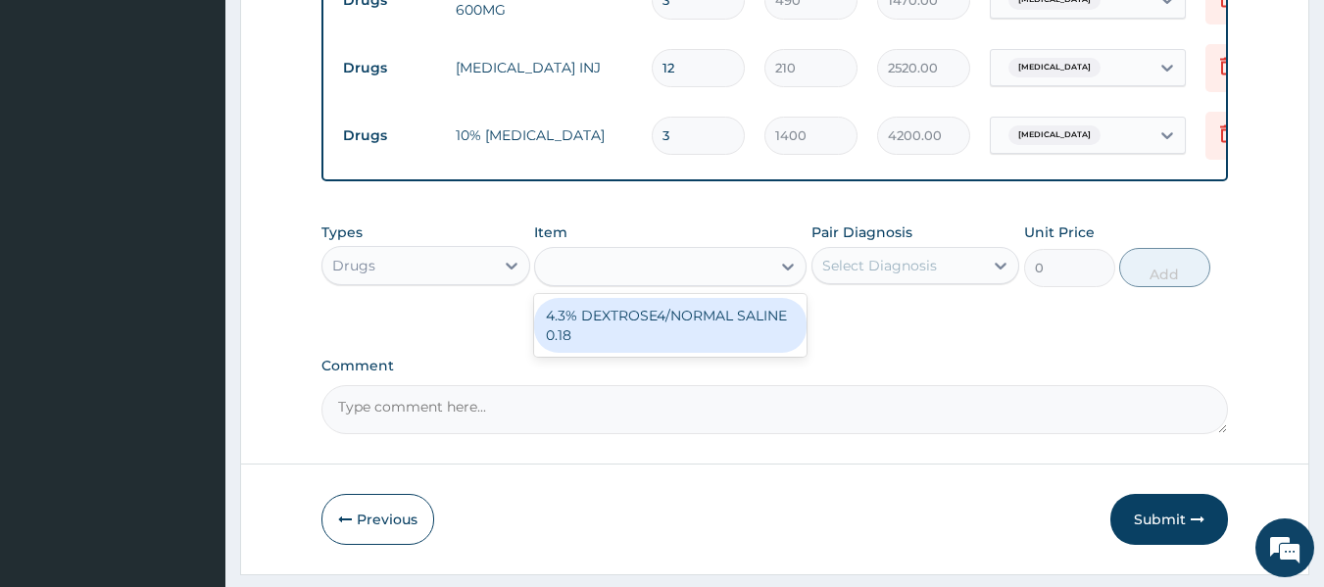
type input "1400"
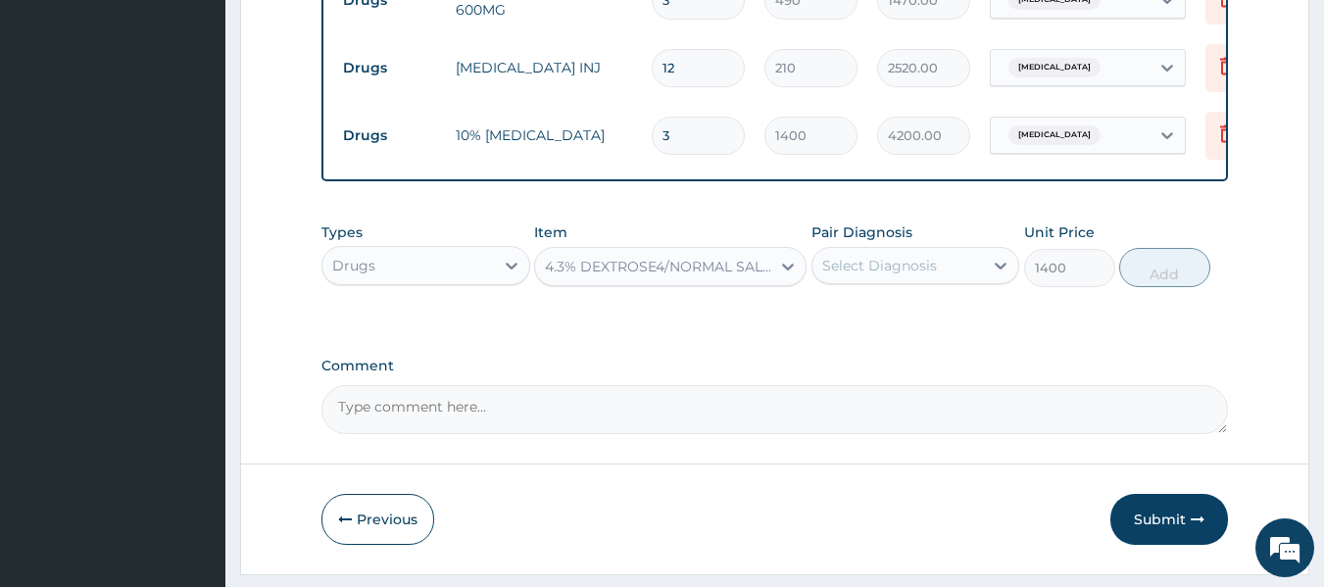
click at [913, 275] on div "Select Diagnosis" at bounding box center [879, 266] width 115 height 20
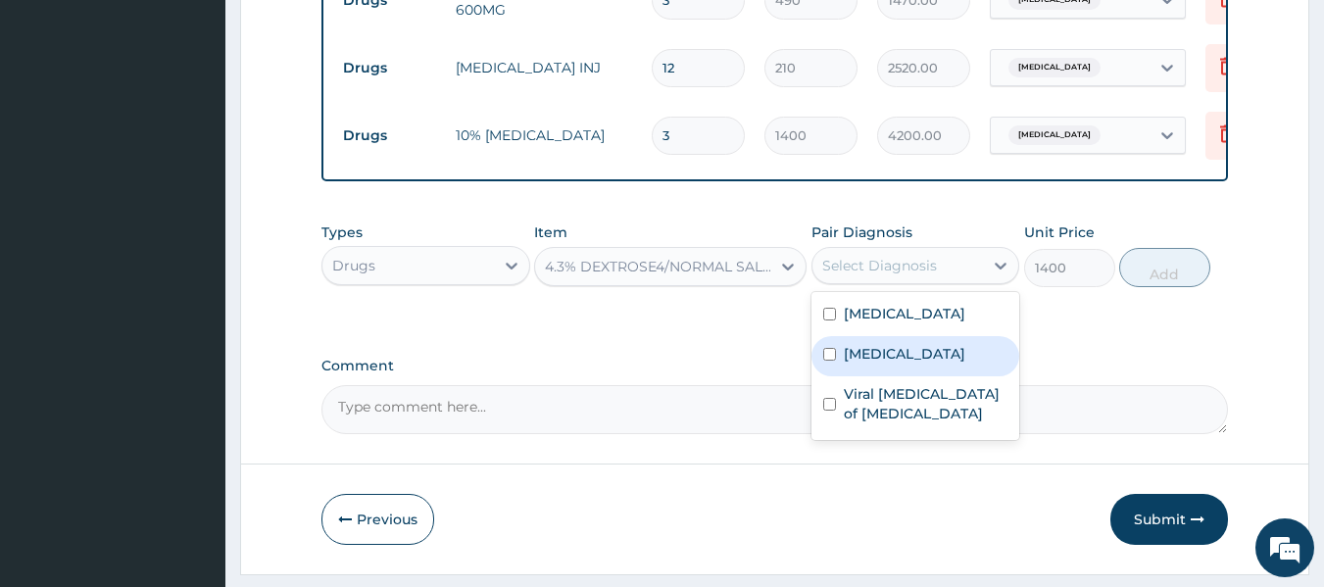
click at [832, 361] on input "checkbox" at bounding box center [829, 354] width 13 height 13
checkbox input "true"
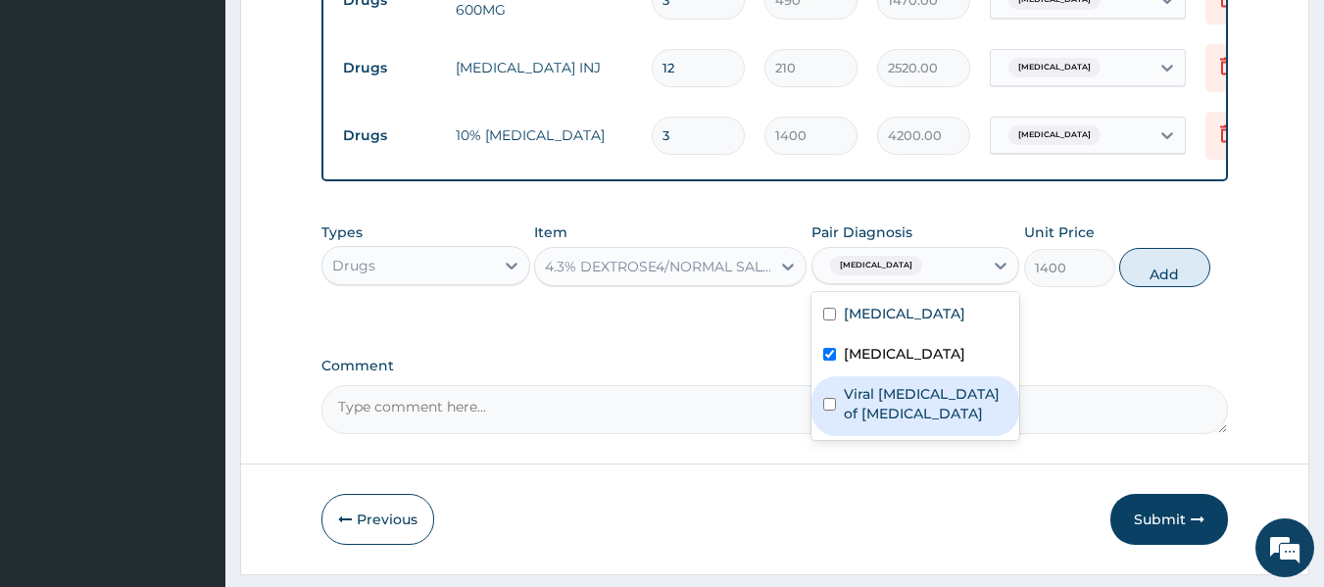
click at [825, 411] on input "checkbox" at bounding box center [829, 404] width 13 height 13
checkbox input "true"
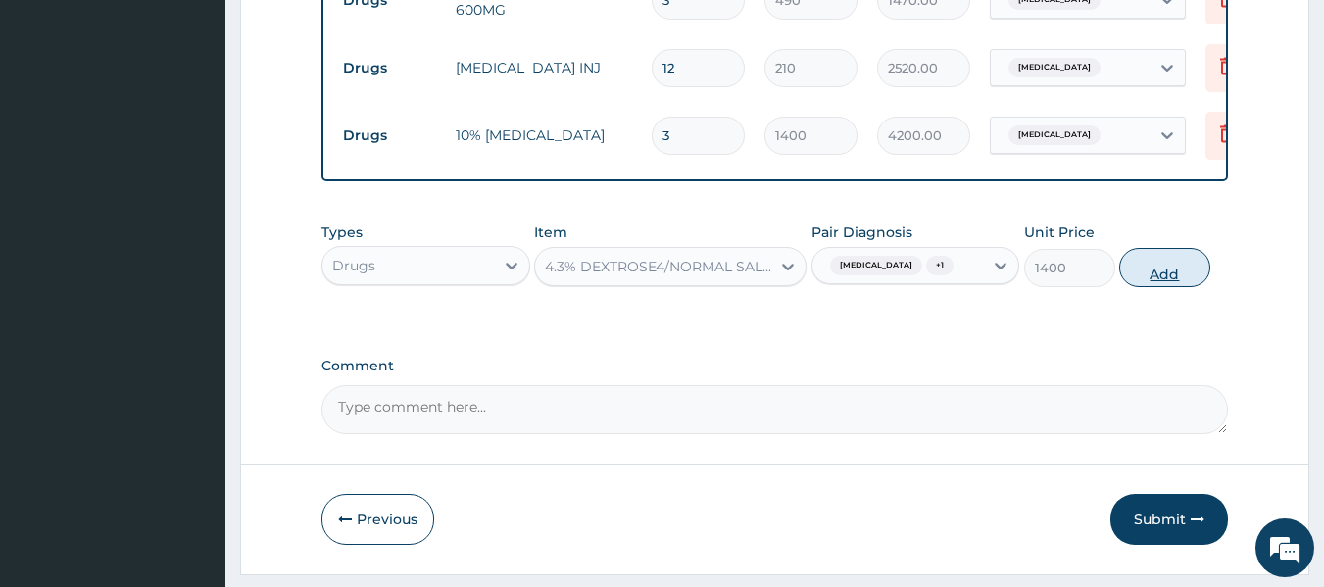
click at [1129, 275] on button "Add" at bounding box center [1164, 267] width 91 height 39
type input "0"
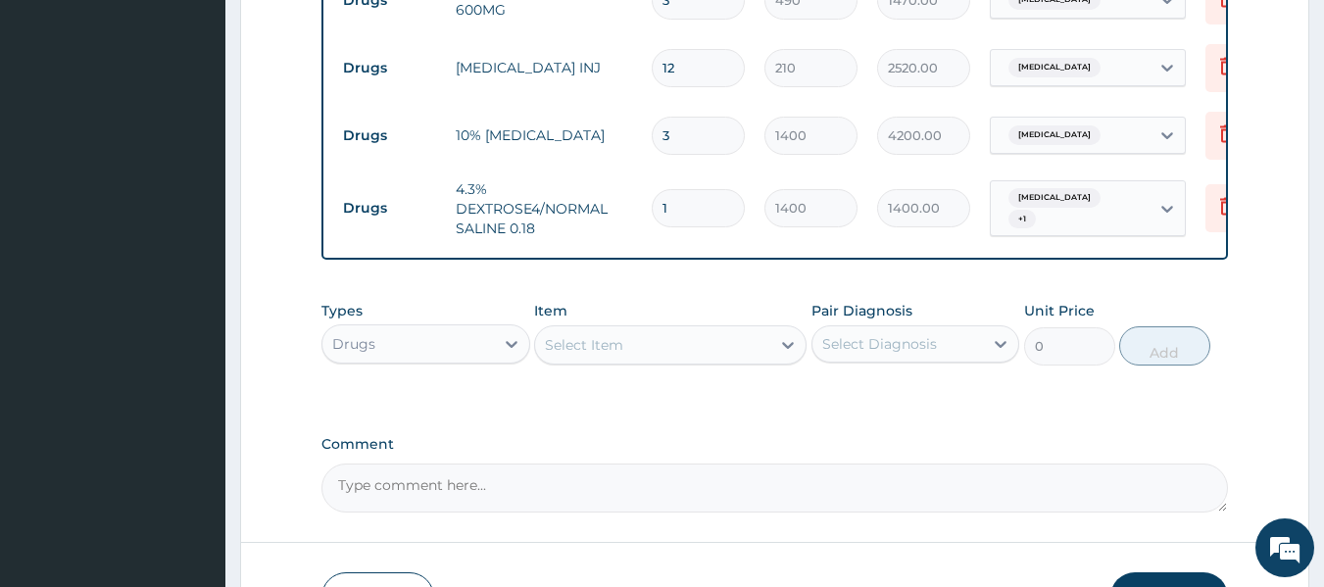
click at [558, 355] on div "Select Item" at bounding box center [584, 345] width 78 height 20
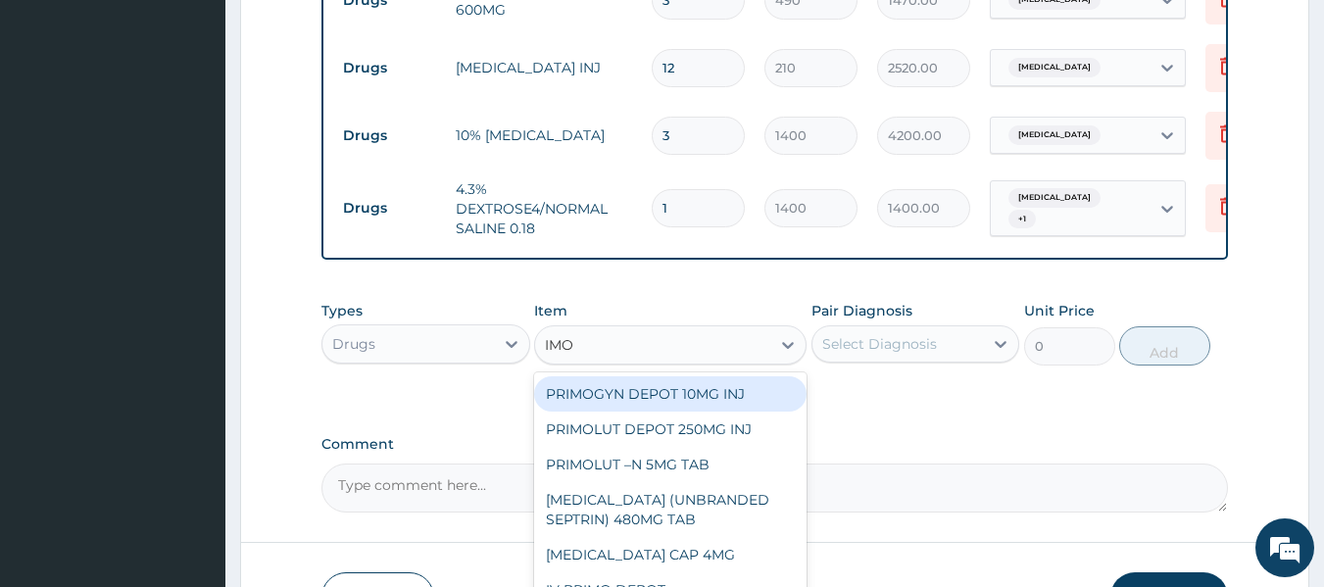
type input "IMOD"
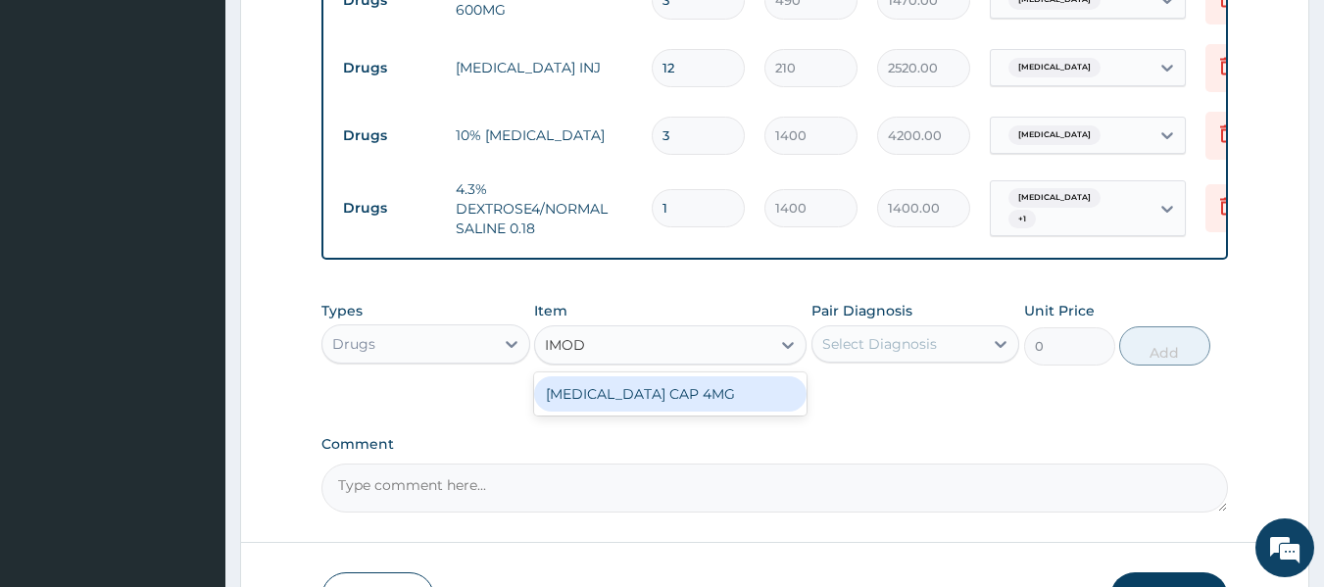
click at [618, 405] on div "[MEDICAL_DATA] CAP 4MG" at bounding box center [670, 393] width 272 height 35
type input "175"
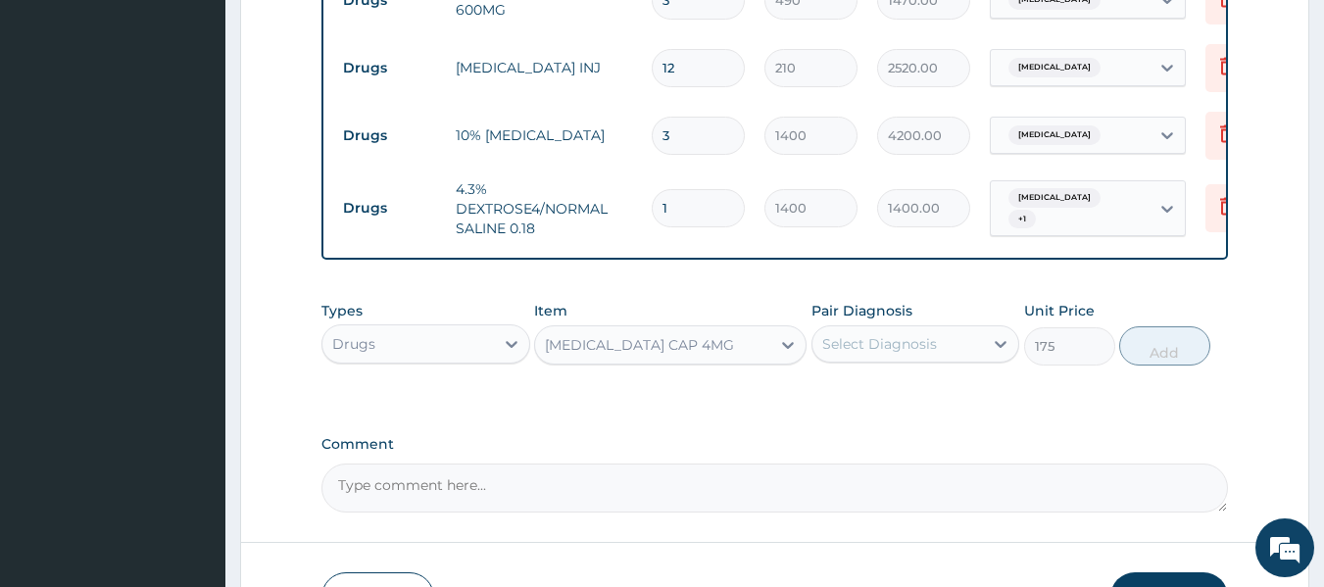
click at [930, 354] on div "Select Diagnosis" at bounding box center [879, 344] width 115 height 20
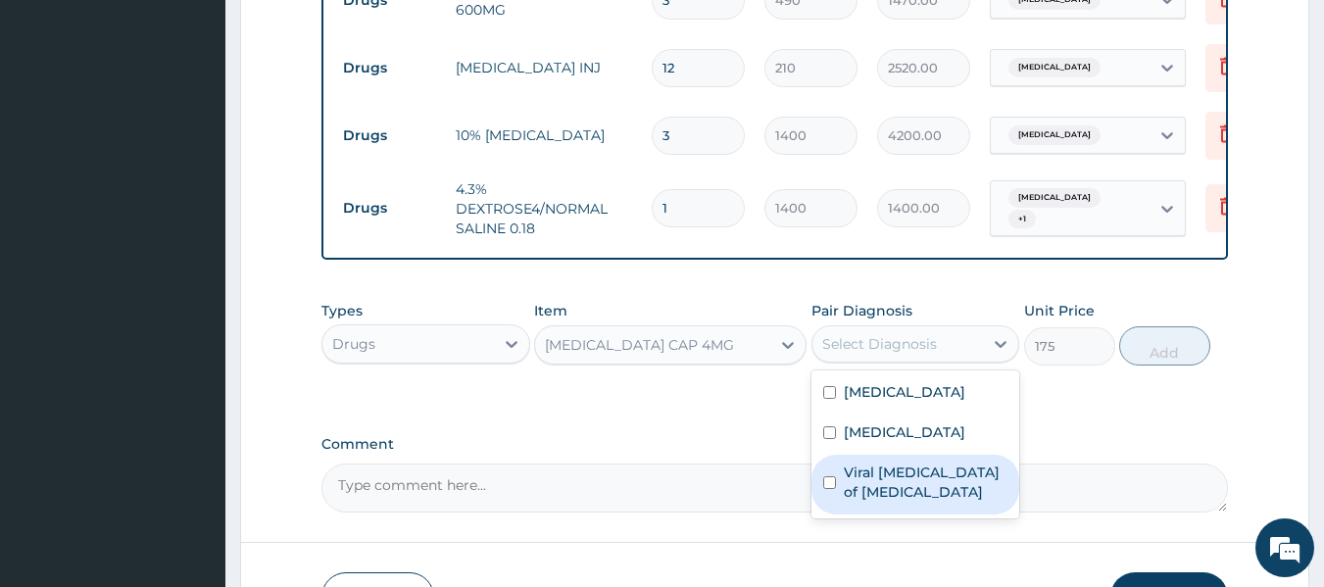
click at [830, 488] on div "Viral enteritis of intestine" at bounding box center [916, 485] width 209 height 60
checkbox input "true"
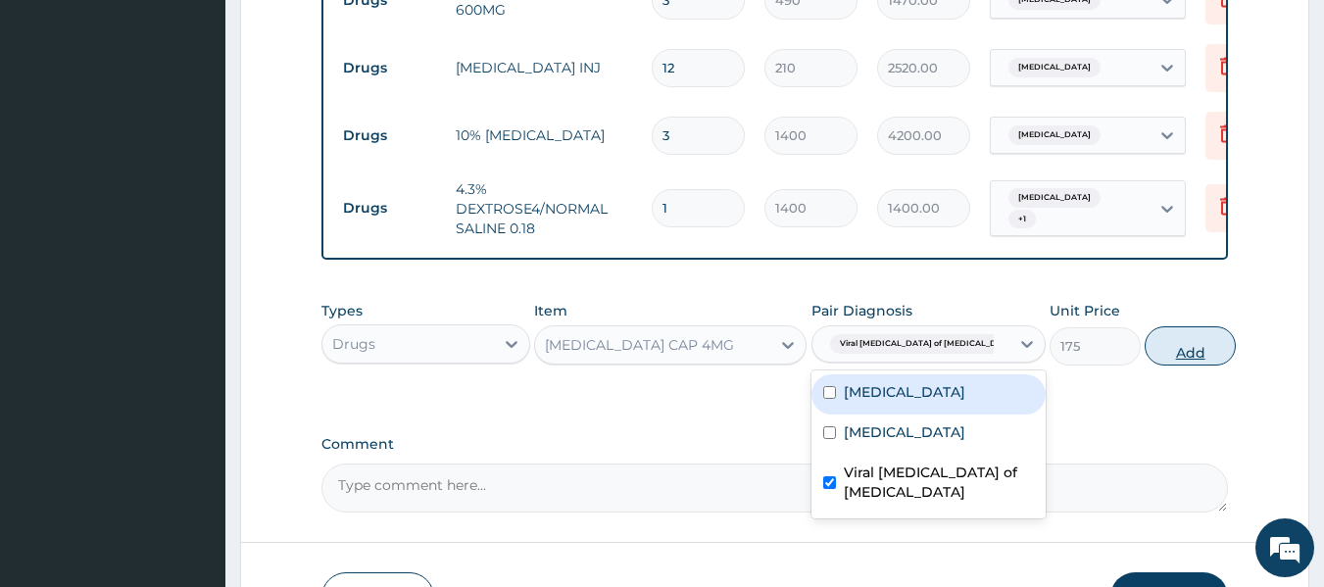
click at [1183, 366] on button "Add" at bounding box center [1190, 345] width 91 height 39
type input "0"
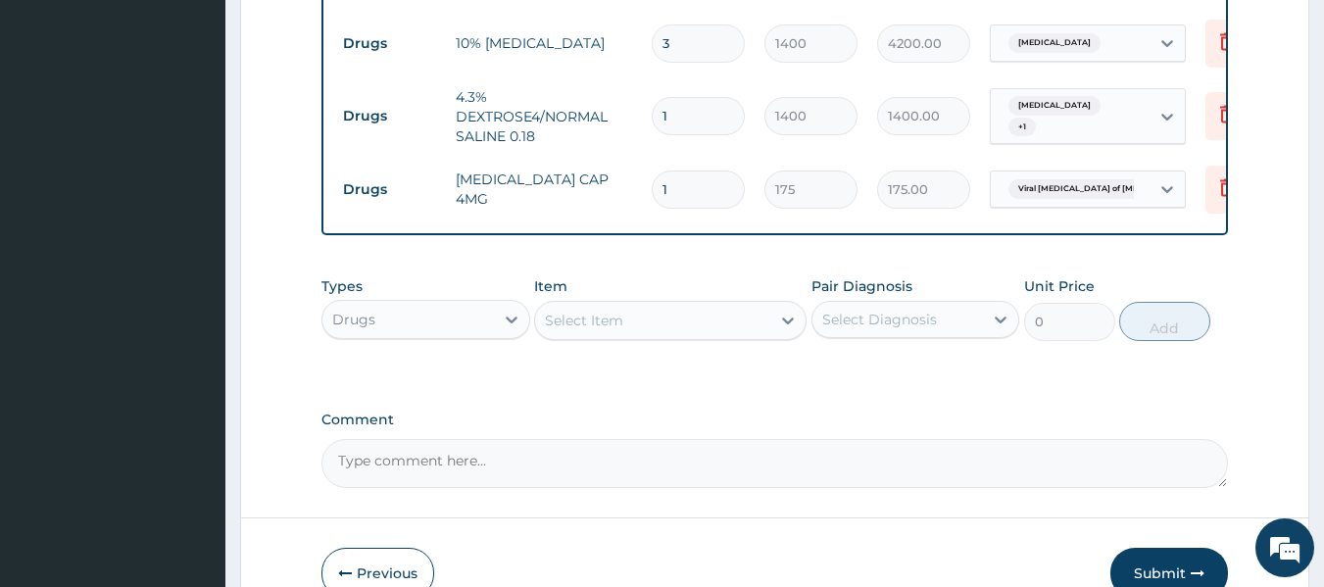
scroll to position [1300, 0]
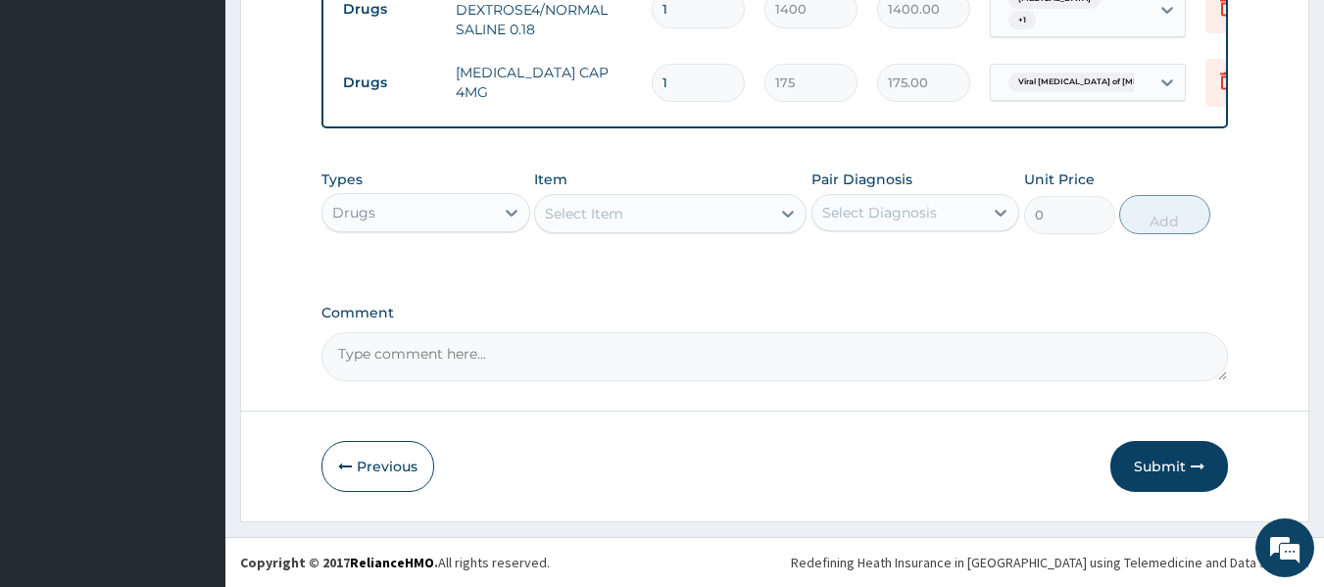
click at [565, 222] on div "Select Item" at bounding box center [584, 214] width 78 height 20
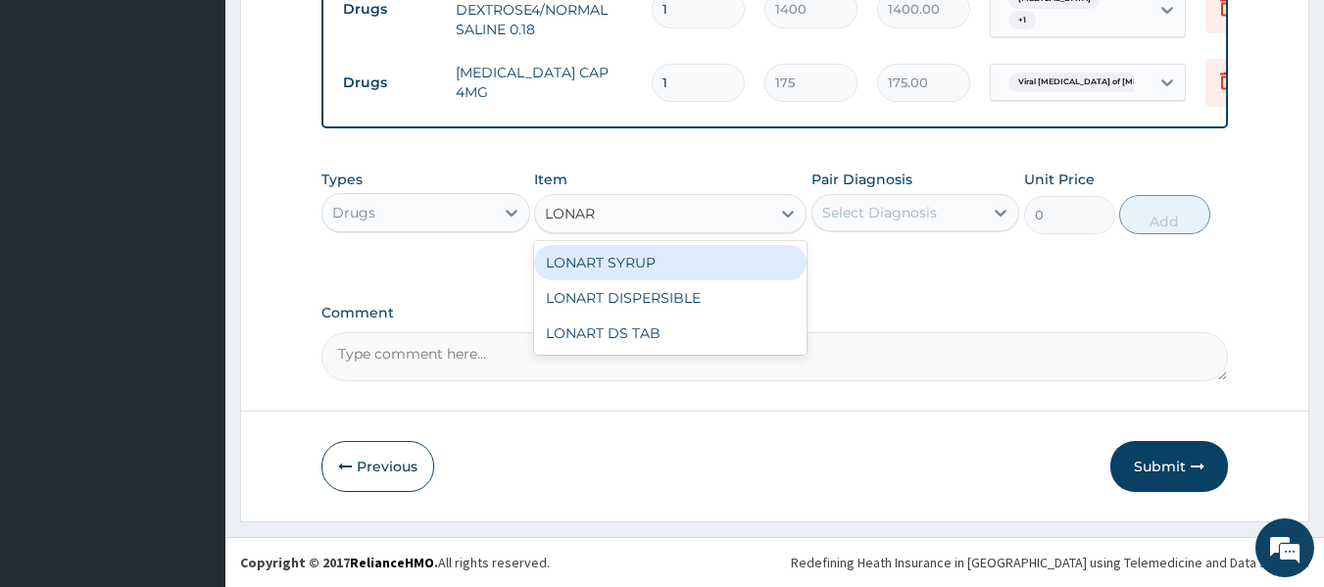
type input "LONART"
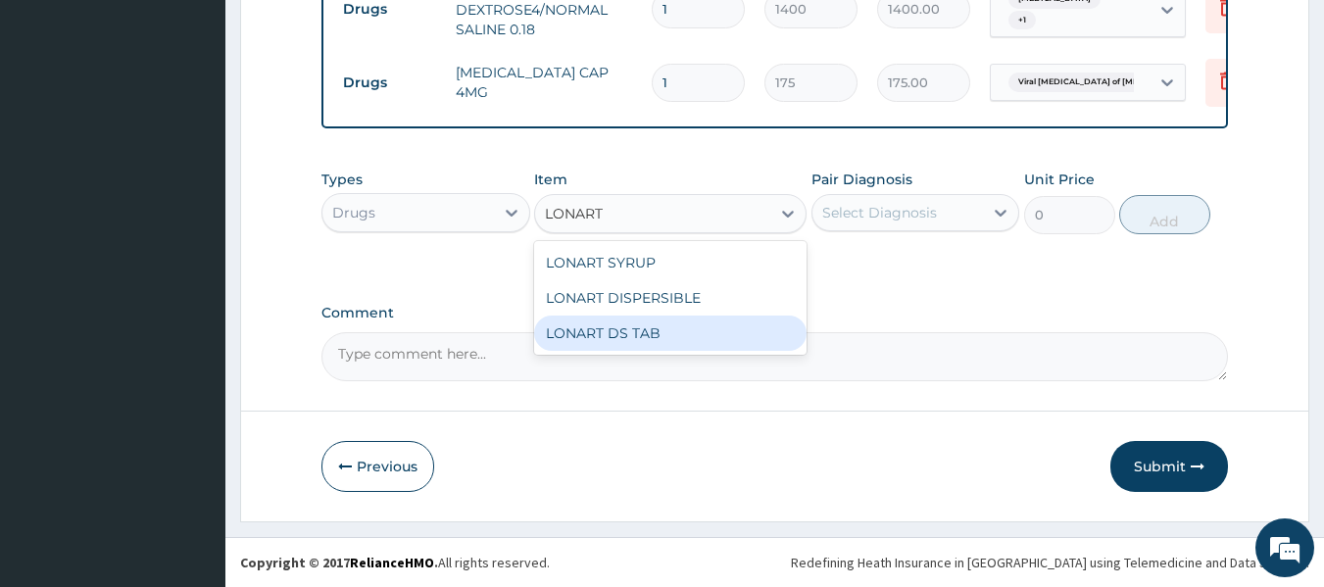
click at [640, 334] on div "LONART DS TAB" at bounding box center [670, 333] width 272 height 35
type input "1400"
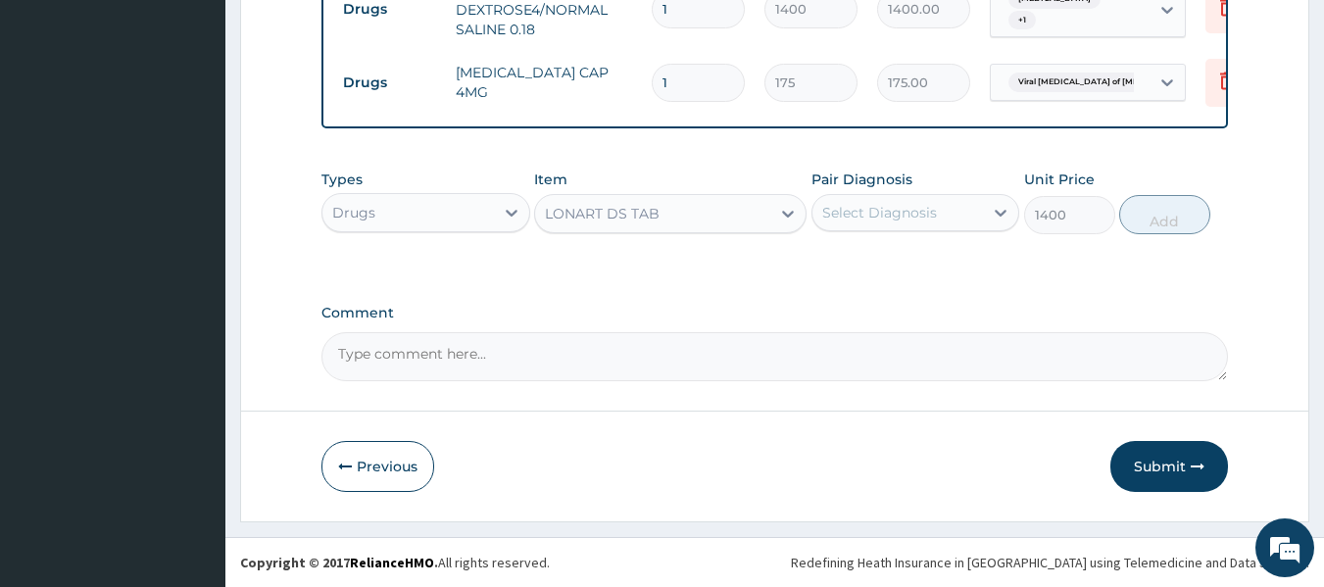
click at [950, 214] on div "Select Diagnosis" at bounding box center [899, 212] width 172 height 31
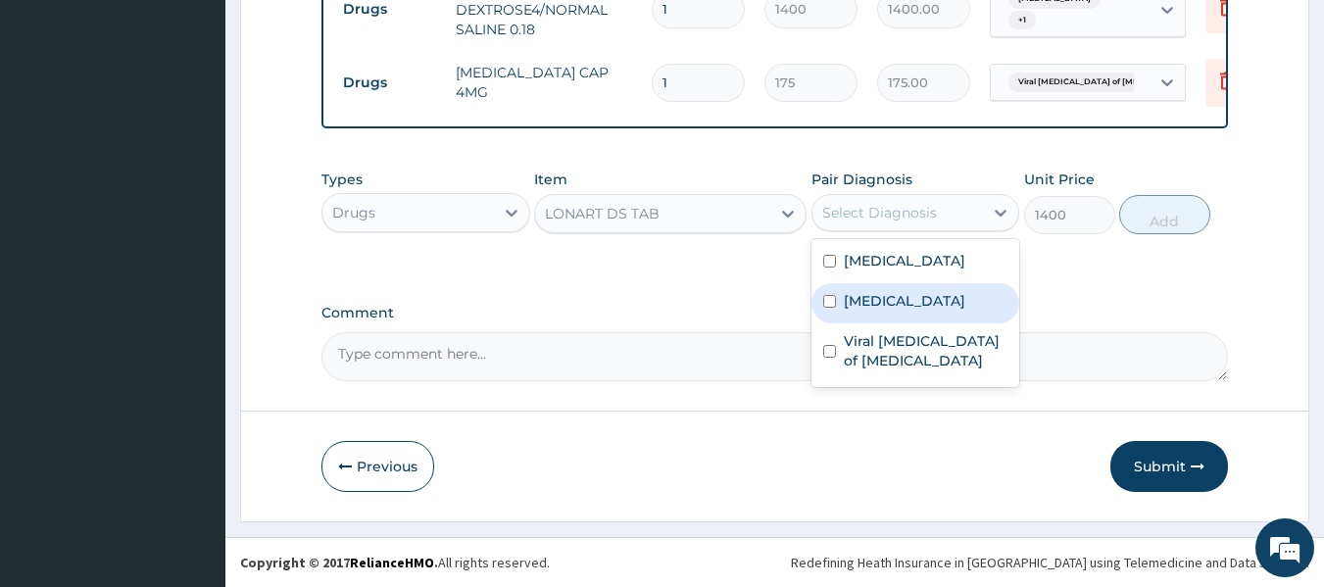
click at [837, 303] on div "[MEDICAL_DATA]" at bounding box center [916, 303] width 209 height 40
checkbox input "true"
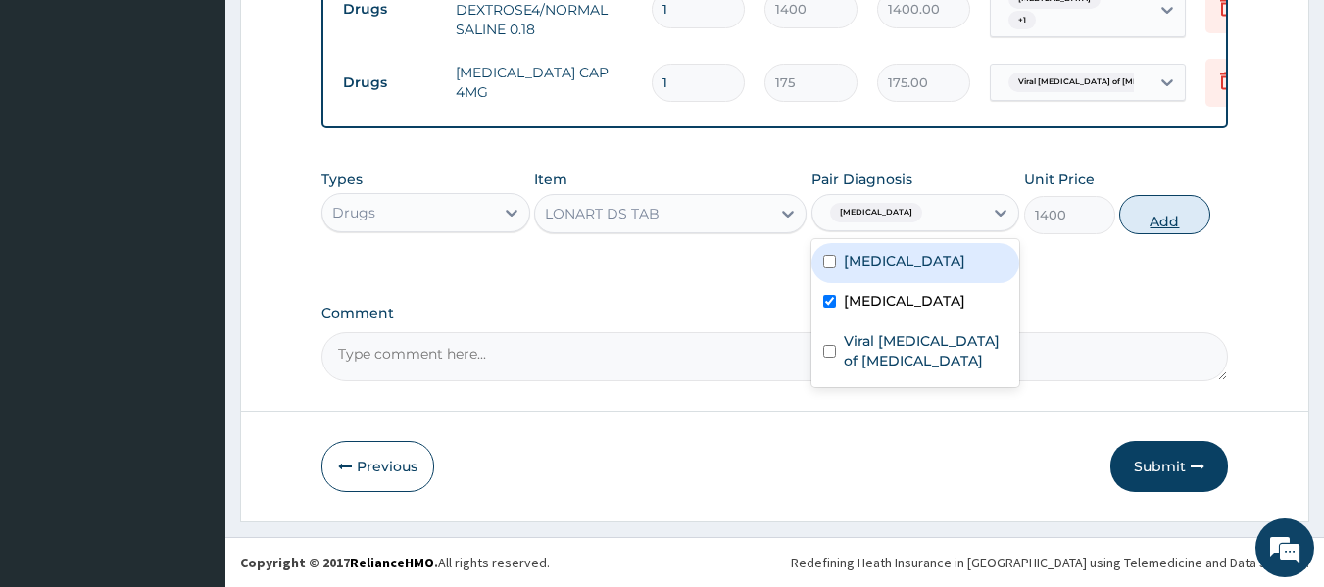
click at [1172, 222] on button "Add" at bounding box center [1164, 214] width 91 height 39
type input "0"
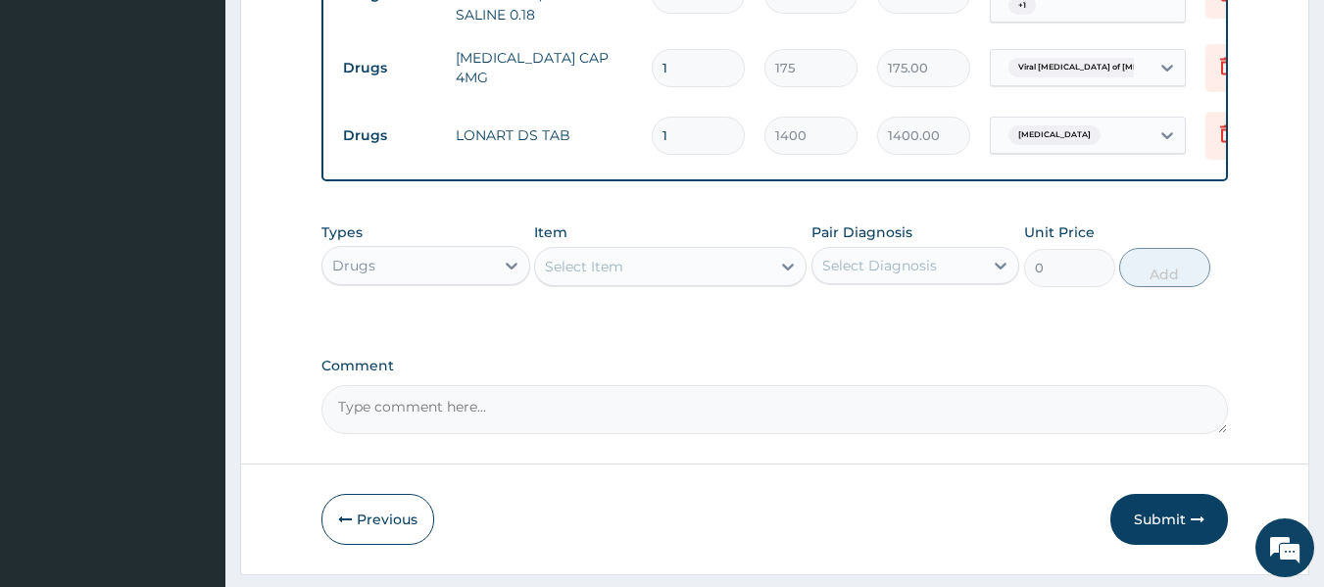
click at [640, 282] on div "Select Item" at bounding box center [652, 266] width 235 height 31
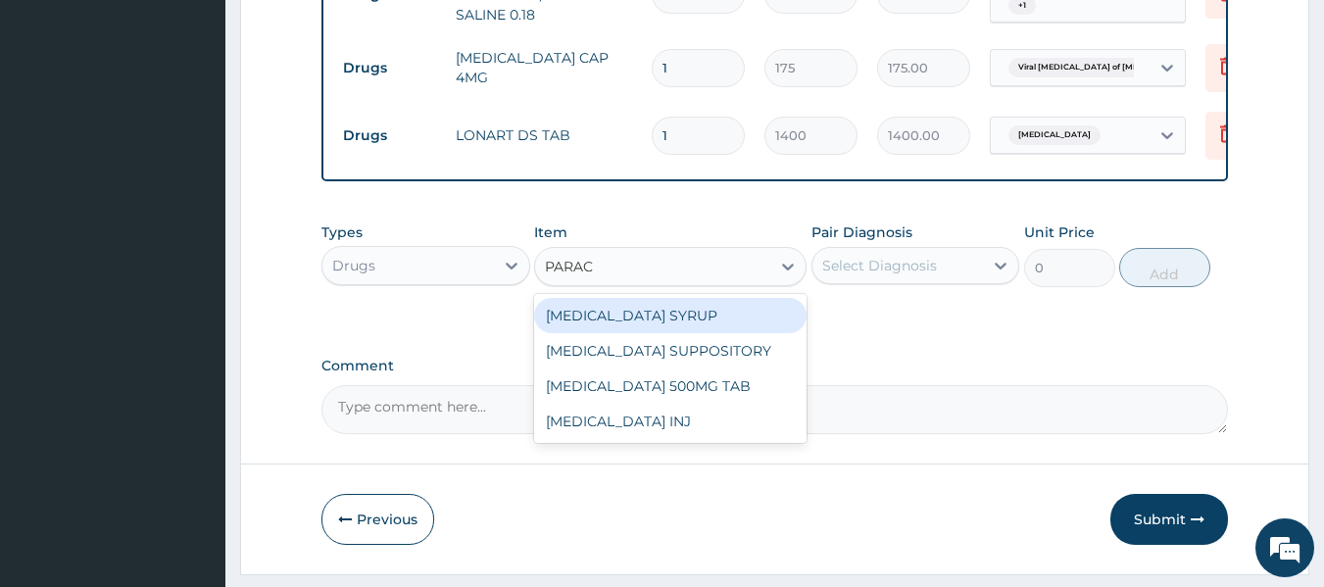
type input "PARACE"
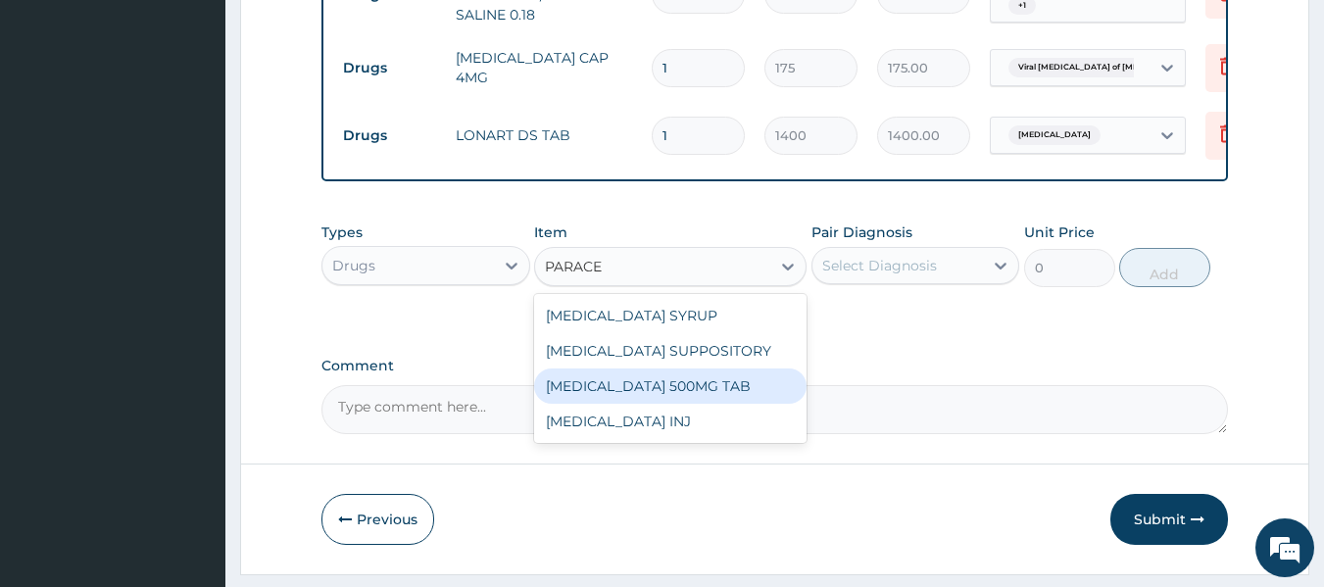
click at [676, 396] on div "[MEDICAL_DATA] 500MG TAB" at bounding box center [670, 386] width 272 height 35
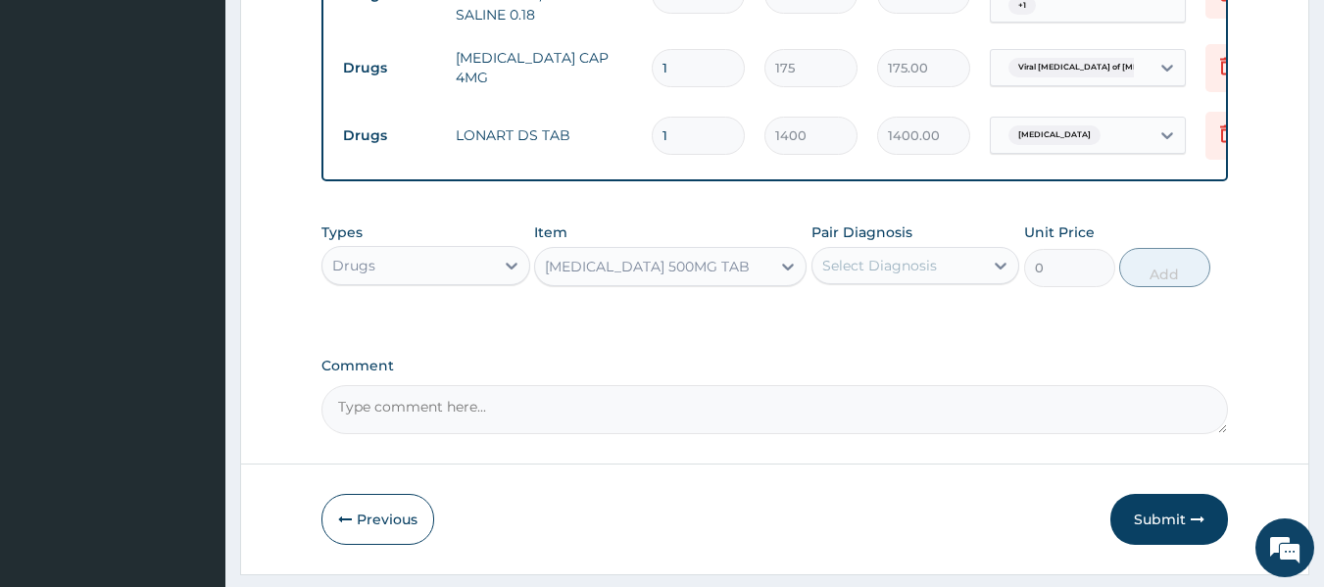
type input "14"
click at [915, 275] on div "Select Diagnosis" at bounding box center [879, 266] width 115 height 20
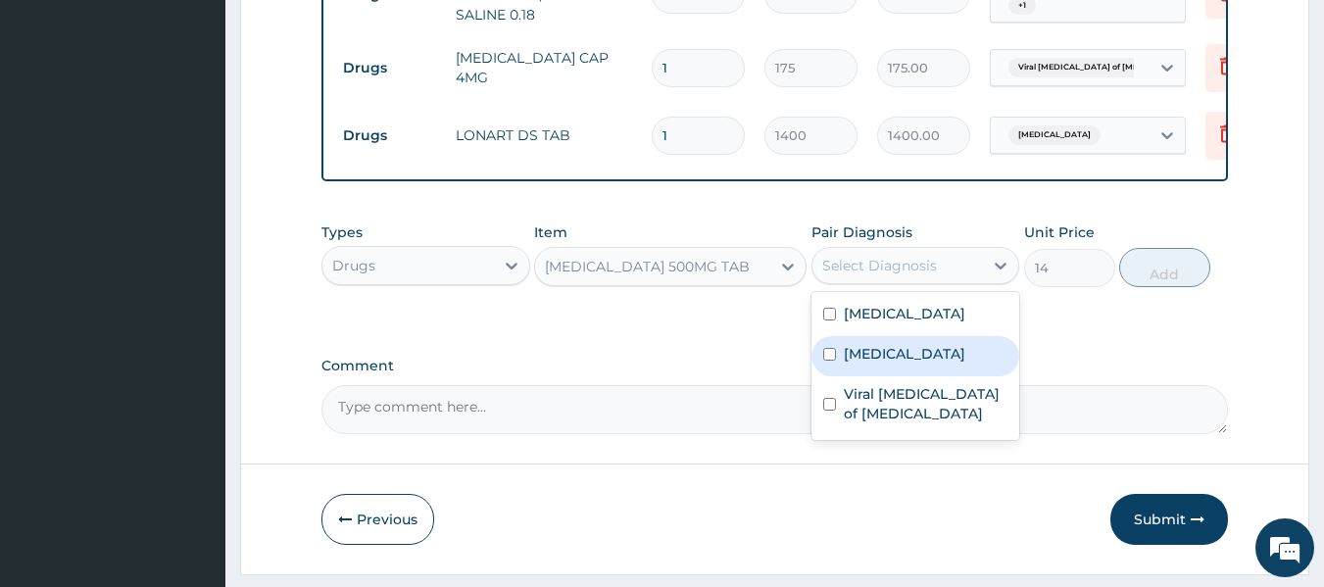
click at [832, 361] on input "checkbox" at bounding box center [829, 354] width 13 height 13
checkbox input "true"
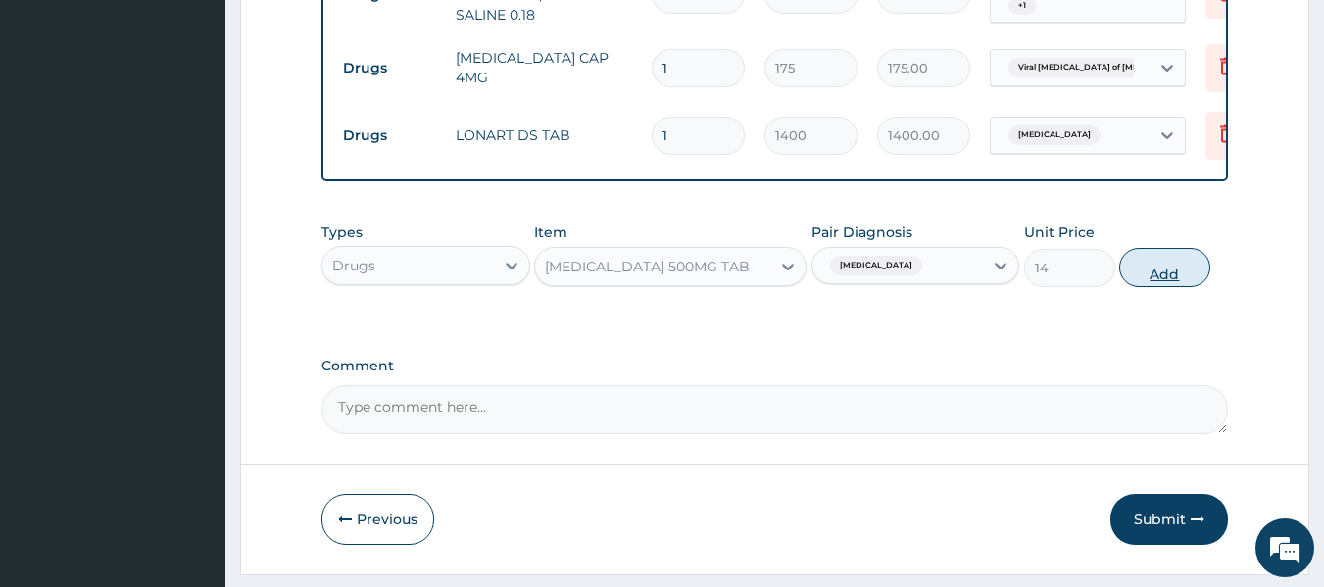
click at [1153, 285] on button "Add" at bounding box center [1164, 267] width 91 height 39
type input "0"
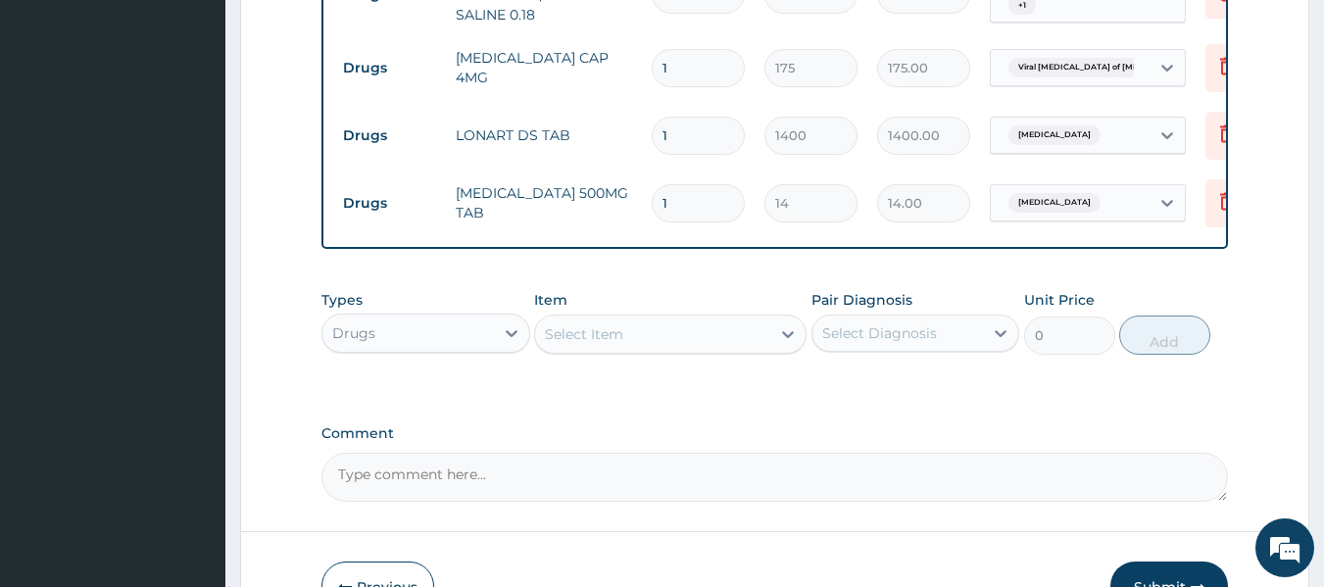
type input "18"
type input "252.00"
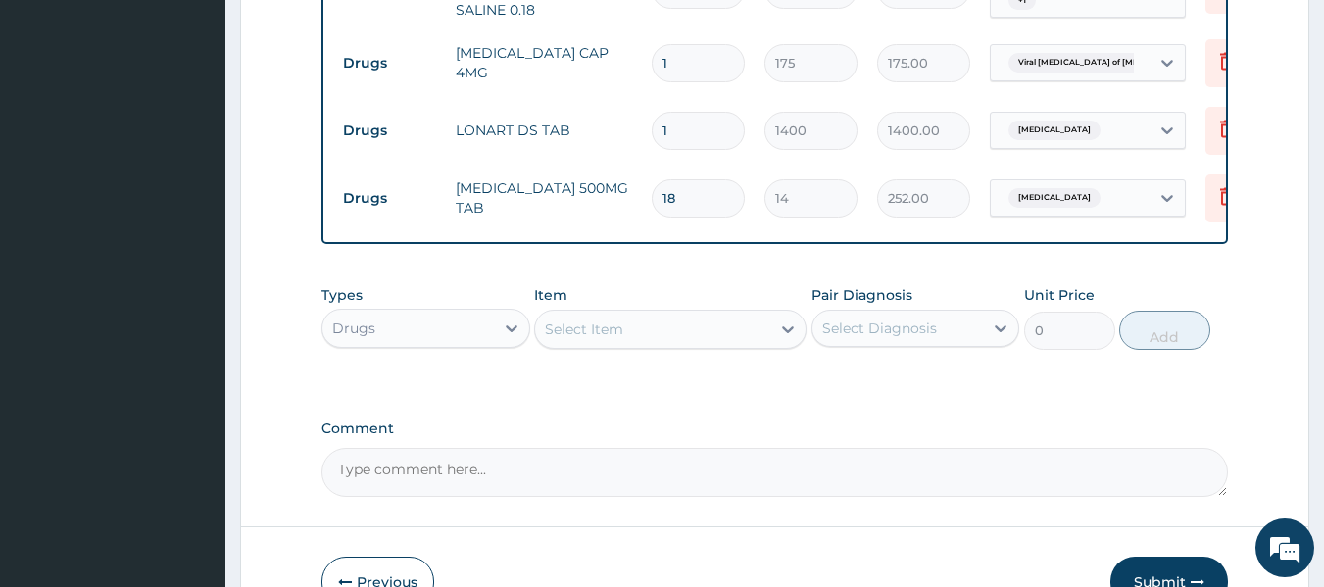
scroll to position [1435, 0]
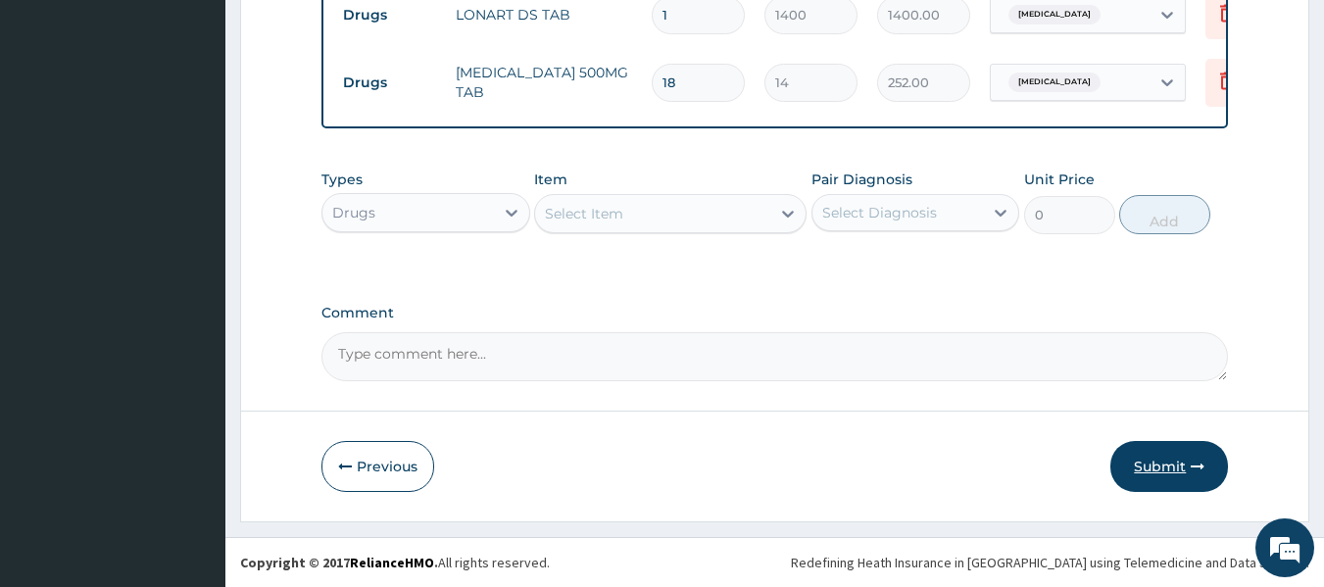
type input "18"
click at [1194, 452] on button "Submit" at bounding box center [1169, 466] width 118 height 51
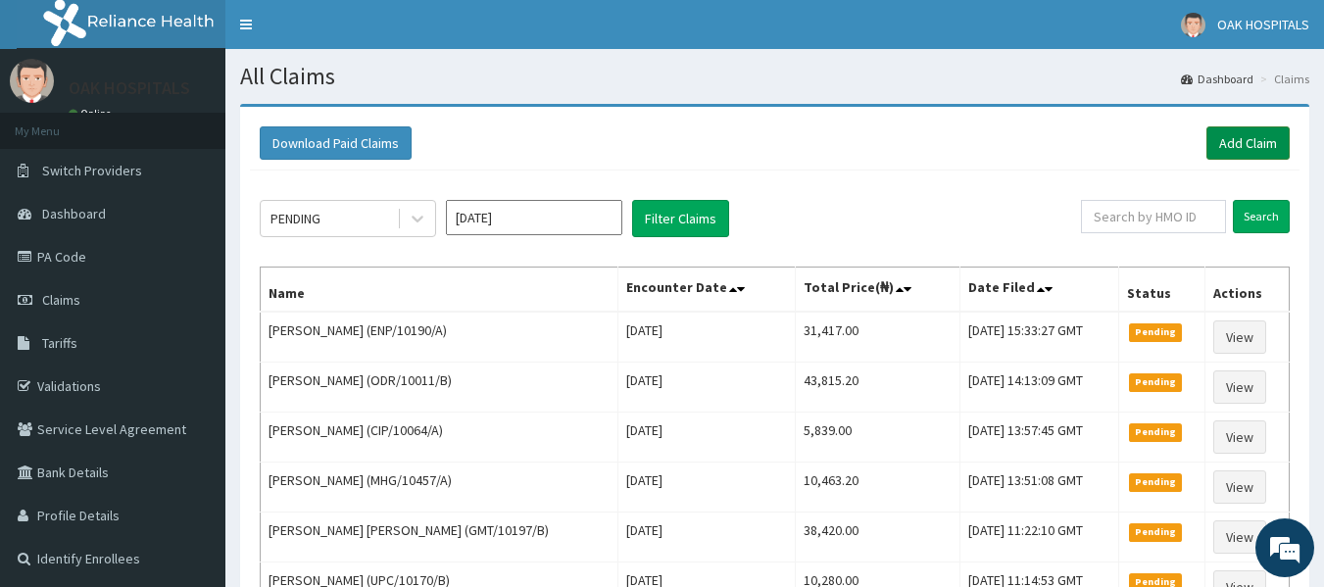
click at [1251, 148] on link "Add Claim" at bounding box center [1248, 142] width 83 height 33
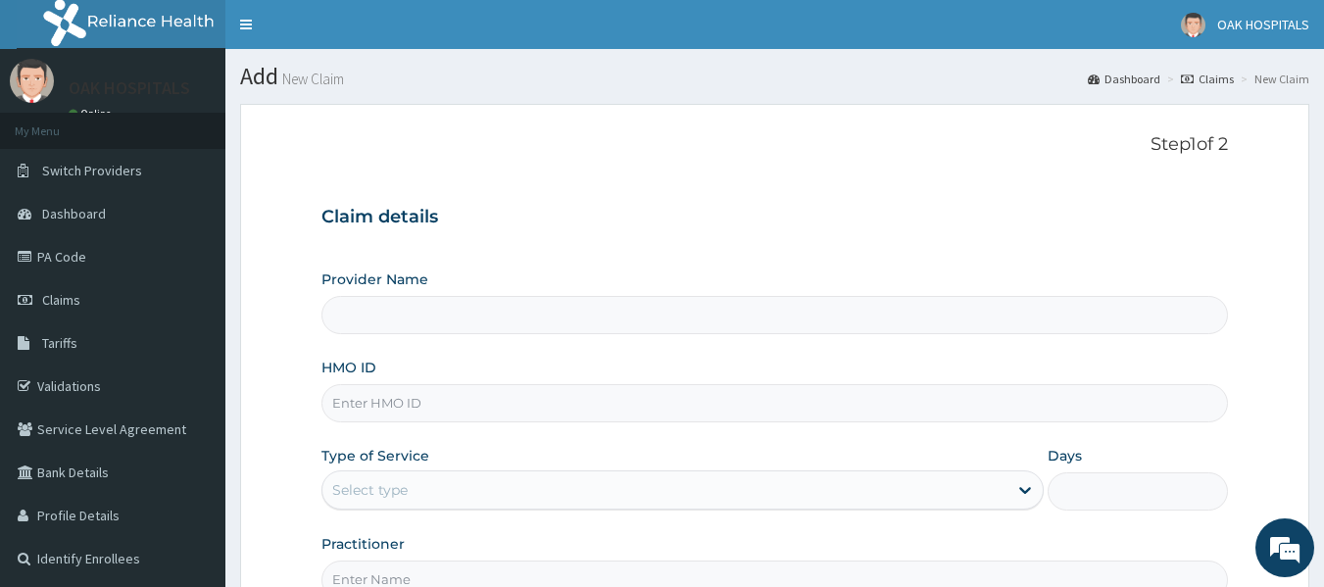
type input "Oak Hospitals"
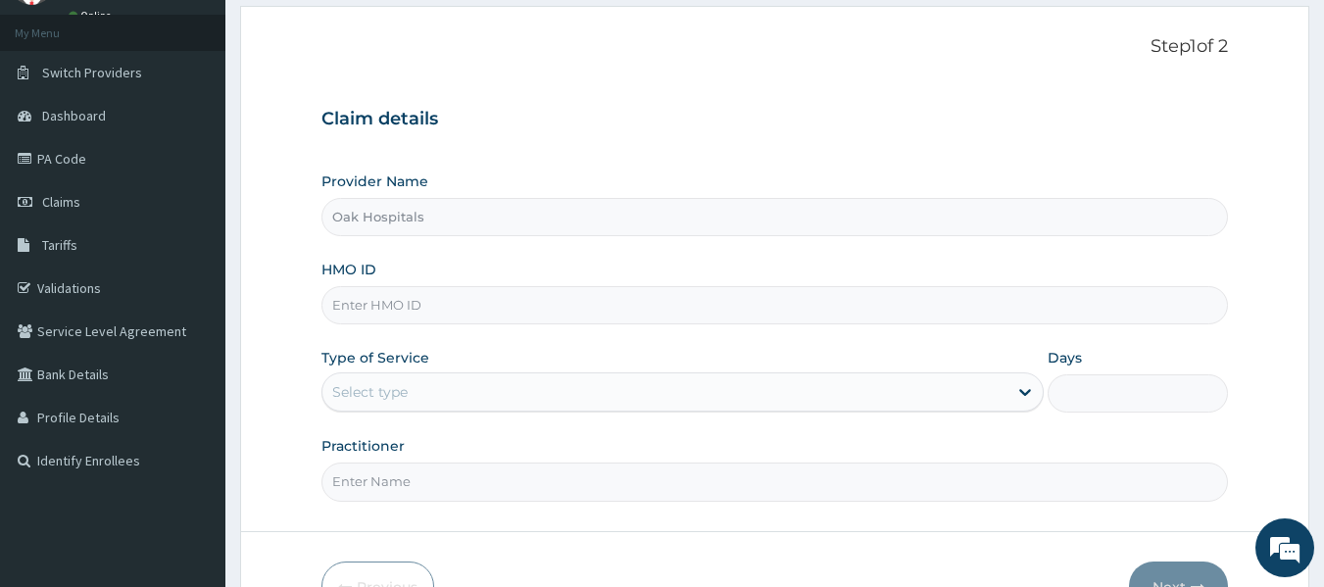
click at [403, 317] on input "HMO ID" at bounding box center [775, 305] width 908 height 38
click at [408, 307] on input "HMO ID" at bounding box center [775, 305] width 908 height 38
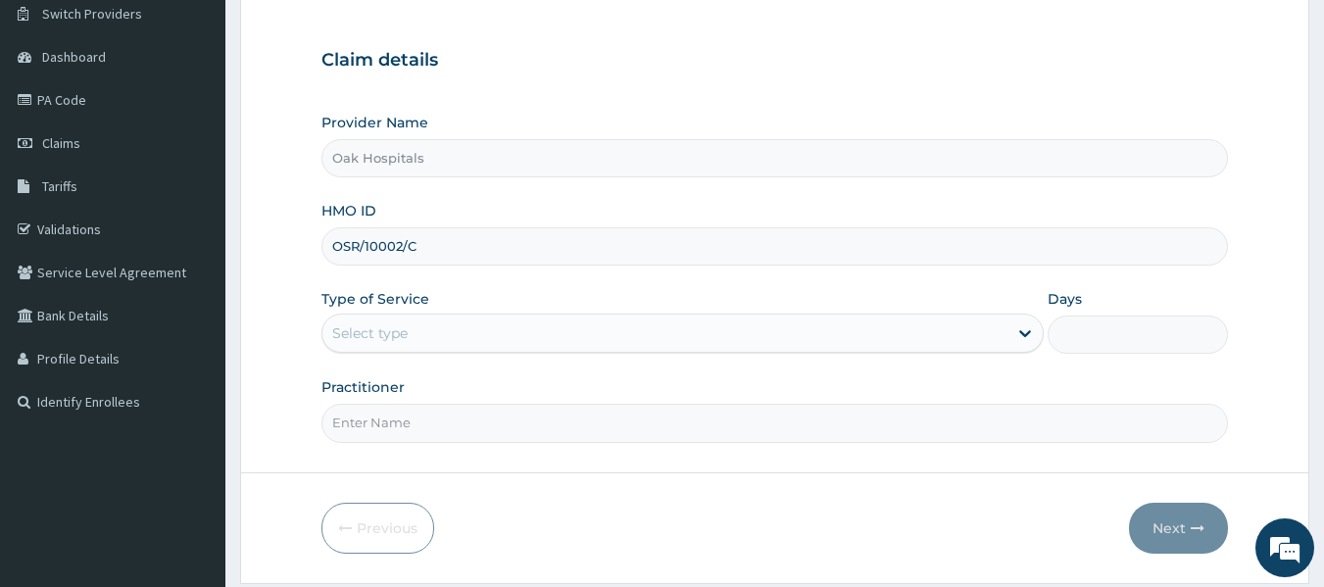
scroll to position [219, 0]
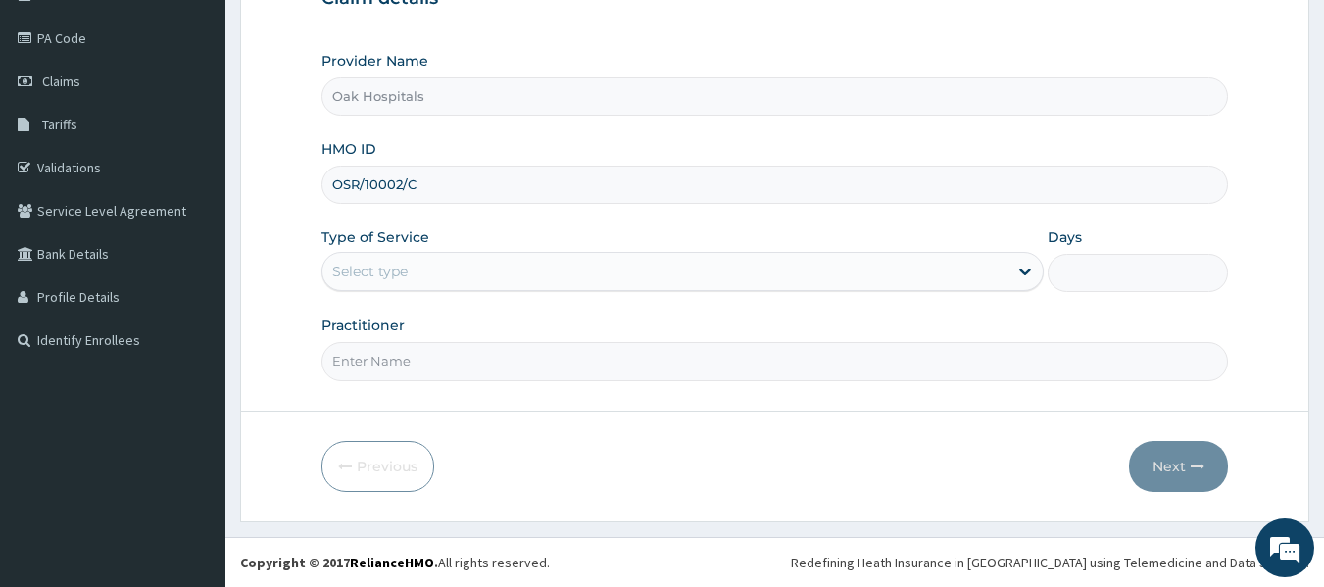
type input "OSR/10002/C"
click at [441, 257] on div "Select type" at bounding box center [664, 271] width 685 height 31
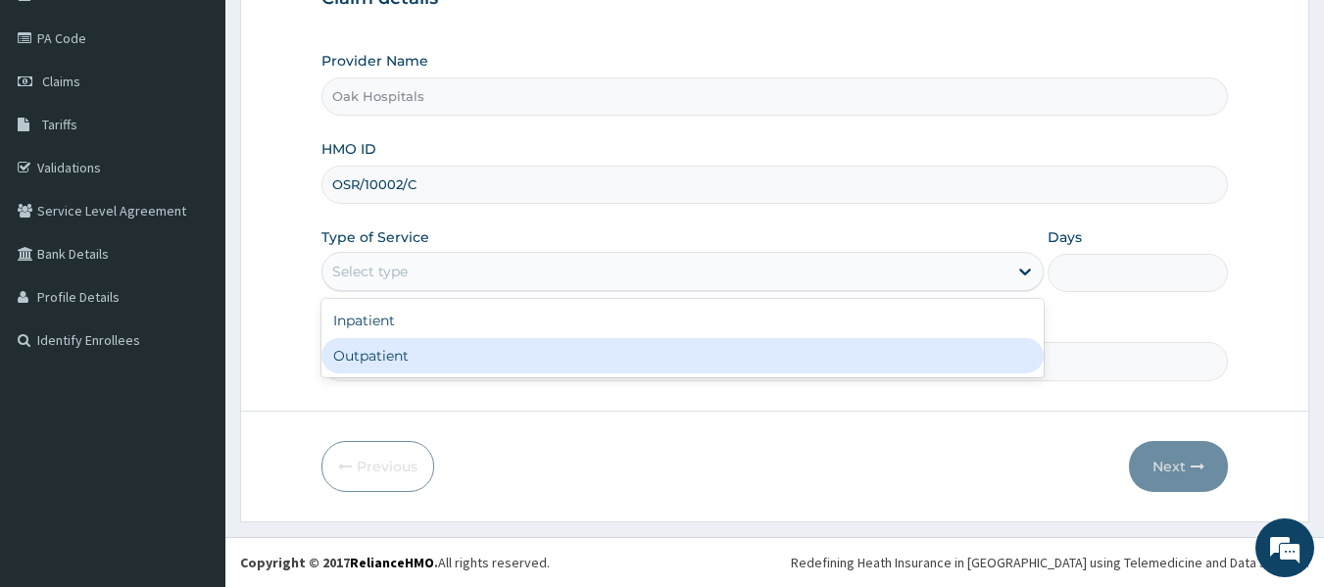
click at [433, 350] on div "Outpatient" at bounding box center [682, 355] width 722 height 35
type input "1"
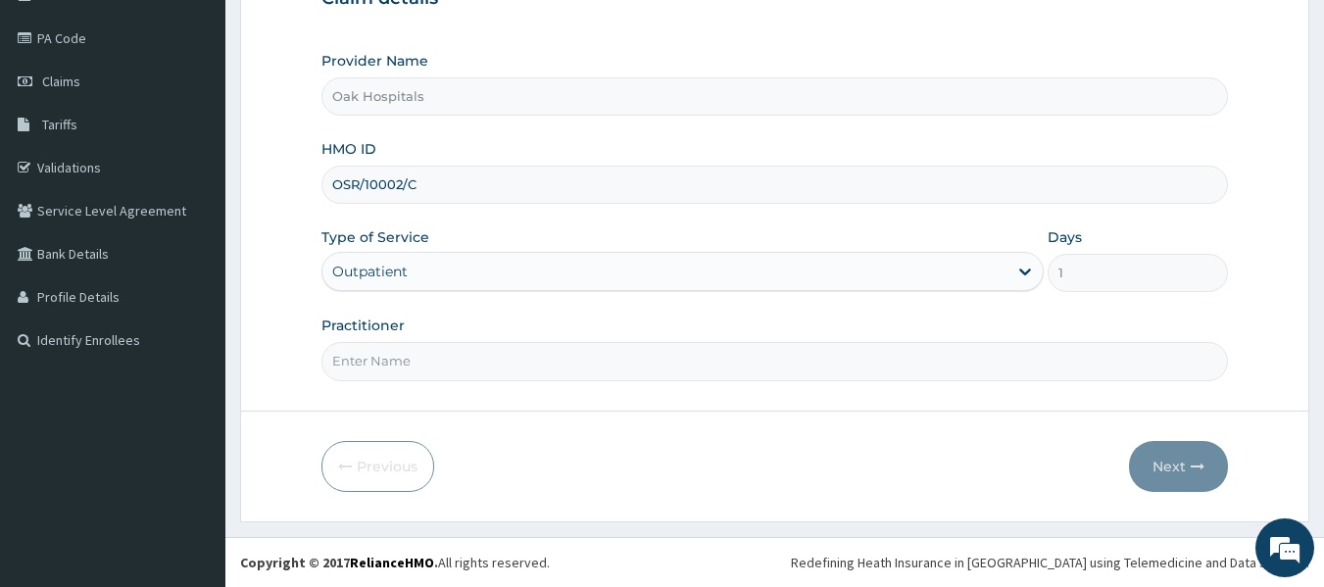
click at [457, 343] on input "Practitioner" at bounding box center [775, 361] width 908 height 38
type input "[PERSON_NAME]"
click at [1178, 453] on button "Next" at bounding box center [1178, 466] width 99 height 51
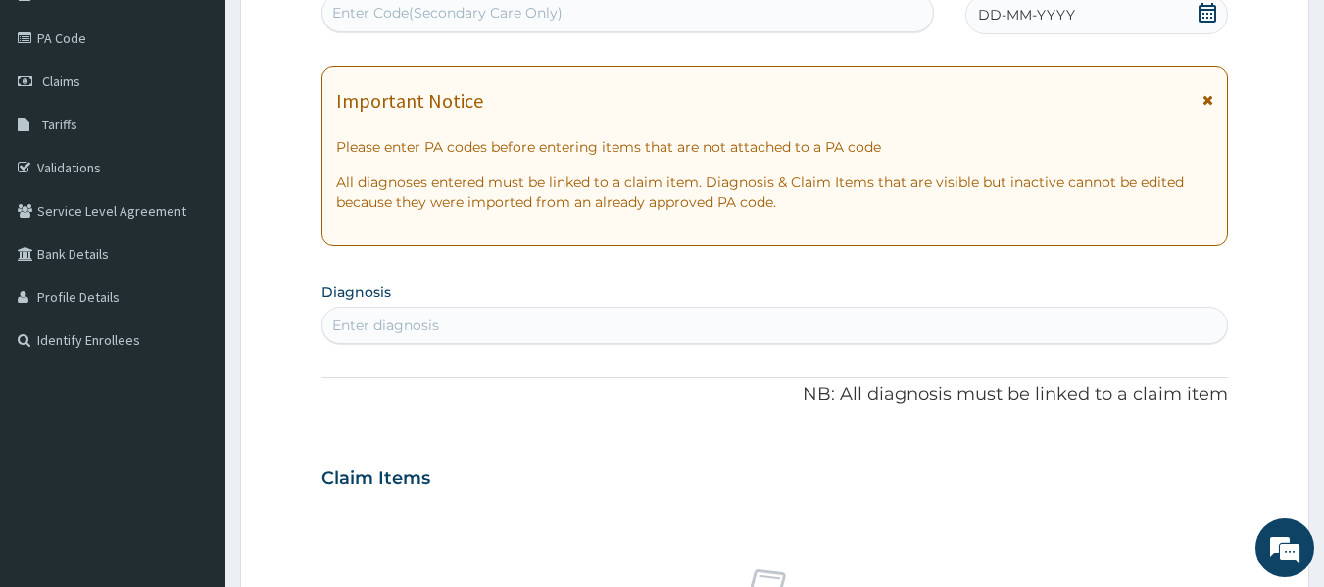
click at [714, 25] on div "Enter Code(Secondary Care Only)" at bounding box center [628, 12] width 612 height 31
click at [713, 19] on div "Enter Code(Secondary Care Only)" at bounding box center [628, 12] width 612 height 31
click at [1211, 15] on icon at bounding box center [1208, 13] width 20 height 20
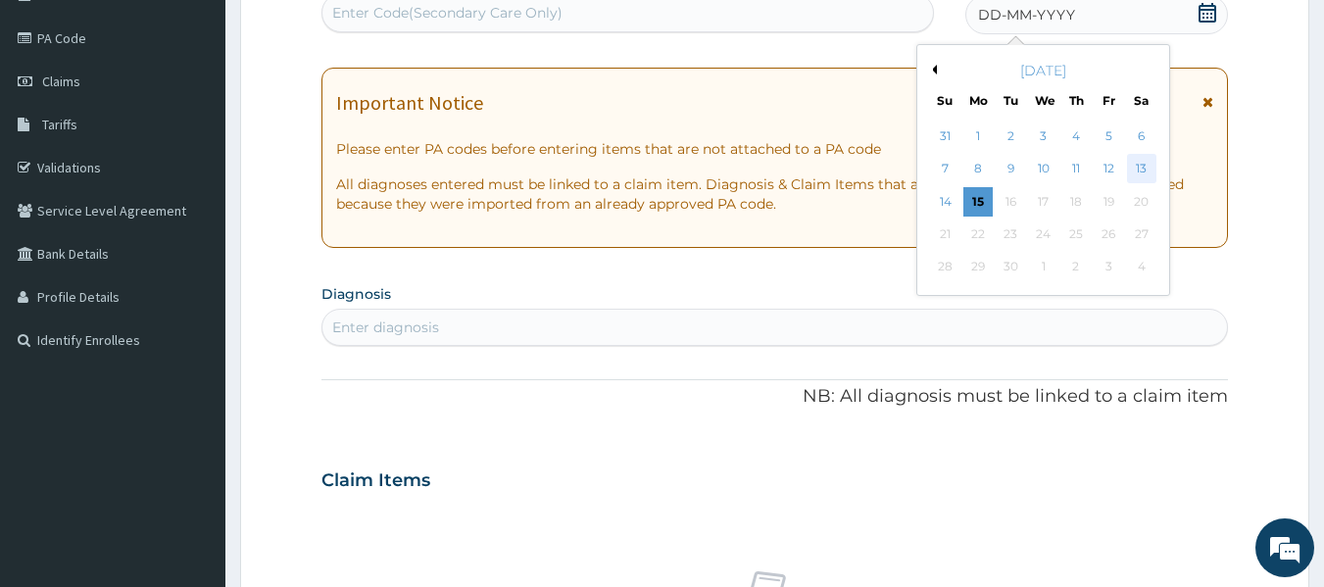
click at [1146, 165] on div "13" at bounding box center [1141, 169] width 29 height 29
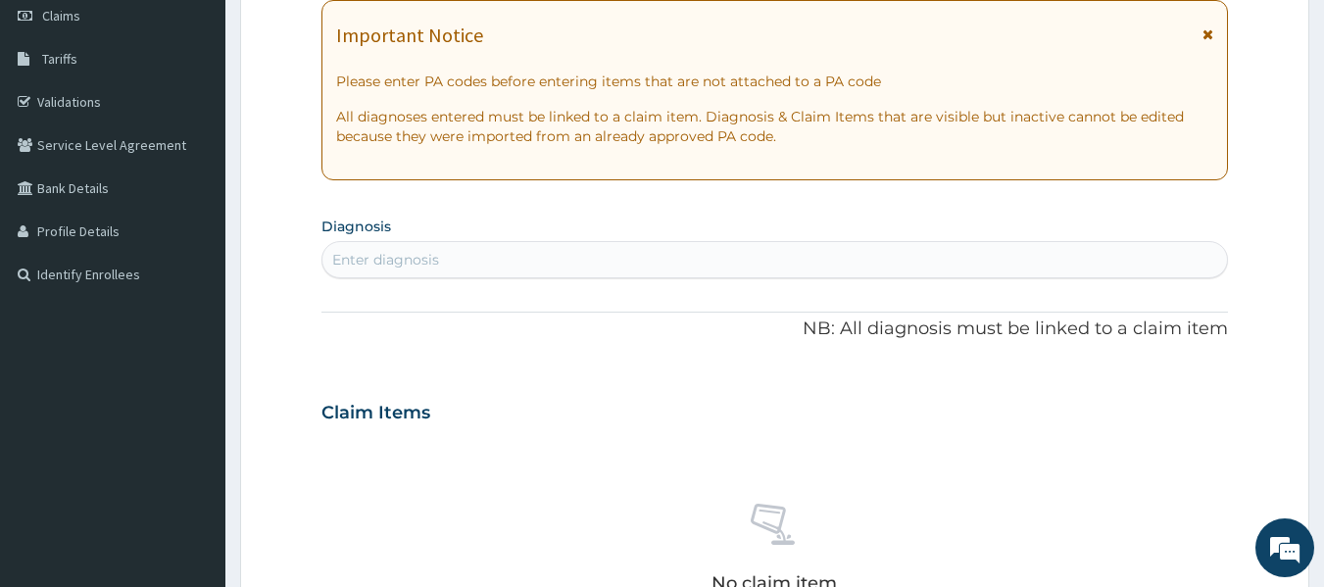
scroll to position [415, 0]
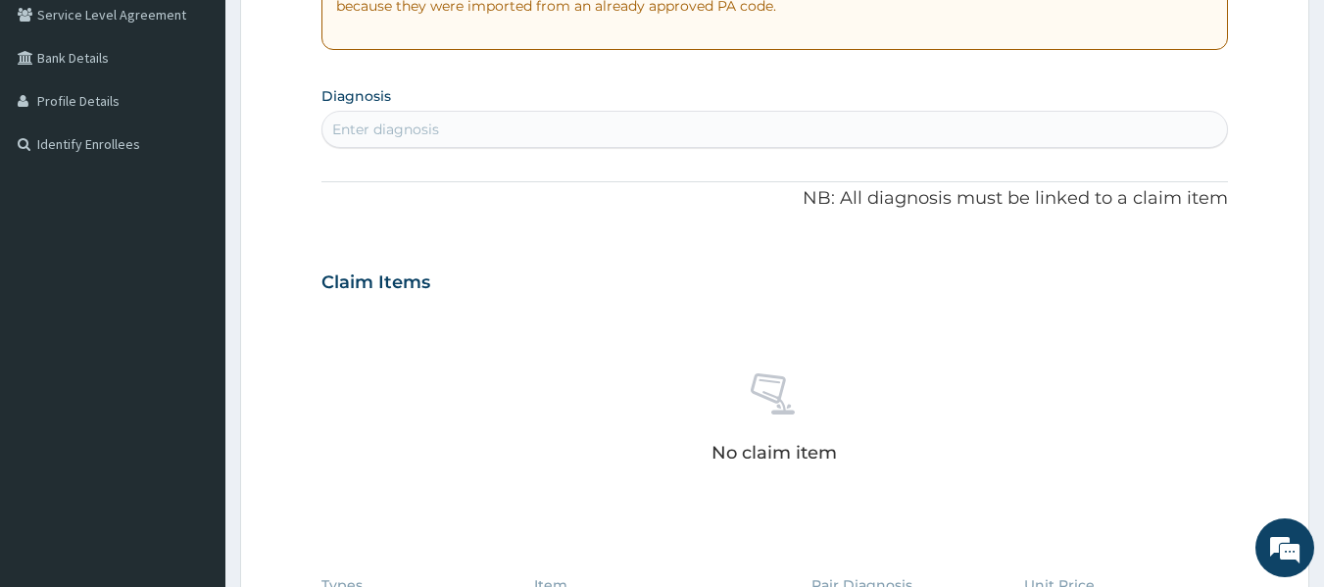
click at [636, 131] on div "Enter diagnosis" at bounding box center [775, 129] width 906 height 31
type input "[MEDICAL_DATA]"
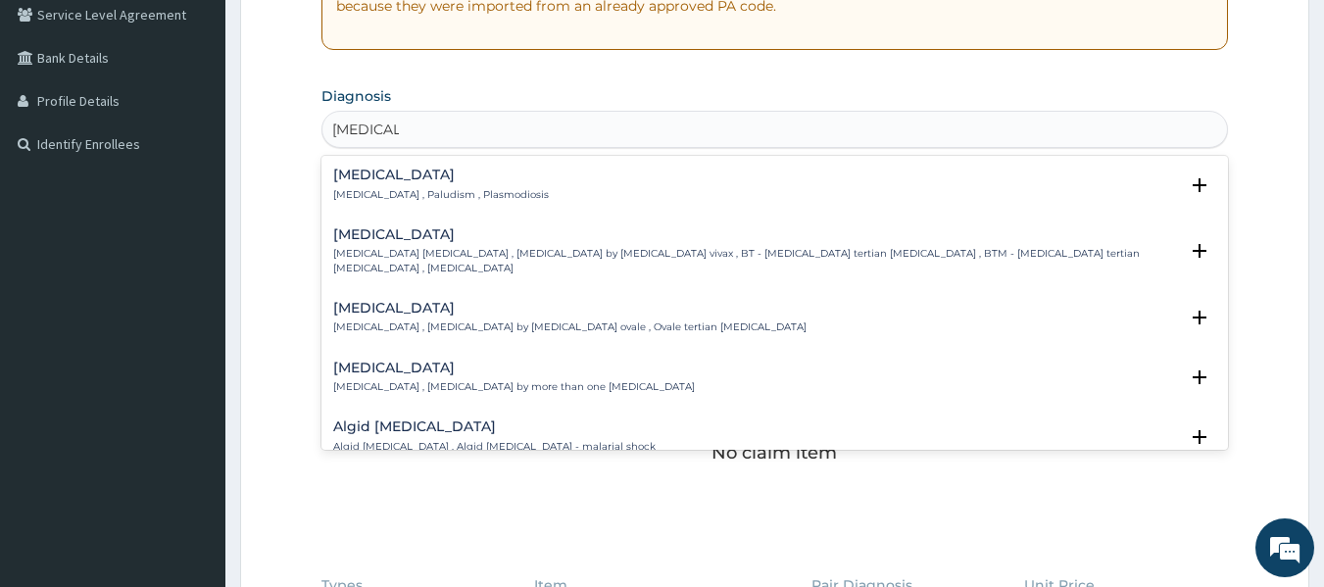
click at [450, 196] on p "[MEDICAL_DATA] , Paludism , Plasmodiosis" at bounding box center [441, 195] width 216 height 14
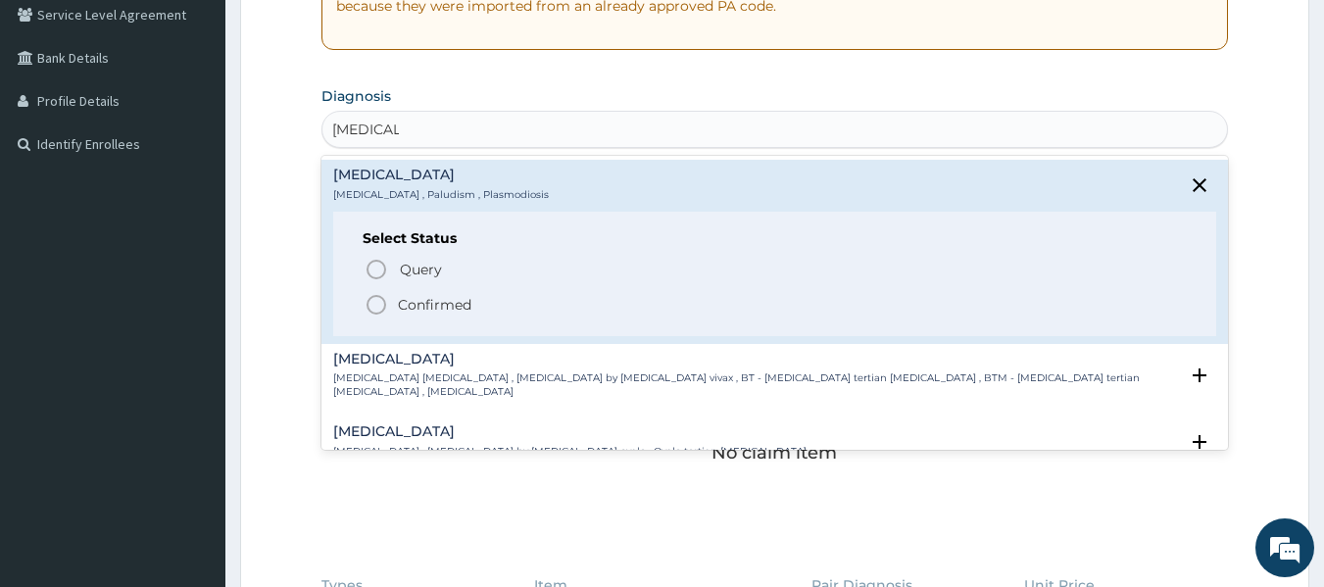
click at [383, 298] on circle "status option filled" at bounding box center [377, 305] width 18 height 18
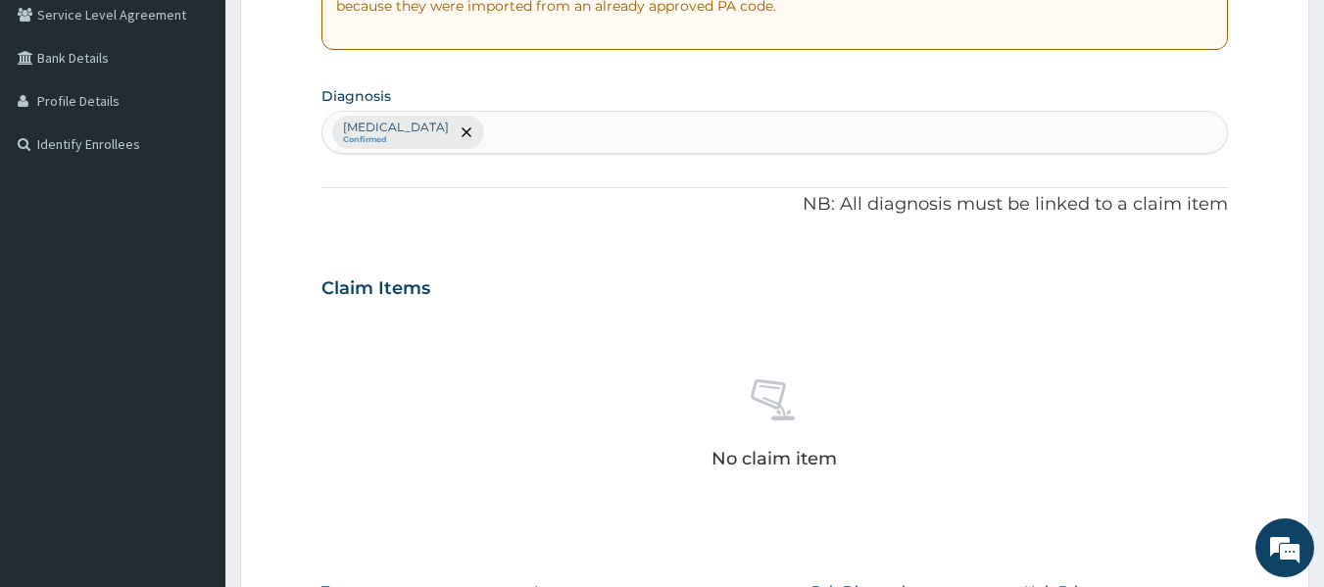
click at [502, 141] on div "[MEDICAL_DATA] Confirmed" at bounding box center [775, 132] width 906 height 41
type input "UPPER RES"
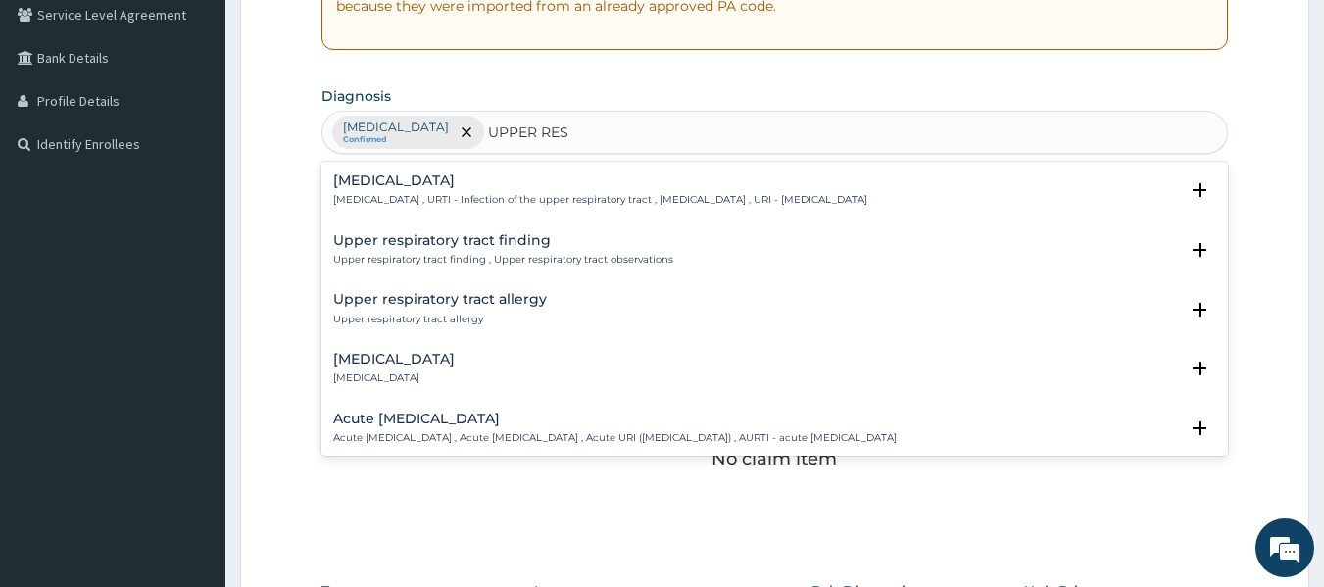
click at [448, 193] on p "[MEDICAL_DATA] , URTI - Infection of the upper respiratory tract , [MEDICAL_DAT…" at bounding box center [600, 200] width 534 height 14
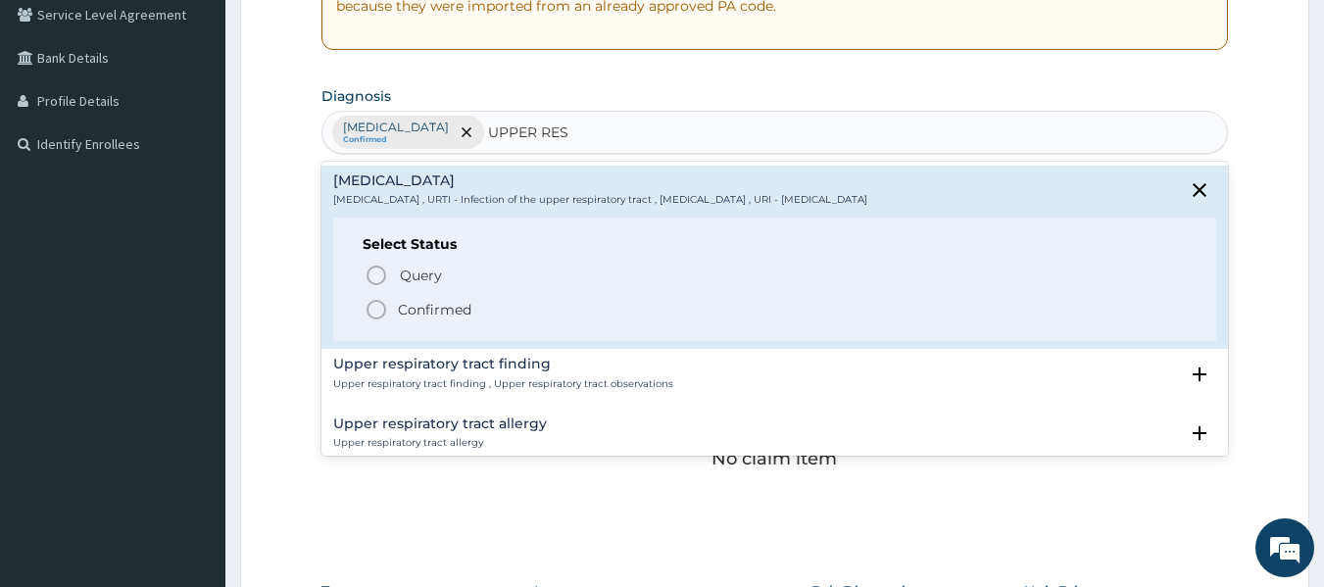
click at [382, 317] on circle "status option filled" at bounding box center [377, 310] width 18 height 18
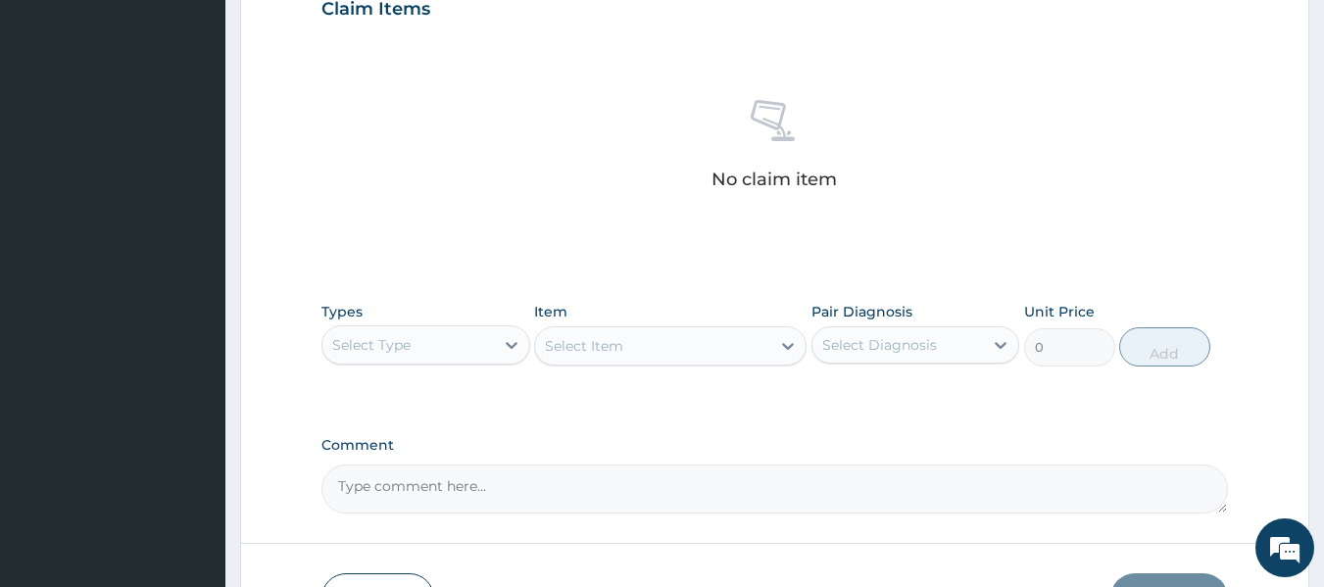
scroll to position [807, 0]
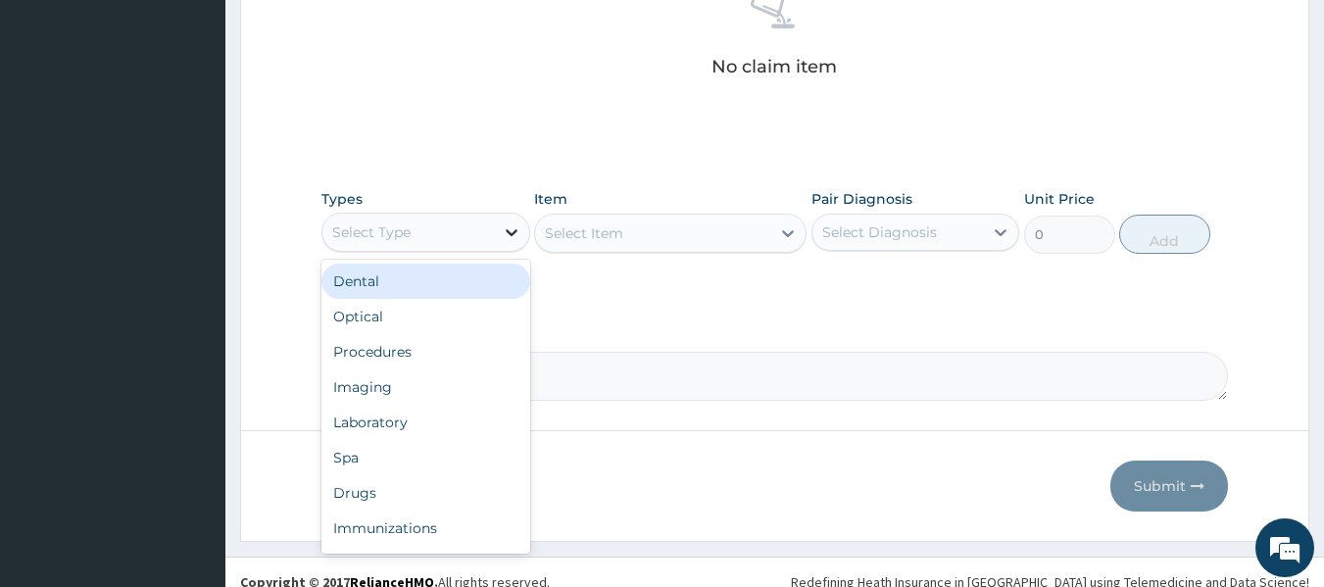
click at [503, 221] on div at bounding box center [511, 232] width 35 height 35
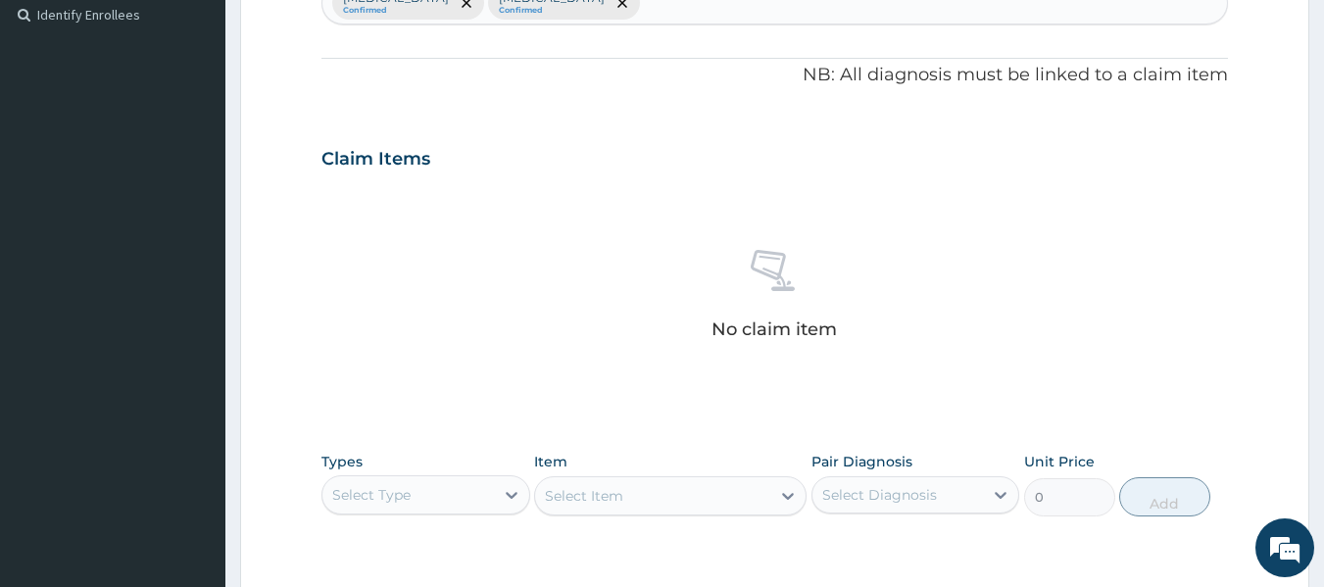
scroll to position [415, 0]
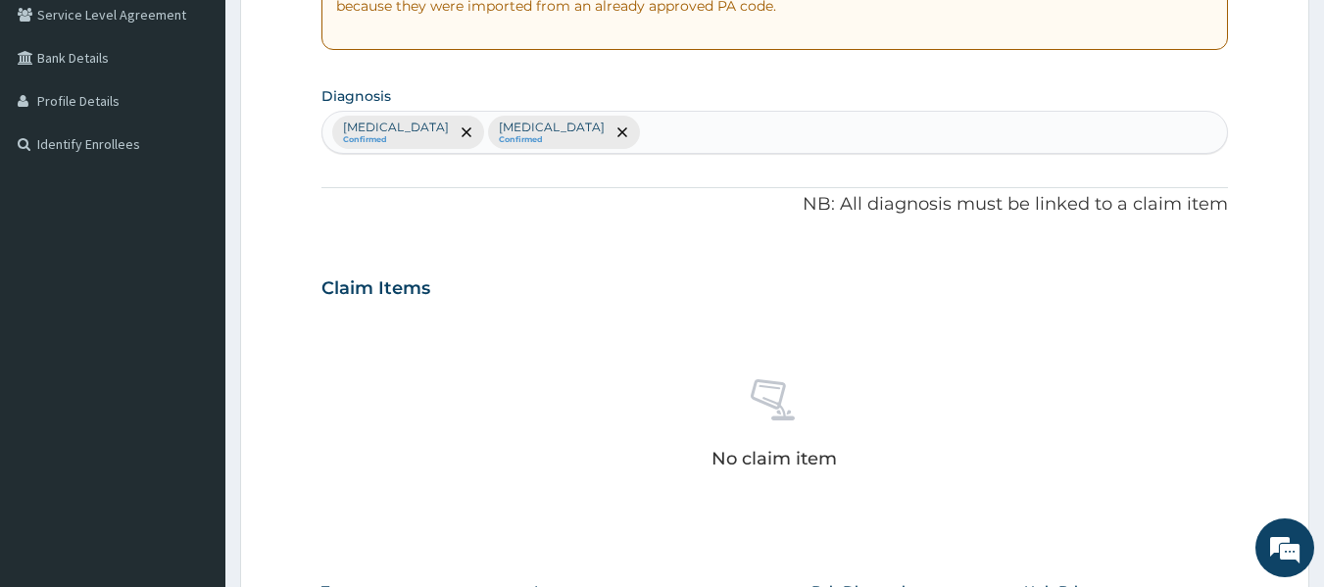
click at [673, 130] on div "[MEDICAL_DATA] Confirmed [MEDICAL_DATA] Confirmed" at bounding box center [775, 132] width 906 height 41
type input "[MEDICAL_DATA]"
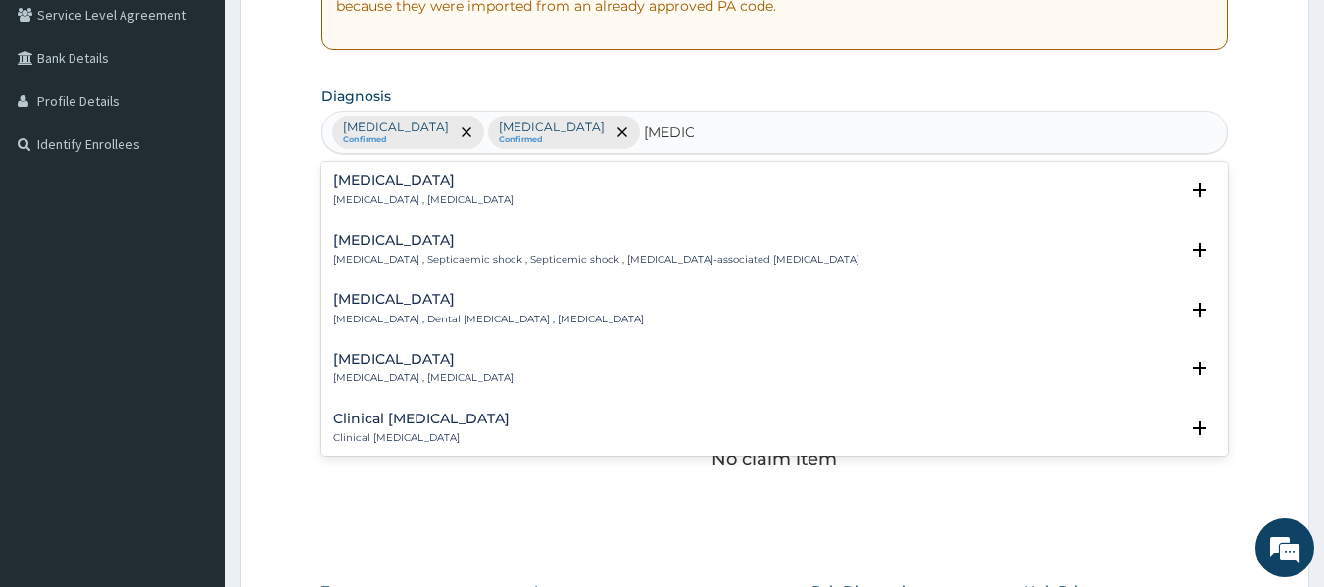
click at [372, 190] on div "[MEDICAL_DATA] [MEDICAL_DATA] , [MEDICAL_DATA]" at bounding box center [423, 190] width 180 height 34
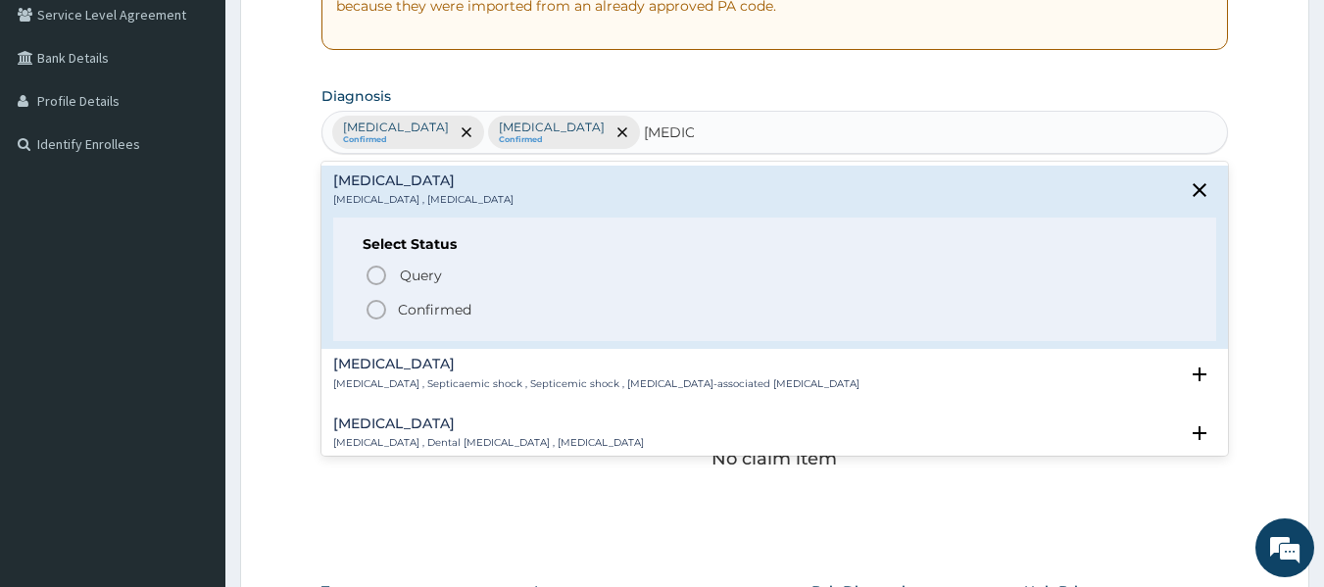
click at [375, 310] on icon "status option filled" at bounding box center [377, 310] width 24 height 24
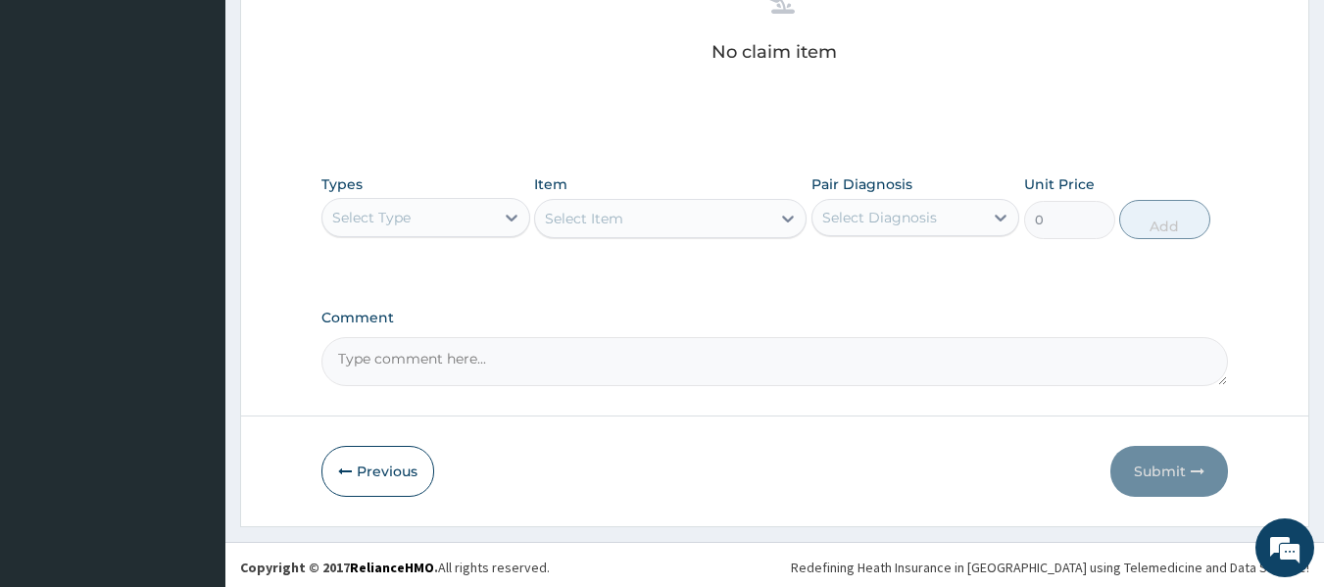
scroll to position [826, 0]
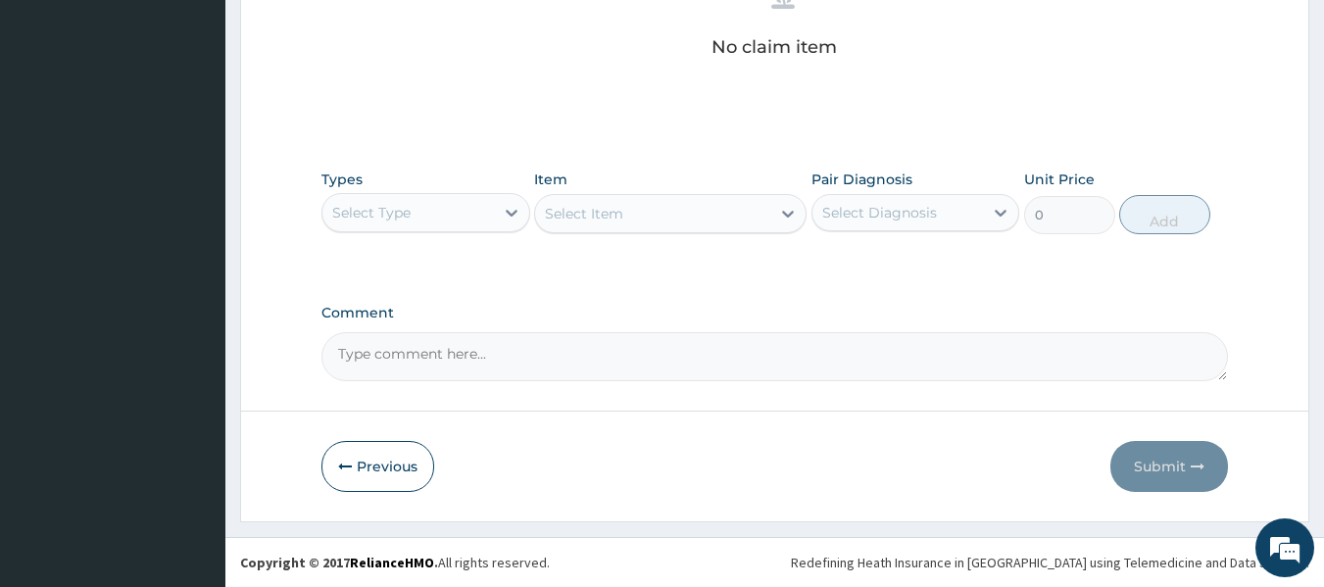
click at [468, 210] on div "Select Type" at bounding box center [408, 212] width 172 height 31
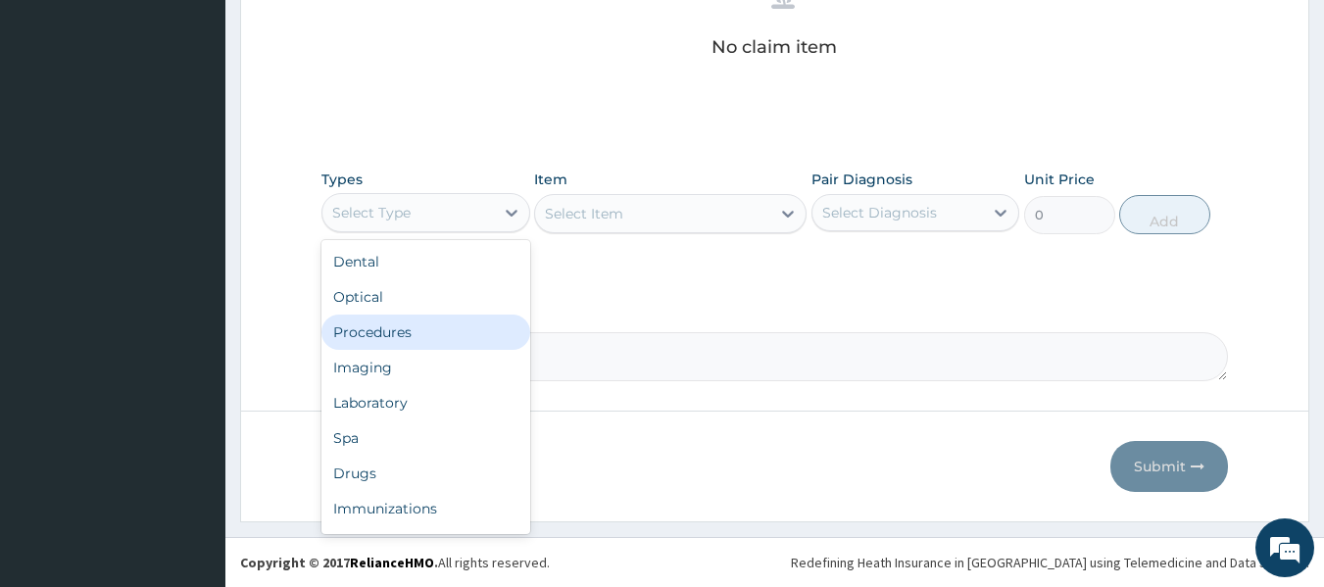
drag, startPoint x: 430, startPoint y: 329, endPoint x: 474, endPoint y: 321, distance: 44.8
click at [429, 329] on div "Procedures" at bounding box center [425, 332] width 209 height 35
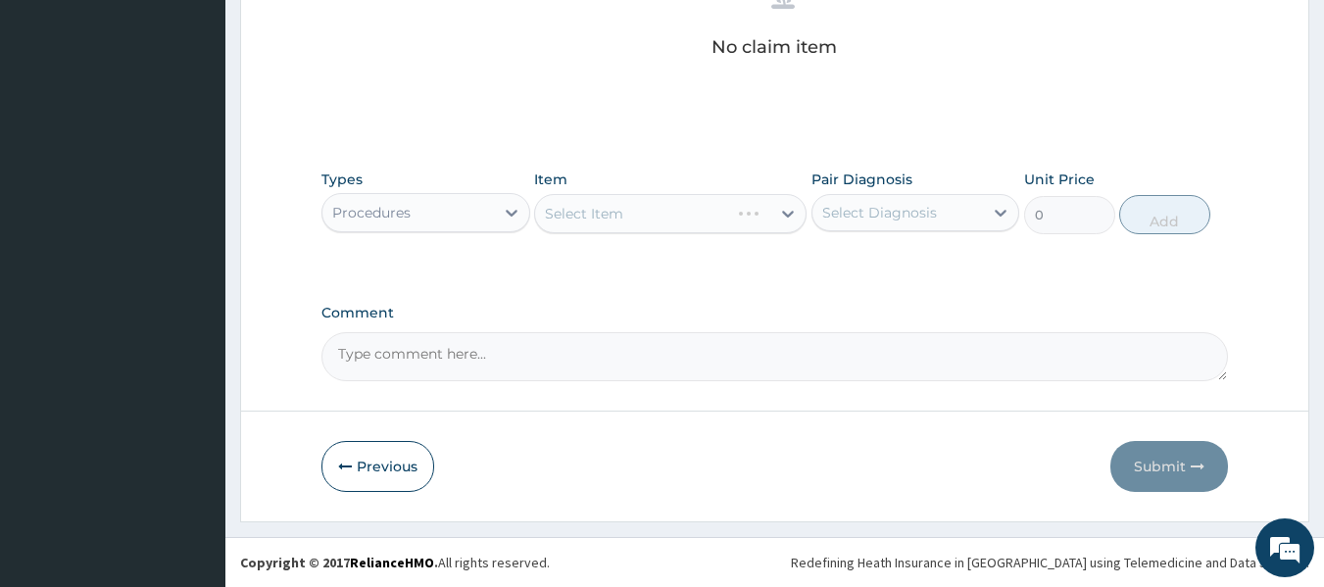
click at [871, 213] on div "Select Diagnosis" at bounding box center [879, 213] width 115 height 20
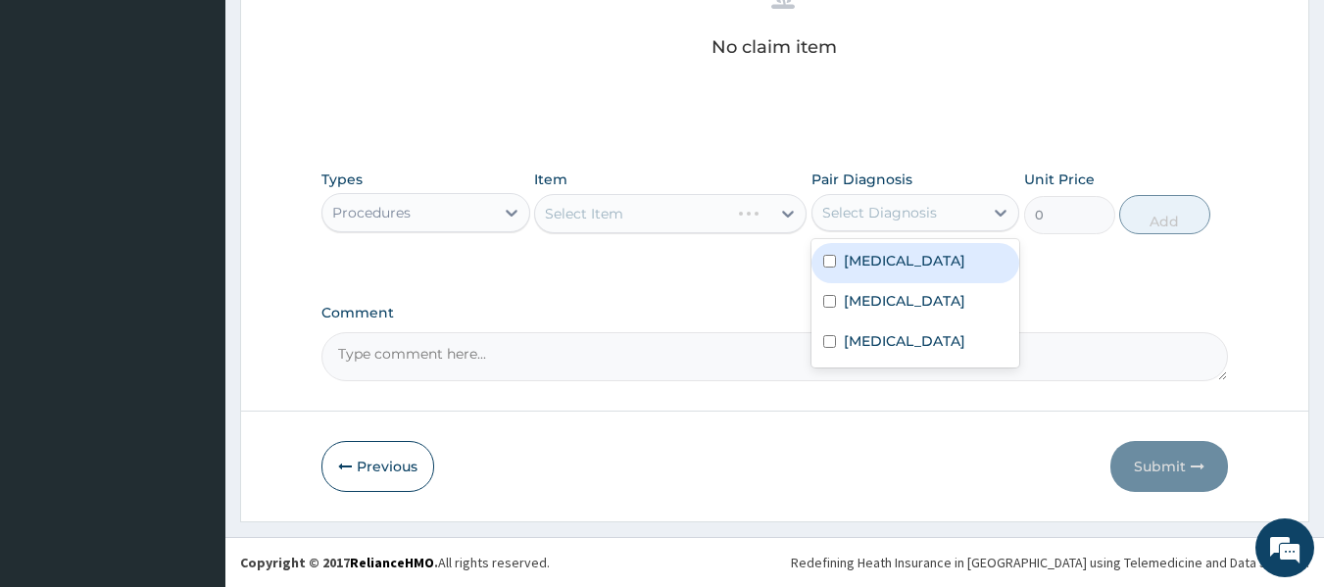
click at [823, 259] on input "checkbox" at bounding box center [829, 261] width 13 height 13
checkbox input "true"
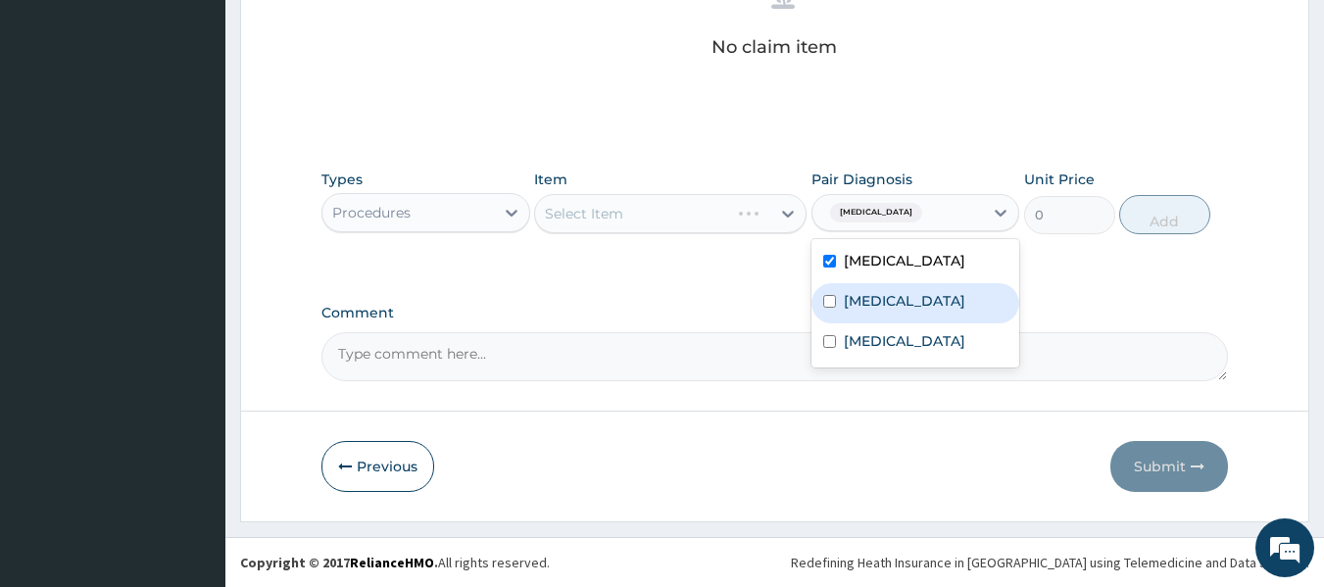
drag, startPoint x: 826, startPoint y: 301, endPoint x: 824, endPoint y: 329, distance: 28.5
click at [826, 302] on div "[MEDICAL_DATA]" at bounding box center [916, 303] width 209 height 40
checkbox input "true"
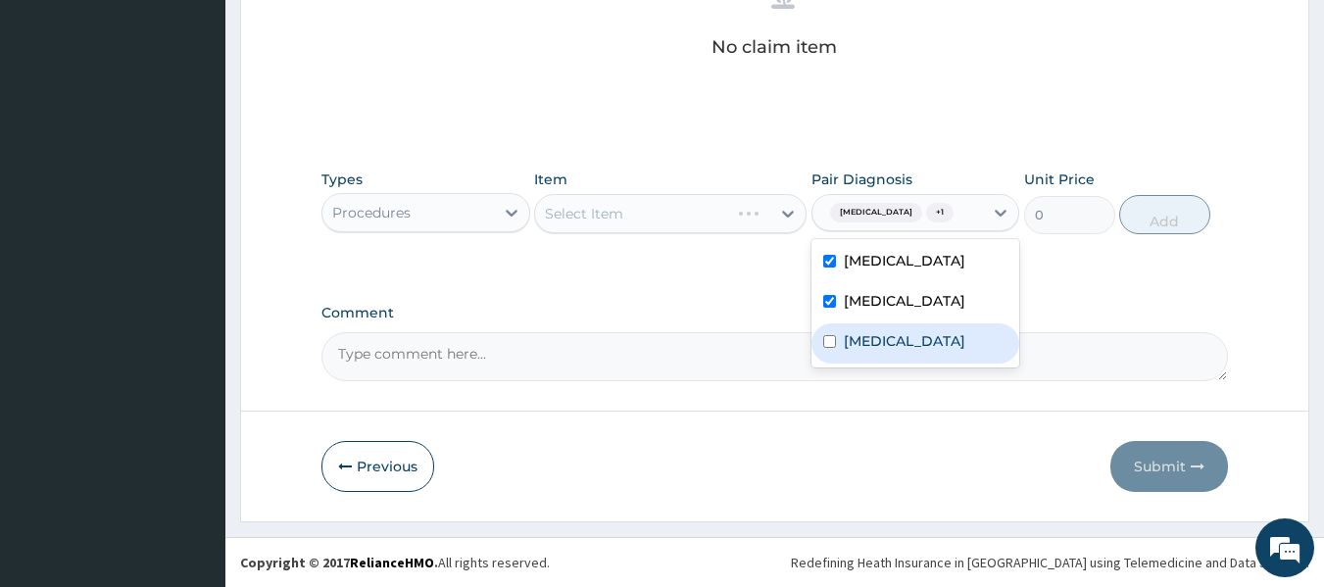
click at [825, 348] on input "checkbox" at bounding box center [829, 341] width 13 height 13
checkbox input "true"
click at [673, 222] on div "Select Item" at bounding box center [652, 213] width 235 height 31
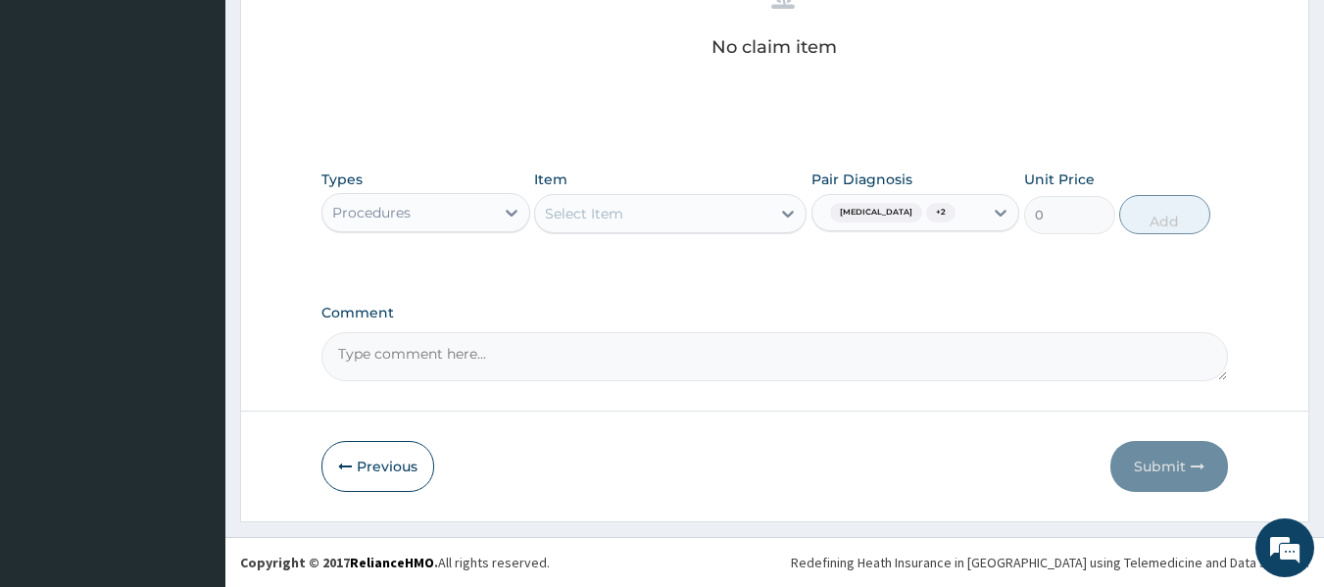
drag, startPoint x: 828, startPoint y: 257, endPoint x: 691, endPoint y: 143, distance: 178.2
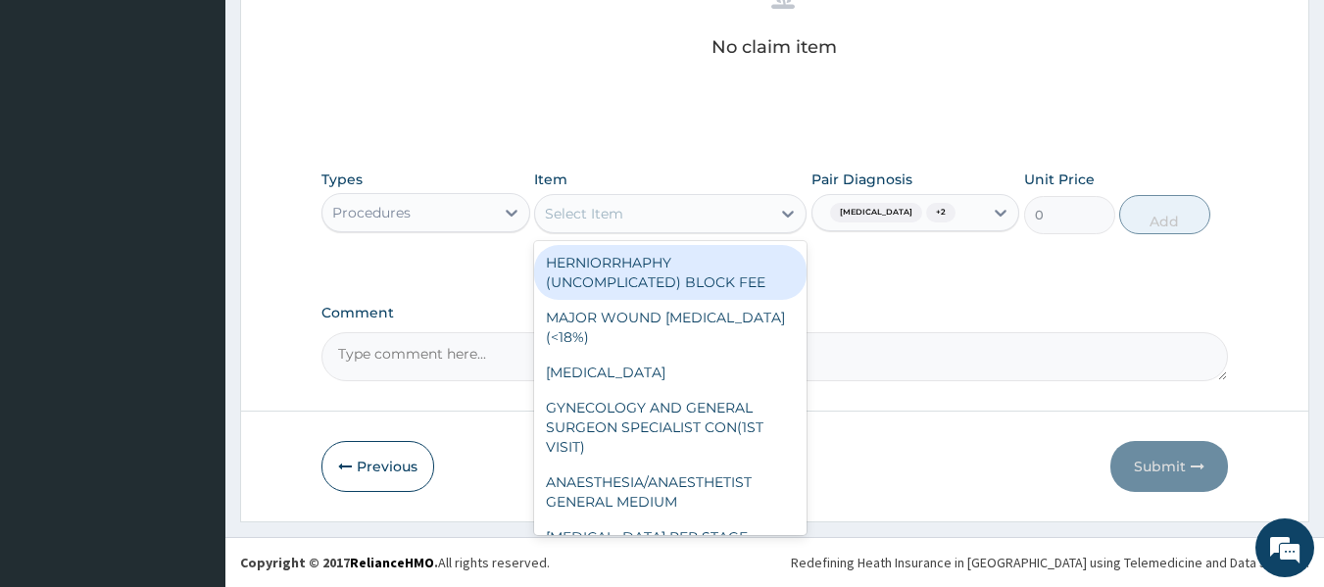
click at [620, 209] on div "Select Item" at bounding box center [584, 214] width 78 height 20
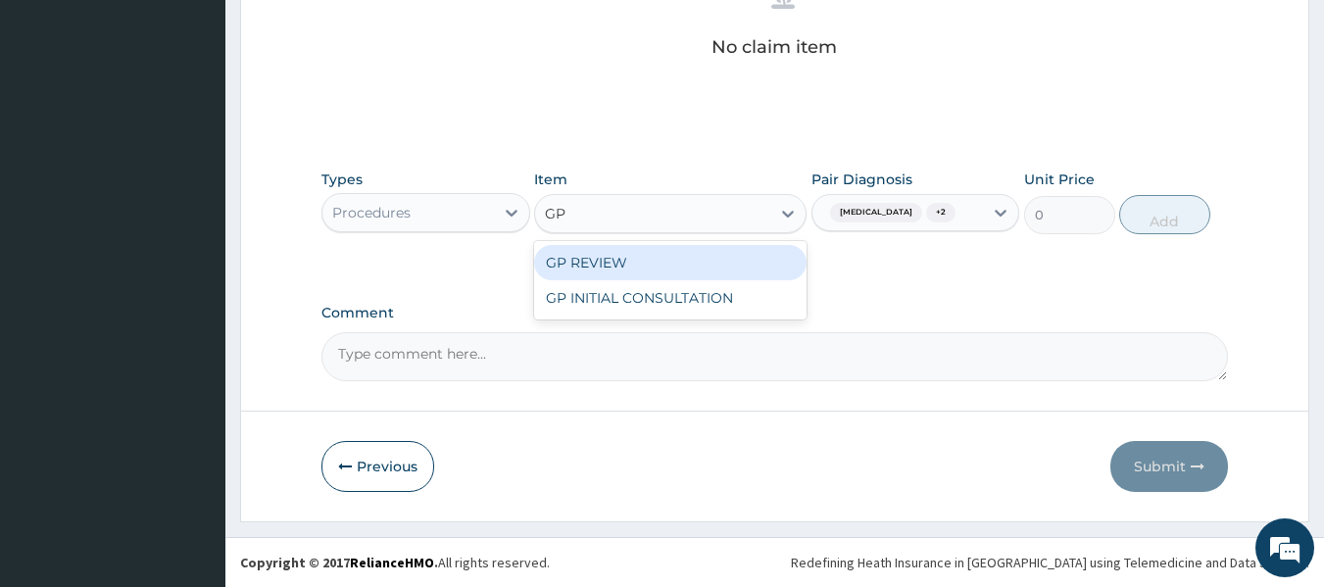
type input "GP"
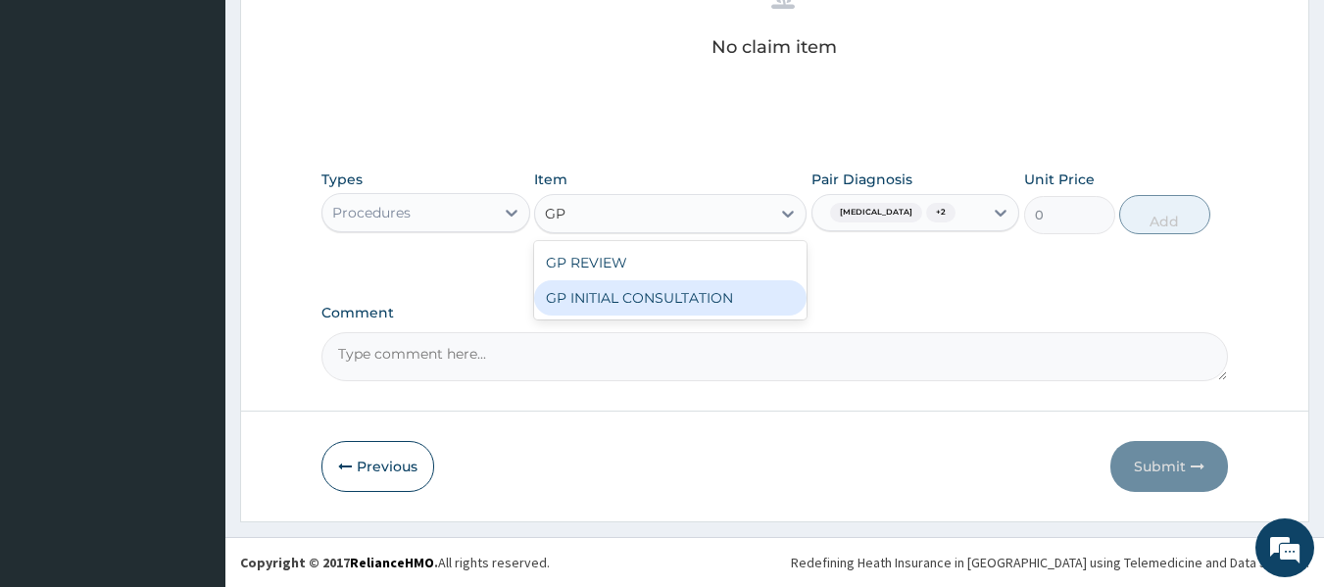
click at [683, 315] on div "GP INITIAL CONSULTATION" at bounding box center [670, 297] width 272 height 35
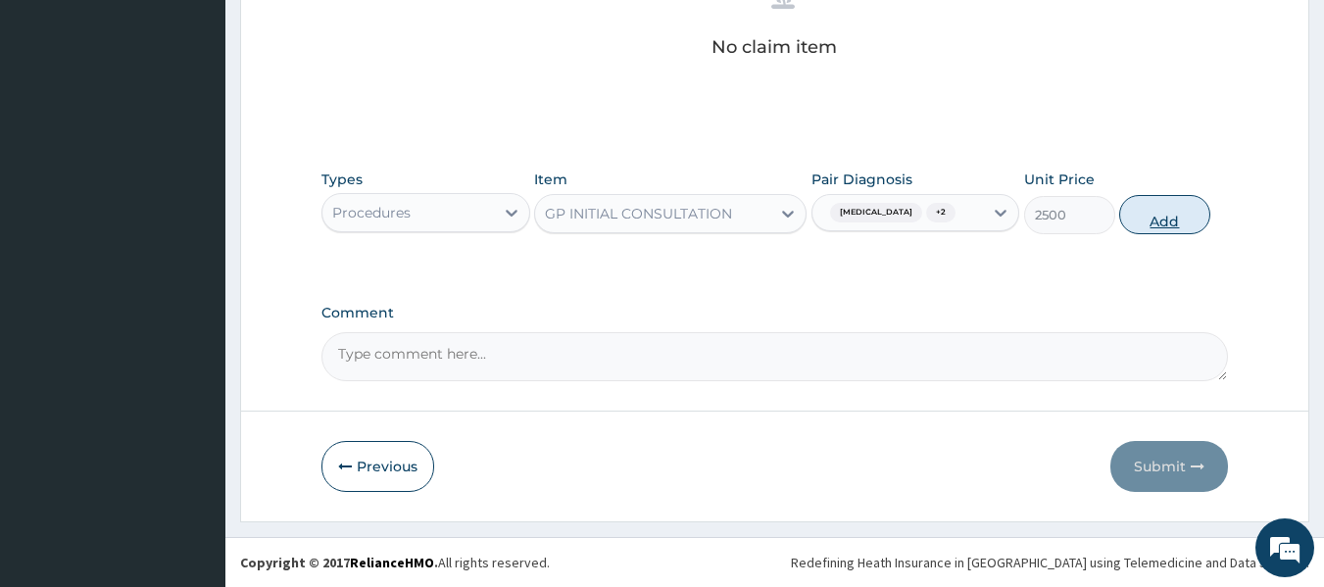
click at [1152, 218] on button "Add" at bounding box center [1164, 214] width 91 height 39
type input "0"
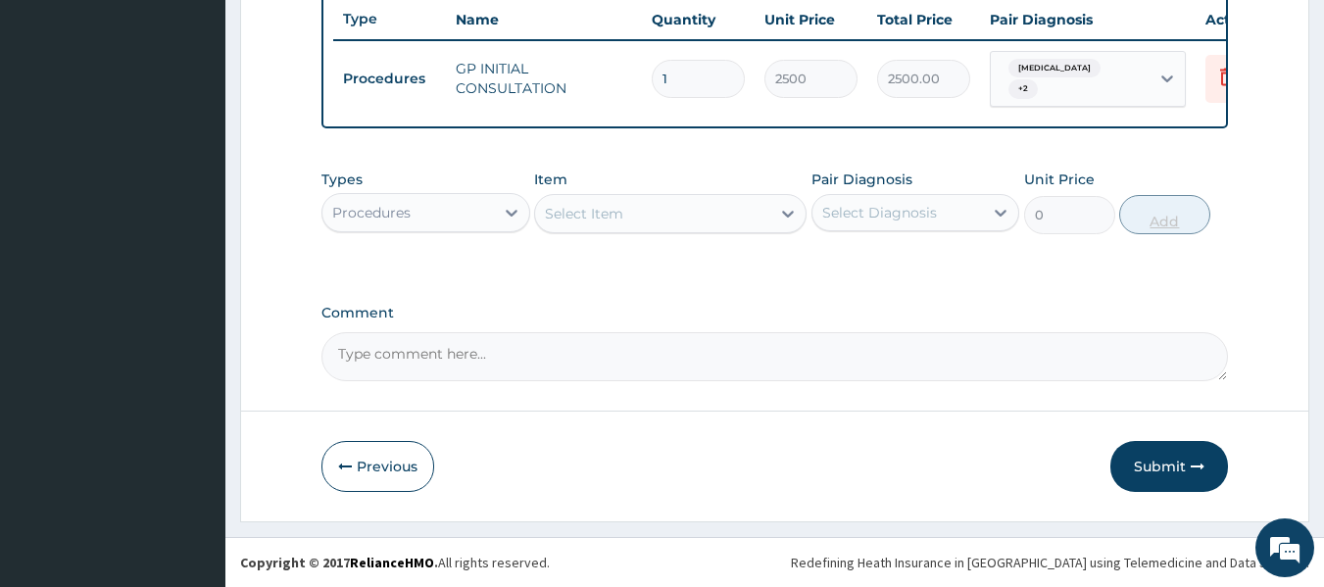
scroll to position [748, 0]
click at [452, 213] on div "Procedures" at bounding box center [408, 212] width 172 height 31
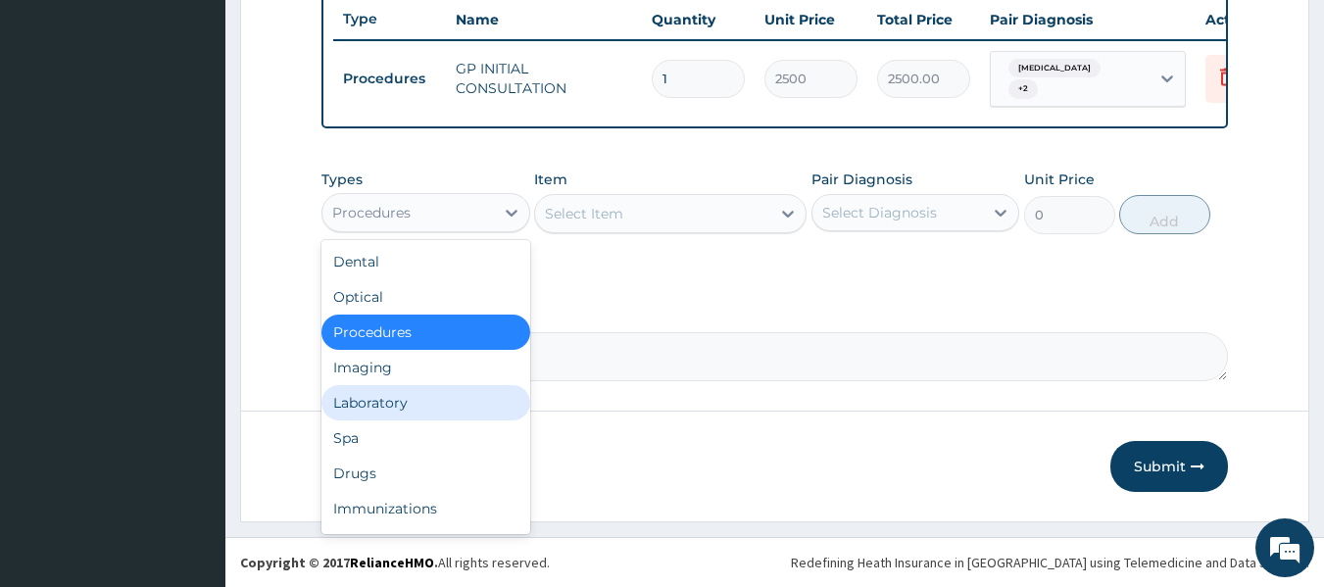
click at [444, 402] on div "Laboratory" at bounding box center [425, 402] width 209 height 35
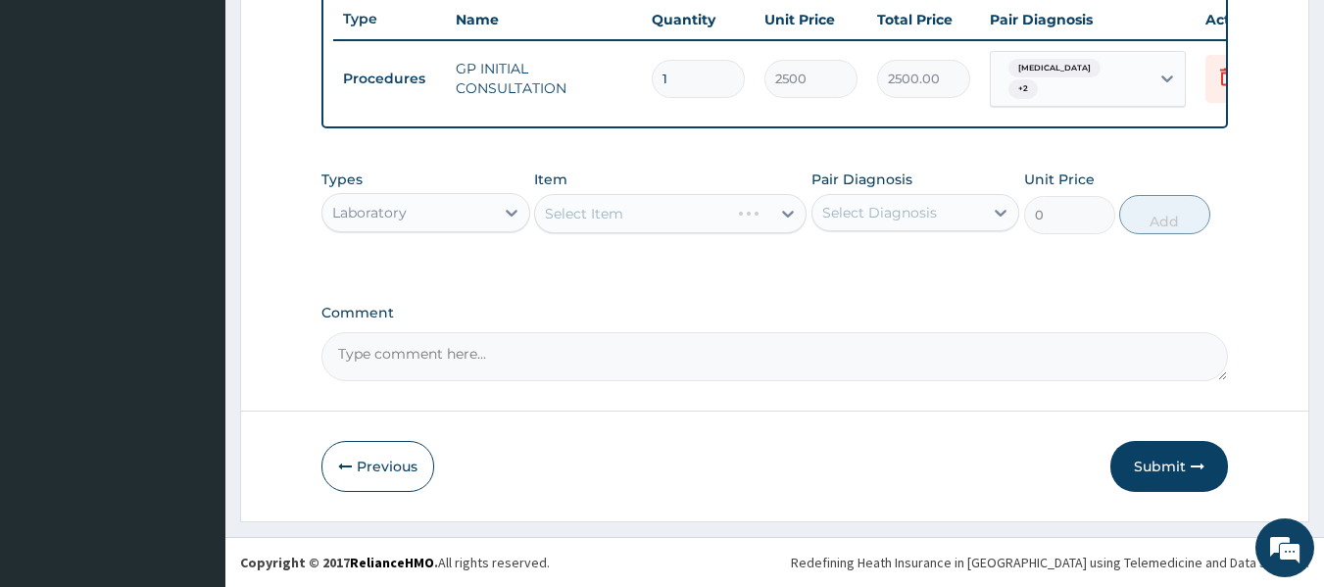
click at [886, 219] on div "Select Diagnosis" at bounding box center [879, 213] width 115 height 20
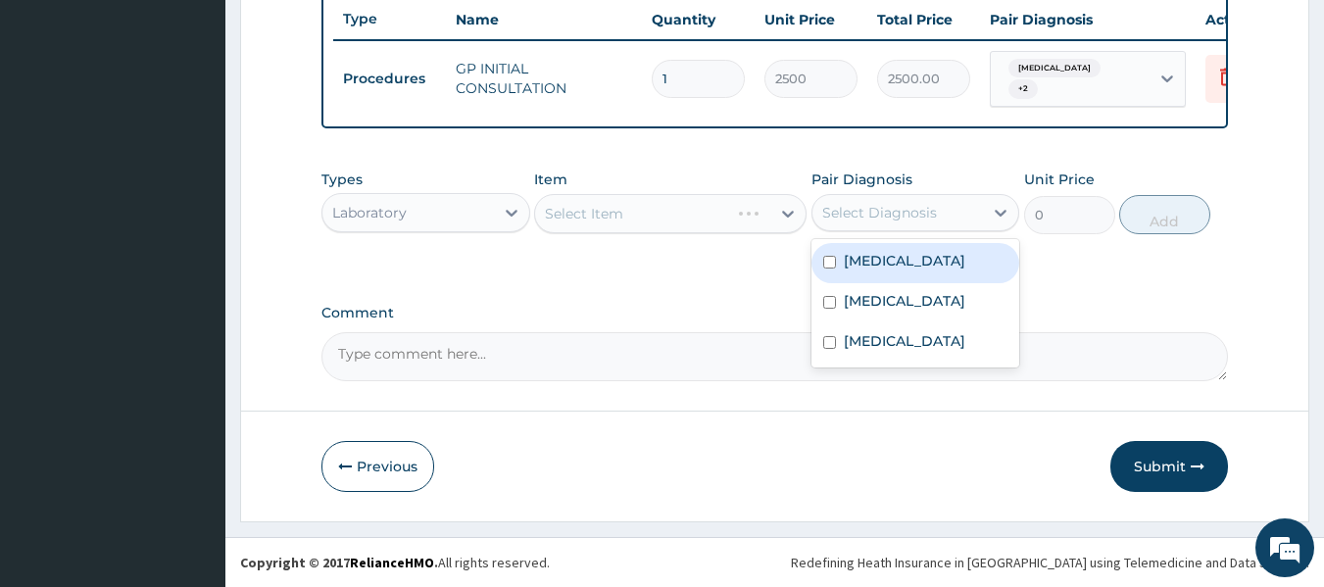
click at [832, 266] on input "checkbox" at bounding box center [829, 262] width 13 height 13
checkbox input "true"
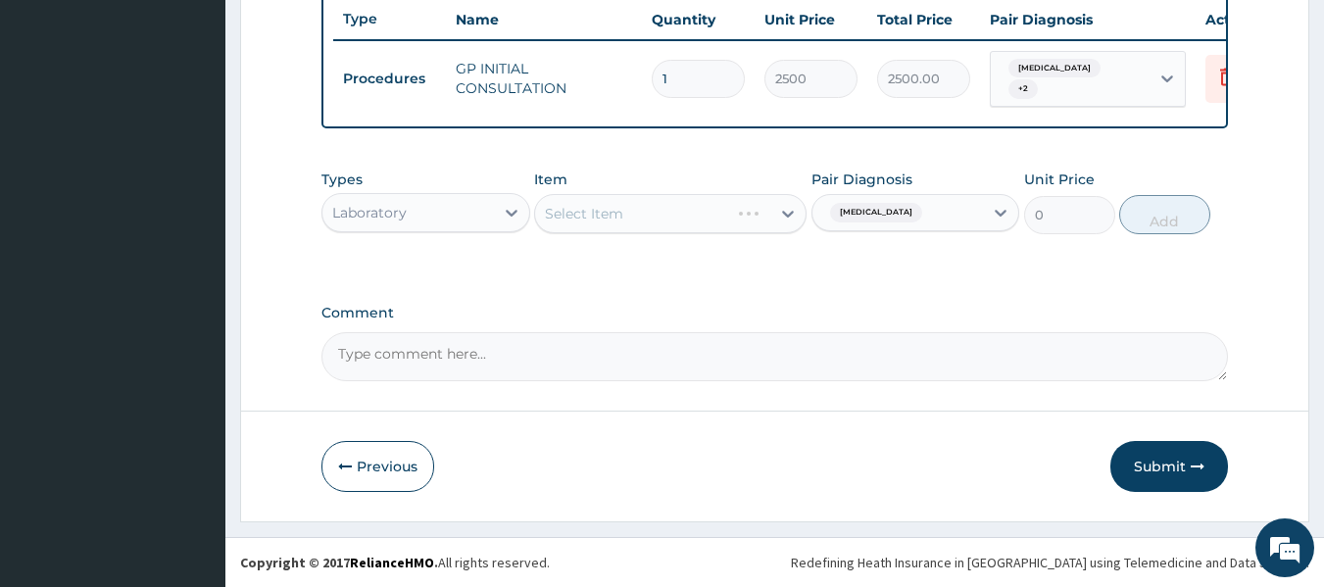
click at [634, 203] on div "Select Item" at bounding box center [670, 213] width 272 height 39
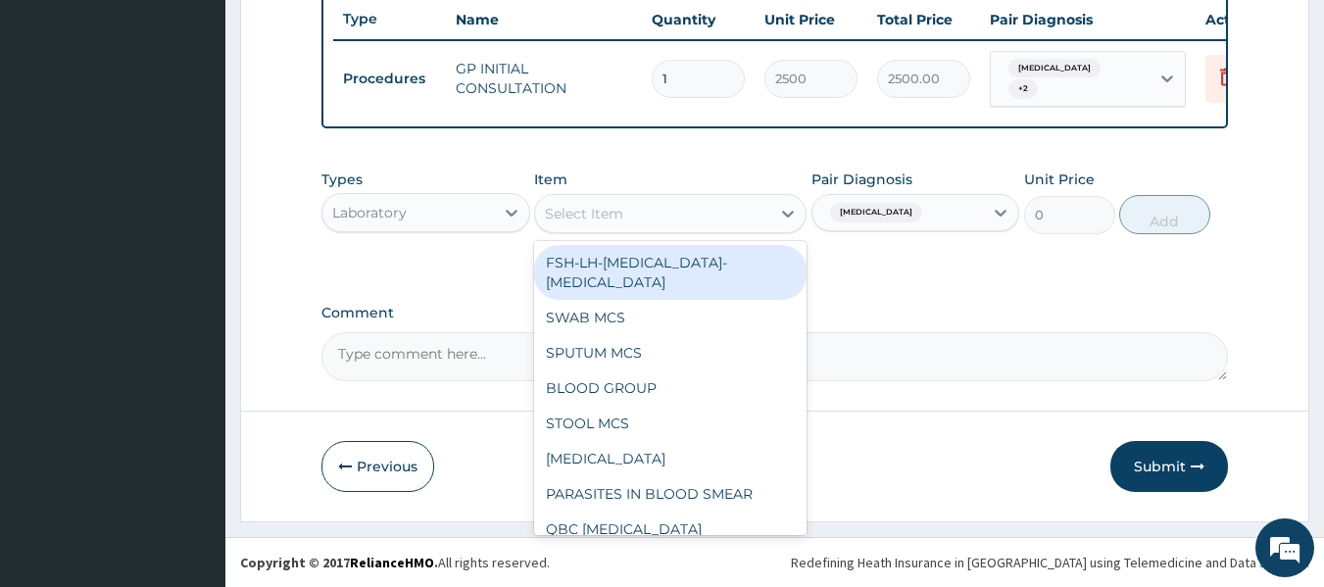
click at [635, 208] on div "Select Item" at bounding box center [652, 213] width 235 height 31
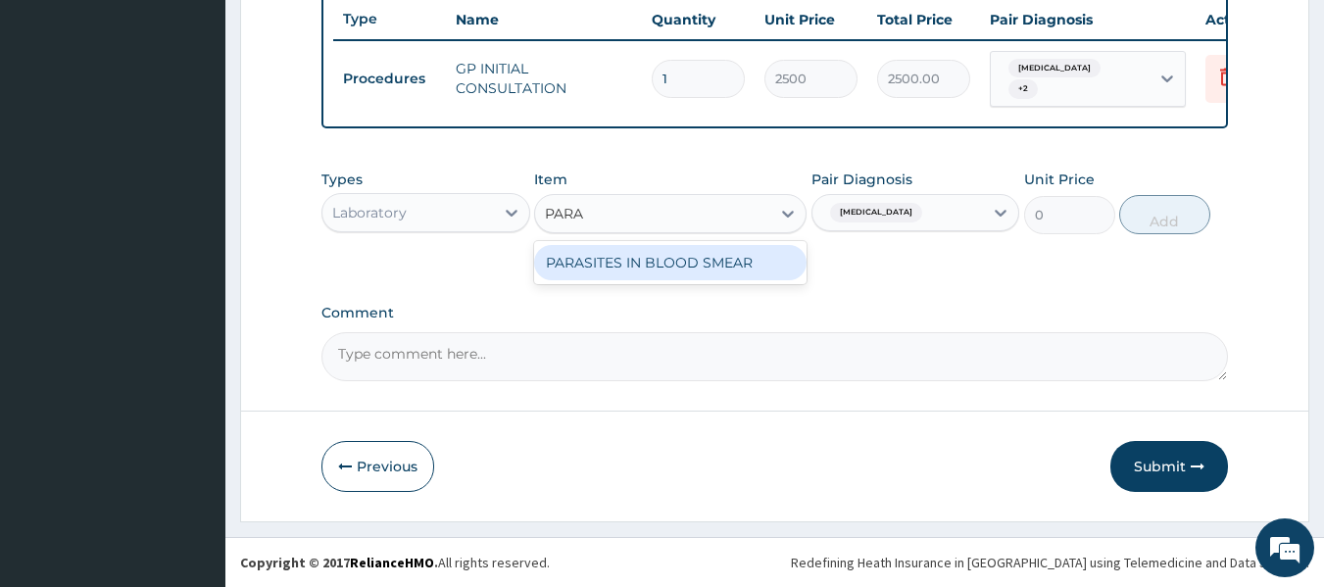
type input "PARAS"
click at [707, 265] on div "PARASITES IN BLOOD SMEAR" at bounding box center [670, 262] width 272 height 35
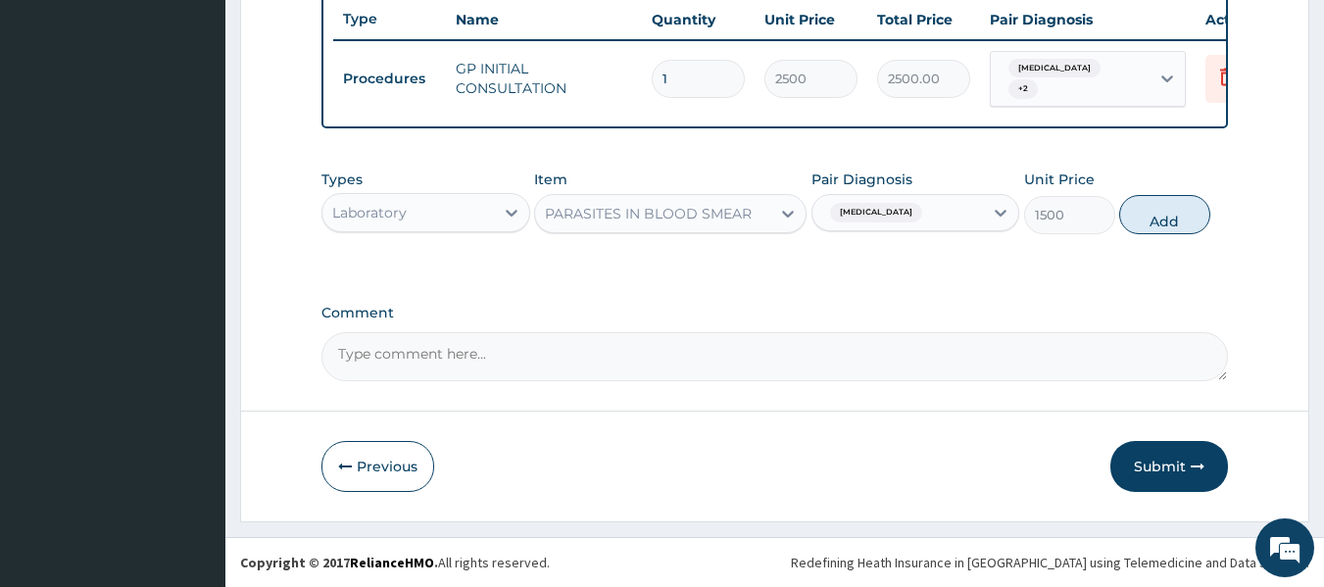
click at [1140, 211] on button "Add" at bounding box center [1164, 214] width 91 height 39
type input "0"
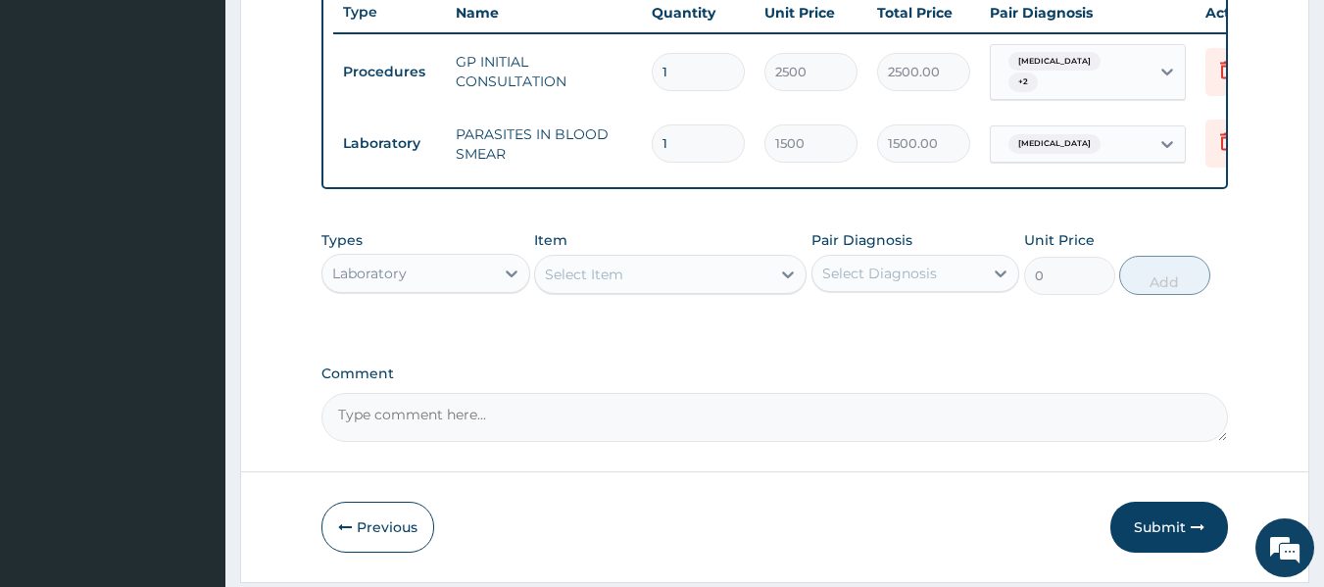
click at [623, 272] on div "Select Item" at bounding box center [652, 274] width 235 height 31
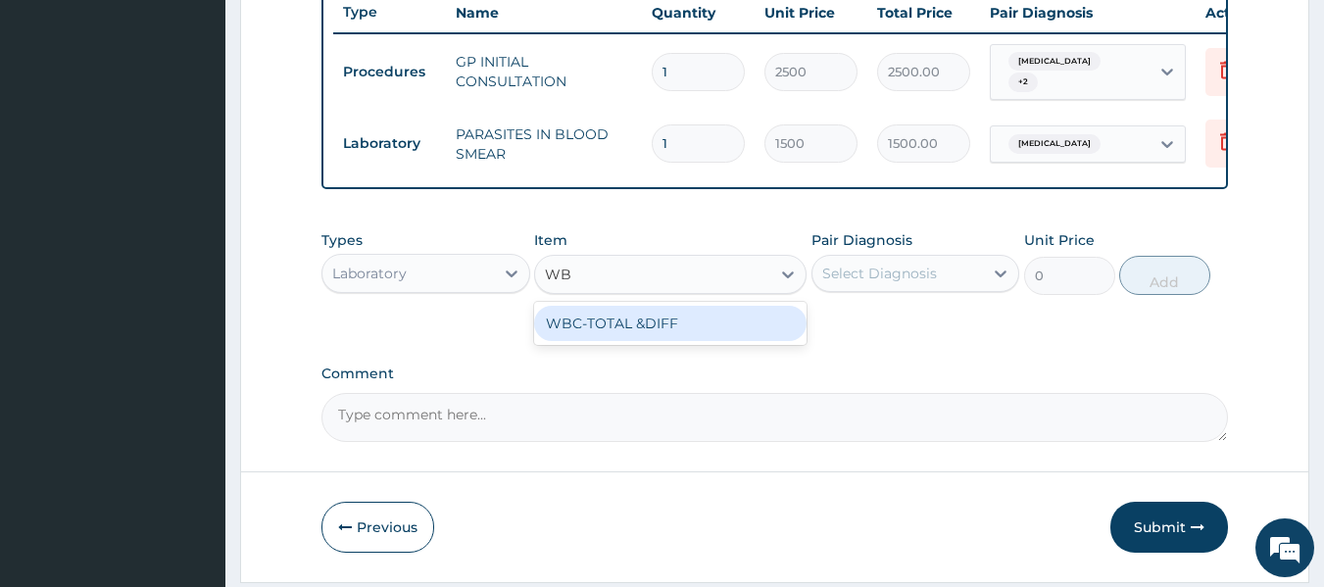
type input "WBC"
click at [688, 322] on div "WBC-TOTAL &DIFF" at bounding box center [670, 323] width 272 height 35
type input "2000"
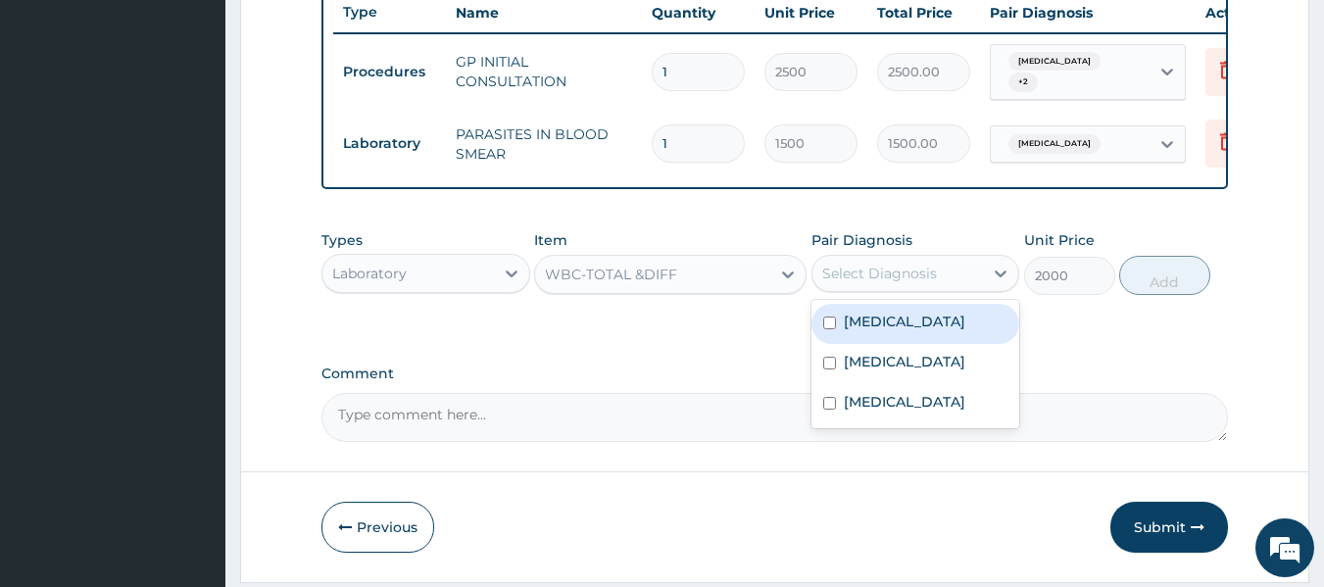
click at [913, 277] on div "Select Diagnosis" at bounding box center [879, 274] width 115 height 20
click at [944, 288] on div "Select Diagnosis" at bounding box center [899, 273] width 172 height 31
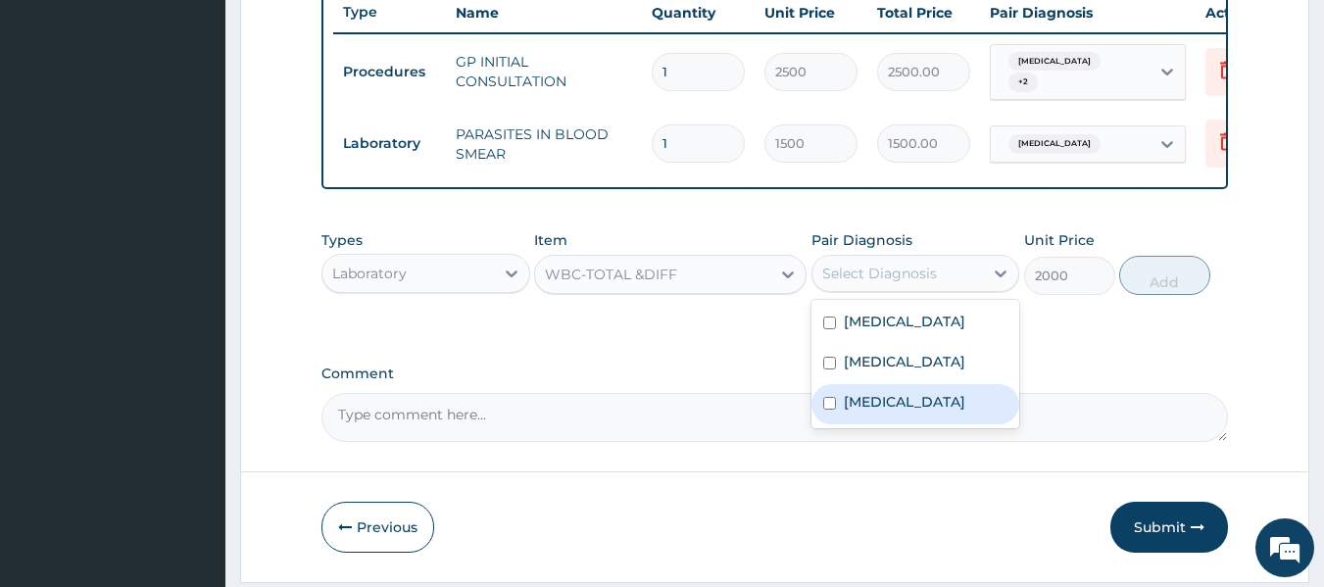
drag, startPoint x: 842, startPoint y: 427, endPoint x: 827, endPoint y: 429, distance: 14.8
click at [833, 424] on div "[MEDICAL_DATA]" at bounding box center [916, 404] width 209 height 40
checkbox input "true"
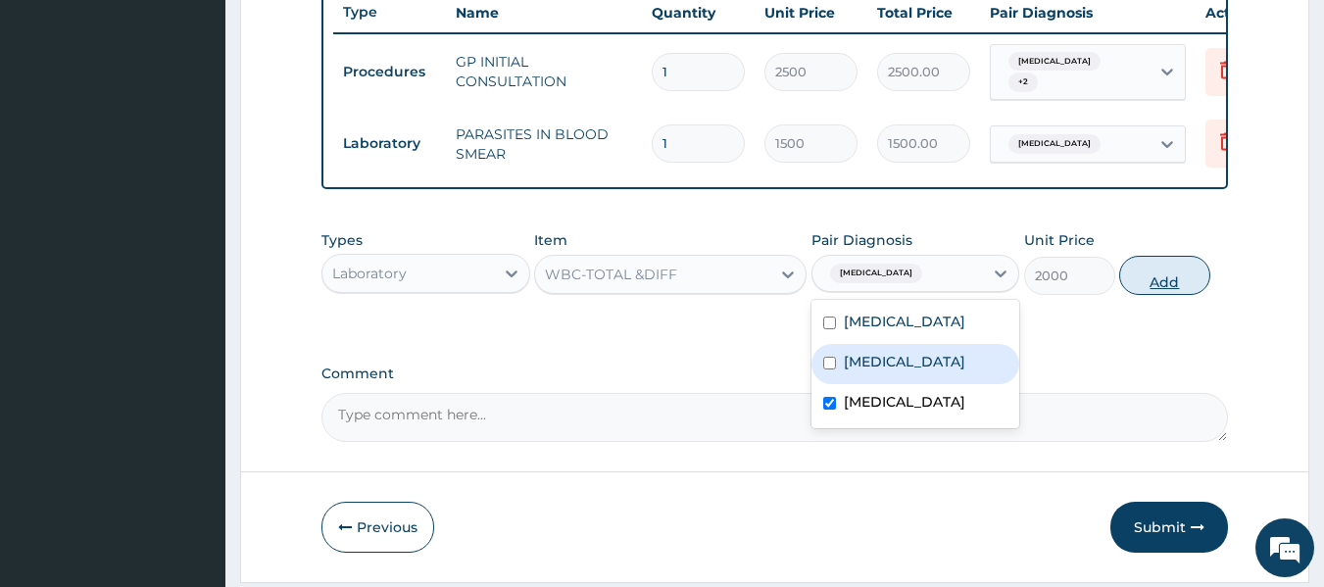
click at [1157, 283] on button "Add" at bounding box center [1164, 275] width 91 height 39
type input "0"
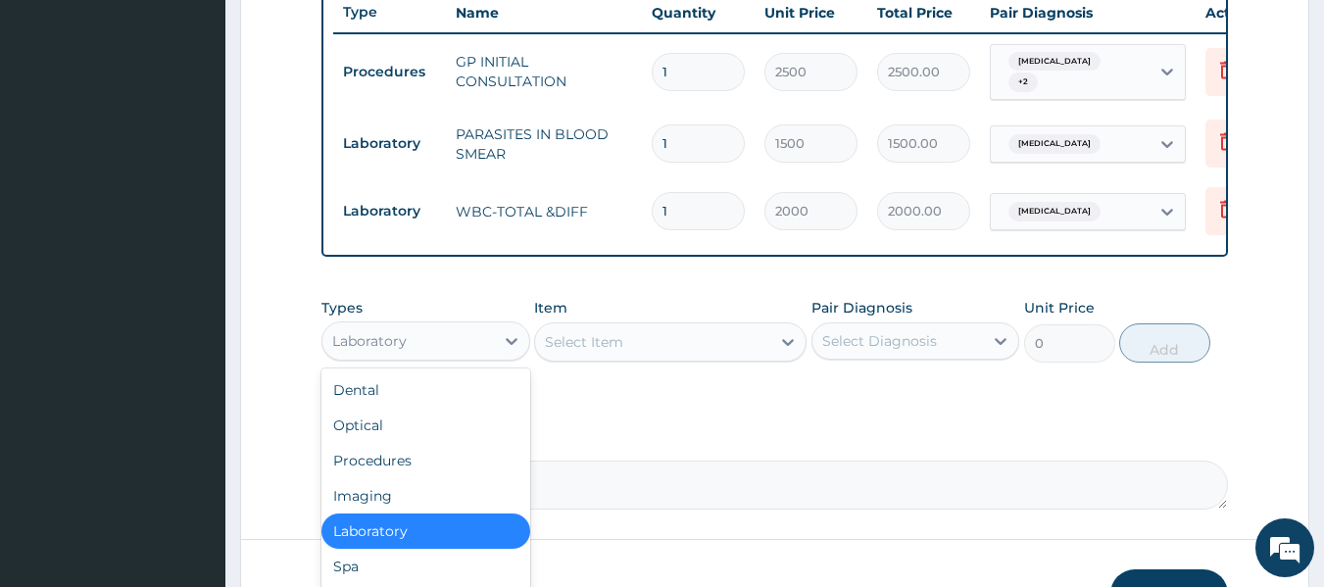
click at [409, 341] on div "Laboratory" at bounding box center [408, 340] width 172 height 31
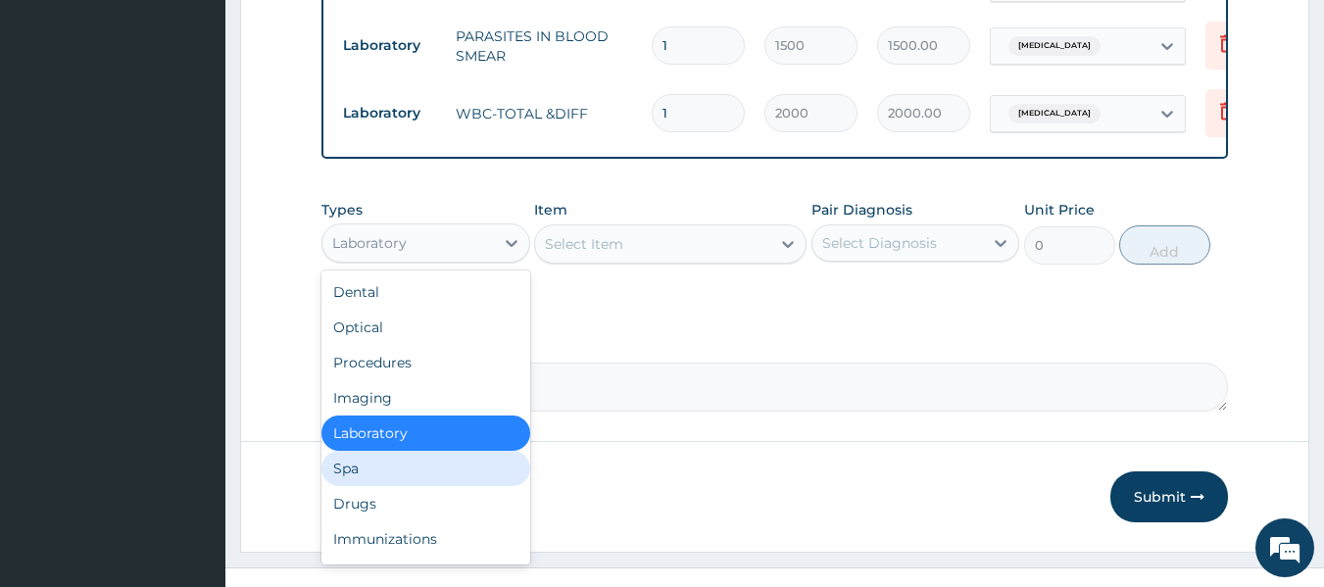
scroll to position [67, 0]
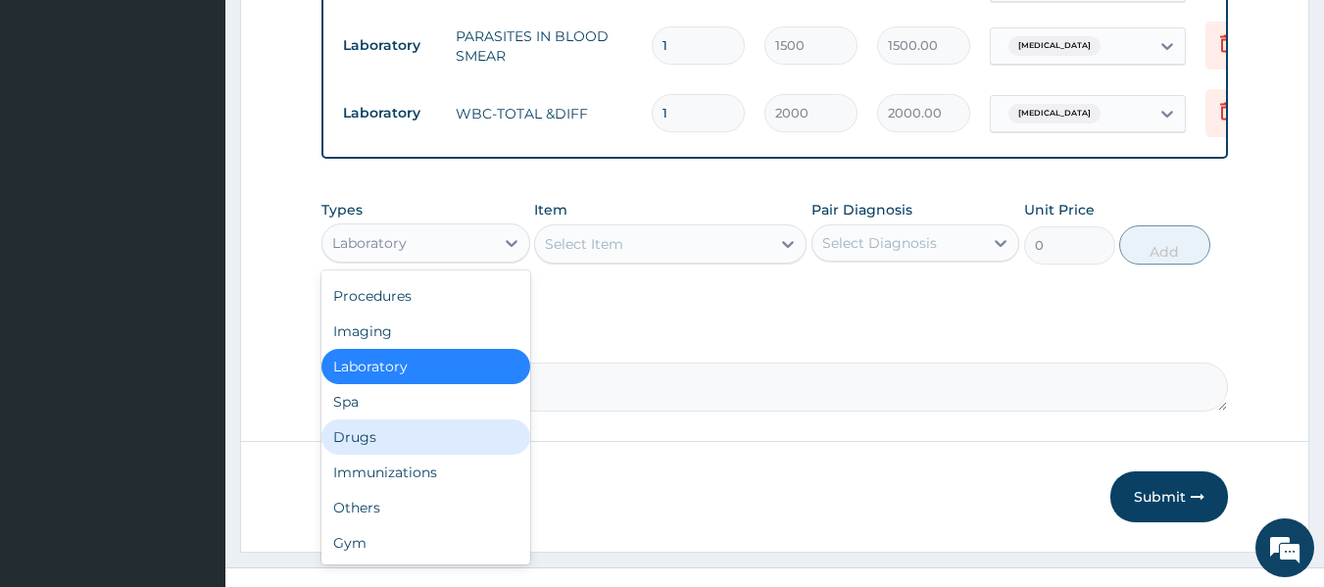
click at [410, 439] on div "Drugs" at bounding box center [425, 436] width 209 height 35
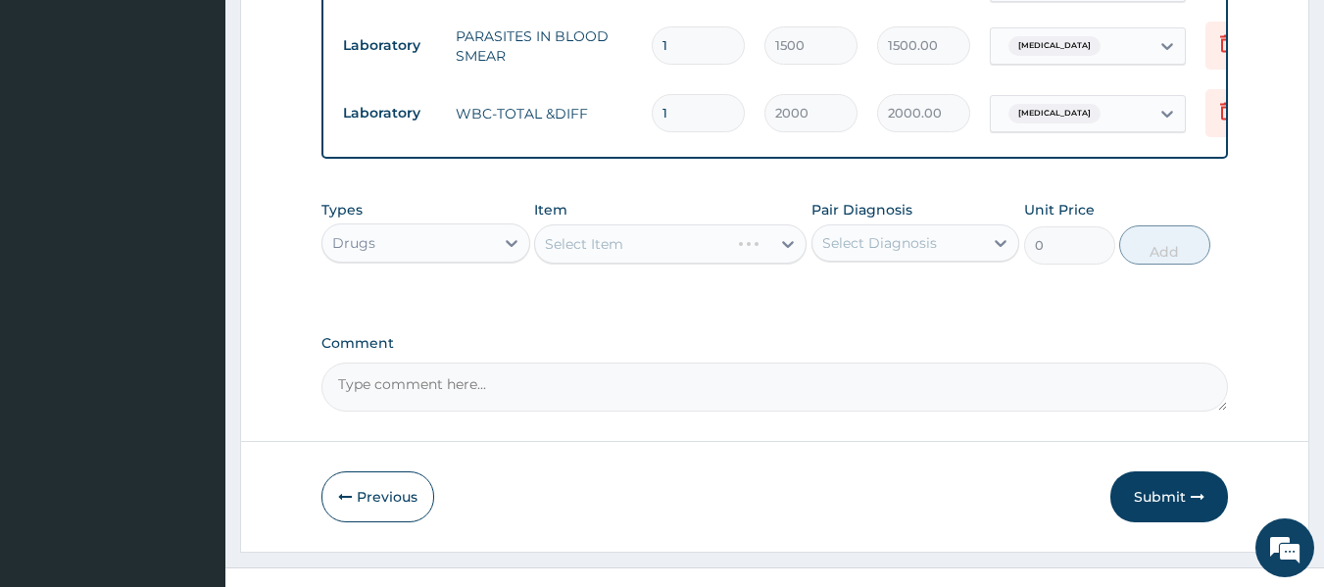
click at [867, 253] on div "Select Diagnosis" at bounding box center [879, 243] width 115 height 20
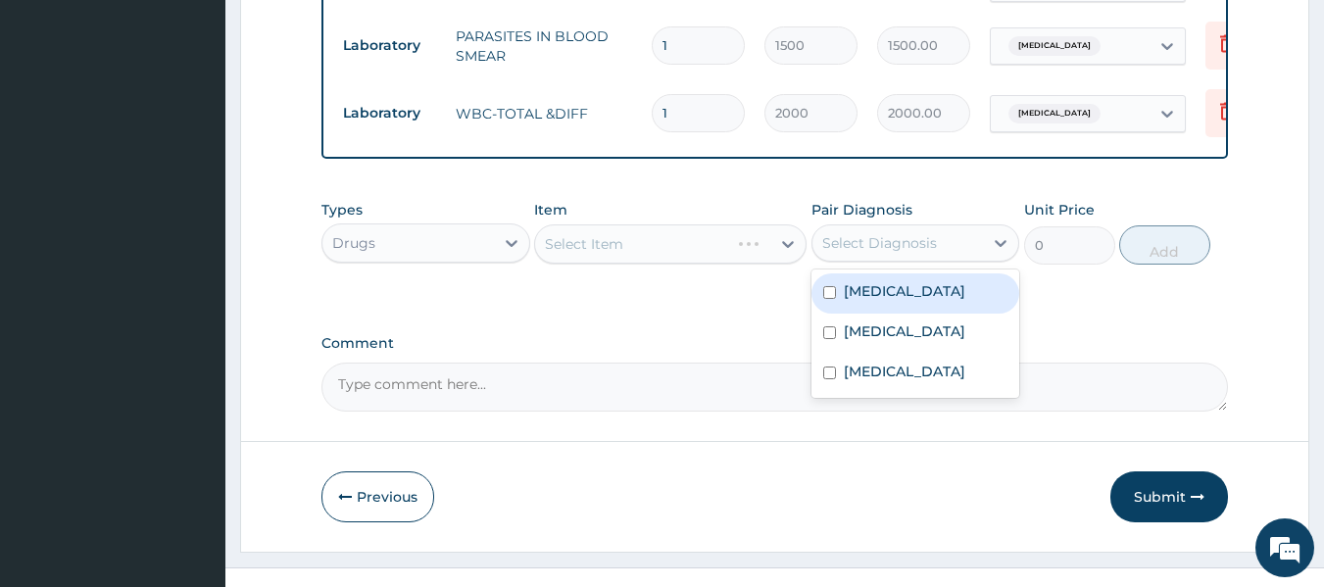
click at [830, 299] on input "checkbox" at bounding box center [829, 292] width 13 height 13
checkbox input "true"
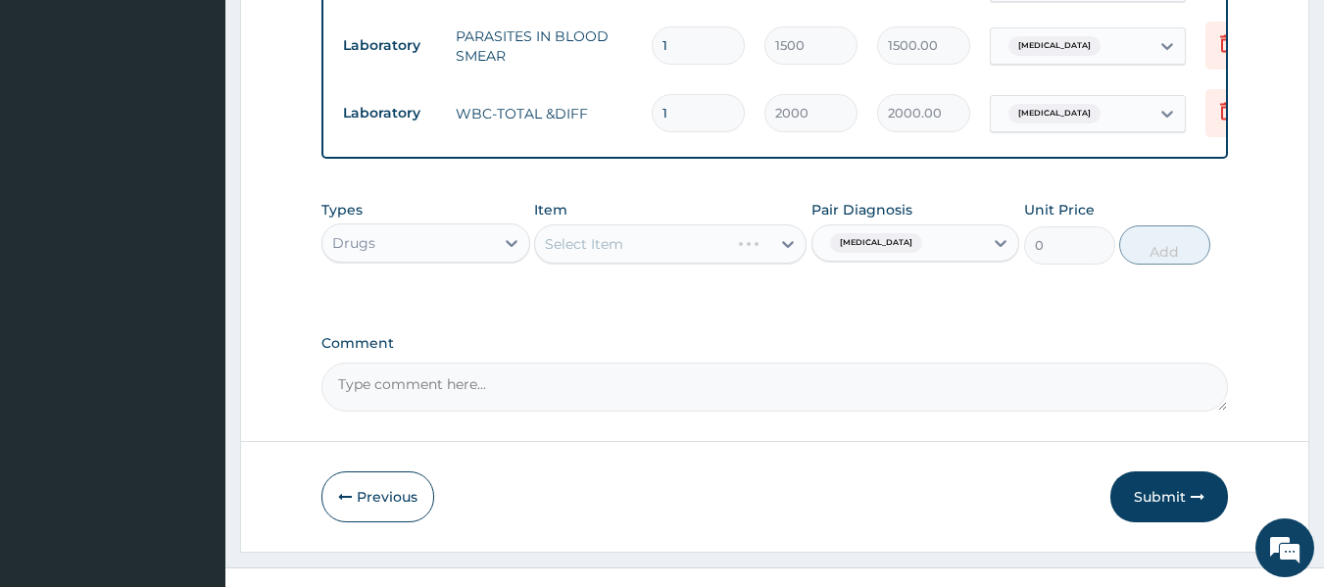
click at [661, 264] on div "Select Item" at bounding box center [670, 243] width 272 height 39
click at [657, 260] on div "Select Item" at bounding box center [652, 243] width 235 height 31
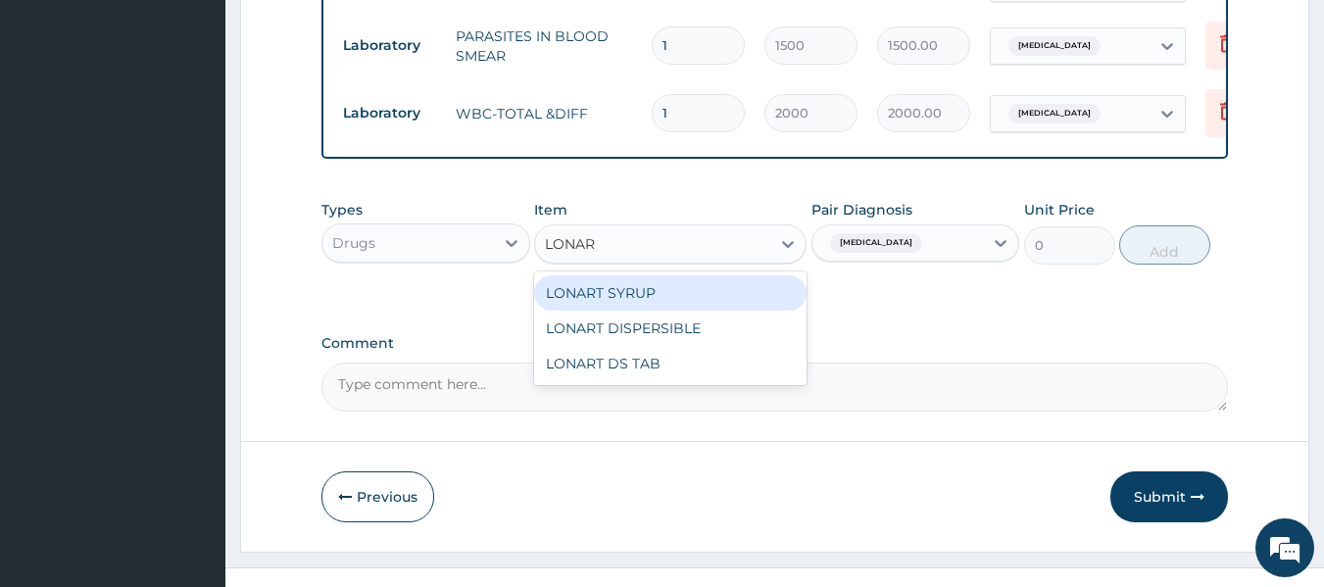
type input "LONART"
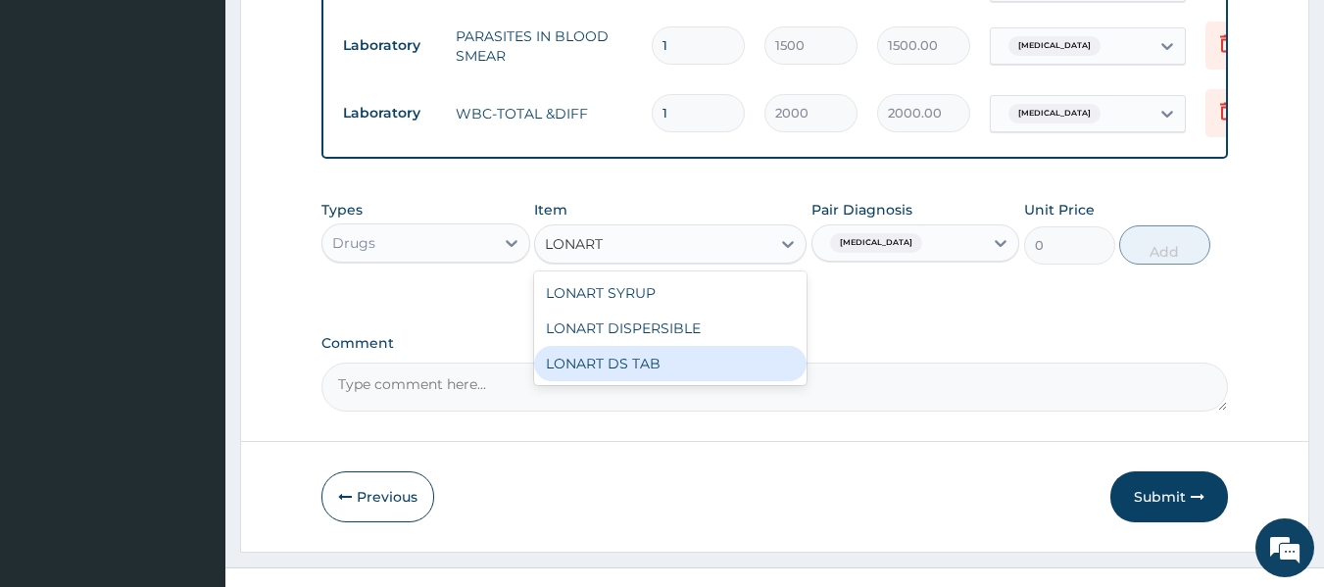
click at [642, 371] on div "LONART DS TAB" at bounding box center [670, 363] width 272 height 35
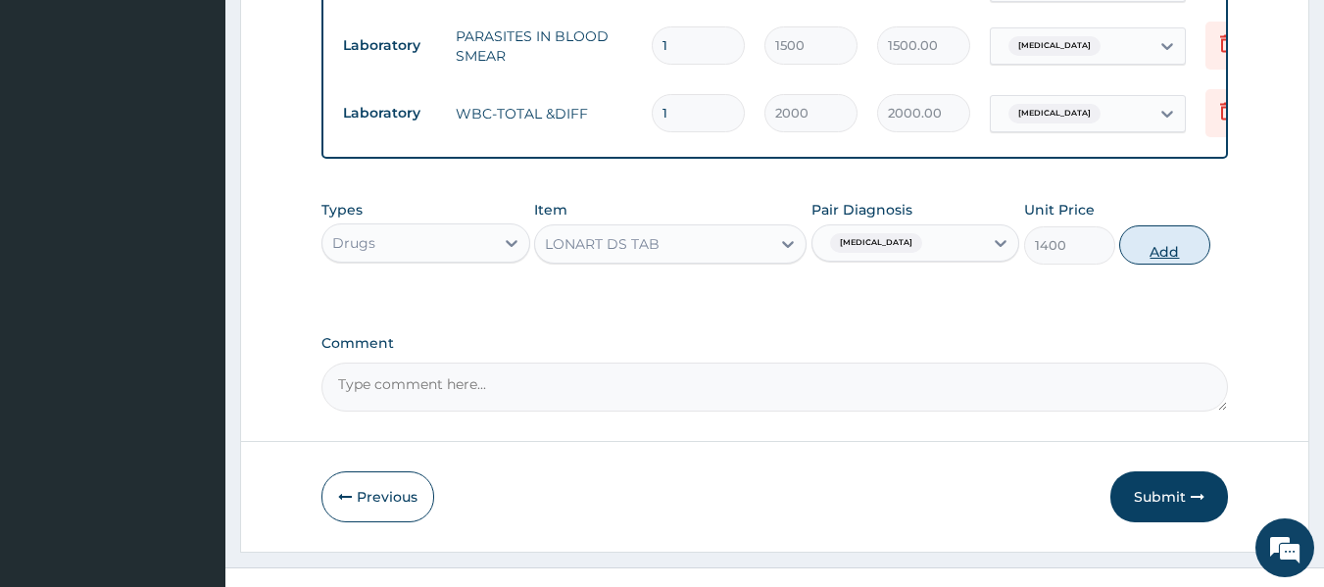
click at [1191, 263] on button "Add" at bounding box center [1164, 244] width 91 height 39
type input "0"
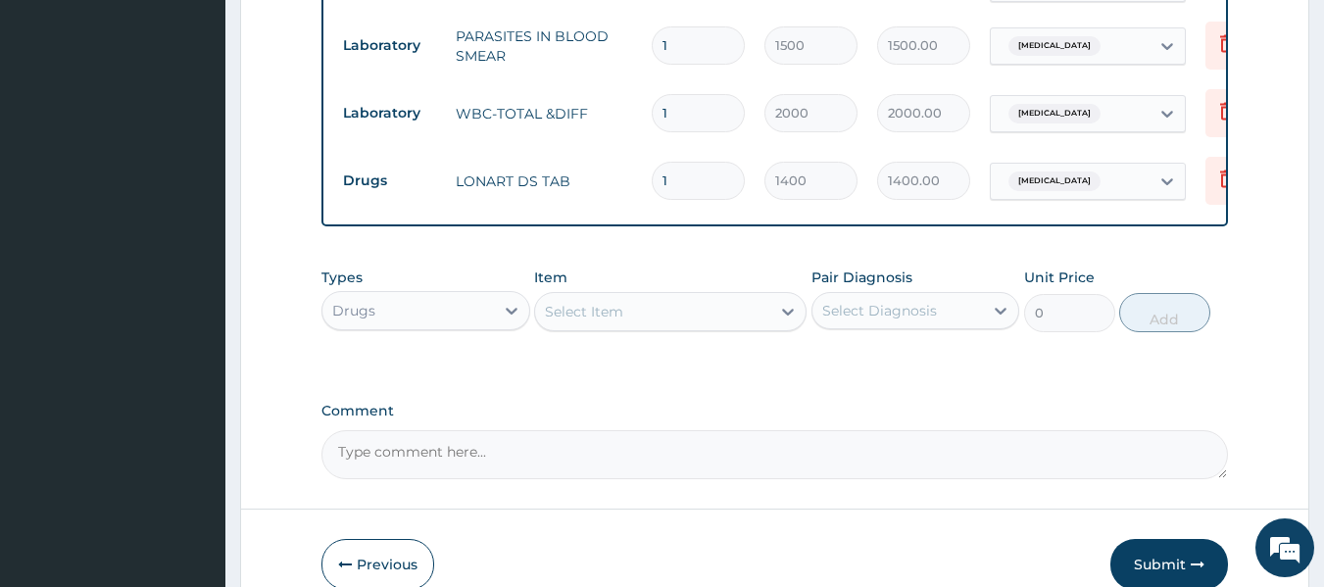
click at [565, 321] on div "Select Item" at bounding box center [584, 312] width 78 height 20
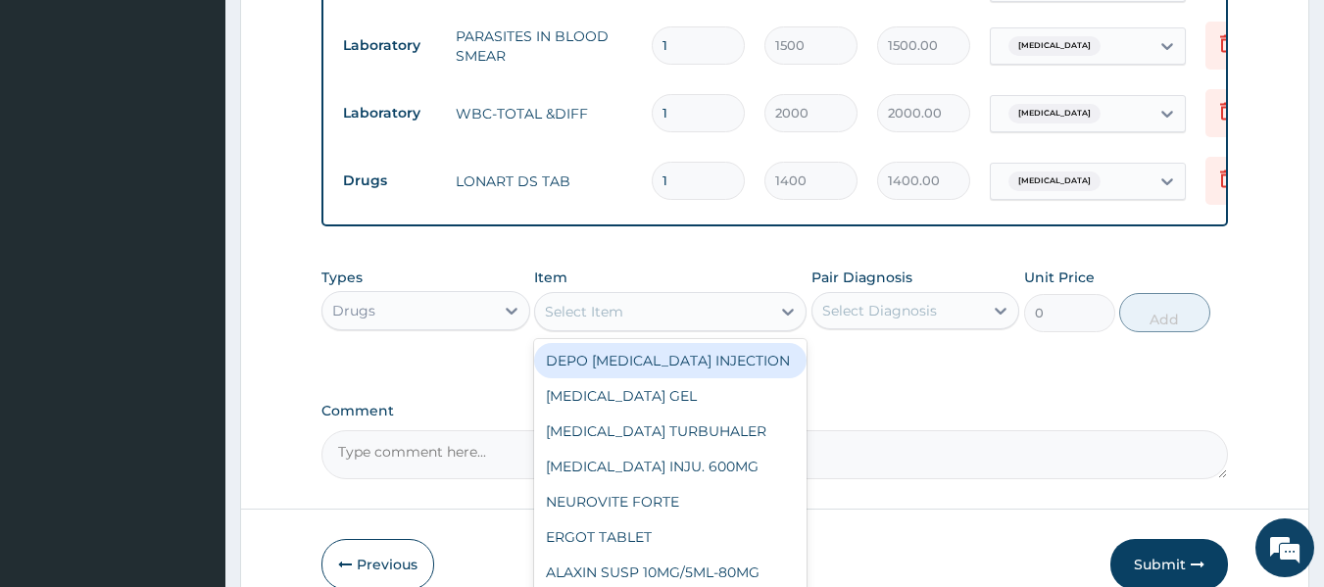
click at [844, 318] on div "Select Diagnosis" at bounding box center [879, 311] width 115 height 20
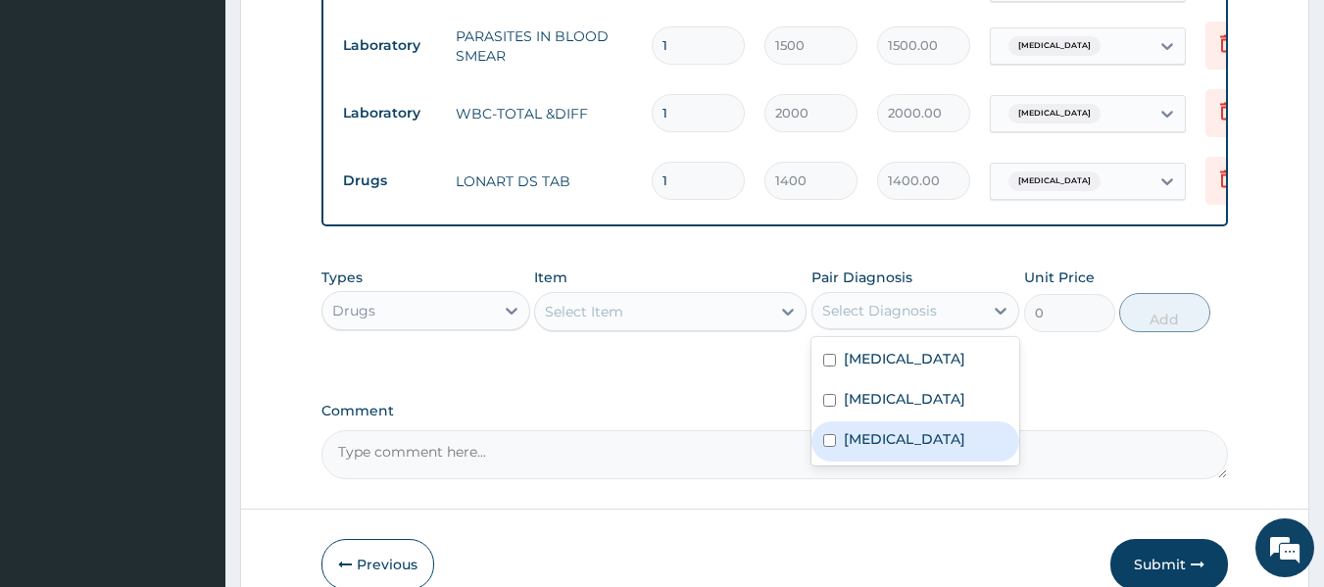
click at [831, 447] on input "checkbox" at bounding box center [829, 440] width 13 height 13
checkbox input "true"
click at [706, 316] on div "Select Item" at bounding box center [652, 311] width 235 height 31
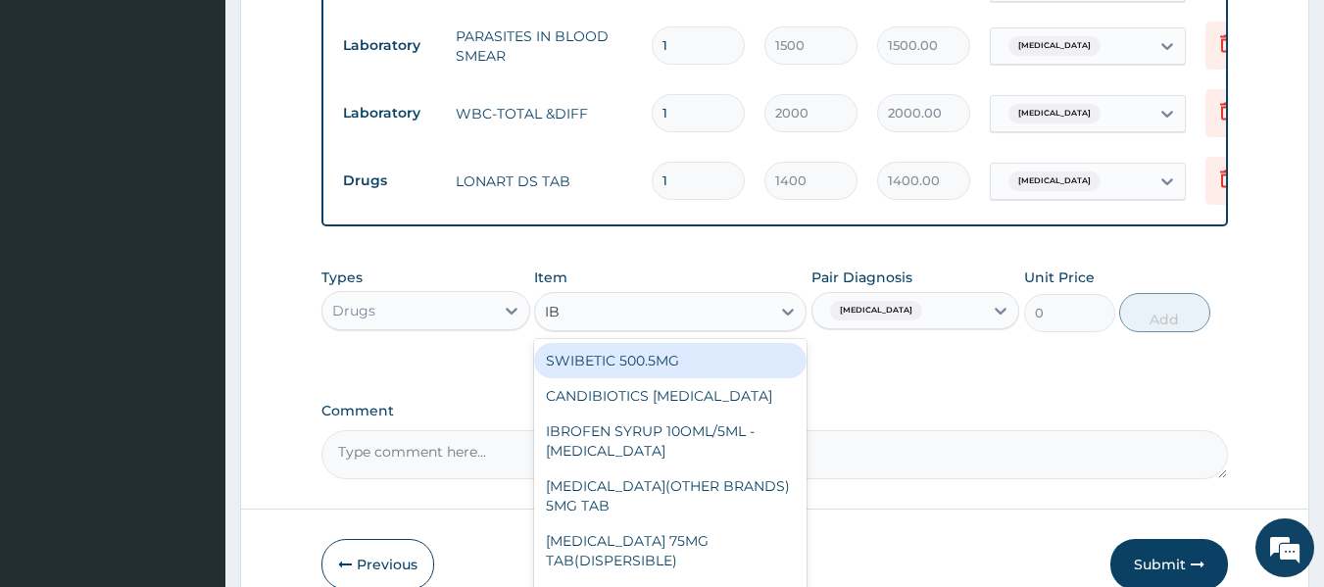
type input "IBU"
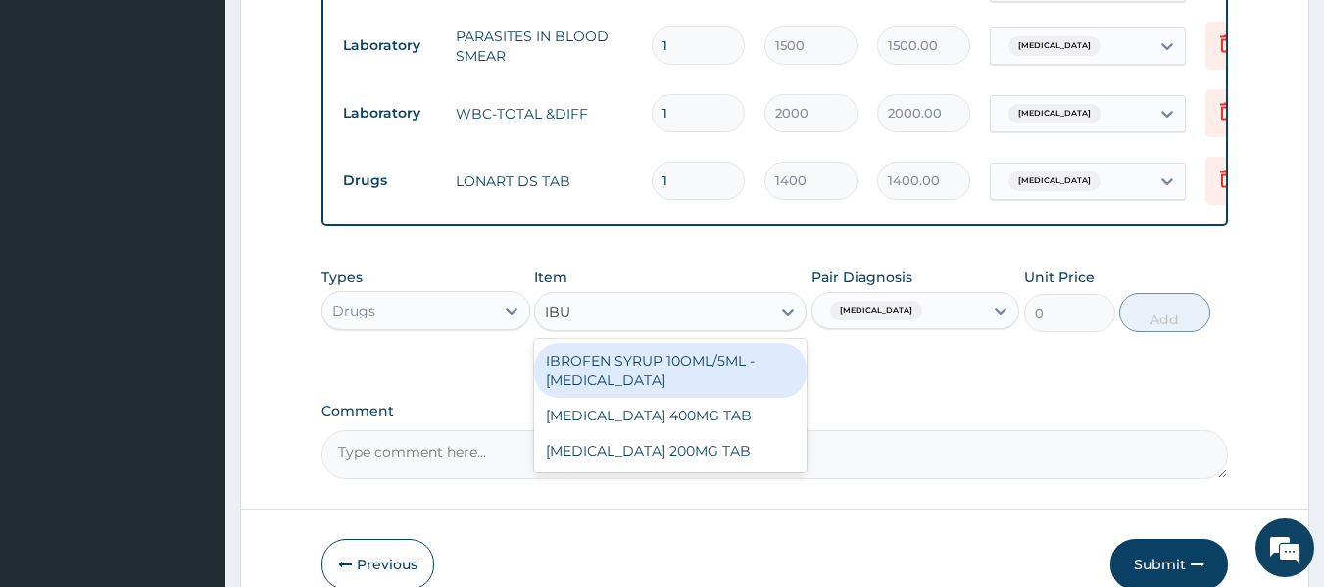
click at [714, 369] on div "IBROFEN SYRUP 10OML/5ML - [MEDICAL_DATA]" at bounding box center [670, 370] width 272 height 55
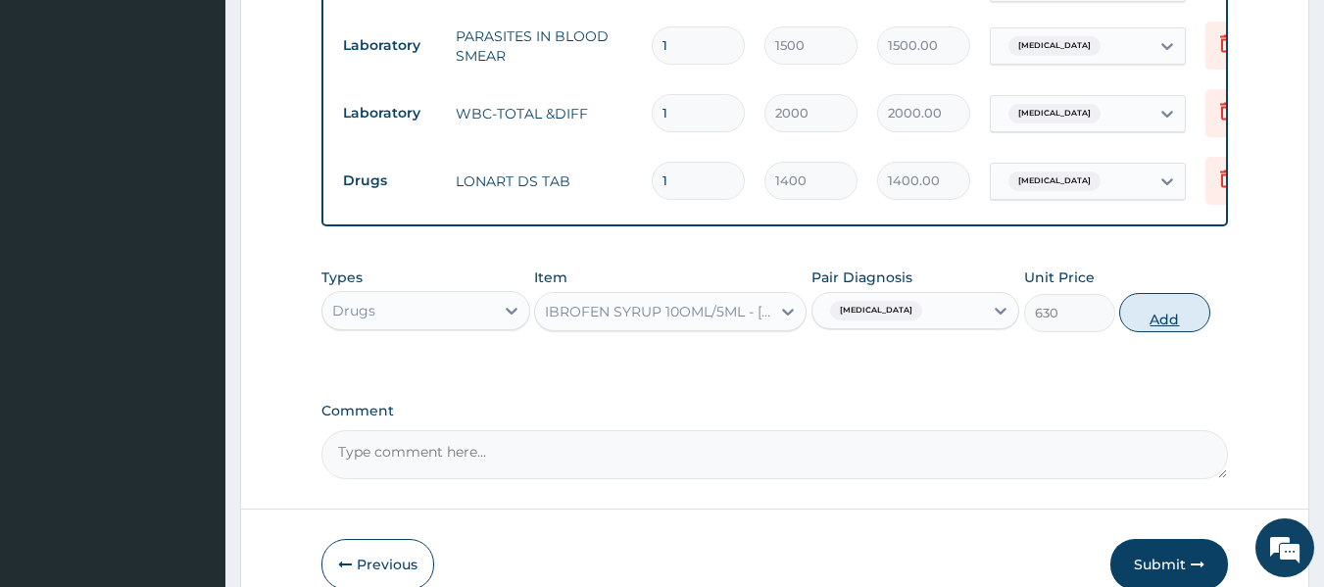
click at [1158, 329] on button "Add" at bounding box center [1164, 312] width 91 height 39
type input "0"
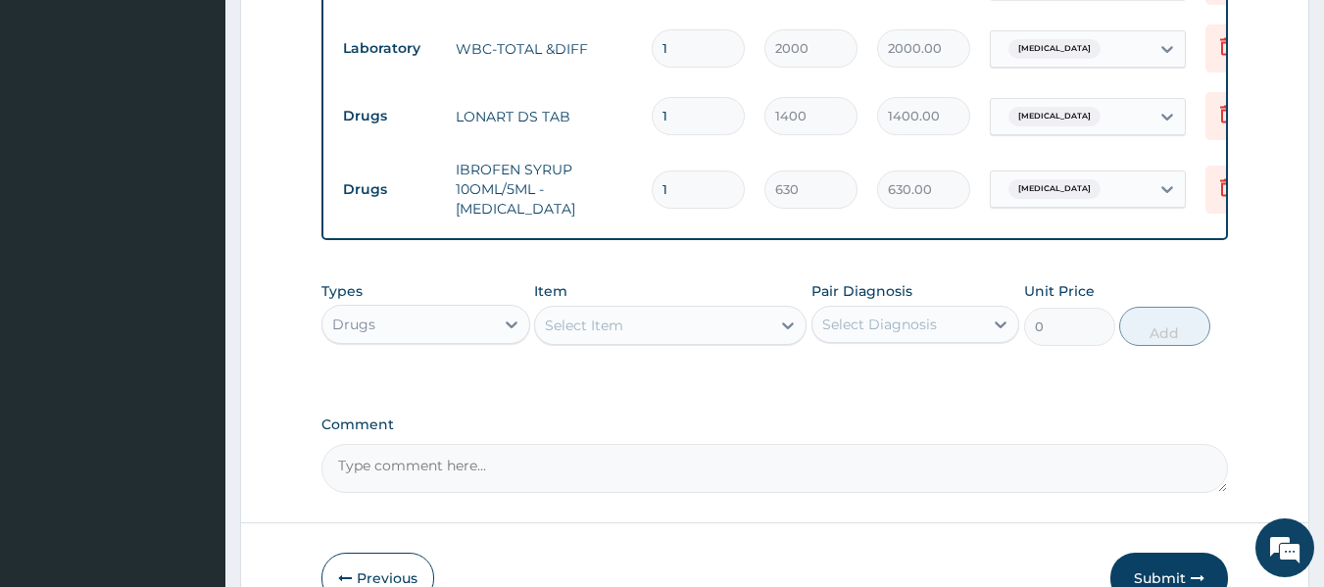
scroll to position [944, 0]
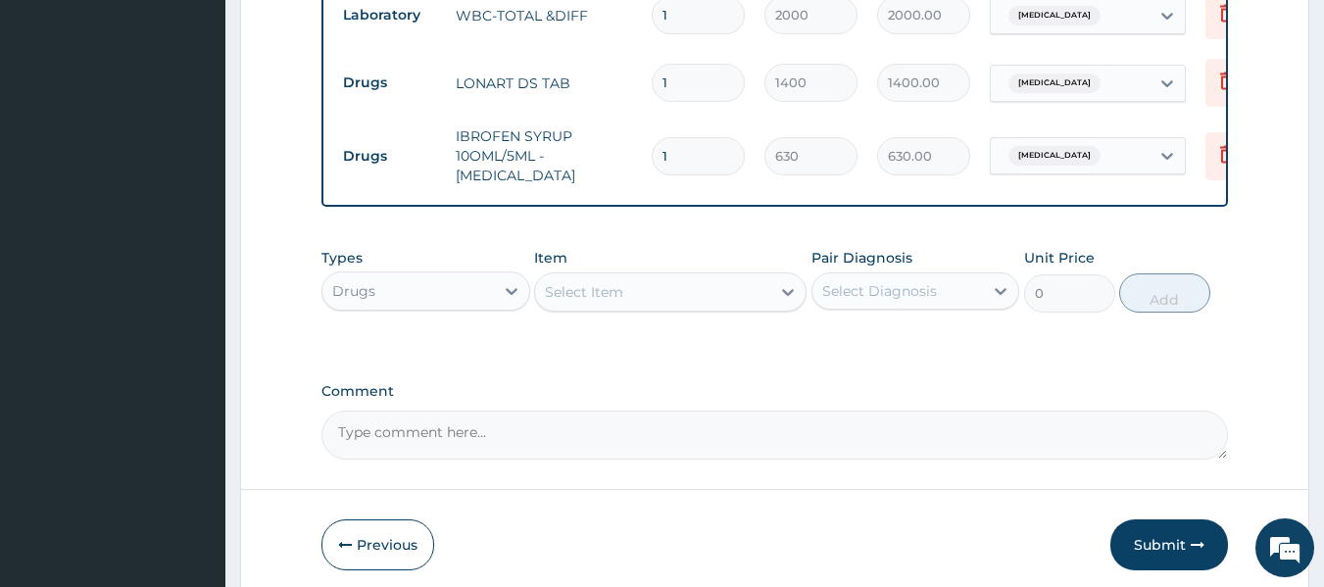
click at [598, 296] on div "Select Item" at bounding box center [584, 292] width 78 height 20
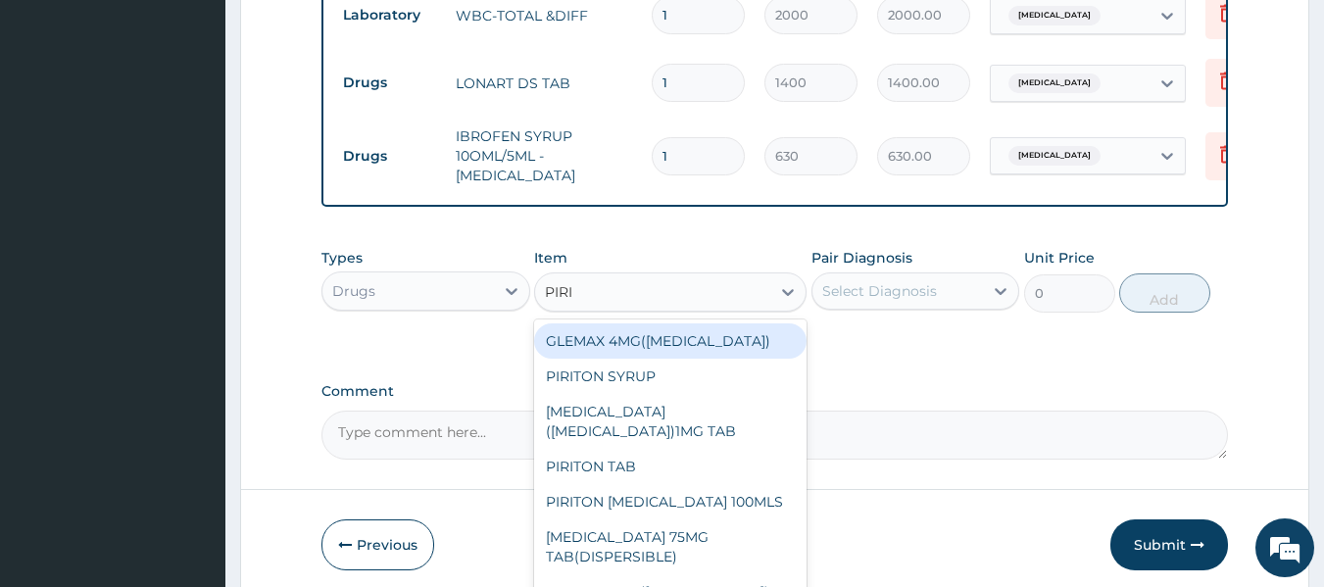
type input "PIRIT"
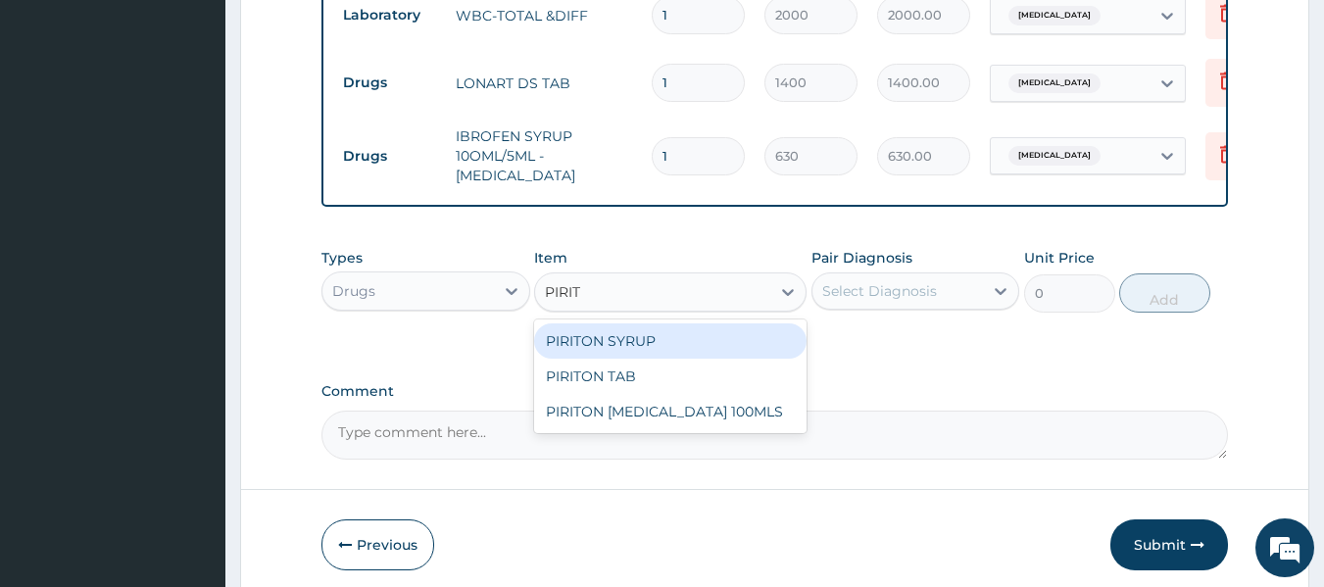
click at [613, 347] on div "PIRITON SYRUP" at bounding box center [670, 340] width 272 height 35
type input "560"
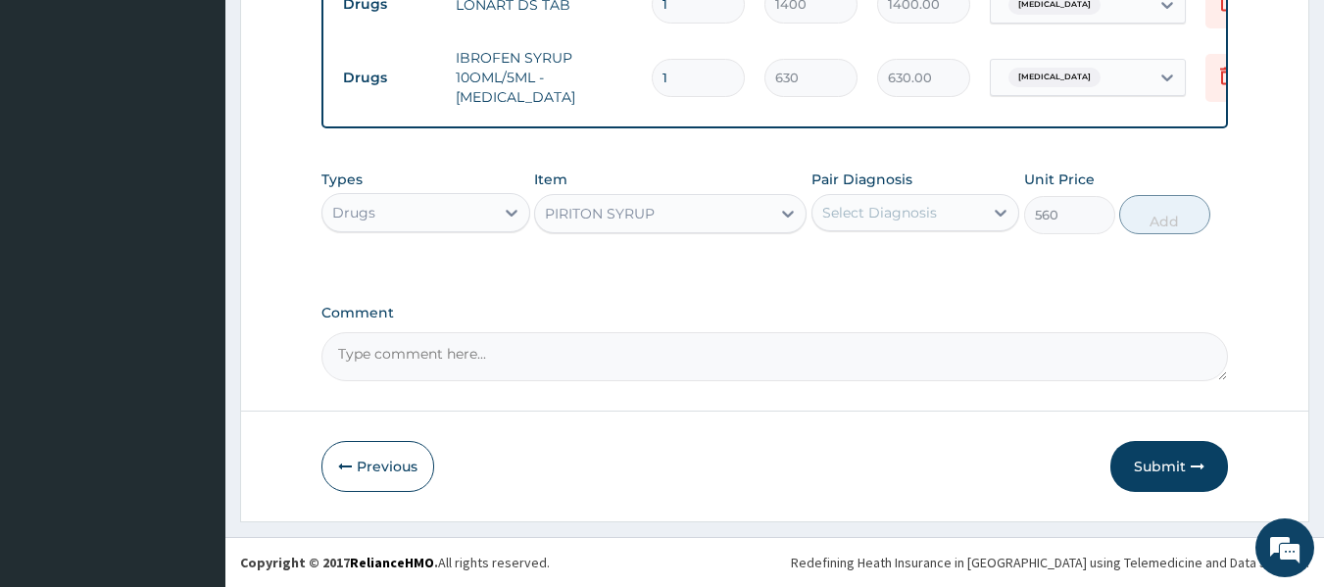
scroll to position [1029, 0]
click at [877, 209] on div "Select Diagnosis" at bounding box center [879, 213] width 115 height 20
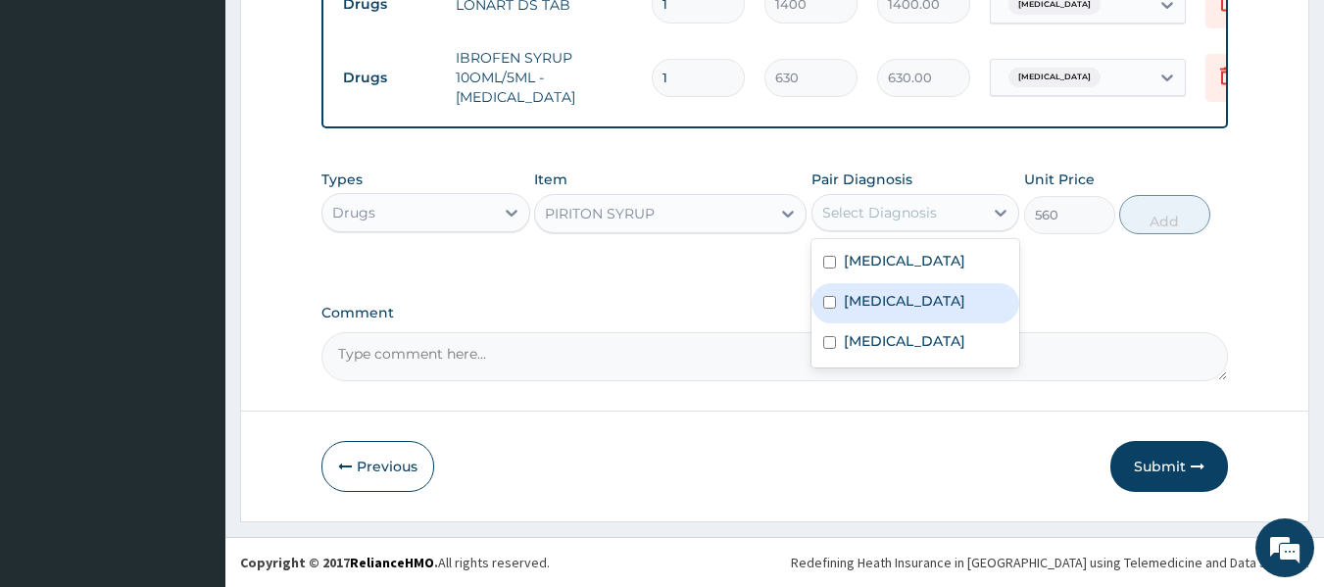
click at [827, 309] on input "checkbox" at bounding box center [829, 302] width 13 height 13
checkbox input "true"
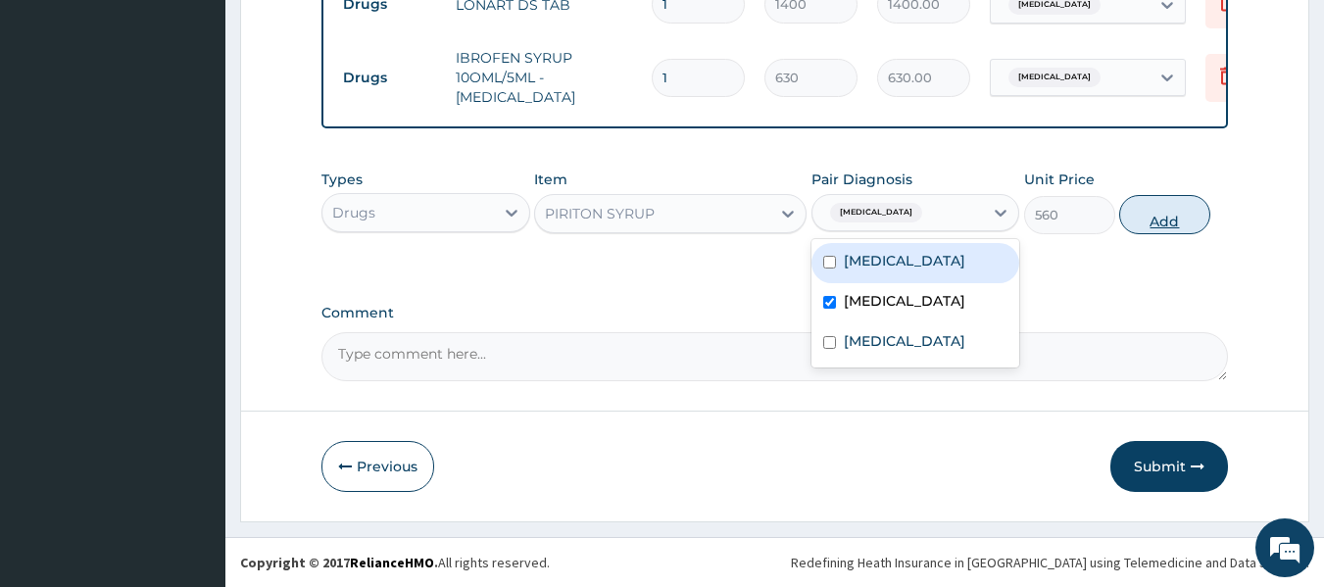
click at [1156, 215] on button "Add" at bounding box center [1164, 214] width 91 height 39
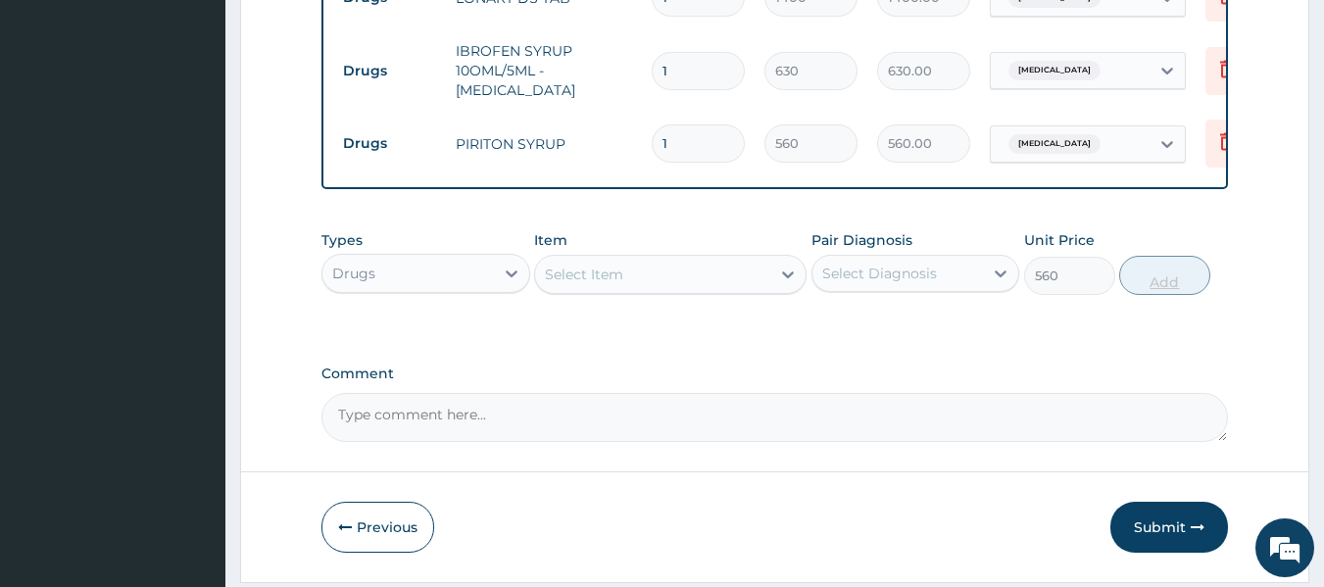
type input "0"
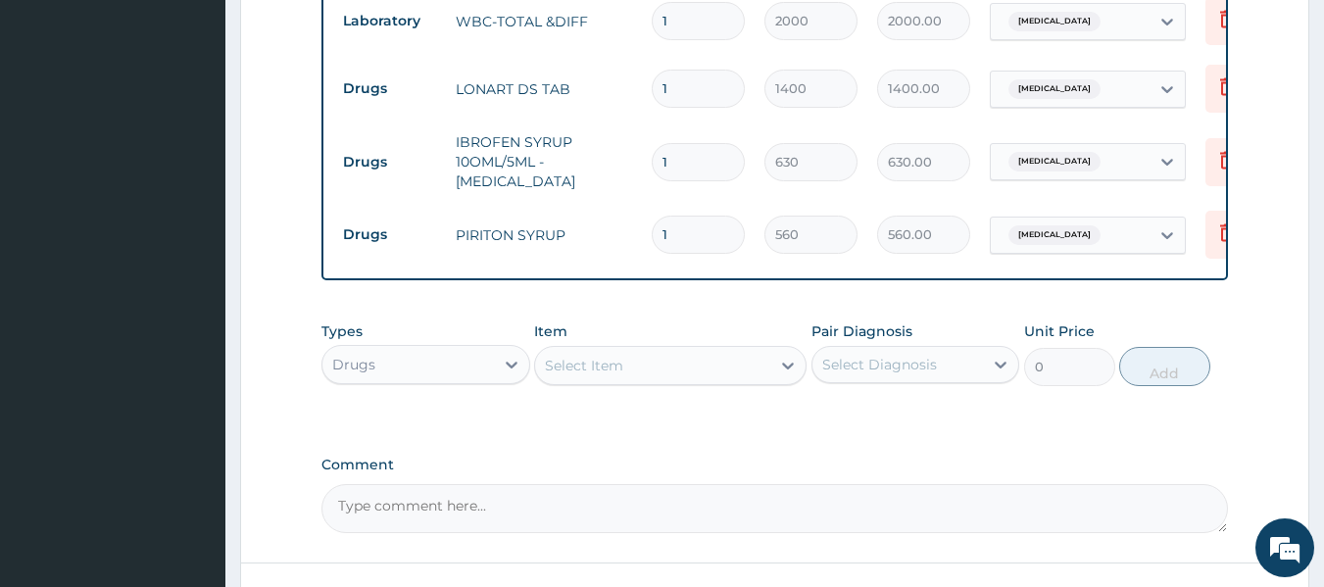
scroll to position [1097, 0]
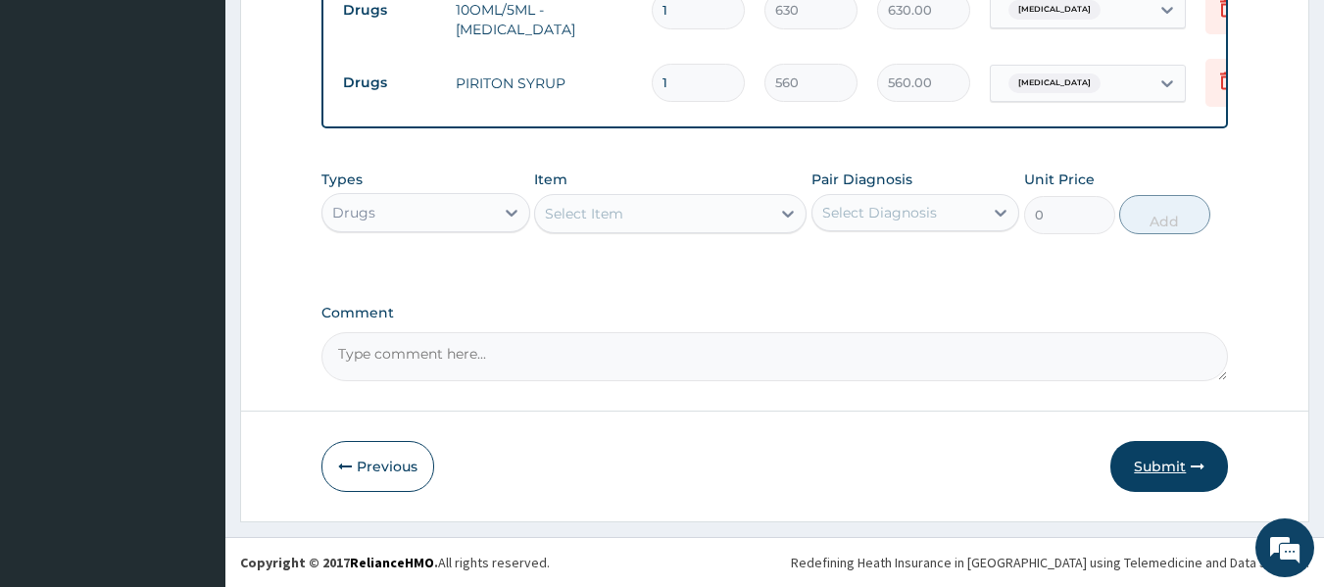
click at [1180, 452] on button "Submit" at bounding box center [1169, 466] width 118 height 51
